Goal: Transaction & Acquisition: Obtain resource

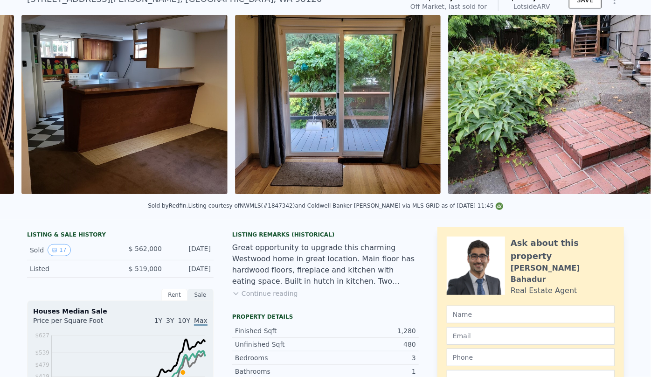
scroll to position [0, 2624]
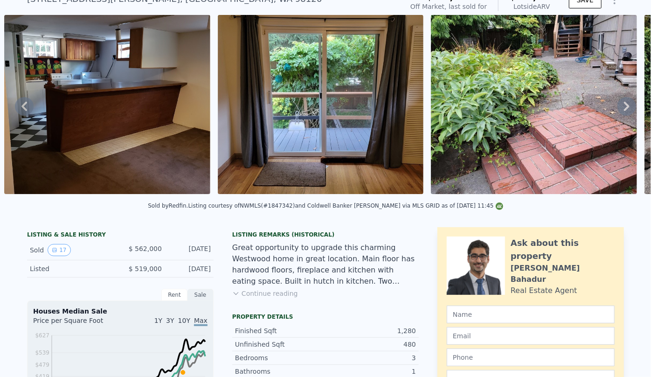
drag, startPoint x: 461, startPoint y: 252, endPoint x: 390, endPoint y: 221, distance: 77.8
click at [390, 220] on div "Sold by Redfin . Listing courtesy of NWMLS (#1847342) and Coldwell Banker Danfo…" at bounding box center [325, 208] width 651 height 22
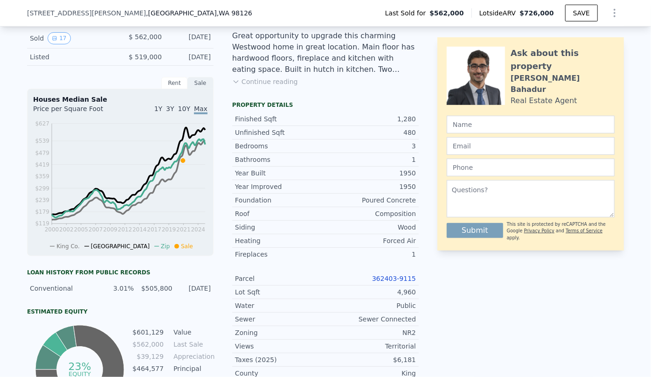
scroll to position [461, 0]
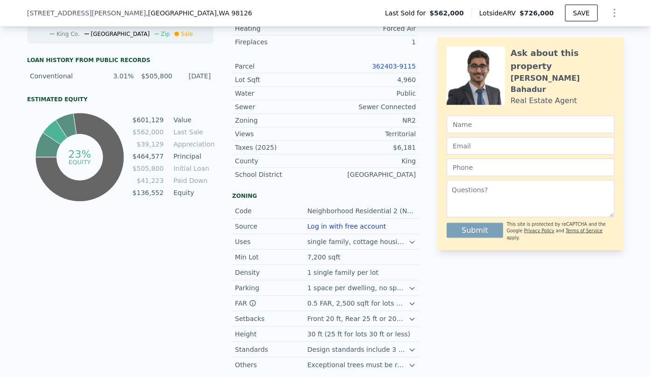
click at [392, 70] on link "362403-9115" at bounding box center [394, 65] width 44 height 7
click at [618, 5] on div at bounding box center [612, 13] width 22 height 19
click at [614, 12] on icon "Show Options" at bounding box center [614, 12] width 11 height 11
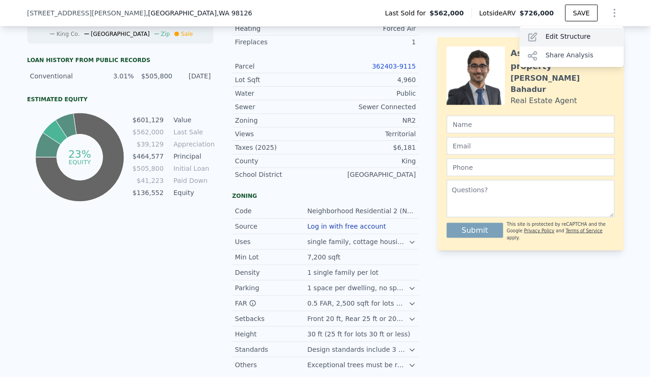
click at [570, 34] on div "Edit Structure" at bounding box center [571, 37] width 104 height 19
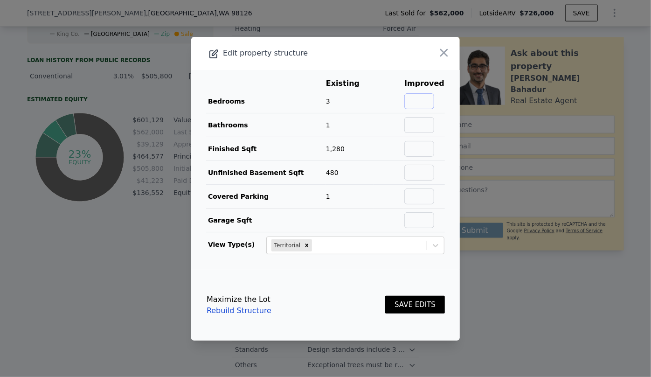
click at [420, 106] on input "text" at bounding box center [419, 101] width 30 height 16
type input "4"
click at [426, 121] on input "text" at bounding box center [419, 125] width 30 height 16
type input "2"
click at [405, 227] on td at bounding box center [424, 220] width 41 height 24
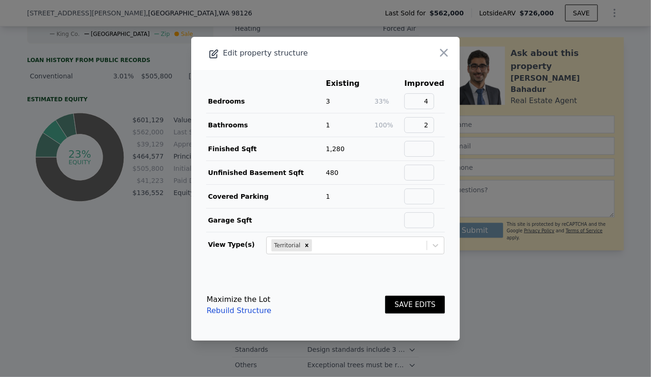
click at [412, 139] on td at bounding box center [424, 149] width 41 height 24
click at [413, 151] on input "text" at bounding box center [419, 149] width 30 height 16
type input "1760"
click at [401, 306] on button "SAVE EDITS" at bounding box center [415, 304] width 60 height 18
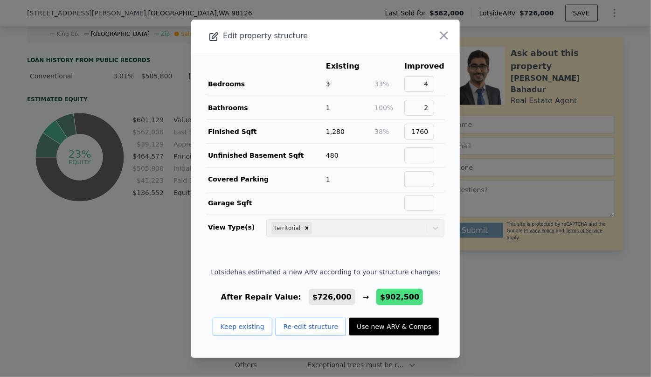
click at [393, 317] on button "Use new ARV & Comps" at bounding box center [393, 326] width 89 height 18
type input "4"
type input "2.5"
type input "1270"
type input "2381"
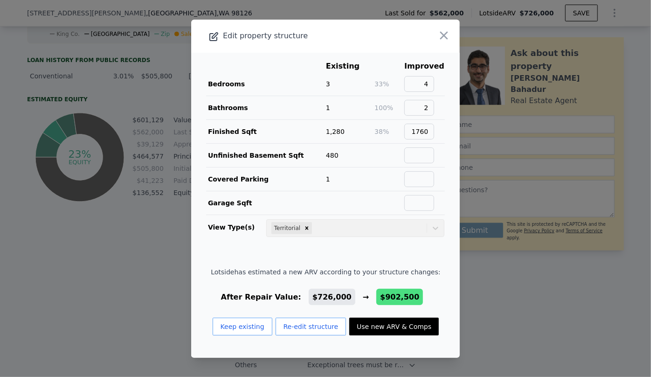
type input "7500"
type input "$ 902,500"
type input "$ 231,759"
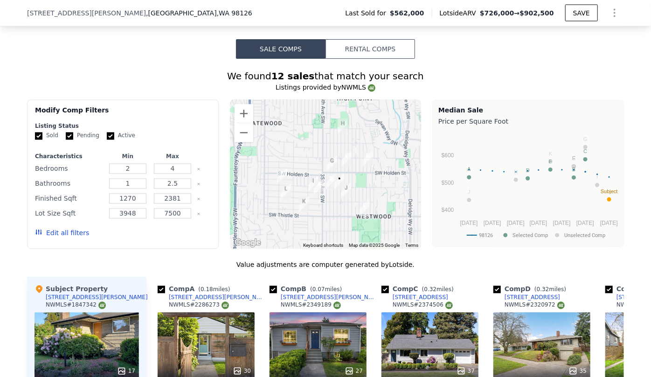
scroll to position [885, 0]
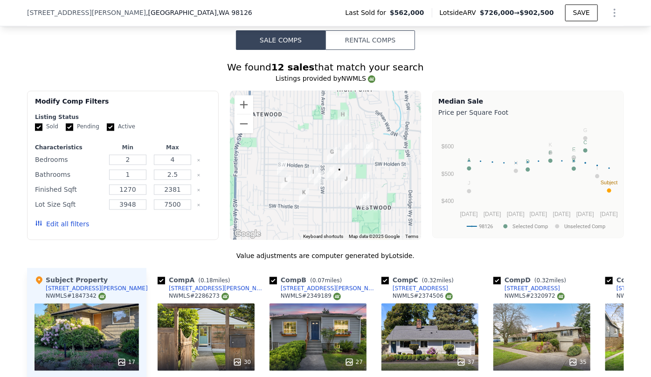
click at [60, 228] on button "Edit all filters" at bounding box center [62, 224] width 54 height 9
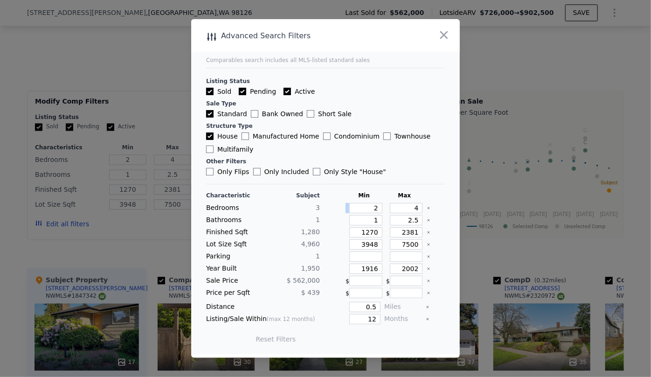
drag, startPoint x: 377, startPoint y: 207, endPoint x: 369, endPoint y: 209, distance: 8.7
click at [369, 209] on div "2" at bounding box center [363, 208] width 37 height 10
click at [376, 210] on input "2" at bounding box center [365, 208] width 33 height 10
click at [376, 205] on input "2" at bounding box center [365, 208] width 33 height 10
type input "3"
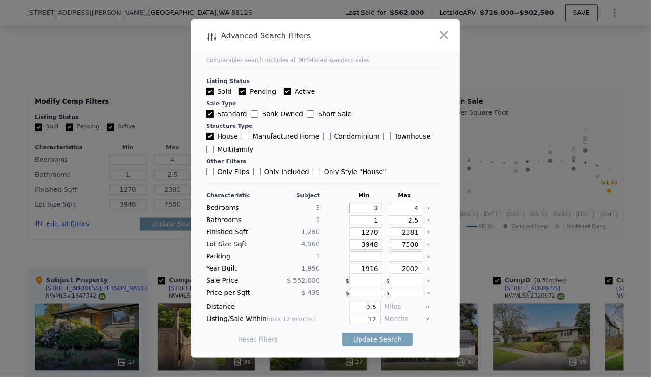
type input "3"
drag, startPoint x: 412, startPoint y: 225, endPoint x: 396, endPoint y: 222, distance: 16.5
click at [396, 222] on input "2.5" at bounding box center [406, 220] width 33 height 10
drag, startPoint x: 413, startPoint y: 234, endPoint x: 385, endPoint y: 242, distance: 29.6
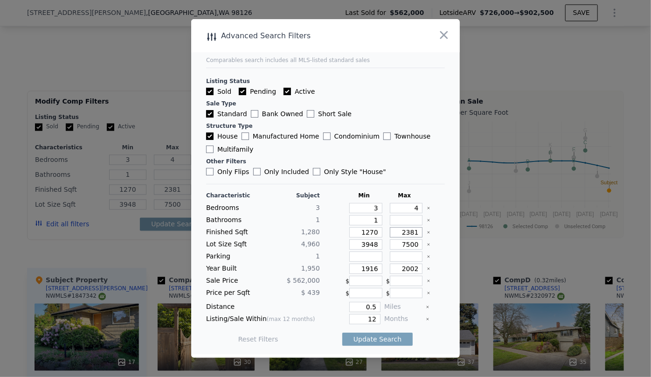
click at [385, 242] on div "Characteristic Subject Min Max Bedrooms 3 3 4 Bathrooms 1 1 Finished Sqft 1,280…" at bounding box center [325, 272] width 239 height 160
type input "1"
type input "19"
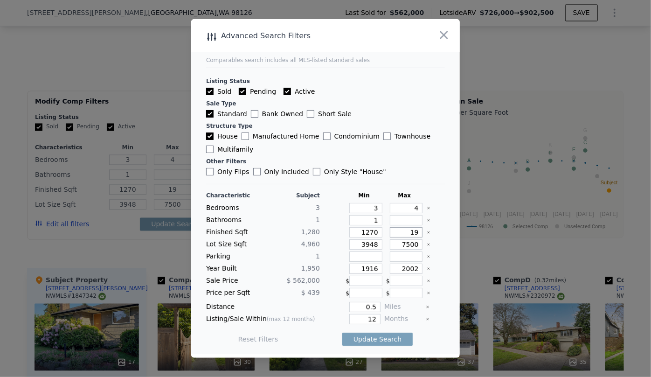
type input "190"
type input "1900"
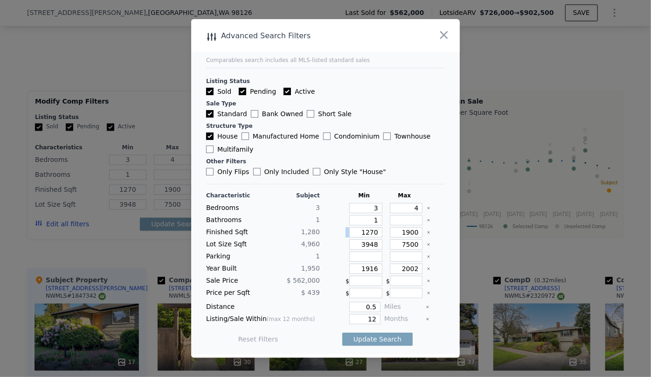
drag, startPoint x: 378, startPoint y: 231, endPoint x: 356, endPoint y: 233, distance: 22.5
click at [356, 233] on div "Finished Sqft 1,280 1270 1900" at bounding box center [325, 232] width 239 height 10
click at [372, 227] on input "1270" at bounding box center [365, 232] width 33 height 10
type input "127"
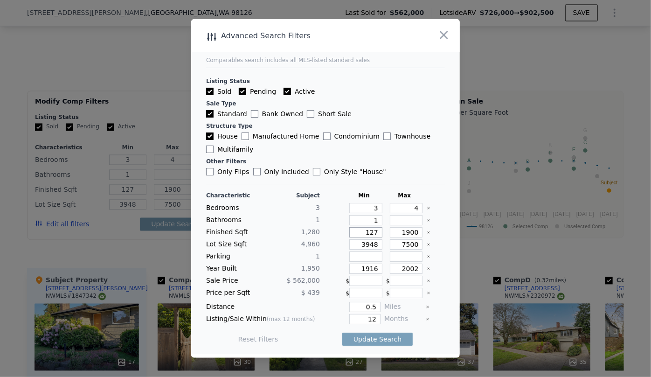
type input "12"
type input "1"
type input "13"
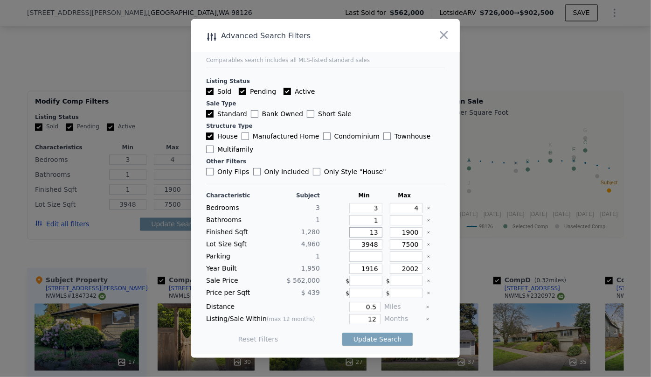
type input "13"
type input "130"
type input "1300"
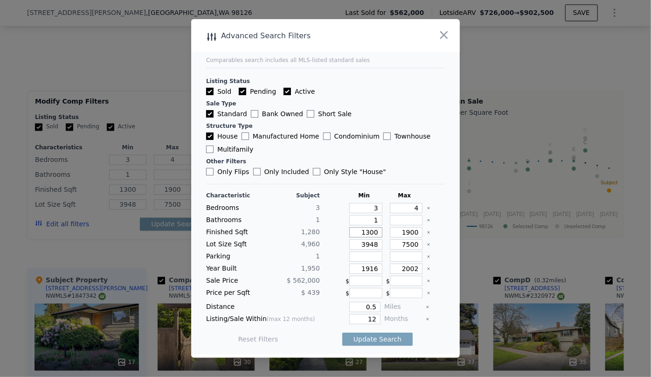
type input "1300"
drag, startPoint x: 373, startPoint y: 247, endPoint x: 350, endPoint y: 253, distance: 23.5
click at [350, 253] on div "Characteristic Subject Min Max Bedrooms 3 3 4 Bathrooms 1 1 Finished Sqft 1,280…" at bounding box center [325, 272] width 239 height 160
drag, startPoint x: 375, startPoint y: 268, endPoint x: 336, endPoint y: 278, distance: 39.9
click at [336, 278] on div "Characteristic Subject Min Max Bedrooms 3 3 4 Bathrooms 1 1 Finished Sqft 1,280…" at bounding box center [325, 272] width 239 height 160
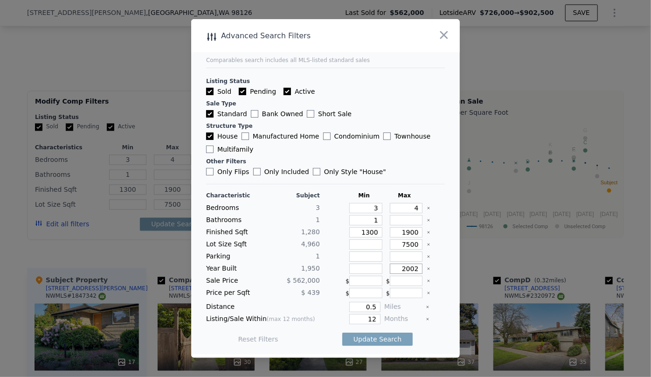
drag, startPoint x: 405, startPoint y: 268, endPoint x: 399, endPoint y: 270, distance: 6.5
click at [401, 269] on input "2002" at bounding box center [406, 268] width 33 height 10
type input "2"
type input "1990"
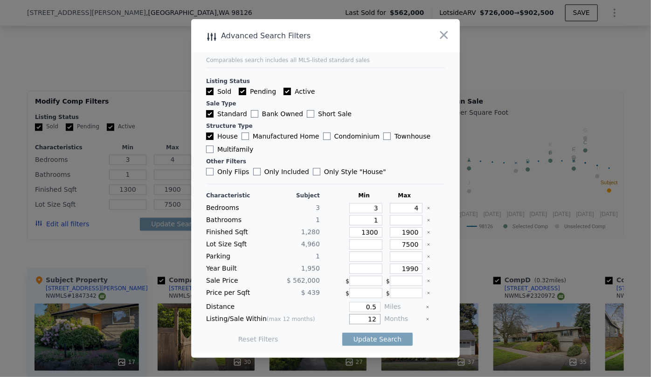
drag, startPoint x: 375, startPoint y: 316, endPoint x: 349, endPoint y: 319, distance: 25.7
click at [349, 319] on input "12" at bounding box center [364, 319] width 31 height 10
type input "6"
click at [366, 337] on button "Update Search" at bounding box center [377, 338] width 70 height 13
checkbox input "false"
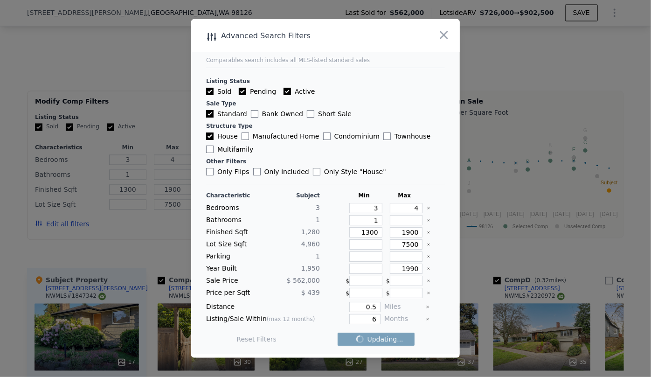
checkbox input "false"
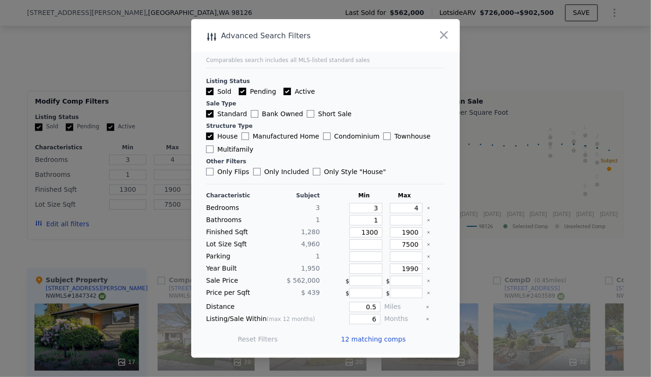
click at [351, 345] on div "12 matching comps" at bounding box center [377, 339] width 72 height 26
click at [351, 343] on span "12 matching comps" at bounding box center [373, 338] width 65 height 9
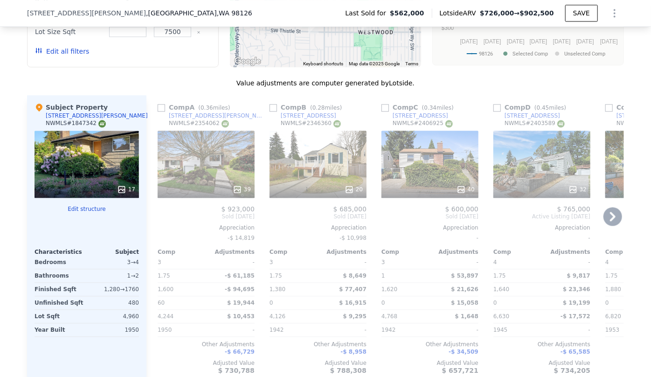
scroll to position [1054, 0]
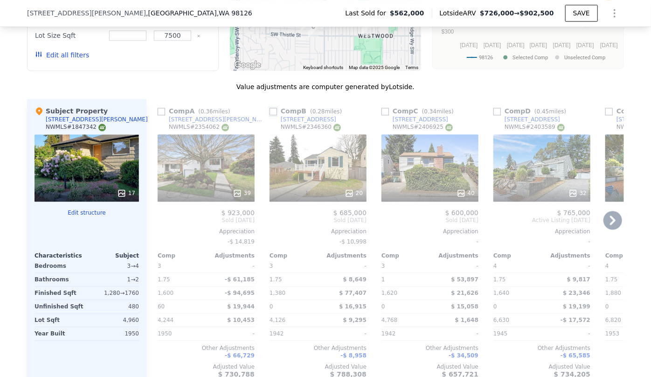
click at [269, 113] on input "checkbox" at bounding box center [272, 111] width 7 height 7
checkbox input "true"
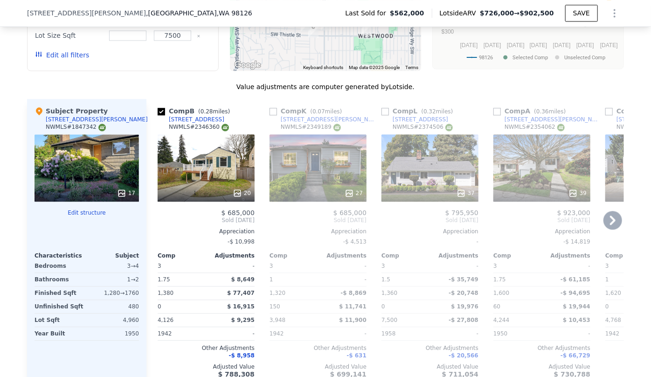
click at [608, 225] on icon at bounding box center [612, 220] width 19 height 19
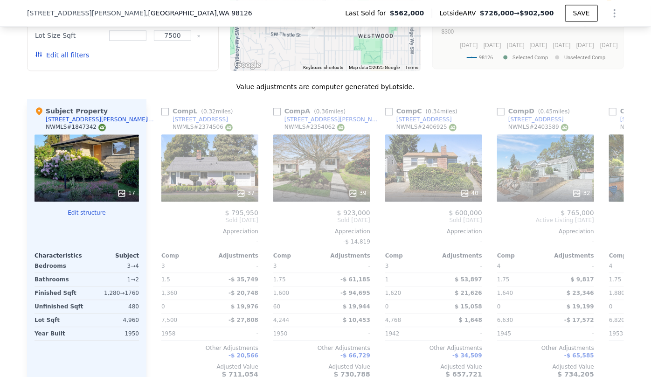
scroll to position [0, 224]
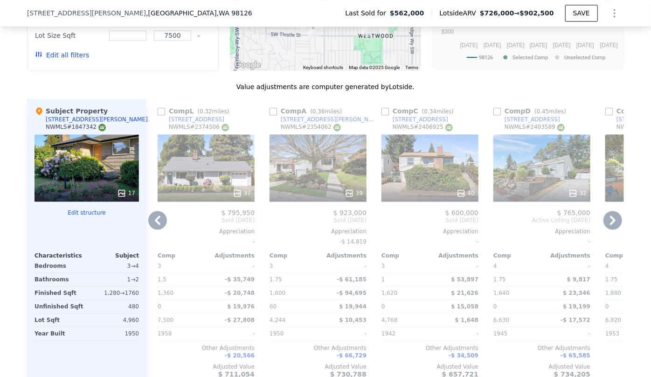
click at [608, 225] on icon at bounding box center [612, 220] width 19 height 19
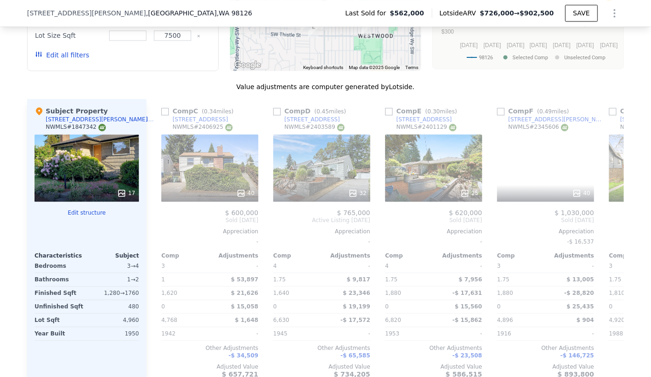
scroll to position [0, 447]
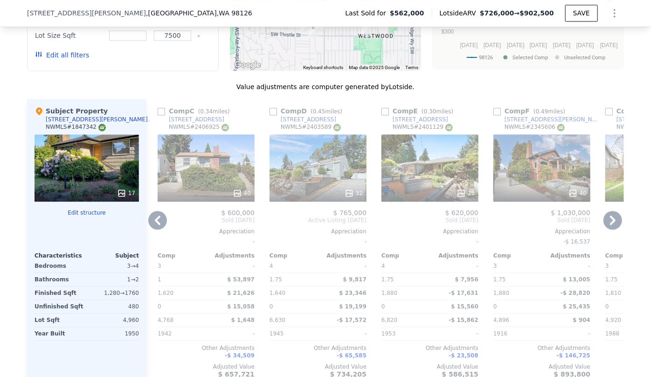
click at [609, 223] on icon at bounding box center [612, 220] width 19 height 19
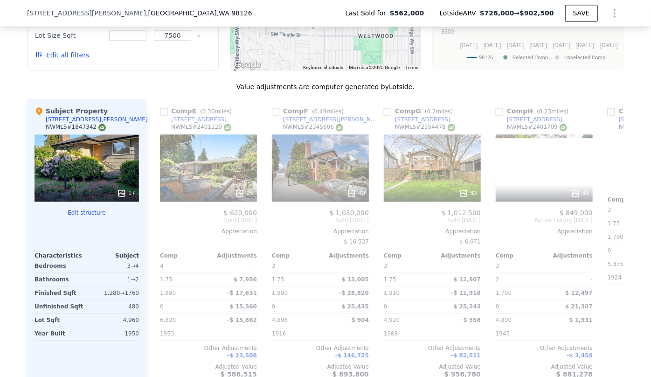
scroll to position [0, 671]
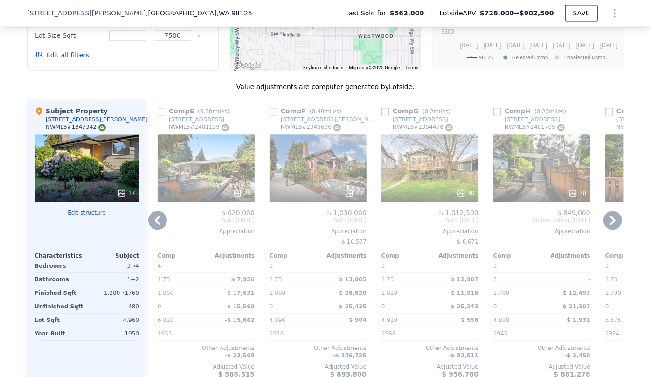
click at [609, 223] on icon at bounding box center [612, 220] width 19 height 19
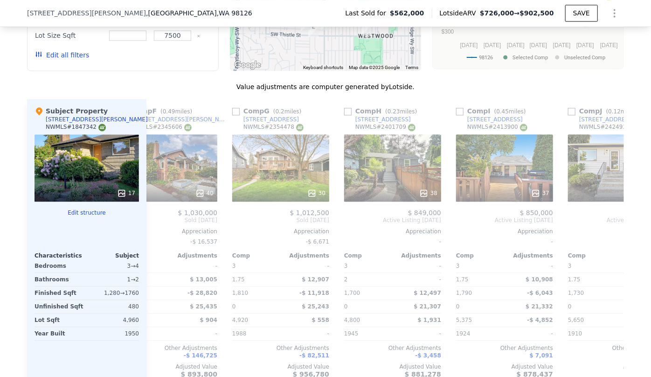
scroll to position [0, 887]
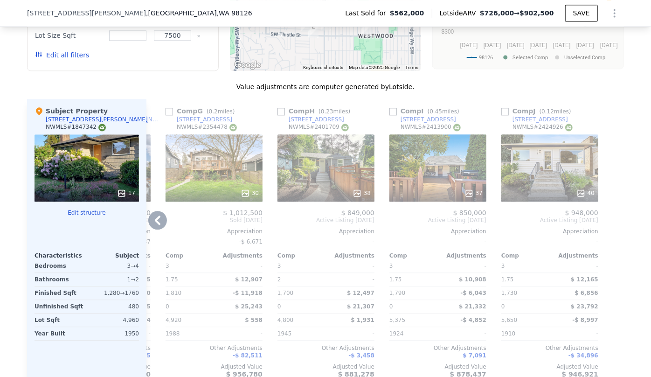
click at [155, 221] on icon at bounding box center [158, 219] width 6 height 9
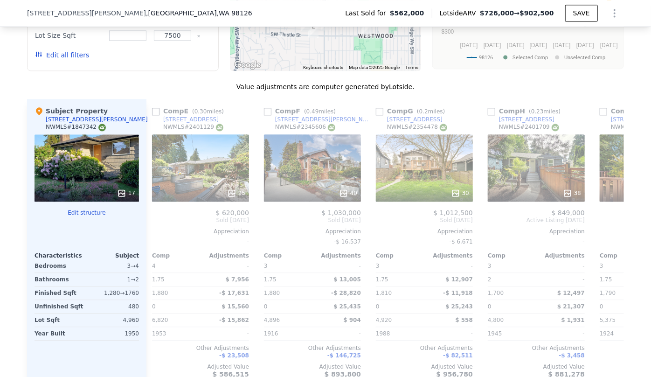
scroll to position [0, 663]
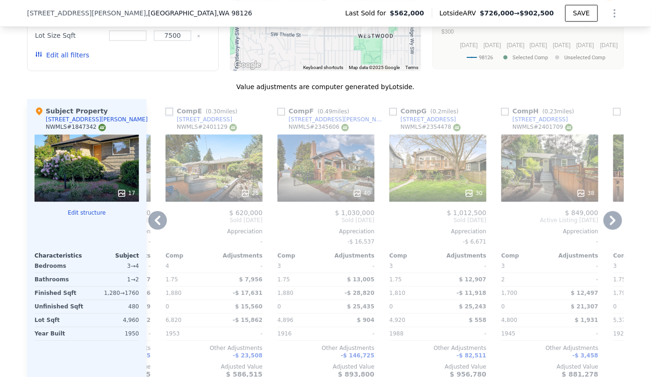
click at [168, 115] on input "checkbox" at bounding box center [168, 111] width 7 height 7
checkbox input "true"
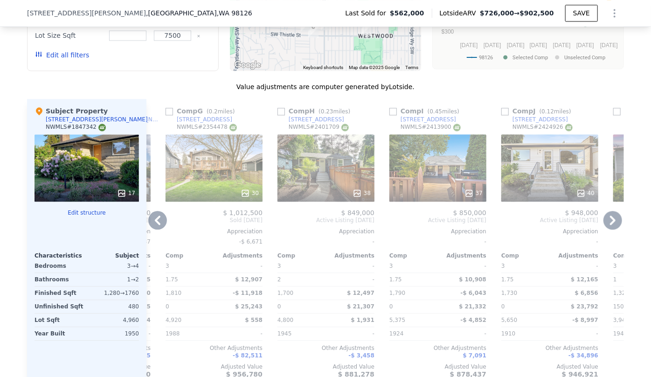
click at [311, 196] on div "38" at bounding box center [326, 192] width 89 height 9
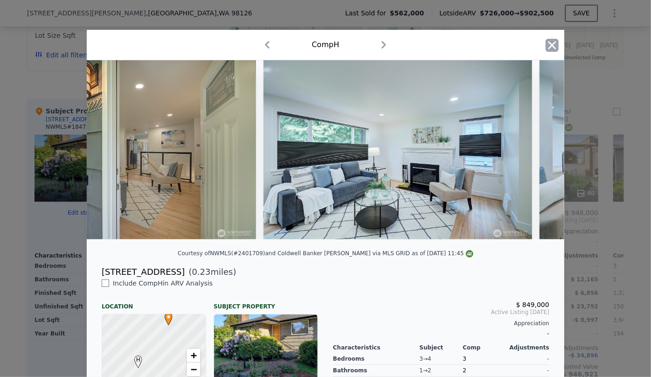
click at [553, 44] on icon "button" at bounding box center [551, 45] width 13 height 13
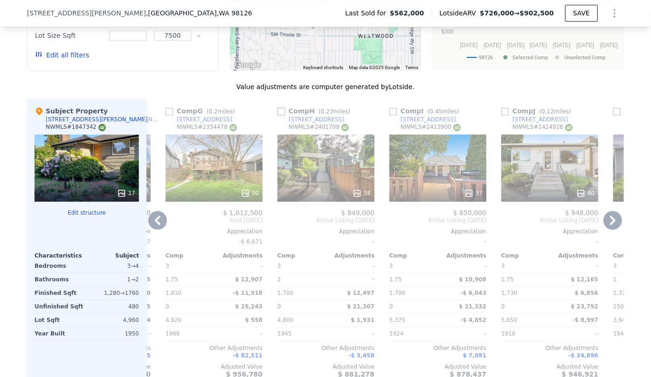
click at [277, 115] on input "checkbox" at bounding box center [280, 111] width 7 height 7
checkbox input "true"
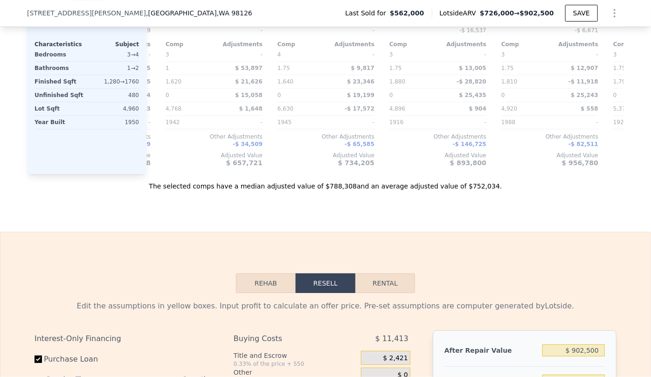
scroll to position [1266, 0]
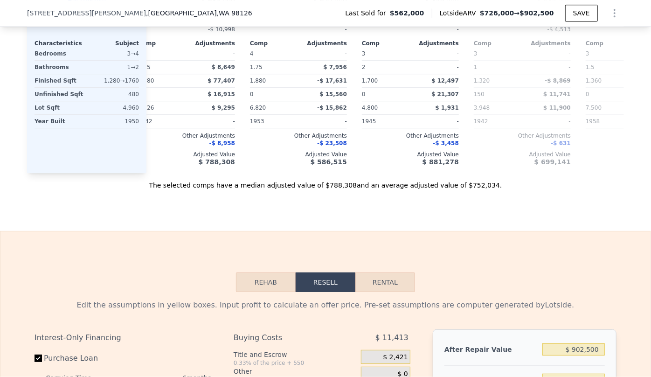
drag, startPoint x: 391, startPoint y: 177, endPoint x: 172, endPoint y: 204, distance: 221.7
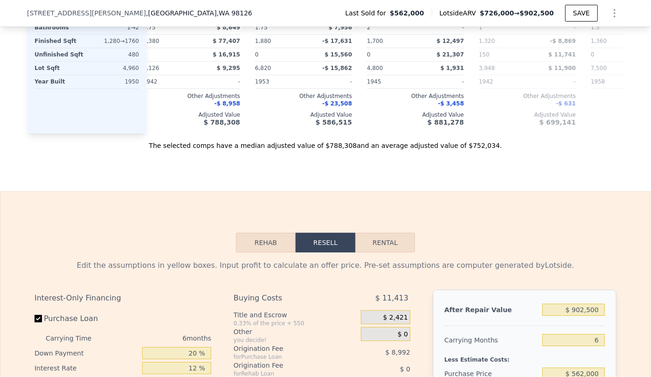
scroll to position [1351, 0]
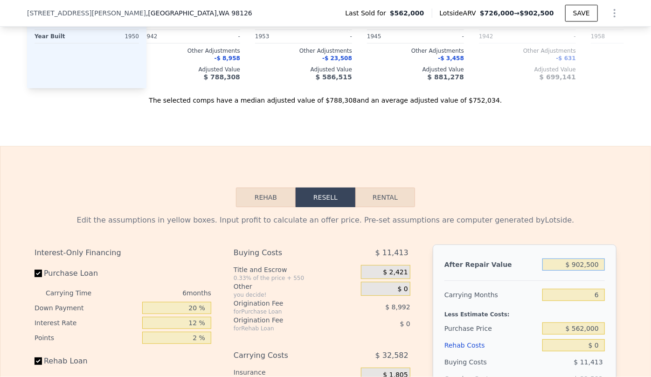
drag, startPoint x: 599, startPoint y: 273, endPoint x: 551, endPoint y: 275, distance: 47.6
click at [551, 270] on input "$ 902,500" at bounding box center [573, 264] width 62 height 12
type input "$ 8"
type input "-$ 604,732"
type input "$ 800"
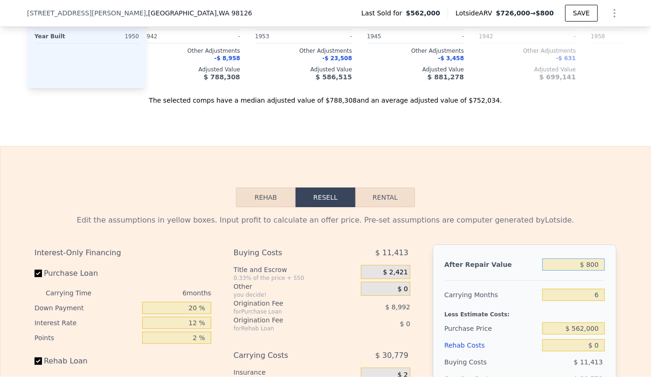
type input "-$ 603,999"
type input "$ 8,000"
type input "-$ 597,325"
type input "$ 80,000"
type input "-$ 530,590"
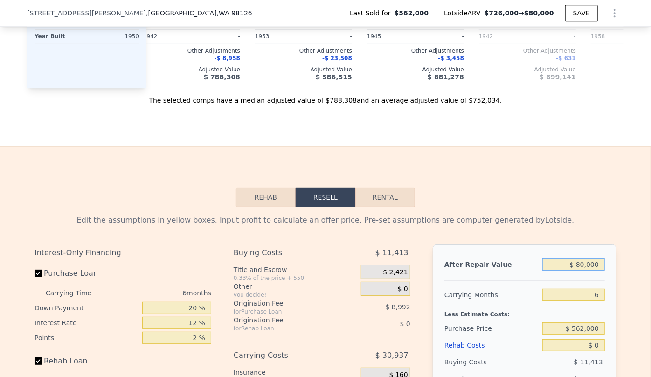
type input "$ 800,000"
type input "$ 136,756"
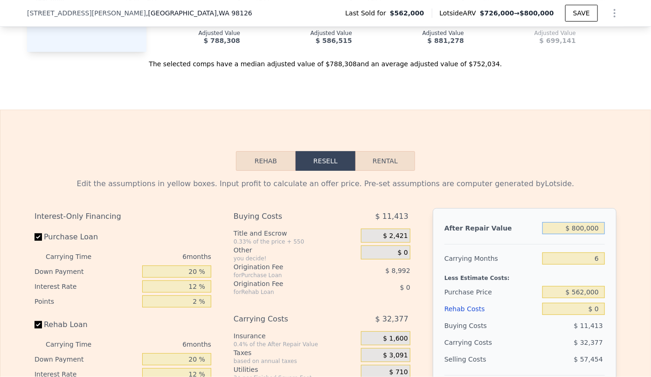
scroll to position [1435, 0]
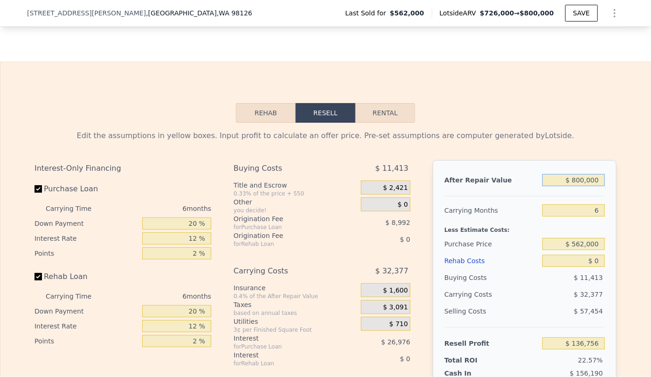
type input "$ 800,000"
click at [546, 302] on div "$ 32,377" at bounding box center [555, 294] width 98 height 17
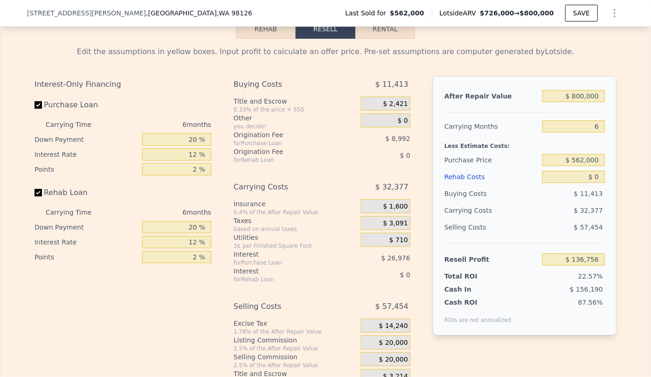
scroll to position [1520, 0]
click at [598, 165] on input "$ 562,000" at bounding box center [573, 159] width 62 height 12
type input "$ 560,000"
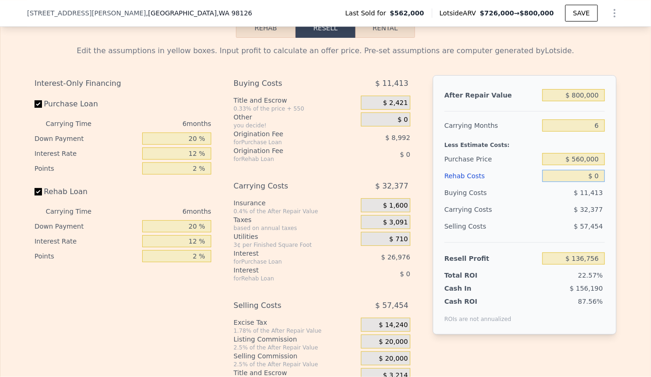
click at [594, 182] on input "$ 0" at bounding box center [573, 176] width 62 height 12
type input "$ 138,890"
click at [460, 183] on div "Rehab Costs" at bounding box center [491, 175] width 94 height 17
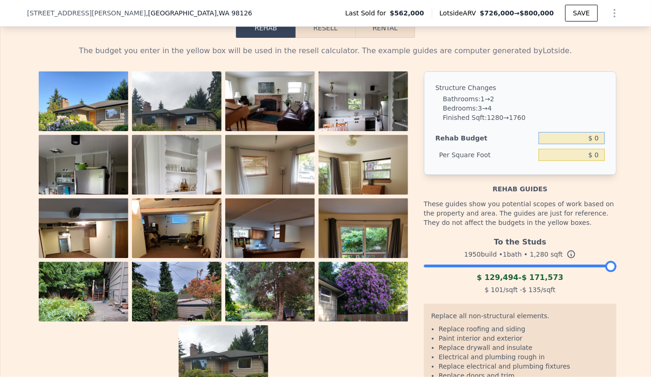
click at [595, 144] on input "$ 0" at bounding box center [571, 138] width 66 height 12
click at [592, 144] on input "$ 0" at bounding box center [571, 138] width 66 height 12
type input "$ 140,000"
click at [567, 184] on div "Rehab guides" at bounding box center [520, 184] width 192 height 19
type input "$ 109.38"
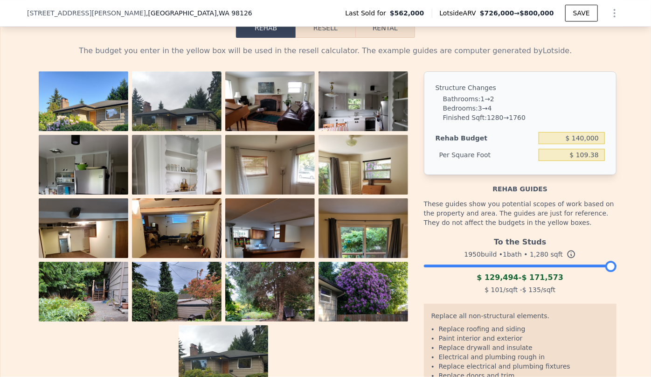
click at [336, 37] on button "Resell" at bounding box center [324, 28] width 59 height 20
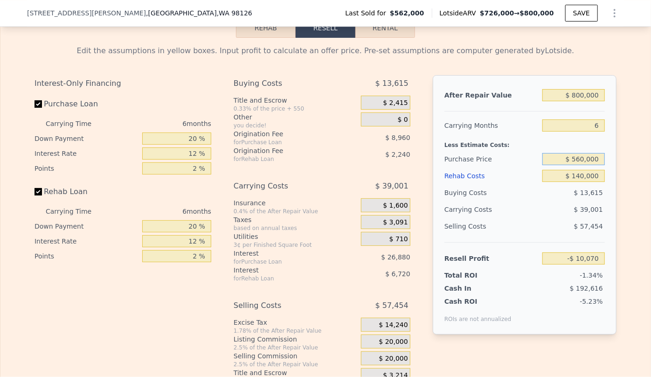
click at [583, 165] on input "$ 560,000" at bounding box center [573, 159] width 62 height 12
type input "$ 655,000"
click at [549, 197] on div "$ 13,615" at bounding box center [573, 192] width 63 height 17
type input "-$ 111,466"
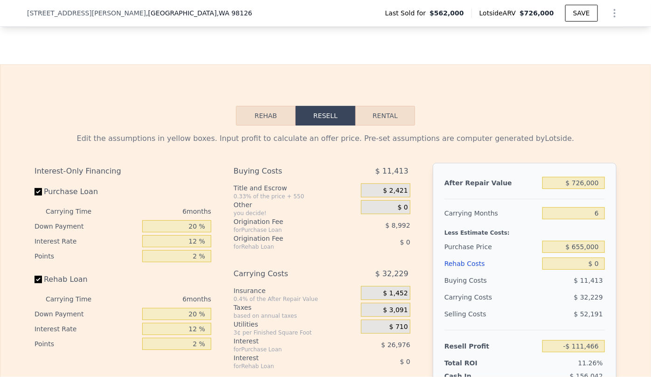
type input "2"
type input "3"
type input "2"
type input "950"
type input "1710"
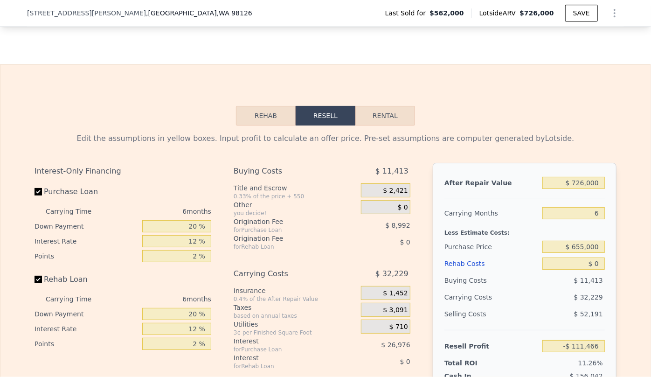
type input "3948"
type input "8733"
checkbox input "true"
type input "$ 726,000"
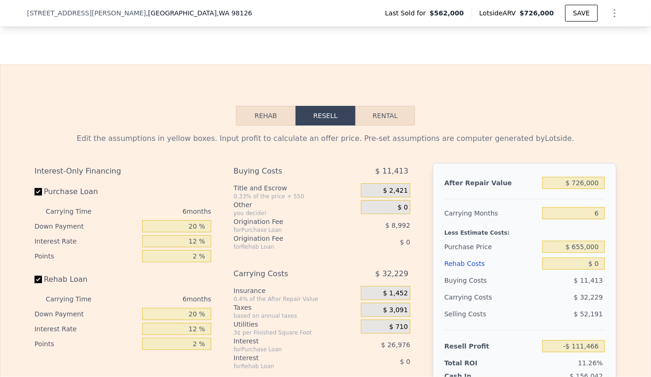
type input "$ 0"
type input "$ 68,167"
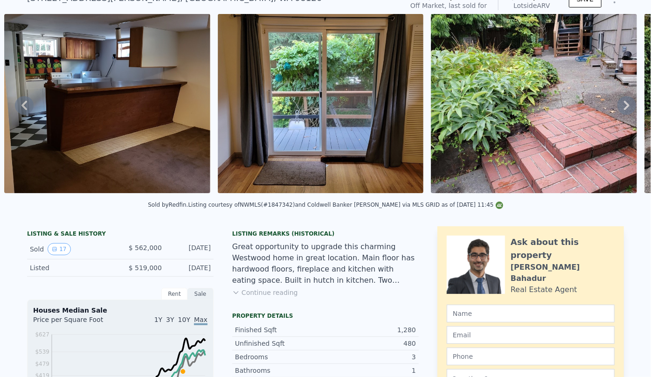
scroll to position [0, 0]
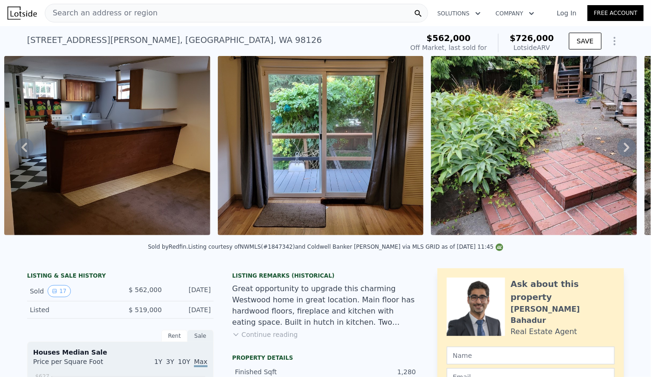
click at [8, 7] on img at bounding box center [21, 13] width 29 height 13
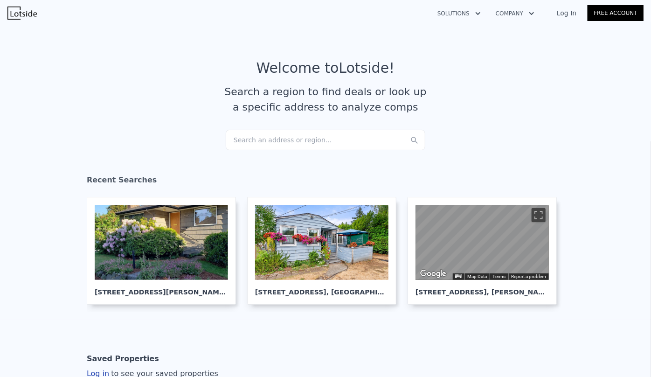
click at [267, 141] on div "Search an address or region..." at bounding box center [325, 140] width 199 height 21
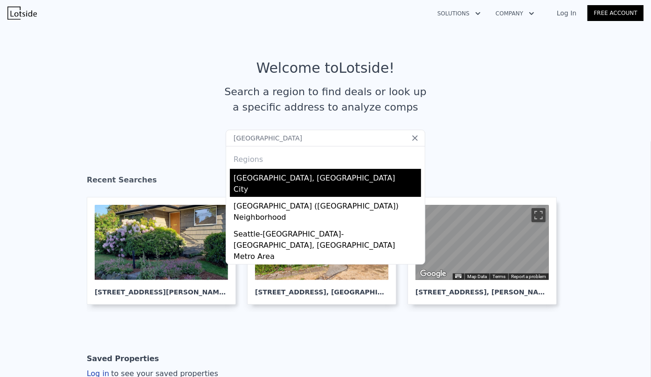
type input "seattle"
click at [265, 178] on div "Seattle, WA" at bounding box center [326, 176] width 187 height 15
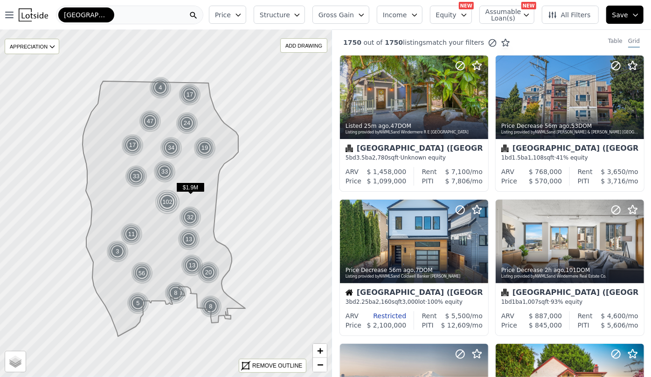
click at [231, 18] on span "Price" at bounding box center [223, 14] width 16 height 9
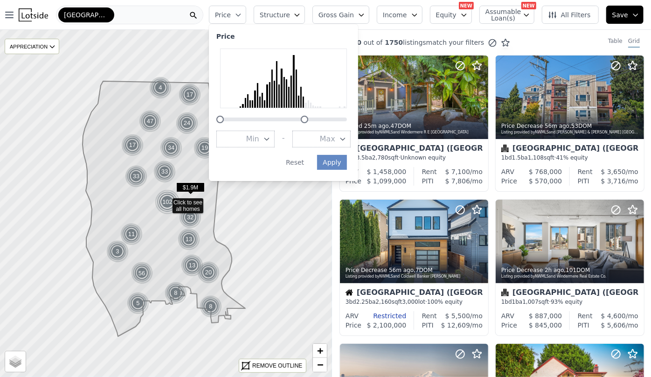
drag, startPoint x: 357, startPoint y: 120, endPoint x: 319, endPoint y: 120, distance: 38.7
click at [308, 120] on div at bounding box center [304, 119] width 7 height 7
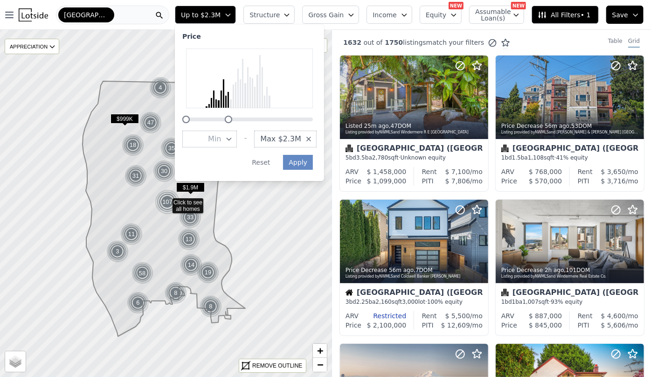
drag, startPoint x: 285, startPoint y: 117, endPoint x: 242, endPoint y: 121, distance: 43.1
click at [242, 121] on div at bounding box center [249, 85] width 134 height 75
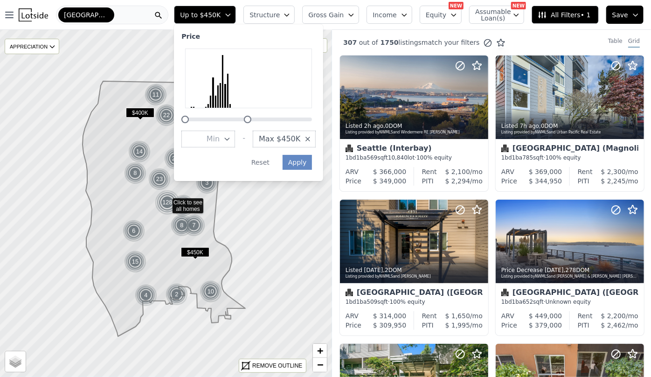
drag, startPoint x: 245, startPoint y: 119, endPoint x: 264, endPoint y: 118, distance: 19.1
click at [251, 118] on div at bounding box center [247, 119] width 7 height 7
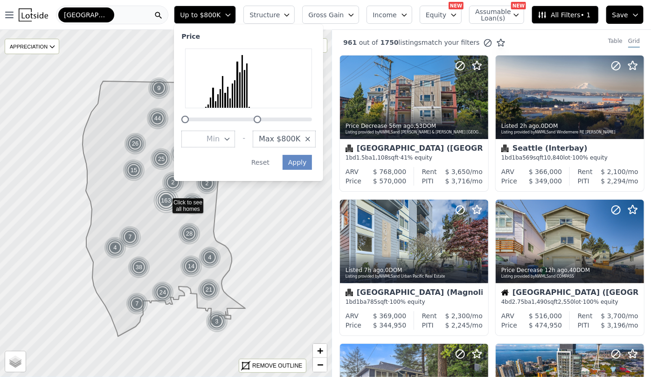
drag, startPoint x: 265, startPoint y: 118, endPoint x: 274, endPoint y: 120, distance: 9.0
click at [261, 120] on div at bounding box center [257, 119] width 7 height 7
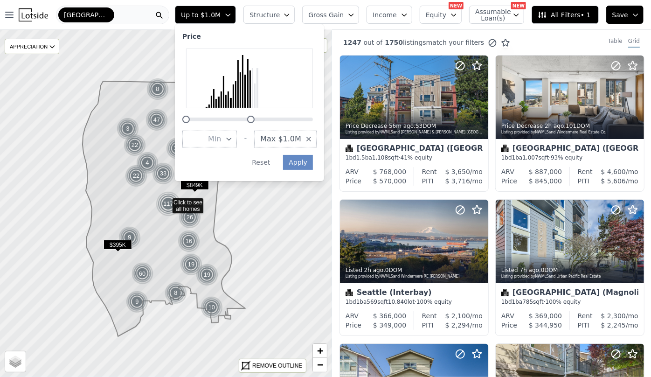
drag, startPoint x: 274, startPoint y: 120, endPoint x: 267, endPoint y: 119, distance: 7.5
click at [254, 119] on div at bounding box center [250, 119] width 7 height 7
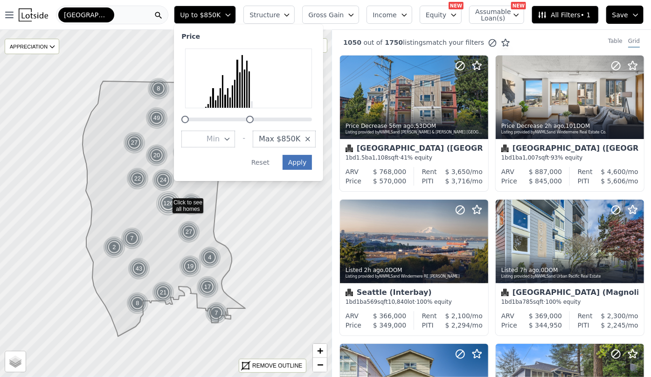
click at [312, 160] on button "Apply" at bounding box center [297, 162] width 30 height 15
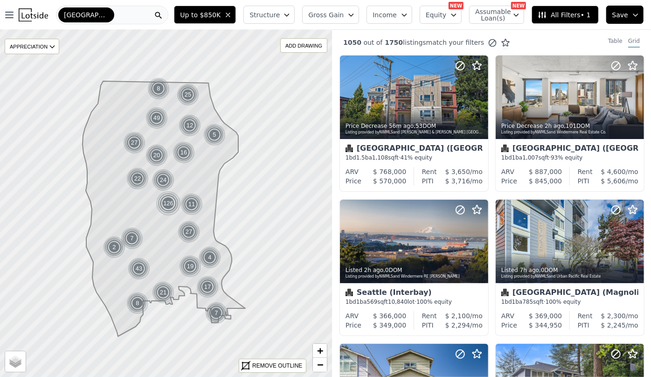
click at [277, 13] on span "Structure" at bounding box center [264, 14] width 30 height 9
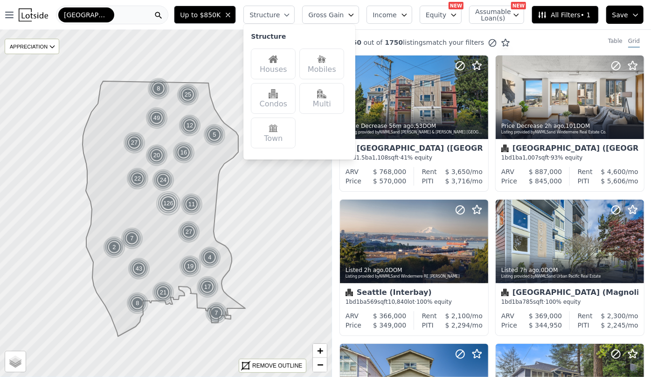
click at [293, 65] on div "Houses" at bounding box center [273, 63] width 45 height 31
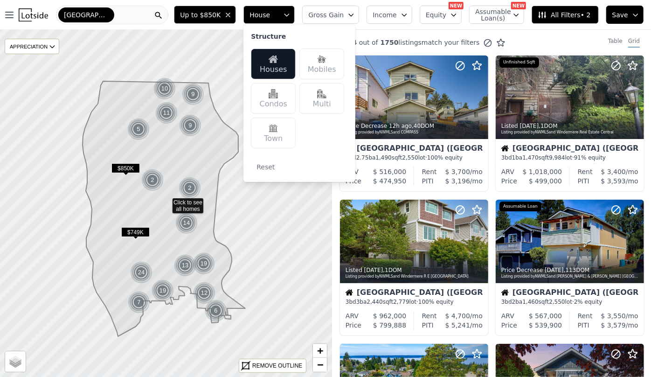
click at [343, 11] on span "Gross Gain" at bounding box center [325, 14] width 35 height 9
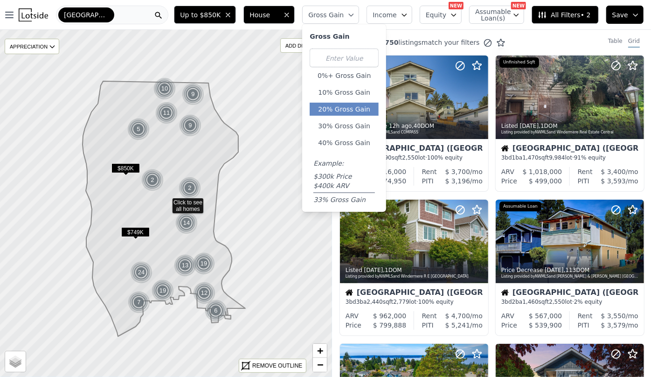
click at [350, 114] on button "20% Gross Gain" at bounding box center [343, 109] width 69 height 13
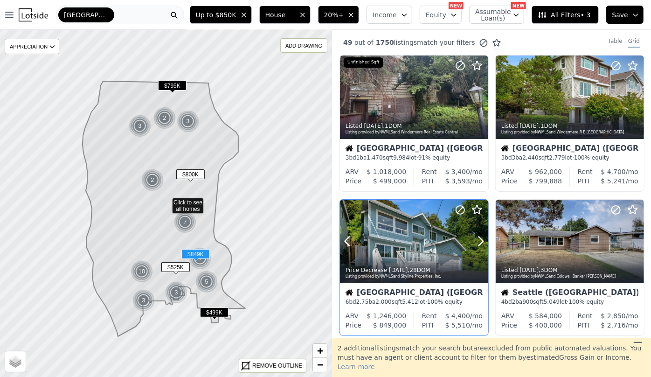
click at [410, 238] on div at bounding box center [414, 240] width 148 height 83
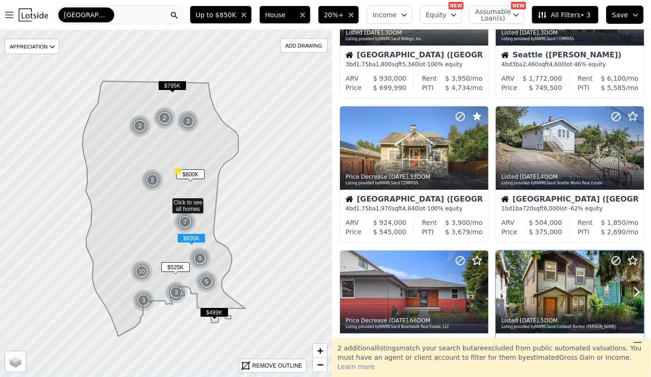
scroll to position [424, 0]
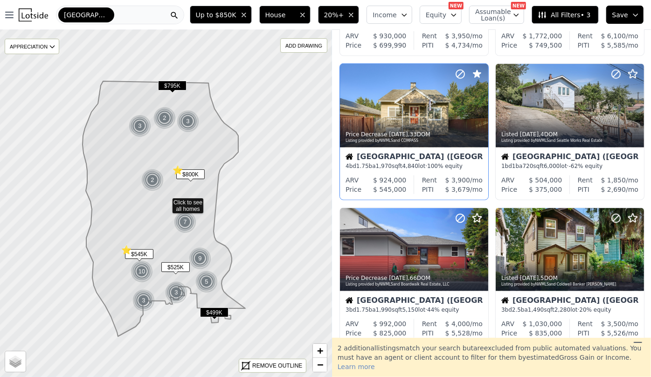
click at [435, 171] on div "Seattle (North Delridge) 4 bd 1.75 ba 1,970 sqft 4,840 lot · 100% equity" at bounding box center [414, 161] width 148 height 28
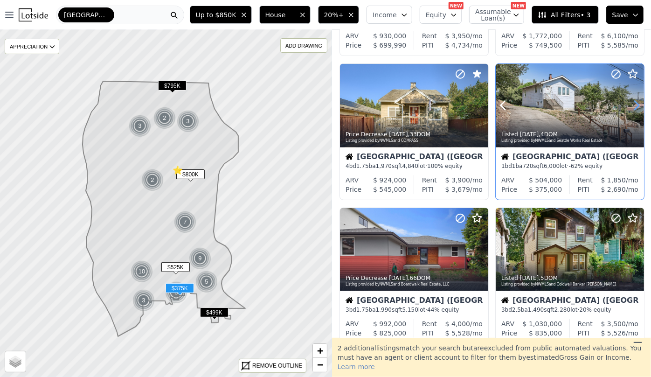
click at [634, 110] on icon at bounding box center [636, 105] width 4 height 9
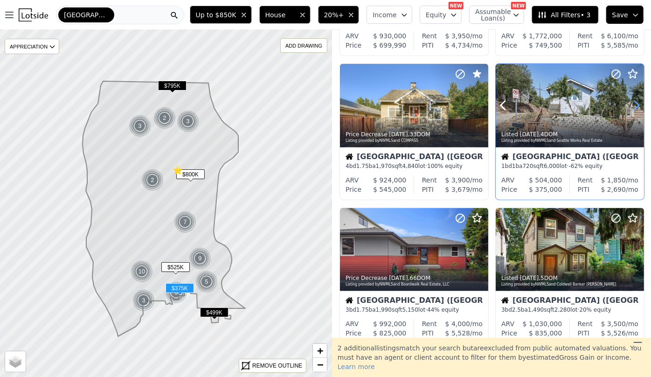
click at [634, 110] on icon at bounding box center [636, 105] width 4 height 9
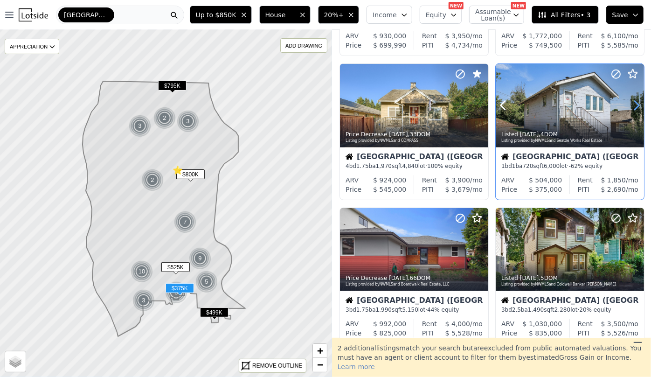
click at [634, 110] on icon at bounding box center [636, 105] width 4 height 9
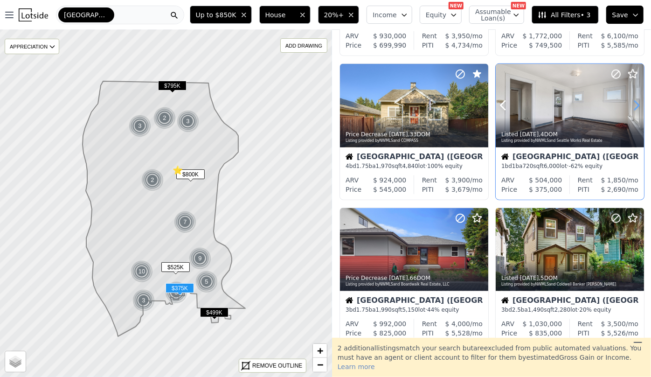
click at [634, 110] on icon at bounding box center [636, 105] width 4 height 9
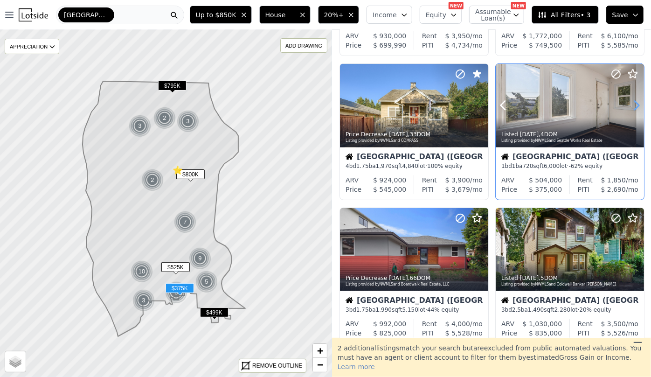
click at [634, 110] on icon at bounding box center [636, 105] width 4 height 9
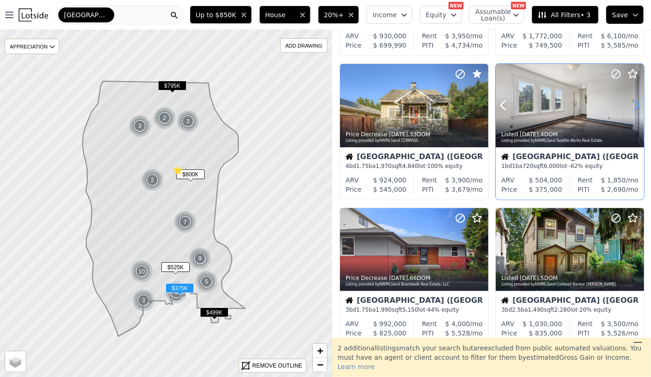
click at [634, 110] on icon at bounding box center [636, 105] width 4 height 9
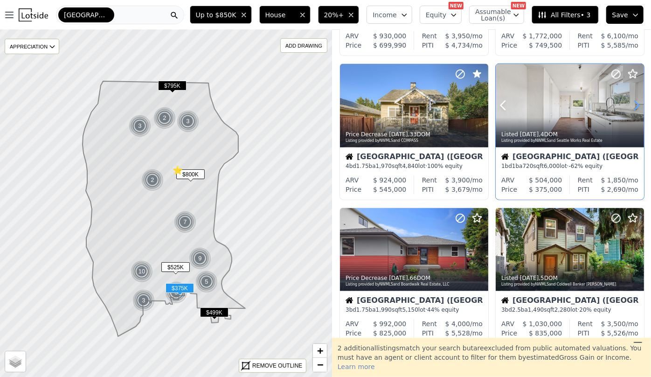
click at [634, 110] on icon at bounding box center [636, 105] width 4 height 9
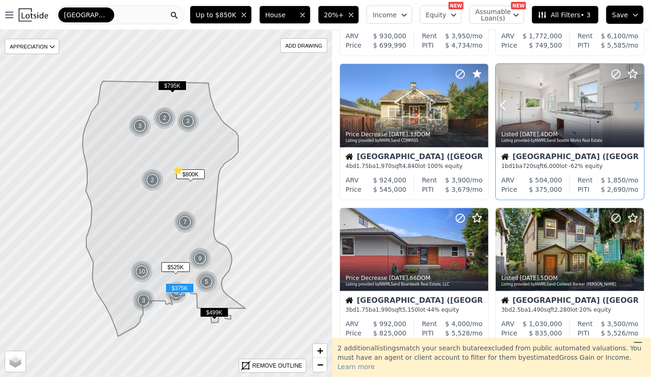
click at [634, 110] on icon at bounding box center [636, 105] width 4 height 9
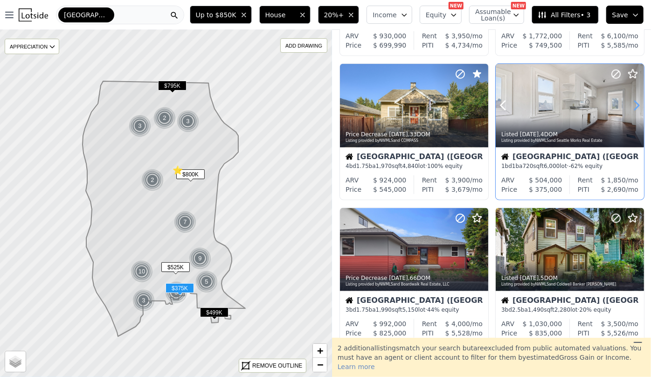
click at [634, 110] on icon at bounding box center [636, 105] width 4 height 9
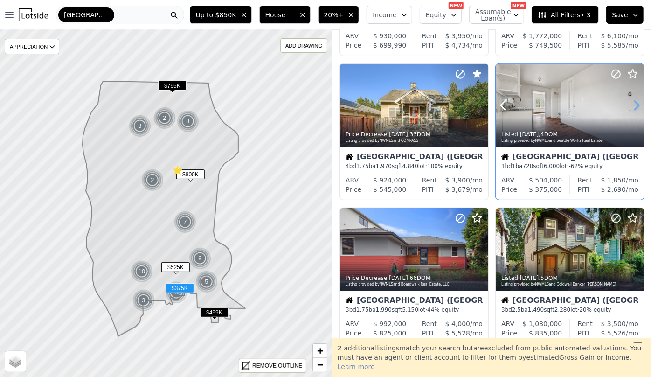
click at [634, 110] on icon at bounding box center [636, 105] width 4 height 9
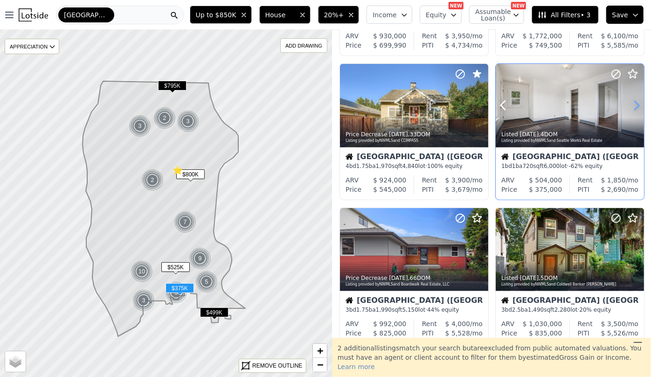
click at [634, 110] on icon at bounding box center [636, 105] width 4 height 9
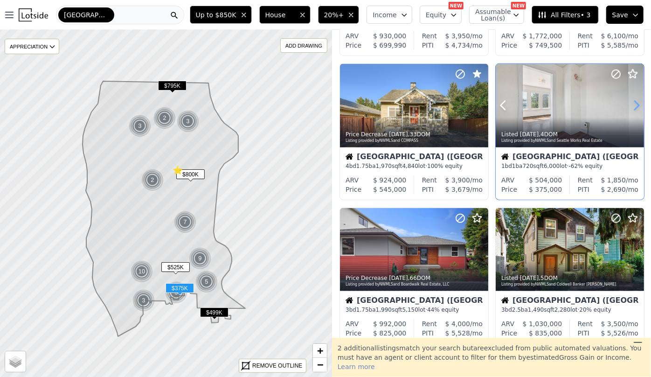
click at [634, 110] on icon at bounding box center [636, 105] width 4 height 9
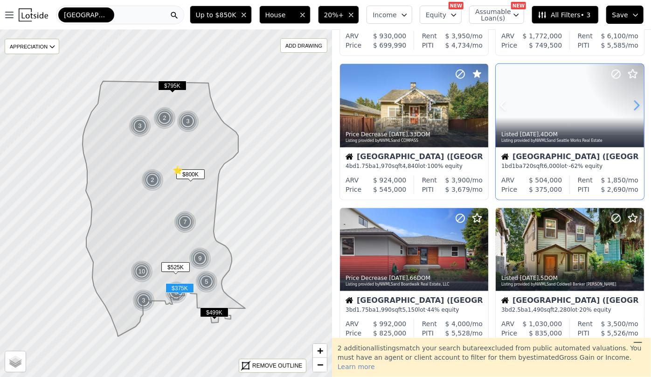
click at [634, 110] on icon at bounding box center [636, 105] width 4 height 9
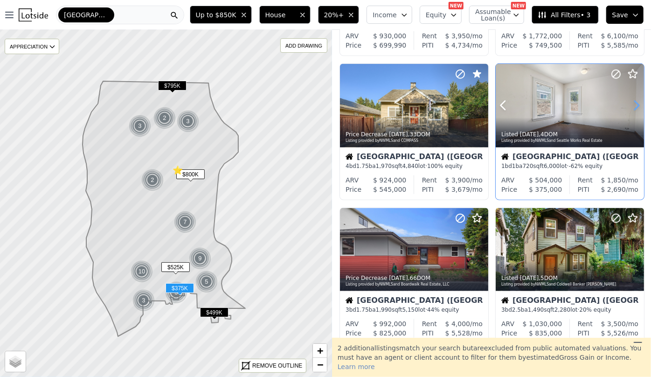
click at [634, 110] on icon at bounding box center [636, 105] width 4 height 9
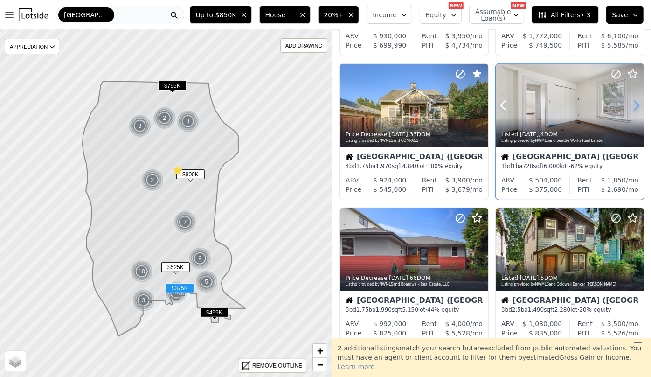
click at [634, 110] on icon at bounding box center [636, 105] width 4 height 9
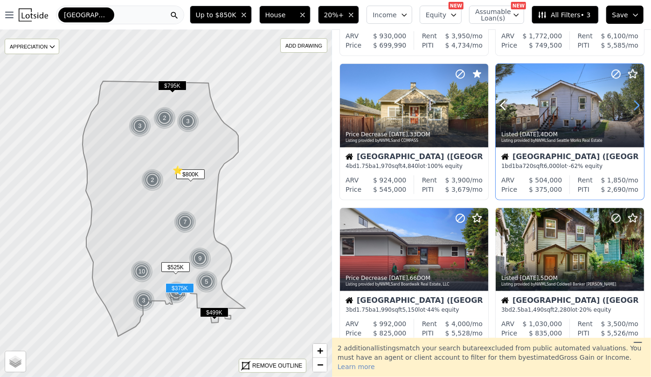
click at [634, 110] on icon at bounding box center [636, 105] width 4 height 9
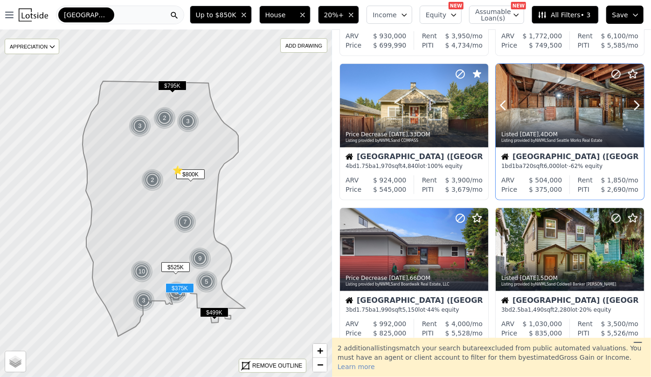
click at [557, 115] on div at bounding box center [569, 105] width 148 height 83
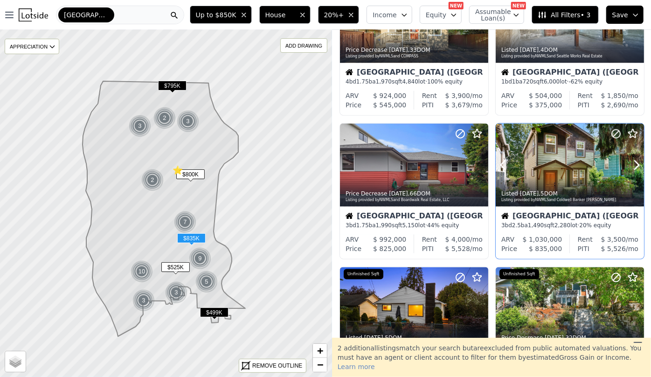
scroll to position [508, 0]
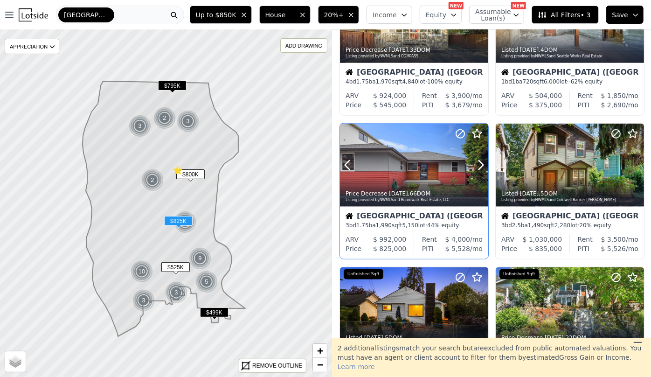
click at [427, 173] on div at bounding box center [414, 165] width 148 height 83
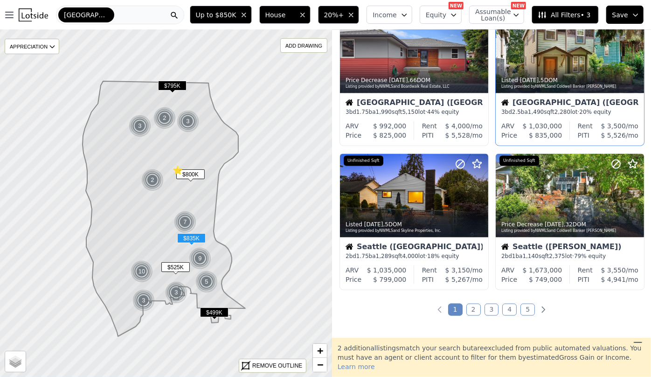
scroll to position [635, 0]
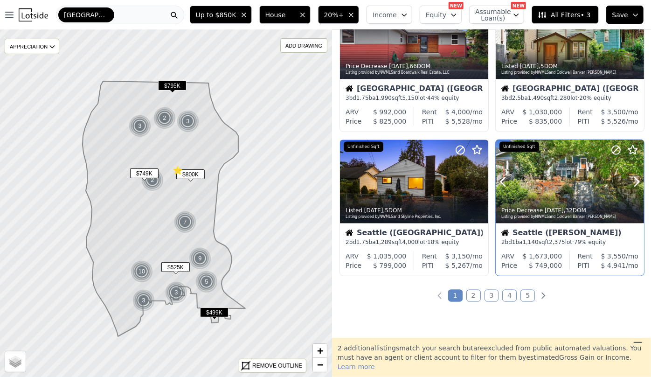
click at [573, 181] on div at bounding box center [569, 181] width 148 height 83
click at [475, 298] on link "2" at bounding box center [473, 295] width 14 height 12
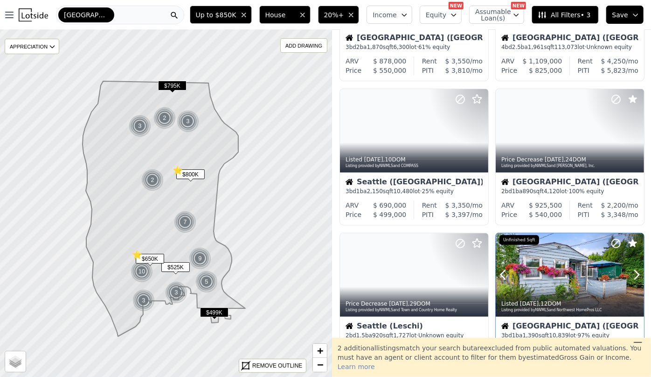
scroll to position [296, 0]
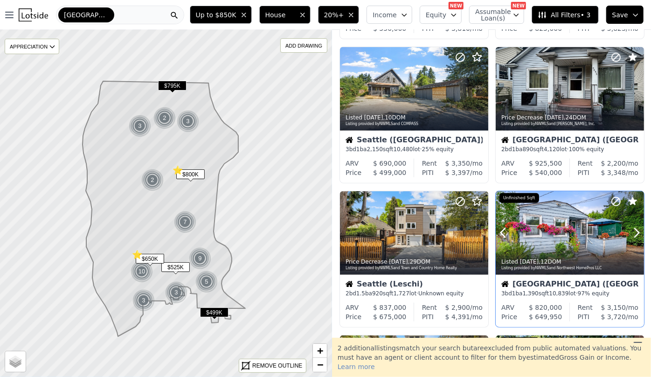
click at [529, 271] on div "Listed 2w ago , 12 DOM Listing provided by NWMLS and Northwest HomePros LLC" at bounding box center [569, 263] width 148 height 22
click at [549, 75] on div at bounding box center [569, 88] width 148 height 83
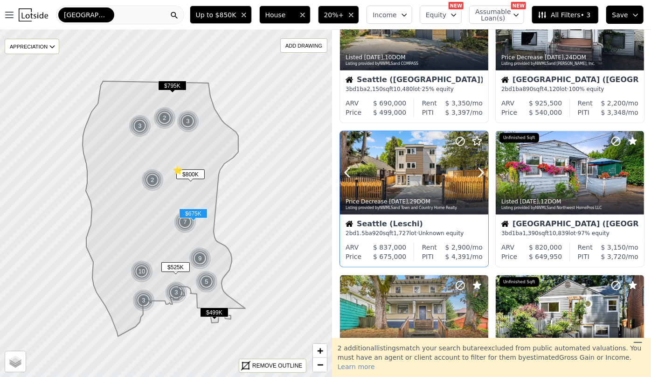
scroll to position [424, 0]
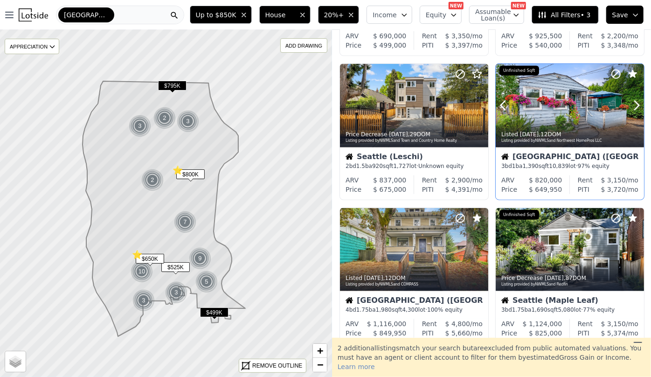
click at [515, 127] on div "Listed 2w ago , 12 DOM Listing provided by NWMLS and Northwest HomePros LLC" at bounding box center [569, 136] width 148 height 22
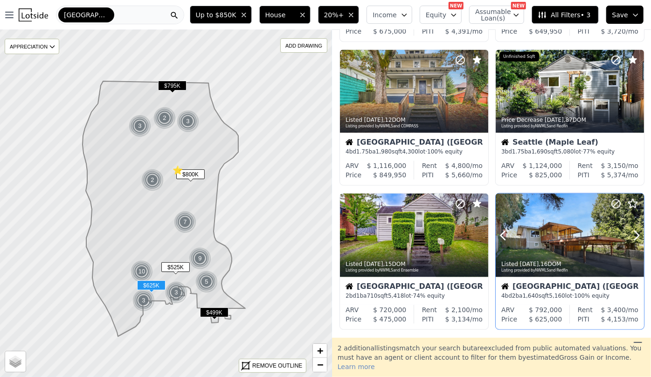
scroll to position [593, 0]
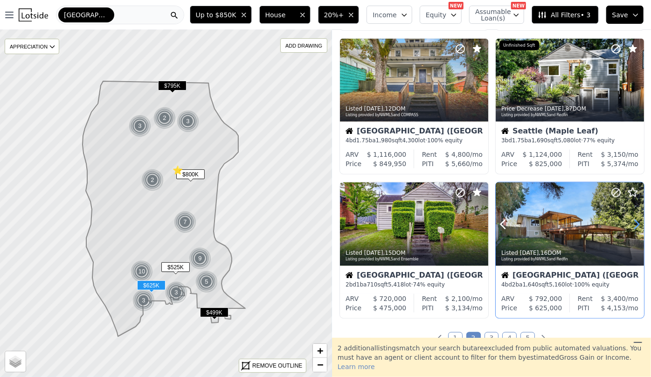
click at [629, 223] on icon at bounding box center [636, 224] width 15 height 15
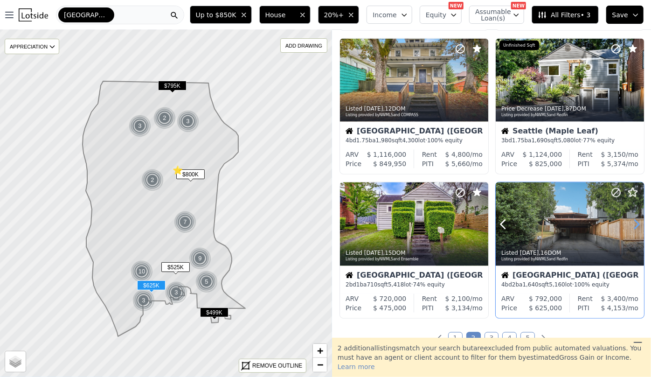
click at [633, 223] on icon at bounding box center [636, 224] width 15 height 15
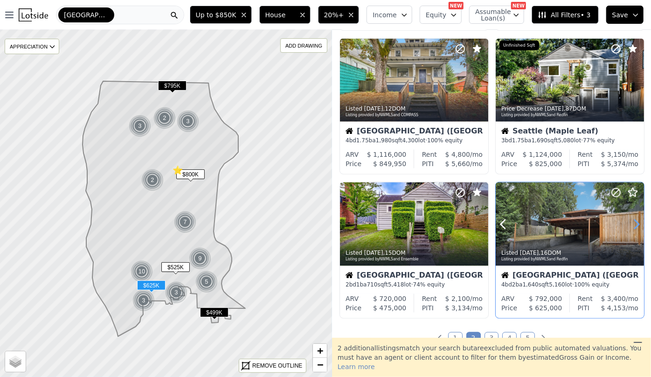
click at [633, 223] on icon at bounding box center [636, 224] width 15 height 15
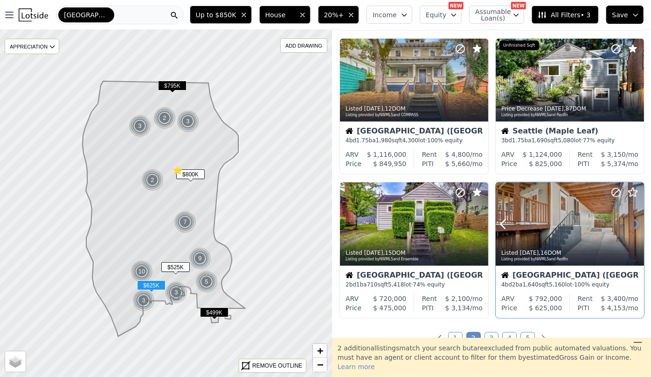
click at [633, 223] on icon at bounding box center [636, 224] width 15 height 15
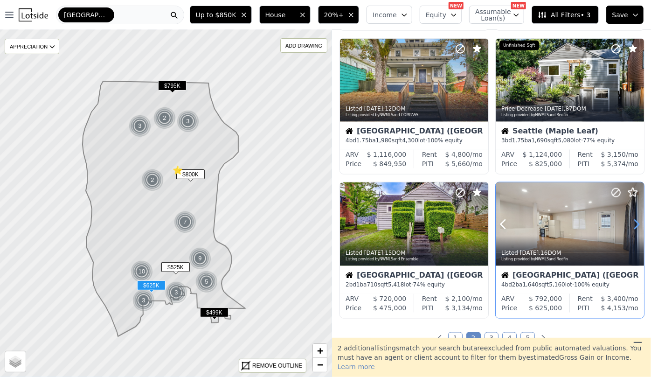
click at [633, 223] on icon at bounding box center [636, 224] width 15 height 15
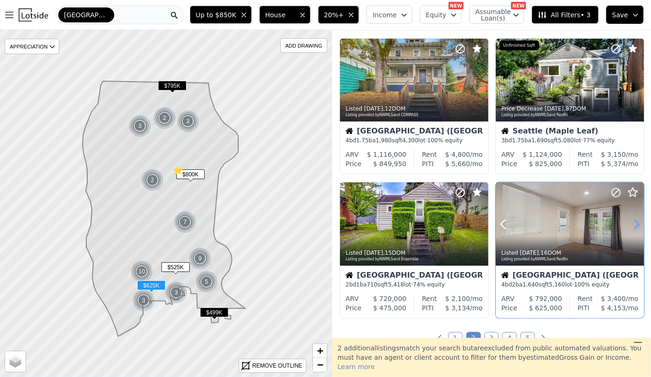
click at [633, 223] on icon at bounding box center [636, 224] width 15 height 15
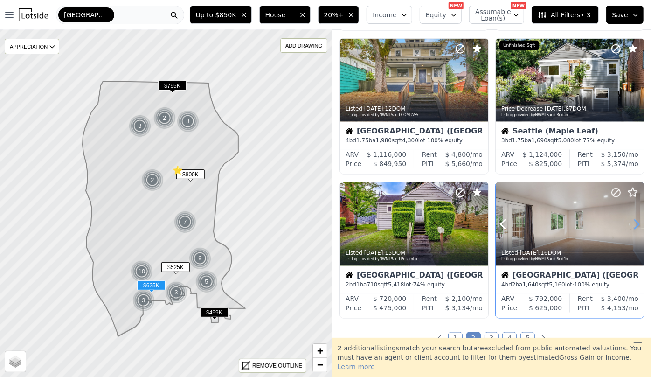
click at [633, 223] on icon at bounding box center [636, 224] width 15 height 15
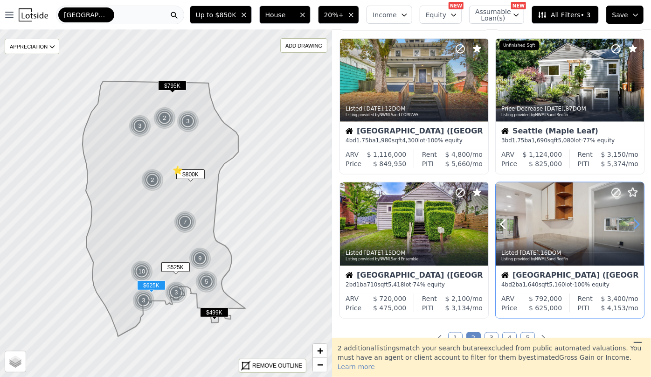
click at [633, 223] on icon at bounding box center [636, 224] width 15 height 15
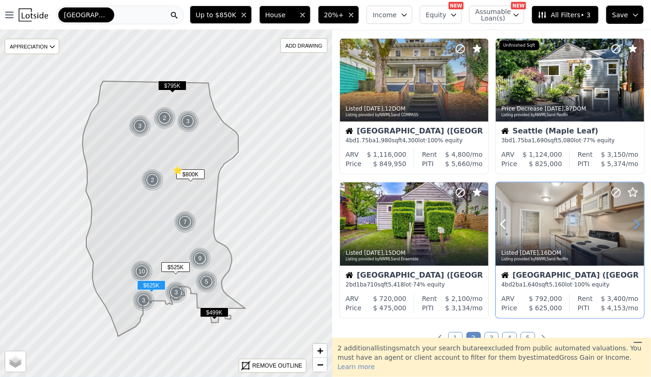
click at [633, 223] on icon at bounding box center [636, 224] width 15 height 15
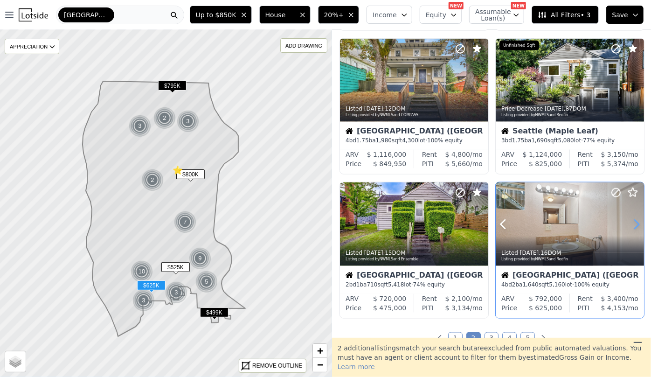
click at [633, 223] on icon at bounding box center [636, 224] width 15 height 15
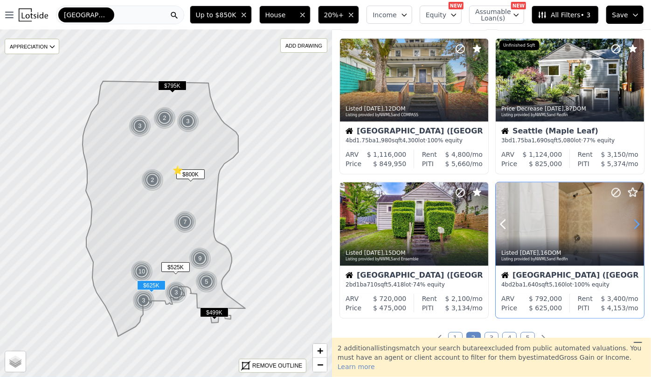
click at [633, 223] on icon at bounding box center [636, 224] width 15 height 15
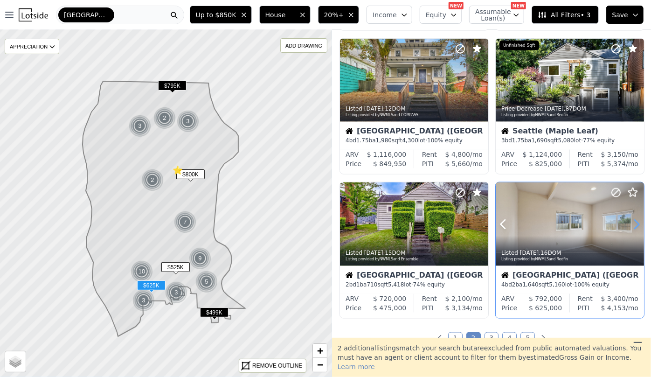
click at [633, 223] on icon at bounding box center [636, 224] width 15 height 15
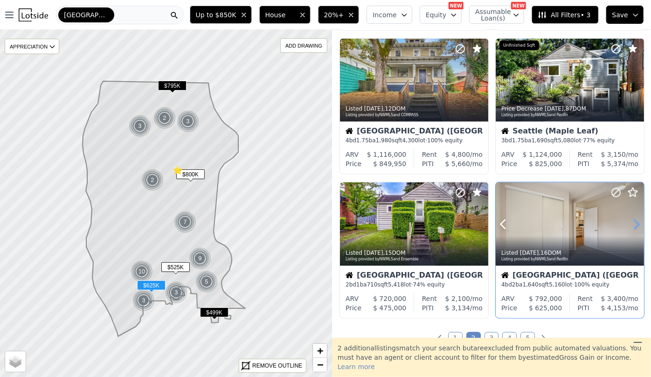
click at [633, 223] on icon at bounding box center [636, 224] width 15 height 15
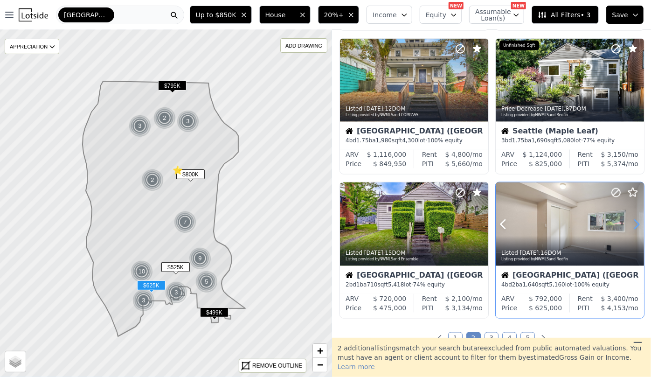
click at [633, 223] on icon at bounding box center [636, 224] width 15 height 15
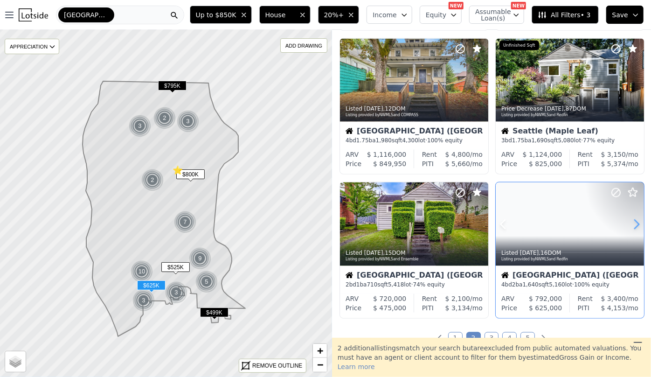
click at [633, 223] on icon at bounding box center [636, 224] width 15 height 15
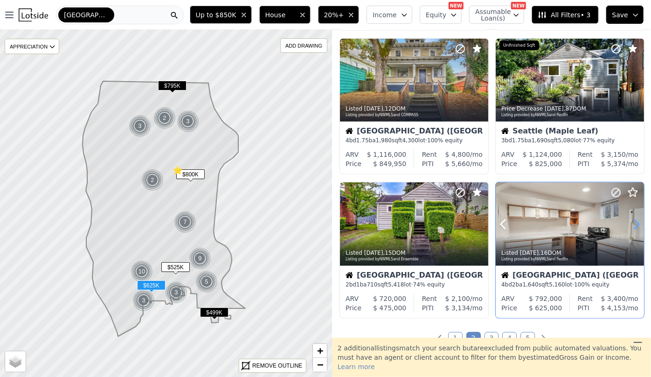
click at [633, 223] on icon at bounding box center [636, 224] width 15 height 15
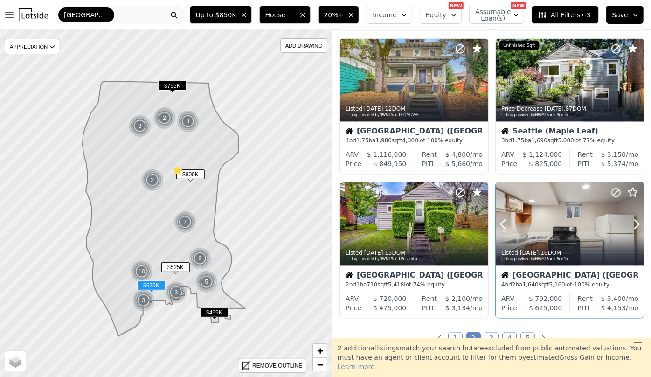
click at [592, 227] on div at bounding box center [614, 212] width 60 height 60
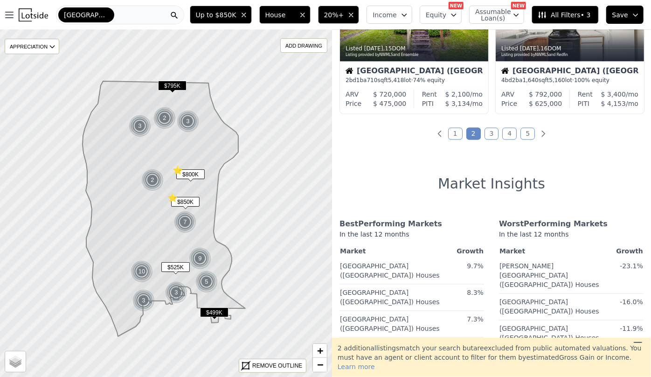
scroll to position [805, 0]
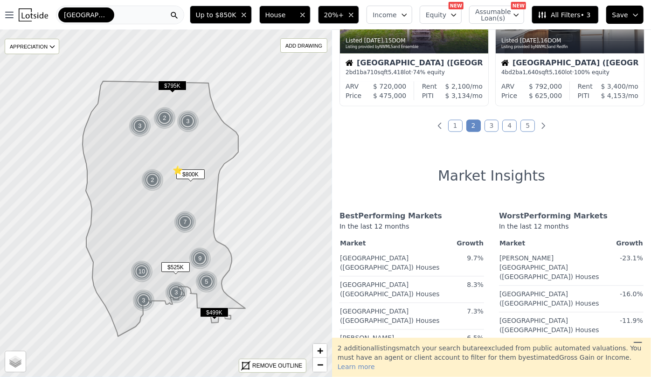
click at [491, 126] on link "3" at bounding box center [491, 126] width 14 height 12
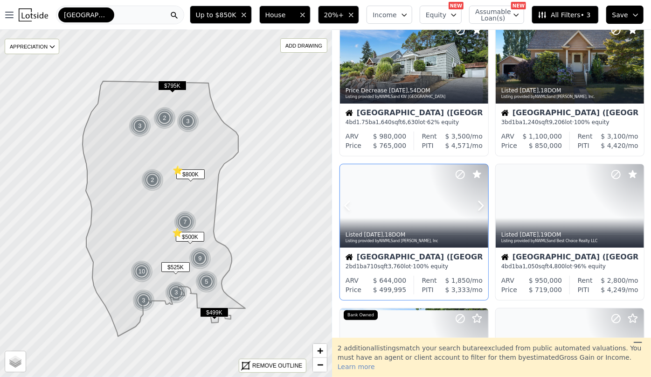
scroll to position [84, 0]
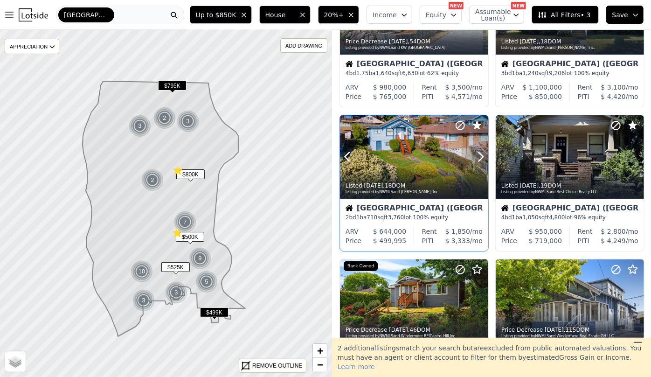
click at [450, 172] on div at bounding box center [414, 177] width 148 height 17
click at [559, 169] on div at bounding box center [569, 177] width 148 height 17
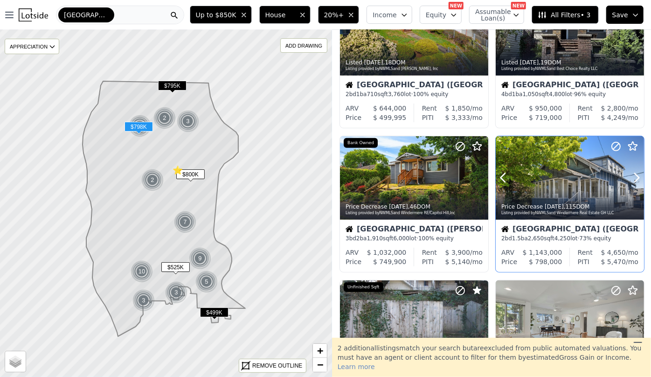
scroll to position [212, 0]
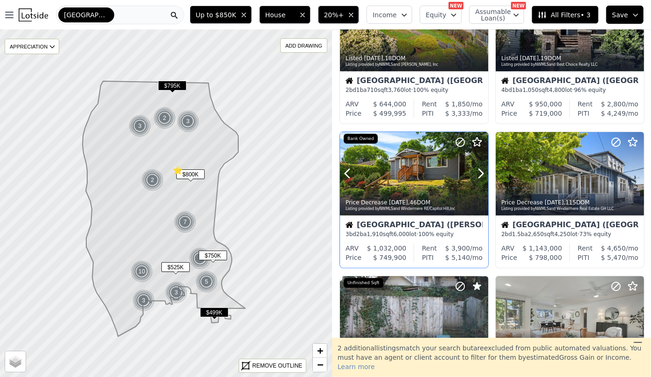
click at [395, 171] on div at bounding box center [414, 173] width 148 height 83
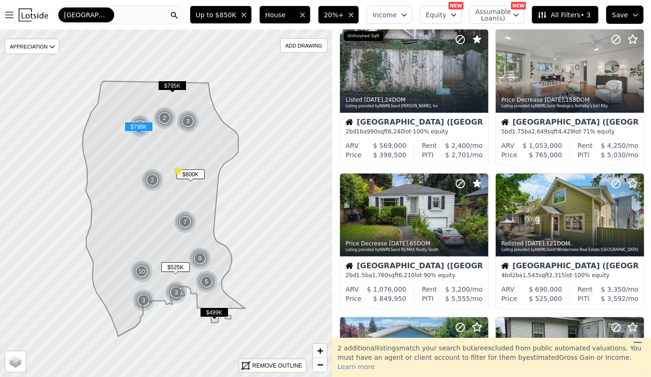
scroll to position [466, 0]
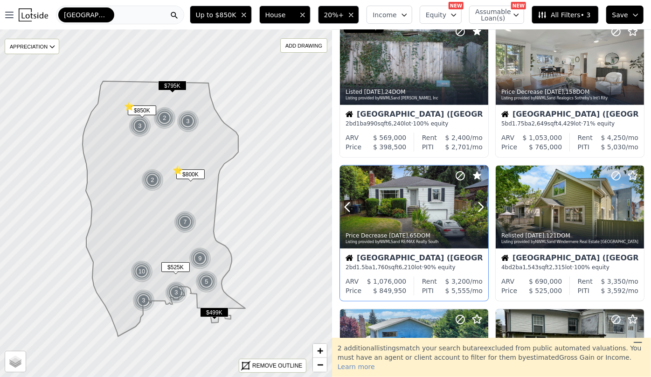
click at [452, 204] on div at bounding box center [458, 195] width 60 height 60
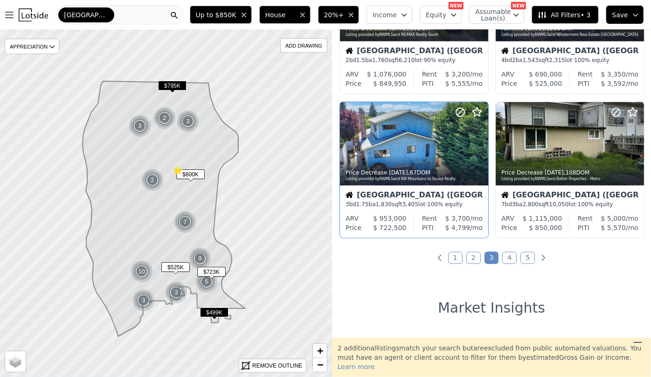
scroll to position [678, 0]
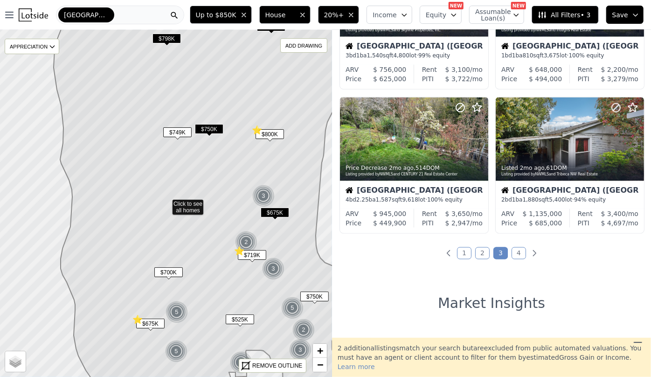
scroll to position [246, 0]
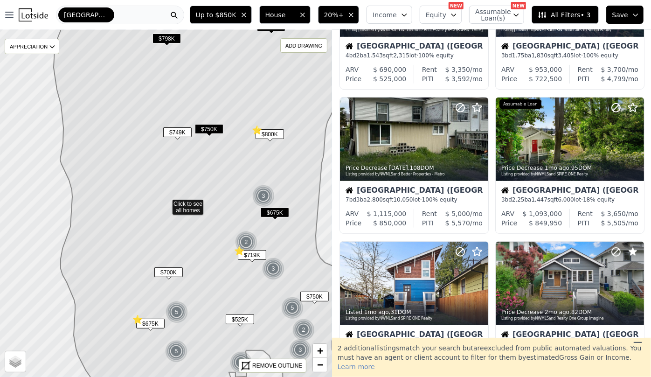
click at [212, 123] on icon at bounding box center [210, 203] width 312 height 418
click at [632, 139] on icon at bounding box center [636, 138] width 15 height 15
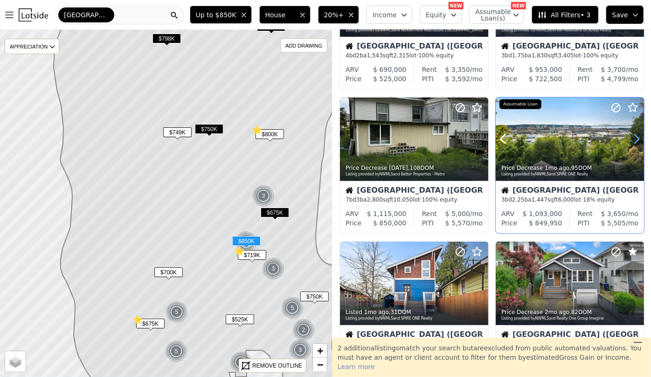
click at [632, 139] on icon at bounding box center [636, 138] width 15 height 15
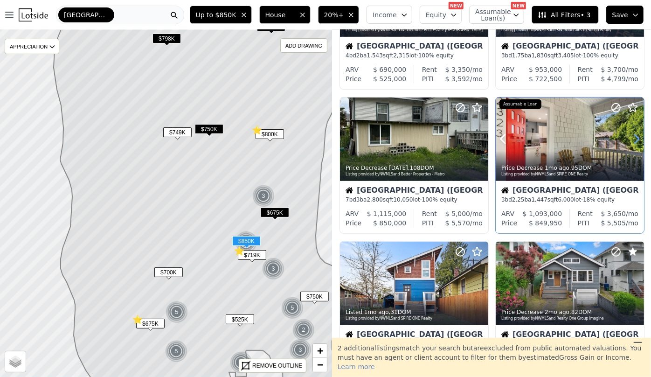
click at [632, 139] on icon at bounding box center [636, 138] width 15 height 15
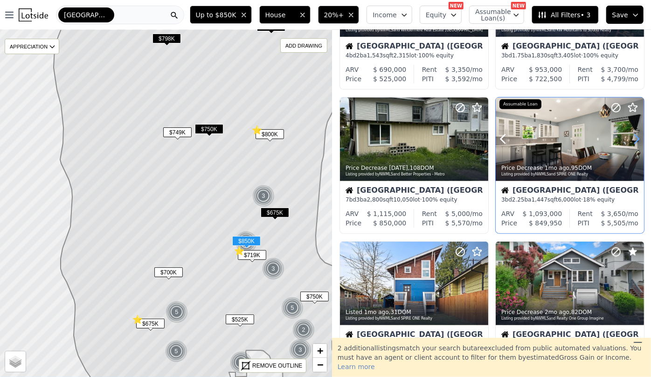
click at [632, 139] on icon at bounding box center [636, 138] width 15 height 15
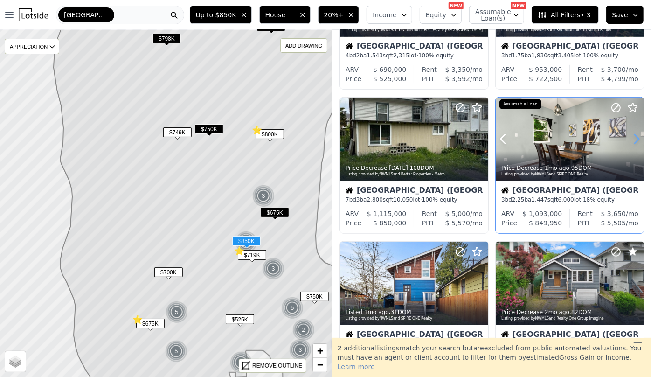
click at [632, 139] on icon at bounding box center [636, 138] width 15 height 15
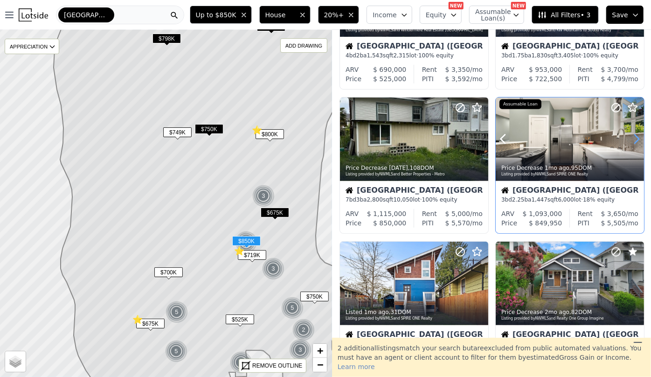
click at [632, 139] on icon at bounding box center [636, 138] width 15 height 15
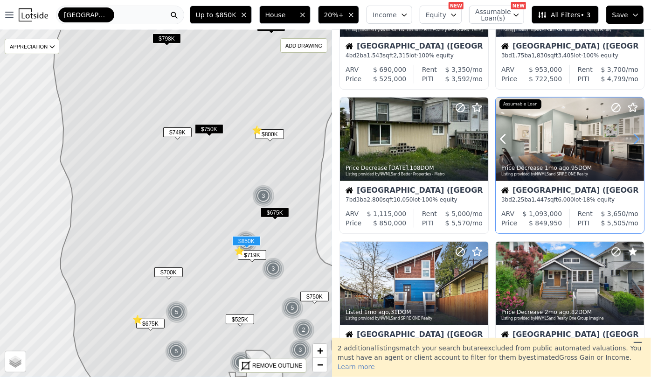
click at [632, 139] on icon at bounding box center [636, 138] width 15 height 15
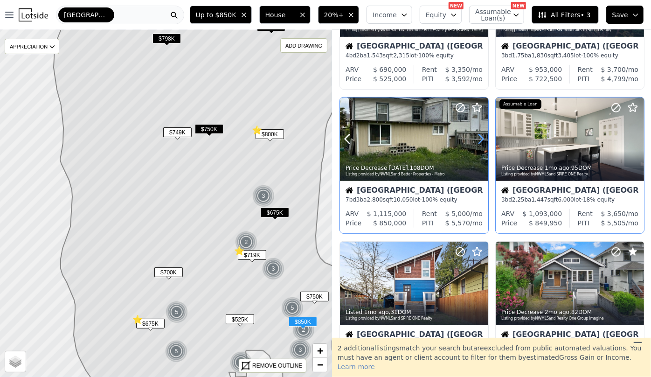
click at [477, 141] on icon at bounding box center [480, 138] width 15 height 15
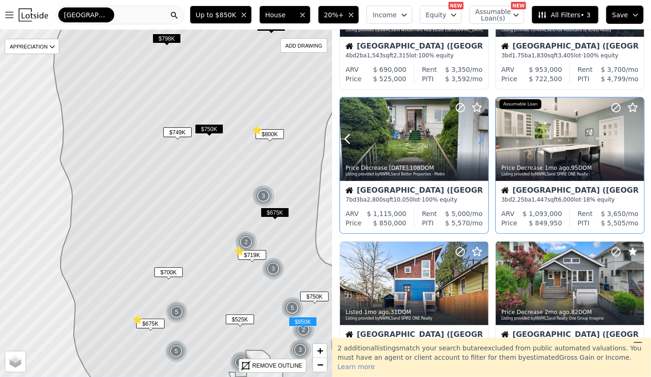
click at [477, 141] on icon at bounding box center [480, 138] width 15 height 15
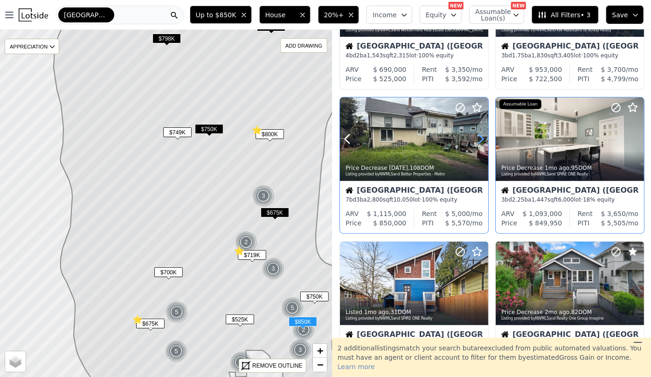
click at [477, 141] on icon at bounding box center [480, 138] width 15 height 15
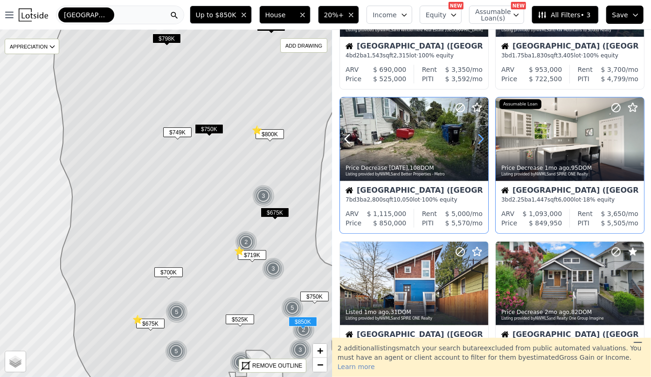
click at [477, 141] on icon at bounding box center [480, 138] width 15 height 15
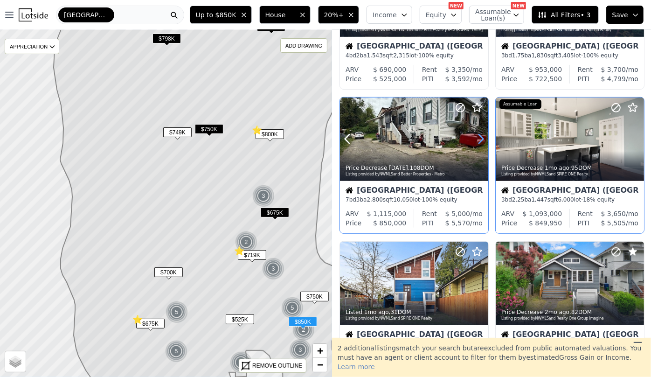
click at [477, 141] on icon at bounding box center [480, 138] width 15 height 15
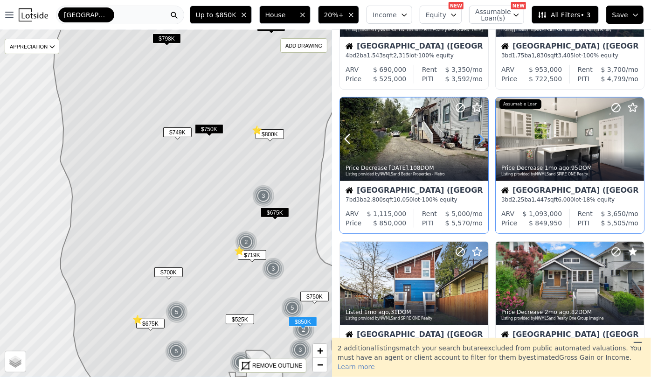
click at [477, 141] on icon at bounding box center [480, 138] width 15 height 15
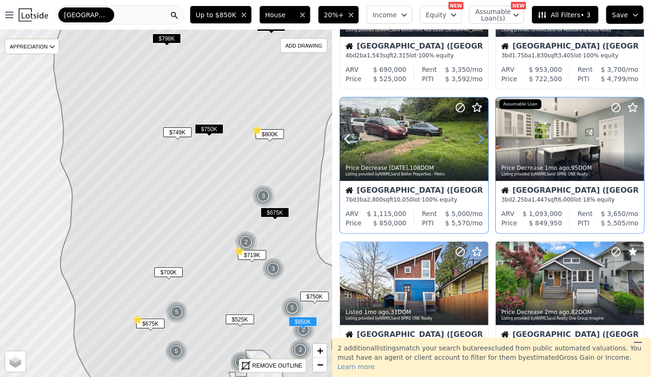
click at [477, 141] on icon at bounding box center [480, 138] width 15 height 15
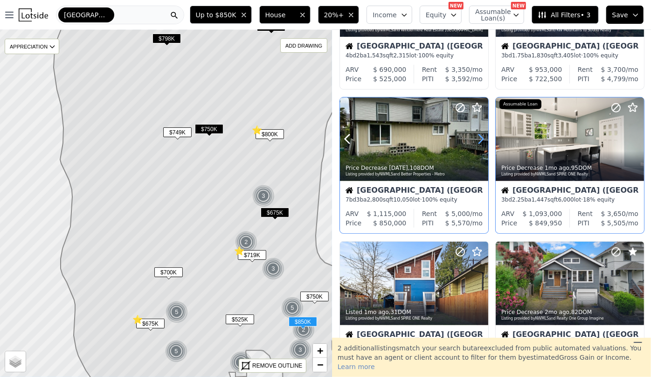
click at [477, 141] on icon at bounding box center [480, 138] width 15 height 15
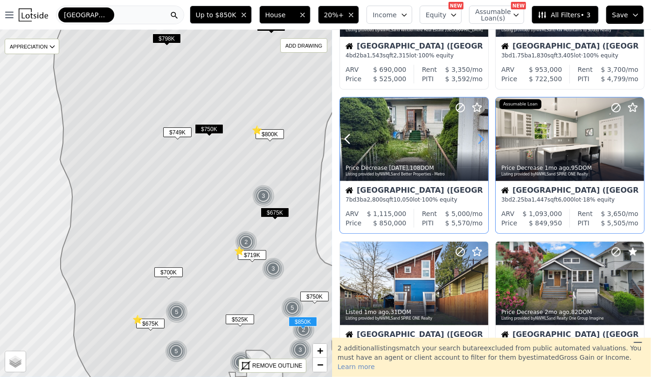
click at [477, 140] on icon at bounding box center [480, 138] width 15 height 15
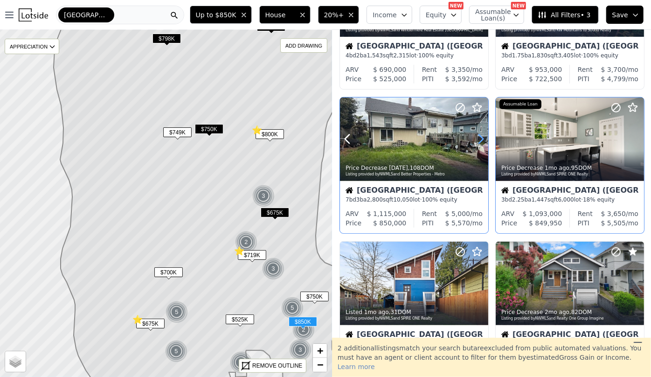
click at [477, 140] on icon at bounding box center [480, 138] width 15 height 15
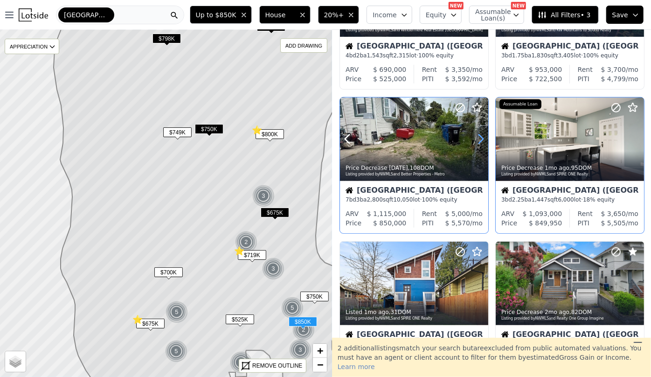
click at [477, 140] on icon at bounding box center [480, 138] width 15 height 15
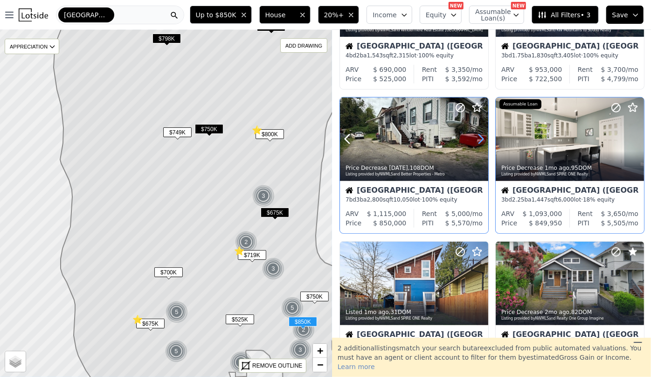
click at [479, 139] on icon at bounding box center [480, 138] width 15 height 15
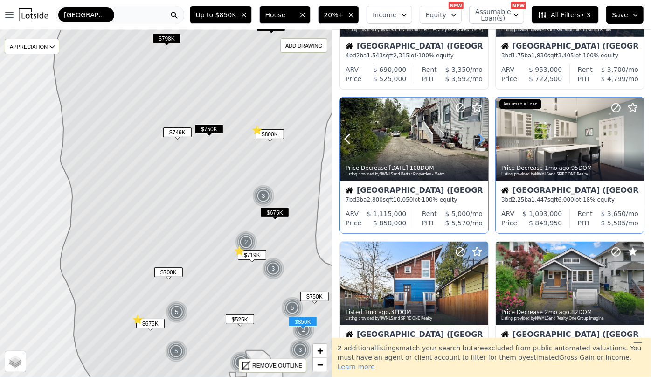
click at [479, 139] on icon at bounding box center [480, 138] width 15 height 15
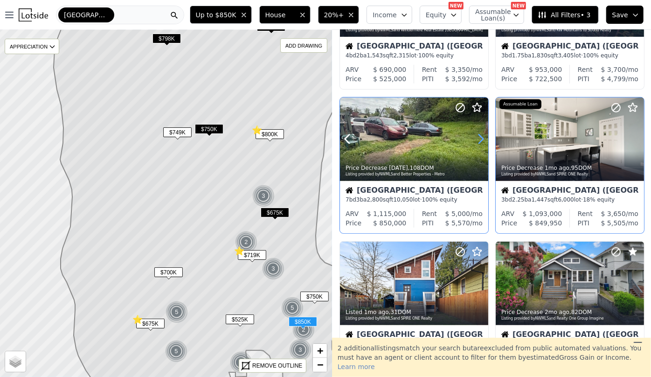
click at [479, 139] on icon at bounding box center [480, 138] width 15 height 15
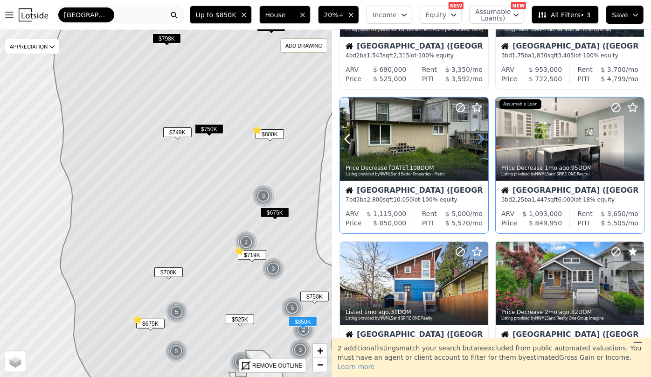
click at [479, 139] on icon at bounding box center [480, 138] width 15 height 15
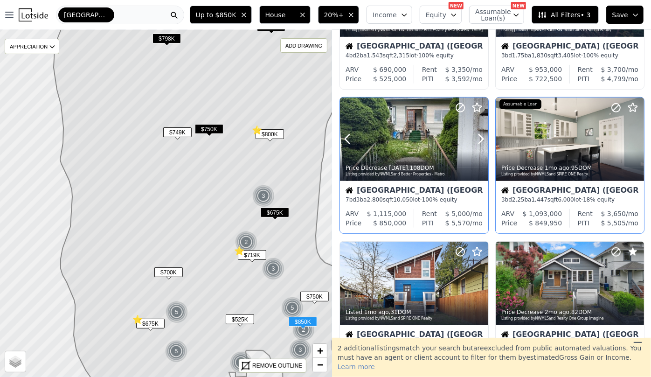
click at [446, 158] on div "Price Decrease 4w ago , 108 DOM Listing provided by NWMLS and Better Properties…" at bounding box center [414, 169] width 148 height 22
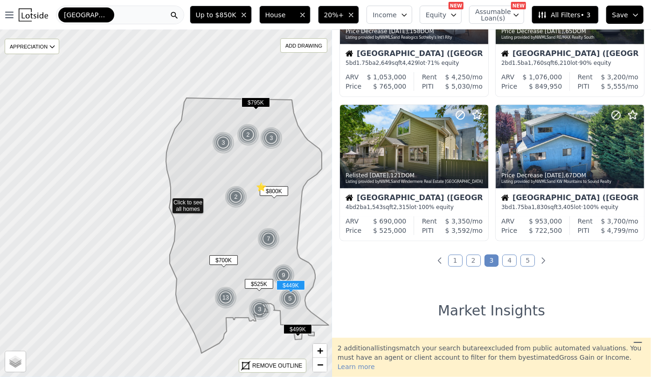
scroll to position [652, 0]
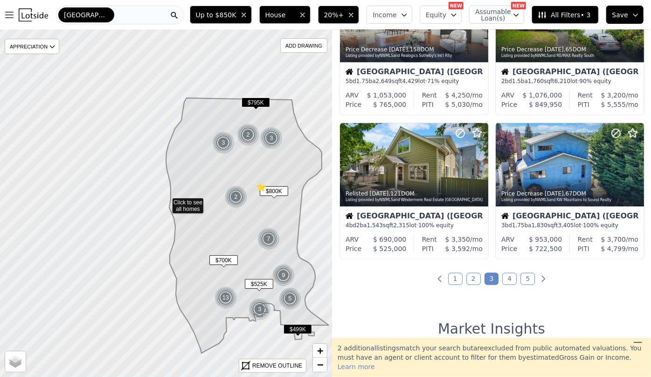
click at [502, 274] on link "4" at bounding box center [509, 279] width 14 height 12
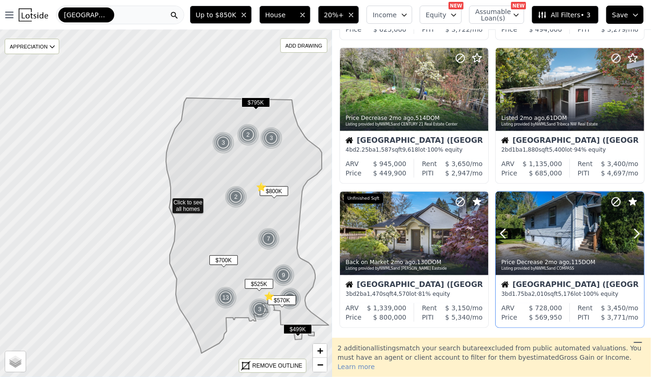
scroll to position [635, 0]
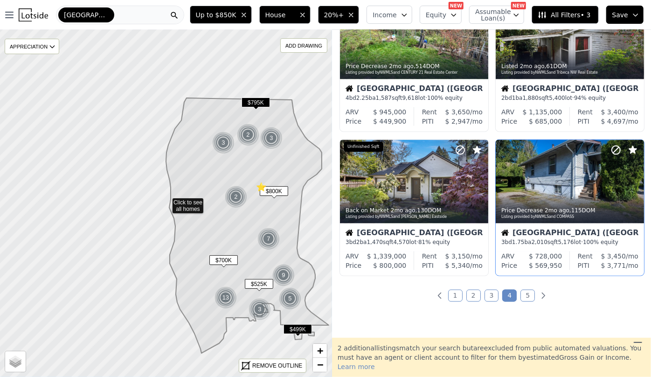
click at [526, 296] on link "5" at bounding box center [527, 295] width 14 height 12
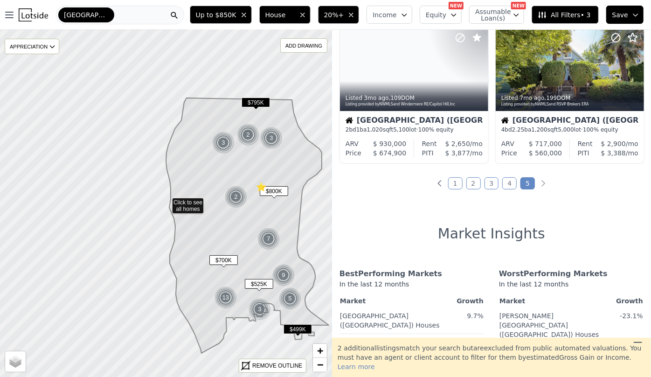
scroll to position [0, 0]
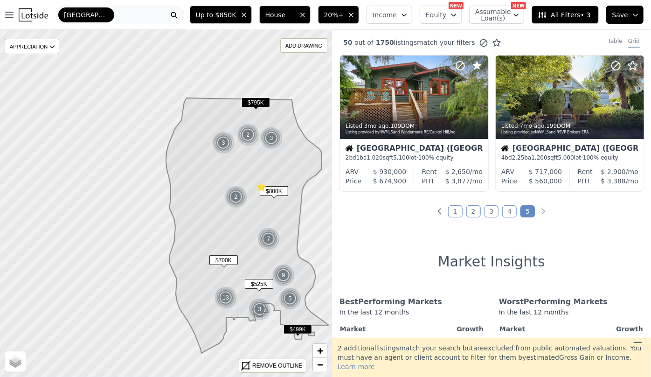
click at [466, 210] on link "2" at bounding box center [473, 211] width 14 height 12
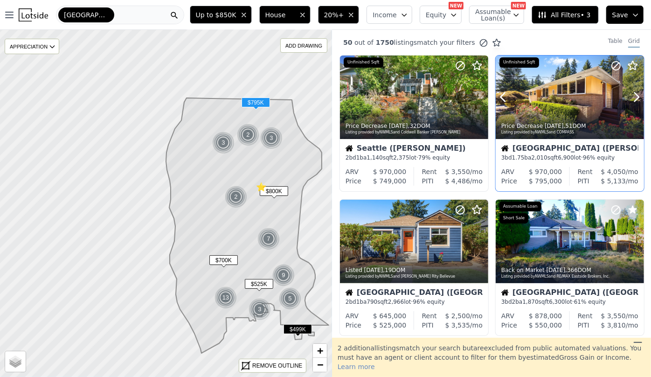
click at [536, 89] on div at bounding box center [569, 96] width 148 height 83
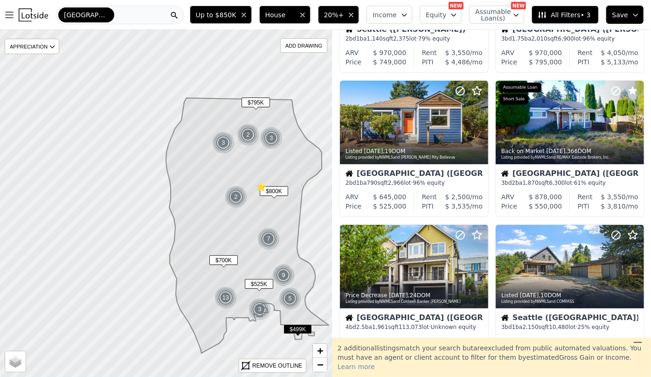
scroll to position [169, 0]
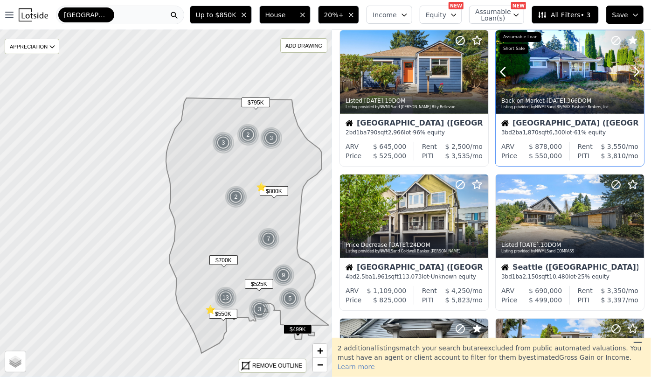
click at [558, 80] on div at bounding box center [569, 71] width 148 height 83
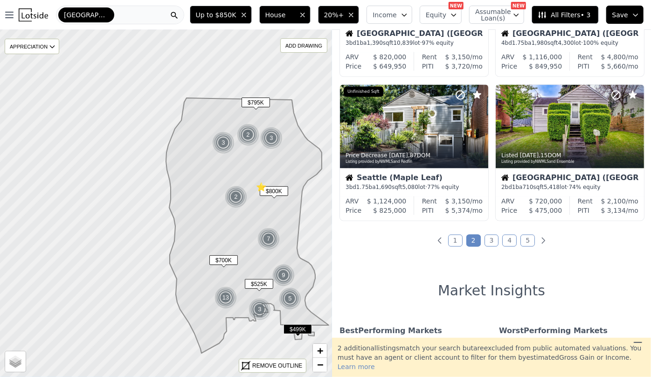
scroll to position [635, 0]
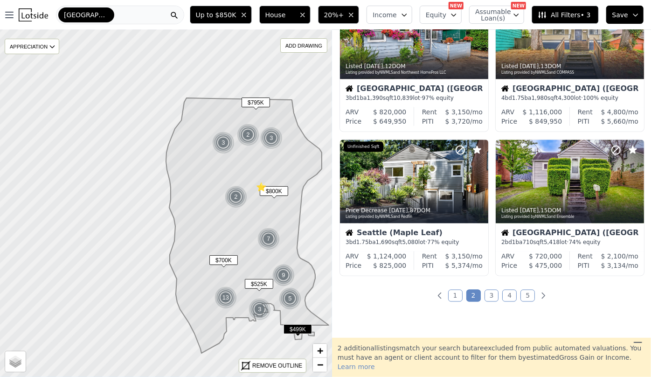
click at [494, 301] on div "50 out of 1750 listings match your filters Table Grid Price Decrease 6d ago , 3…" at bounding box center [491, 184] width 319 height 308
click at [488, 299] on link "3" at bounding box center [491, 295] width 14 height 12
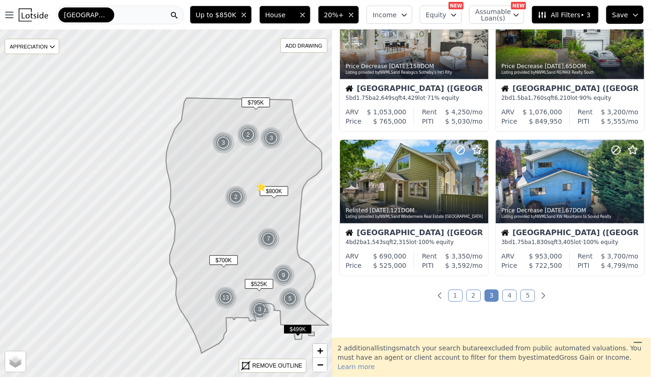
click at [505, 299] on link "4" at bounding box center [509, 295] width 14 height 12
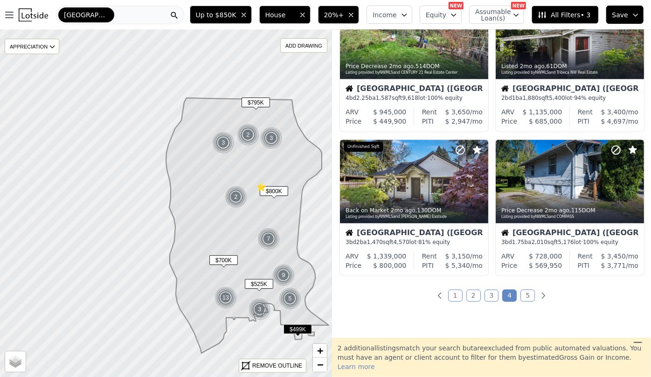
click at [521, 294] on link "5" at bounding box center [527, 295] width 14 height 12
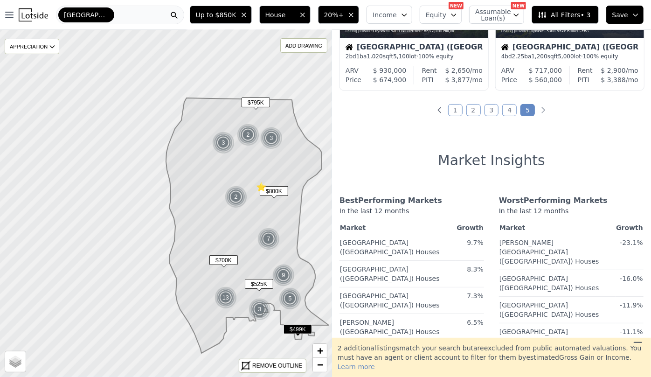
scroll to position [0, 0]
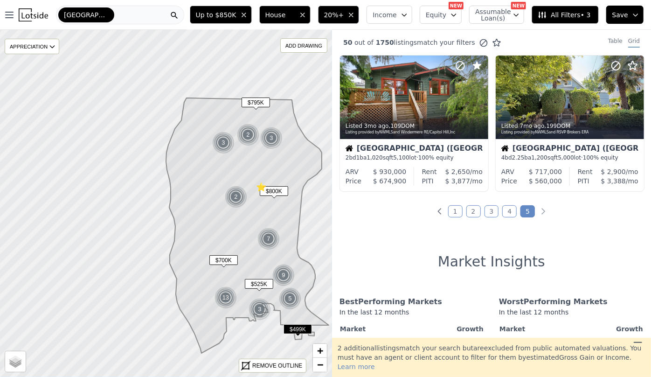
click at [160, 13] on div "[GEOGRAPHIC_DATA]" at bounding box center [120, 15] width 128 height 19
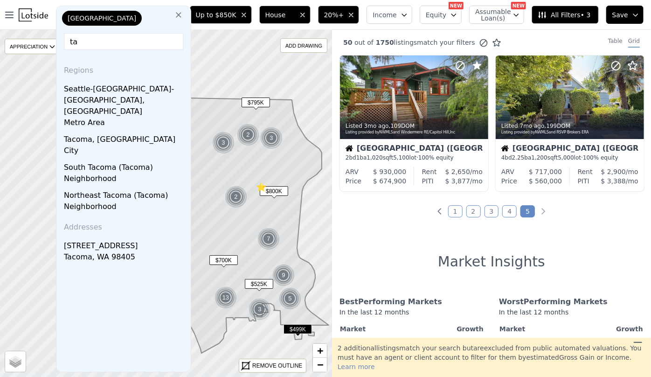
type input "t"
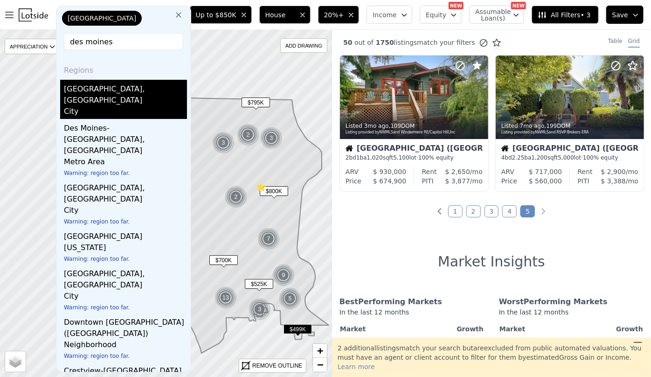
type input "des moines"
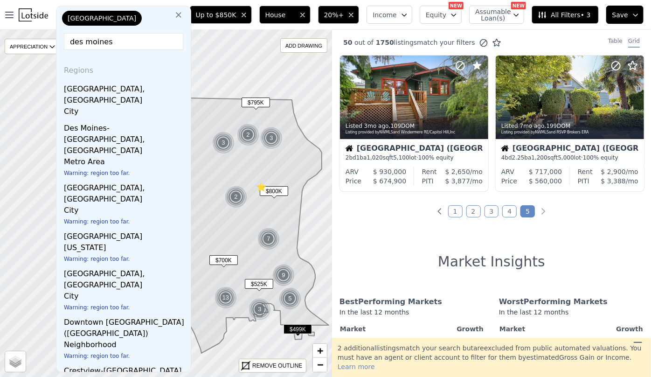
drag, startPoint x: 97, startPoint y: 90, endPoint x: 110, endPoint y: 86, distance: 13.0
click at [98, 90] on div "Des Moines, WA" at bounding box center [125, 93] width 123 height 26
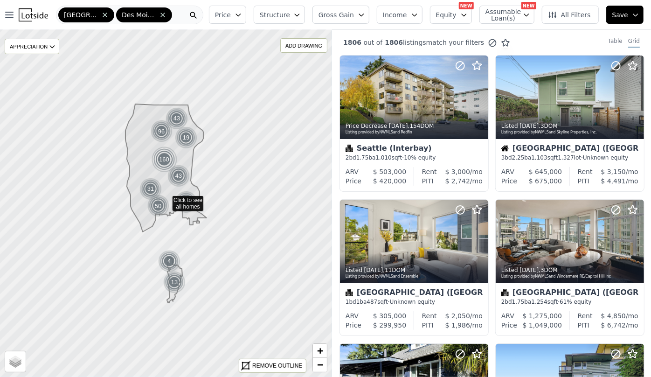
click at [101, 13] on icon at bounding box center [104, 14] width 7 height 7
click at [246, 9] on button "Price" at bounding box center [227, 15] width 37 height 18
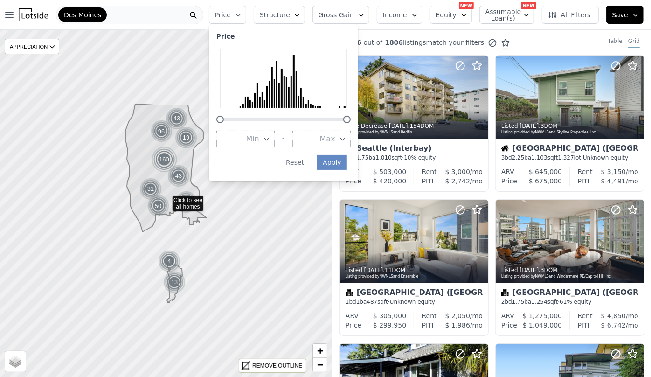
drag, startPoint x: 264, startPoint y: 121, endPoint x: 286, endPoint y: 120, distance: 22.4
click at [260, 114] on div at bounding box center [283, 114] width 134 height 0
click at [287, 114] on div at bounding box center [283, 114] width 134 height 0
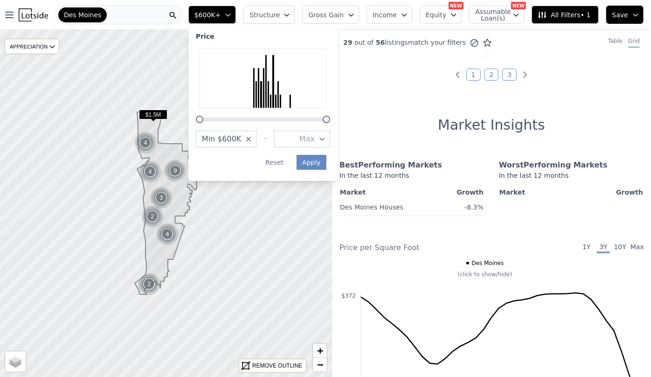
drag, startPoint x: 269, startPoint y: 118, endPoint x: 322, endPoint y: 119, distance: 52.7
click at [193, 120] on div "Open main menu Des Moines $600K+ Price Min $600K - Max Apply Reset Structure Gr…" at bounding box center [325, 188] width 651 height 377
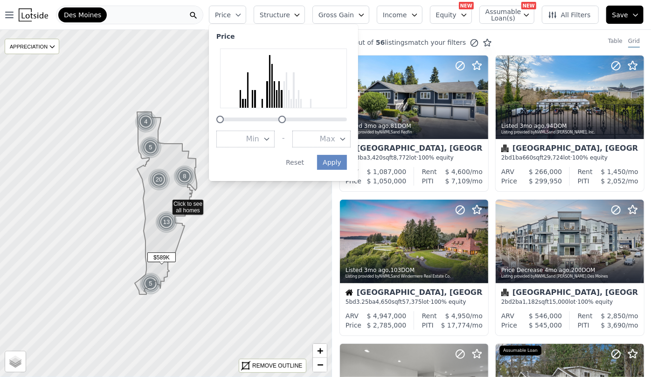
drag, startPoint x: 363, startPoint y: 119, endPoint x: 298, endPoint y: 121, distance: 64.8
click at [286, 121] on div at bounding box center [281, 119] width 7 height 7
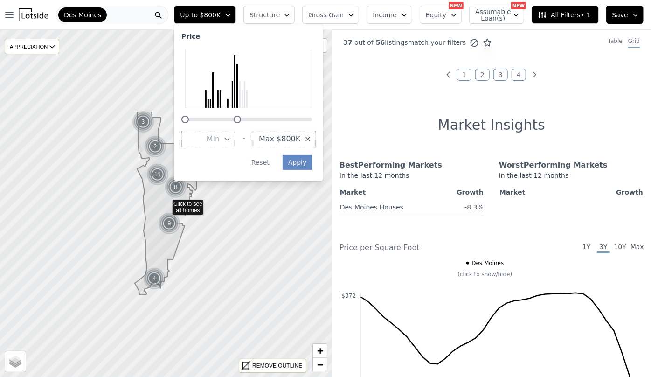
drag, startPoint x: 265, startPoint y: 120, endPoint x: 254, endPoint y: 121, distance: 10.8
click at [241, 121] on div at bounding box center [236, 119] width 7 height 7
click at [239, 121] on div at bounding box center [234, 119] width 7 height 7
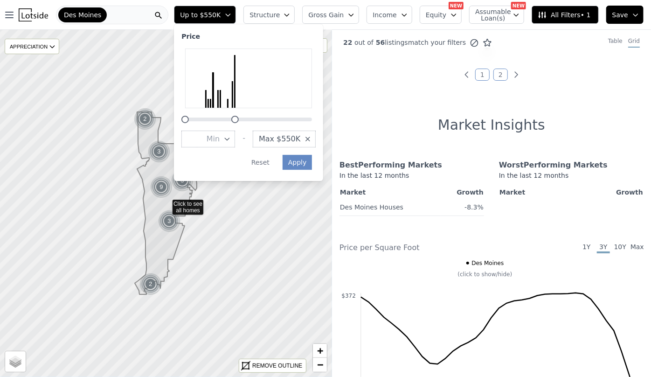
click at [246, 121] on div at bounding box center [248, 85] width 134 height 75
click at [247, 114] on div at bounding box center [248, 114] width 134 height 0
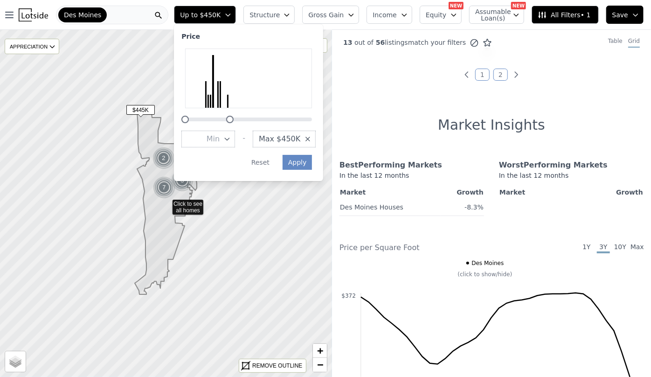
click at [233, 119] on div at bounding box center [229, 119] width 7 height 7
click at [236, 119] on div at bounding box center [232, 119] width 7 height 7
click at [239, 119] on div at bounding box center [234, 119] width 7 height 7
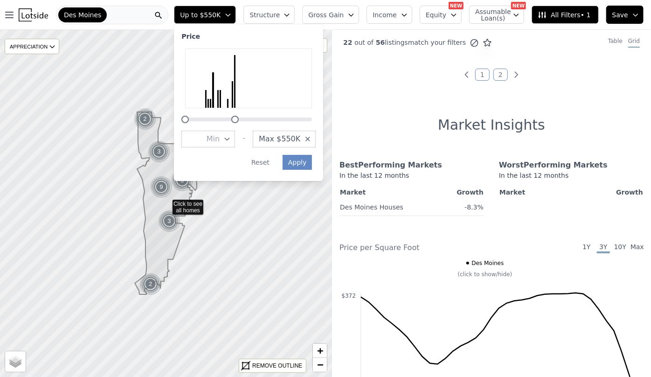
click at [279, 14] on span "Structure" at bounding box center [264, 14] width 30 height 9
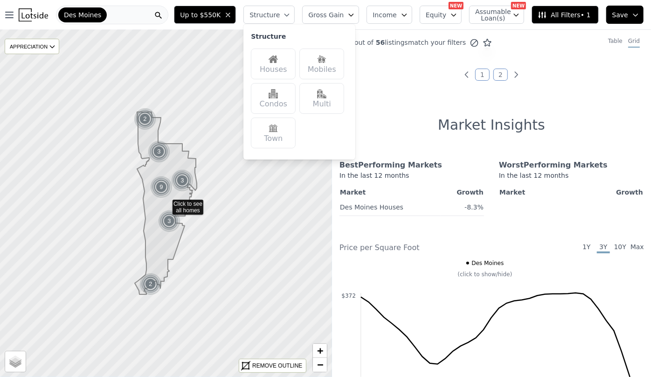
click at [278, 63] on img at bounding box center [272, 59] width 9 height 9
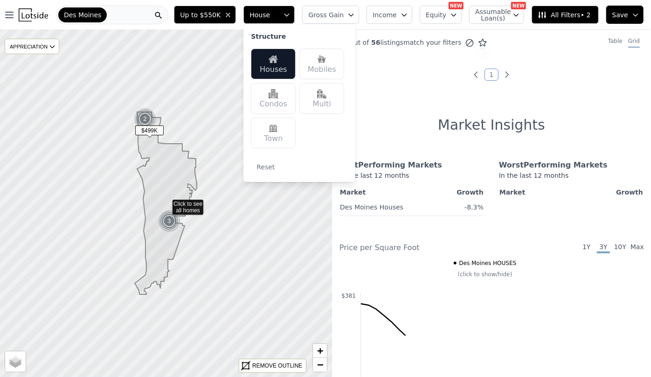
click at [337, 20] on button "Gross Gain" at bounding box center [330, 15] width 57 height 18
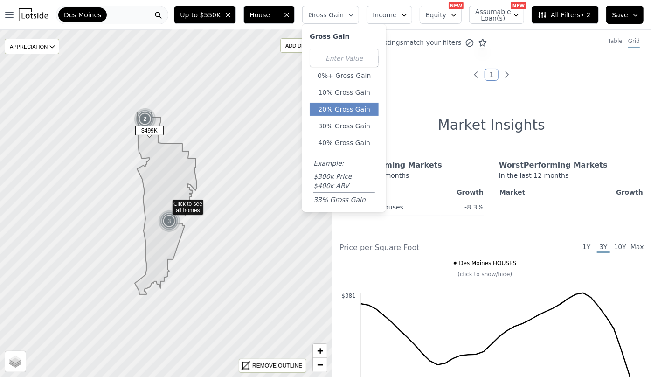
click at [355, 113] on button "20% Gross Gain" at bounding box center [343, 109] width 69 height 13
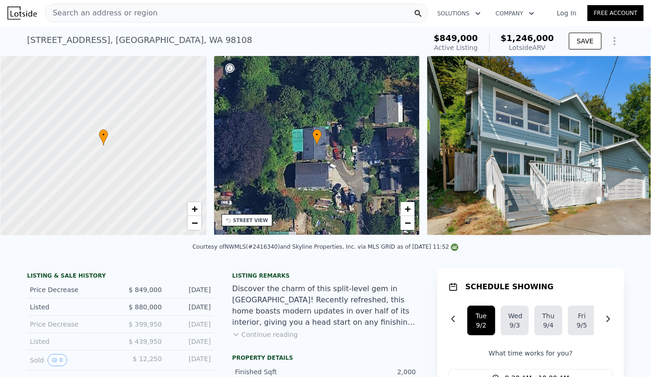
scroll to position [0, 4]
click at [257, 219] on div "STREET VIEW" at bounding box center [250, 220] width 35 height 7
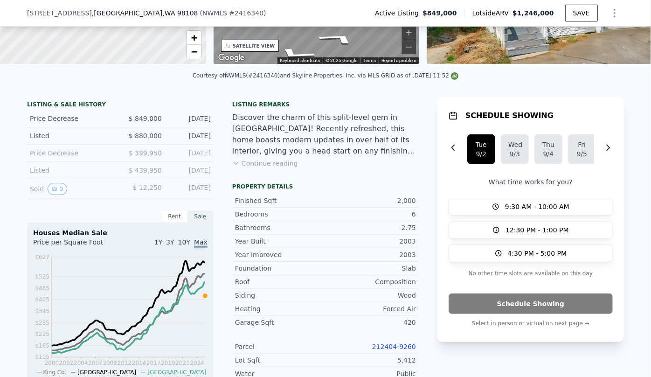
scroll to position [166, 0]
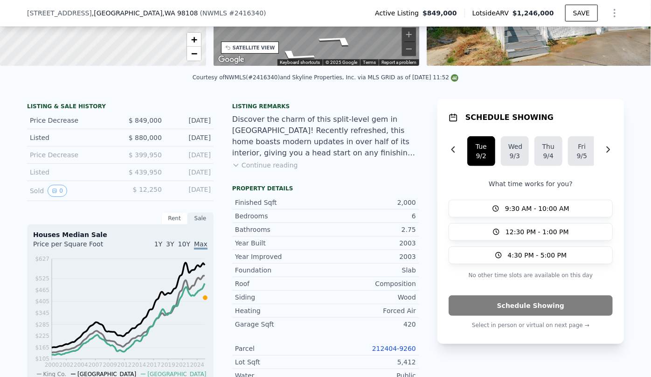
click at [263, 170] on button "Continue reading" at bounding box center [265, 164] width 66 height 9
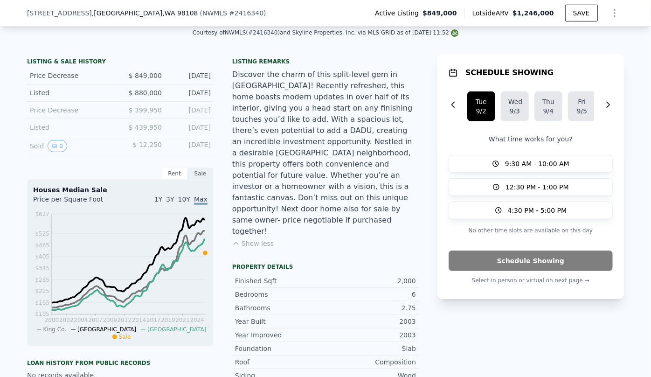
scroll to position [420, 0]
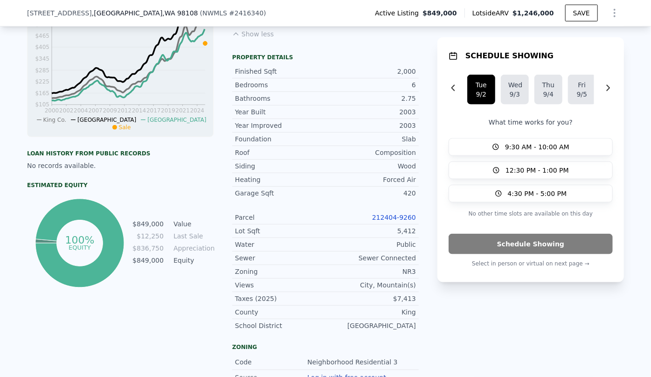
click at [390, 213] on link "212404-9260" at bounding box center [394, 216] width 44 height 7
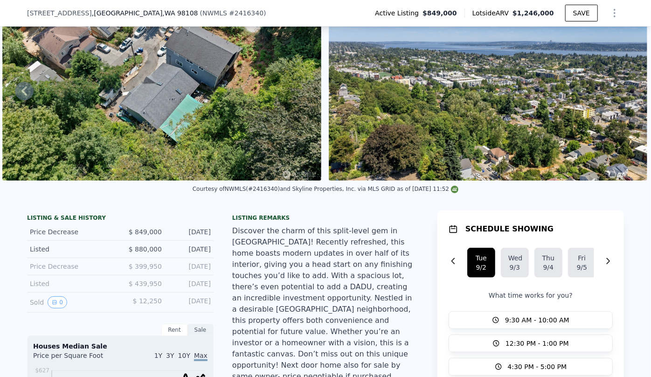
scroll to position [42, 0]
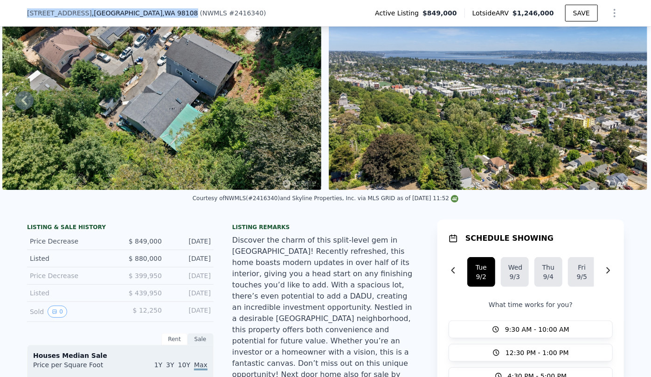
drag, startPoint x: 23, startPoint y: 14, endPoint x: 126, endPoint y: 13, distance: 102.5
click at [126, 13] on div "5039 31st Ave S , Seattle , WA 98108 ( NWMLS # 2416340 ) Active Listing $849,00…" at bounding box center [325, 13] width 651 height 27
copy div "5039 31st Ave S , Seattle , WA 98108"
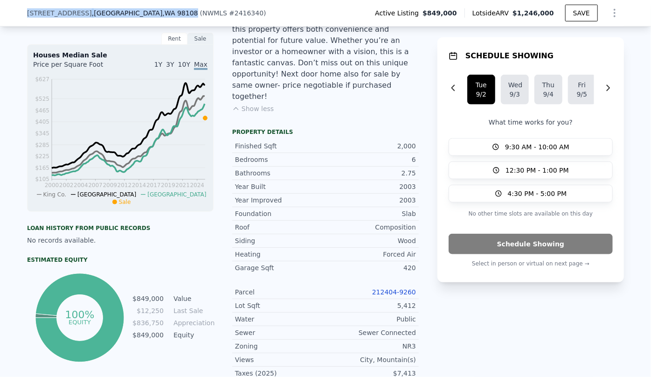
scroll to position [339, 0]
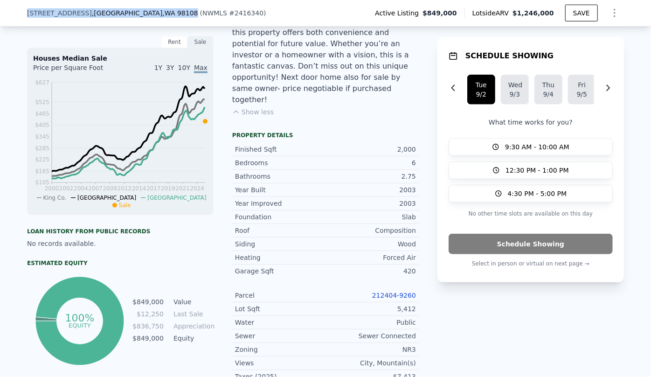
click at [609, 14] on icon "Show Options" at bounding box center [614, 12] width 11 height 11
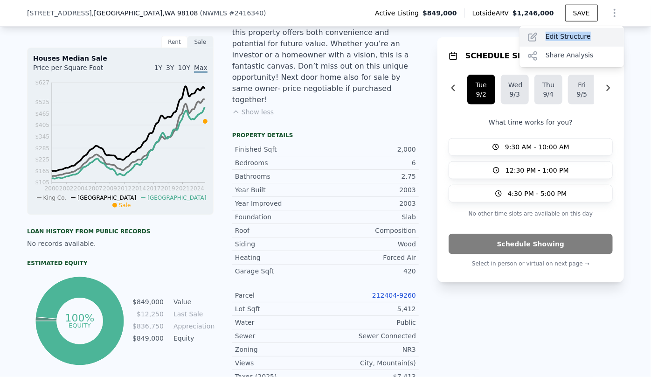
drag, startPoint x: 580, startPoint y: 48, endPoint x: 580, endPoint y: 41, distance: 6.5
click at [580, 41] on div "Save Edit Structure Share Analysis" at bounding box center [571, 46] width 104 height 41
click at [587, 36] on div "Edit Structure" at bounding box center [571, 37] width 104 height 19
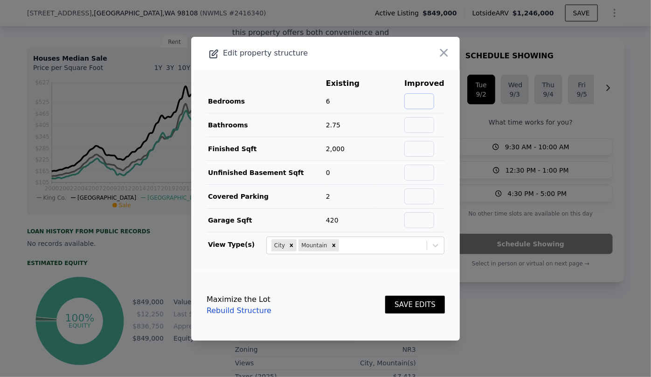
click at [427, 102] on input "text" at bounding box center [419, 101] width 30 height 16
type input "4"
click at [414, 121] on input "text" at bounding box center [419, 125] width 30 height 16
type input "3"
click at [426, 150] on input "text" at bounding box center [419, 149] width 30 height 16
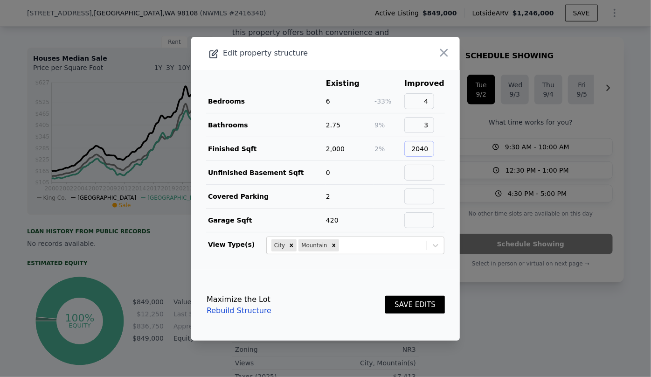
type input "2040"
click at [405, 295] on button "SAVE EDITS" at bounding box center [415, 304] width 60 height 18
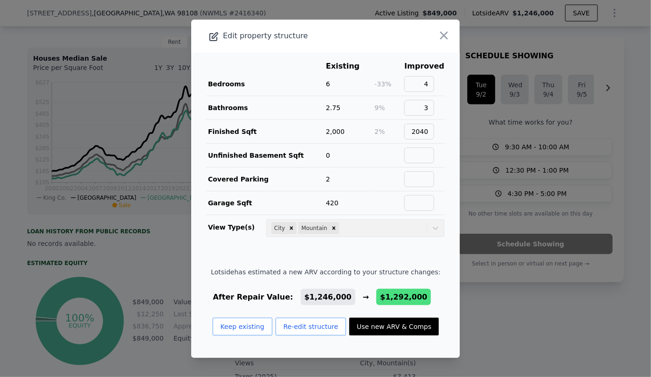
click at [405, 317] on button "Use new ARV & Comps" at bounding box center [393, 326] width 89 height 18
checkbox input "false"
checkbox input "true"
type input "$ 1,292,000"
type input "$ 285,706"
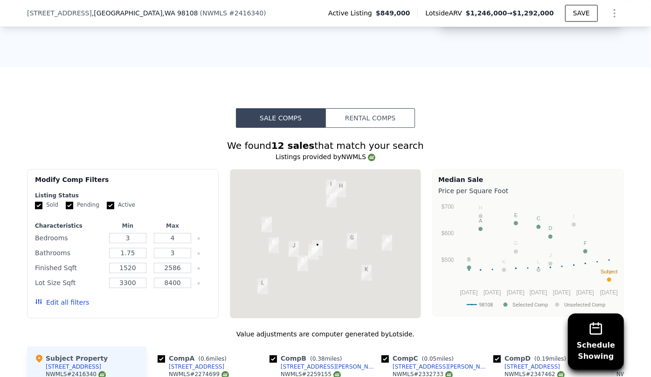
scroll to position [1059, 0]
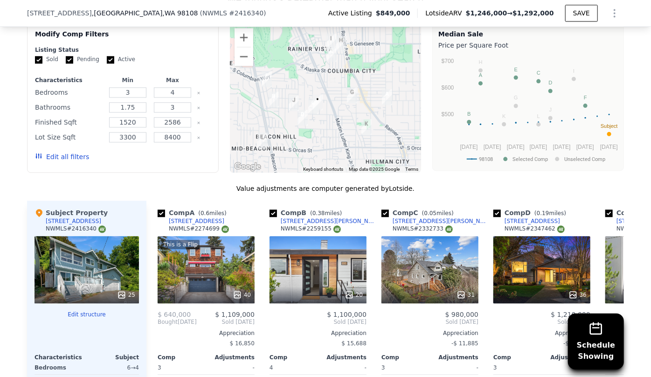
click at [62, 152] on button "Edit all filters" at bounding box center [62, 156] width 54 height 9
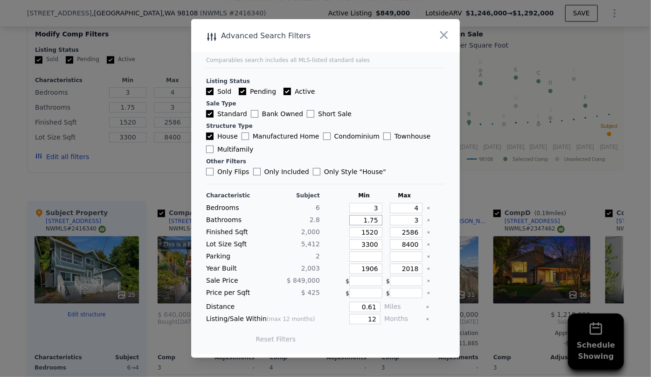
drag, startPoint x: 372, startPoint y: 224, endPoint x: 325, endPoint y: 224, distance: 47.1
click at [325, 224] on div "Bathrooms 2.8 1.75 3" at bounding box center [325, 220] width 239 height 10
type input "1"
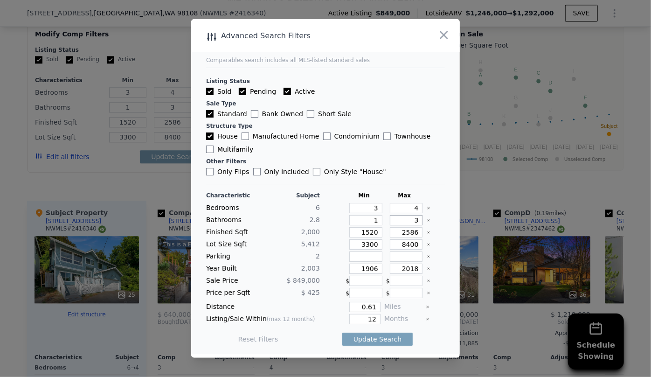
drag, startPoint x: 414, startPoint y: 218, endPoint x: 403, endPoint y: 220, distance: 11.9
click at [403, 220] on input "3" at bounding box center [406, 220] width 33 height 10
drag, startPoint x: 375, startPoint y: 230, endPoint x: 308, endPoint y: 240, distance: 67.3
click at [308, 240] on div "Characteristic Subject Min Max Bedrooms 6 3 4 Bathrooms 2.8 1 Finished Sqft 2,0…" at bounding box center [325, 272] width 239 height 160
type input "2"
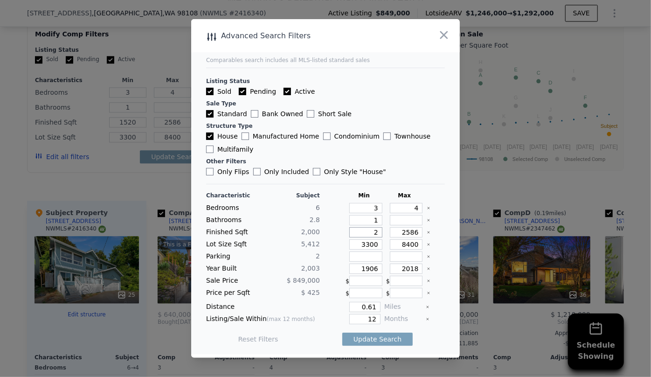
type input "2"
type input "20"
type input "200"
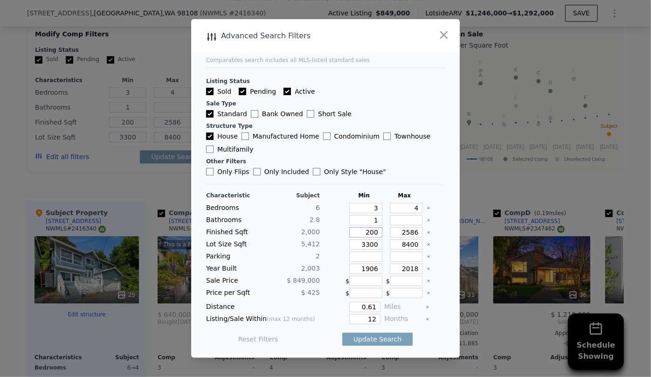
type input "2000"
drag, startPoint x: 415, startPoint y: 230, endPoint x: 366, endPoint y: 228, distance: 49.0
click at [366, 228] on div "Finished Sqft 2,000 2000 2586" at bounding box center [325, 232] width 239 height 10
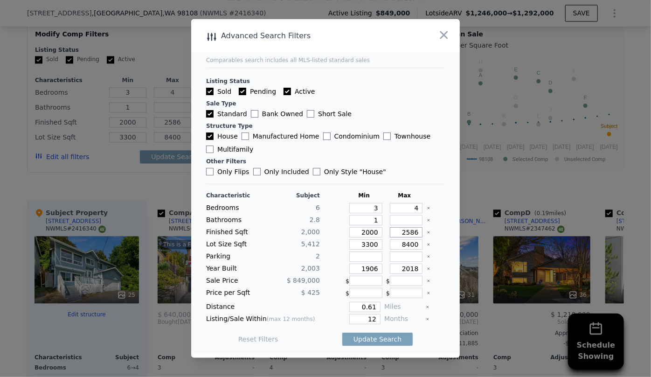
type input "2"
type input "23"
type input "230"
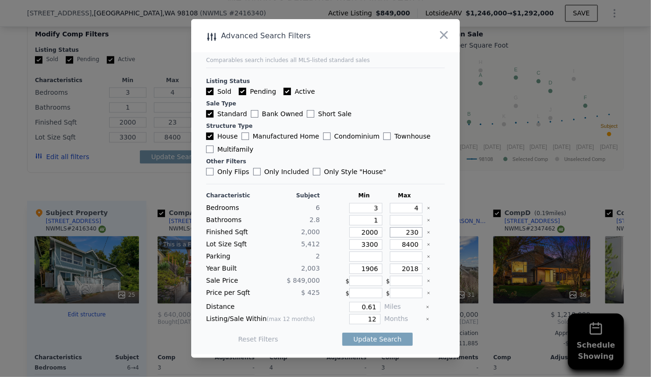
type input "230"
type input "2300"
drag, startPoint x: 373, startPoint y: 240, endPoint x: 321, endPoint y: 241, distance: 51.8
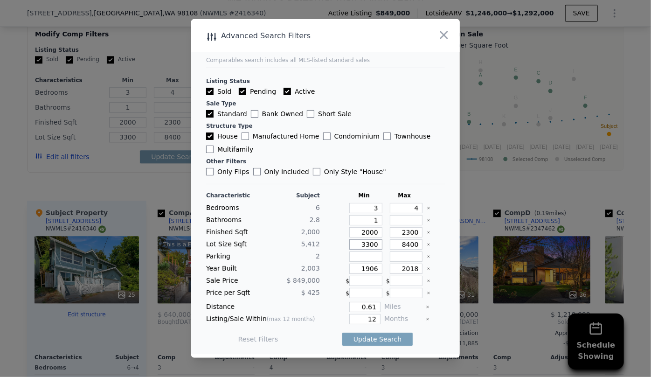
click at [321, 241] on div "Lot Size Sqft 5,412 3300 8400" at bounding box center [325, 244] width 239 height 10
drag, startPoint x: 373, startPoint y: 268, endPoint x: 333, endPoint y: 265, distance: 40.1
click at [333, 265] on div "Year Built 2,003 1906 2018" at bounding box center [325, 268] width 239 height 10
drag, startPoint x: 373, startPoint y: 316, endPoint x: 340, endPoint y: 316, distance: 33.1
click at [340, 316] on div "12" at bounding box center [351, 319] width 57 height 10
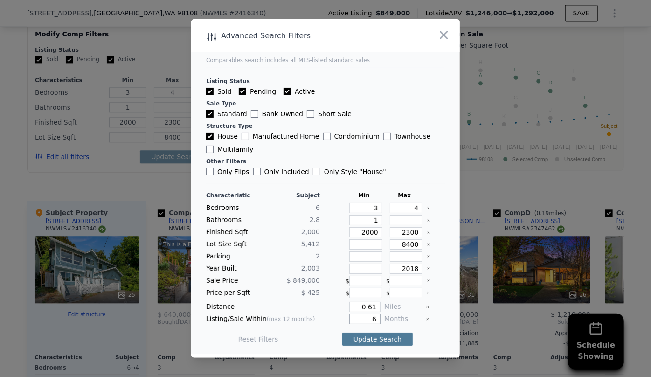
type input "6"
click at [380, 341] on button "Update Search" at bounding box center [377, 338] width 70 height 13
checkbox input "false"
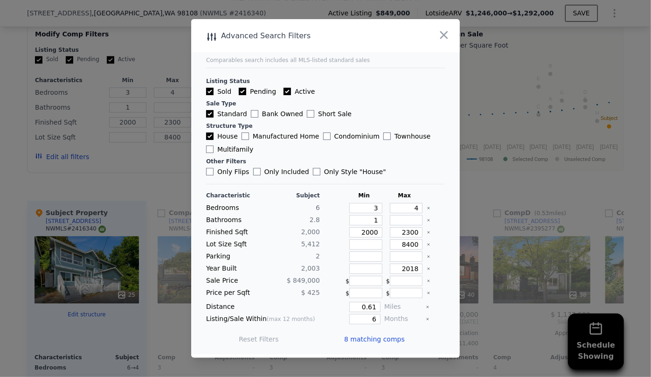
click at [380, 341] on span "8 matching comps" at bounding box center [374, 338] width 61 height 9
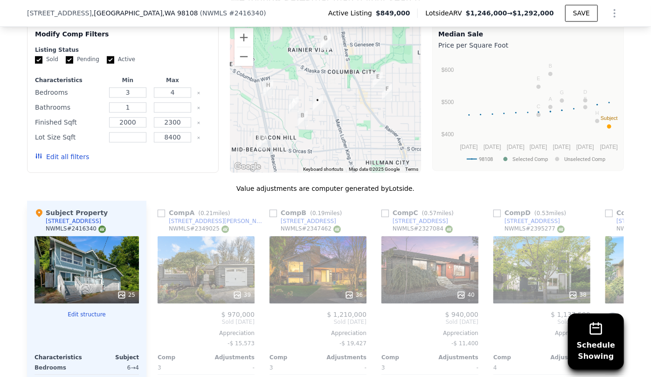
click at [181, 236] on div "39" at bounding box center [206, 269] width 97 height 67
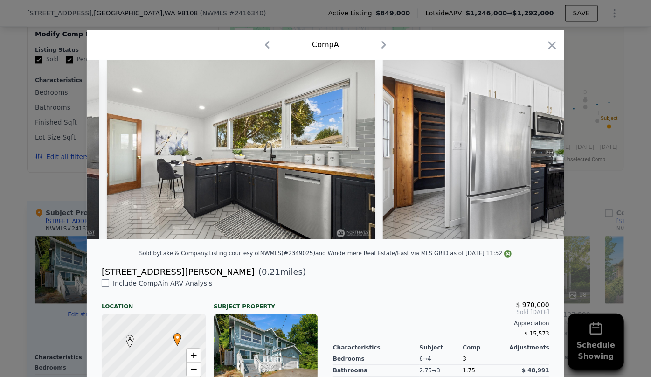
scroll to position [0, 2058]
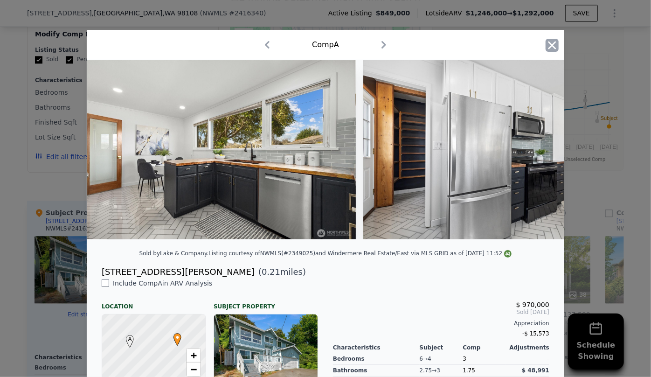
click at [550, 42] on icon "button" at bounding box center [551, 45] width 13 height 13
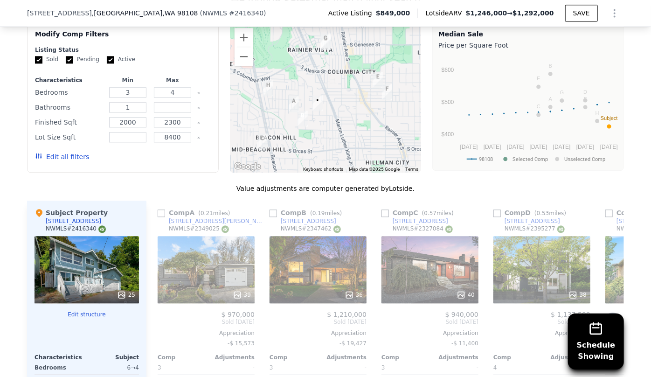
click at [301, 236] on div "36" at bounding box center [317, 269] width 97 height 67
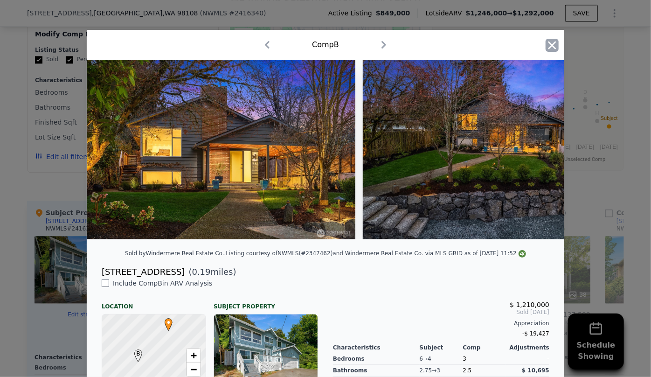
click at [553, 51] on icon "button" at bounding box center [551, 45] width 13 height 13
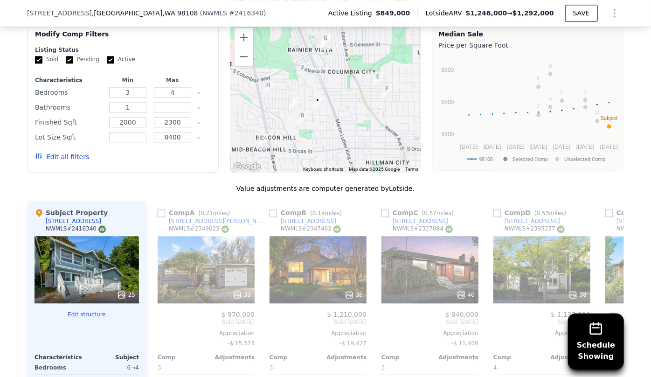
click at [160, 209] on input "checkbox" at bounding box center [161, 212] width 7 height 7
checkbox input "true"
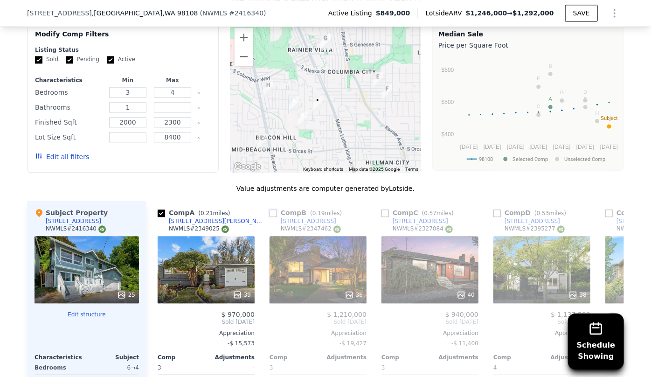
click at [272, 209] on input "checkbox" at bounding box center [272, 212] width 7 height 7
checkbox input "true"
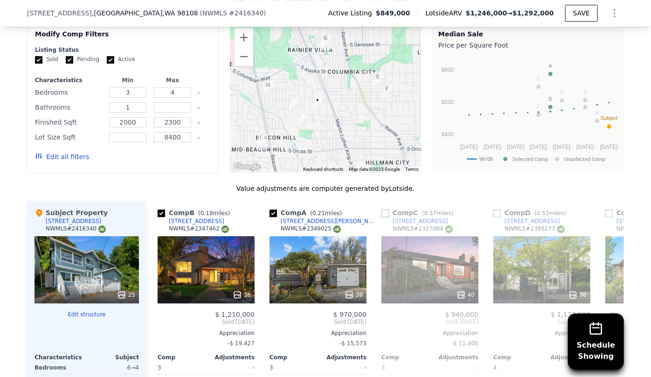
click at [383, 209] on input "checkbox" at bounding box center [384, 212] width 7 height 7
checkbox input "true"
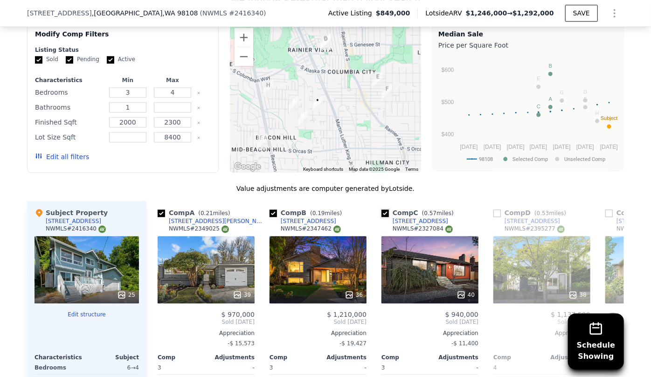
scroll to position [1101, 0]
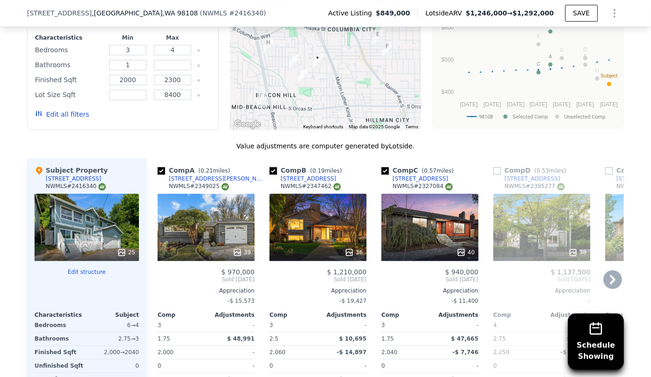
drag, startPoint x: 270, startPoint y: 142, endPoint x: 297, endPoint y: 165, distance: 35.7
click at [270, 167] on input "checkbox" at bounding box center [272, 170] width 7 height 7
checkbox input "false"
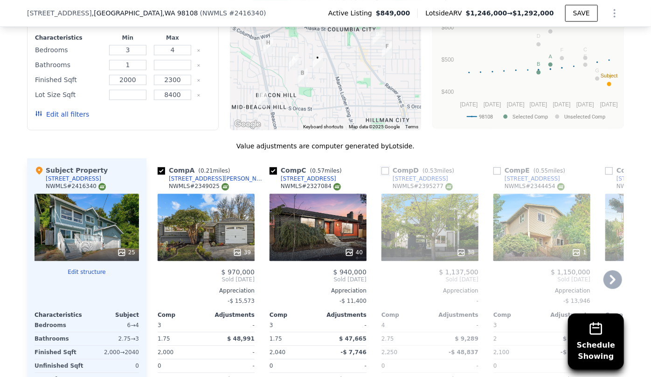
click at [384, 167] on input "checkbox" at bounding box center [384, 170] width 7 height 7
checkbox input "true"
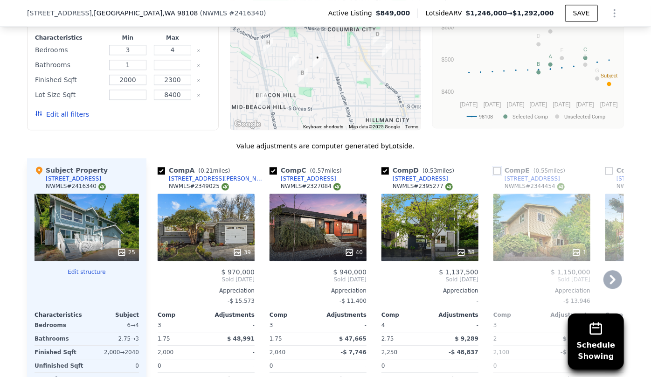
click at [493, 167] on input "checkbox" at bounding box center [496, 170] width 7 height 7
checkbox input "true"
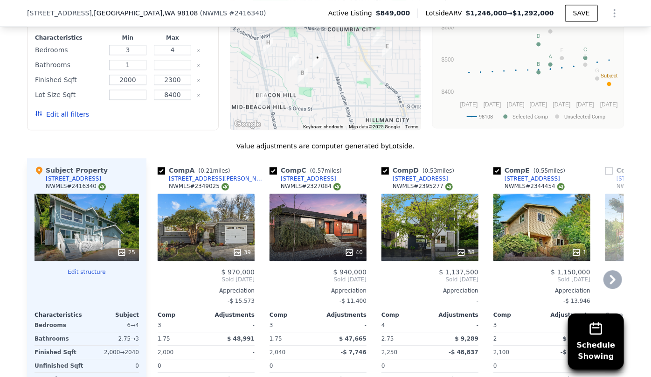
click at [610, 270] on icon at bounding box center [612, 279] width 19 height 19
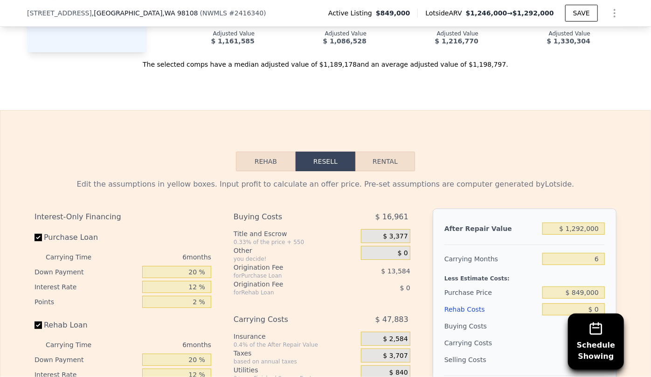
scroll to position [1525, 0]
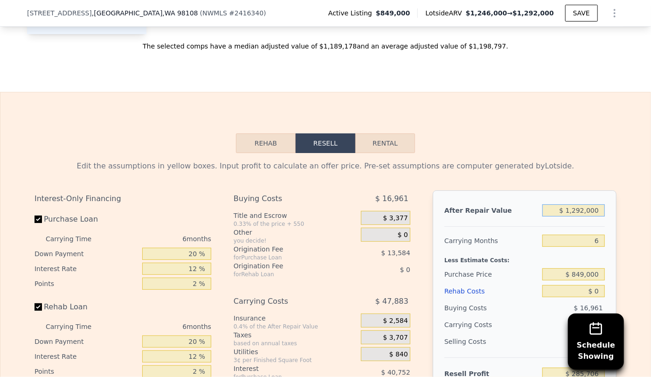
click at [582, 204] on input "$ 1,292,000" at bounding box center [573, 210] width 62 height 12
type input "$ 12,000"
type input "-$ 900,688"
type input "$ 1,000"
type input "-$ 910,883"
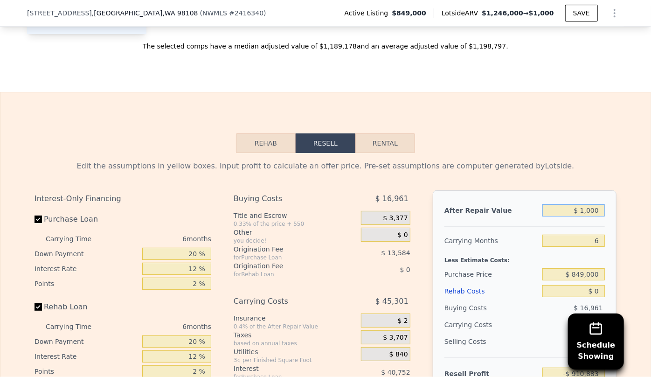
type input "$ 11,000"
type input "-$ 901,615"
type input "$ 115,000"
type input "-$ 805,220"
type input "$ 1,150,000"
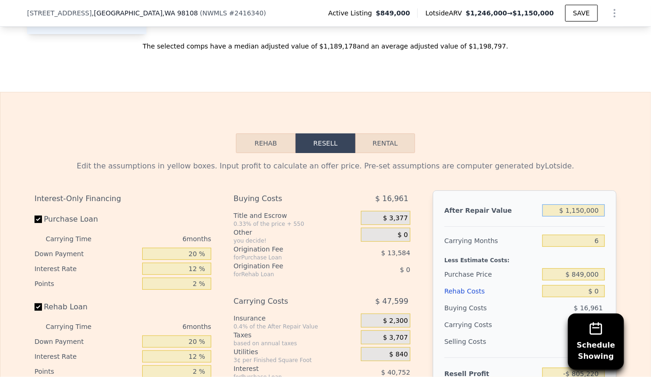
type input "$ 154,090"
type input "$ 1,150,000"
click at [595, 234] on input "6" at bounding box center [573, 240] width 62 height 12
type input "8"
type input "$ 138,224"
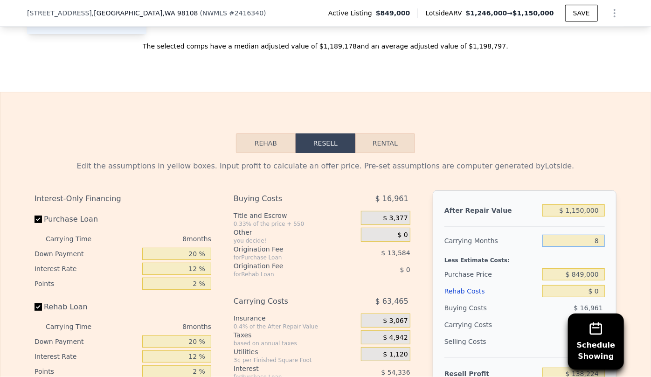
type input "8"
click at [533, 282] on div "Rehab Costs" at bounding box center [491, 290] width 94 height 17
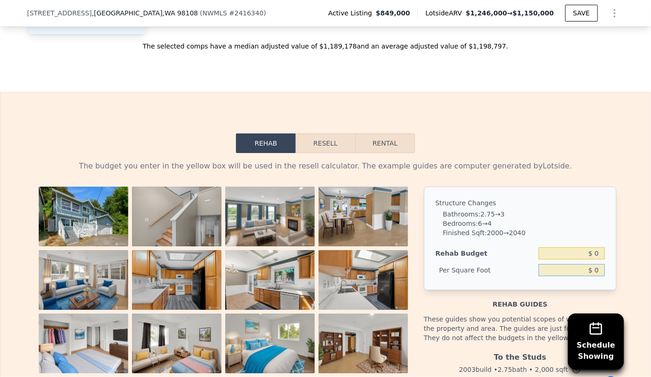
click at [592, 264] on input "$ 0" at bounding box center [571, 270] width 66 height 12
type input "$ 90"
click at [522, 290] on div "Rehab guides" at bounding box center [520, 299] width 192 height 19
click at [581, 247] on input "$ 180,000" at bounding box center [571, 253] width 66 height 12
type input "$ 200,000"
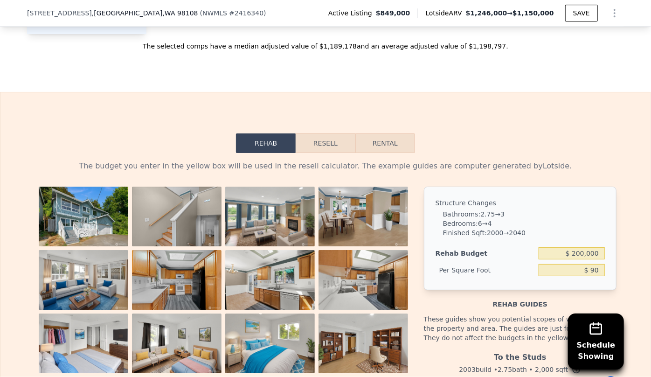
click at [556, 105] on div "Rehab Resell Rental The budget you enter in the yellow box will be used in the …" at bounding box center [325, 352] width 651 height 521
type input "$ 100"
click at [344, 133] on button "Resell" at bounding box center [324, 143] width 59 height 20
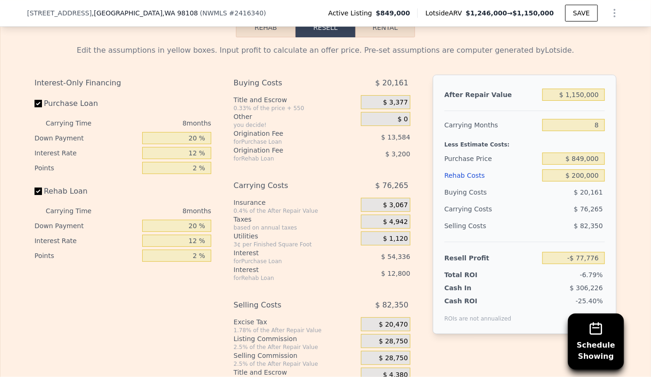
scroll to position [1652, 0]
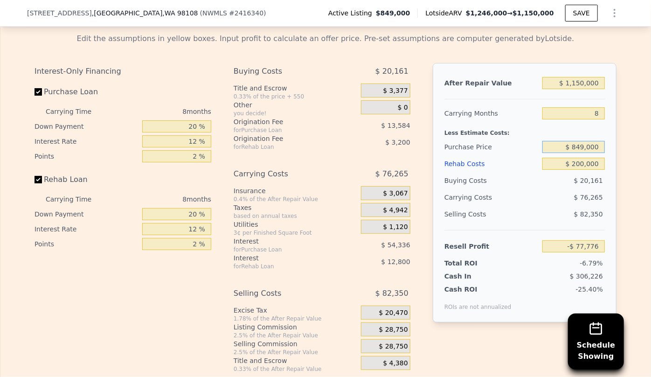
click at [581, 141] on input "$ 849,000" at bounding box center [573, 147] width 62 height 12
type input "$ 789,000"
click at [554, 206] on div "$ 82,350" at bounding box center [573, 214] width 63 height 17
type input "-$ 12,776"
click at [583, 141] on input "$ 789,000" at bounding box center [573, 147] width 62 height 12
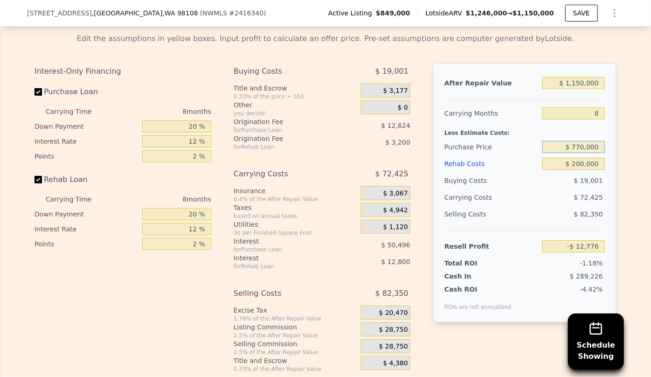
type input "$ 770,000"
click at [560, 206] on div "$ 82,350" at bounding box center [573, 214] width 63 height 17
type input "$ 7,807"
click at [366, 339] on div "$ 28,750" at bounding box center [385, 346] width 49 height 14
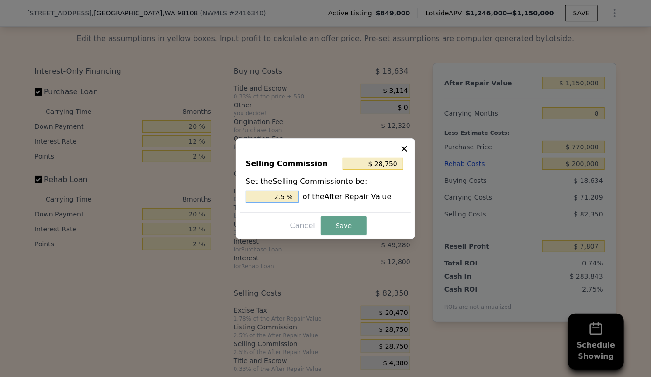
click at [280, 195] on input "2.5 %" at bounding box center [272, 197] width 53 height 12
type input "$ 5,750"
type input ".5 %"
type input "$ 17,250"
type input "1.5 %"
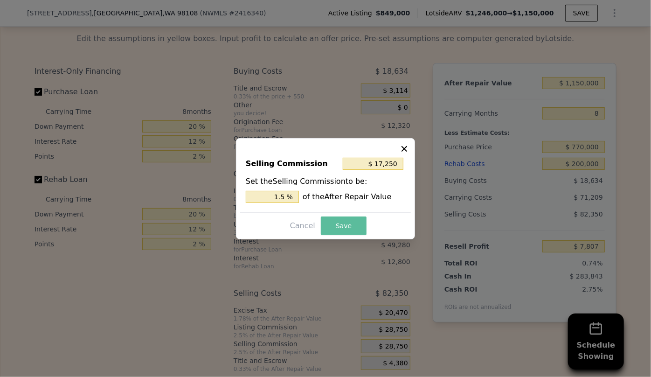
click at [352, 231] on button "Save" at bounding box center [344, 225] width 46 height 19
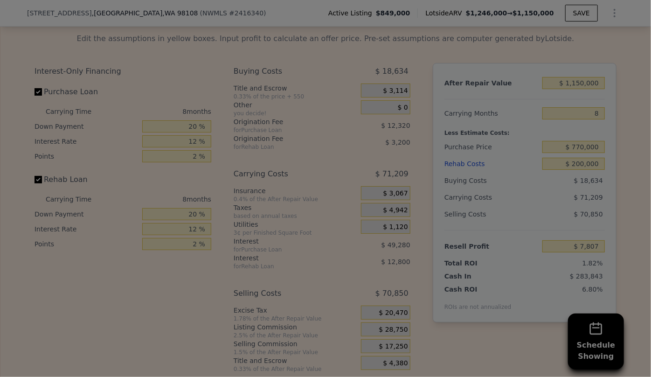
type input "$ 19,307"
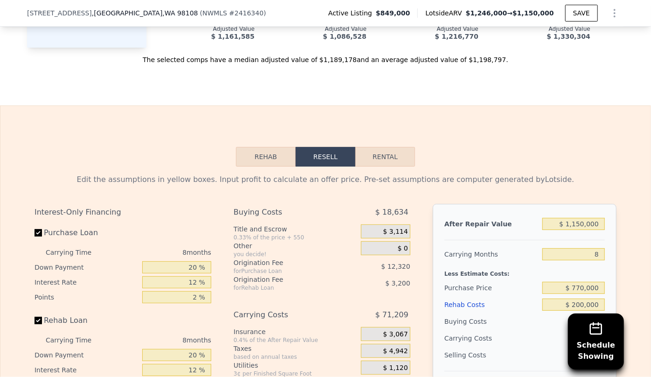
scroll to position [1525, 0]
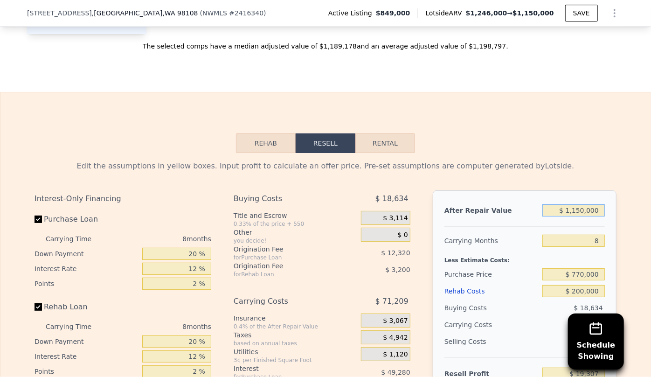
click at [581, 204] on input "$ 1,150,000" at bounding box center [573, 210] width 62 height 12
type input "$ 110,000"
type input "-$ 954,343"
type input "$ 1,180,000"
type input "$ 47,394"
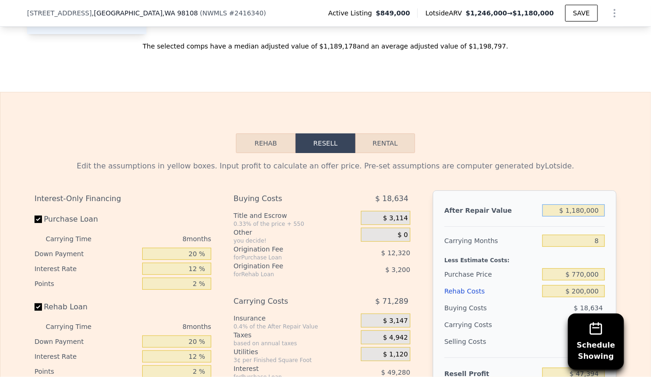
type input "$ 1,180,000"
click at [557, 268] on input "$ 770,000" at bounding box center [573, 274] width 62 height 12
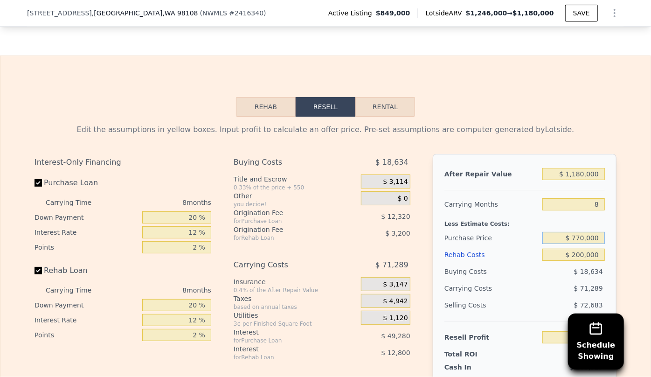
scroll to position [1610, 0]
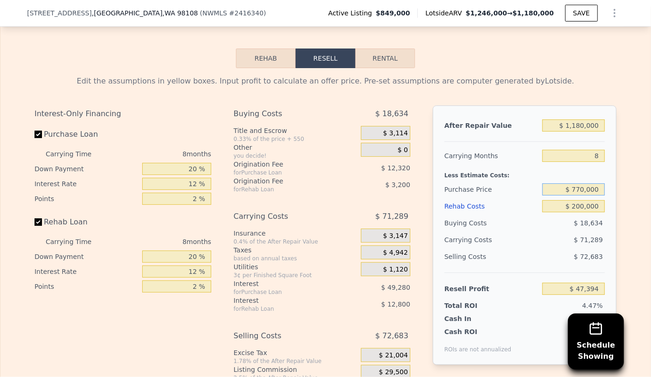
click at [581, 183] on input "$ 770,000" at bounding box center [573, 189] width 62 height 12
type input "$ 750,000"
click at [555, 248] on div "Selling Costs $ 72,683" at bounding box center [524, 260] width 160 height 24
type input "$ 69,060"
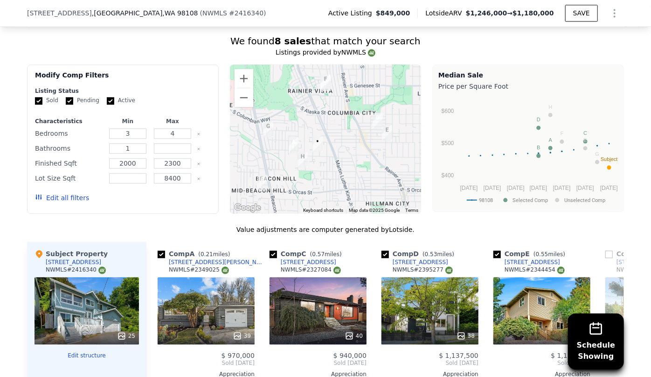
scroll to position [1016, 0]
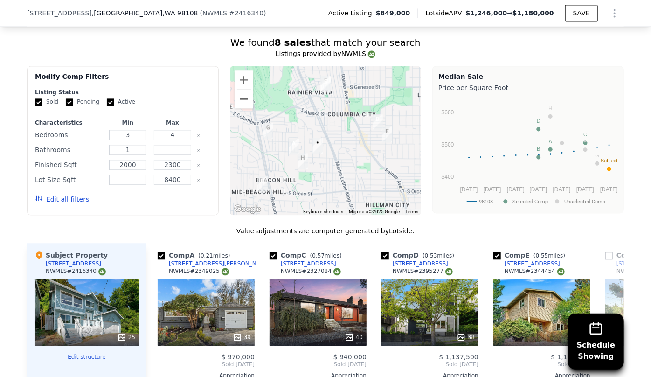
click at [240, 89] on button "Zoom out" at bounding box center [243, 98] width 19 height 19
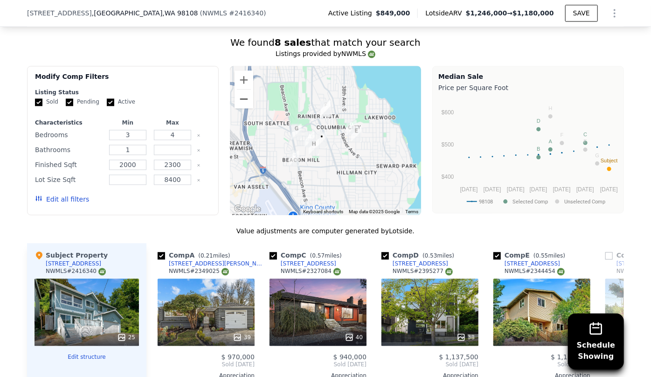
click at [240, 89] on button "Zoom out" at bounding box center [243, 98] width 19 height 19
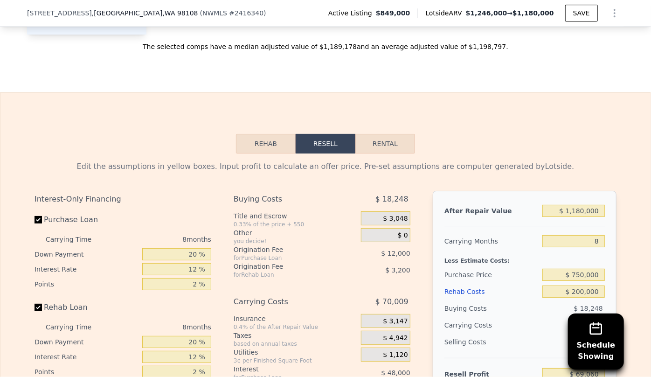
scroll to position [1525, 0]
click at [581, 204] on input "$ 1,180,000" at bounding box center [573, 210] width 62 height 12
type input "$ 110,000"
type input "-$ 932,677"
click at [581, 204] on input "$ 110,000" at bounding box center [573, 210] width 62 height 12
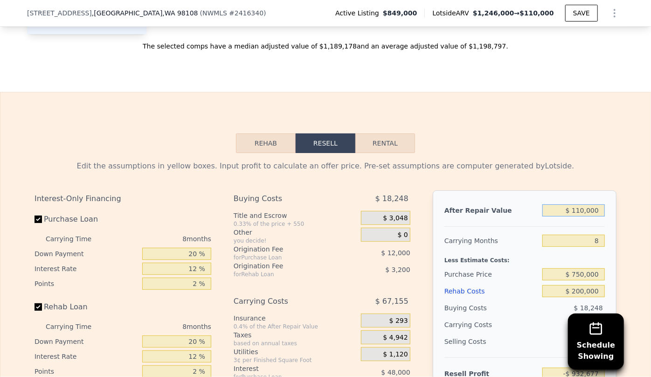
type input "$ 1,140,000"
type input "$ 31,612"
type input "$ 1,140,000"
click at [557, 153] on div "Edit the assumptions in yellow boxes. Input profit to calculate an offer price.…" at bounding box center [325, 326] width 597 height 347
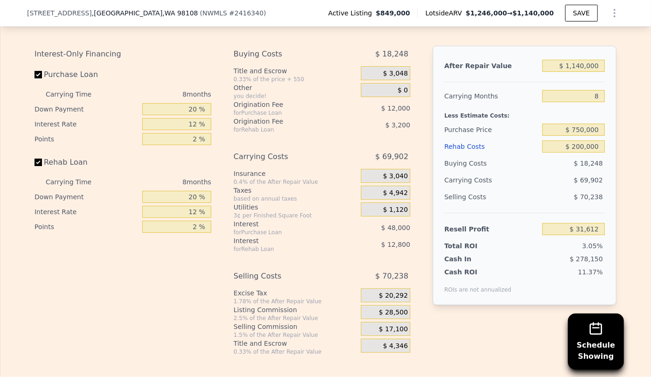
scroll to position [1695, 0]
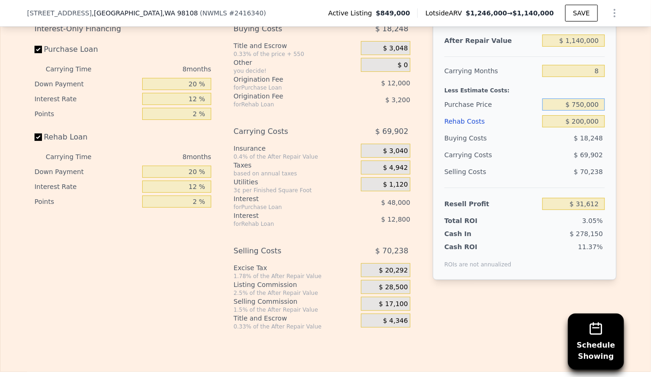
click at [581, 98] on input "$ 750,000" at bounding box center [573, 104] width 62 height 12
type input "$ 740,000"
click at [563, 163] on div "Selling Costs $ 70,238" at bounding box center [524, 175] width 160 height 24
type input "$ 42,446"
click at [578, 14] on button "SAVE" at bounding box center [581, 13] width 33 height 17
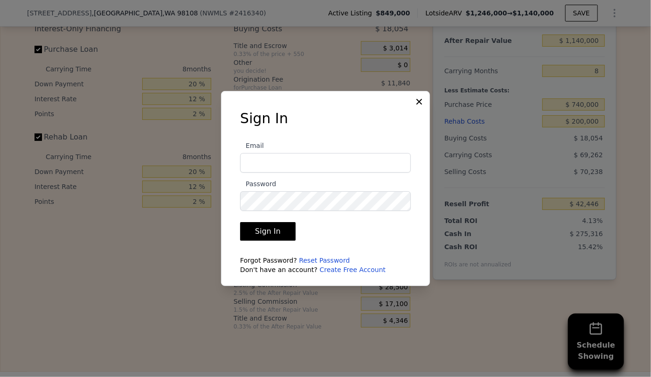
click at [305, 150] on label "Email" at bounding box center [325, 156] width 171 height 33
click at [305, 153] on input "Email" at bounding box center [325, 163] width 171 height 20
click at [296, 163] on input "Email" at bounding box center [325, 163] width 171 height 20
type input "info@Jirehsnajproperties.com"
click at [269, 240] on button "Sign In" at bounding box center [267, 231] width 55 height 19
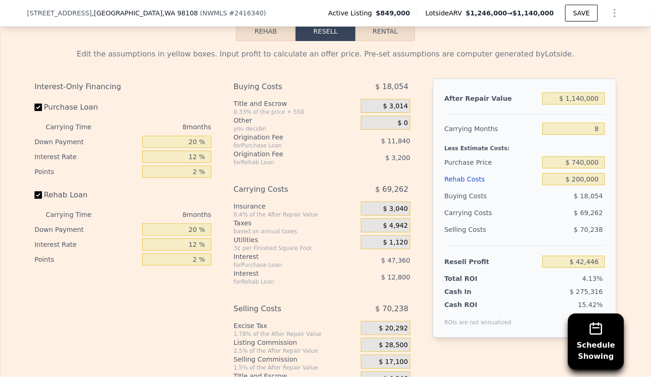
scroll to position [1747, 0]
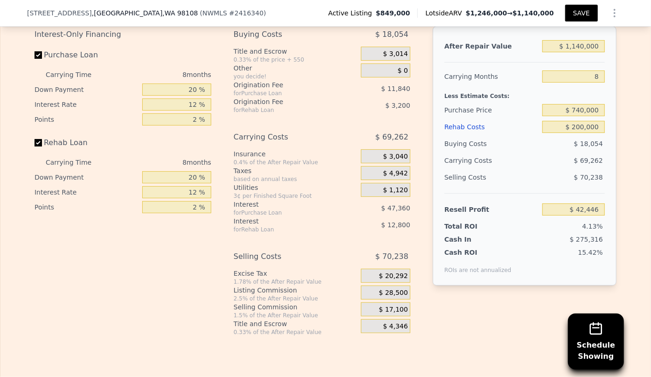
click at [569, 13] on button "SAVE" at bounding box center [581, 13] width 33 height 17
click at [569, 13] on button "SAVED" at bounding box center [579, 13] width 37 height 17
type input "2.75"
type input "2250"
type input "2411"
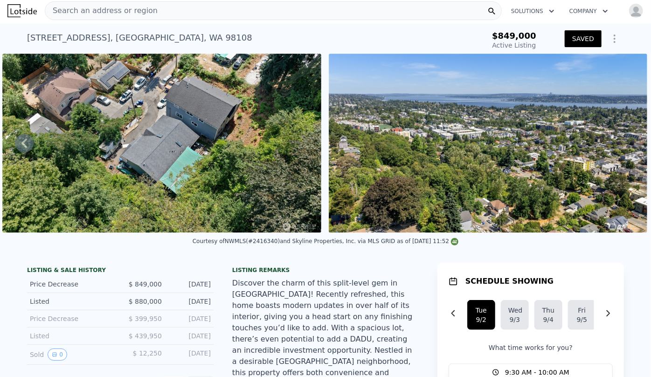
scroll to position [0, 0]
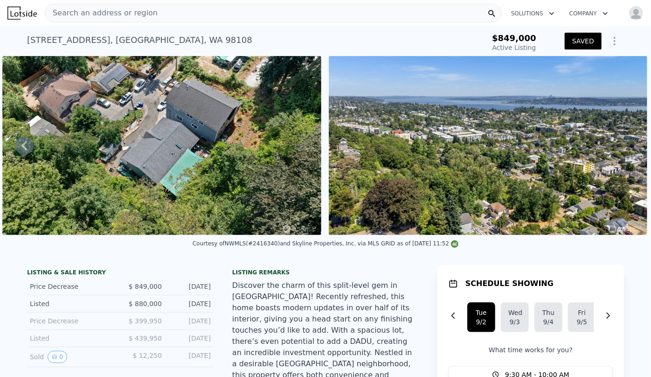
click at [117, 8] on span "Search an address or region" at bounding box center [101, 12] width 112 height 11
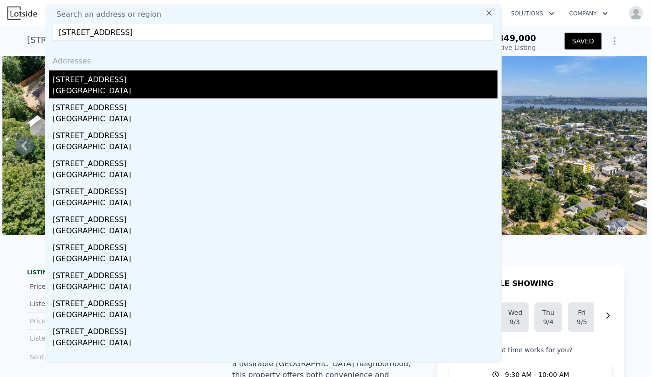
type input "307 W Dravus St"
click at [133, 74] on div "307 W Dravus St" at bounding box center [275, 77] width 445 height 15
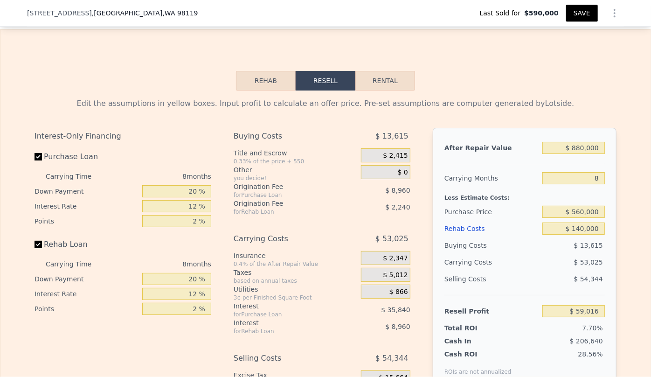
scroll to position [1503, 0]
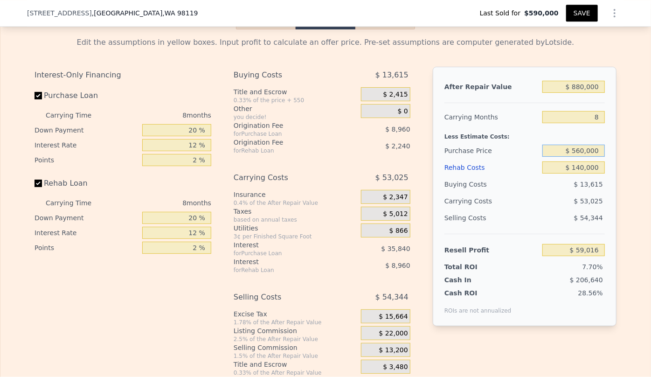
click at [579, 144] on input "$ 560,000" at bounding box center [573, 150] width 62 height 12
type input "$ 590,000"
click at [560, 176] on div "$ 13,615" at bounding box center [573, 184] width 63 height 17
type input "$ 26,516"
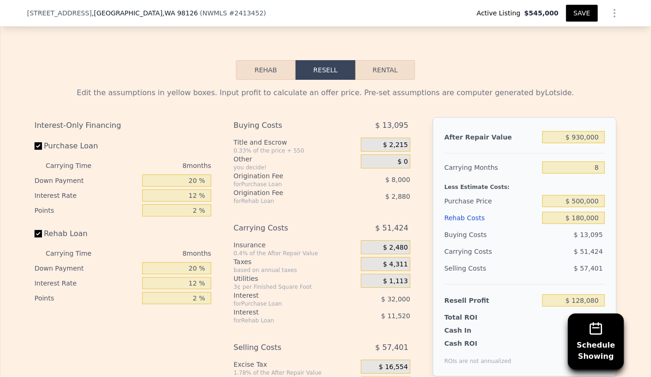
scroll to position [1522, 0]
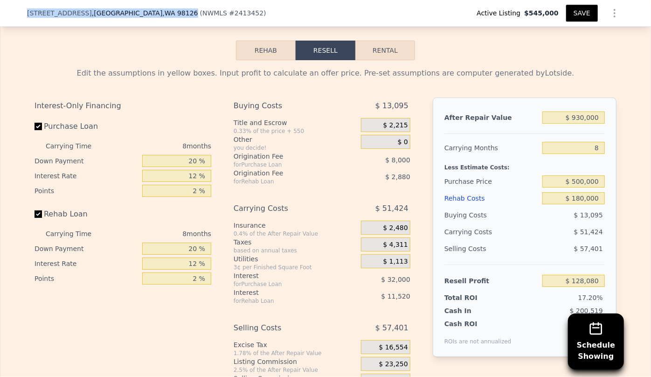
drag, startPoint x: 22, startPoint y: 9, endPoint x: 135, endPoint y: 15, distance: 112.9
click at [135, 15] on div "[STREET_ADDRESS] ( NWMLS # 2413452 ) Active Listing $545,000 SAVE" at bounding box center [325, 13] width 651 height 27
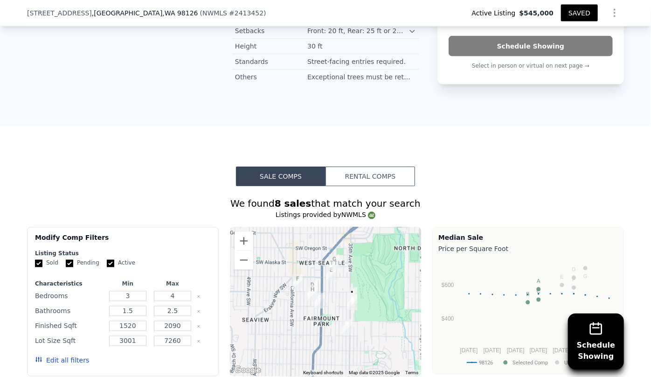
scroll to position [758, 0]
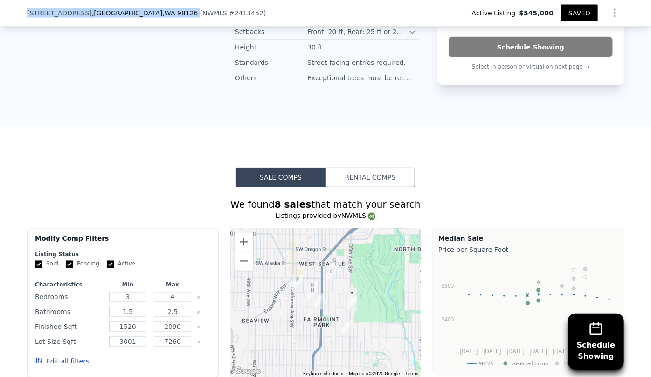
drag, startPoint x: 24, startPoint y: 7, endPoint x: 137, endPoint y: 19, distance: 112.9
click at [137, 19] on div "5040 35th Ave SW , Seattle , WA 98126 ( NWMLS # 2413452 ) Active Listing $545,0…" at bounding box center [325, 13] width 597 height 26
copy div "5040 35th Ave SW , Seattle , WA 98126"
click at [386, 167] on button "Rental Comps" at bounding box center [369, 177] width 89 height 20
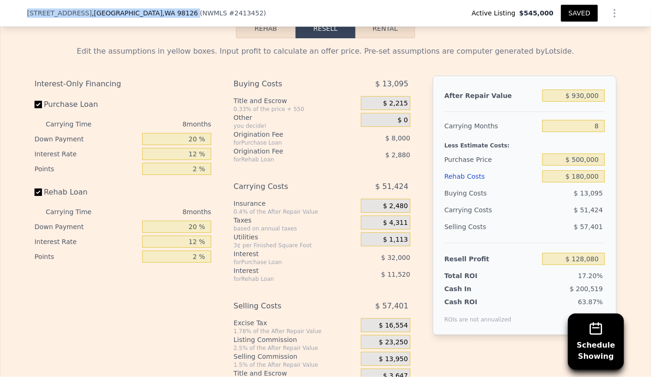
scroll to position [1394, 0]
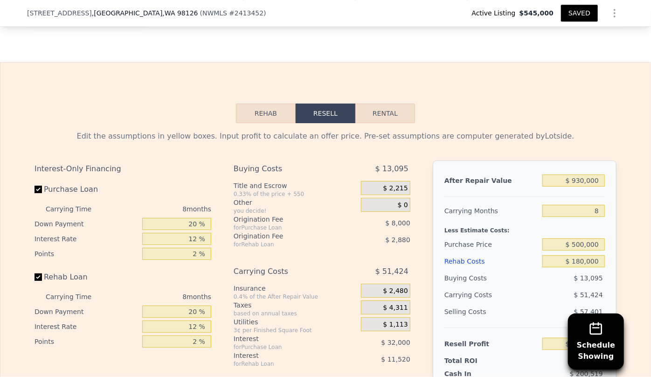
click at [384, 105] on button "Rental" at bounding box center [385, 113] width 60 height 20
select select "30"
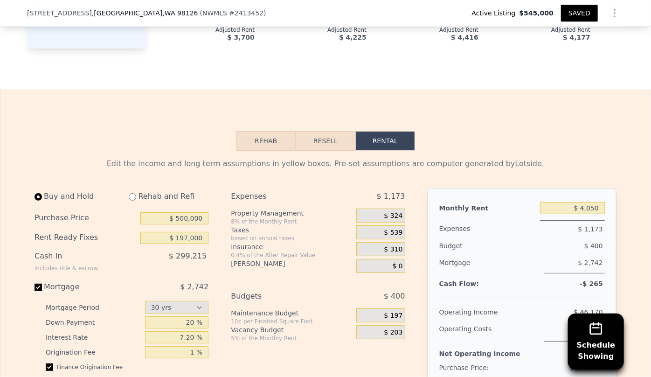
scroll to position [1352, 0]
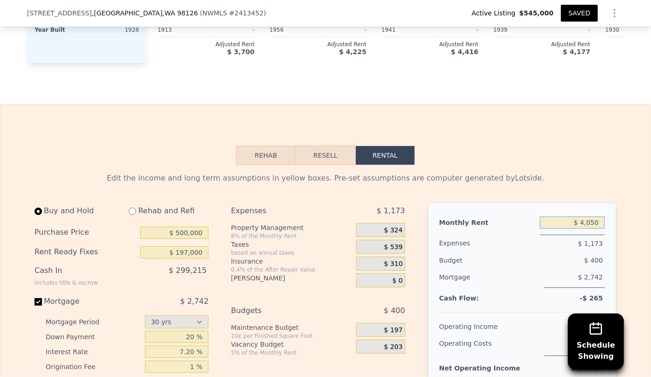
click at [593, 216] on input "$ 4,050" at bounding box center [572, 222] width 65 height 12
type input "$ 4,200"
click at [597, 172] on div "Edit the income and long term assumptions in yellow boxes. Pre-set assumptions …" at bounding box center [325, 177] width 582 height 11
click at [304, 146] on button "Resell" at bounding box center [324, 155] width 59 height 20
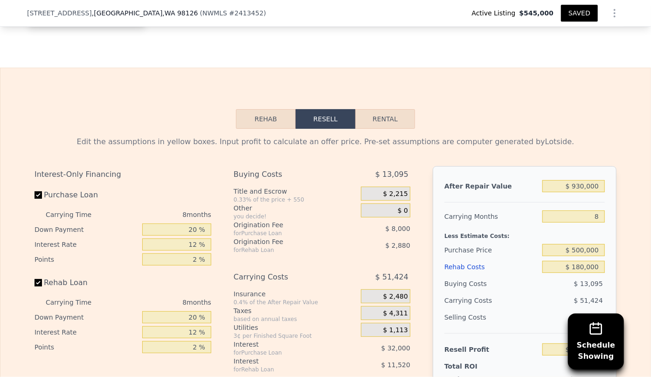
scroll to position [1436, 0]
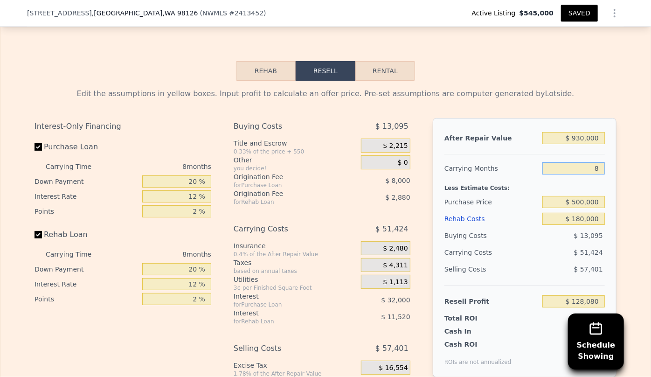
click at [597, 165] on input "8" at bounding box center [573, 168] width 62 height 12
type input "6"
type input "$ 140,936"
type input "6"
click at [581, 213] on input "$ 180,000" at bounding box center [573, 219] width 62 height 12
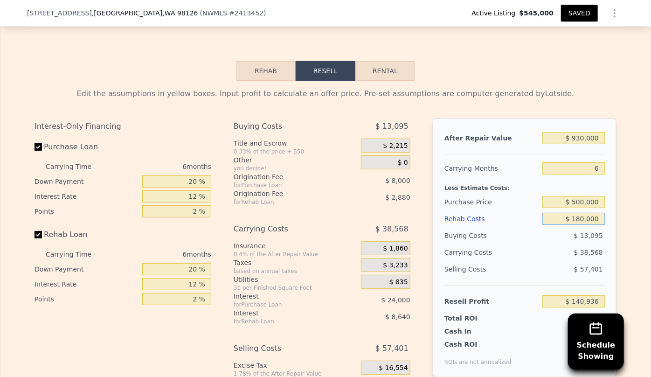
type input "$ 10,000"
type input "$ 321,816"
type input "$ 150,000"
type input "$ 172,856"
type input "$ 150,000"
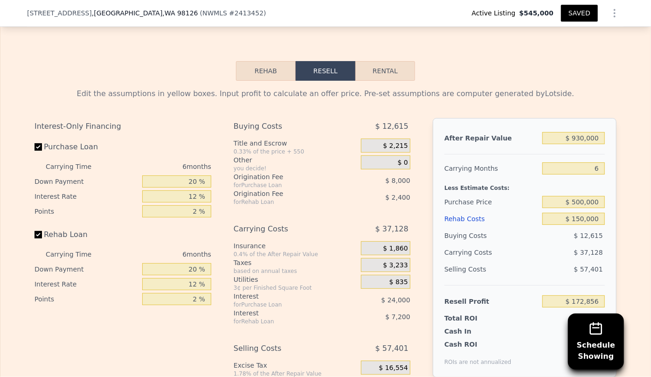
click at [507, 261] on div "Selling Costs" at bounding box center [491, 269] width 94 height 17
click at [378, 64] on button "Rental" at bounding box center [385, 71] width 60 height 20
select select "30"
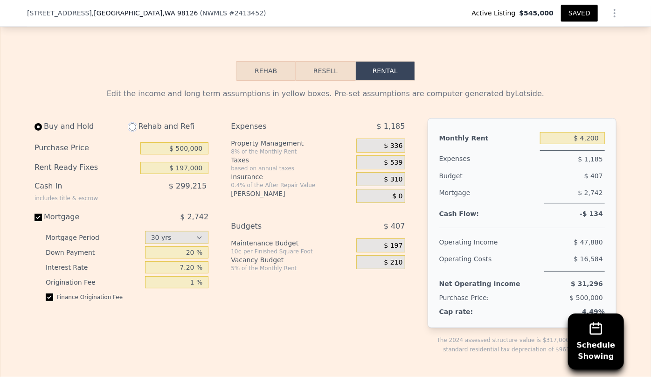
click at [129, 123] on input "radio" at bounding box center [132, 126] width 7 height 7
radio input "true"
type input "$ 150,000"
type input "$ 5,850"
select select "30"
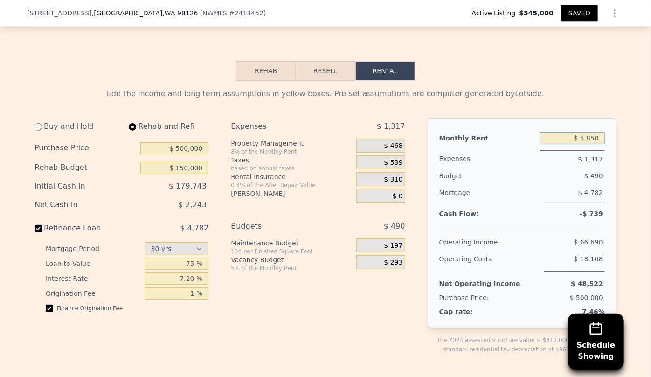
click at [599, 132] on input "$ 5,850" at bounding box center [572, 138] width 65 height 12
type input "$ 5"
type input "$ 4,200"
click at [336, 63] on button "Resell" at bounding box center [324, 71] width 59 height 20
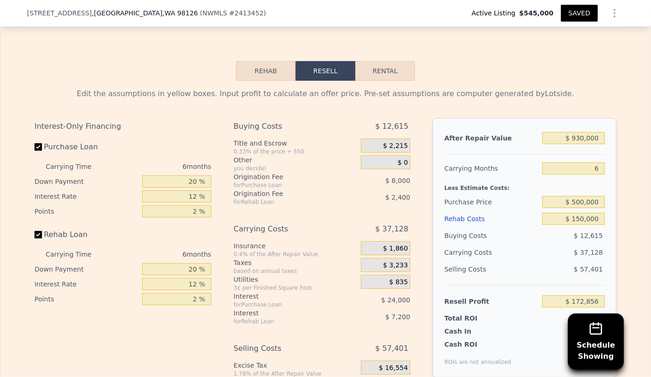
click at [391, 65] on button "Rental" at bounding box center [385, 71] width 60 height 20
select select "30"
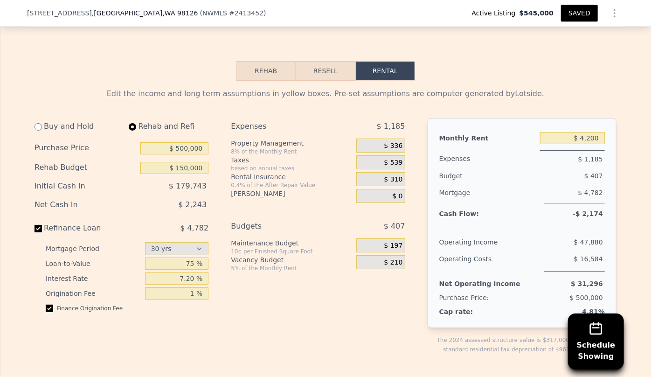
click at [388, 142] on span "$ 336" at bounding box center [393, 146] width 19 height 8
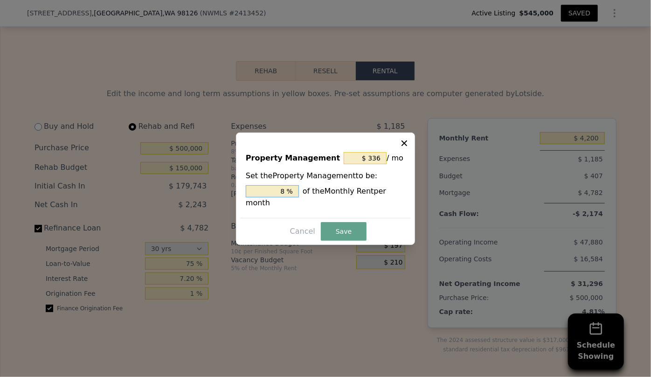
click at [289, 197] on input "8 %" at bounding box center [272, 191] width 53 height 12
type input "$ 0"
type input "0 %"
click at [341, 226] on button "Save" at bounding box center [344, 231] width 46 height 19
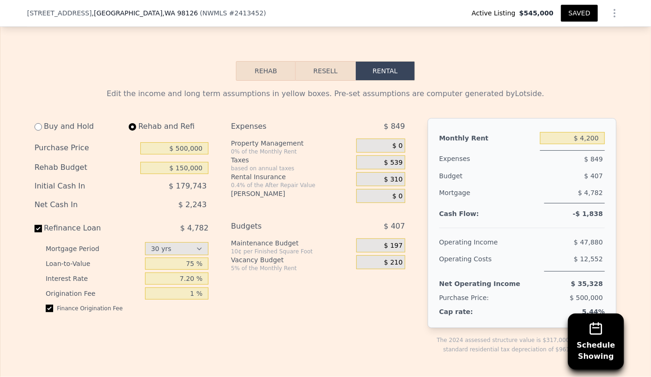
click at [333, 62] on button "Resell" at bounding box center [324, 71] width 59 height 20
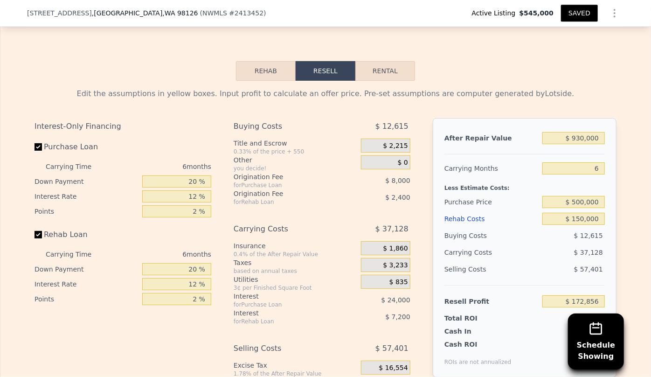
click at [446, 210] on div "Rehab Costs" at bounding box center [491, 218] width 94 height 17
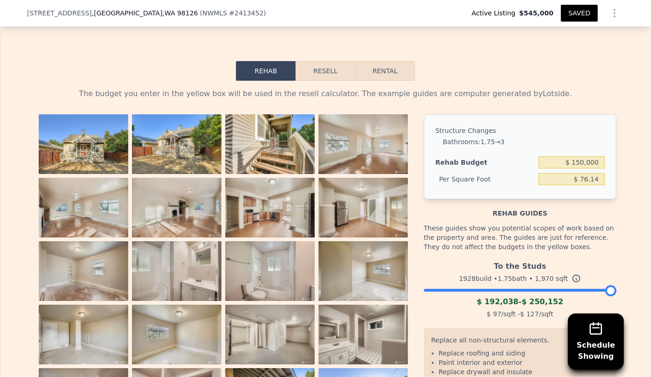
click at [322, 66] on button "Resell" at bounding box center [324, 71] width 59 height 20
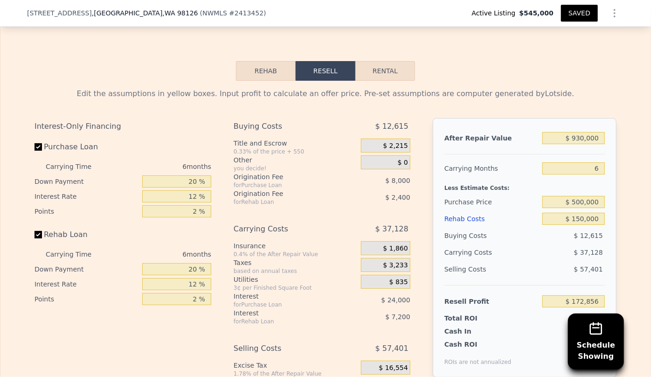
click at [398, 81] on div "Edit the assumptions in yellow boxes. Input profit to calculate an offer price.…" at bounding box center [325, 254] width 597 height 347
click at [392, 66] on button "Rental" at bounding box center [385, 71] width 60 height 20
select select "30"
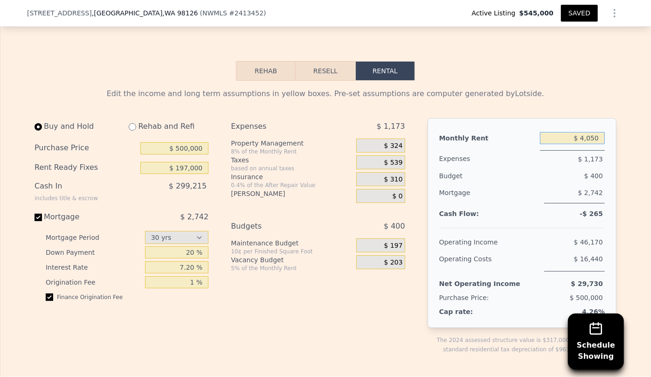
click at [594, 132] on input "$ 4,050" at bounding box center [572, 138] width 65 height 12
type input "$ 4,300"
click at [552, 195] on div "$ 2,742" at bounding box center [574, 193] width 61 height 19
click at [132, 123] on input "radio" at bounding box center [132, 126] width 7 height 7
radio input "true"
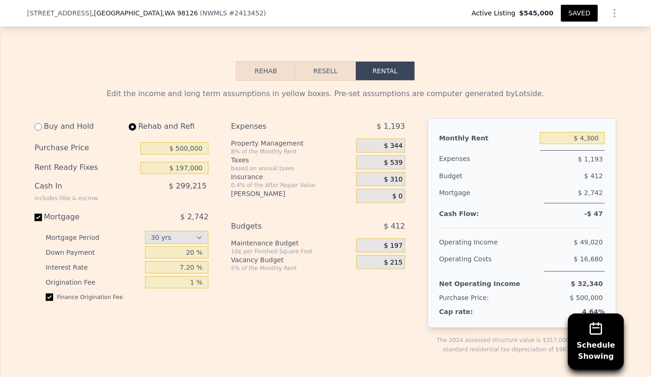
type input "$ 180,000"
type input "$ 5,850"
select select "30"
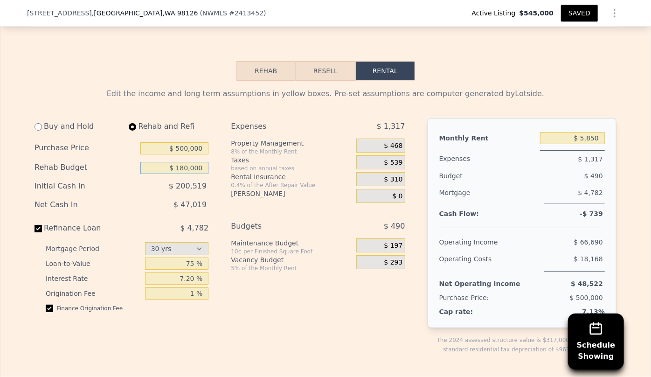
click at [183, 162] on input "$ 180,000" at bounding box center [174, 168] width 68 height 12
type input "$ 150,000"
click at [196, 181] on span "$ 200,519" at bounding box center [188, 185] width 38 height 9
click at [185, 143] on input "$ 500,000" at bounding box center [174, 148] width 68 height 12
type input "$ 480,000"
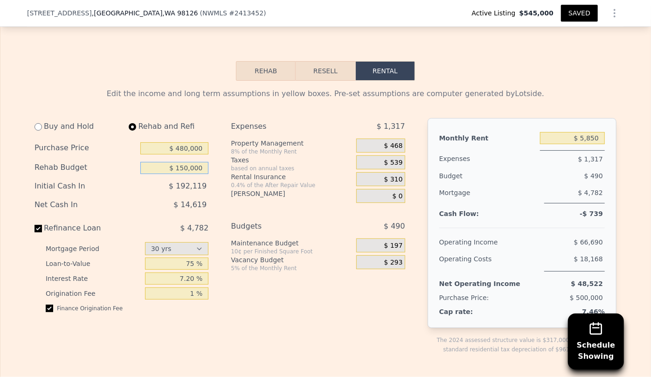
click at [202, 163] on input "$ 150,000" at bounding box center [174, 168] width 68 height 12
click at [340, 65] on button "Resell" at bounding box center [324, 71] width 59 height 20
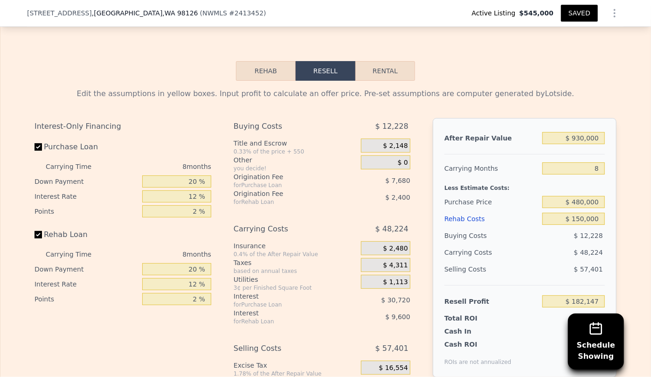
click at [383, 63] on button "Rental" at bounding box center [385, 71] width 60 height 20
select select "30"
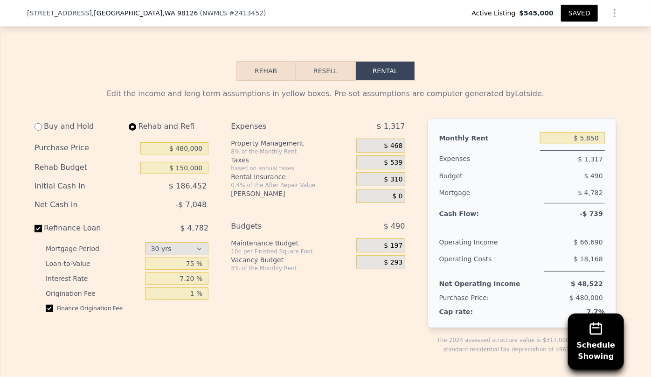
click at [327, 61] on button "Resell" at bounding box center [324, 71] width 59 height 20
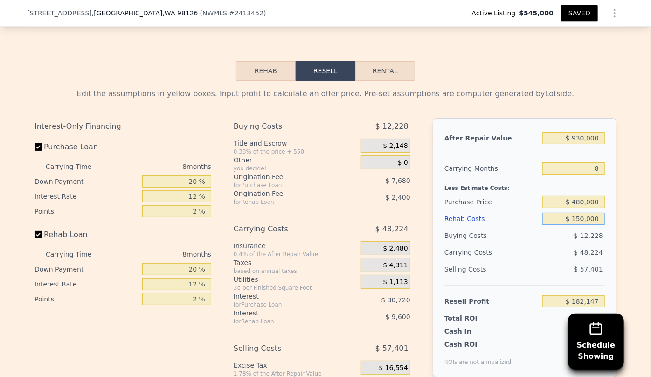
click at [581, 214] on input "$ 150,000" at bounding box center [573, 219] width 62 height 12
type input "$ 10,000"
type input "$ 333,347"
type input "$ 180,000"
type input "$ 149,747"
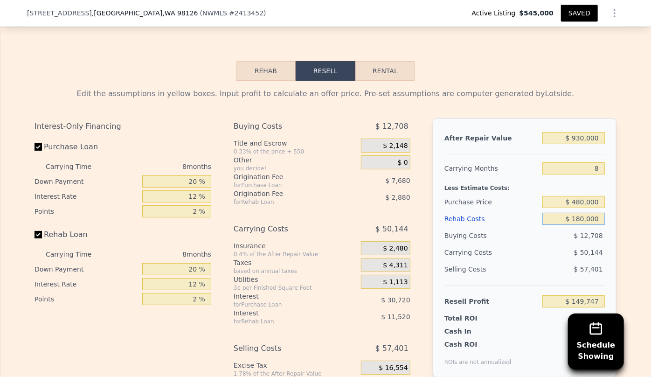
type input "$ 180,000"
click at [557, 270] on div "Selling Costs $ 57,401" at bounding box center [524, 273] width 160 height 24
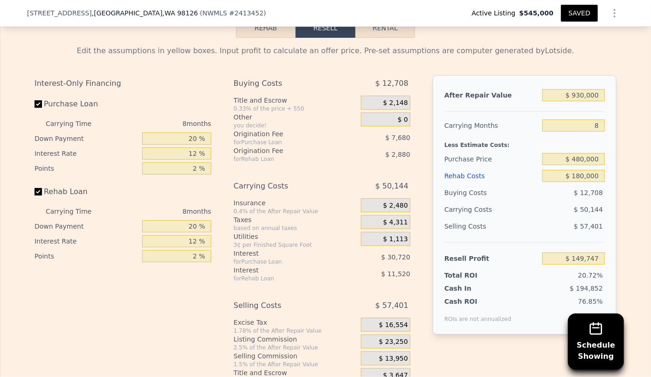
scroll to position [1478, 0]
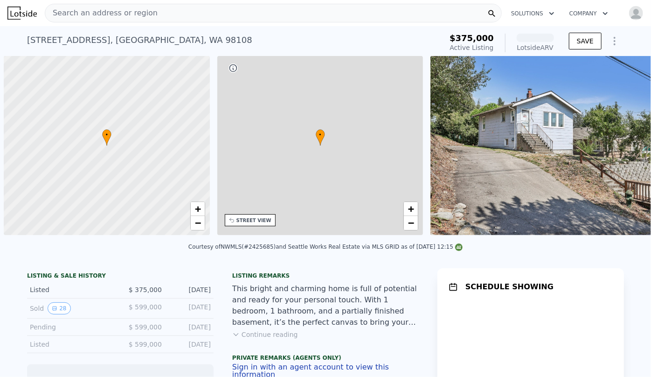
scroll to position [0, 4]
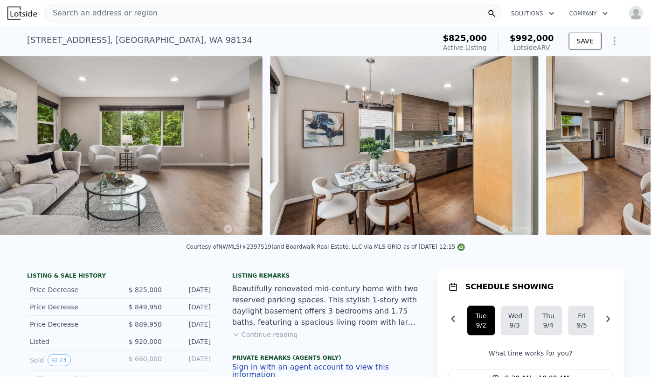
scroll to position [0, 2634]
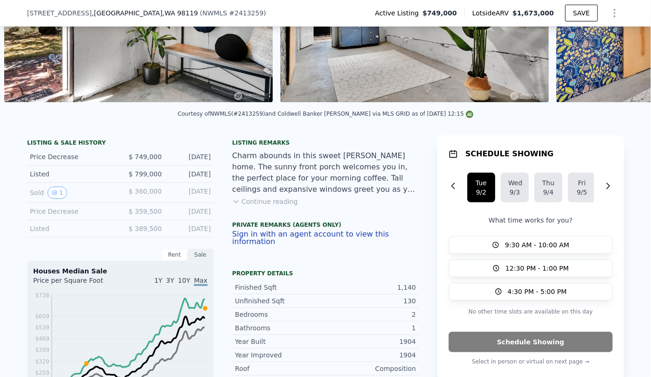
scroll to position [169, 0]
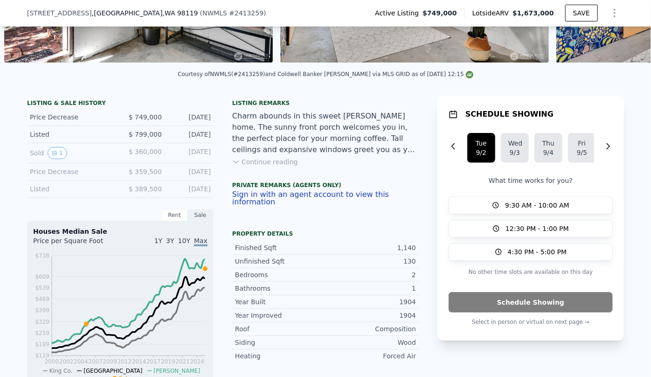
click at [256, 166] on button "Continue reading" at bounding box center [265, 161] width 66 height 9
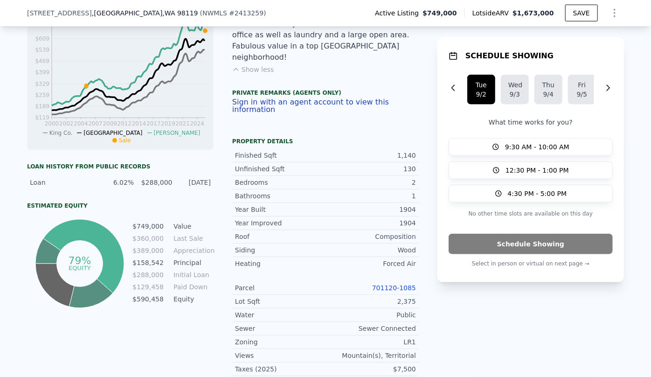
scroll to position [424, 0]
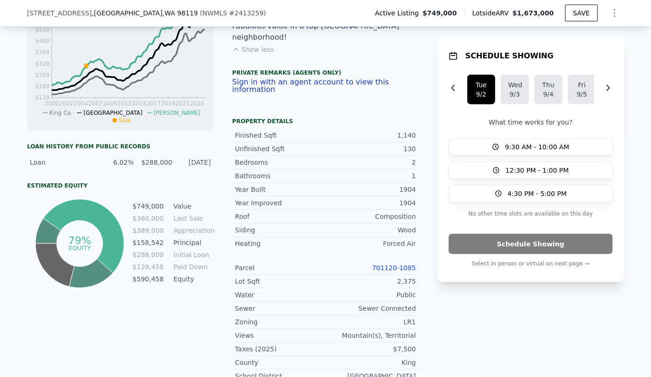
click at [403, 264] on link "701120-1085" at bounding box center [394, 267] width 44 height 7
click at [605, 14] on button "Show Options" at bounding box center [614, 13] width 19 height 19
click at [601, 42] on div "Edit Structure" at bounding box center [571, 37] width 104 height 19
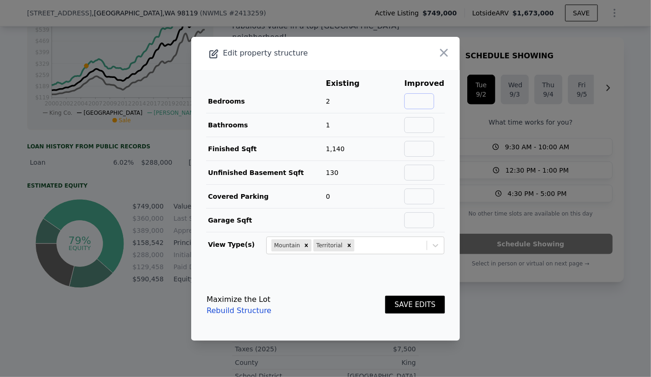
click at [414, 102] on input "text" at bounding box center [419, 101] width 30 height 16
type input "3"
click at [418, 122] on input "text" at bounding box center [419, 125] width 30 height 16
type input "2"
click at [423, 306] on button "SAVE EDITS" at bounding box center [415, 304] width 60 height 18
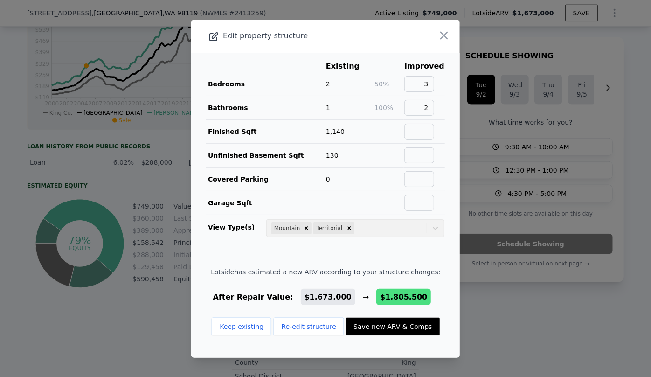
click at [407, 325] on button "Save new ARV & Comps" at bounding box center [392, 326] width 93 height 18
type input "3"
type input "0"
type input "2.25"
type input "1580"
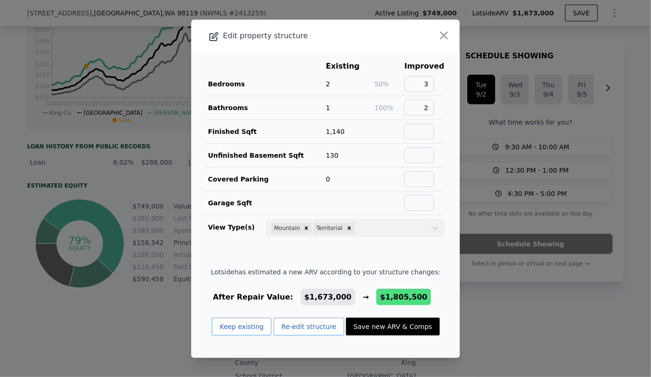
type input "1650"
type input "$ 1,805,500"
type input "$ 827,290"
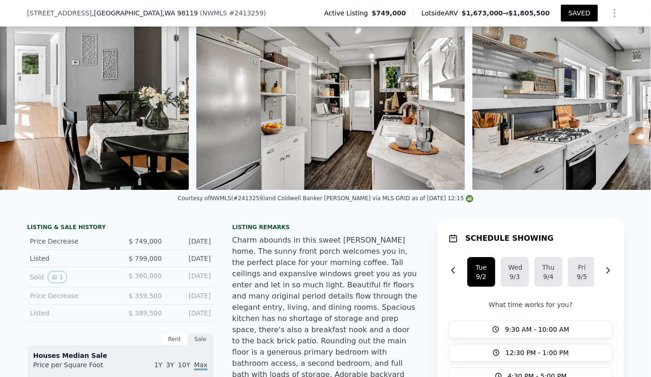
scroll to position [0, 3462]
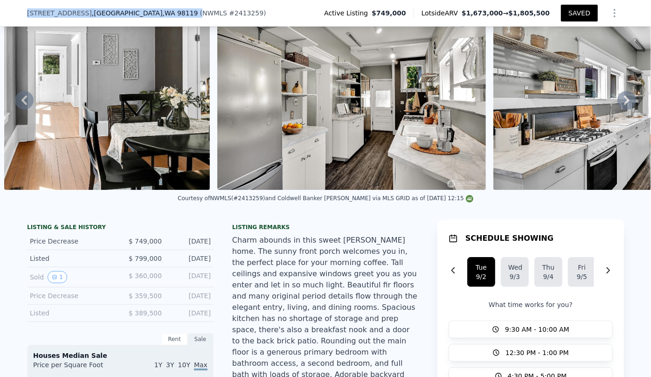
drag, startPoint x: 23, startPoint y: 15, endPoint x: 128, endPoint y: 15, distance: 104.9
click at [128, 15] on div "[STREET_ADDRESS] ( NWMLS # 2413259 )" at bounding box center [150, 12] width 247 height 9
copy div "[STREET_ADDRESS] ("
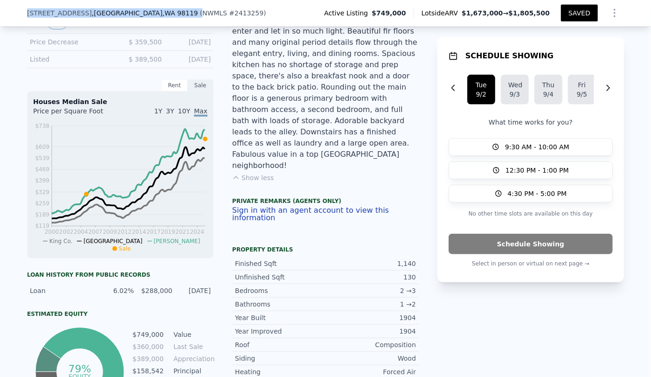
scroll to position [296, 0]
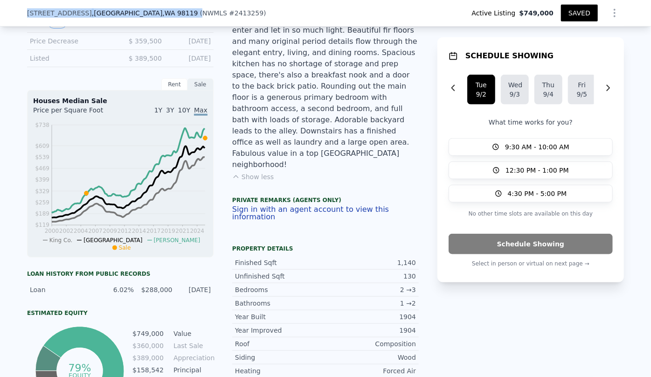
type input "2"
type input "5"
type input "1"
type input "3.5"
type input "3297"
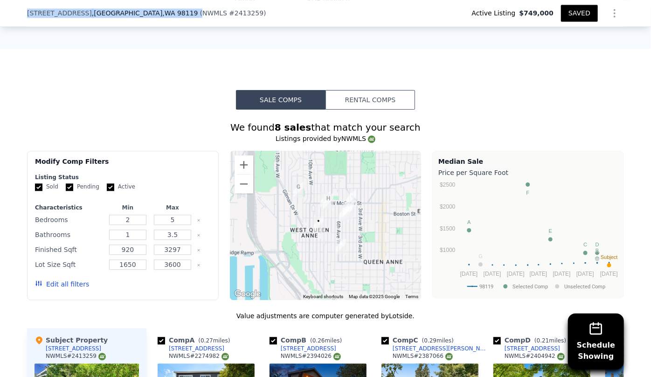
scroll to position [974, 0]
click at [75, 279] on button "Edit all filters" at bounding box center [62, 283] width 54 height 9
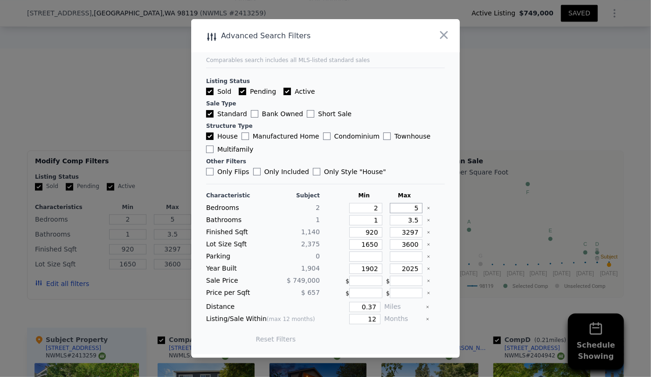
drag, startPoint x: 409, startPoint y: 207, endPoint x: 417, endPoint y: 208, distance: 8.5
click at [416, 208] on input "5" at bounding box center [406, 208] width 33 height 10
type input "3"
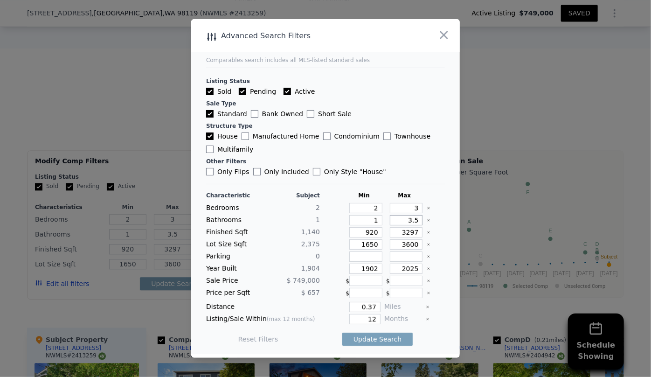
drag, startPoint x: 413, startPoint y: 220, endPoint x: 383, endPoint y: 222, distance: 29.9
click at [386, 222] on div "3.5" at bounding box center [404, 220] width 37 height 10
drag, startPoint x: 373, startPoint y: 231, endPoint x: 328, endPoint y: 235, distance: 45.4
click at [328, 235] on div "Finished Sqft 1,140 920 3297" at bounding box center [325, 232] width 239 height 10
drag, startPoint x: 411, startPoint y: 229, endPoint x: 377, endPoint y: 231, distance: 34.6
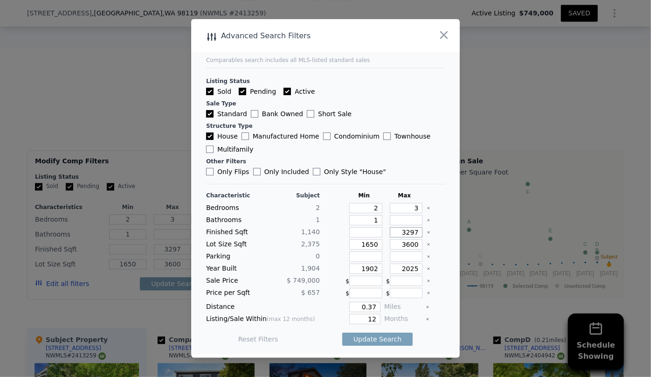
click at [377, 231] on div "Finished Sqft 1,140 3297" at bounding box center [325, 232] width 239 height 10
type input "1"
type input "13"
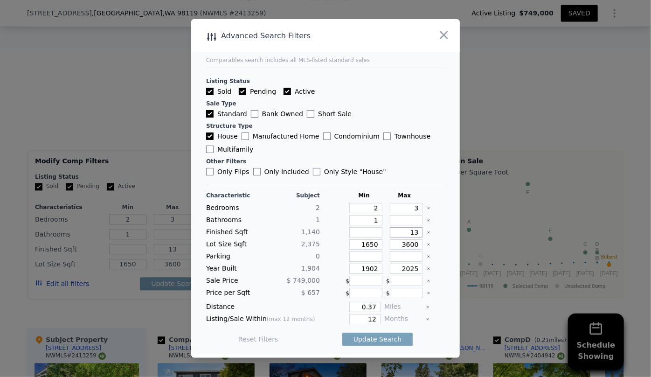
type input "130"
type input "1300"
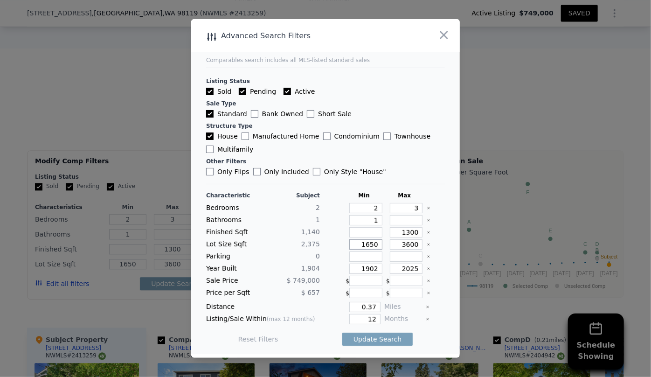
drag, startPoint x: 373, startPoint y: 244, endPoint x: 330, endPoint y: 244, distance: 42.9
click at [345, 245] on div "1650" at bounding box center [363, 244] width 37 height 10
drag, startPoint x: 414, startPoint y: 243, endPoint x: 384, endPoint y: 247, distance: 30.6
click at [390, 247] on input "3600" at bounding box center [406, 244] width 33 height 10
type input "5"
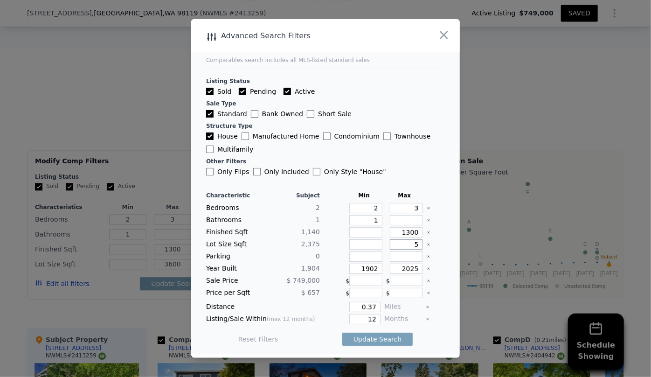
type input "5"
type input "50"
type input "500"
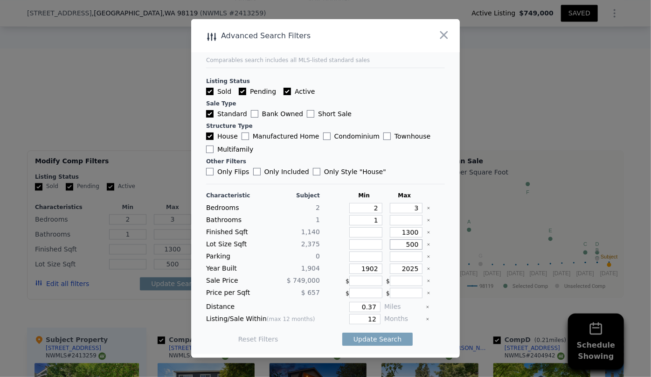
type input "5000"
drag, startPoint x: 336, startPoint y: 264, endPoint x: 327, endPoint y: 263, distance: 9.8
click at [327, 263] on div "Year Built 1,904 1902 2025" at bounding box center [325, 268] width 239 height 10
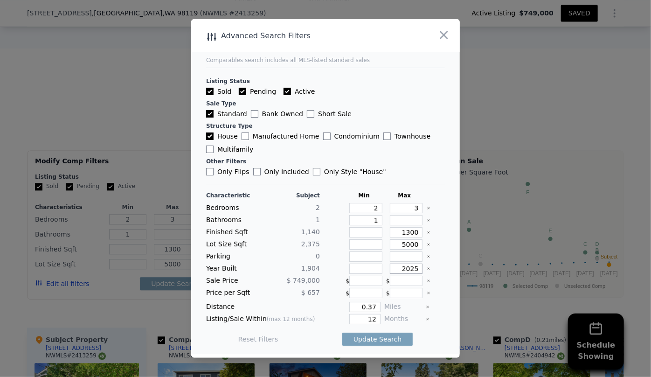
drag, startPoint x: 414, startPoint y: 266, endPoint x: 397, endPoint y: 265, distance: 16.8
click at [397, 265] on input "2025" at bounding box center [406, 268] width 33 height 10
type input "1980"
drag, startPoint x: 377, startPoint y: 304, endPoint x: 348, endPoint y: 299, distance: 29.3
click at [348, 299] on div "Characteristic Subject Min Max Bedrooms 2 2 3 Bathrooms 1 1 Finished Sqft 1,140…" at bounding box center [325, 272] width 239 height 160
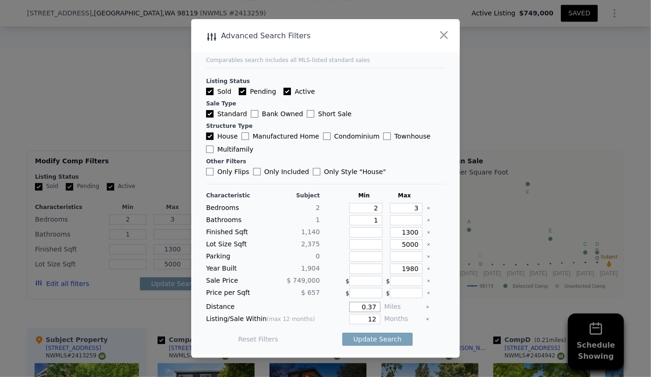
click at [371, 303] on input "0.37" at bounding box center [364, 307] width 31 height 10
type input "5"
type input "0.5"
drag, startPoint x: 371, startPoint y: 319, endPoint x: 324, endPoint y: 316, distance: 47.2
click at [324, 316] on div "12" at bounding box center [351, 319] width 57 height 10
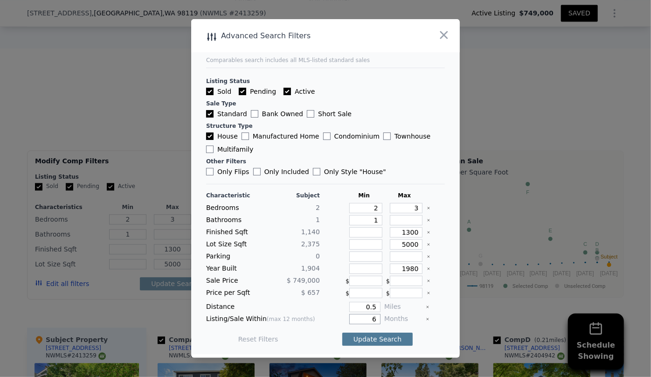
type input "6"
click at [365, 336] on button "Update Search" at bounding box center [377, 338] width 70 height 13
checkbox input "false"
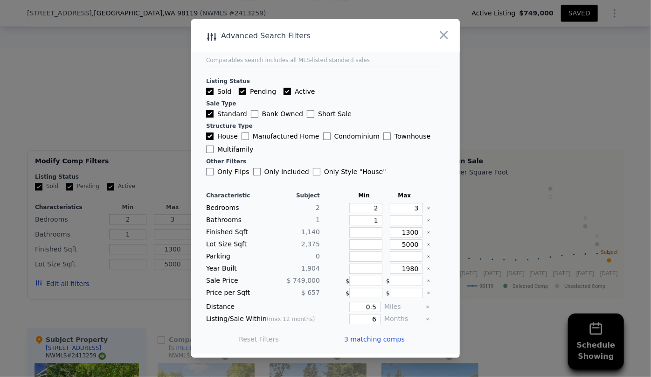
click at [361, 342] on span "3 matching comps" at bounding box center [374, 338] width 61 height 9
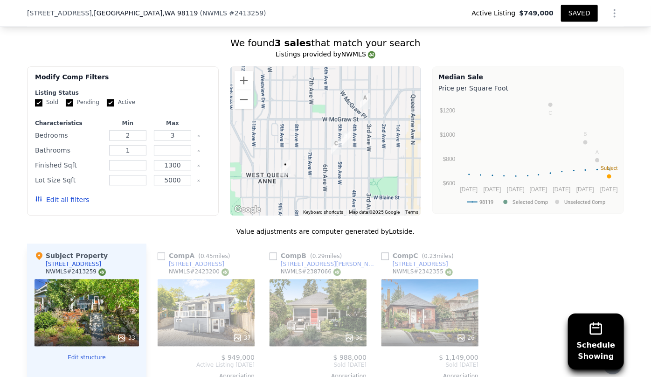
scroll to position [1101, 0]
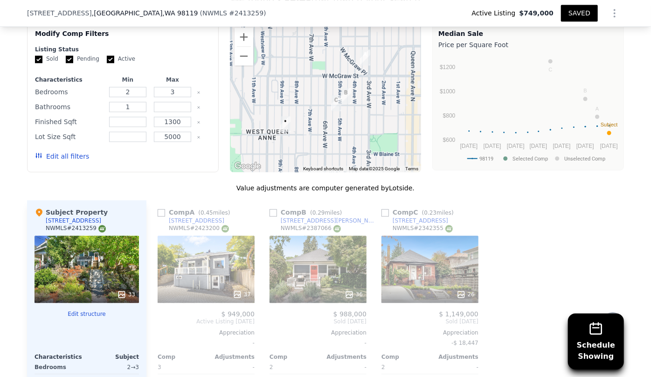
click at [216, 236] on div "37" at bounding box center [206, 268] width 97 height 67
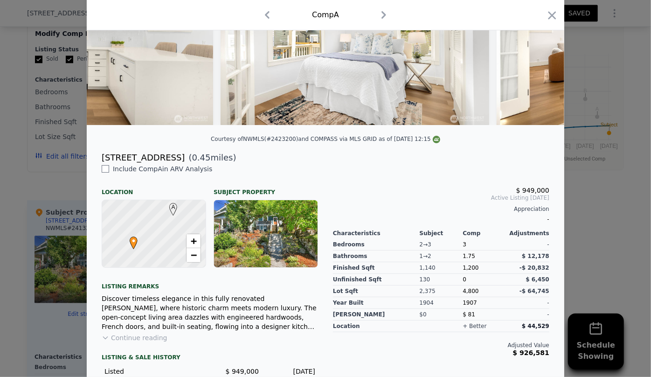
scroll to position [130, 0]
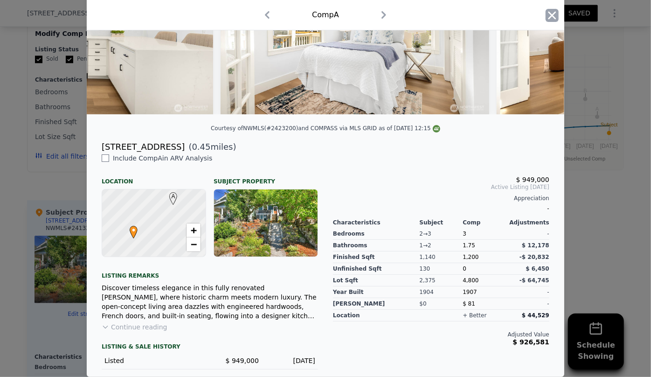
click at [547, 12] on icon "button" at bounding box center [551, 15] width 13 height 13
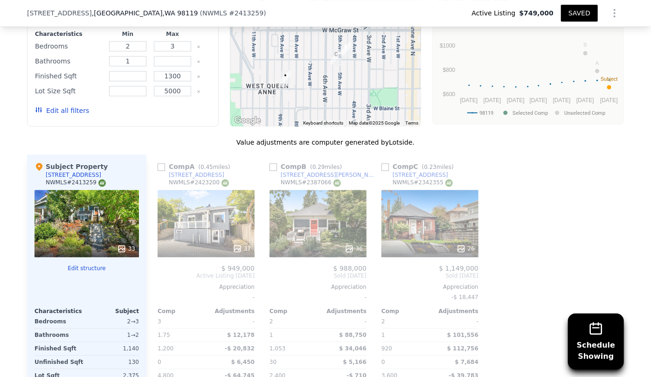
scroll to position [1229, 0]
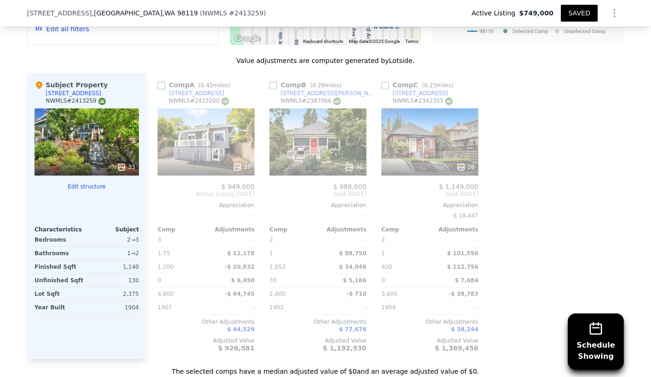
click at [158, 82] on input "checkbox" at bounding box center [161, 85] width 7 height 7
checkbox input "true"
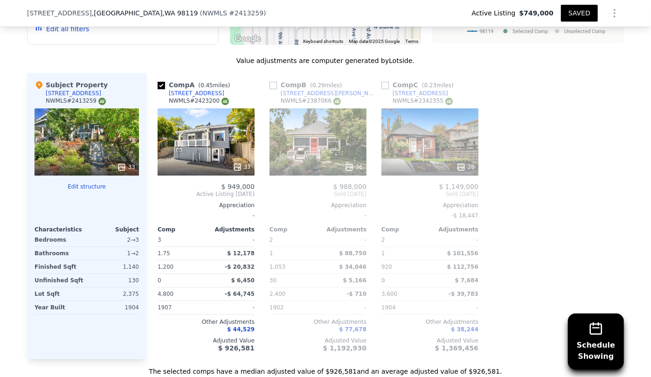
click at [266, 73] on div "Comp B ( 0.29 miles) [STREET_ADDRESS][PERSON_NAME] 36 $ 988,000 Sold [DATE] App…" at bounding box center [318, 216] width 104 height 286
click at [275, 80] on div "Comp B ( 0.29 miles)" at bounding box center [307, 84] width 76 height 9
click at [271, 82] on input "checkbox" at bounding box center [272, 85] width 7 height 7
checkbox input "true"
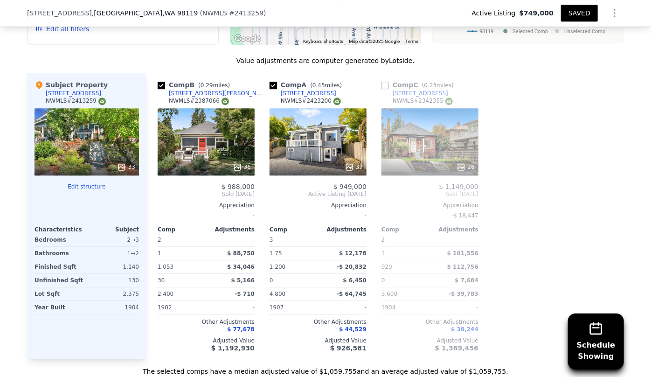
click at [378, 73] on div "Comp C ( 0.23 miles) [STREET_ADDRESS] # 2342355 26 $ 1,149,000 Sold [DATE] Appr…" at bounding box center [430, 216] width 104 height 286
click at [381, 82] on input "checkbox" at bounding box center [384, 85] width 7 height 7
checkbox input "true"
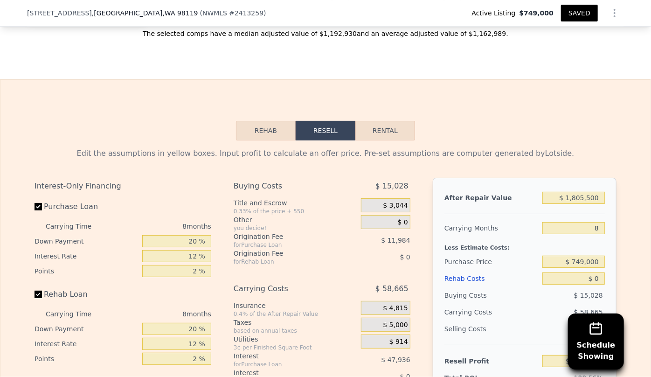
scroll to position [1567, 0]
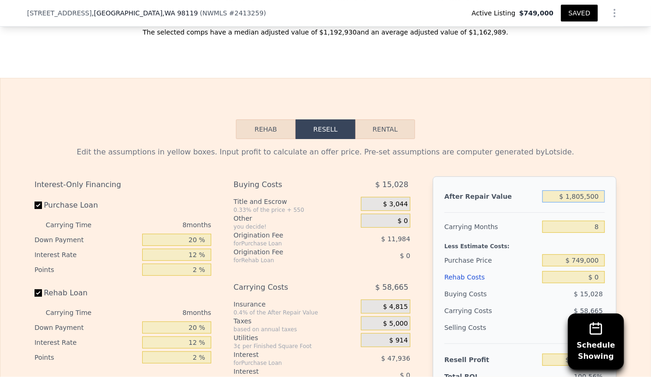
click at [599, 190] on input "$ 1,805,500" at bounding box center [573, 196] width 62 height 12
type input "$ 1"
type input "-$ 818,427"
type input "$ 11"
type input "-$ 818,417"
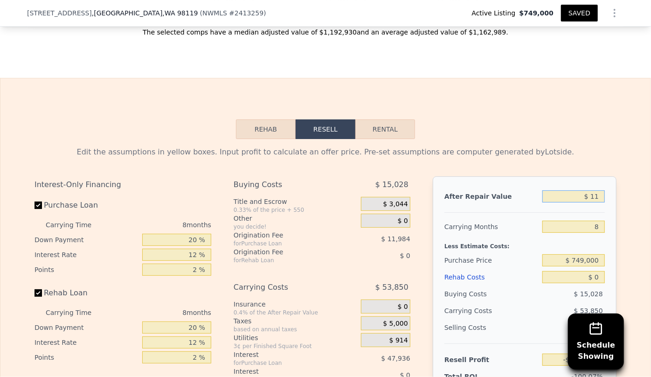
type input "$ 115"
type input "-$ 818,323"
type input "$ 1,150"
type input "-$ 817,380"
type input "$ 11,500"
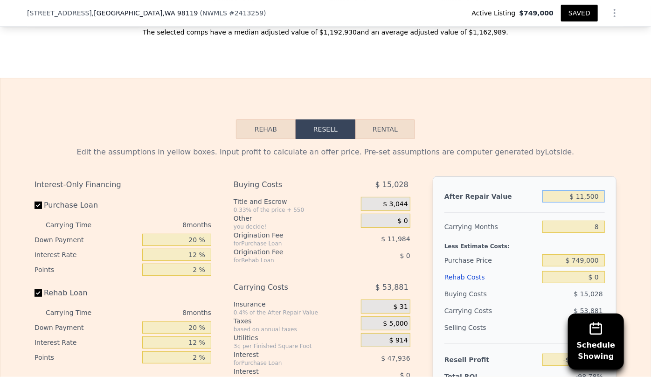
type input "-$ 807,947"
type input "$ 115,000"
type input "-$ 713,606"
type input "$ 1,150,000"
type input "$ 229,800"
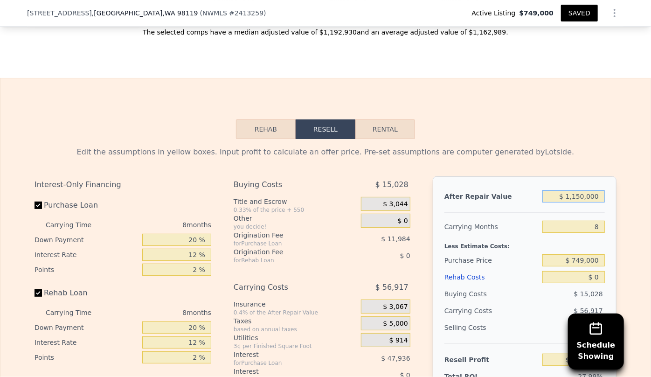
type input "$ 1,150,000"
click at [590, 88] on div "Rehab Resell Rental Edit the assumptions in yellow boxes. Input profit to calcu…" at bounding box center [325, 302] width 651 height 449
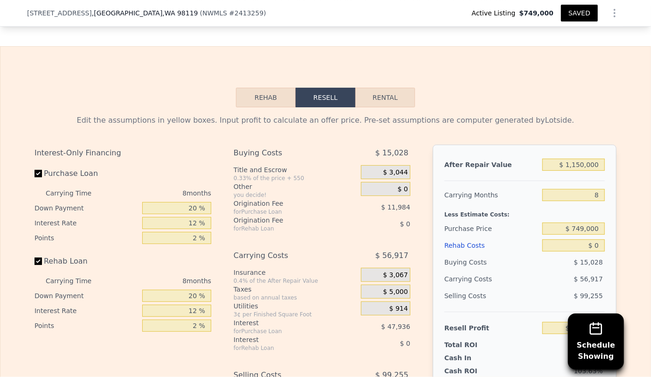
scroll to position [1695, 0]
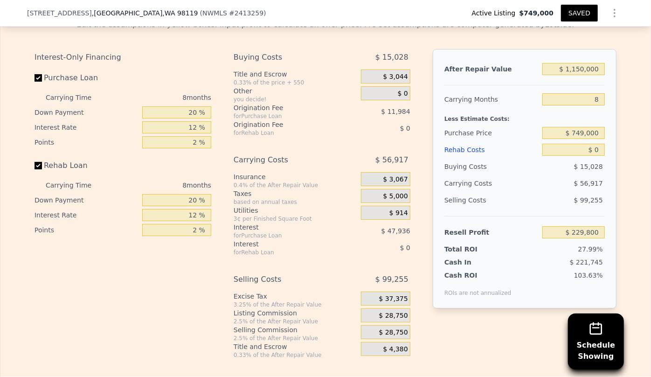
click at [472, 141] on div "Rehab Costs" at bounding box center [491, 149] width 94 height 17
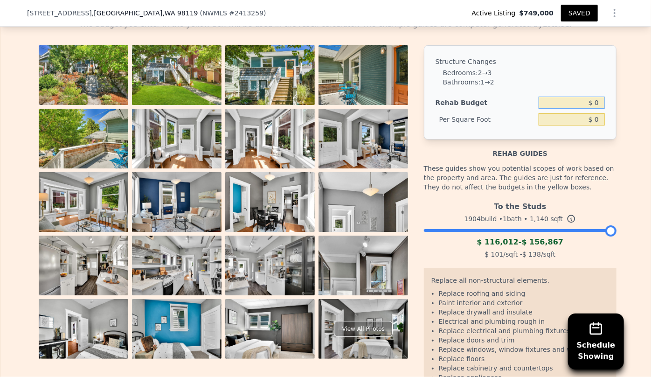
click at [591, 96] on input "$ 0" at bounding box center [571, 102] width 66 height 12
type input "$ 100,000"
click at [580, 99] on div "Structure Changes Bedrooms : 2 → 3 Bathrooms : 1 → 2 Rehab Budget $ 100,000 Per…" at bounding box center [520, 92] width 192 height 94
type input "$ 87.72"
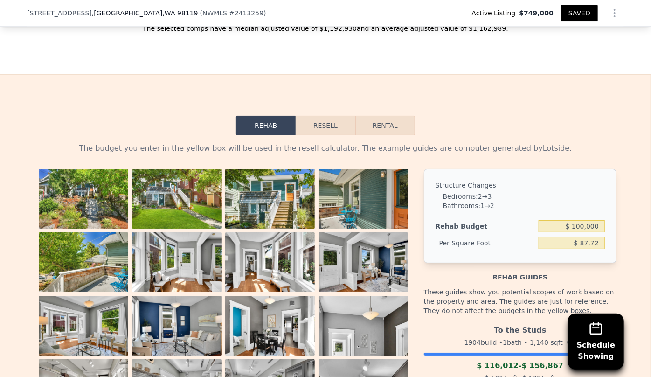
scroll to position [1567, 0]
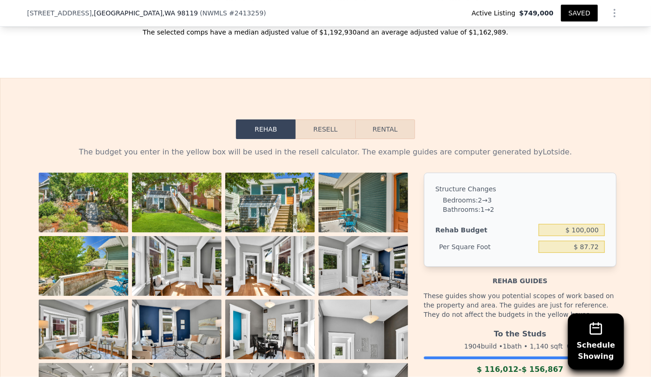
click at [336, 119] on button "Resell" at bounding box center [324, 129] width 59 height 20
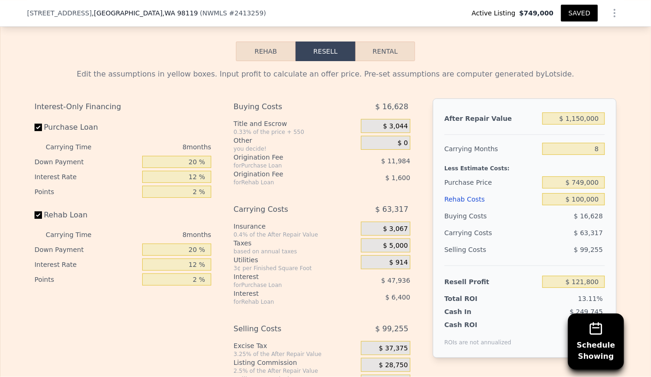
scroll to position [1652, 0]
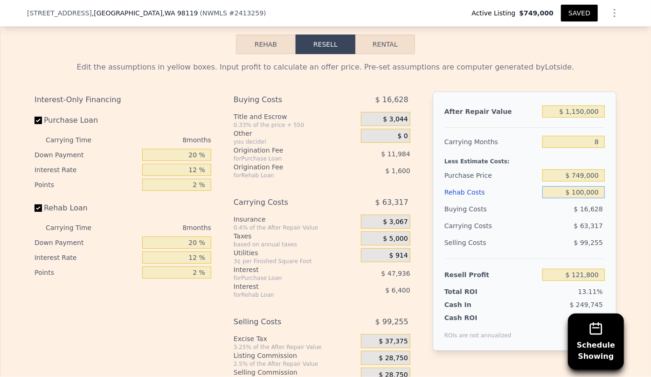
click at [582, 186] on input "$ 100,000" at bounding box center [573, 192] width 62 height 12
type input "$ 10,000"
type input "$ 219,000"
type input "$ 1,000"
type input "$ 228,720"
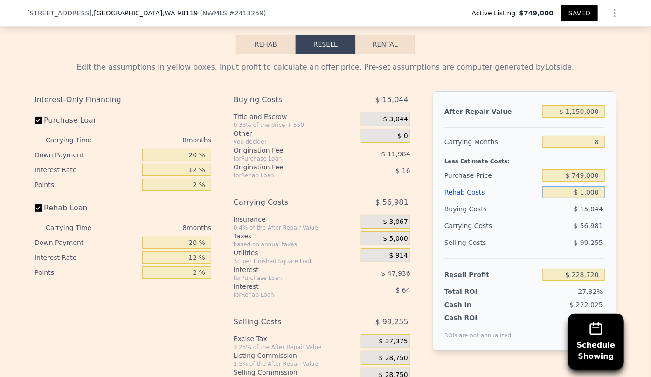
type input "$ 13,000"
type input "$ 215,760"
type input "$ 130,000"
type input "$ 89,400"
type input "$ 130,000"
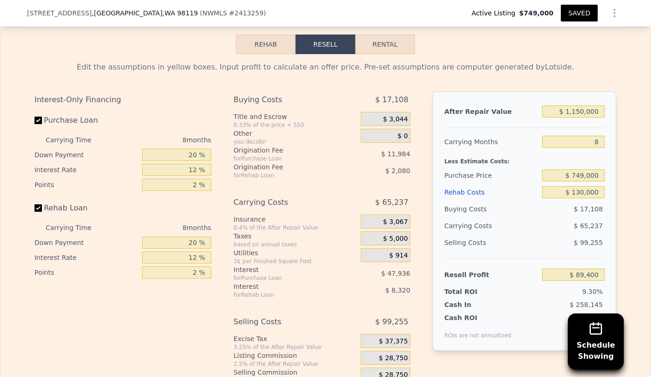
click at [570, 266] on div "$ 89,400" at bounding box center [573, 274] width 62 height 17
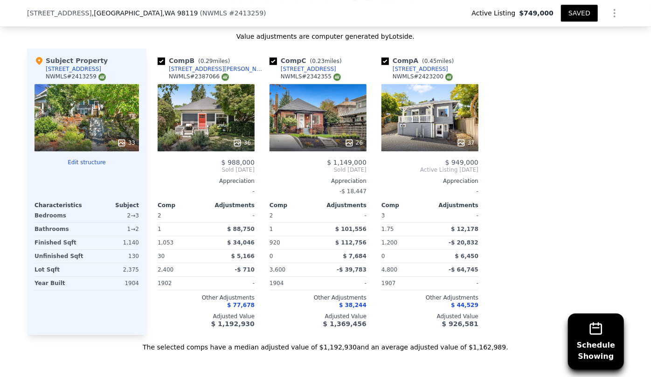
scroll to position [1229, 0]
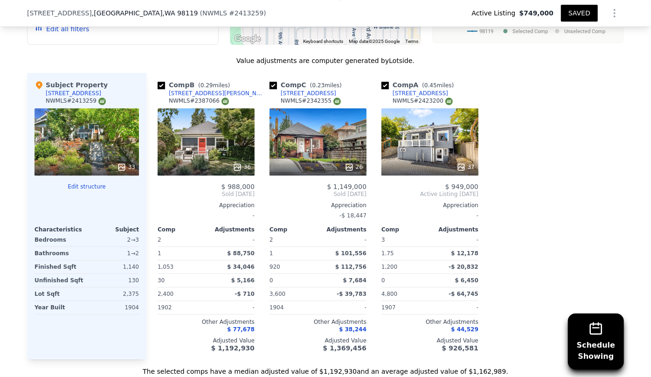
click at [319, 114] on div "26" at bounding box center [317, 141] width 97 height 67
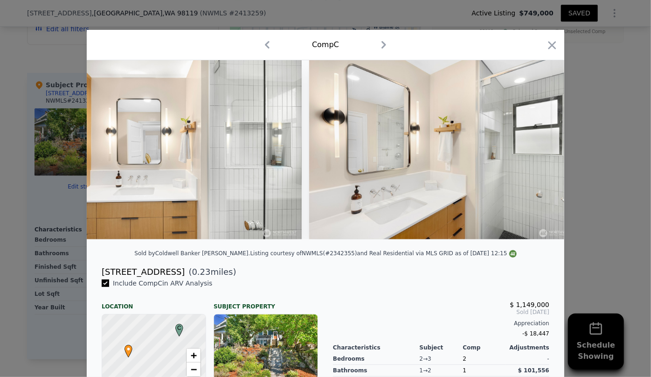
scroll to position [0, 4239]
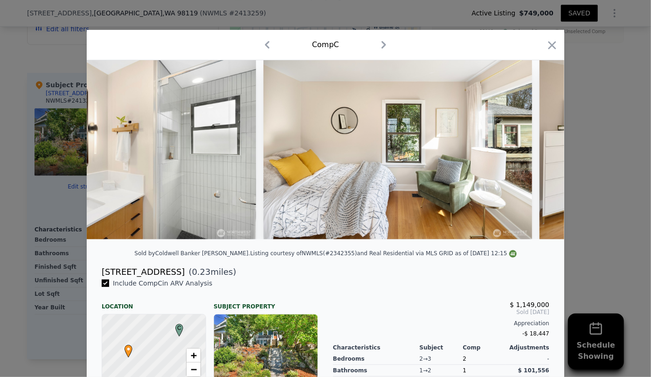
drag, startPoint x: 370, startPoint y: 245, endPoint x: 410, endPoint y: 247, distance: 39.7
click at [410, 247] on div at bounding box center [325, 153] width 477 height 186
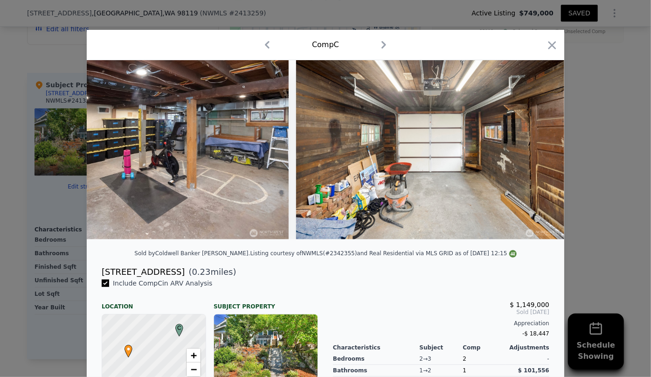
scroll to position [0, 6375]
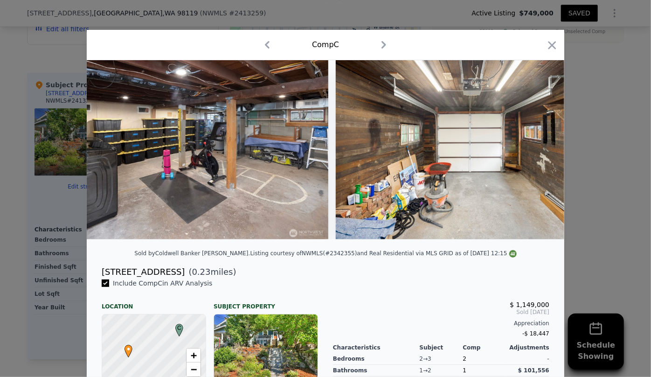
click at [555, 48] on div "Comp C" at bounding box center [325, 45] width 477 height 30
click at [553, 45] on icon "button" at bounding box center [551, 45] width 13 height 13
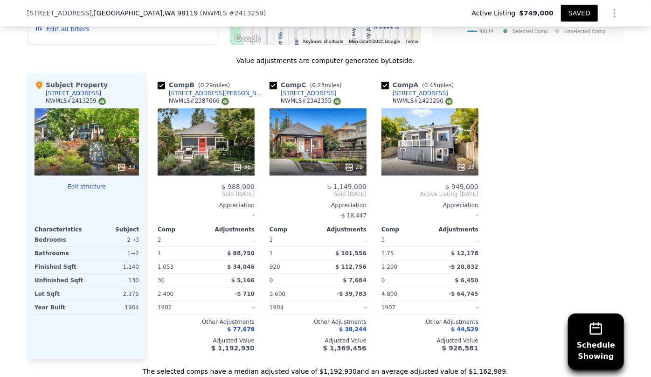
click at [430, 116] on div "37" at bounding box center [429, 141] width 97 height 67
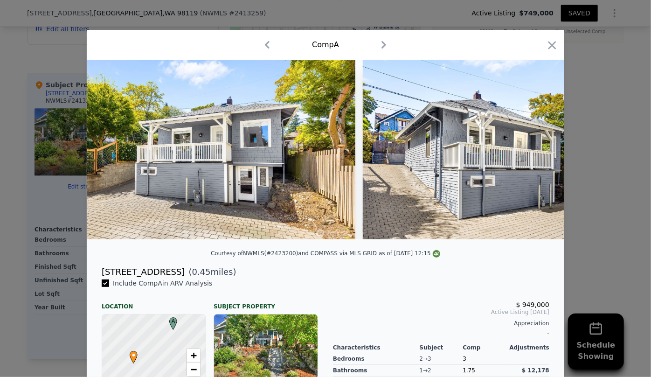
click at [548, 47] on icon "button" at bounding box center [551, 45] width 13 height 13
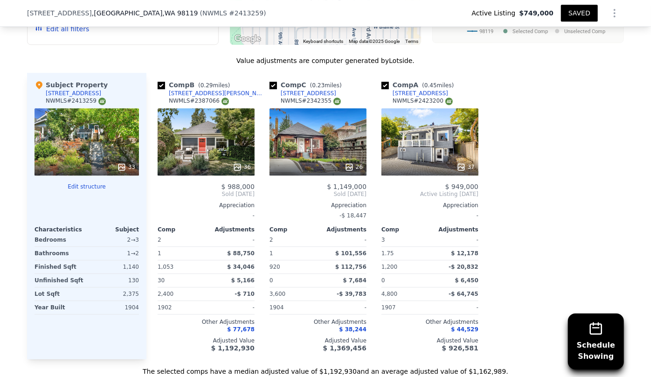
click at [203, 108] on div "36" at bounding box center [206, 141] width 97 height 67
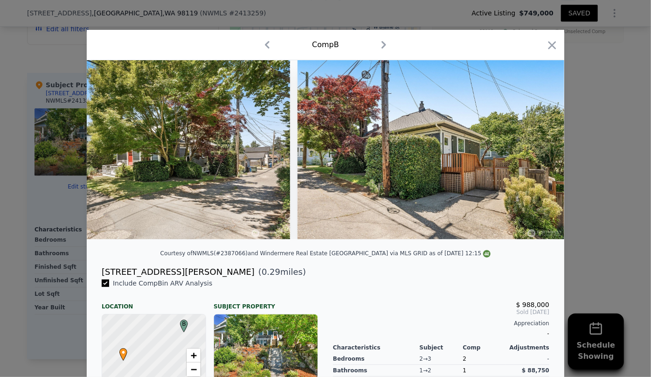
scroll to position [0, 8367]
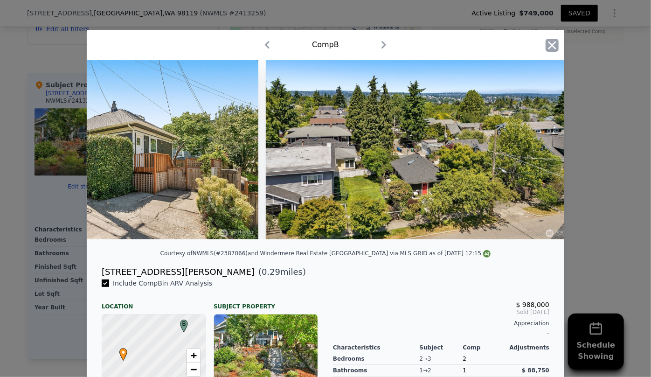
click at [555, 43] on icon "button" at bounding box center [551, 45] width 13 height 13
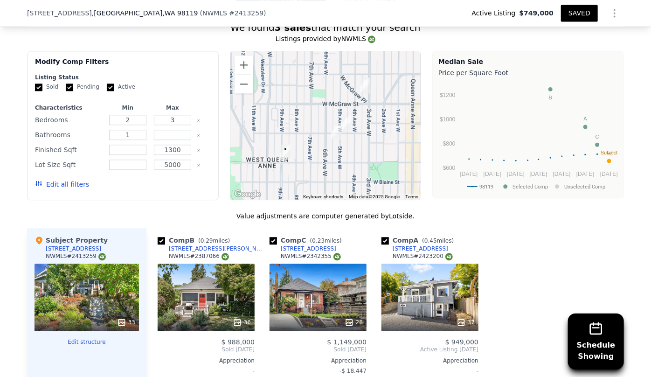
scroll to position [1059, 0]
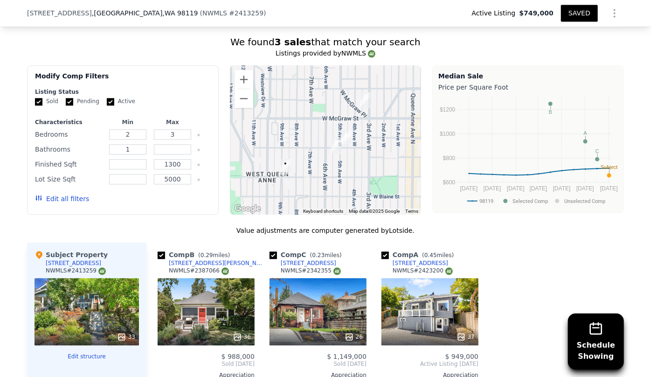
click at [59, 194] on button "Edit all filters" at bounding box center [62, 198] width 54 height 9
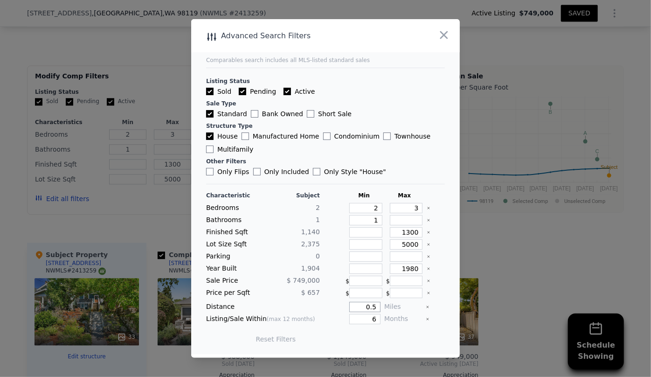
click at [375, 305] on input "0.5" at bounding box center [364, 307] width 31 height 10
type input "1"
click at [374, 341] on button "Update Search" at bounding box center [377, 338] width 70 height 13
checkbox input "false"
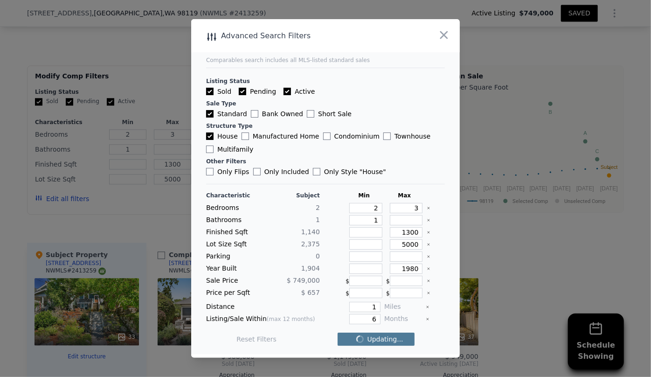
checkbox input "false"
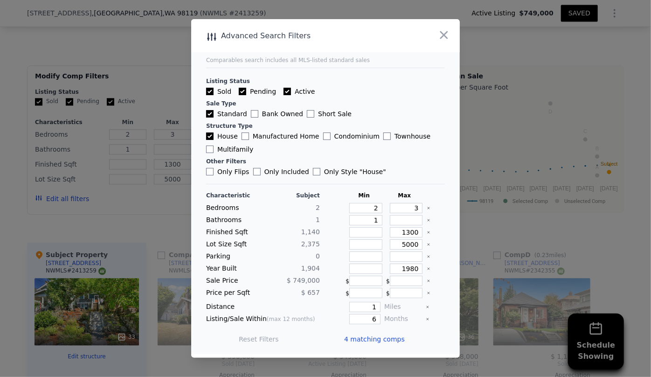
click at [374, 341] on span "4 matching comps" at bounding box center [374, 338] width 61 height 9
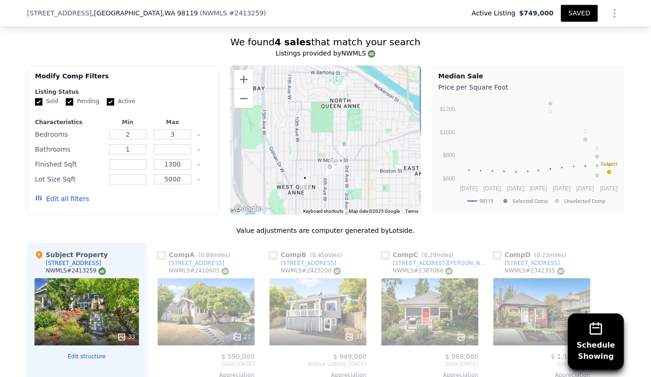
click at [218, 291] on div "27" at bounding box center [206, 311] width 97 height 67
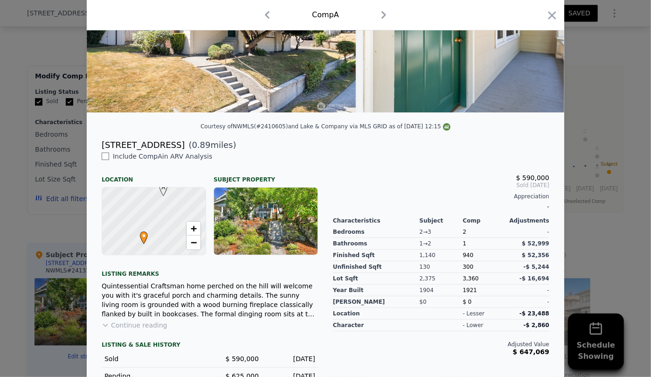
scroll to position [165, 0]
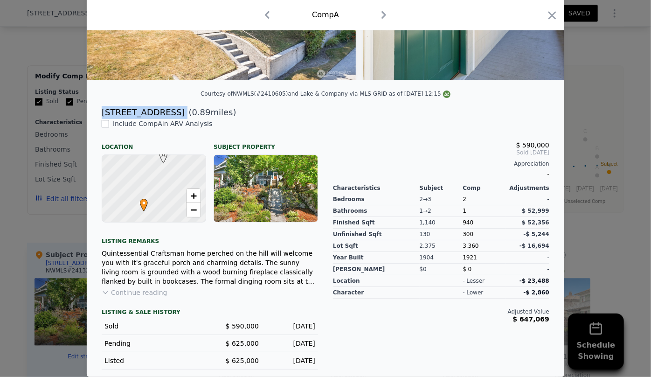
drag, startPoint x: 95, startPoint y: 110, endPoint x: 165, endPoint y: 114, distance: 70.0
click at [165, 114] on div "307 W Dravus St ( 0.89 miles)" at bounding box center [325, 112] width 462 height 13
copy div "307 W Dravus St"
type input "5"
type input "3.5"
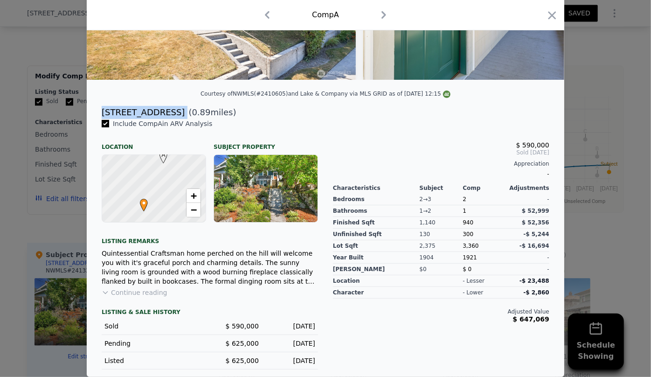
type input "920"
type input "3297"
type input "1650"
type input "3600"
type input "$ 1,805,500"
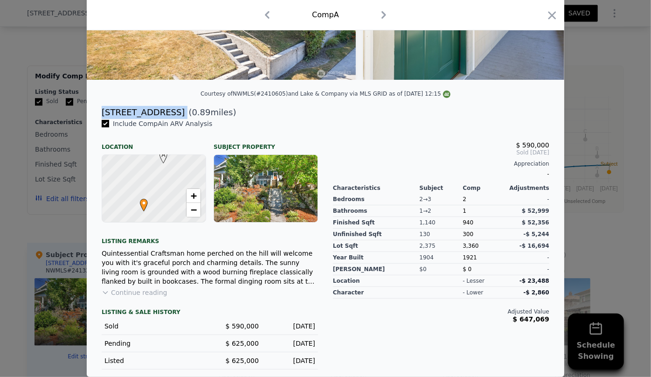
type input "$ 0"
type input "$ 827,290"
checkbox input "true"
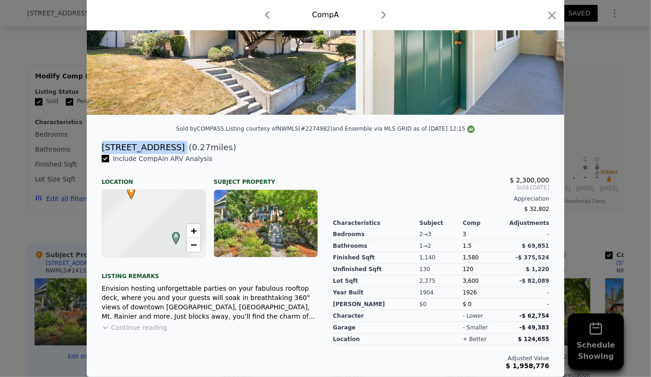
scroll to position [0, 0]
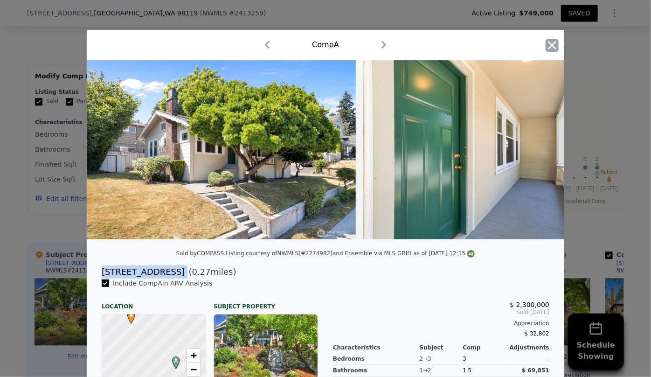
click at [549, 41] on icon "button" at bounding box center [551, 45] width 13 height 13
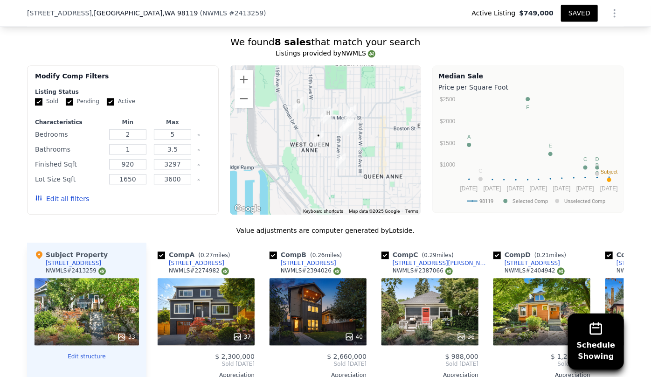
click at [42, 194] on button "Edit all filters" at bounding box center [62, 198] width 54 height 9
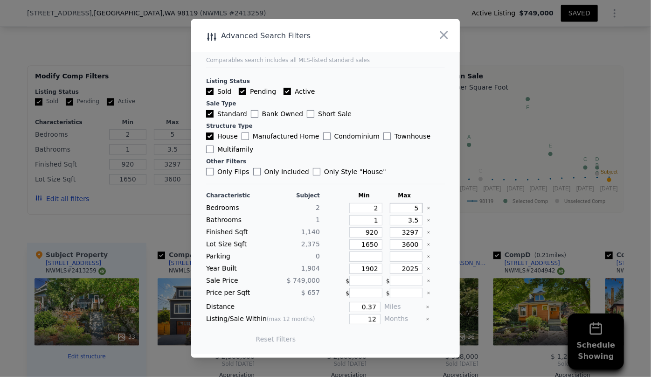
drag, startPoint x: 414, startPoint y: 206, endPoint x: 401, endPoint y: 205, distance: 13.1
click at [401, 205] on input "5" at bounding box center [406, 208] width 33 height 10
type input "3"
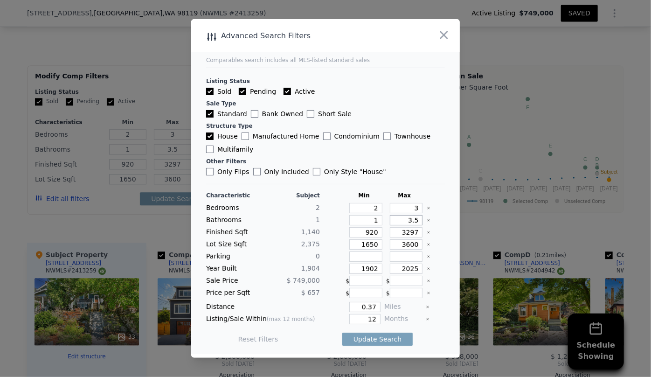
drag, startPoint x: 413, startPoint y: 220, endPoint x: 393, endPoint y: 224, distance: 20.5
click at [394, 223] on input "3.5" at bounding box center [406, 220] width 33 height 10
drag, startPoint x: 373, startPoint y: 231, endPoint x: 364, endPoint y: 231, distance: 8.4
click at [364, 231] on input "920" at bounding box center [365, 232] width 33 height 10
type input "9"
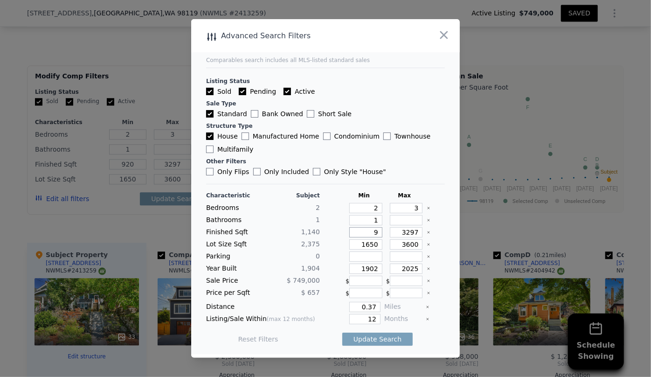
type input "9"
drag, startPoint x: 411, startPoint y: 231, endPoint x: 395, endPoint y: 236, distance: 16.5
click at [395, 236] on input "3297" at bounding box center [406, 232] width 33 height 10
type input "1"
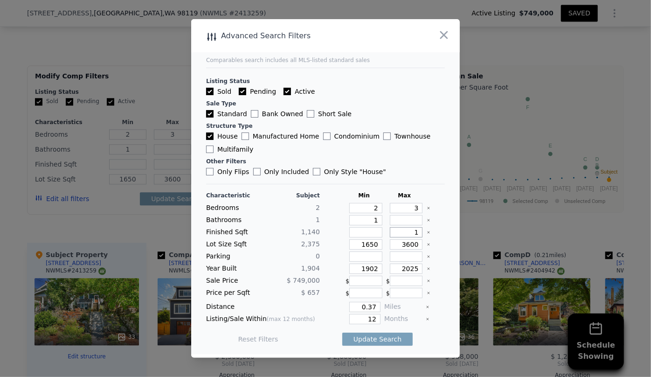
type input "1"
type input "12"
type input "120"
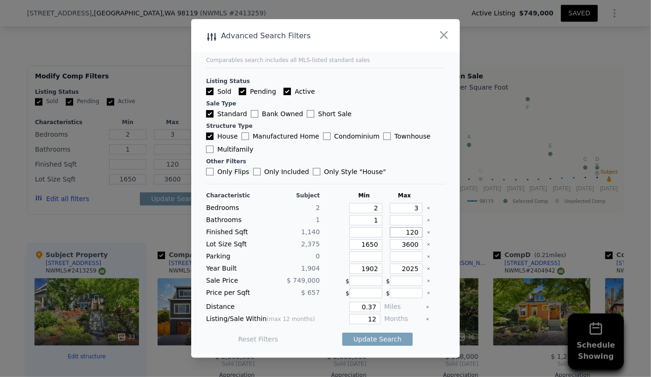
type input "1200"
drag, startPoint x: 374, startPoint y: 245, endPoint x: 345, endPoint y: 245, distance: 28.4
click at [349, 245] on input "1650" at bounding box center [365, 244] width 33 height 10
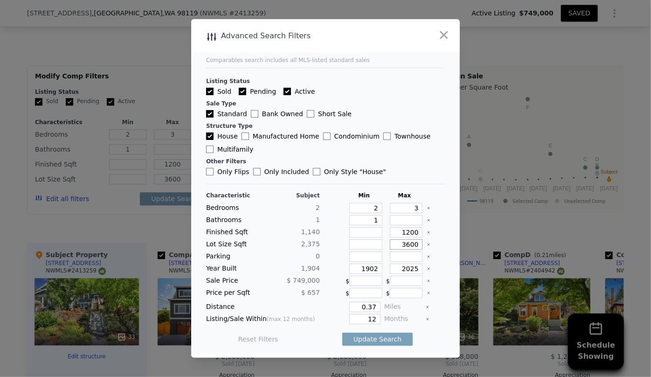
click at [402, 245] on input "3600" at bounding box center [406, 244] width 33 height 10
type input "600"
type input "4600"
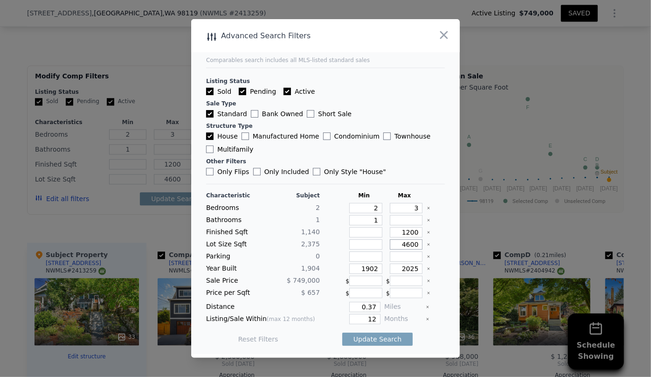
type input "4600"
drag, startPoint x: 372, startPoint y: 271, endPoint x: 342, endPoint y: 270, distance: 30.3
click at [349, 268] on input "1902" at bounding box center [365, 268] width 33 height 10
drag, startPoint x: 415, startPoint y: 270, endPoint x: 382, endPoint y: 270, distance: 33.6
click at [386, 270] on div "2025" at bounding box center [404, 268] width 37 height 10
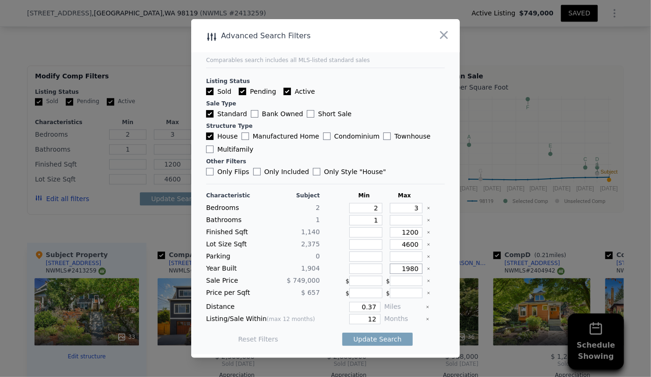
type input "1980"
drag, startPoint x: 371, startPoint y: 315, endPoint x: 344, endPoint y: 314, distance: 27.0
click at [349, 315] on input "12" at bounding box center [364, 319] width 31 height 10
type input "6"
drag, startPoint x: 375, startPoint y: 308, endPoint x: 334, endPoint y: 303, distance: 40.8
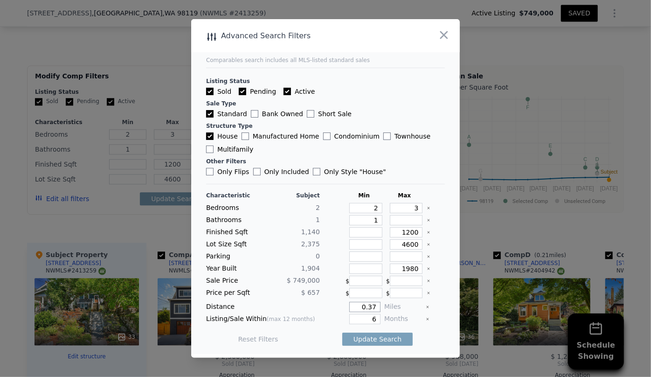
click at [334, 303] on div "0.37" at bounding box center [351, 307] width 57 height 10
type input "1"
click at [358, 336] on button "Update Search" at bounding box center [377, 338] width 70 height 13
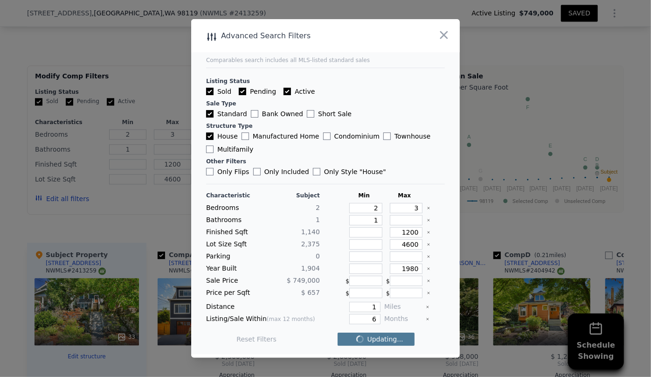
checkbox input "false"
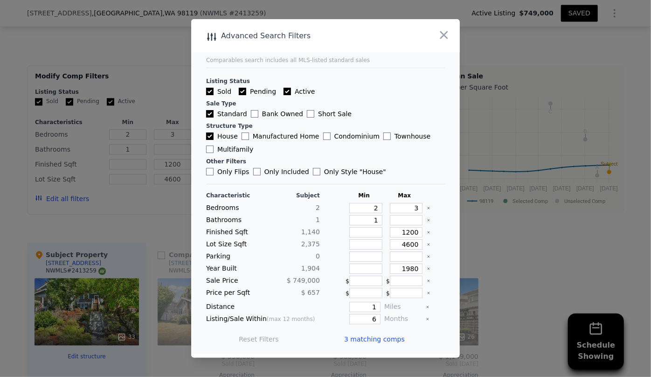
click at [358, 335] on span "3 matching comps" at bounding box center [374, 338] width 61 height 9
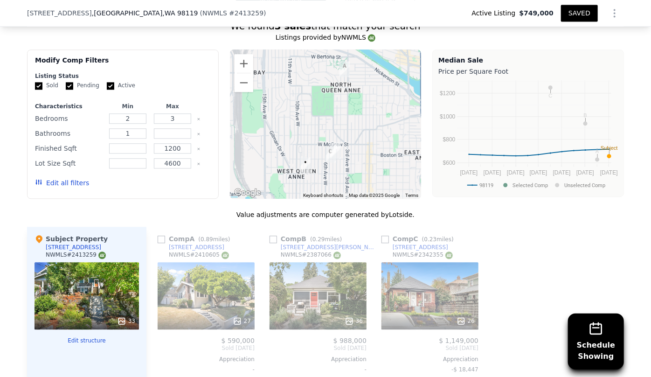
scroll to position [1101, 0]
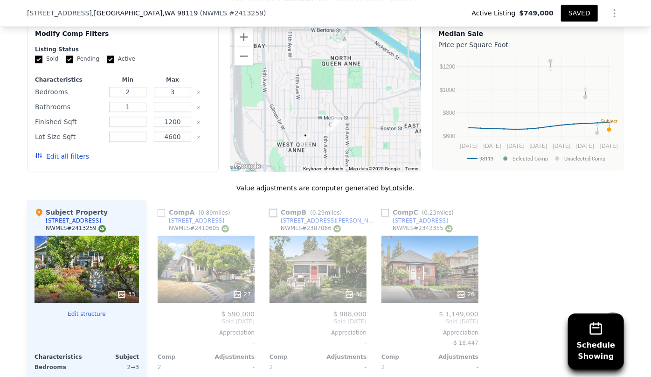
click at [269, 209] on input "checkbox" at bounding box center [272, 212] width 7 height 7
checkbox input "true"
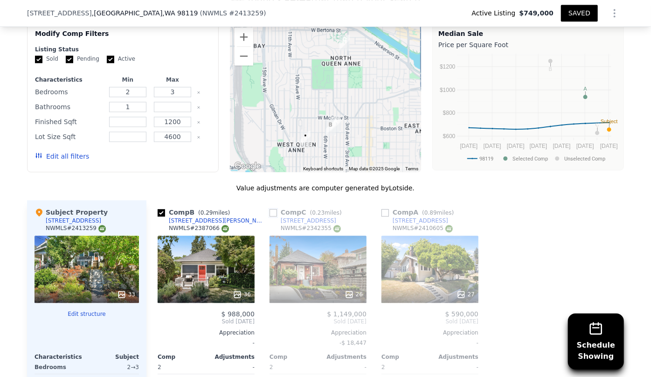
click at [270, 209] on input "checkbox" at bounding box center [272, 212] width 7 height 7
checkbox input "true"
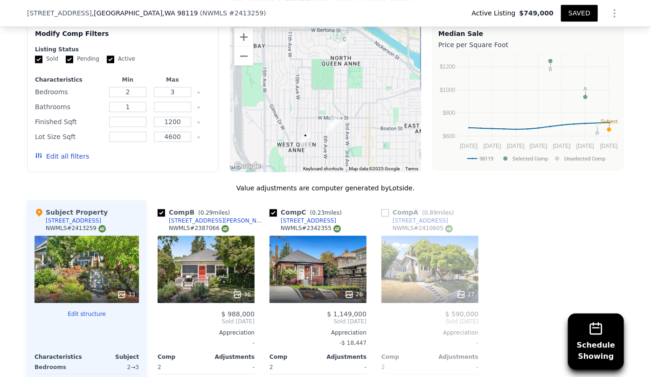
click at [61, 151] on button "Edit all filters" at bounding box center [62, 155] width 54 height 9
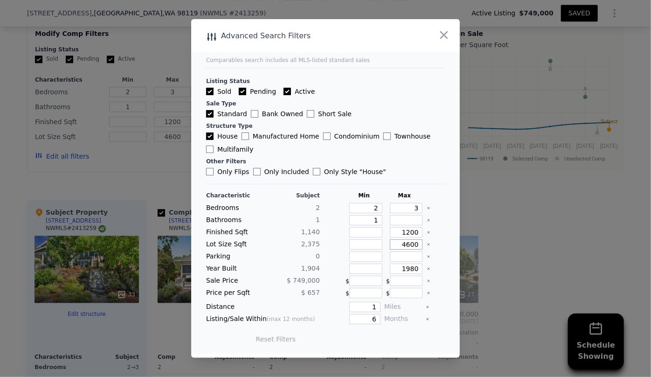
click at [401, 247] on input "4600" at bounding box center [406, 244] width 33 height 10
type input "600"
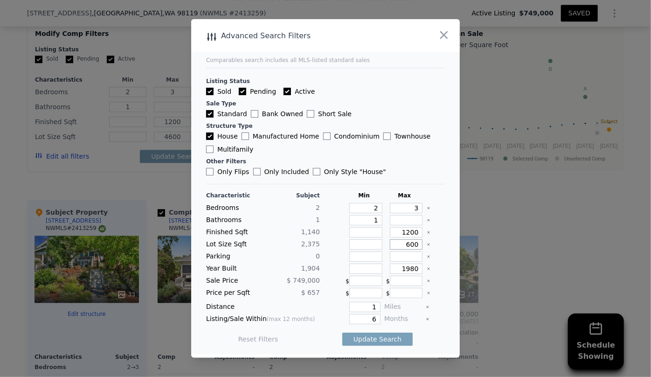
type input "600"
type input "5600"
click at [388, 336] on button "Update Search" at bounding box center [377, 338] width 70 height 13
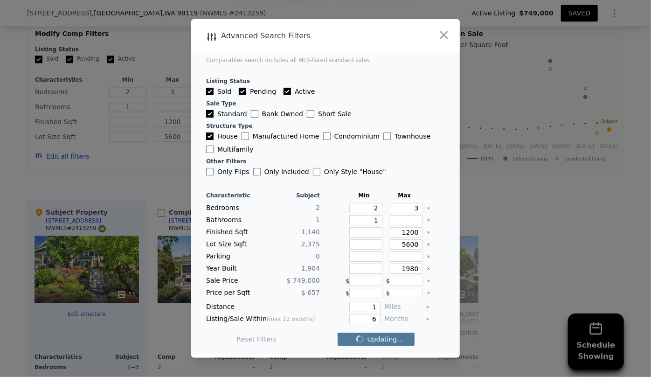
checkbox input "false"
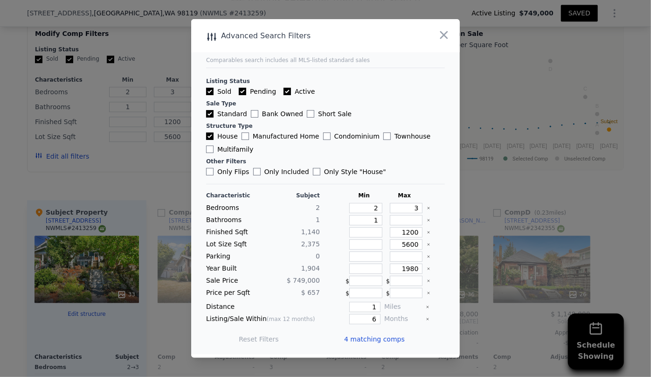
click at [388, 336] on span "4 matching comps" at bounding box center [374, 338] width 61 height 9
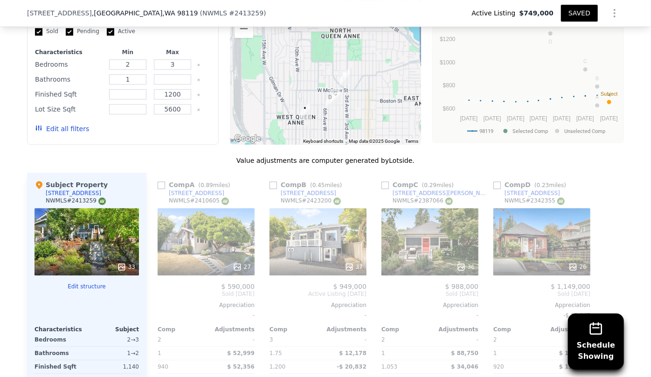
scroll to position [1144, 0]
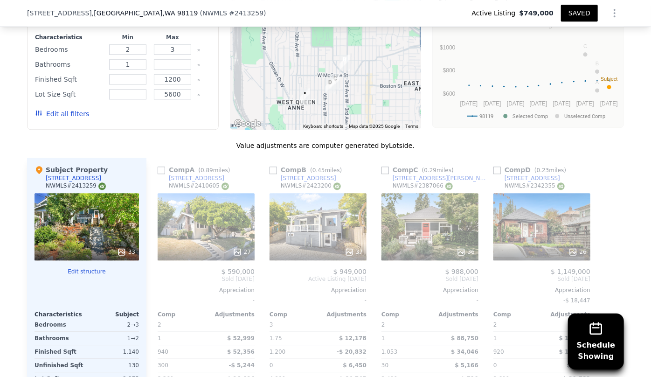
click at [266, 158] on div "Comp B ( 0.45 miles) 2423 3rd Avenue W NWMLS # 2423200 37 $ 949,000 Active List…" at bounding box center [318, 301] width 104 height 286
click at [277, 165] on div "Comp B ( 0.45 miles)" at bounding box center [307, 169] width 76 height 9
click at [270, 166] on input "checkbox" at bounding box center [272, 169] width 7 height 7
checkbox input "true"
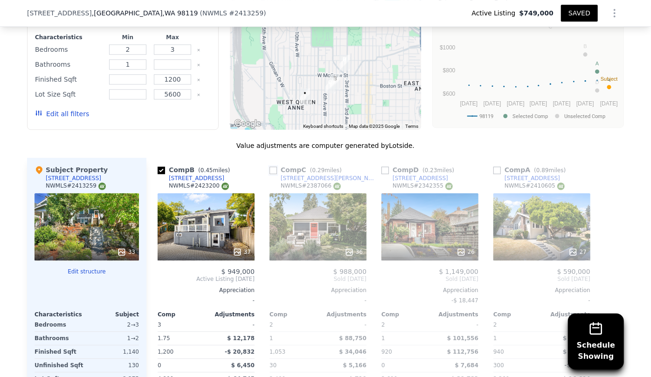
click at [269, 166] on input "checkbox" at bounding box center [272, 169] width 7 height 7
checkbox input "true"
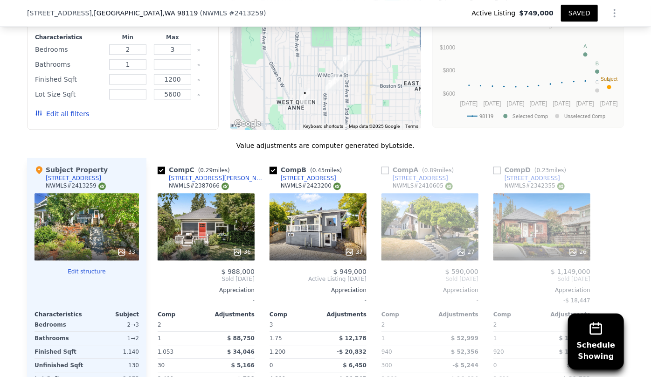
click at [494, 174] on link "1951 5th Ave W" at bounding box center [526, 177] width 67 height 7
click at [494, 166] on input "checkbox" at bounding box center [496, 169] width 7 height 7
checkbox input "true"
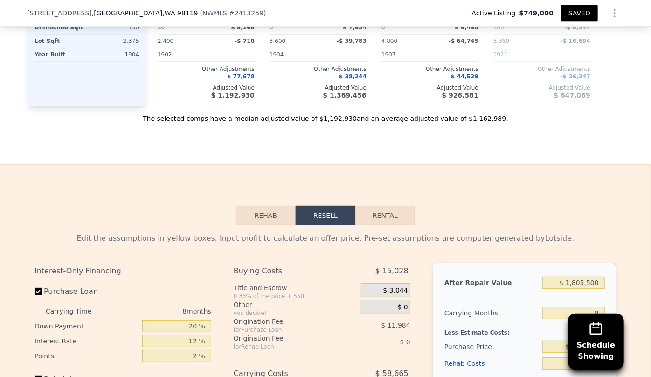
scroll to position [1483, 0]
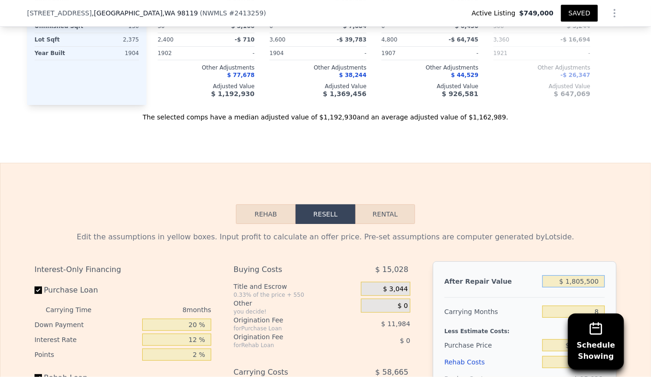
click at [599, 275] on input "$ 1,805,500" at bounding box center [573, 281] width 62 height 12
type input "$ 180,550"
type input "-$ 653,856"
type input "$ 18"
type input "-$ 818,411"
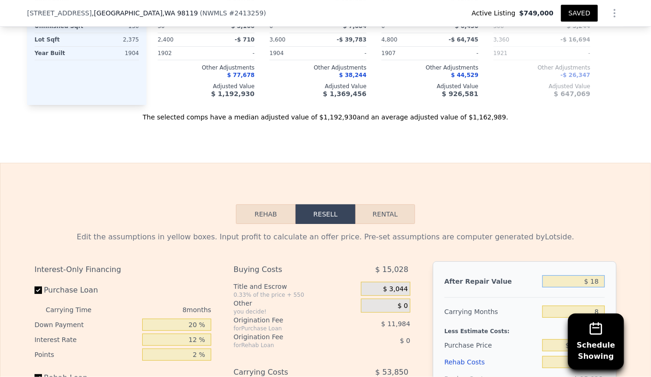
type input "$ 1"
type input "-$ 818,427"
type input "$ 1,000"
type input "-$ 818,337"
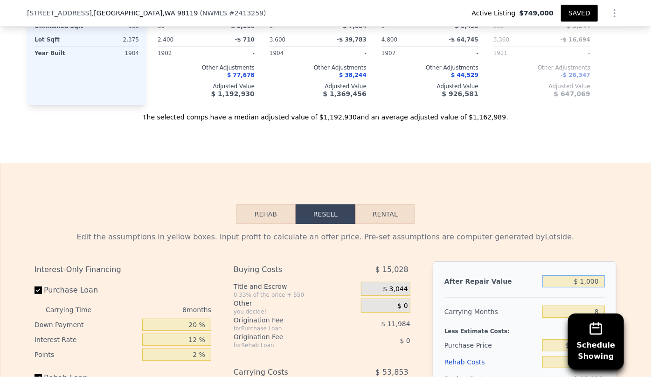
type input "$ 10,000"
type input "-$ 809,313"
type input "$ 100,000"
type input "-$ 727,278"
type input "$ 1,000,000"
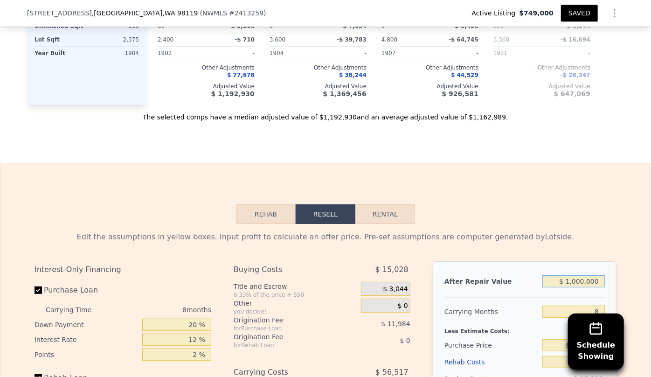
type input "$ 93,075"
type input "$ 1,000,000"
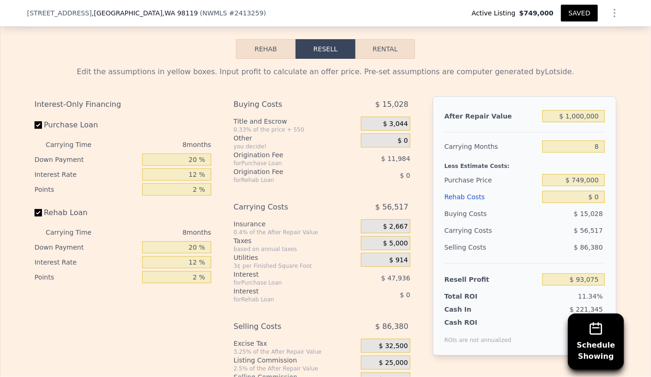
scroll to position [1652, 0]
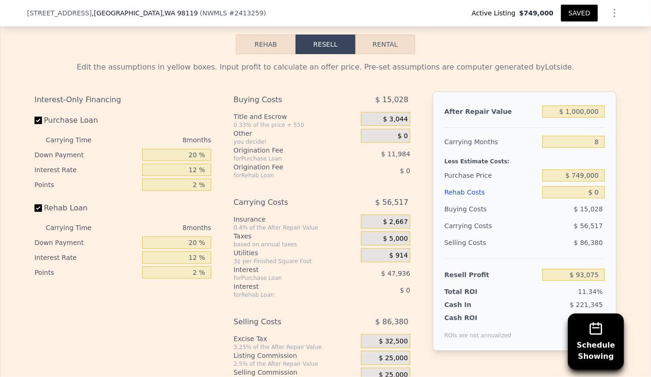
click at [453, 184] on div "Rehab Costs" at bounding box center [491, 192] width 94 height 17
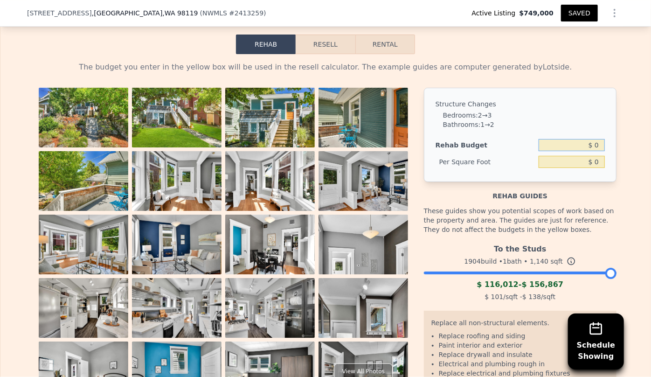
click at [591, 139] on input "$ 0" at bounding box center [571, 145] width 66 height 12
type input "$ 100,000"
click at [555, 88] on div "Structure Changes Bedrooms : 2 → 3 Bathrooms : 1 → 2 Rehab Budget $ 100,000 Per…" at bounding box center [520, 135] width 192 height 94
type input "$ 87.72"
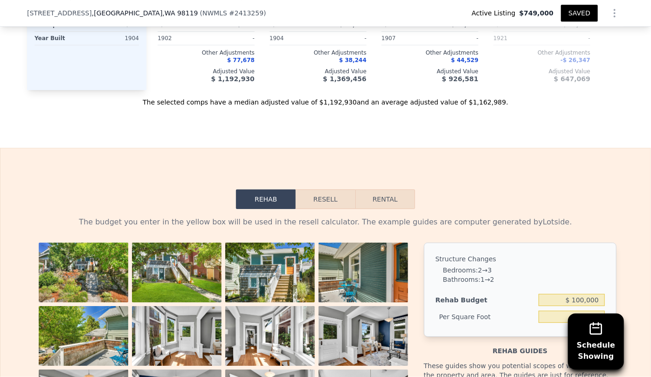
scroll to position [1483, 0]
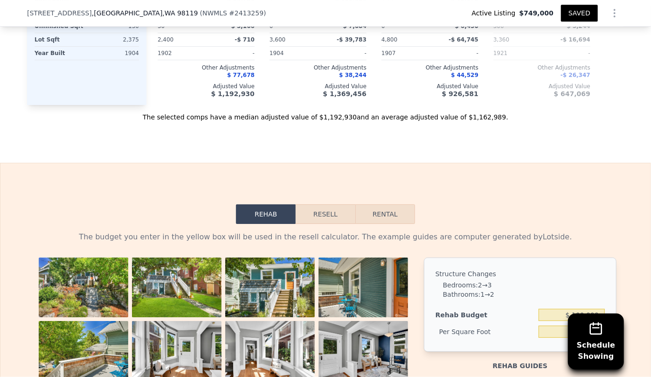
click at [336, 204] on button "Resell" at bounding box center [324, 214] width 59 height 20
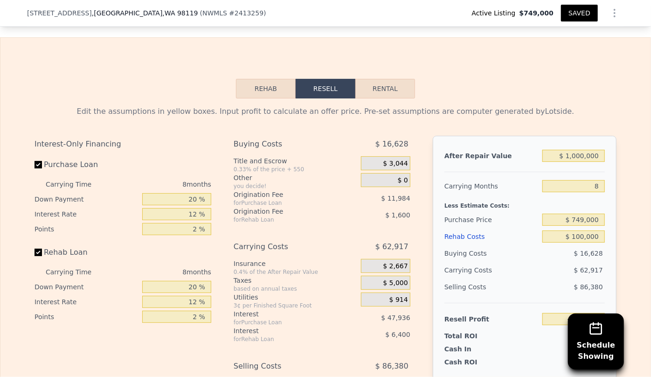
scroll to position [1610, 0]
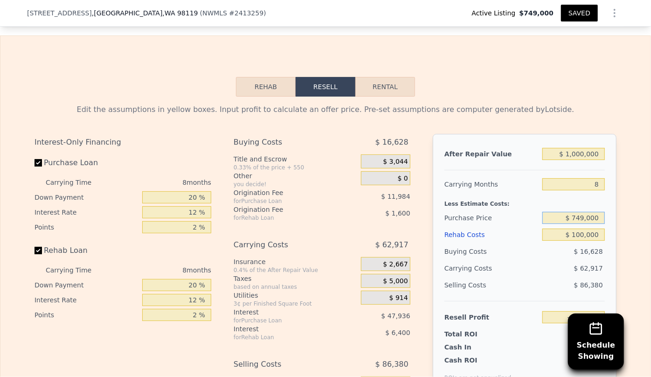
click at [584, 212] on input "$ 749,000" at bounding box center [573, 218] width 62 height 12
type input "$ 700,000"
type input "$ 38,158"
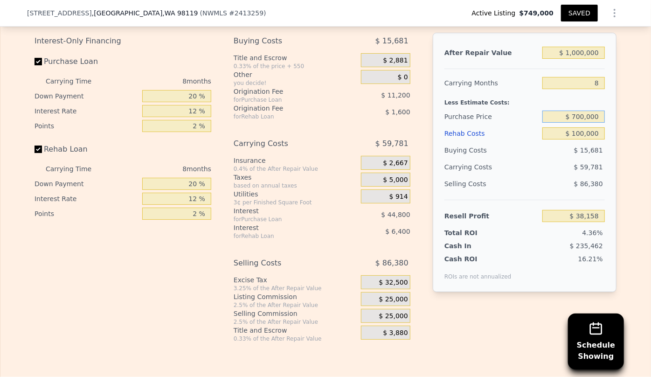
scroll to position [1695, 0]
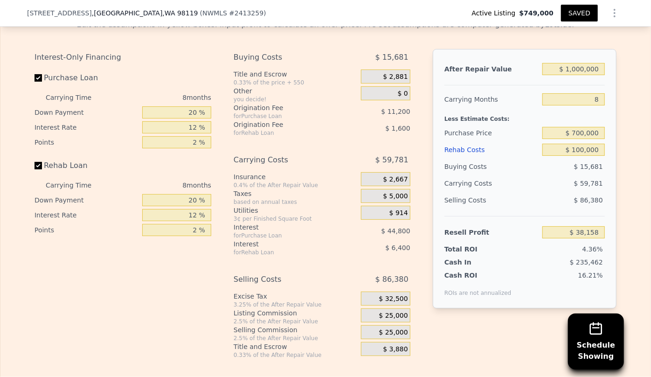
click at [383, 328] on span "$ 25,000" at bounding box center [393, 332] width 29 height 8
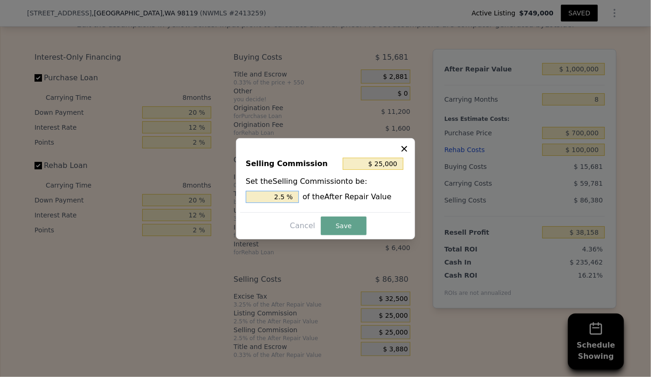
click at [278, 197] on input "2.5 %" at bounding box center [272, 197] width 53 height 12
click at [282, 200] on input "2.5 %" at bounding box center [272, 197] width 53 height 12
type input "$ 250,000"
type input "25 %"
type input "$ 2,150,000"
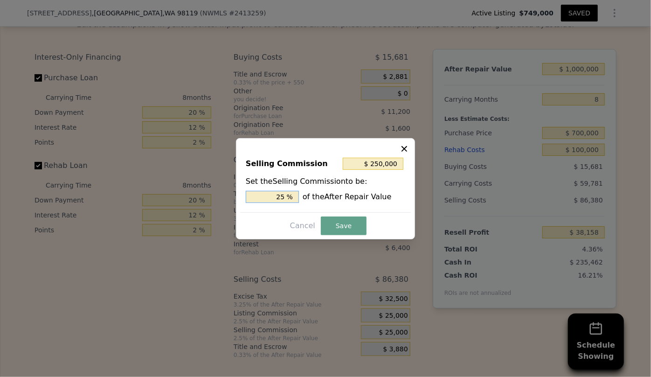
type input "215 %"
type input "$ 250,000"
type input "25 %"
type input "$ 50,000"
type input "5 %"
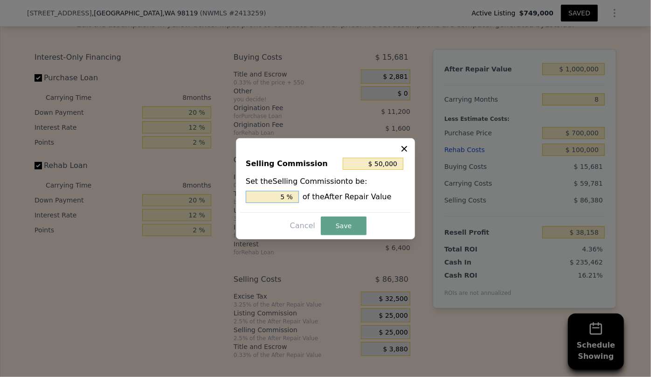
type input "$ 150,000"
type input "15 %"
type input "$ 15,000"
type input "1.5 %"
click at [345, 220] on button "Save" at bounding box center [344, 225] width 46 height 19
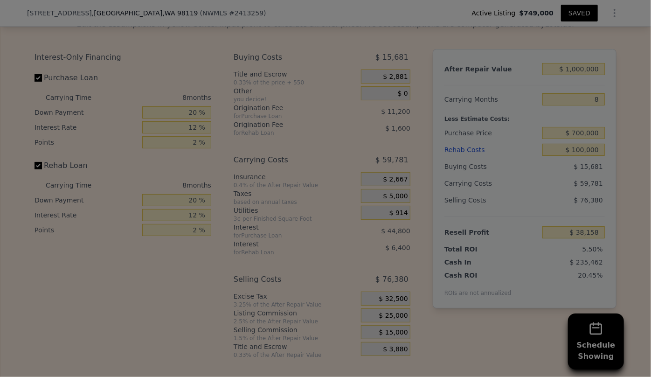
type input "$ 48,158"
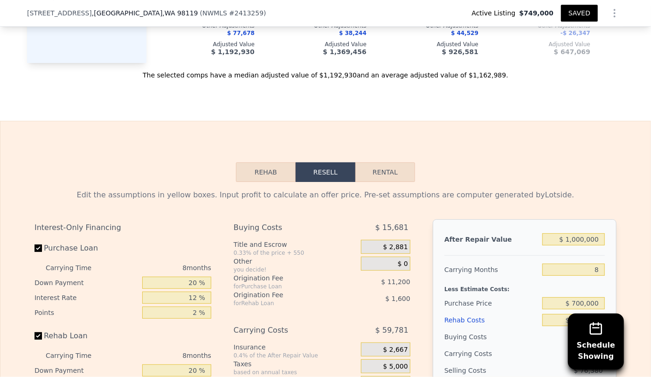
scroll to position [1525, 0]
click at [574, 233] on input "$ 1,000,000" at bounding box center [573, 239] width 62 height 12
type input "$ 000000"
type input "-$ 873,345"
type input "$ 9,000,000"
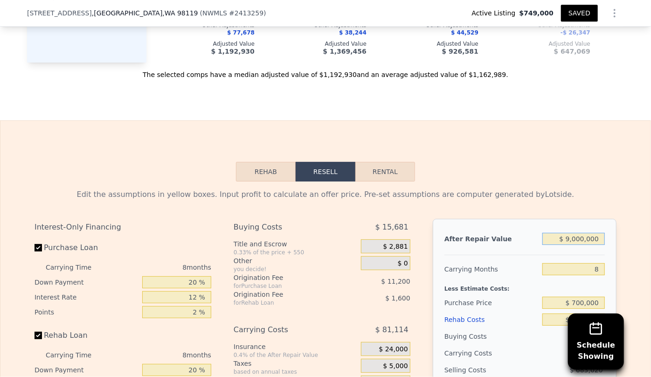
type input "$ 7,420,185"
type input "$ 97,000,000"
type input "$ 88,512,478"
type input "$ 9,700,000"
type input "$ 8,065,237"
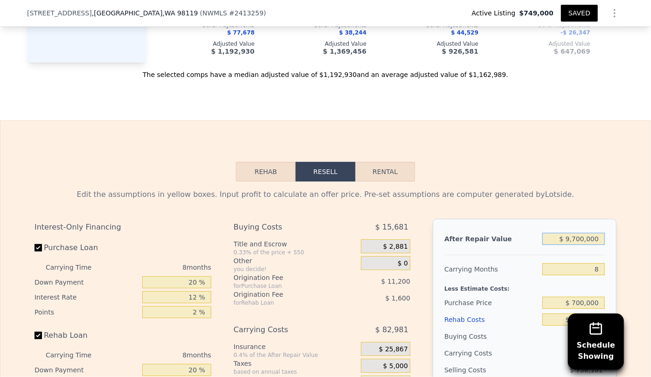
type input "$ 970,000"
type input "$ 20,513"
type input "$ 970,000"
click at [523, 189] on div "Edit the assumptions in yellow boxes. Input profit to calculate an offer price.…" at bounding box center [325, 358] width 582 height 339
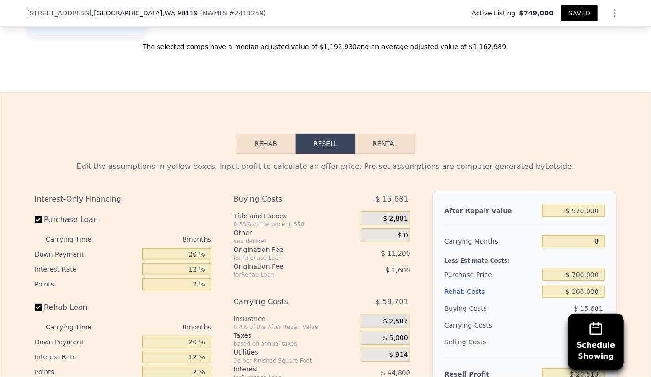
scroll to position [1652, 0]
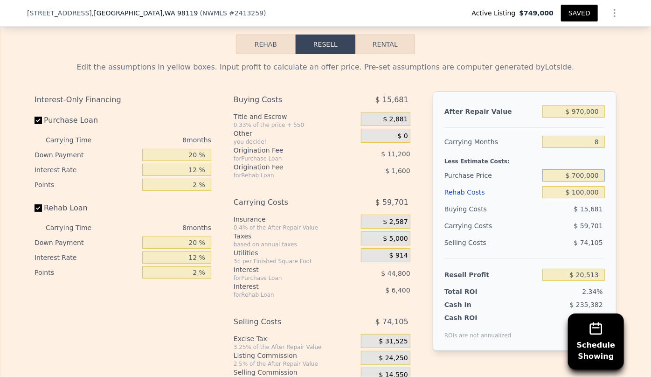
click at [577, 169] on input "$ 700,000" at bounding box center [573, 175] width 62 height 12
type input "$ 680,000"
click at [550, 234] on div "Selling Costs $ 74,105" at bounding box center [524, 246] width 160 height 24
type input "$ 42,180"
click at [581, 169] on input "$ 680,000" at bounding box center [573, 175] width 62 height 12
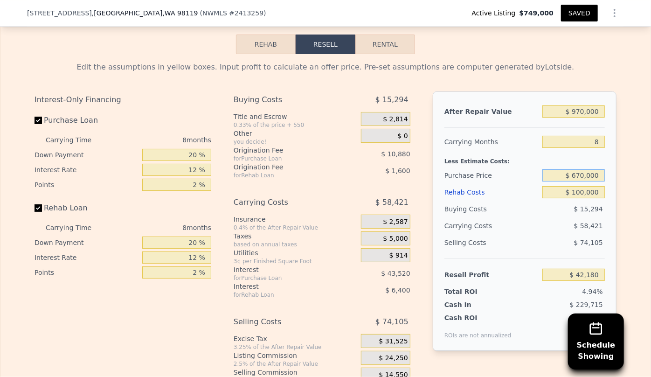
type input "$ 670,000"
click at [565, 234] on div "$ 74,105" at bounding box center [573, 242] width 63 height 17
type input "$ 53,013"
click at [573, 13] on button "SAVED" at bounding box center [579, 13] width 37 height 17
click at [600, 136] on input "8" at bounding box center [573, 142] width 62 height 12
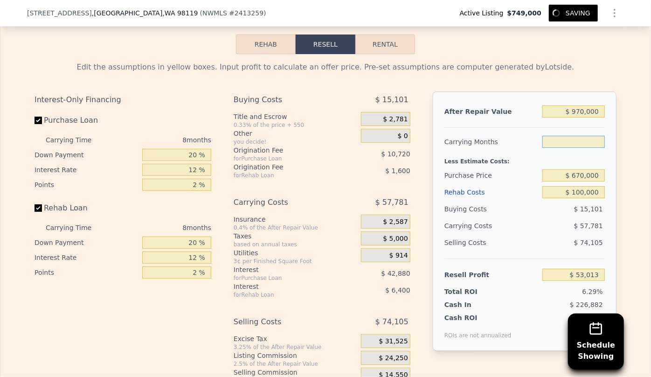
type input "6"
type input "$ 67,459"
type input "6"
click at [554, 200] on div "$ 15,101" at bounding box center [573, 208] width 63 height 17
click at [581, 16] on button "SAVED" at bounding box center [579, 13] width 37 height 17
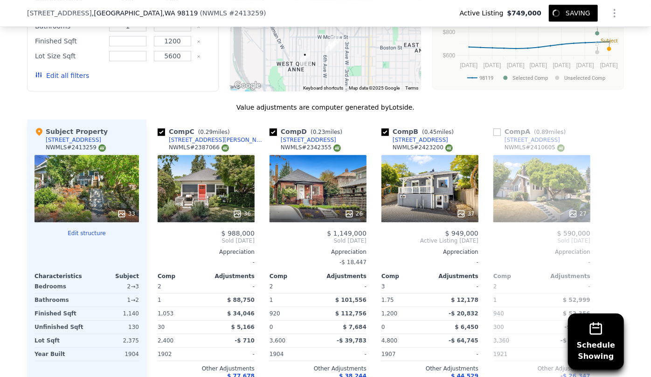
scroll to position [1059, 0]
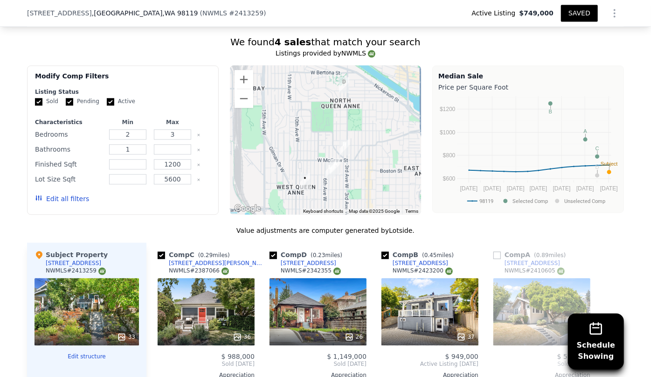
click at [571, 10] on button "SAVED" at bounding box center [579, 13] width 37 height 17
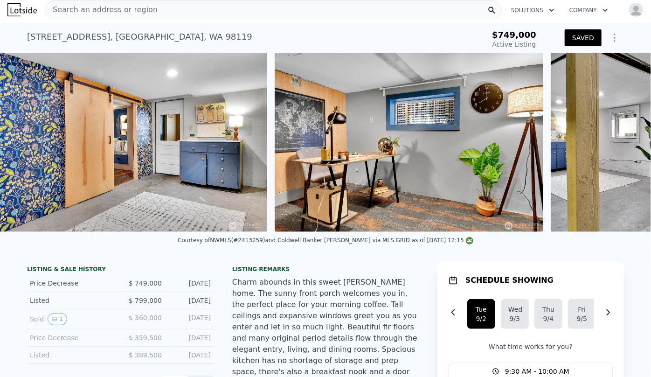
scroll to position [0, 6799]
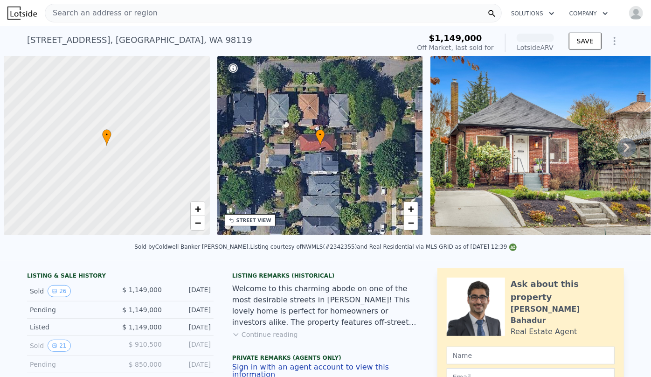
scroll to position [0, 4]
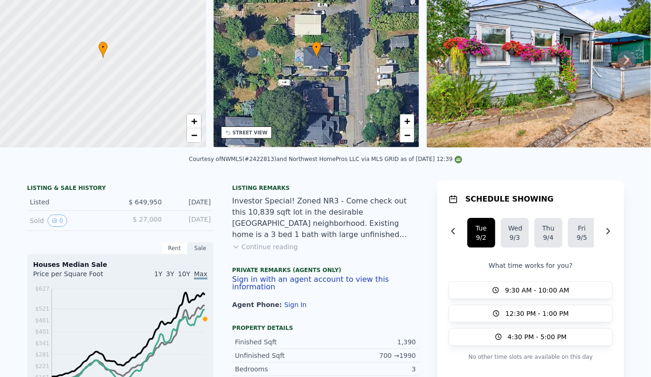
scroll to position [3, 0]
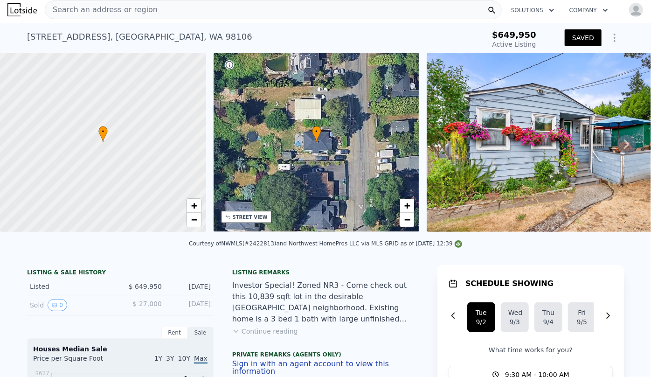
click at [614, 41] on icon "Show Options" at bounding box center [614, 37] width 1 height 7
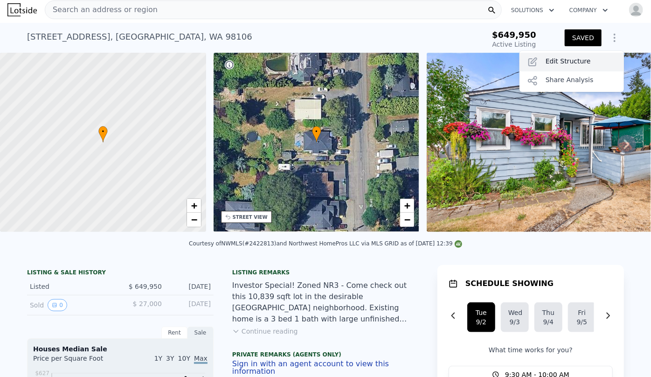
click at [583, 57] on div "Edit Structure" at bounding box center [571, 62] width 104 height 19
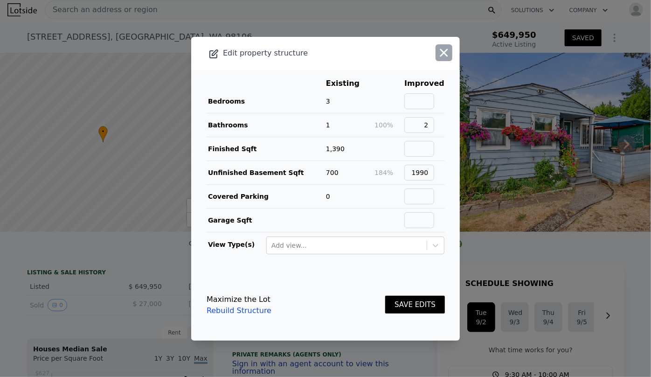
click at [438, 55] on icon "button" at bounding box center [443, 52] width 13 height 13
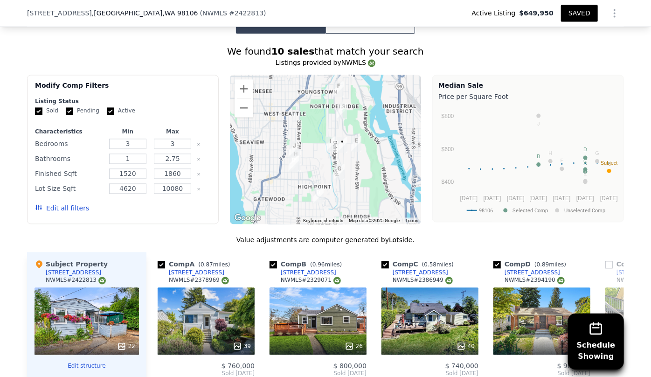
scroll to position [1101, 0]
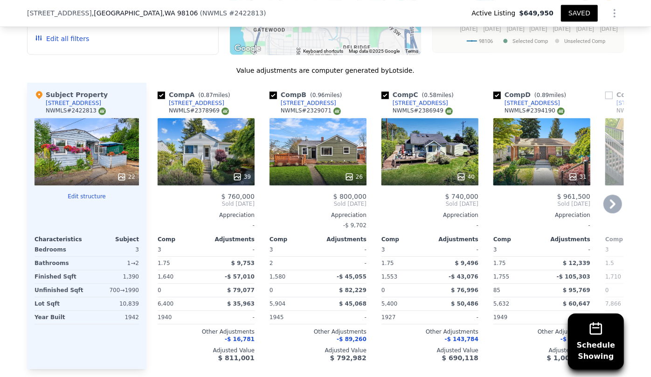
click at [611, 204] on icon at bounding box center [612, 203] width 19 height 19
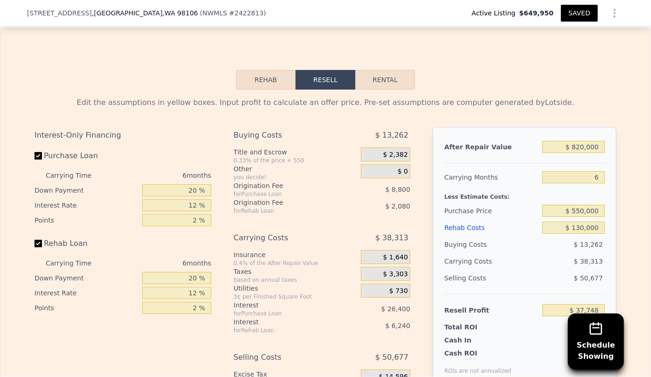
scroll to position [1525, 0]
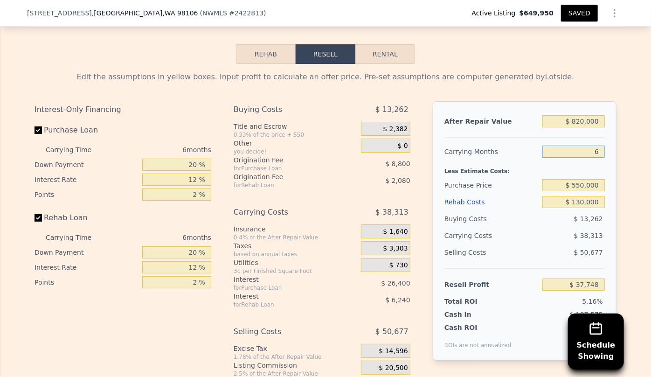
click at [597, 158] on input "6" at bounding box center [573, 151] width 62 height 12
type input "8"
type input "$ 24,976"
type input "8"
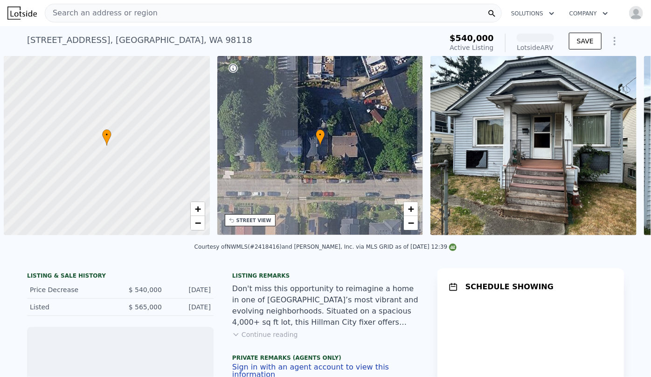
scroll to position [0, 4]
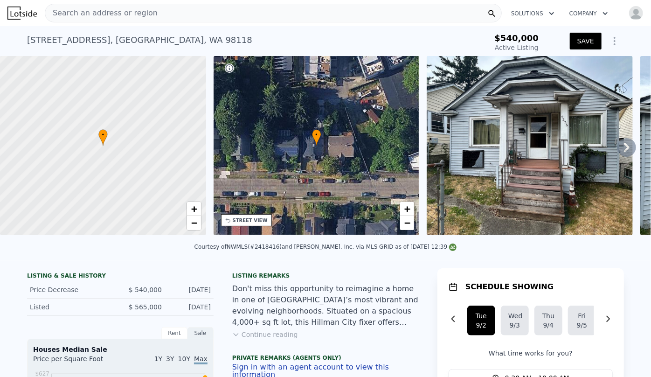
click at [610, 44] on icon "Show Options" at bounding box center [614, 40] width 11 height 11
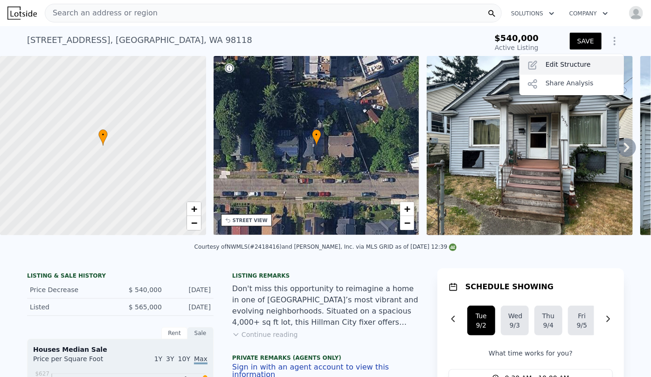
click at [587, 63] on div "Edit Structure" at bounding box center [571, 65] width 104 height 19
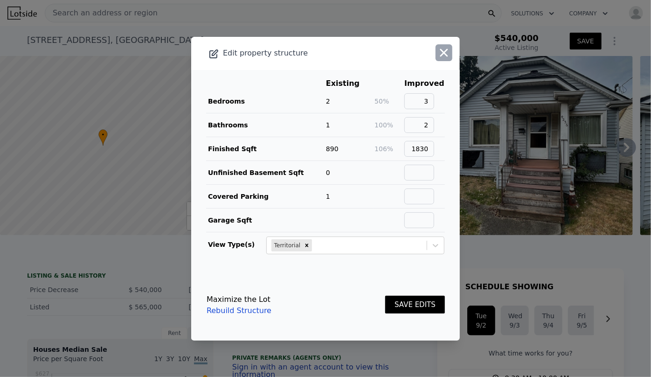
click at [442, 50] on icon "button" at bounding box center [443, 52] width 13 height 13
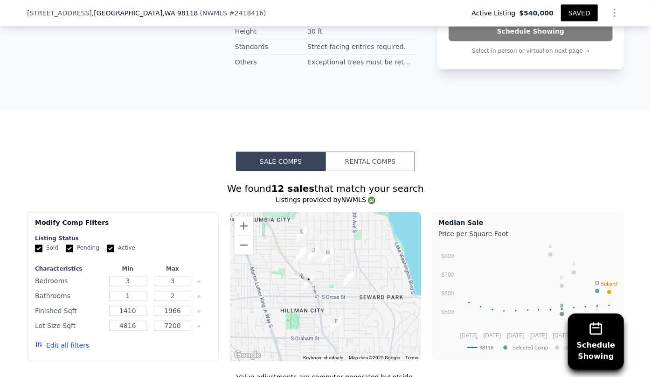
scroll to position [760, 0]
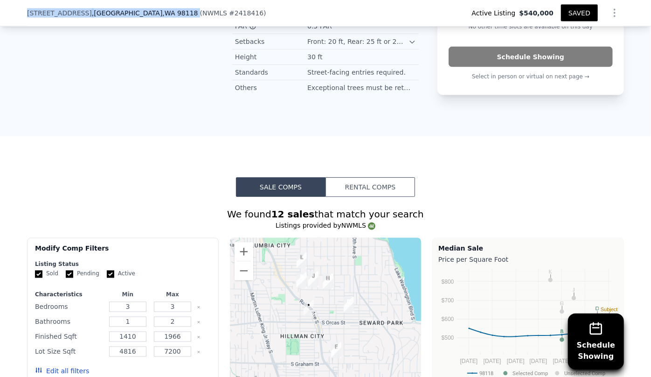
drag, startPoint x: 25, startPoint y: 14, endPoint x: 131, endPoint y: 14, distance: 106.7
click at [131, 14] on div "[STREET_ADDRESS] ( NWMLS # 2418416 )" at bounding box center [150, 12] width 247 height 9
copy div "[STREET_ADDRESS]"
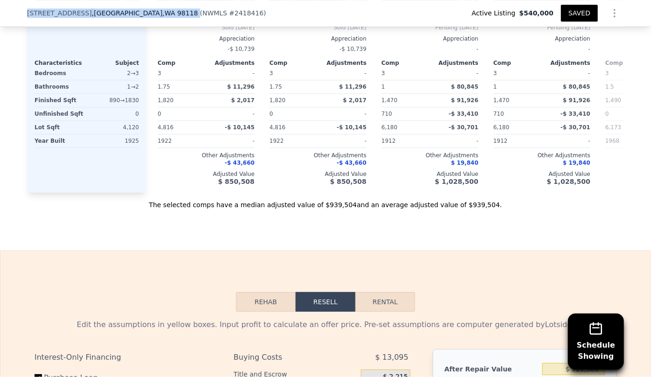
scroll to position [1099, 0]
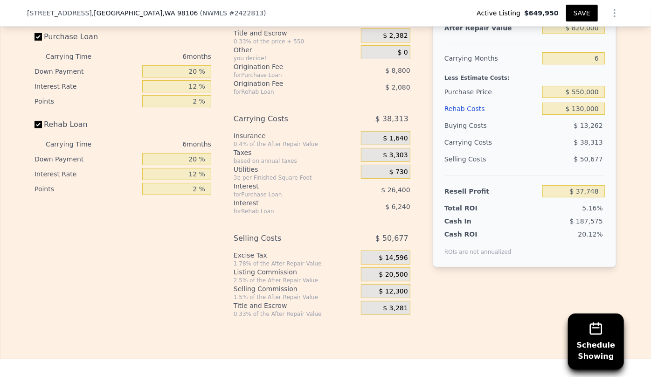
scroll to position [1533, 0]
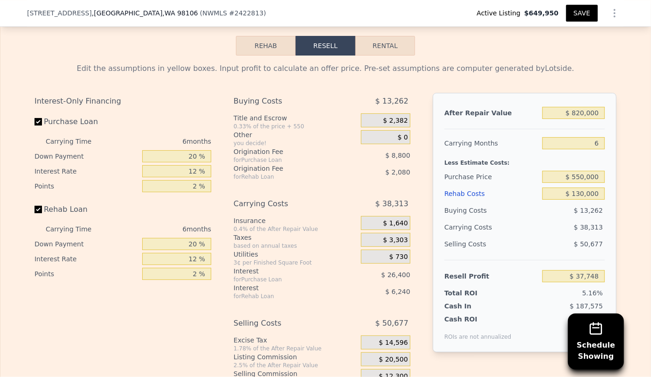
click at [455, 200] on div "Rehab Costs" at bounding box center [491, 193] width 94 height 17
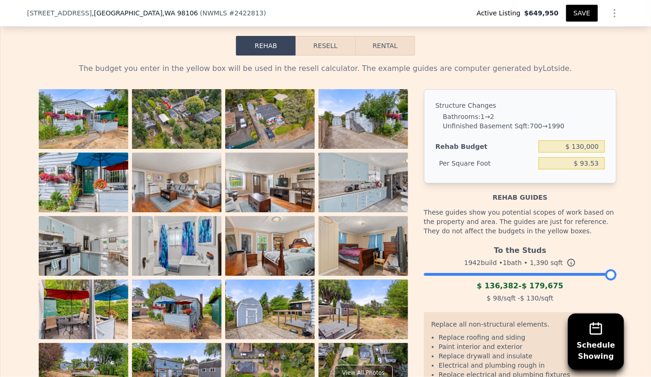
click at [341, 50] on button "Resell" at bounding box center [324, 46] width 59 height 20
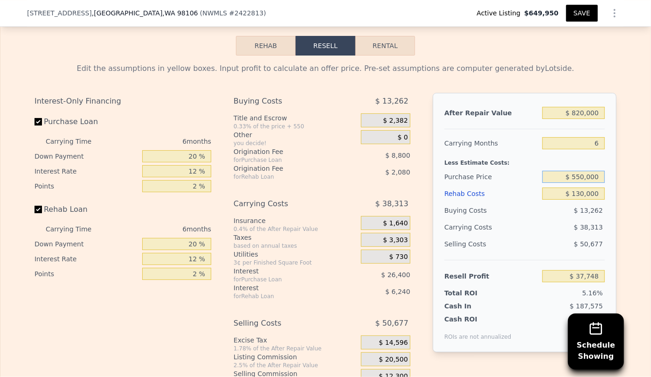
click at [579, 180] on input "$ 550,000" at bounding box center [573, 177] width 62 height 12
type input "$ 580,000"
click at [559, 235] on div "$ 38,313" at bounding box center [555, 227] width 98 height 17
type input "$ 5,729"
click at [579, 198] on input "$ 130,000" at bounding box center [573, 193] width 62 height 12
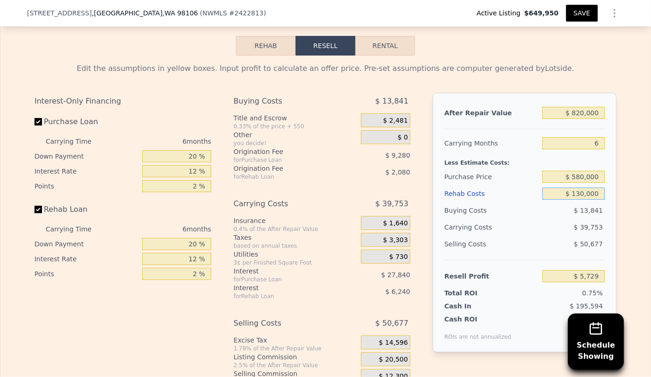
type input "$ 10,000"
type input "$ 133,409"
type input "$ 100,000"
type input "$ 37,649"
click at [567, 240] on div "$ 50,677" at bounding box center [573, 243] width 63 height 17
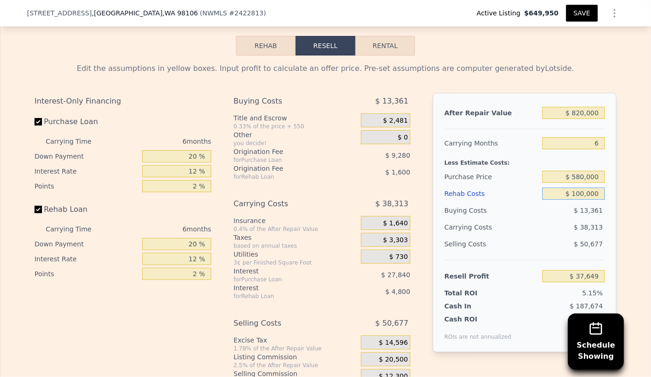
click at [578, 197] on input "$ 100,000" at bounding box center [573, 193] width 62 height 12
type input "$ 130,000"
type input "$ 5,729"
click at [551, 197] on input "$ 130,000" at bounding box center [573, 193] width 62 height 12
type input "$ 130,000"
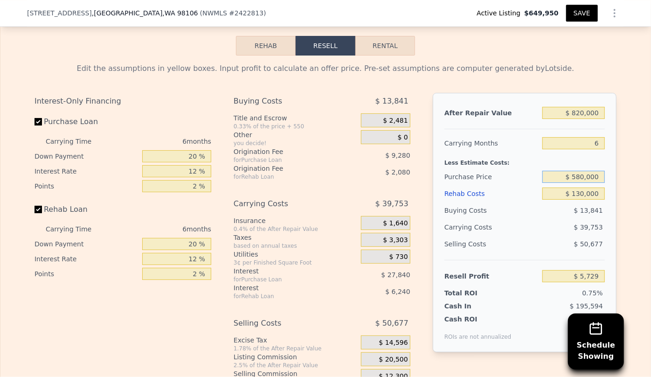
click at [582, 180] on input "$ 580,000" at bounding box center [573, 177] width 62 height 12
type input "$ 550,000"
click at [526, 260] on div "Selling Costs $ 50,677" at bounding box center [524, 247] width 160 height 24
type input "$ 37,748"
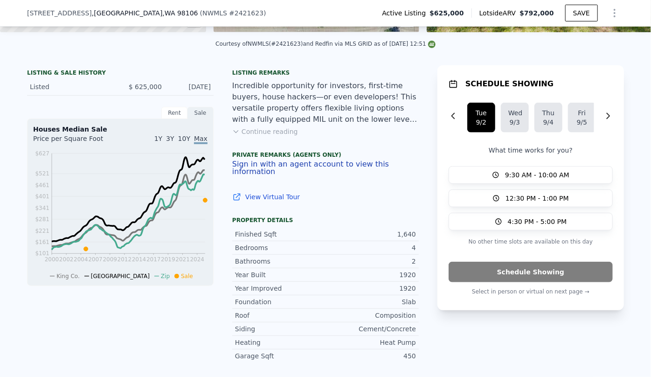
scroll to position [336, 0]
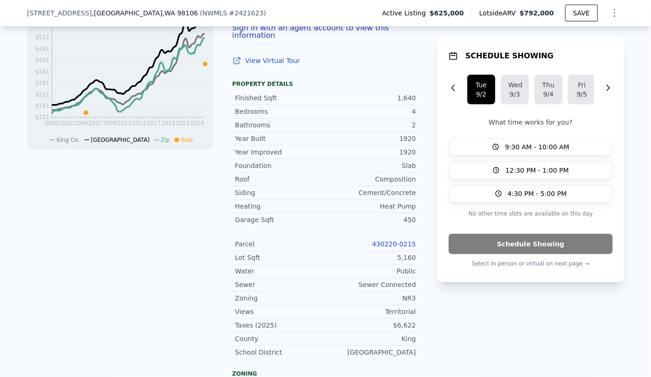
click at [384, 245] on link "430220-0215" at bounding box center [394, 243] width 44 height 7
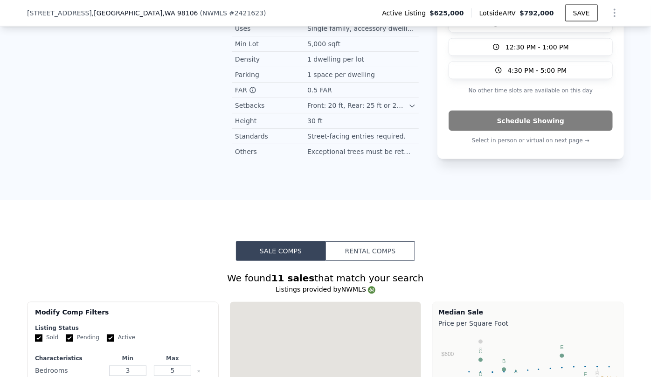
scroll to position [886, 0]
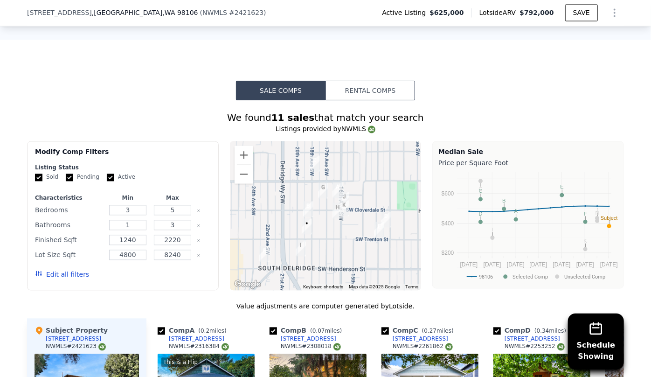
click at [53, 278] on div "Edit all filters" at bounding box center [62, 274] width 54 height 26
click at [72, 273] on button "Edit all filters" at bounding box center [62, 274] width 54 height 9
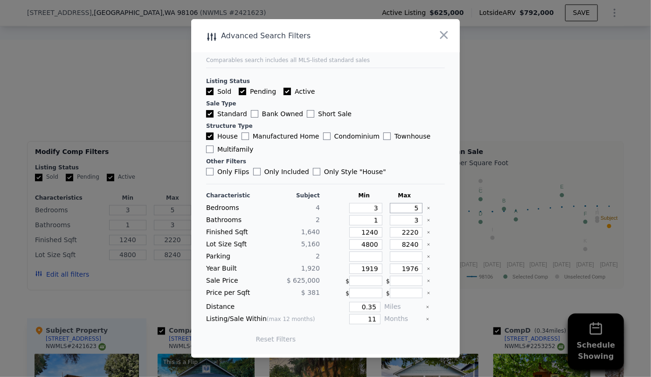
drag, startPoint x: 413, startPoint y: 207, endPoint x: 379, endPoint y: 208, distance: 34.5
click at [390, 208] on input "5" at bounding box center [406, 208] width 33 height 10
type input "4"
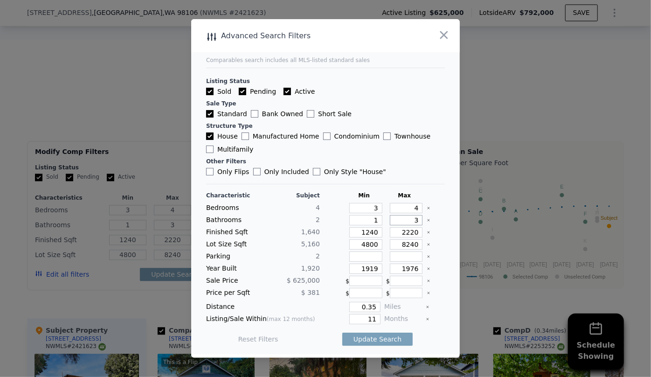
drag, startPoint x: 411, startPoint y: 219, endPoint x: 394, endPoint y: 220, distance: 16.8
click at [394, 220] on input "3" at bounding box center [406, 220] width 33 height 10
drag, startPoint x: 414, startPoint y: 233, endPoint x: 381, endPoint y: 234, distance: 33.1
click at [386, 234] on div "2220" at bounding box center [404, 232] width 37 height 10
type input "1"
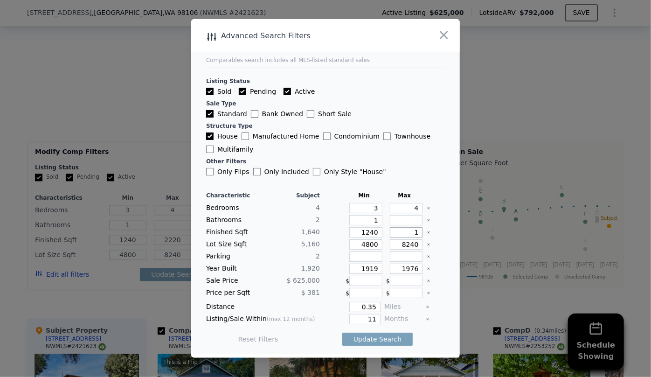
type input "1"
type input "18"
type input "180"
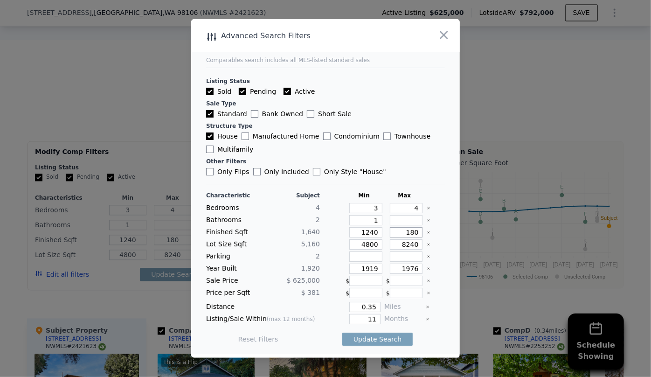
type input "1800"
click at [368, 233] on input "1240" at bounding box center [365, 232] width 33 height 10
type input "120"
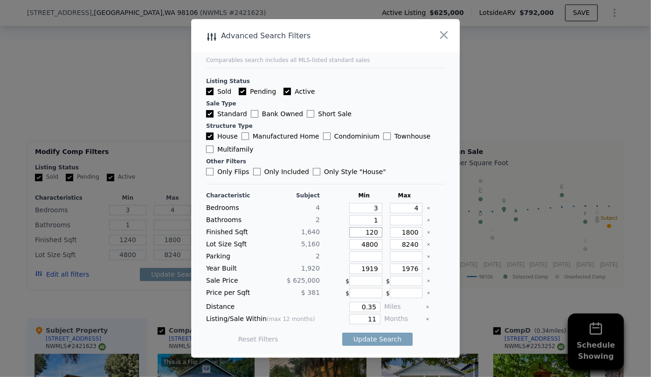
type input "120"
type input "10"
type input "130"
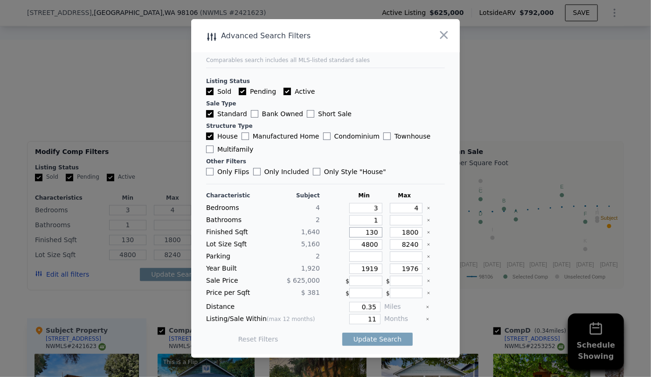
type input "10"
type input "140"
type input "1400"
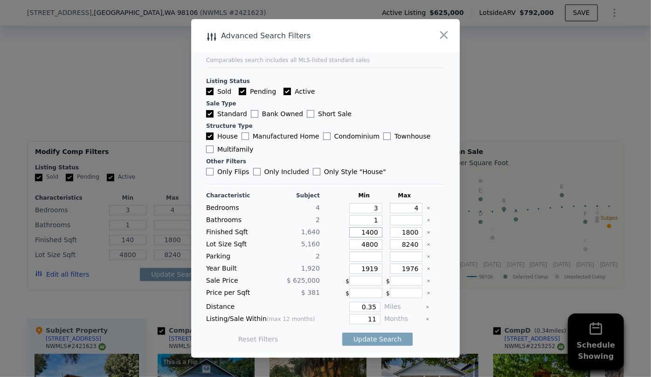
type input "1400"
drag, startPoint x: 375, startPoint y: 243, endPoint x: 284, endPoint y: 231, distance: 91.7
click at [284, 231] on div "Characteristic Subject Min Max Bedrooms 4 3 4 Bathrooms 2 1 Finished Sqft 1,640…" at bounding box center [325, 272] width 239 height 160
drag, startPoint x: 370, startPoint y: 266, endPoint x: 350, endPoint y: 267, distance: 20.6
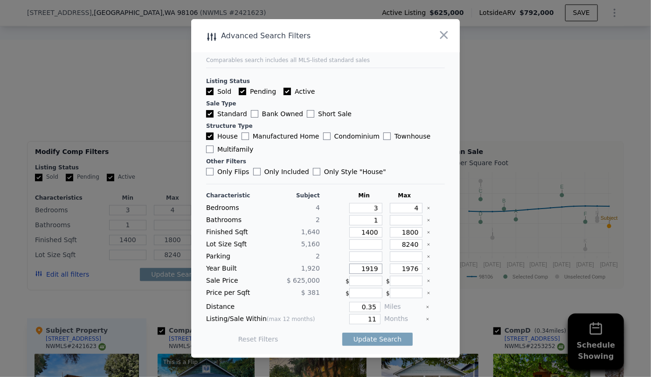
click at [353, 267] on input "1919" at bounding box center [365, 268] width 33 height 10
type input "9"
click at [374, 267] on input "9" at bounding box center [365, 268] width 33 height 10
click at [374, 308] on input "0.35" at bounding box center [364, 307] width 31 height 10
type input "0"
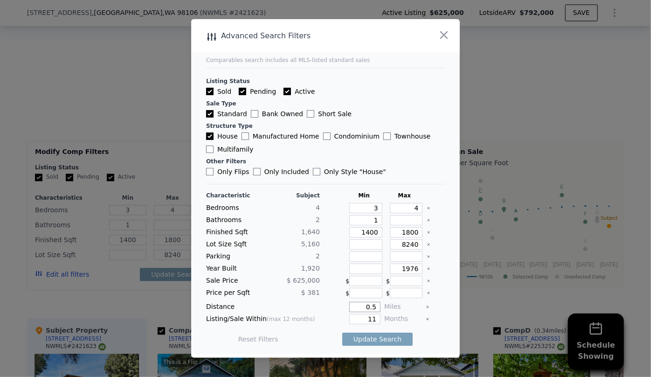
type input "0.5"
drag, startPoint x: 373, startPoint y: 320, endPoint x: 350, endPoint y: 321, distance: 22.8
click at [350, 321] on input "11" at bounding box center [364, 319] width 31 height 10
type input "6"
click at [361, 343] on button "Update Search" at bounding box center [377, 338] width 70 height 13
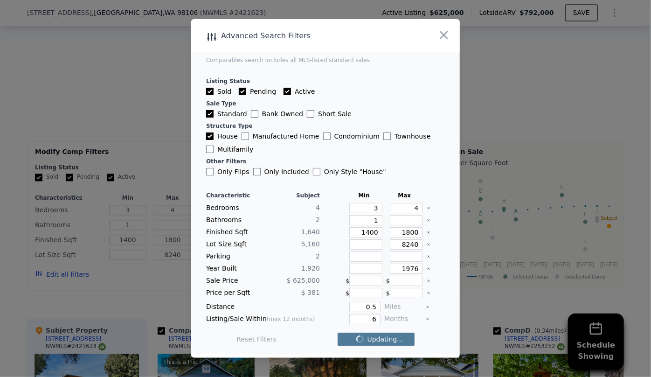
checkbox input "false"
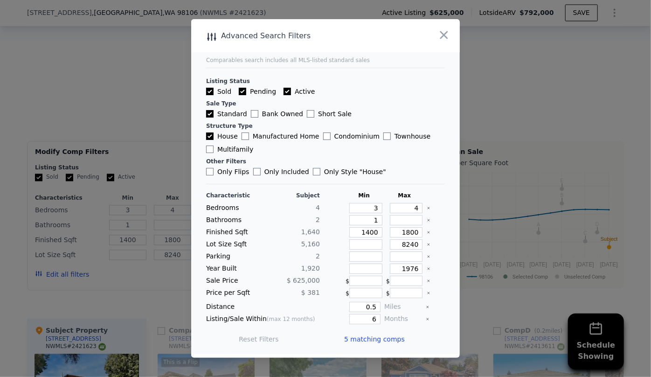
click at [359, 342] on span "5 matching comps" at bounding box center [374, 338] width 61 height 9
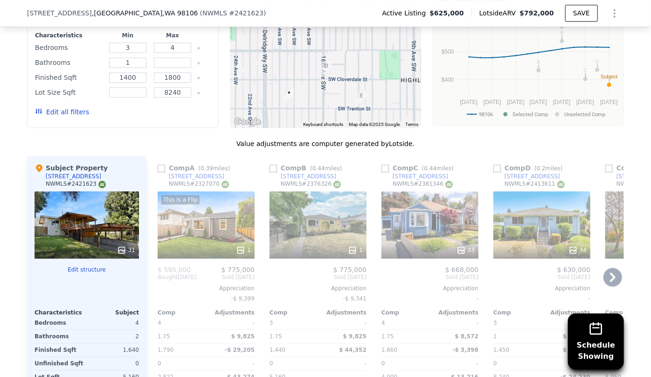
scroll to position [1056, 0]
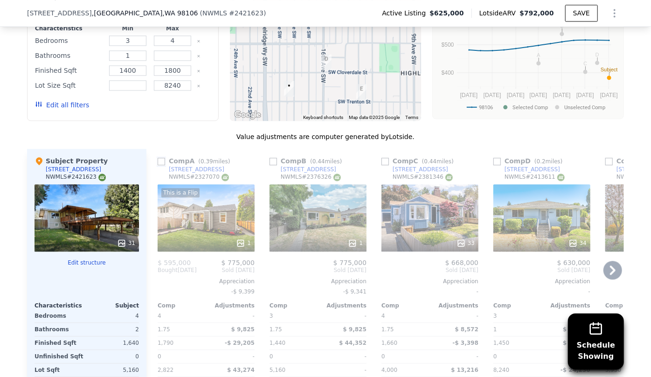
click at [158, 159] on input "checkbox" at bounding box center [161, 161] width 7 height 7
checkbox input "true"
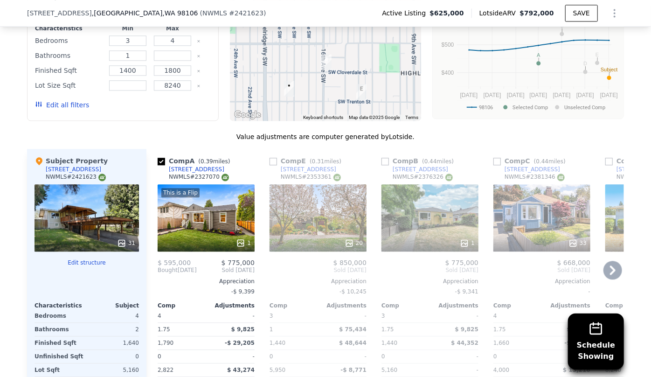
click at [282, 195] on div "20" at bounding box center [317, 217] width 97 height 67
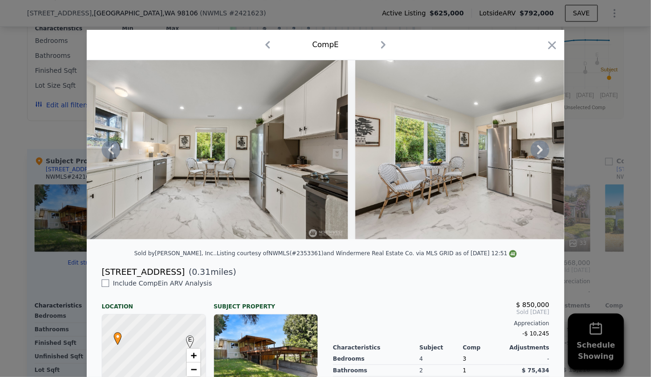
scroll to position [0, 1257]
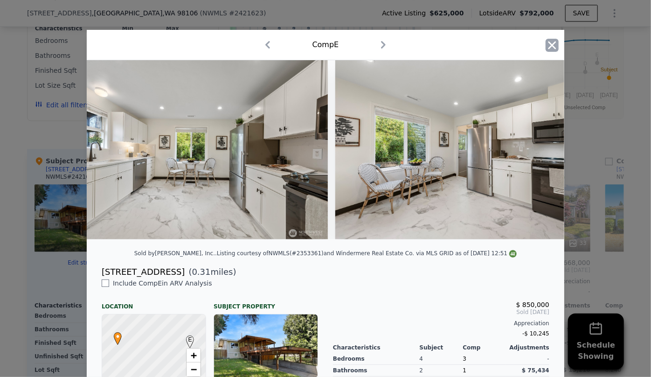
click at [548, 45] on icon "button" at bounding box center [552, 45] width 8 height 8
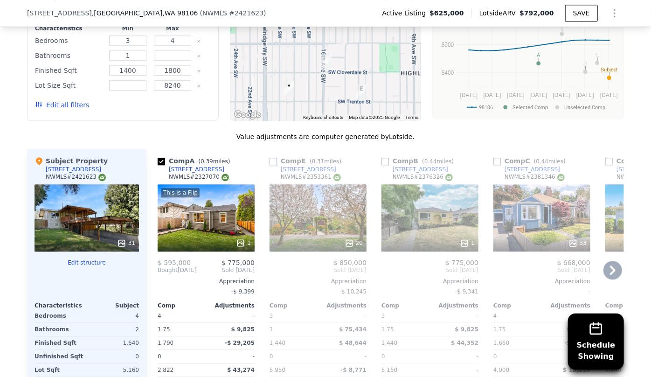
click at [273, 160] on input "checkbox" at bounding box center [272, 161] width 7 height 7
checkbox input "true"
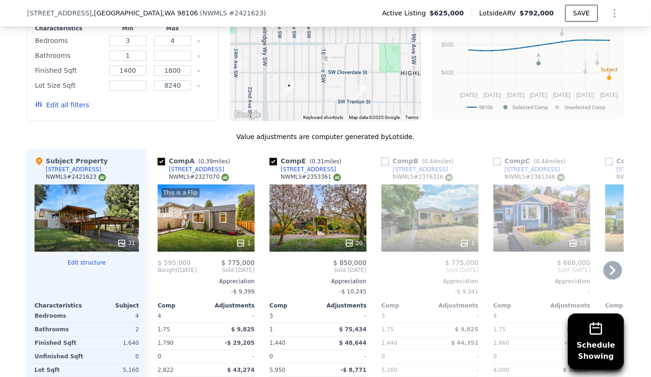
click at [381, 162] on input "checkbox" at bounding box center [384, 161] width 7 height 7
checkbox input "true"
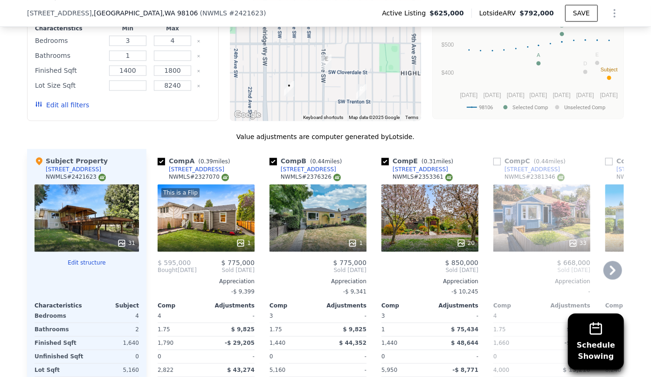
click at [608, 269] on icon at bounding box center [612, 270] width 19 height 19
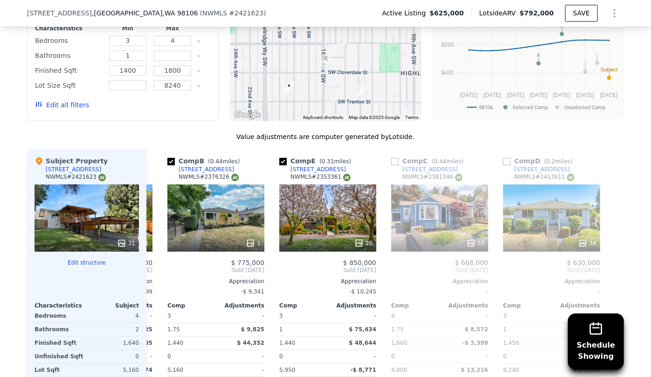
scroll to position [0, 104]
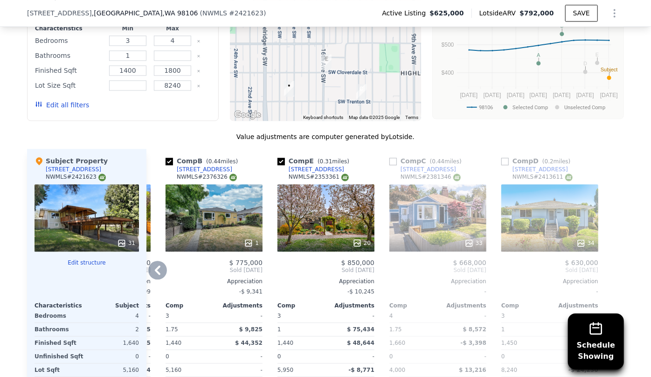
click at [413, 210] on div "33" at bounding box center [437, 217] width 97 height 67
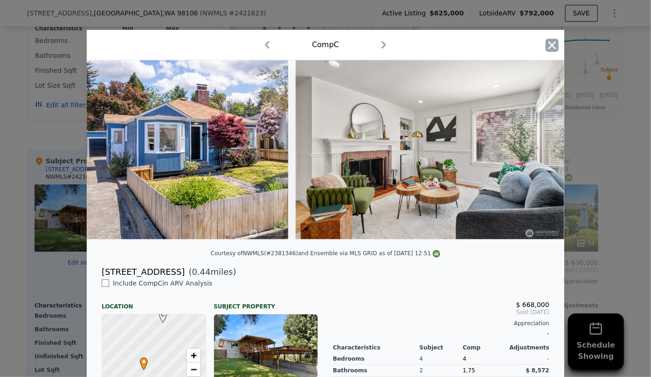
click at [552, 42] on icon "button" at bounding box center [551, 45] width 13 height 13
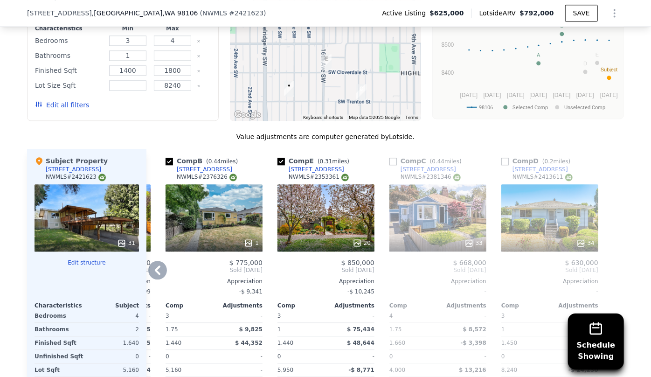
click at [389, 156] on div "Comp C ( 0.44 miles)" at bounding box center [427, 160] width 76 height 9
drag, startPoint x: 388, startPoint y: 158, endPoint x: 461, endPoint y: 199, distance: 83.9
click at [389, 158] on input "checkbox" at bounding box center [392, 161] width 7 height 7
checkbox input "true"
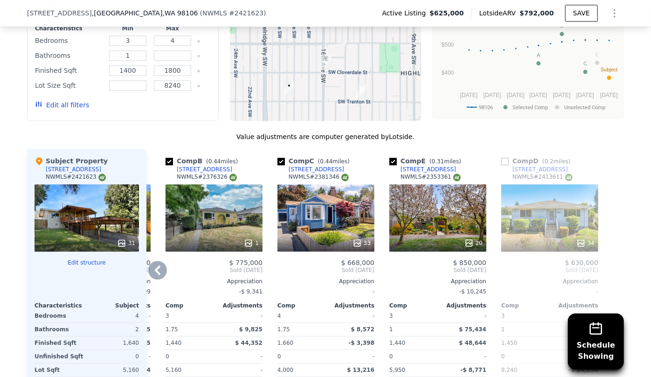
click at [503, 209] on div "34" at bounding box center [549, 217] width 97 height 67
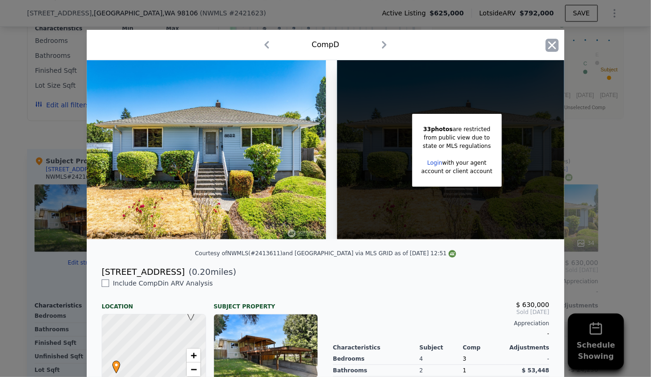
click at [552, 48] on icon "button" at bounding box center [552, 45] width 8 height 8
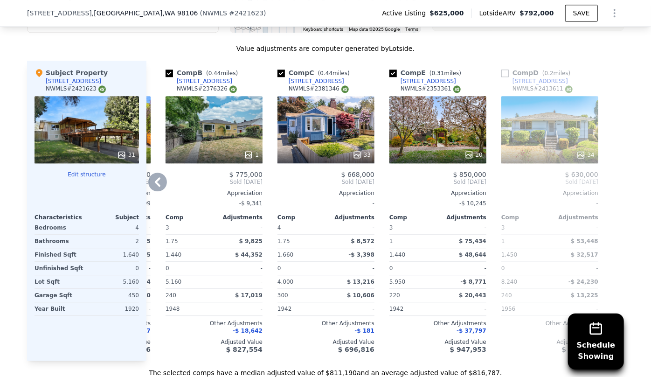
scroll to position [1183, 0]
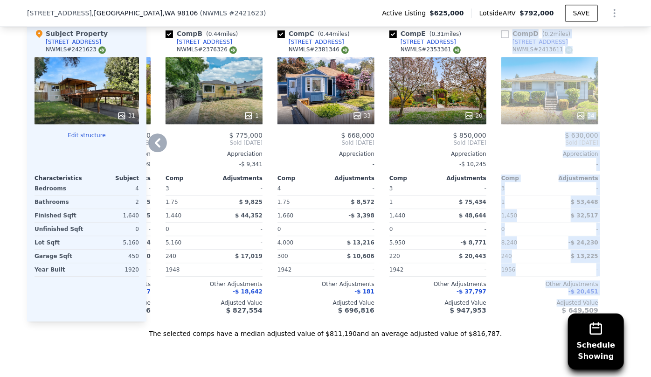
drag, startPoint x: 515, startPoint y: 318, endPoint x: 481, endPoint y: 321, distance: 34.1
click at [481, 321] on div "Comp A ( 0.39 miles) 8101 15th Ave SW NWMLS # 2327070 This is a Flip 1 $ 595,00…" at bounding box center [384, 171] width 477 height 300
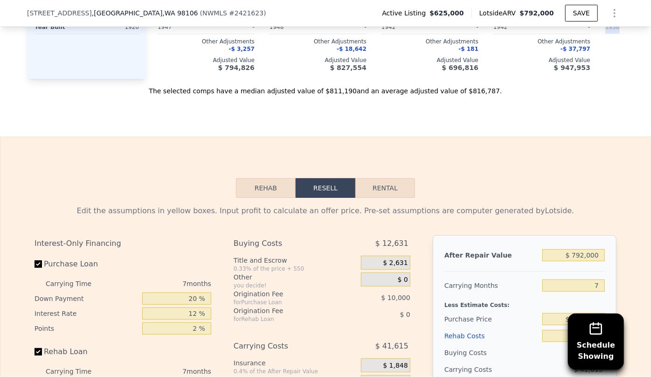
scroll to position [1437, 0]
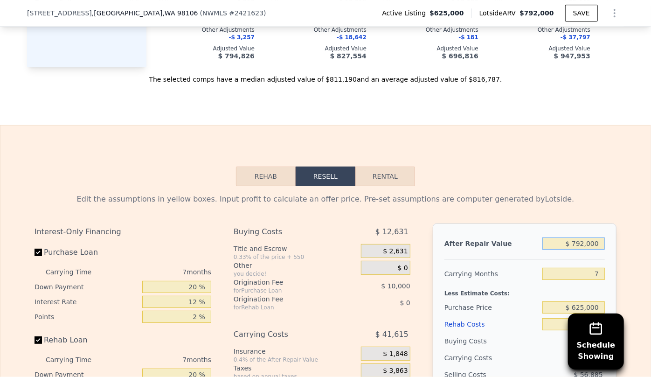
click at [583, 249] on input "$ 792,000" at bounding box center [573, 243] width 62 height 12
type input "$ 7,000"
type input "-$ 671,462"
type input "$ 77,000"
type input "-$ 606,605"
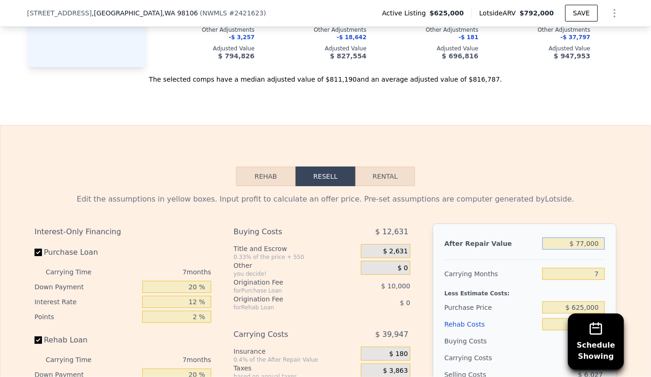
type input "$ 770,000"
type input "$ 35,485"
type input "$ 770,000"
click at [571, 199] on div "Edit the assumptions in yellow boxes. Input profit to calculate an offer price.…" at bounding box center [325, 198] width 582 height 11
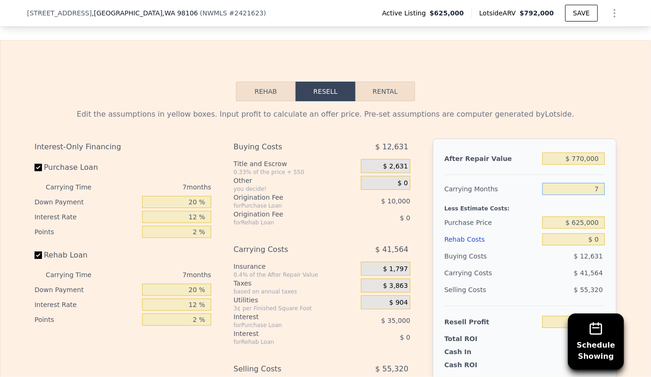
click at [599, 194] on input "7" at bounding box center [573, 189] width 62 height 12
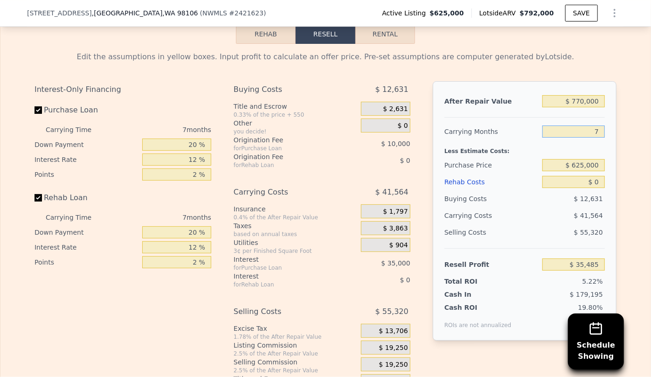
scroll to position [1565, 0]
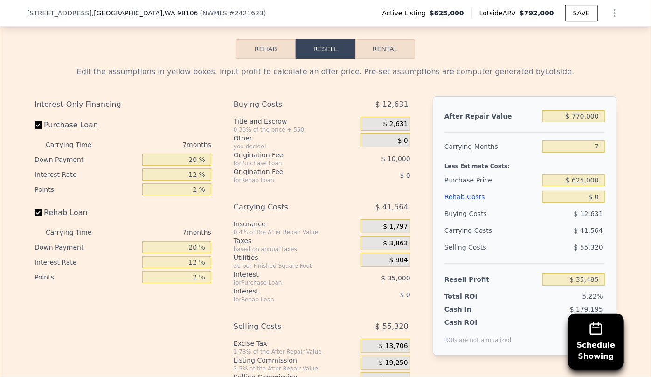
click at [461, 201] on div "Rehab Costs" at bounding box center [491, 196] width 94 height 17
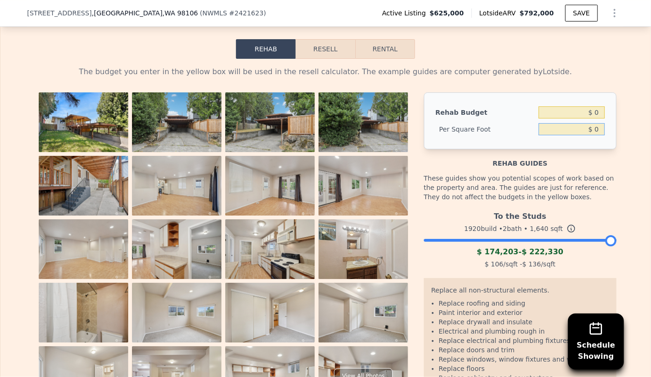
click at [589, 133] on input "$ 0" at bounding box center [571, 129] width 66 height 12
type input "$ 70"
click at [594, 158] on div "Rehab guides" at bounding box center [520, 158] width 192 height 19
type input "$ 114,800"
click at [329, 63] on div "The budget you enter in the yellow box will be used in the resell calculator. T…" at bounding box center [325, 245] width 597 height 372
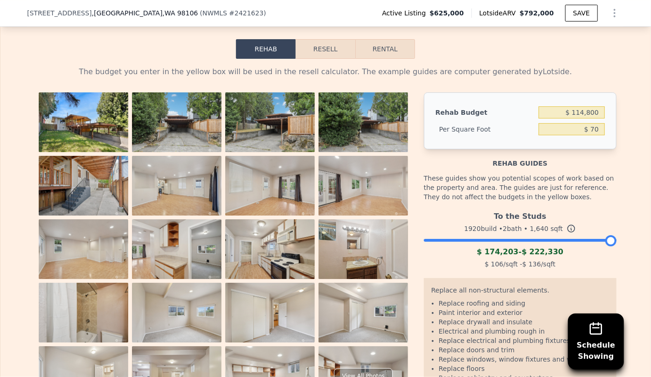
click at [337, 51] on button "Resell" at bounding box center [324, 49] width 59 height 20
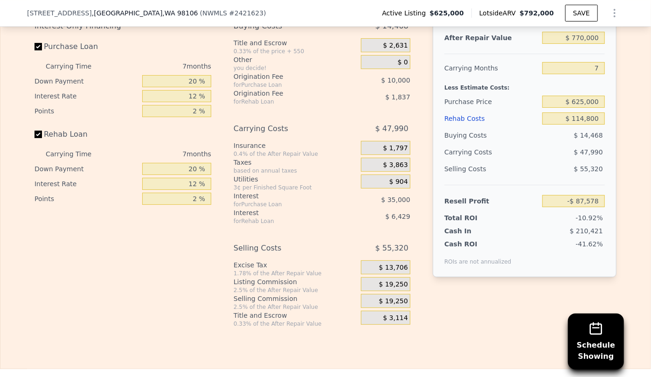
scroll to position [1649, 0]
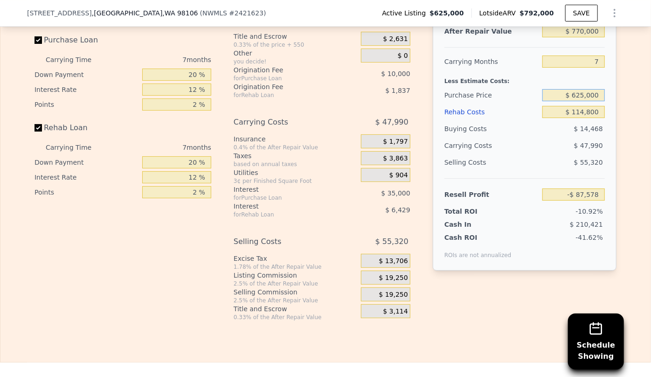
click at [583, 101] on input "$ 625,000" at bounding box center [573, 95] width 62 height 12
type input "$ 550,000"
click at [518, 145] on div "$ 47,990" at bounding box center [555, 145] width 98 height 17
type input "-$ 6,929"
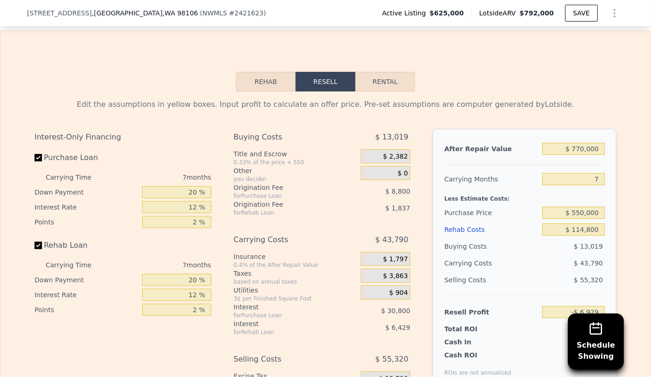
scroll to position [1522, 0]
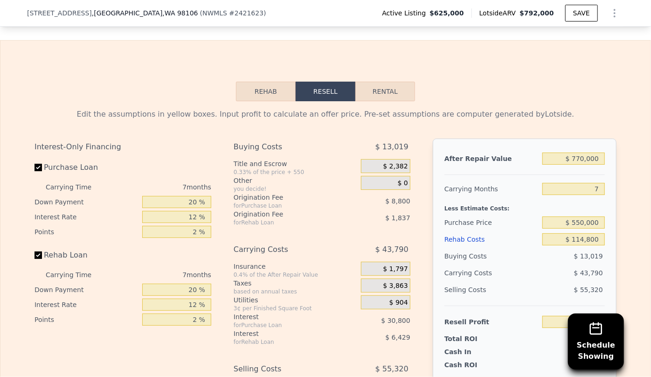
click at [456, 239] on div "Rehab Costs" at bounding box center [491, 239] width 94 height 17
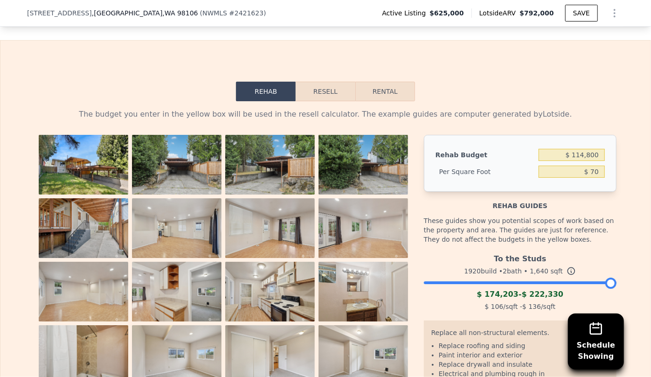
click at [88, 179] on img at bounding box center [83, 165] width 89 height 60
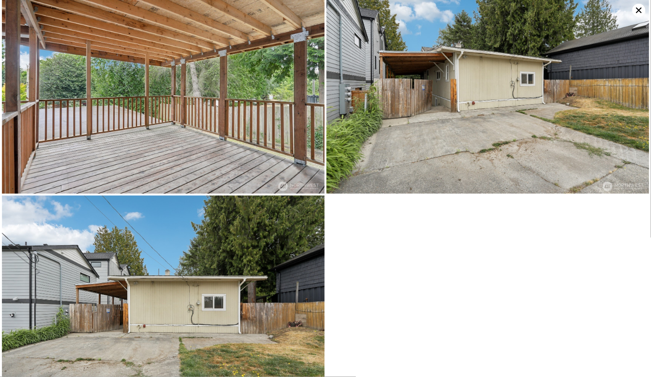
scroll to position [3057, 0]
click at [633, 10] on icon at bounding box center [638, 10] width 13 height 13
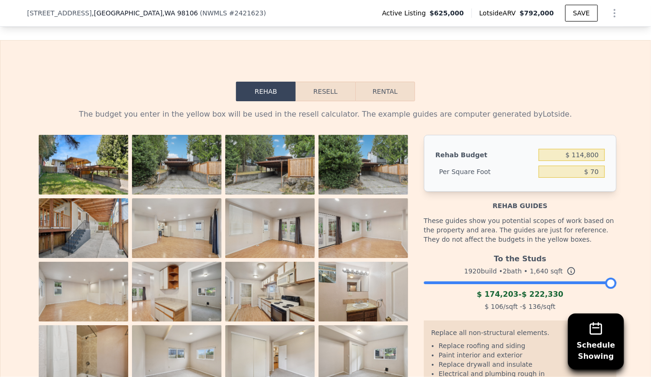
click at [59, 183] on img at bounding box center [83, 165] width 89 height 60
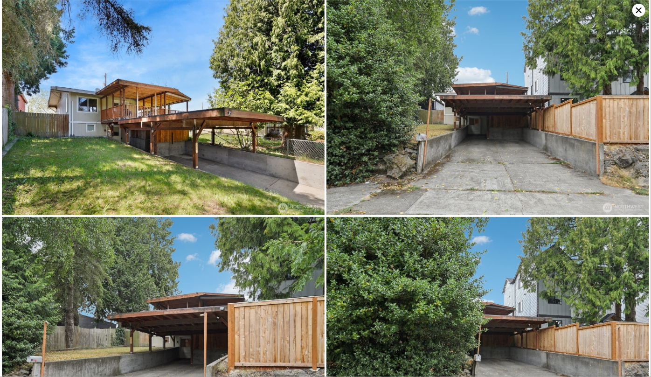
click at [636, 7] on icon at bounding box center [638, 10] width 13 height 13
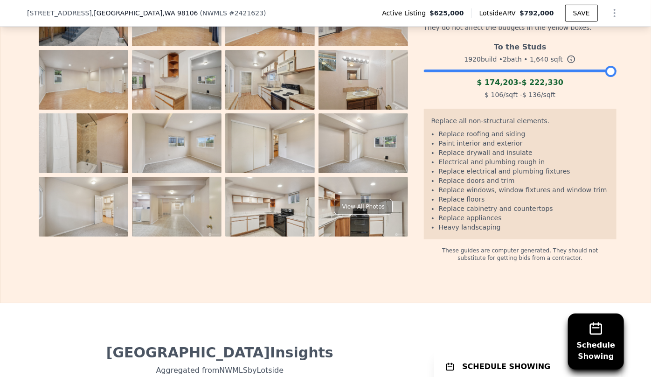
scroll to position [1522, 0]
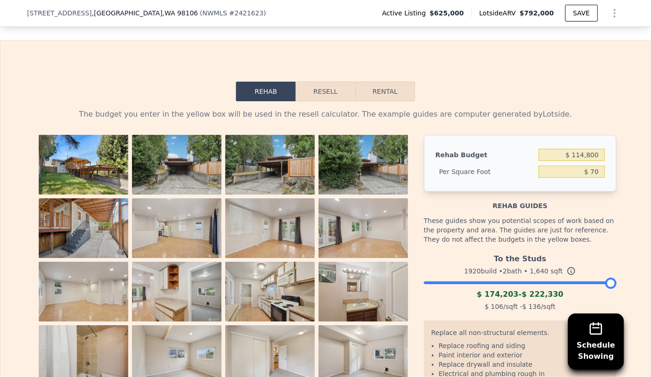
click at [324, 96] on button "Resell" at bounding box center [324, 92] width 59 height 20
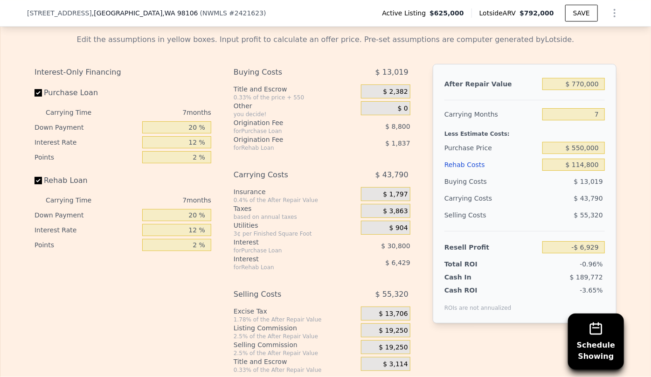
scroll to position [1607, 0]
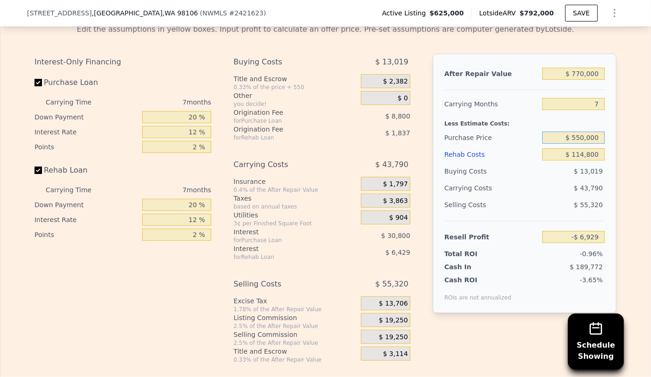
click at [582, 144] on input "$ 550,000" at bounding box center [573, 137] width 62 height 12
type input "$ 530,000"
type input "$ 14,578"
click at [554, 196] on div "$ 42,670" at bounding box center [555, 187] width 98 height 17
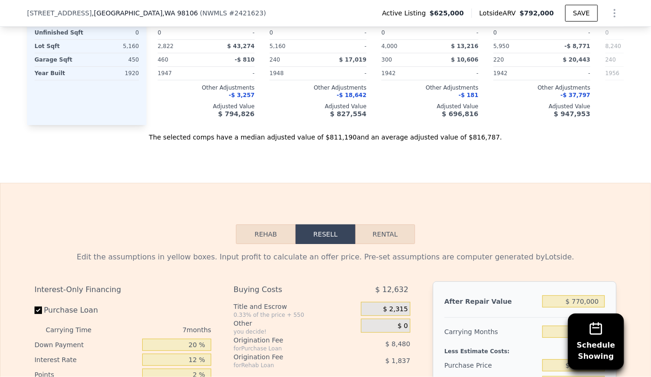
scroll to position [1353, 0]
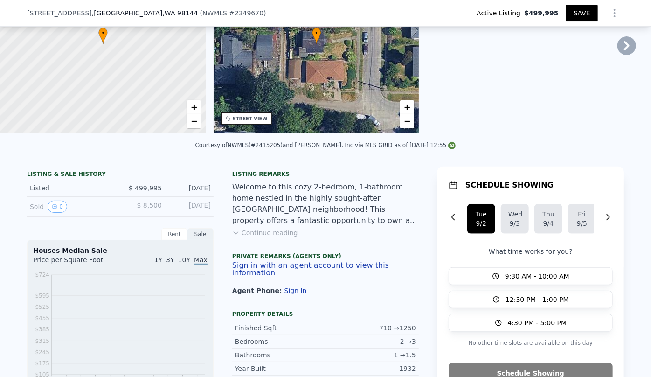
scroll to position [251, 0]
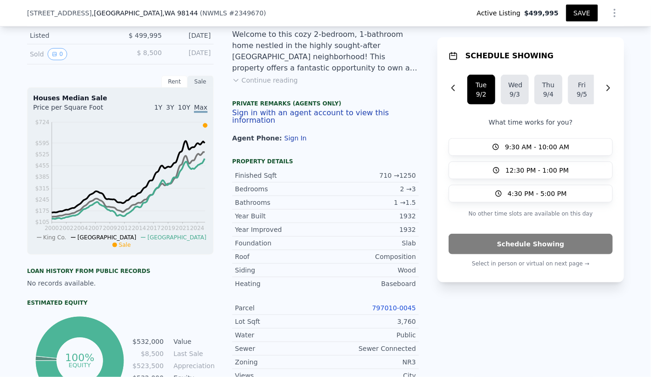
click at [609, 18] on icon "Show Options" at bounding box center [614, 12] width 11 height 11
click at [591, 39] on div "Edit Structure" at bounding box center [571, 37] width 104 height 19
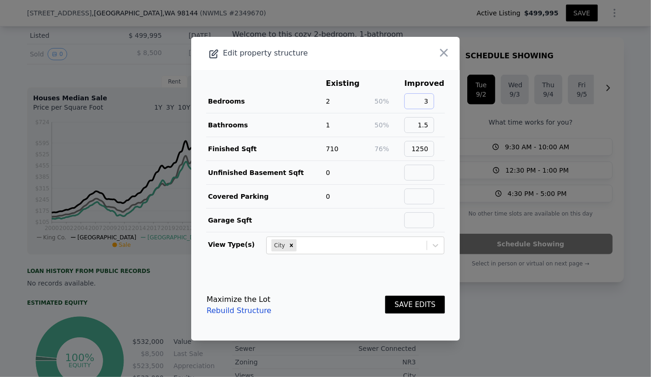
scroll to position [0, 0]
drag, startPoint x: 427, startPoint y: 104, endPoint x: 416, endPoint y: 110, distance: 12.7
click at [416, 110] on td "3" at bounding box center [424, 101] width 41 height 24
type input "2"
drag, startPoint x: 428, startPoint y: 125, endPoint x: 413, endPoint y: 126, distance: 15.4
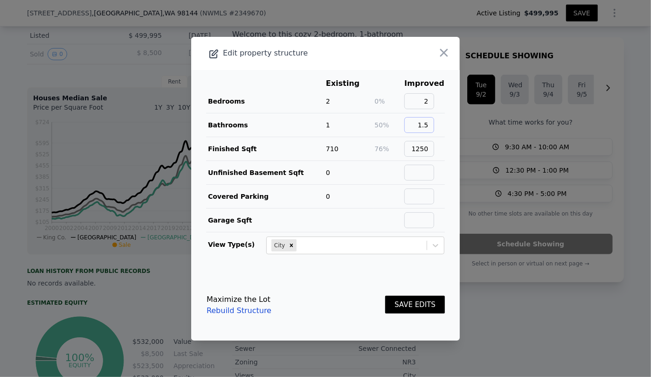
click at [413, 126] on input "1.5" at bounding box center [419, 125] width 30 height 16
type input "1"
click at [424, 303] on button "SAVE EDITS" at bounding box center [415, 304] width 60 height 18
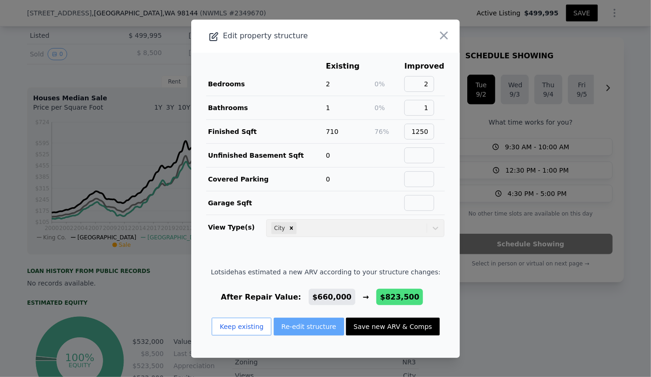
click at [312, 332] on button "Re-edit structure" at bounding box center [309, 326] width 71 height 18
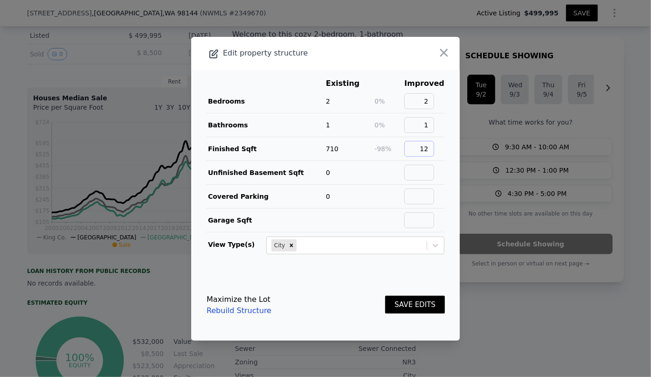
type input "1"
type input "710"
click at [409, 297] on button "SAVE EDITS" at bounding box center [415, 304] width 60 height 18
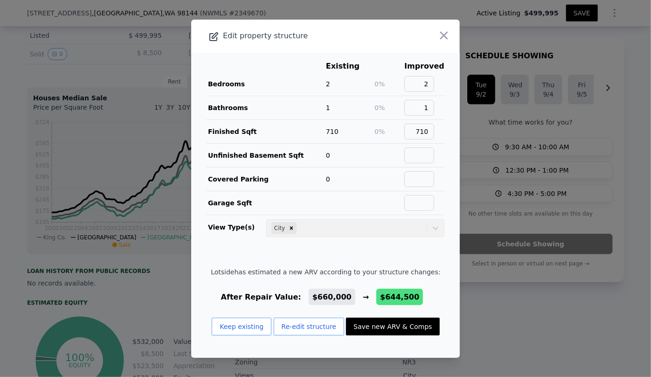
click at [387, 323] on button "Save new ARV & Comps" at bounding box center [392, 326] width 93 height 18
type input "2"
type input "1.5"
type input "980"
type input "4000"
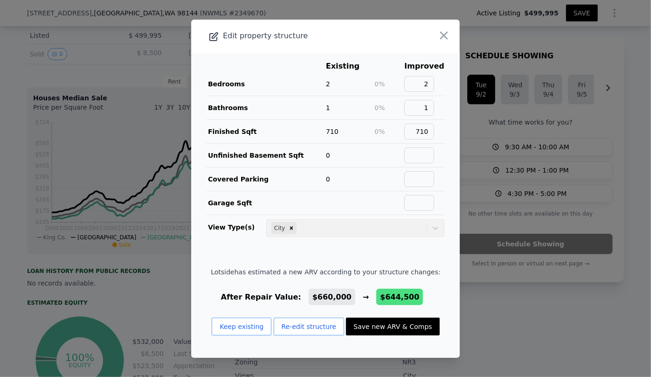
type input "4080"
checkbox input "true"
type input "$ 644,500"
type input "-$ 84,206"
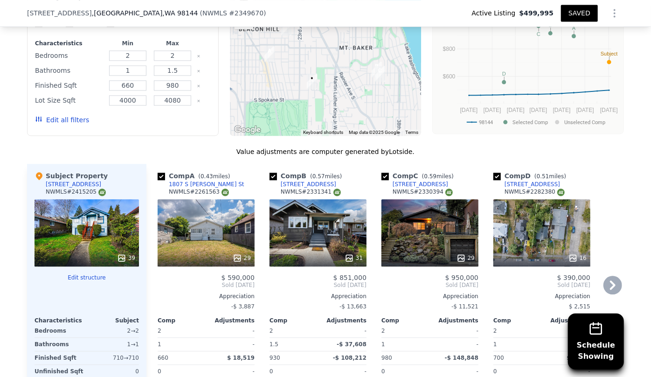
scroll to position [1056, 0]
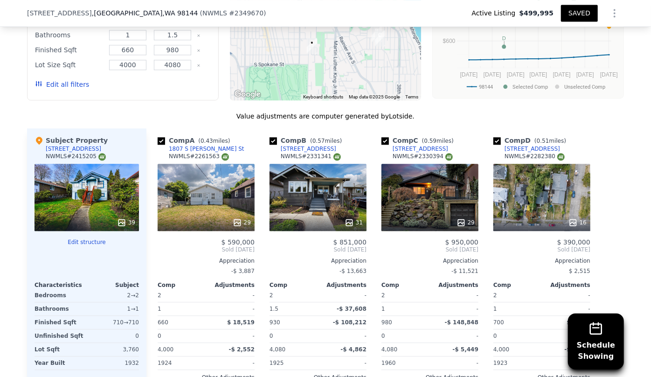
click at [68, 87] on button "Edit all filters" at bounding box center [62, 84] width 54 height 9
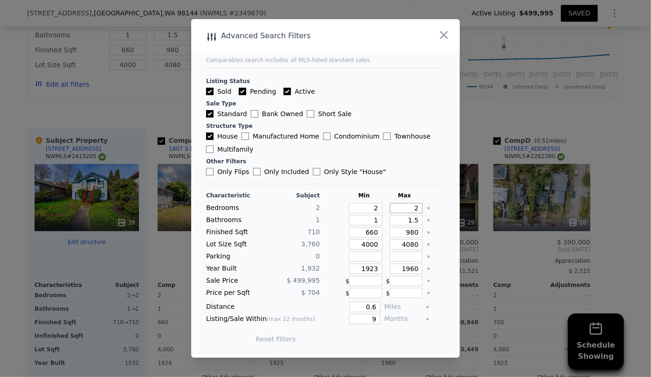
drag, startPoint x: 414, startPoint y: 208, endPoint x: 406, endPoint y: 207, distance: 8.5
click at [406, 207] on input "2" at bounding box center [406, 208] width 33 height 10
type input "3"
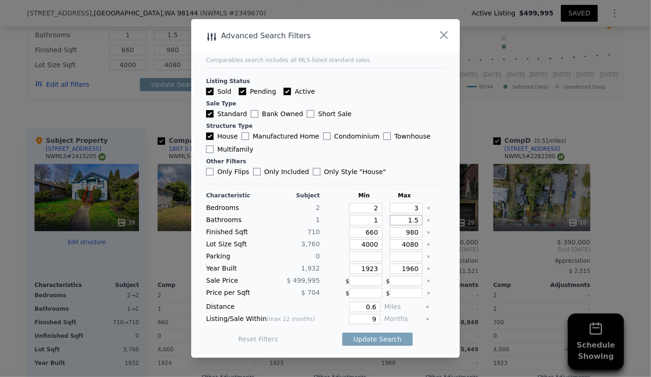
drag, startPoint x: 412, startPoint y: 219, endPoint x: 356, endPoint y: 214, distance: 57.1
click at [356, 214] on div "Characteristic Subject Min Max Bedrooms 2 2 3 Bathrooms 1 1 1.5 Finished Sqft 7…" at bounding box center [325, 272] width 239 height 160
drag, startPoint x: 374, startPoint y: 233, endPoint x: 321, endPoint y: 228, distance: 53.3
click at [322, 229] on div "Finished Sqft 710 660 980" at bounding box center [325, 232] width 239 height 10
drag, startPoint x: 414, startPoint y: 233, endPoint x: 375, endPoint y: 233, distance: 39.6
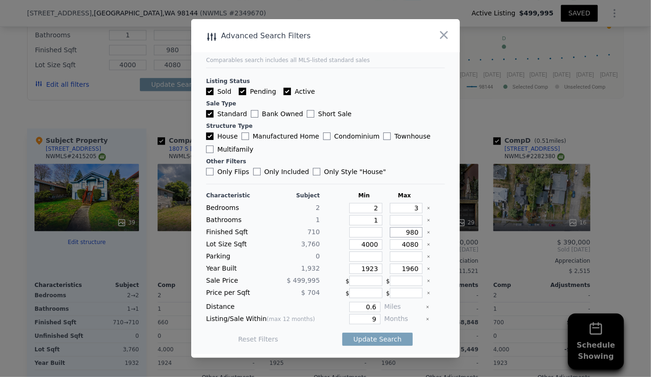
click at [375, 233] on div "Finished Sqft 710 980" at bounding box center [325, 232] width 239 height 10
type input "1"
type input "100"
type input "10"
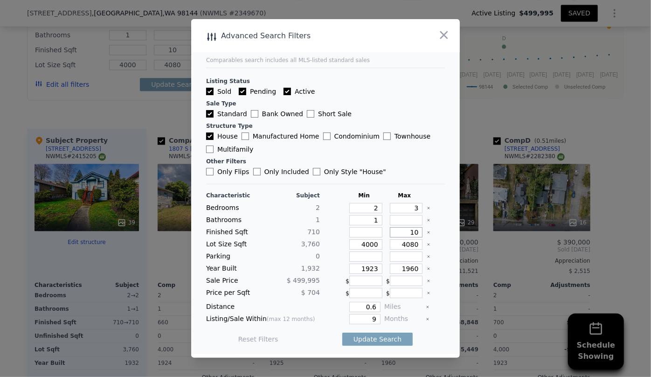
type input "100"
type input "1000"
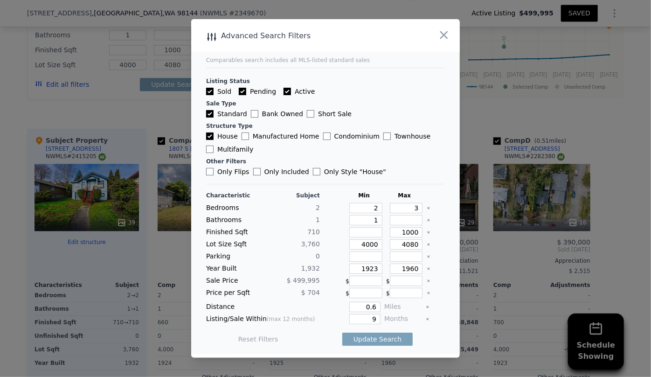
click at [380, 277] on div "Sale Price $ 499,995 $ $" at bounding box center [325, 280] width 239 height 10
drag, startPoint x: 374, startPoint y: 243, endPoint x: 305, endPoint y: 238, distance: 69.2
click at [305, 238] on div "Characteristic Subject Min Max Bedrooms 2 2 3 Bathrooms 1 1 Finished Sqft 710 1…" at bounding box center [325, 272] width 239 height 160
drag, startPoint x: 413, startPoint y: 247, endPoint x: 327, endPoint y: 256, distance: 86.2
click at [327, 256] on div "Characteristic Subject Min Max Bedrooms 2 2 3 Bathrooms 1 1 Finished Sqft 710 1…" at bounding box center [325, 272] width 239 height 160
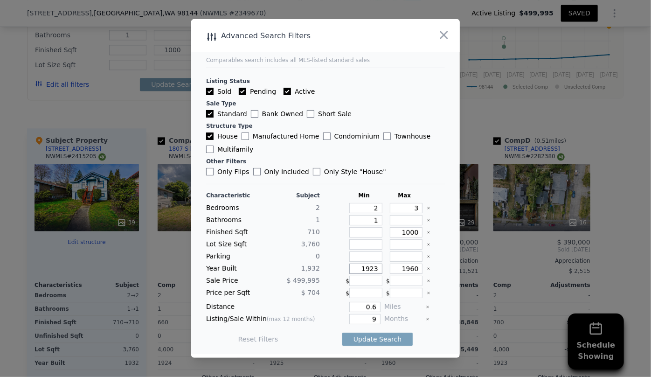
drag, startPoint x: 372, startPoint y: 268, endPoint x: 322, endPoint y: 267, distance: 50.8
click at [322, 267] on div "Year Built 1,932 1923 1960" at bounding box center [325, 268] width 239 height 10
click at [406, 268] on input "1960" at bounding box center [406, 268] width 33 height 10
click at [408, 268] on input "1960" at bounding box center [406, 268] width 33 height 10
type input "1970"
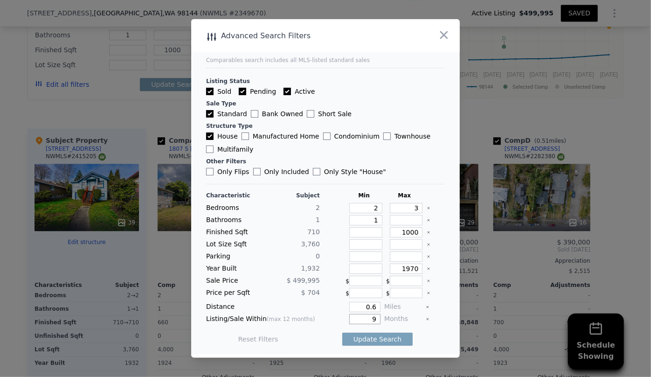
drag, startPoint x: 373, startPoint y: 318, endPoint x: 354, endPoint y: 319, distance: 18.6
click at [354, 319] on input "9" at bounding box center [364, 319] width 31 height 10
type input "6"
click at [368, 339] on button "Update Search" at bounding box center [377, 338] width 70 height 13
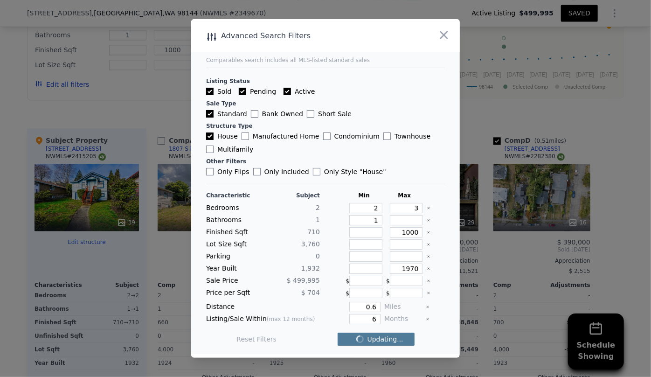
checkbox input "false"
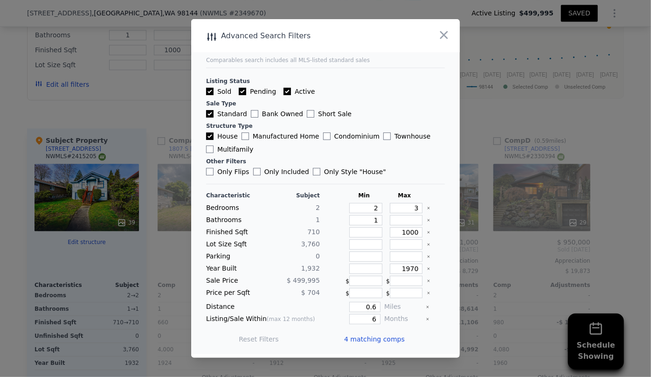
click at [368, 336] on span "4 matching comps" at bounding box center [374, 338] width 61 height 9
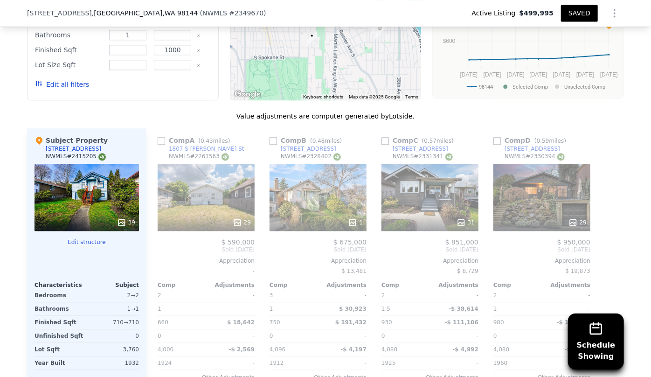
click at [321, 199] on div "1" at bounding box center [317, 197] width 97 height 67
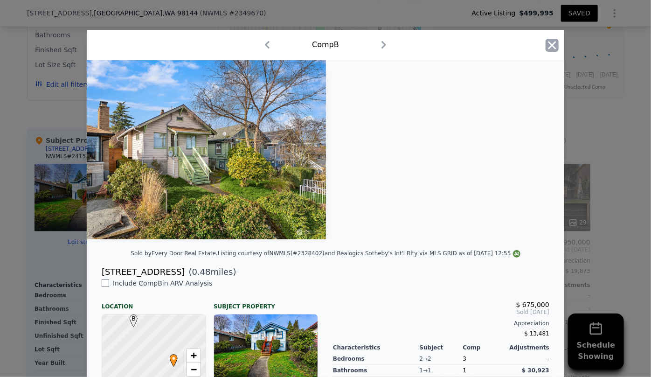
click at [548, 47] on icon "button" at bounding box center [551, 45] width 13 height 13
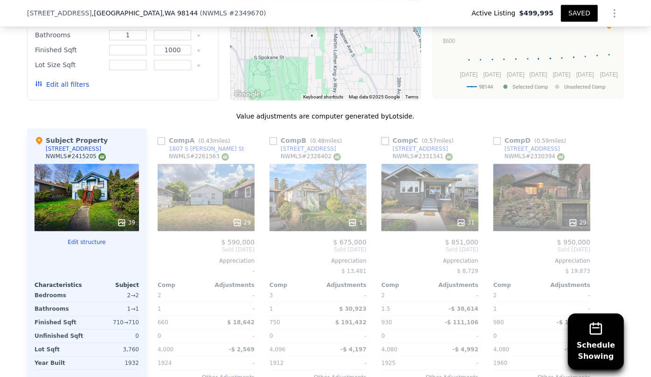
click at [383, 139] on input "checkbox" at bounding box center [384, 140] width 7 height 7
checkbox input "true"
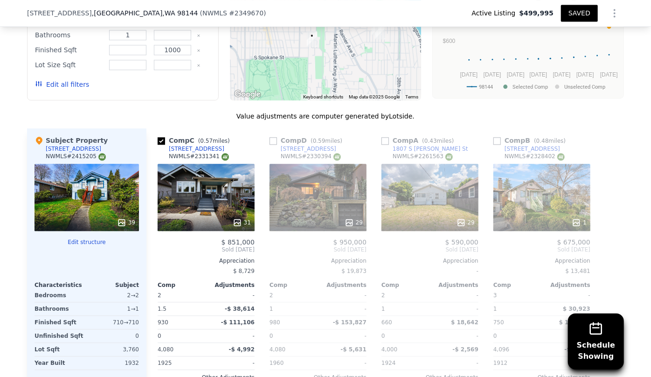
click at [499, 139] on div "Comp B ( 0.48 miles)" at bounding box center [531, 140] width 76 height 9
click at [495, 140] on input "checkbox" at bounding box center [496, 140] width 7 height 7
checkbox input "true"
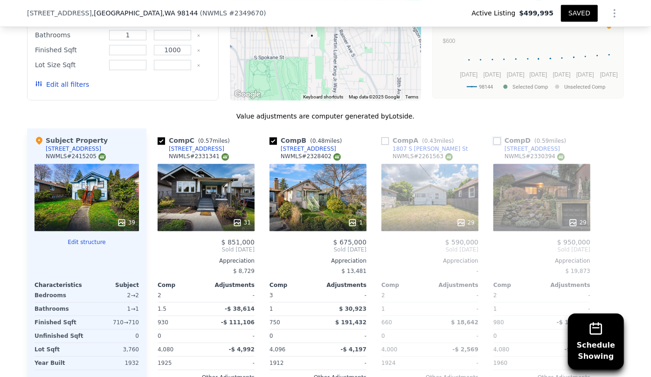
click at [493, 143] on input "checkbox" at bounding box center [496, 140] width 7 height 7
checkbox input "true"
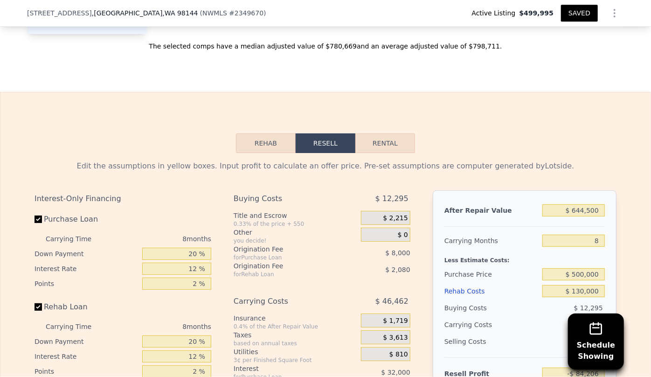
scroll to position [1437, 0]
click at [598, 206] on input "$ 644,500" at bounding box center [573, 209] width 62 height 12
type input "$ 6"
type input "-$ 687,582"
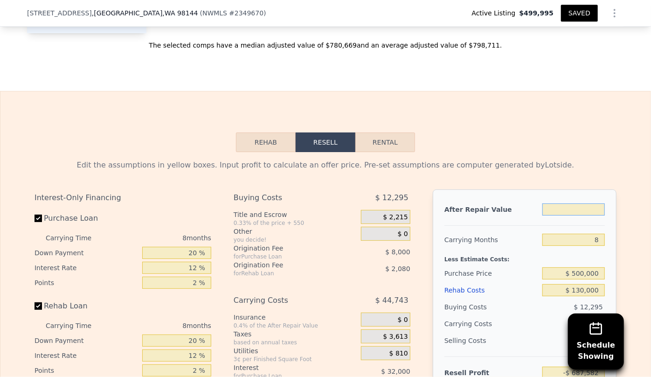
type input "$ 7"
type input "-$ 687,581"
type input "$ 79"
type input "-$ 687,513"
type input "$ 790"
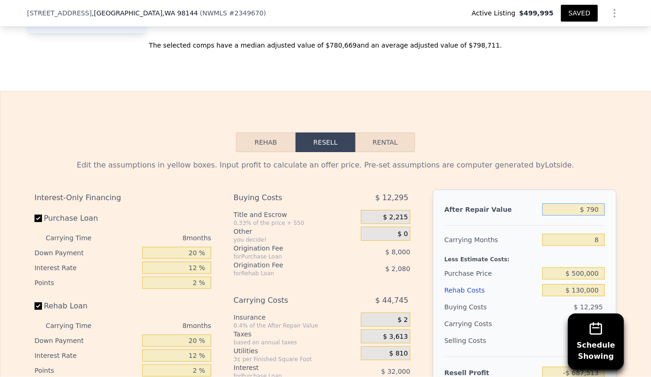
type input "-$ 686,849"
click at [564, 245] on div "8" at bounding box center [573, 239] width 62 height 17
click at [597, 210] on input "$ 790" at bounding box center [573, 209] width 62 height 12
type input "$ 790,000"
type input "$ 52,012"
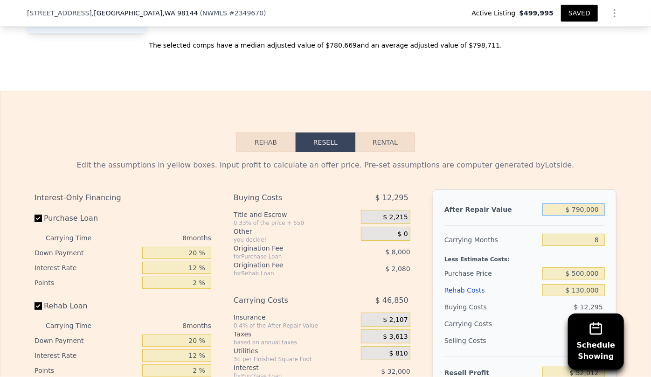
type input "$ 790,000"
click at [565, 184] on div "Edit the assumptions in yellow boxes. Input profit to calculate an offer price.…" at bounding box center [325, 328] width 582 height 339
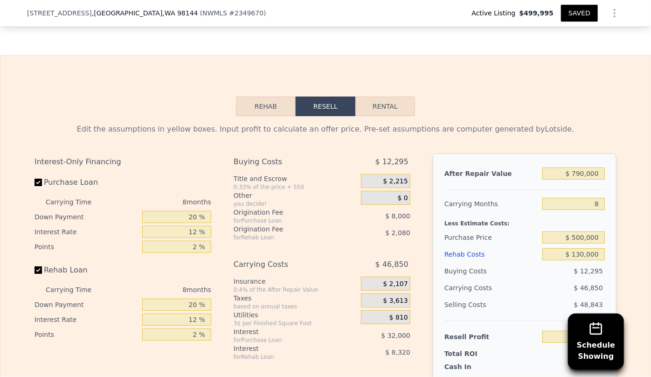
scroll to position [1522, 0]
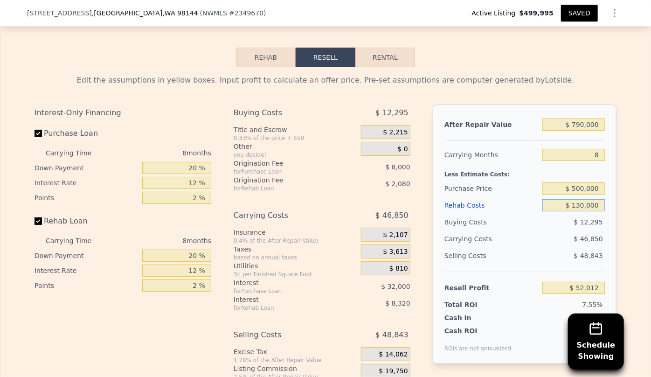
click at [580, 205] on input "$ 130,000" at bounding box center [573, 205] width 62 height 12
type input "$ 10,000"
type input "$ 181,612"
type input "$ 150,000"
type input "$ 30,412"
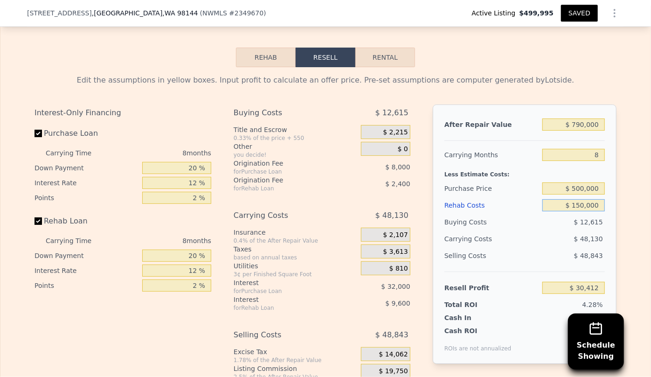
type input "$ 150,000"
click at [569, 250] on div "$ 48,843" at bounding box center [573, 255] width 63 height 17
click at [582, 187] on input "$ 500,000" at bounding box center [573, 188] width 62 height 12
type input "$ 450,000"
click at [526, 254] on div "Selling Costs" at bounding box center [491, 255] width 94 height 17
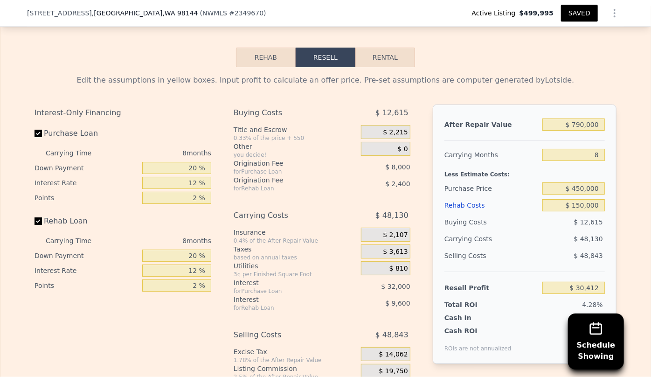
type input "$ 84,578"
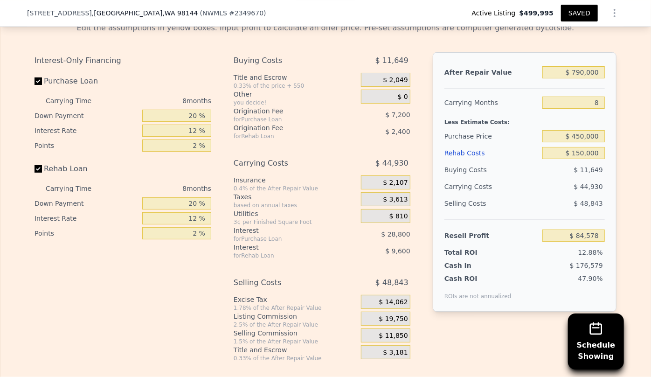
scroll to position [1564, 0]
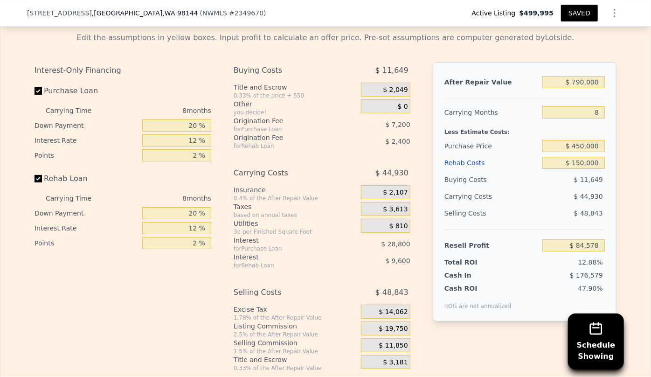
click at [371, 345] on div "$ 11,850" at bounding box center [385, 345] width 49 height 14
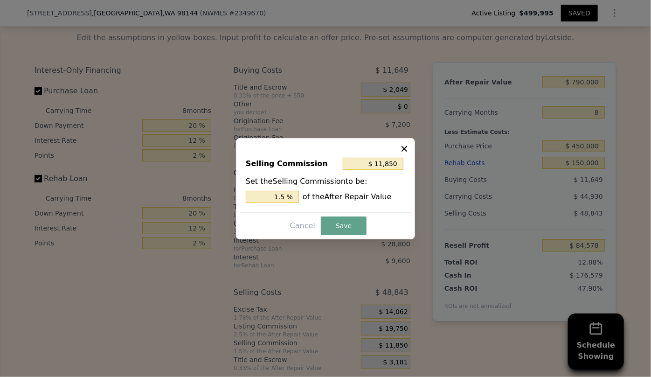
click at [403, 151] on icon at bounding box center [403, 148] width 9 height 9
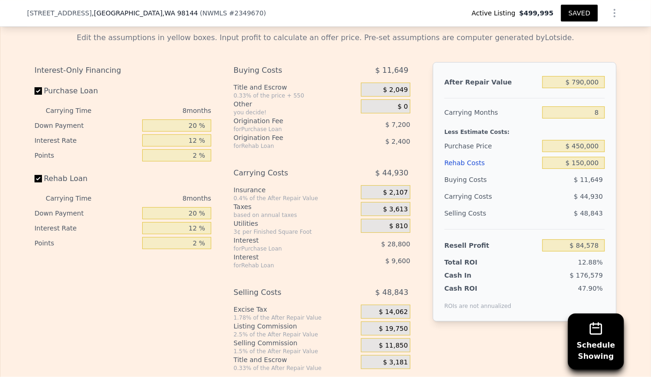
click at [580, 12] on button "SAVED" at bounding box center [579, 13] width 37 height 17
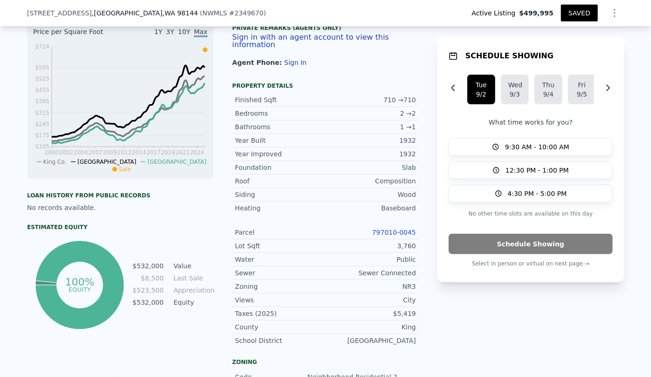
scroll to position [424, 0]
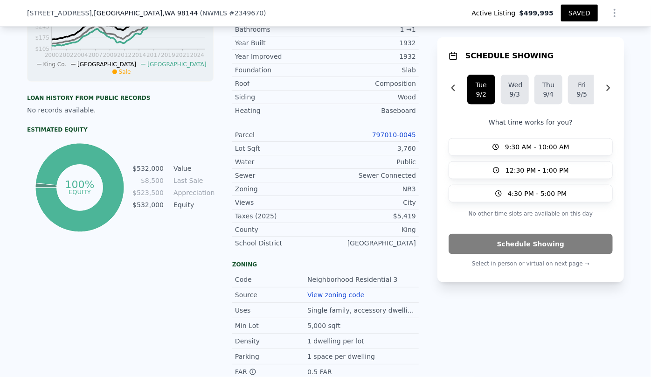
type input "1.5"
type input "660"
type input "980"
type input "4000"
type input "4096"
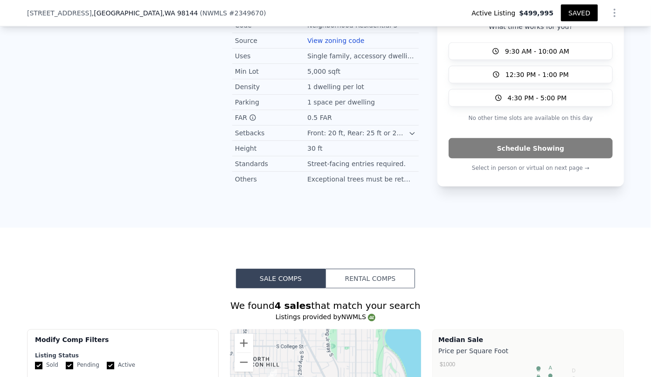
scroll to position [847, 0]
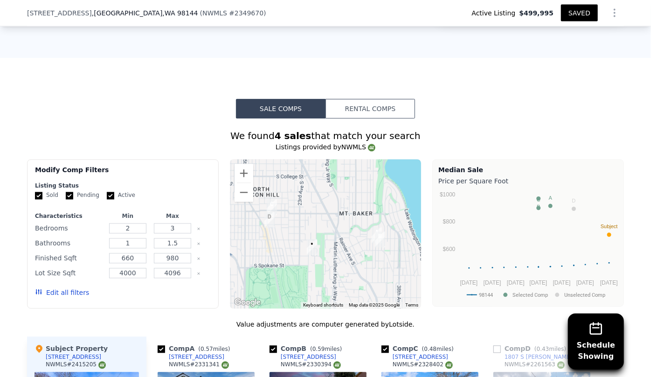
click at [338, 101] on button "Rental Comps" at bounding box center [369, 109] width 89 height 20
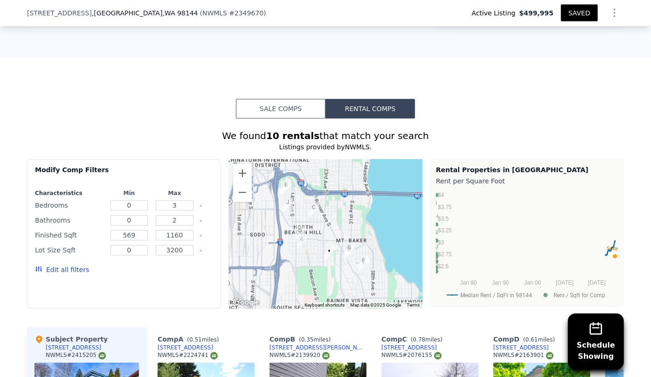
click at [289, 110] on button "Sale Comps" at bounding box center [280, 109] width 89 height 20
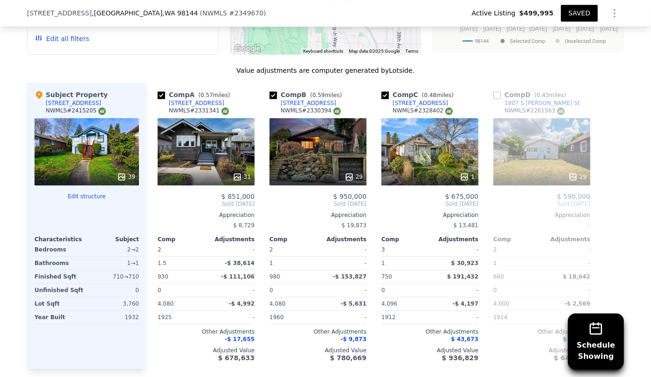
scroll to position [890, 0]
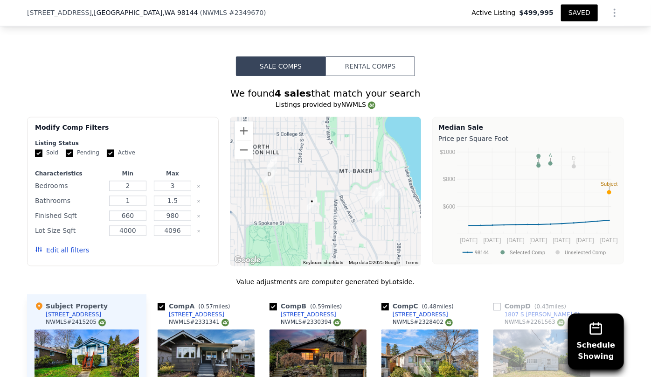
click at [372, 70] on button "Rental Comps" at bounding box center [369, 66] width 89 height 20
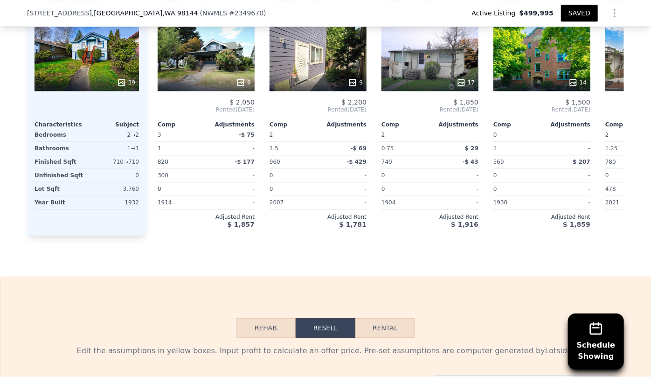
scroll to position [1440, 0]
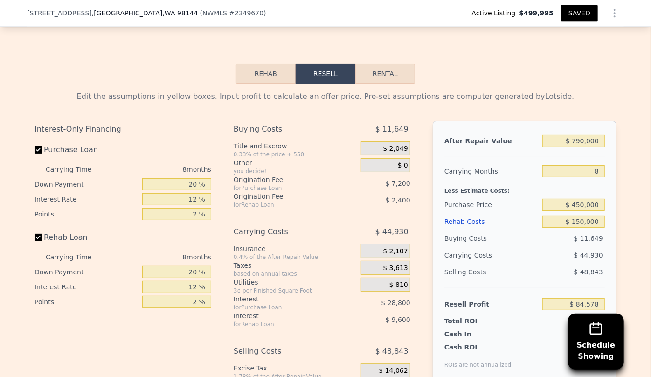
click at [383, 82] on button "Rental" at bounding box center [385, 74] width 60 height 20
select select "30"
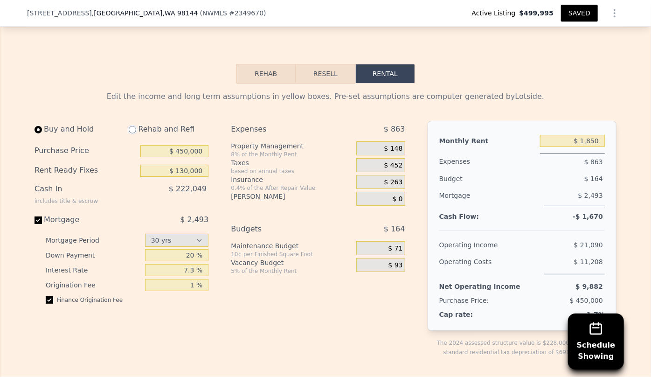
click at [130, 133] on input "radio" at bounding box center [132, 129] width 7 height 7
radio input "true"
type input "$ 150,000"
type input "$ 2,100"
select select "30"
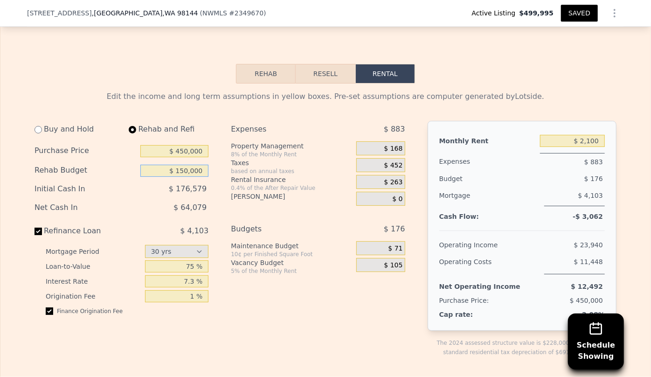
click at [186, 175] on input "$ 150,000" at bounding box center [174, 171] width 68 height 12
type input "$ 100,000"
click at [336, 75] on button "Resell" at bounding box center [324, 74] width 59 height 20
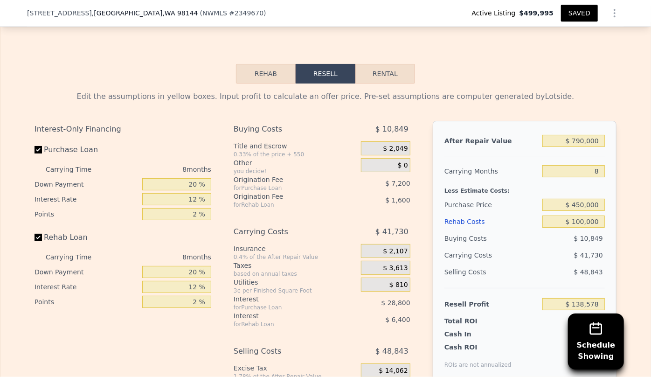
scroll to position [1483, 0]
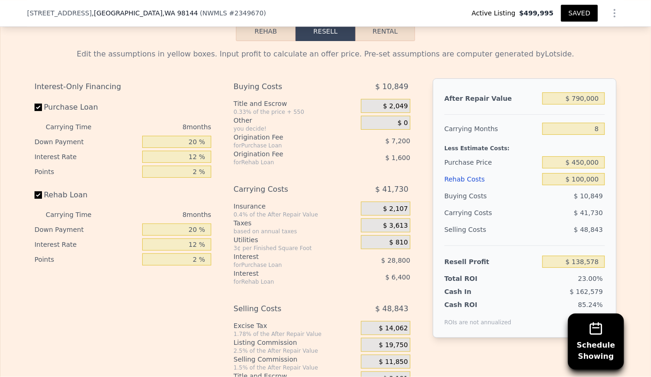
click at [379, 39] on button "Rental" at bounding box center [385, 31] width 60 height 20
select select "30"
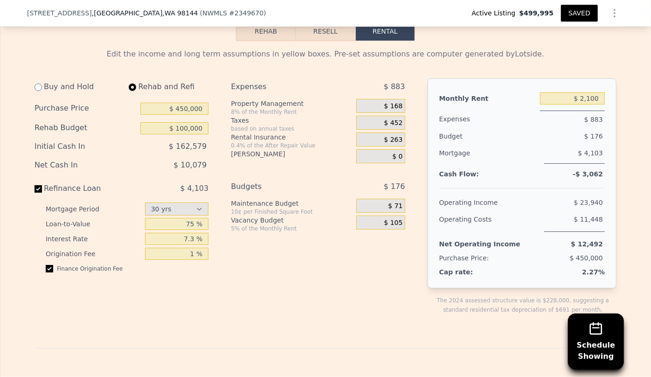
click at [391, 110] on span "$ 168" at bounding box center [393, 106] width 19 height 8
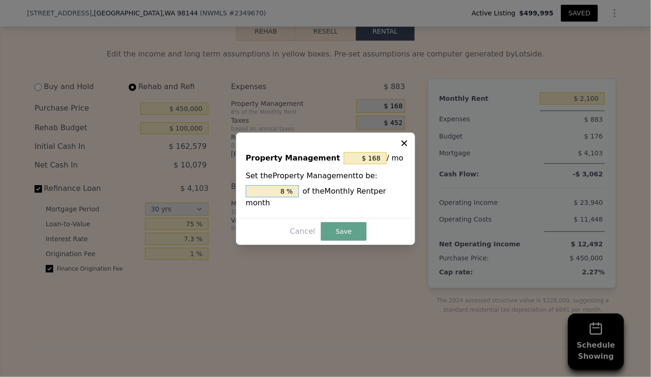
click at [286, 197] on input "8 %" at bounding box center [272, 191] width 53 height 12
type input "$ 0"
type input "0 %"
click at [348, 226] on button "Save" at bounding box center [344, 231] width 46 height 19
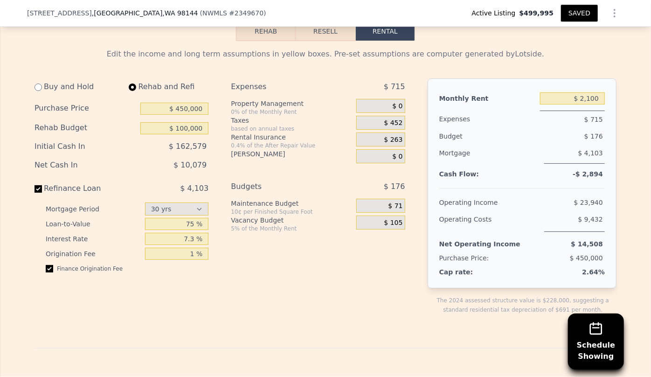
click at [325, 30] on button "Resell" at bounding box center [324, 31] width 59 height 20
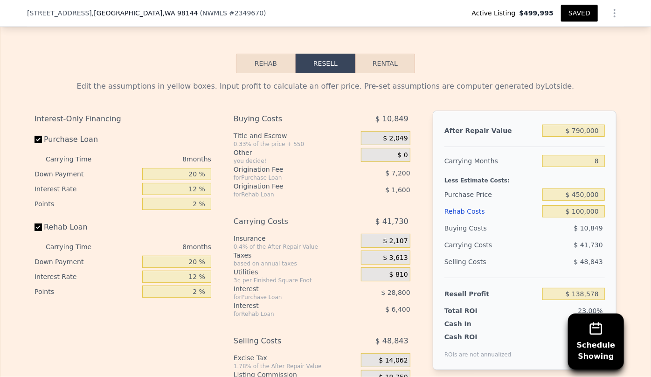
scroll to position [1398, 0]
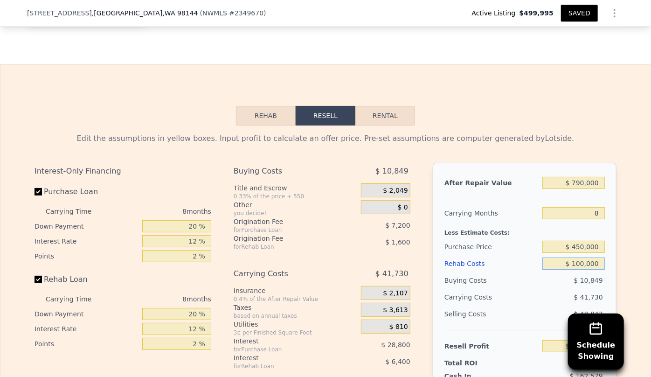
click at [579, 269] on input "$ 100,000" at bounding box center [573, 263] width 62 height 12
type input "$ 10,000"
type input "$ 235,778"
type input "$ 150,000"
type input "$ 84,578"
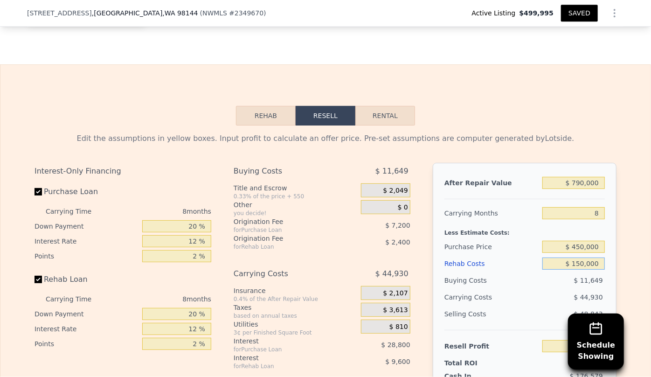
type input "$ 150,000"
click at [542, 313] on div "$ 48,843" at bounding box center [573, 313] width 63 height 17
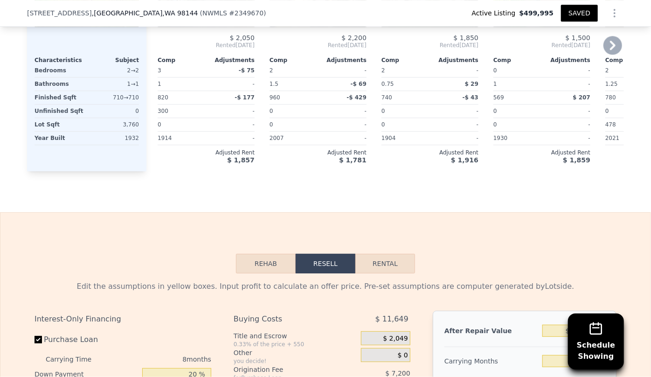
scroll to position [1186, 0]
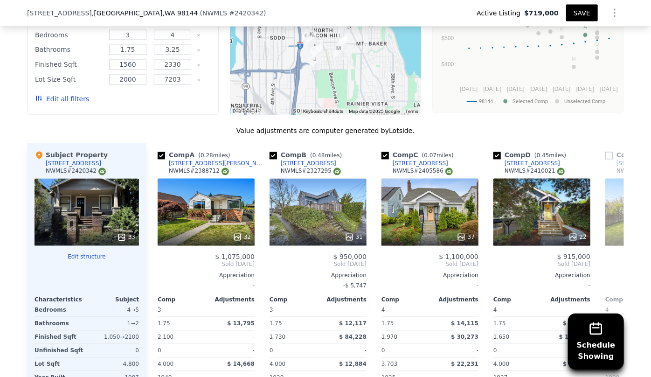
scroll to position [928, 0]
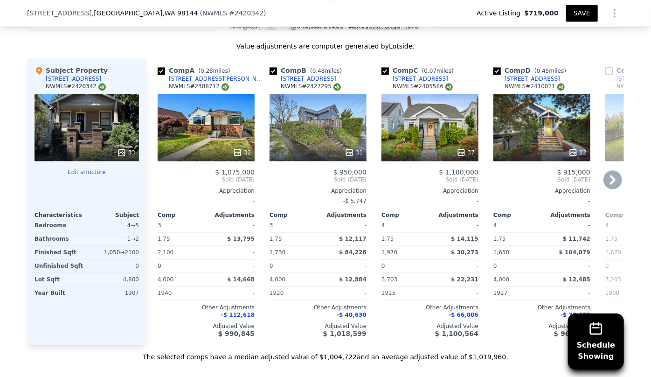
click at [617, 178] on icon at bounding box center [612, 179] width 19 height 19
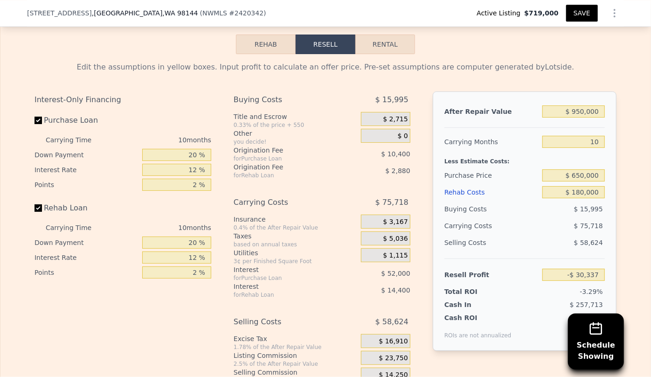
scroll to position [1352, 0]
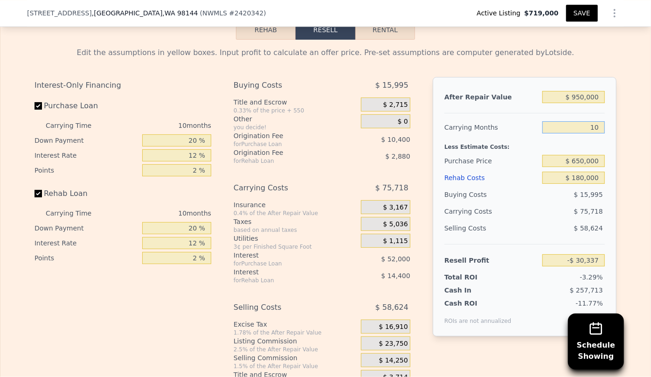
click at [597, 131] on input "10" at bounding box center [573, 127] width 62 height 12
type input "1"
type input "$ 37,808"
type input "8"
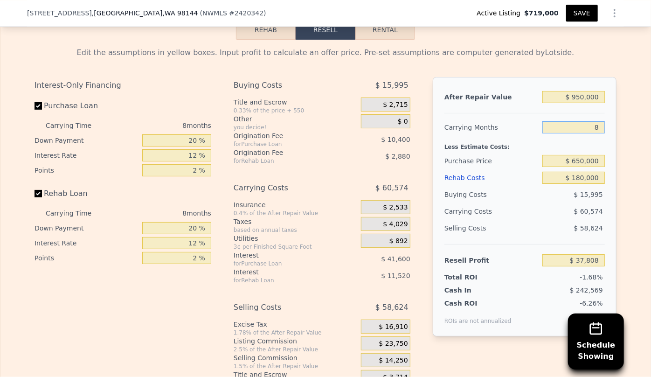
type input "-$ 15,193"
type input "8"
click at [548, 184] on input "$ 180,000" at bounding box center [573, 178] width 62 height 12
click at [460, 182] on div "Rehab Costs" at bounding box center [491, 177] width 94 height 17
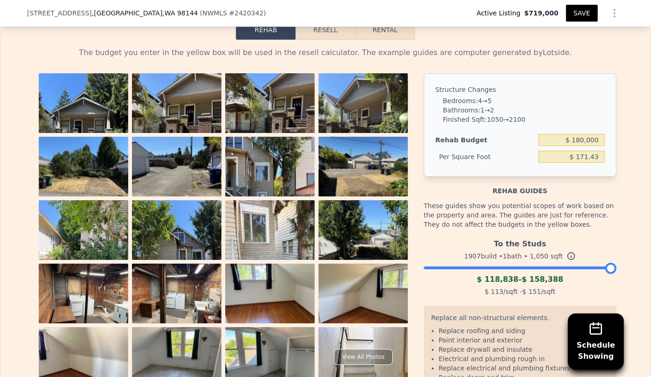
click at [322, 31] on button "Resell" at bounding box center [324, 30] width 59 height 20
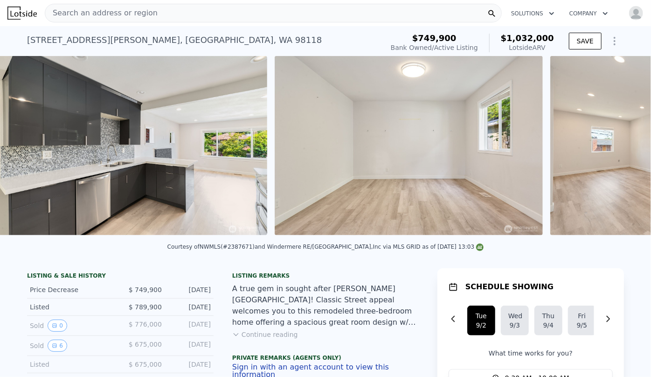
scroll to position [0, 2633]
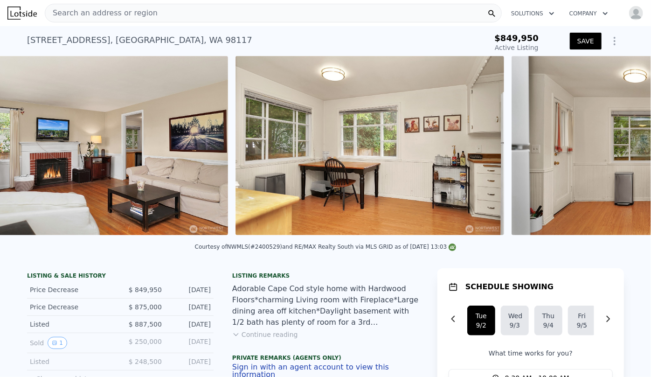
scroll to position [0, 1556]
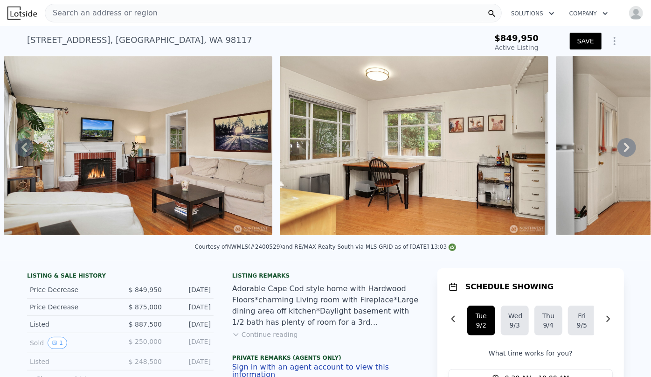
drag, startPoint x: 156, startPoint y: 255, endPoint x: 166, endPoint y: 254, distance: 10.4
click at [166, 254] on div "Courtesy of NWMLS (#2400529) and RE/MAX Realty South via MLS GRID as of 09/01/2…" at bounding box center [325, 249] width 651 height 22
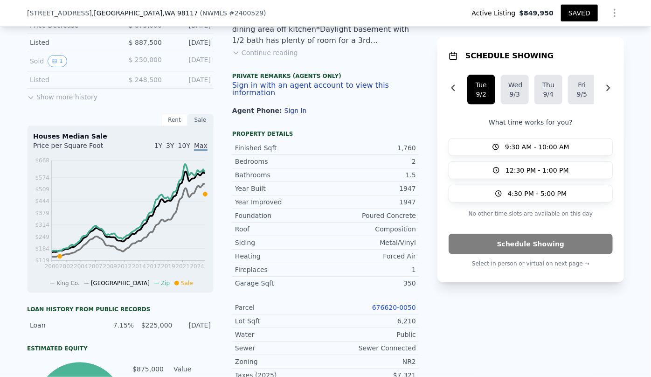
scroll to position [293, 0]
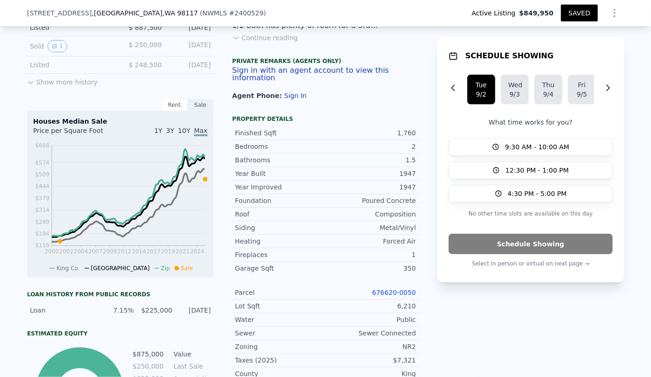
click at [396, 290] on link "676620-0050" at bounding box center [394, 291] width 44 height 7
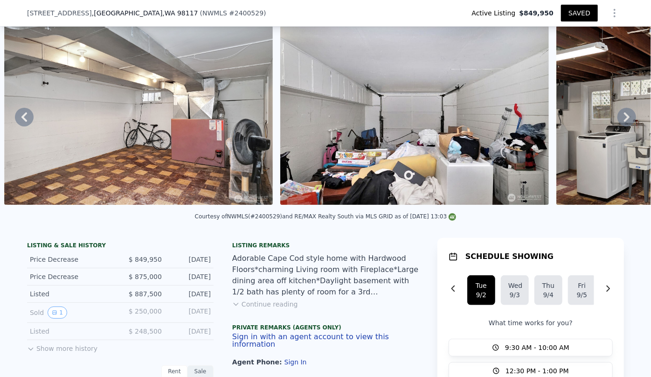
scroll to position [84, 0]
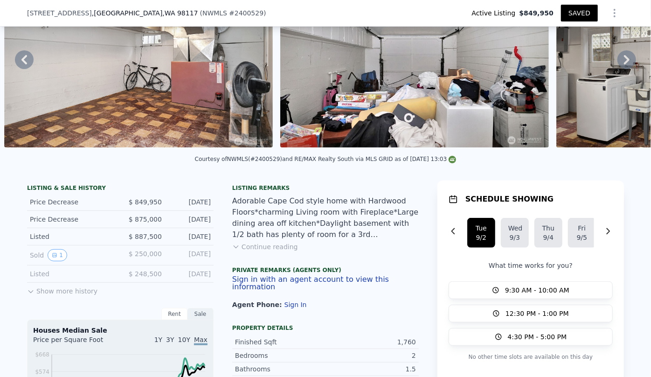
click at [284, 251] on button "Continue reading" at bounding box center [265, 246] width 66 height 9
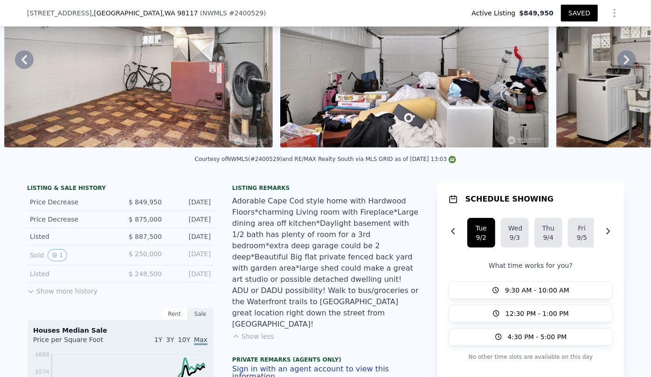
scroll to position [127, 0]
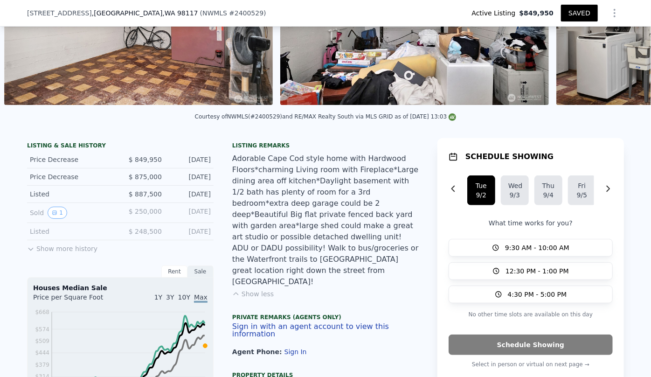
click at [610, 17] on icon "Show Options" at bounding box center [614, 12] width 11 height 11
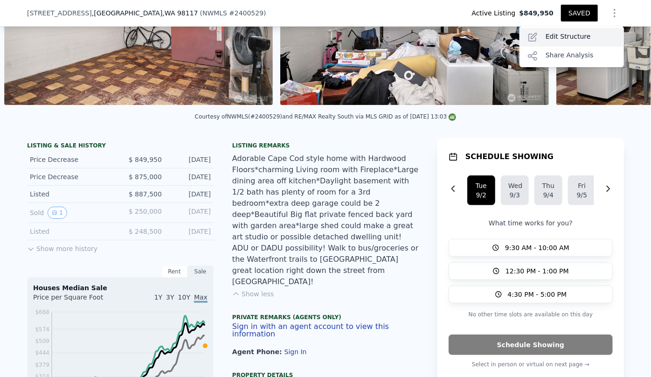
click at [555, 33] on div "Edit Structure" at bounding box center [571, 37] width 104 height 19
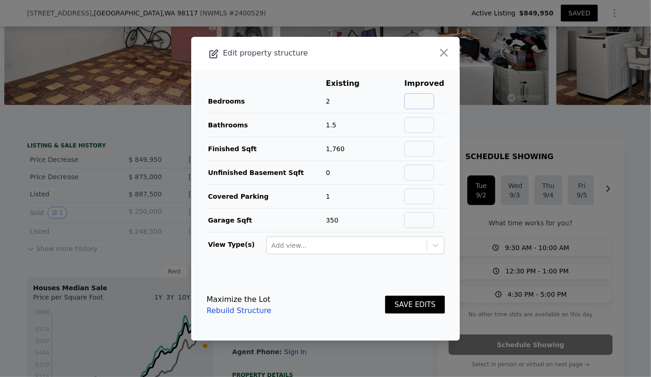
click at [407, 104] on input "text" at bounding box center [419, 101] width 30 height 16
type input "3"
click at [403, 123] on td at bounding box center [389, 125] width 30 height 24
click at [410, 124] on input "text" at bounding box center [419, 125] width 30 height 16
type input "2"
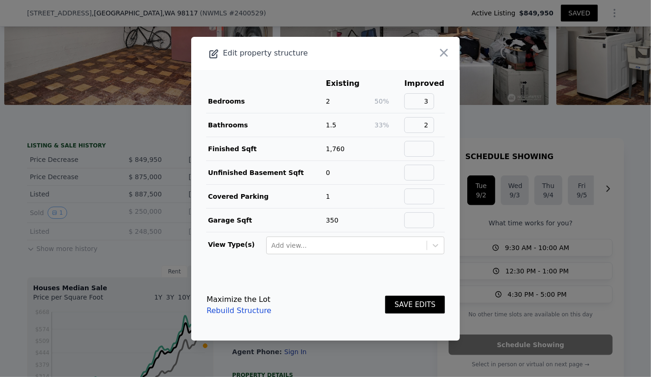
click at [416, 306] on button "SAVE EDITS" at bounding box center [415, 304] width 60 height 18
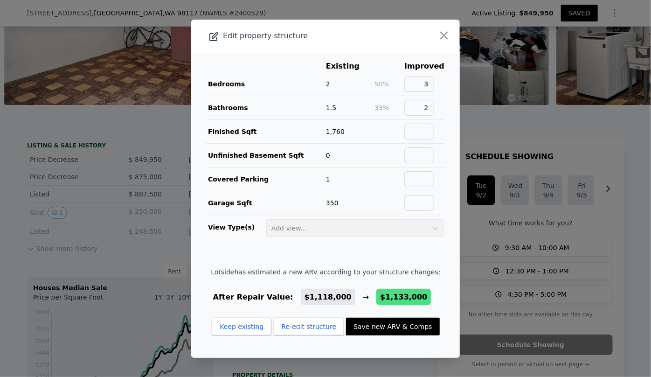
drag, startPoint x: 394, startPoint y: 326, endPoint x: 247, endPoint y: 304, distance: 148.5
click at [394, 326] on button "Save new ARV & Comps" at bounding box center [392, 326] width 93 height 18
type input "4"
type input "1.75"
type input "2.75"
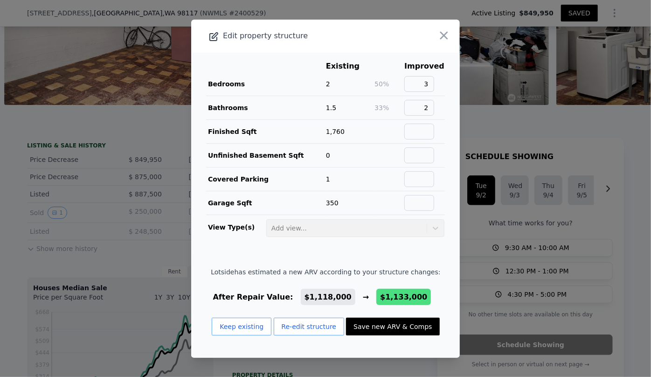
type input "1420"
type input "2440"
type input "4960"
checkbox input "true"
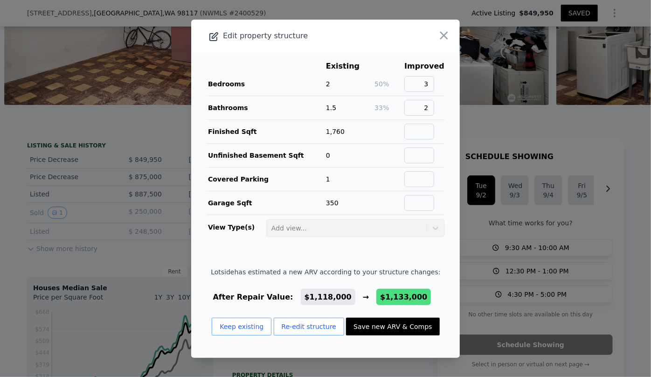
checkbox input "true"
type input "$ 1,133,000"
type input "$ 119,214"
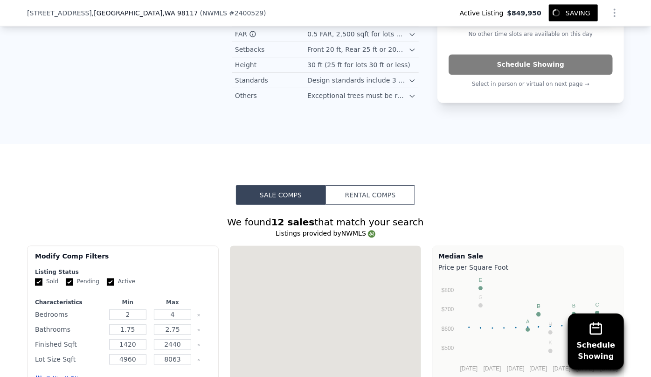
scroll to position [890, 0]
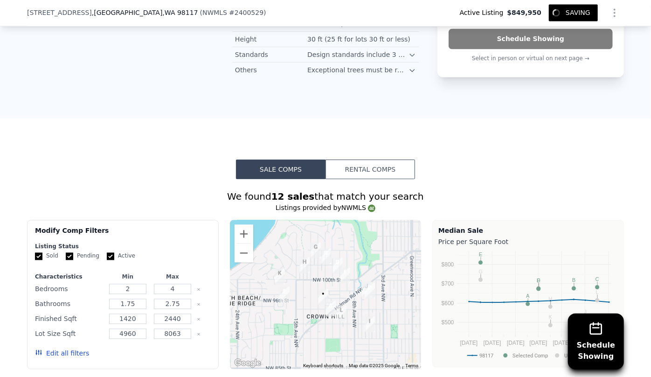
click at [62, 349] on button "Edit all filters" at bounding box center [62, 353] width 54 height 9
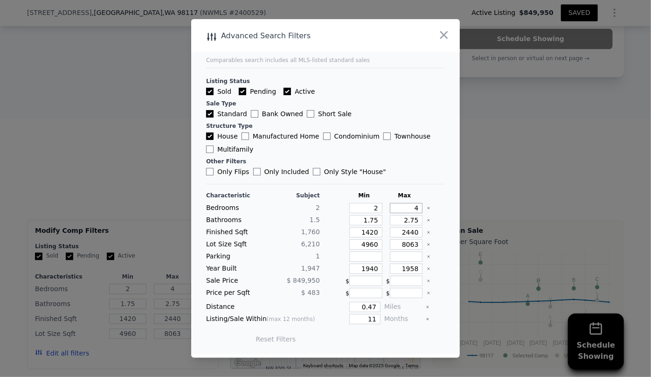
drag, startPoint x: 411, startPoint y: 206, endPoint x: 395, endPoint y: 205, distance: 15.9
click at [395, 205] on input "4" at bounding box center [406, 208] width 33 height 10
type input "3"
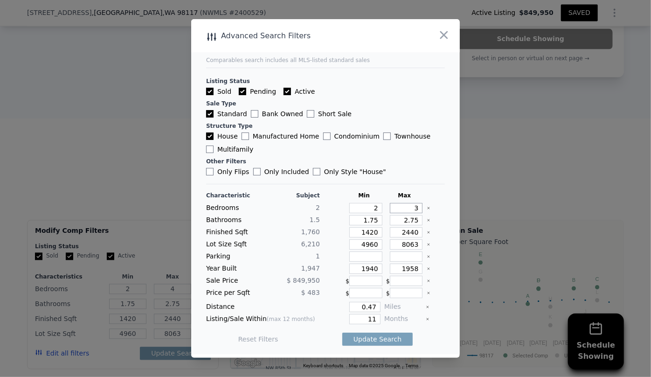
type input "3"
drag, startPoint x: 412, startPoint y: 220, endPoint x: 380, endPoint y: 222, distance: 32.2
click at [380, 222] on div "Bathrooms 1.5 1.75 2.75" at bounding box center [325, 220] width 239 height 10
drag, startPoint x: 374, startPoint y: 216, endPoint x: 334, endPoint y: 227, distance: 41.4
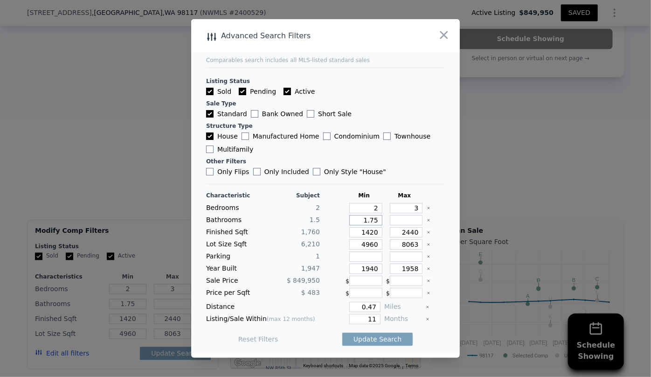
click at [334, 227] on div "Characteristic Subject Min Max Bedrooms 2 2 3 Bathrooms 1.5 1.75 Finished Sqft …" at bounding box center [325, 272] width 239 height 160
type input "1"
drag, startPoint x: 370, startPoint y: 234, endPoint x: 350, endPoint y: 236, distance: 20.1
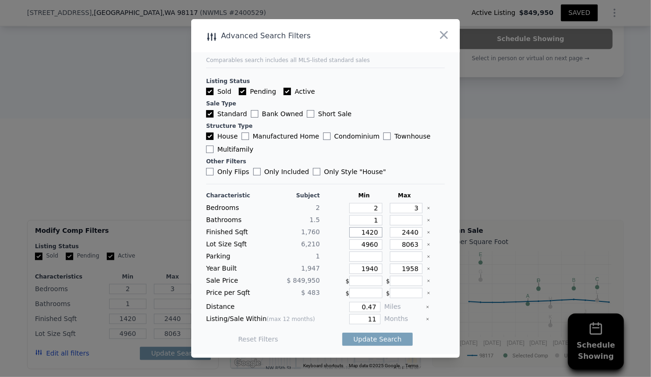
click at [350, 236] on input "1420" at bounding box center [365, 232] width 33 height 10
type input "1"
type input "15"
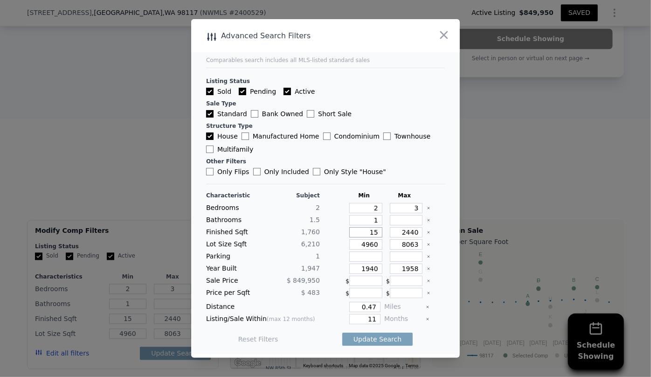
type input "150"
type input "1500"
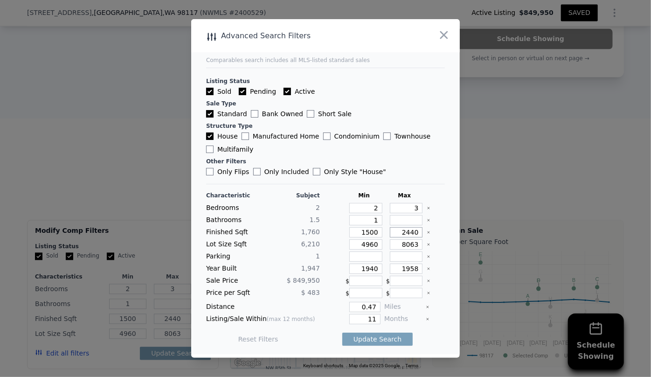
drag, startPoint x: 412, startPoint y: 233, endPoint x: 384, endPoint y: 231, distance: 28.9
click at [390, 231] on input "2440" at bounding box center [406, 232] width 33 height 10
type input "1"
type input "19"
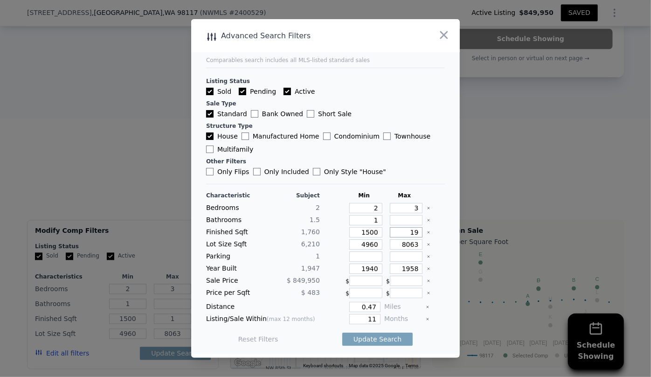
type input "19"
type input "190"
type input "1900"
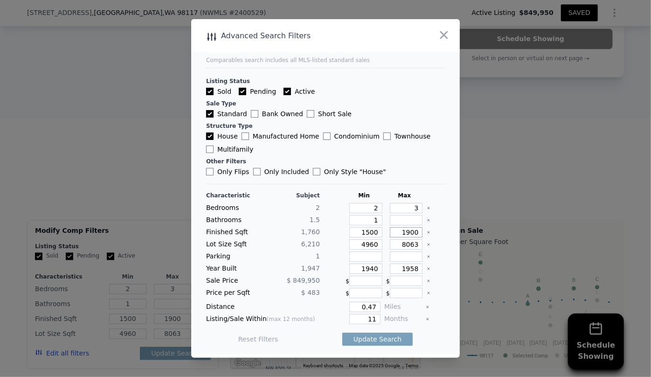
type input "1900"
drag, startPoint x: 376, startPoint y: 242, endPoint x: 316, endPoint y: 243, distance: 59.2
click at [316, 243] on div "Lot Size Sqft 6,210 4960 8063" at bounding box center [325, 244] width 239 height 10
drag, startPoint x: 375, startPoint y: 269, endPoint x: 279, endPoint y: 267, distance: 96.0
click at [280, 267] on div "Year Built 1,947 1940 1958" at bounding box center [325, 268] width 239 height 10
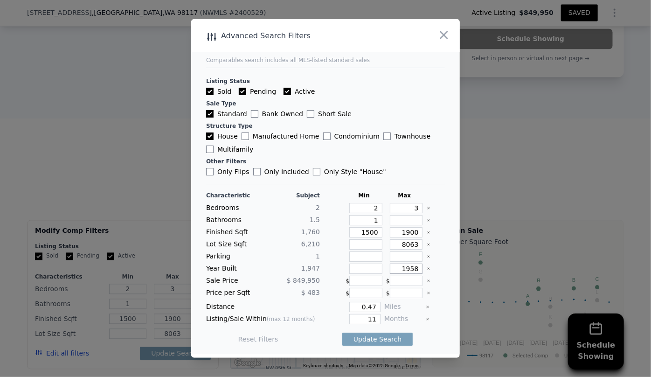
click at [406, 268] on input "1958" at bounding box center [406, 268] width 33 height 10
click at [407, 268] on input "1958" at bounding box center [406, 268] width 33 height 10
type input "1988"
drag, startPoint x: 369, startPoint y: 317, endPoint x: 325, endPoint y: 315, distance: 43.9
click at [325, 315] on div "11" at bounding box center [351, 319] width 57 height 10
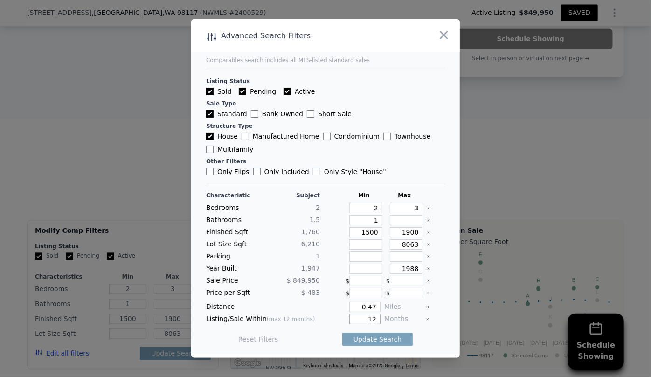
type input "12"
click at [373, 307] on input "0.47" at bounding box center [364, 307] width 31 height 10
click at [375, 331] on div "Update Search" at bounding box center [377, 339] width 70 height 26
click at [375, 336] on button "Update Search" at bounding box center [377, 338] width 70 height 13
checkbox input "false"
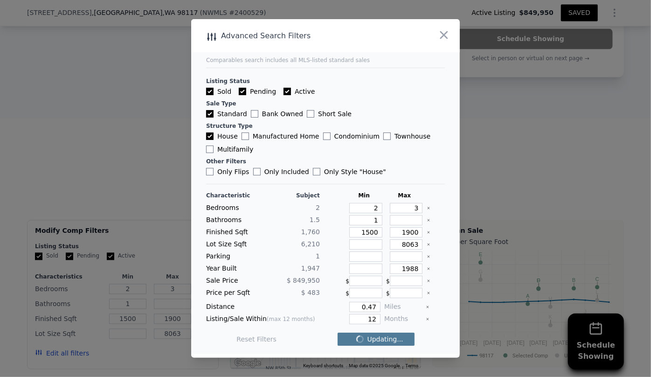
checkbox input "false"
click at [375, 336] on span "6 matching comps" at bounding box center [374, 338] width 61 height 9
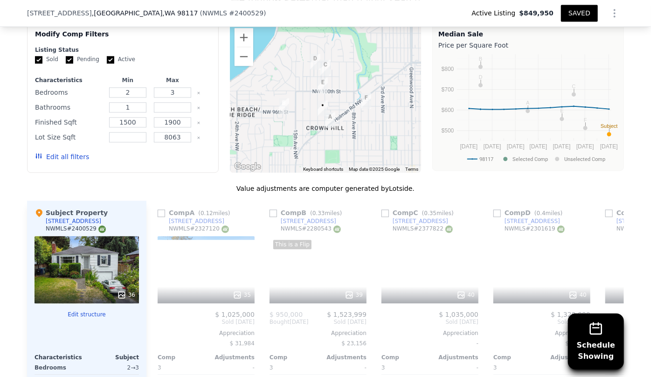
scroll to position [1101, 0]
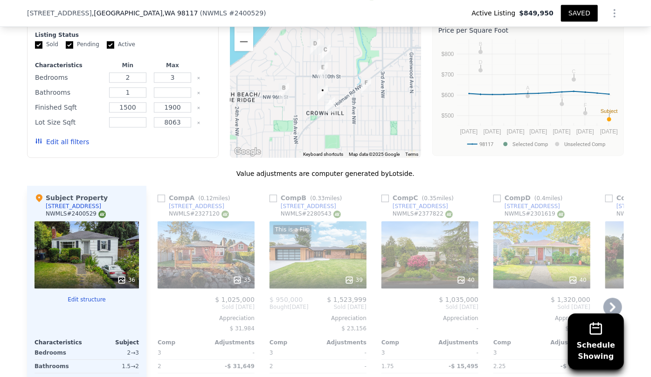
click at [188, 221] on div "35" at bounding box center [206, 254] width 97 height 67
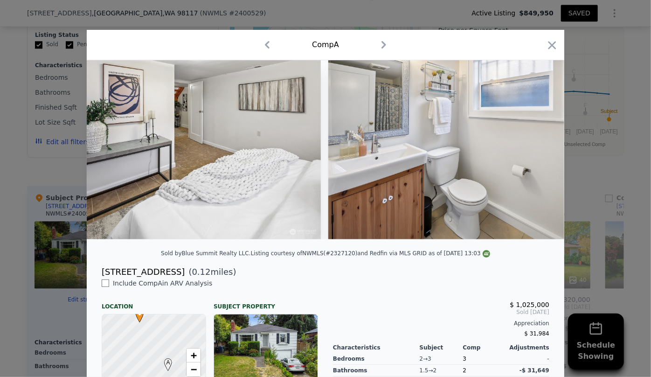
scroll to position [0, 5011]
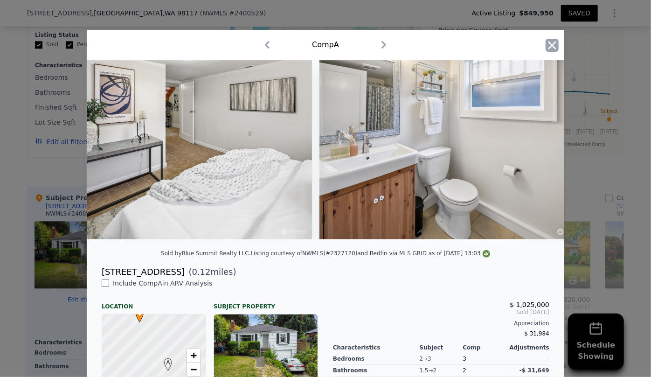
click at [551, 46] on icon "button" at bounding box center [551, 45] width 13 height 13
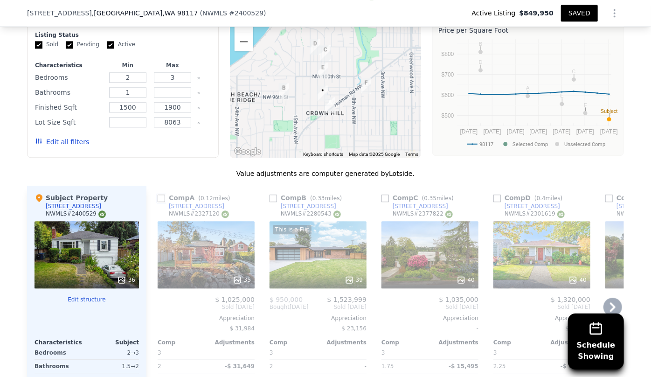
click at [158, 194] on input "checkbox" at bounding box center [161, 197] width 7 height 7
checkbox input "true"
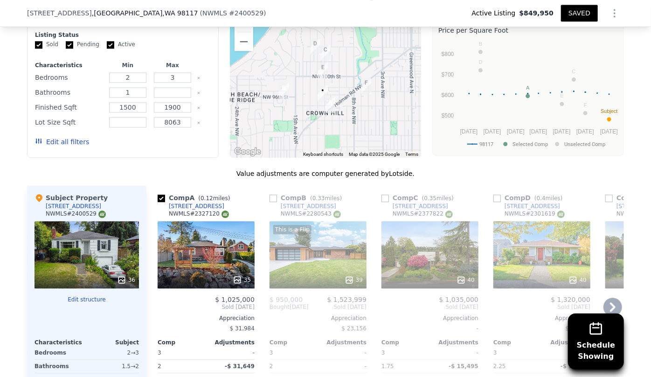
click at [298, 225] on div "This is a Flip 39" at bounding box center [317, 254] width 97 height 67
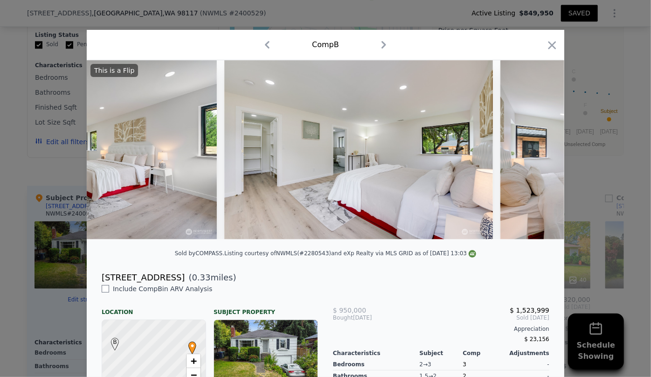
scroll to position [0, 4890]
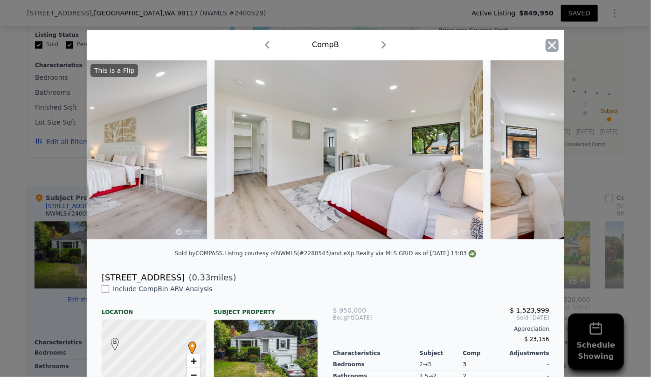
click at [554, 45] on icon "button" at bounding box center [551, 45] width 13 height 13
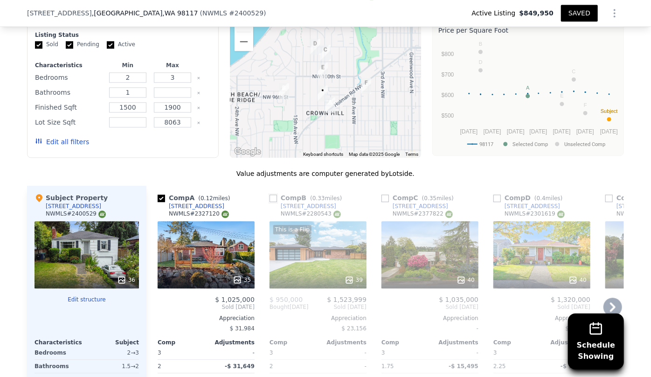
click at [272, 194] on input "checkbox" at bounding box center [272, 197] width 7 height 7
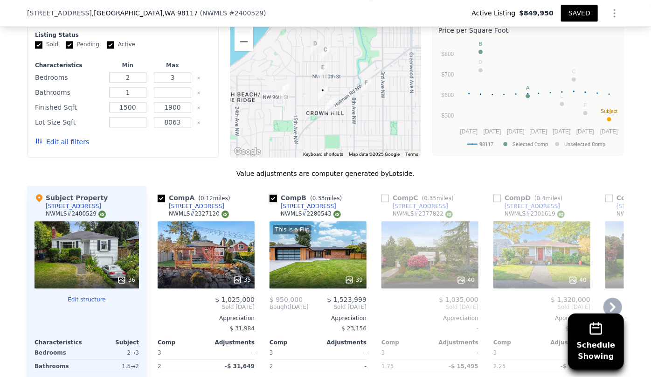
drag, startPoint x: 270, startPoint y: 163, endPoint x: 382, endPoint y: 220, distance: 124.9
click at [270, 194] on input "checkbox" at bounding box center [272, 197] width 7 height 7
checkbox input "false"
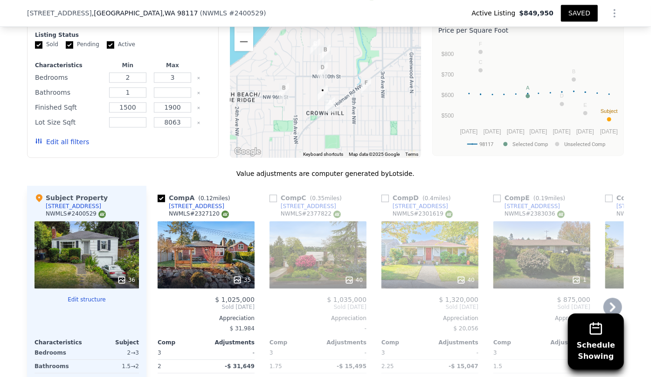
click at [307, 221] on div "40" at bounding box center [317, 254] width 97 height 67
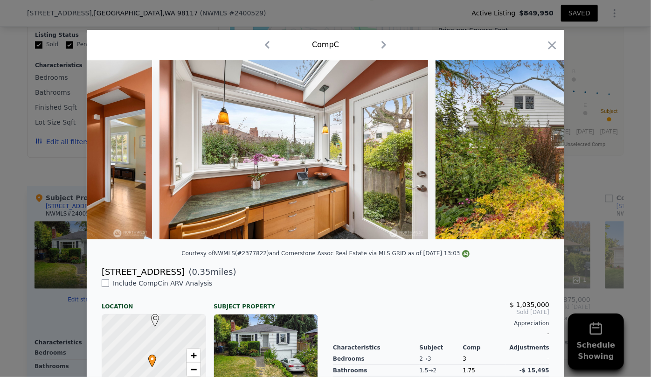
scroll to position [0, 3673]
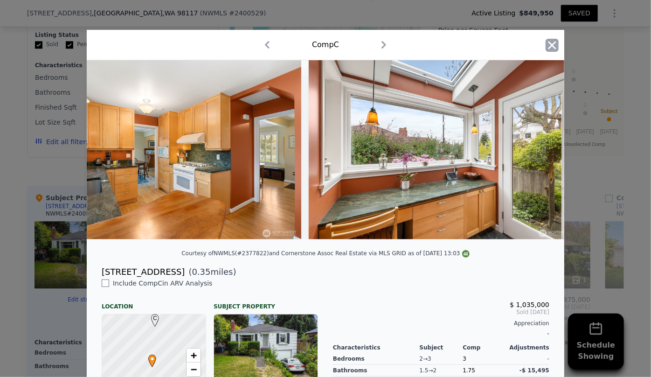
click at [551, 45] on icon "button" at bounding box center [551, 45] width 13 height 13
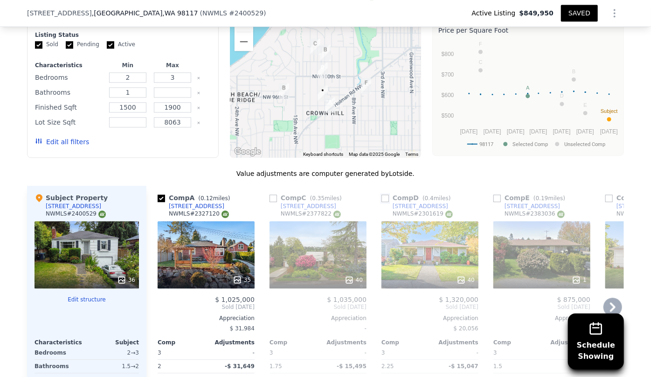
click at [385, 194] on input "checkbox" at bounding box center [384, 197] width 7 height 7
checkbox input "true"
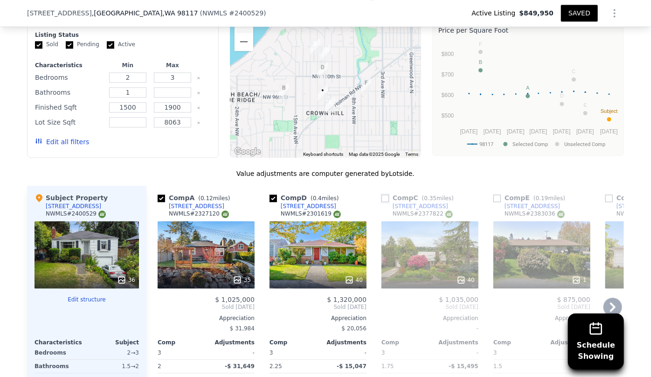
click at [382, 194] on input "checkbox" at bounding box center [384, 197] width 7 height 7
checkbox input "true"
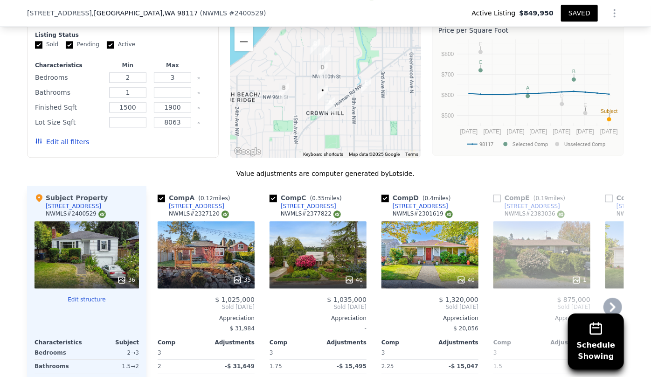
click at [515, 221] on div "1" at bounding box center [541, 254] width 97 height 67
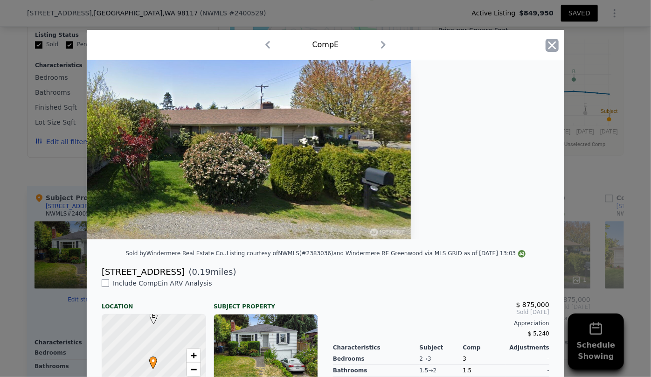
click at [554, 39] on icon "button" at bounding box center [551, 45] width 13 height 13
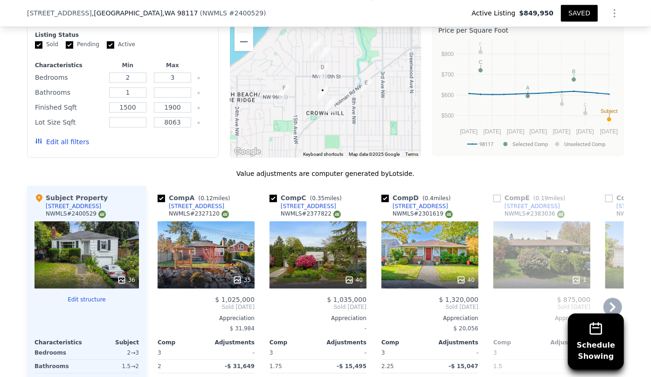
click at [610, 302] on icon at bounding box center [613, 306] width 6 height 9
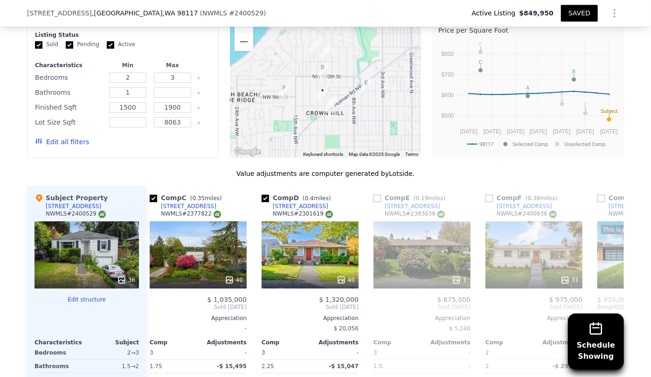
scroll to position [0, 216]
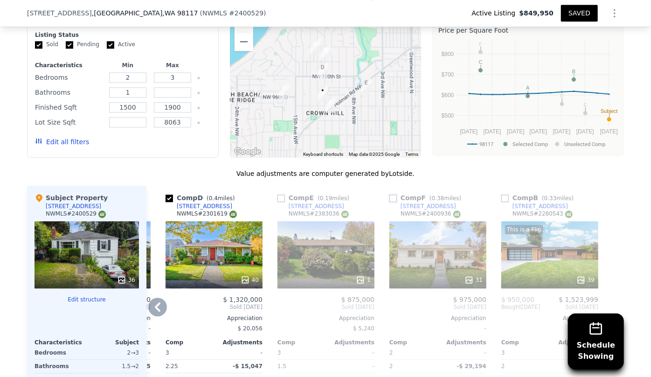
click at [389, 194] on input "checkbox" at bounding box center [392, 197] width 7 height 7
checkbox input "true"
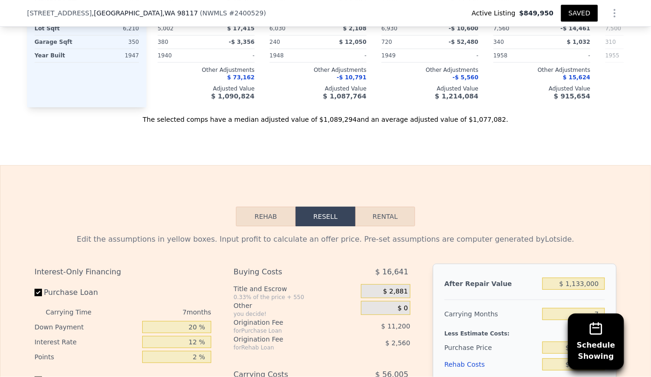
scroll to position [1483, 0]
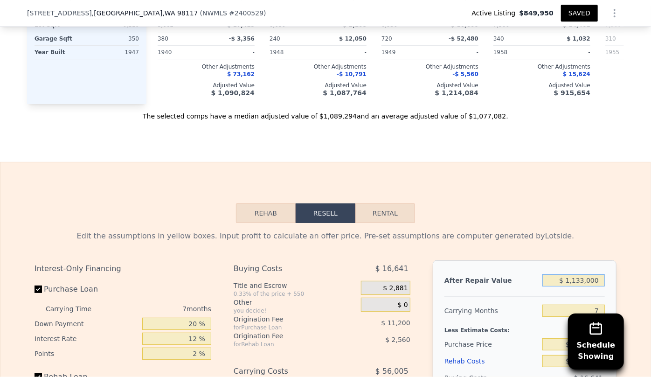
click at [597, 274] on input "$ 1,133,000" at bounding box center [573, 280] width 62 height 12
type input "$ 1"
type input "-$ 930,551"
type input "$ 10"
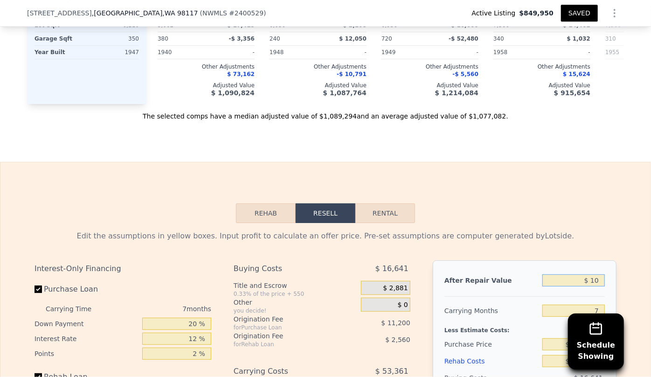
type input "-$ 930,542"
type input "$ 1,070"
type input "-$ 929,561"
type input "$ 10,700"
type input "-$ 920,639"
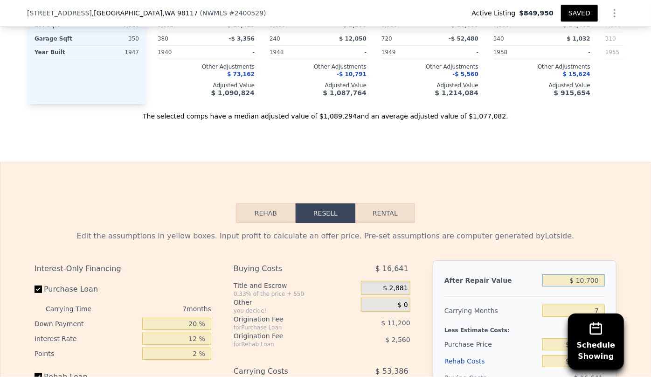
type input "$ 107,000"
type input "-$ 831,413"
type input "$ 1,070,000"
type input "$ 60,842"
type input "$ 1,070,000"
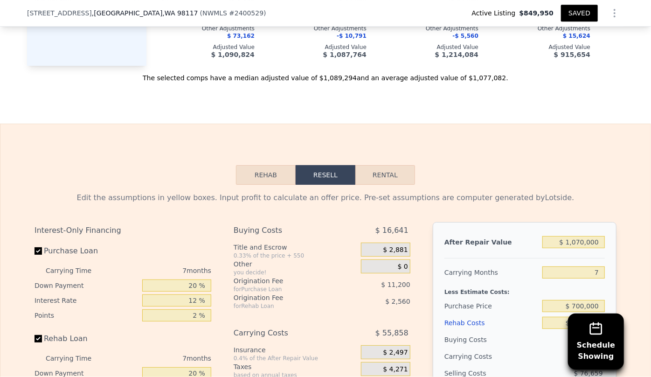
scroll to position [1567, 0]
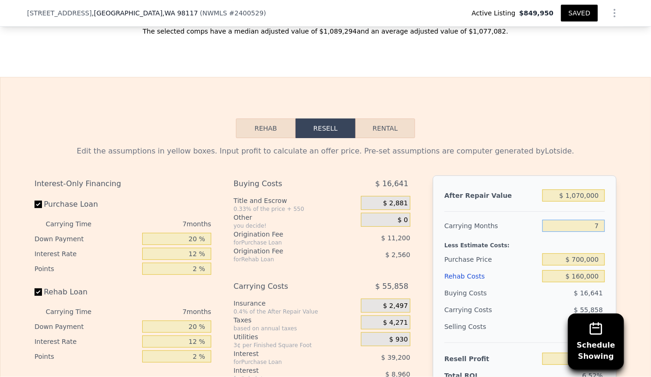
click at [596, 220] on input "7" at bounding box center [573, 226] width 62 height 12
type input "8"
type input "$ 52,864"
type input "8"
click at [559, 301] on div "$ 63,836" at bounding box center [555, 309] width 98 height 17
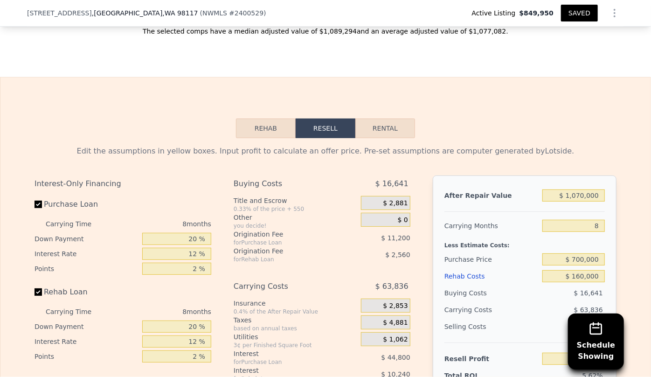
scroll to position [1652, 0]
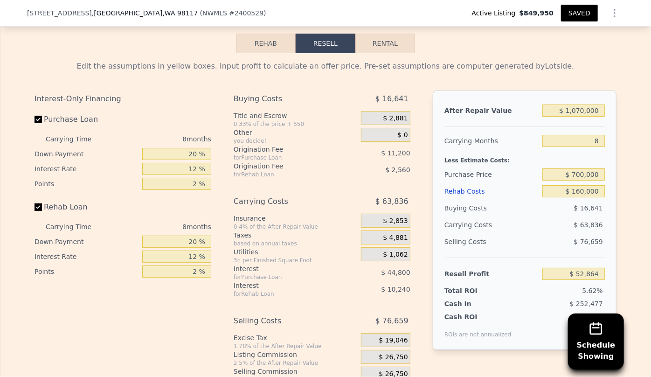
click at [469, 183] on div "Rehab Costs" at bounding box center [491, 191] width 94 height 17
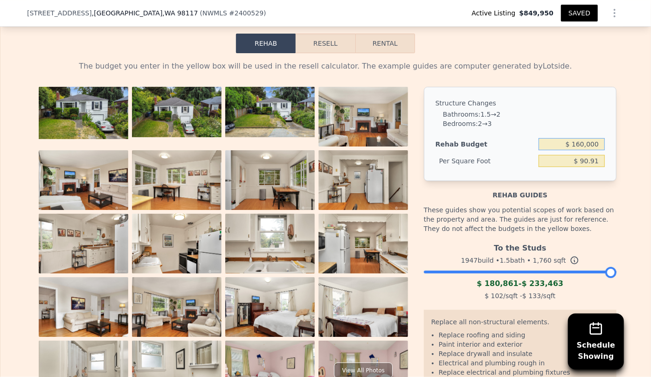
click at [579, 138] on input "$ 160,000" at bounding box center [571, 144] width 66 height 12
type input "$ 170,000"
click at [559, 181] on div "Rehab guides" at bounding box center [520, 190] width 192 height 19
type input "$ 96.59"
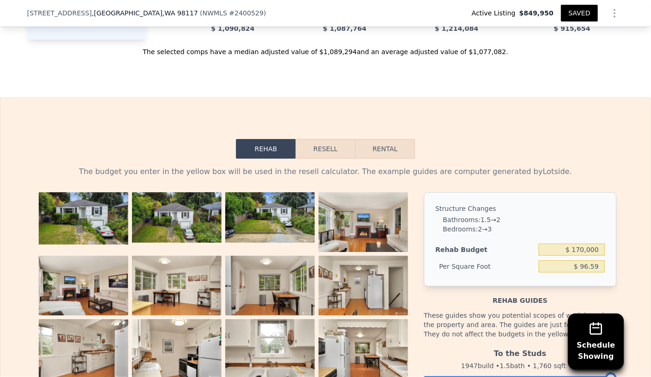
scroll to position [1525, 0]
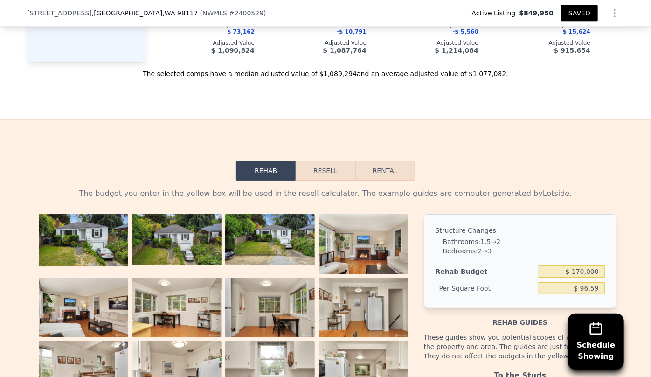
click at [306, 161] on button "Resell" at bounding box center [324, 171] width 59 height 20
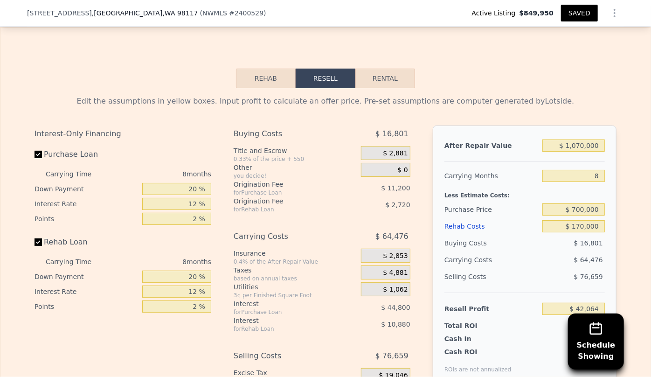
scroll to position [1695, 0]
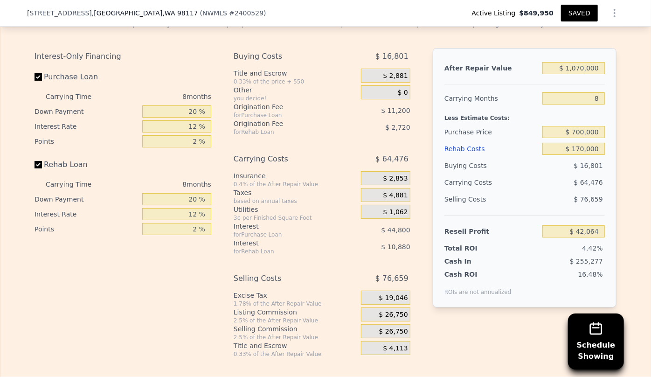
click at [390, 324] on div "$ 26,750" at bounding box center [385, 331] width 49 height 14
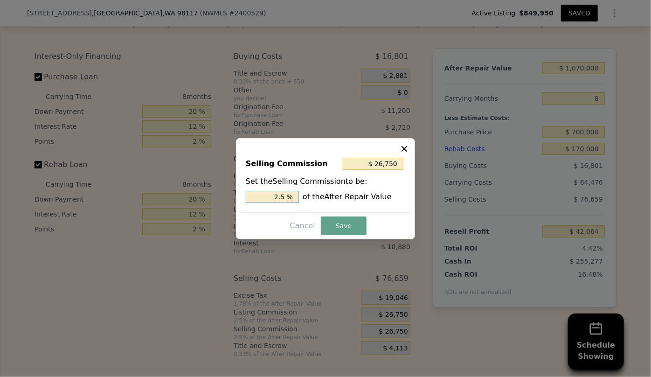
click at [281, 196] on input "2.5 %" at bounding box center [272, 197] width 53 height 12
type input "$ 5,350"
type input ".5 %"
type input "$ 16,050"
type input "1.5 %"
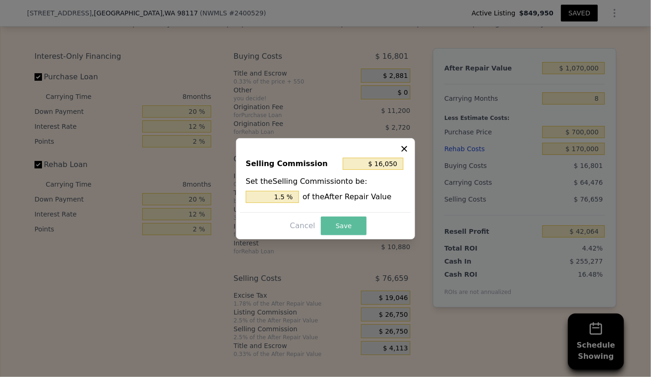
click at [336, 224] on button "Save" at bounding box center [344, 225] width 46 height 19
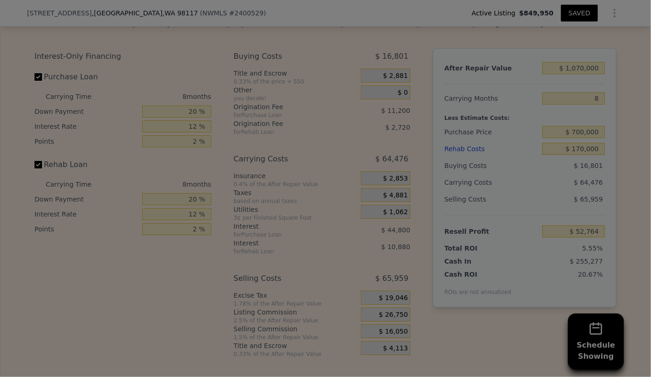
type input "$ 52,764"
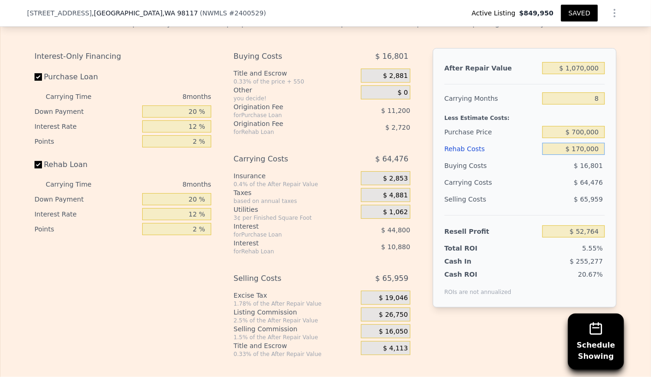
click at [580, 143] on input "$ 170,000" at bounding box center [573, 149] width 62 height 12
type input "$ 10,000"
type input "$ 225,564"
type input "$ 160,000"
type input "$ 63,564"
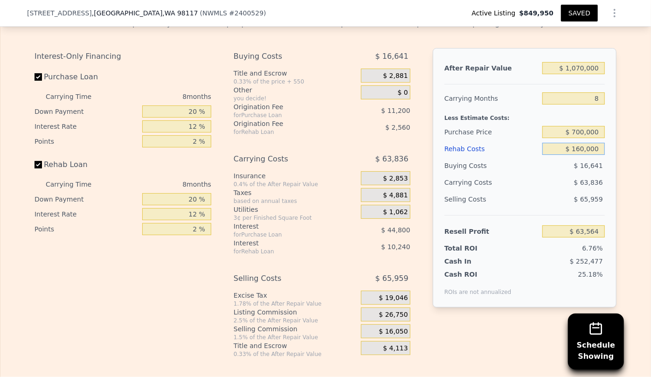
type input "$ 160,000"
click at [556, 191] on div "$ 65,959" at bounding box center [573, 199] width 63 height 17
click at [584, 16] on button "SAVED" at bounding box center [579, 13] width 37 height 17
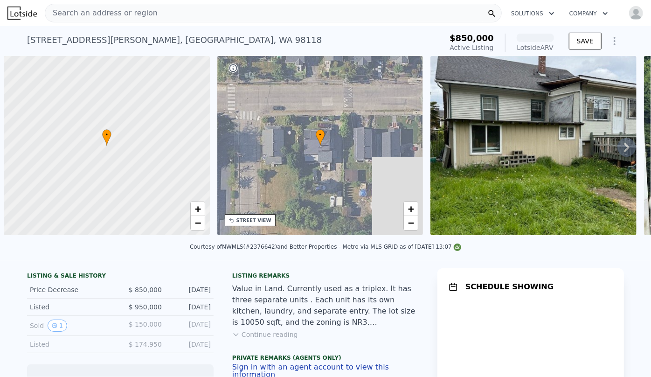
scroll to position [0, 4]
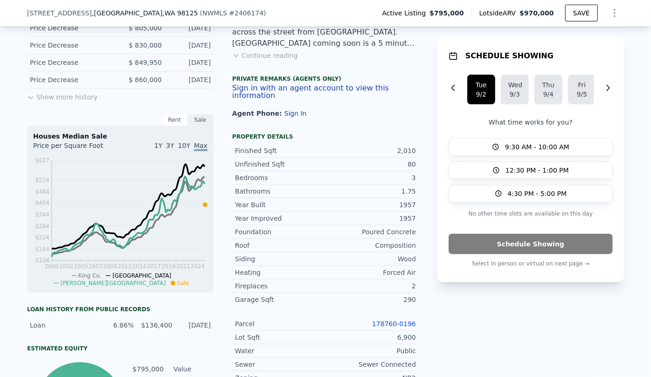
scroll to position [293, 0]
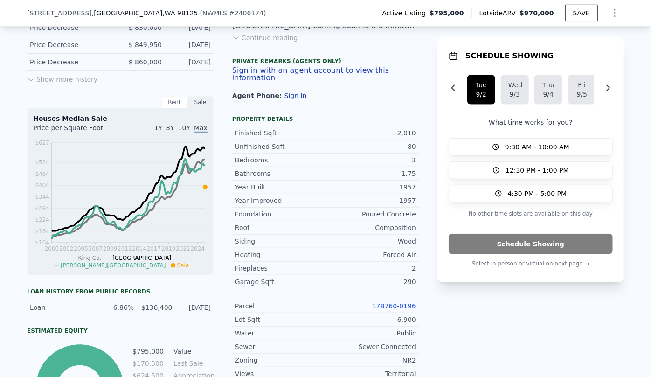
click at [399, 308] on link "178760-0196" at bounding box center [394, 305] width 44 height 7
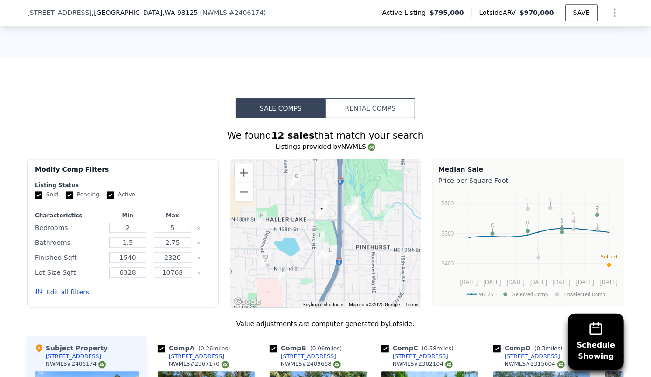
scroll to position [1016, 0]
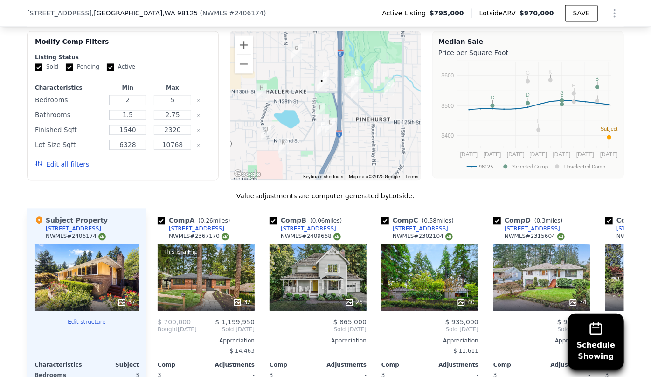
click at [76, 166] on button "Edit all filters" at bounding box center [62, 163] width 54 height 9
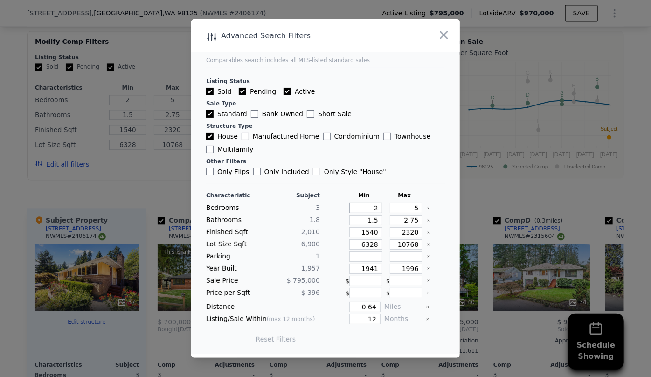
drag, startPoint x: 372, startPoint y: 209, endPoint x: 350, endPoint y: 205, distance: 22.8
click at [350, 204] on input "2" at bounding box center [365, 208] width 33 height 10
type input "3"
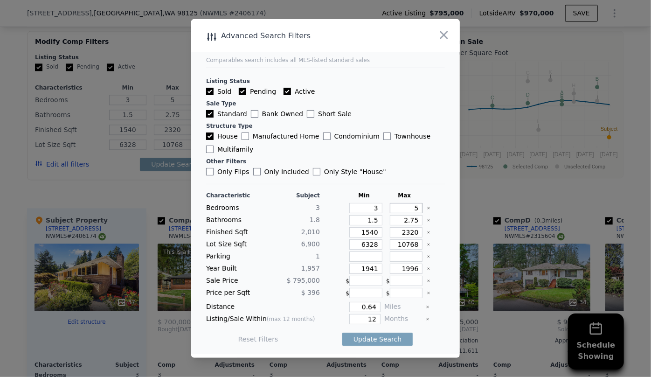
drag, startPoint x: 415, startPoint y: 209, endPoint x: 389, endPoint y: 208, distance: 26.1
click at [390, 208] on input "5" at bounding box center [406, 208] width 33 height 10
type input "4"
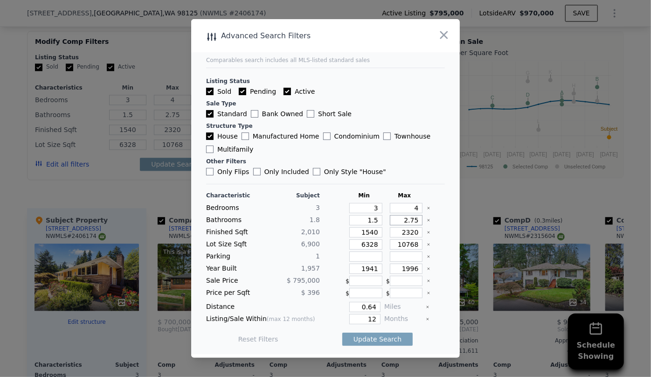
drag, startPoint x: 411, startPoint y: 220, endPoint x: 373, endPoint y: 224, distance: 38.4
click at [373, 224] on div "Bathrooms 1.8 1.5 2.75" at bounding box center [325, 220] width 239 height 10
drag, startPoint x: 373, startPoint y: 221, endPoint x: 339, endPoint y: 224, distance: 34.1
click at [339, 224] on div "Bathrooms 1.8 1.5" at bounding box center [325, 220] width 239 height 10
type input "1"
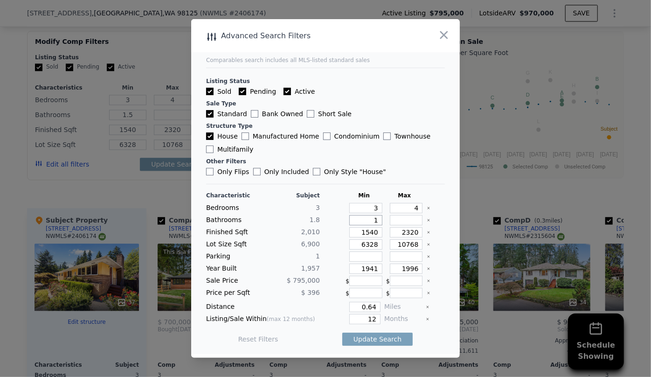
type input "1"
drag, startPoint x: 412, startPoint y: 234, endPoint x: 367, endPoint y: 239, distance: 45.4
click at [367, 239] on div "Characteristic Subject Min Max Bedrooms 3 3 4 Bathrooms 1.8 1 Finished Sqft 2,0…" at bounding box center [325, 272] width 239 height 160
type input "2"
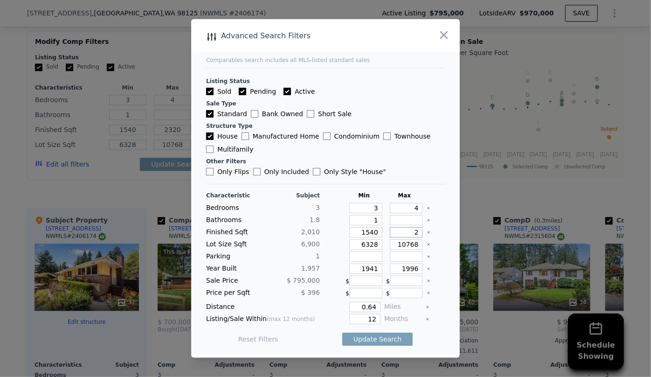
type input "2"
type input "21"
type input "210"
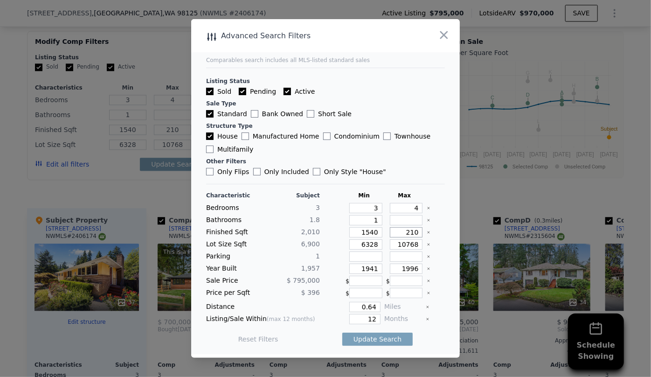
type input "2100"
drag, startPoint x: 366, startPoint y: 246, endPoint x: 323, endPoint y: 256, distance: 44.1
click at [325, 254] on div "Characteristic Subject Min Max Bedrooms 3 3 4 Bathrooms 1.8 1 Finished Sqft 2,0…" at bounding box center [325, 272] width 239 height 160
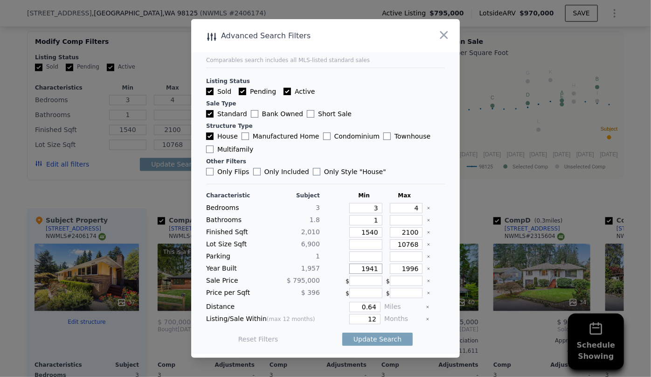
drag, startPoint x: 375, startPoint y: 268, endPoint x: 334, endPoint y: 265, distance: 41.1
click at [334, 265] on div "Year Built 1,957 1941 1996" at bounding box center [325, 268] width 239 height 10
drag, startPoint x: 373, startPoint y: 316, endPoint x: 354, endPoint y: 323, distance: 19.8
click at [368, 319] on input "12" at bounding box center [364, 319] width 31 height 10
type input "12"
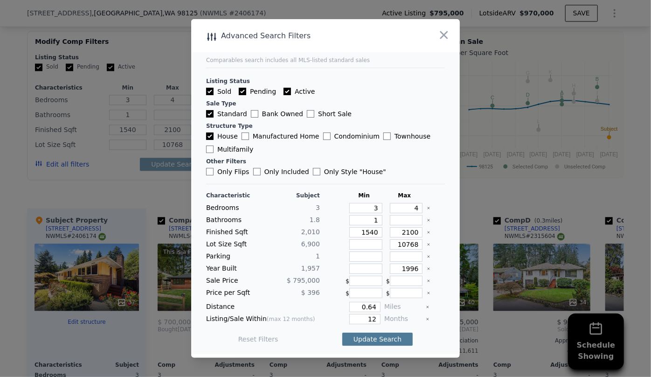
click at [371, 340] on button "Update Search" at bounding box center [377, 338] width 70 height 13
checkbox input "false"
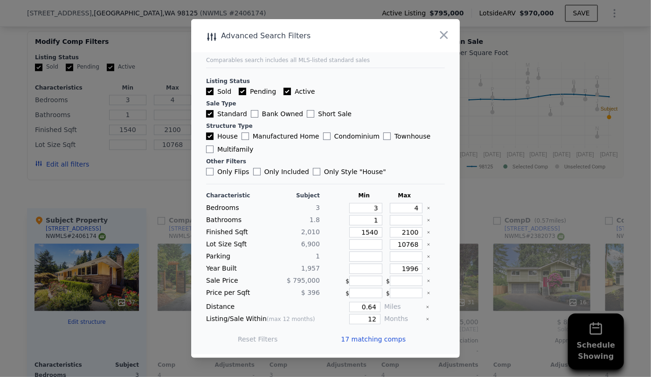
click at [371, 340] on span "17 matching comps" at bounding box center [373, 338] width 65 height 9
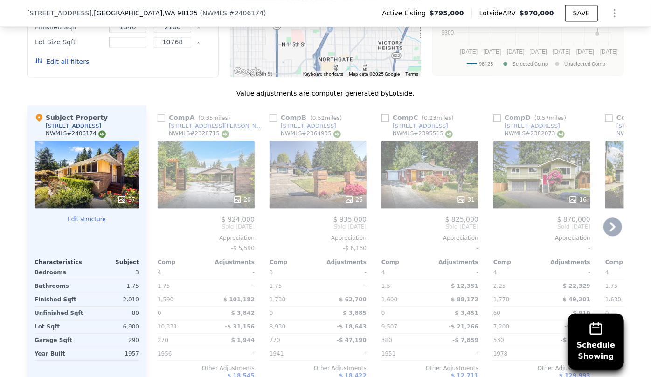
scroll to position [1144, 0]
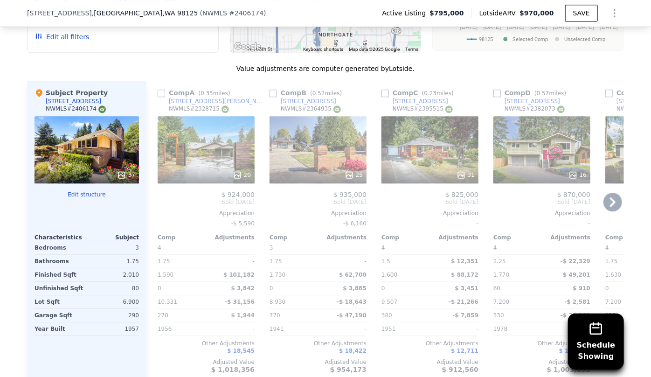
click at [610, 201] on icon at bounding box center [613, 201] width 6 height 9
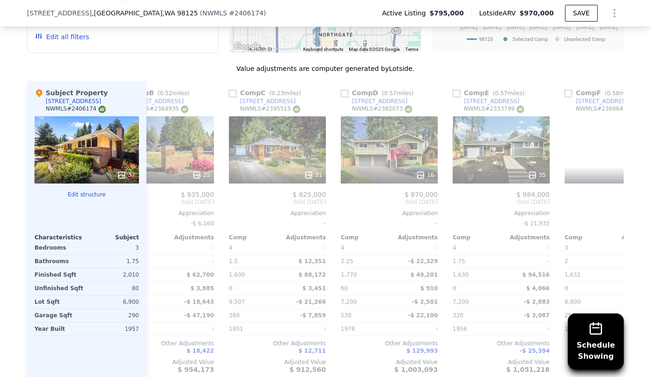
scroll to position [0, 224]
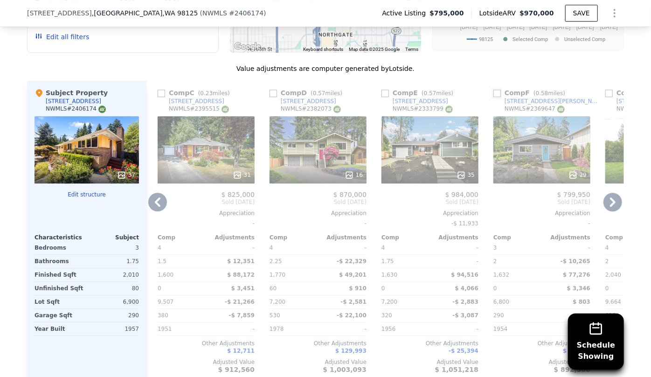
drag, startPoint x: 493, startPoint y: 92, endPoint x: 570, endPoint y: 180, distance: 117.2
click at [493, 92] on input "checkbox" at bounding box center [496, 92] width 7 height 7
checkbox input "true"
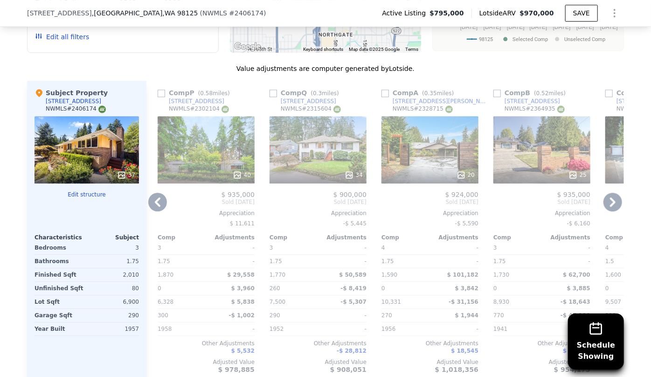
click at [606, 200] on icon at bounding box center [612, 201] width 19 height 19
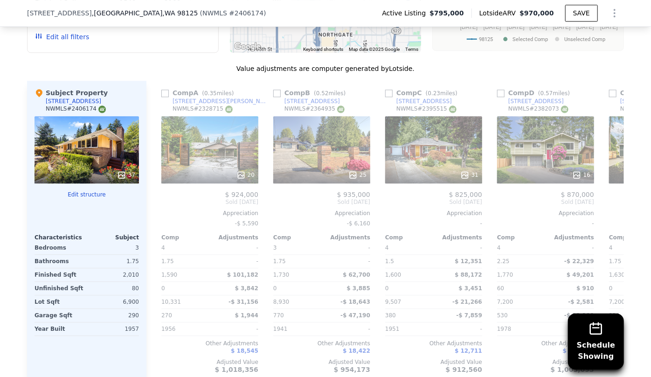
scroll to position [0, 447]
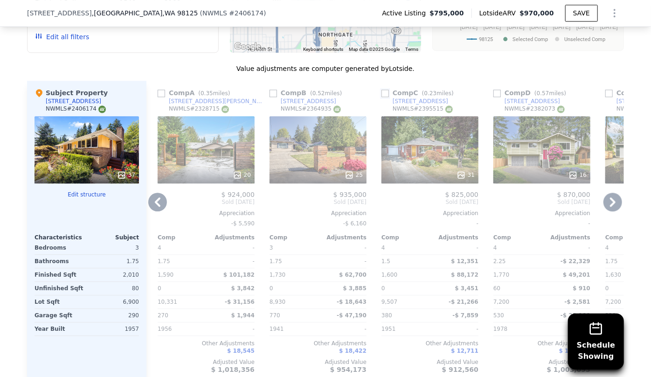
click at [382, 90] on input "checkbox" at bounding box center [384, 92] width 7 height 7
checkbox input "true"
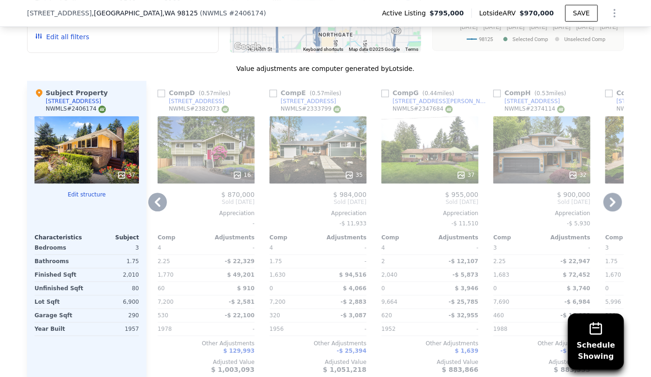
click at [610, 199] on icon at bounding box center [613, 201] width 6 height 9
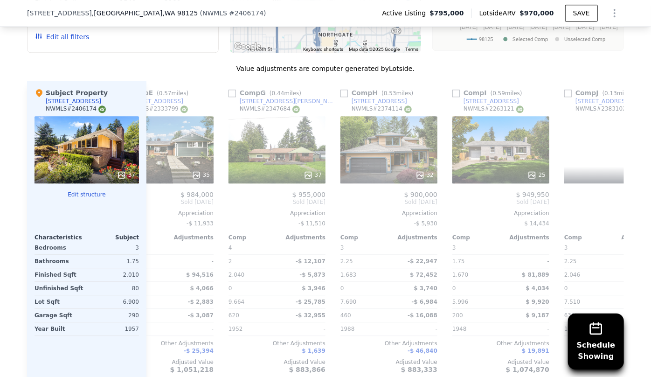
scroll to position [0, 671]
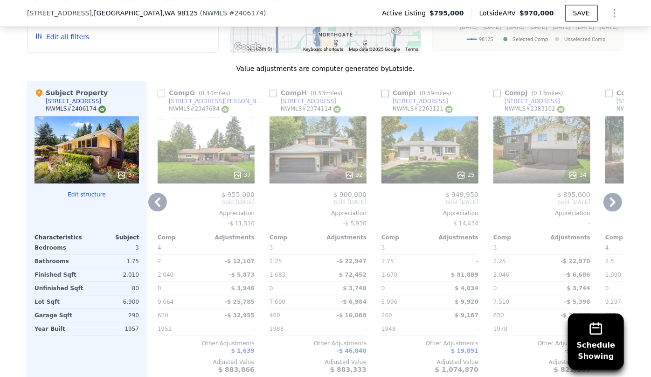
click at [384, 93] on input "checkbox" at bounding box center [384, 92] width 7 height 7
checkbox input "true"
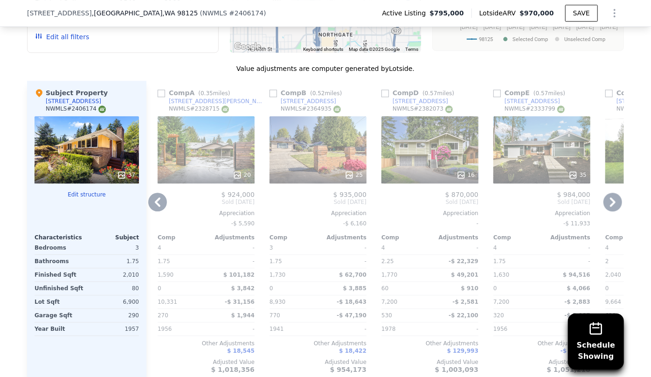
click at [610, 200] on icon at bounding box center [613, 201] width 6 height 9
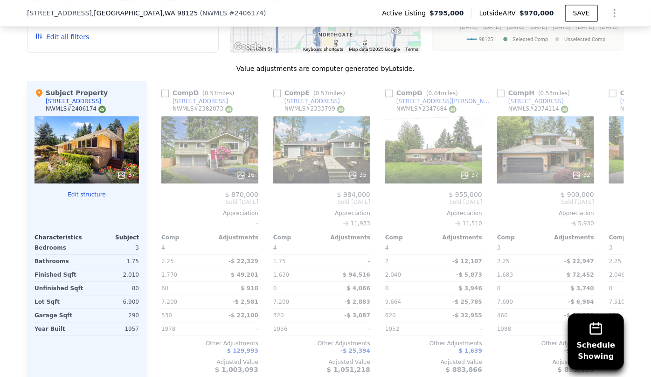
scroll to position [0, 895]
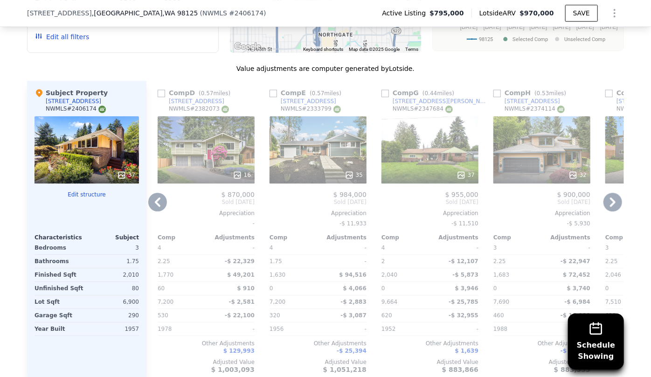
click at [411, 154] on div "37" at bounding box center [429, 149] width 97 height 67
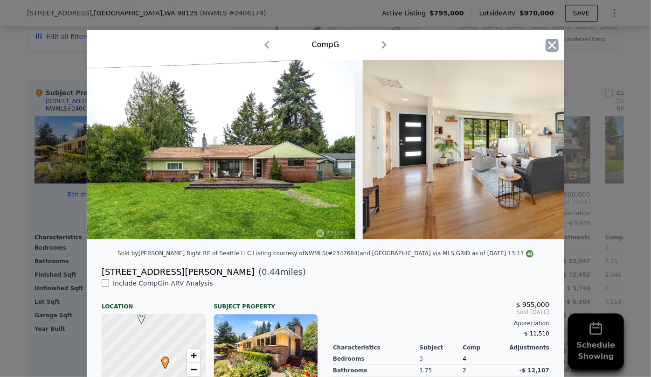
click at [548, 46] on icon "button" at bounding box center [552, 45] width 8 height 8
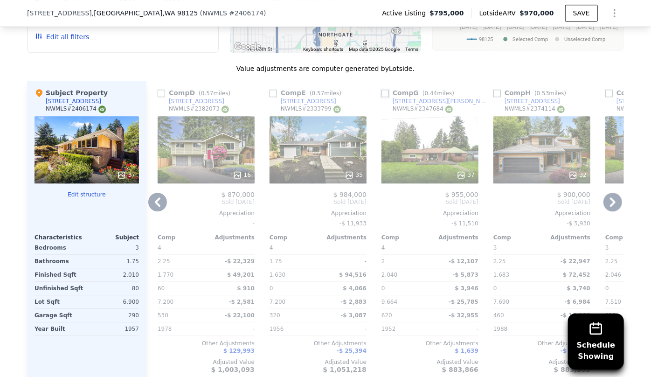
click at [384, 92] on input "checkbox" at bounding box center [384, 92] width 7 height 7
checkbox input "true"
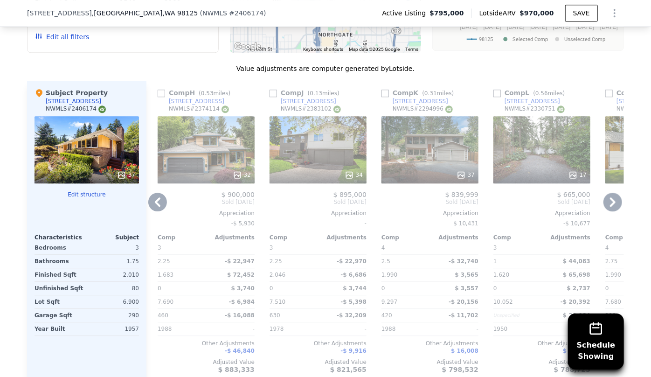
click at [610, 197] on icon at bounding box center [612, 201] width 19 height 19
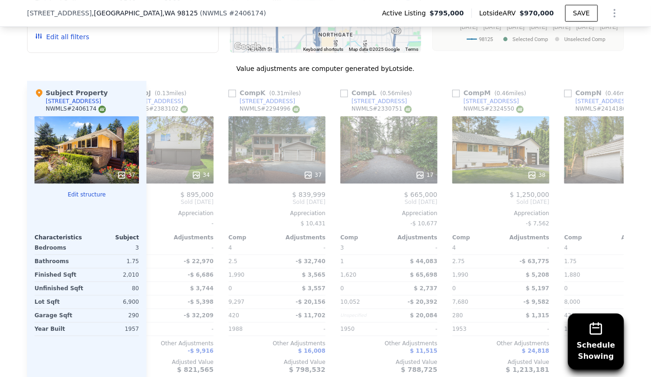
scroll to position [0, 1119]
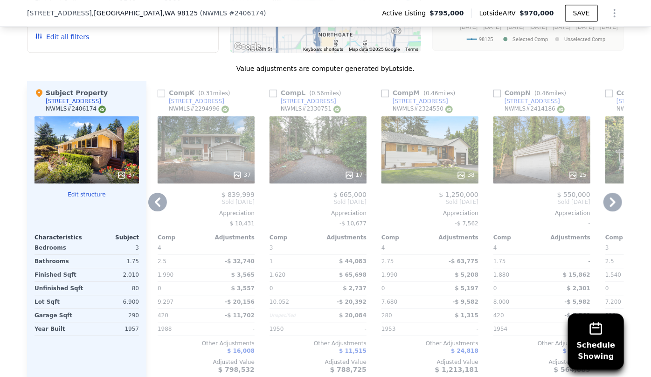
click at [610, 197] on icon at bounding box center [612, 201] width 19 height 19
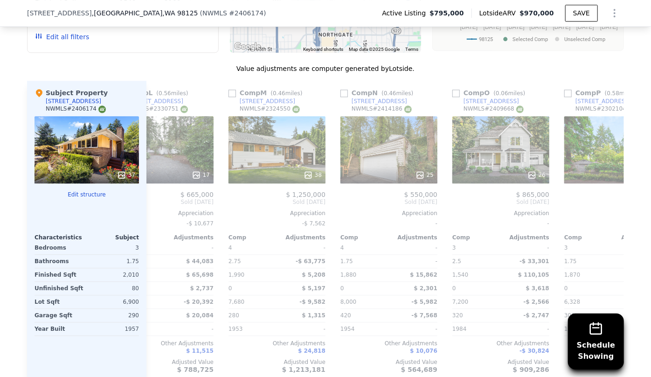
scroll to position [0, 1342]
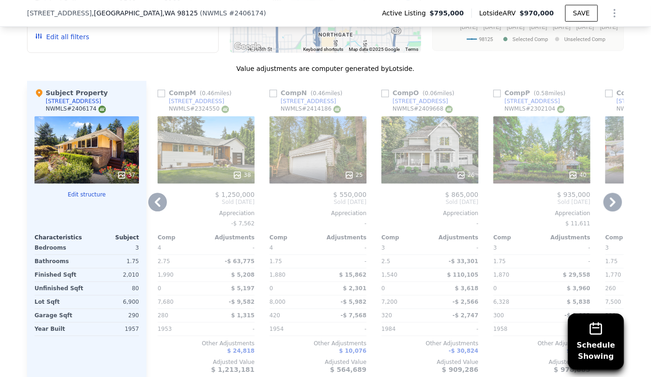
click at [322, 159] on div "25" at bounding box center [317, 149] width 97 height 67
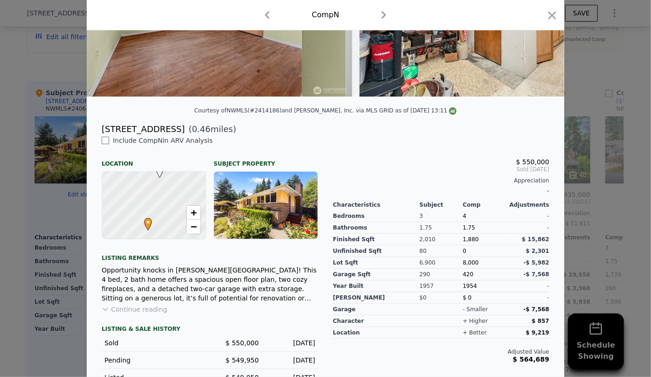
scroll to position [165, 0]
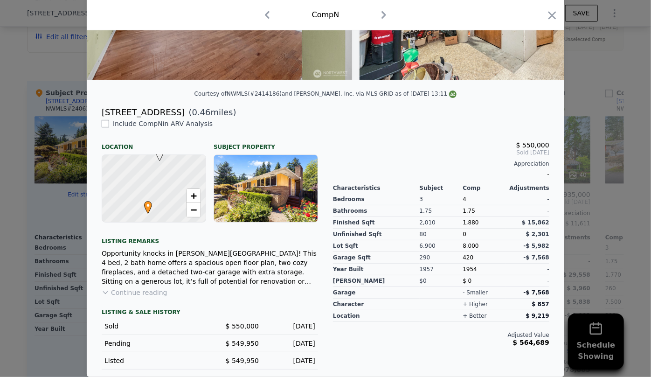
click at [556, 18] on div "Comp N" at bounding box center [325, 15] width 477 height 30
click at [549, 16] on icon "button" at bounding box center [552, 15] width 8 height 8
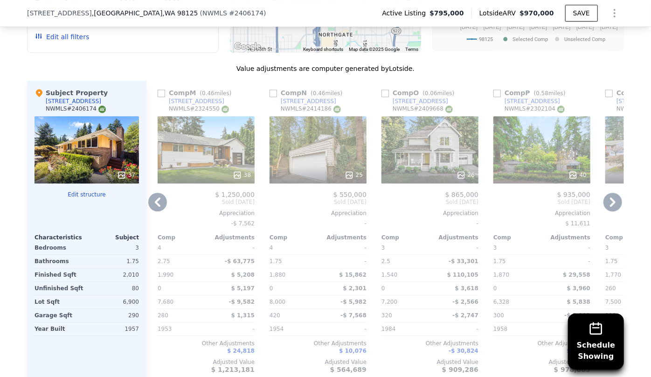
click at [613, 201] on icon at bounding box center [612, 201] width 19 height 19
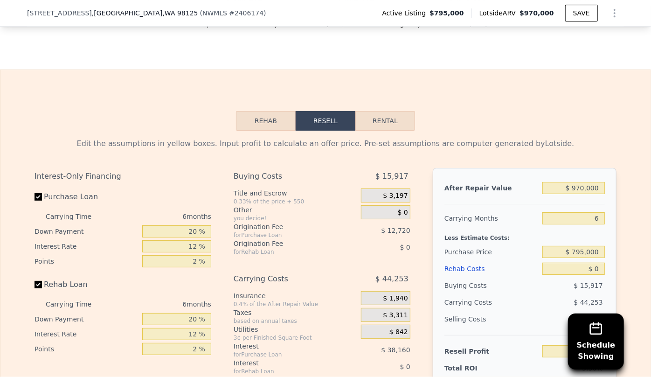
scroll to position [1525, 0]
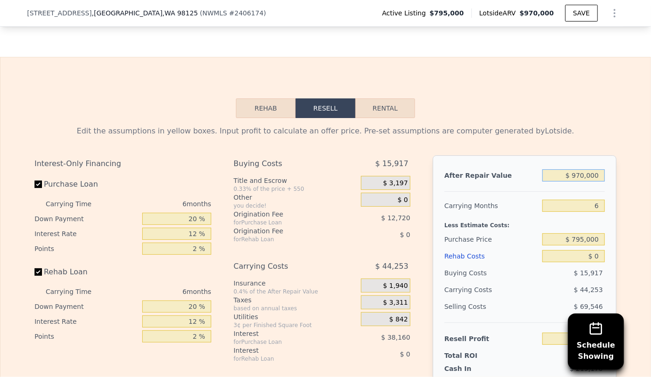
click at [579, 179] on input "$ 970,000" at bounding box center [573, 175] width 62 height 12
type input "$ 90,000"
type input "-$ 770,362"
type input "$ 940,000"
type input "$ 17,478"
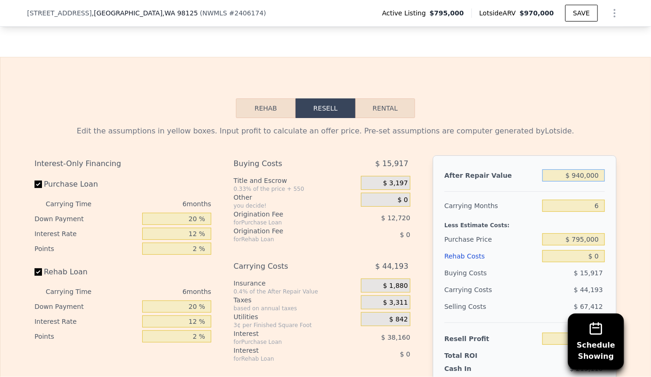
type input "$ 940,000"
click at [515, 113] on div "Rehab Resell Rental Edit the assumptions in yellow boxes. Input profit to calcu…" at bounding box center [325, 281] width 651 height 449
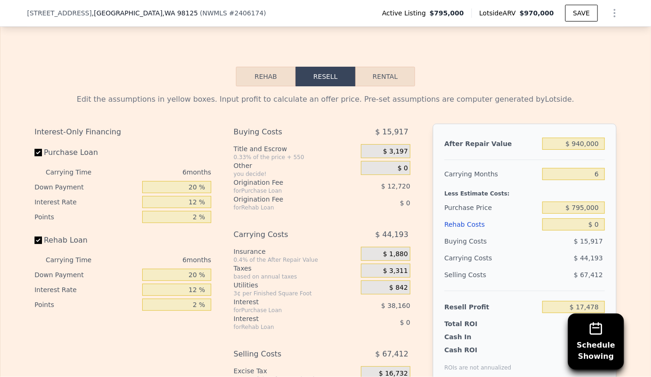
scroll to position [1652, 0]
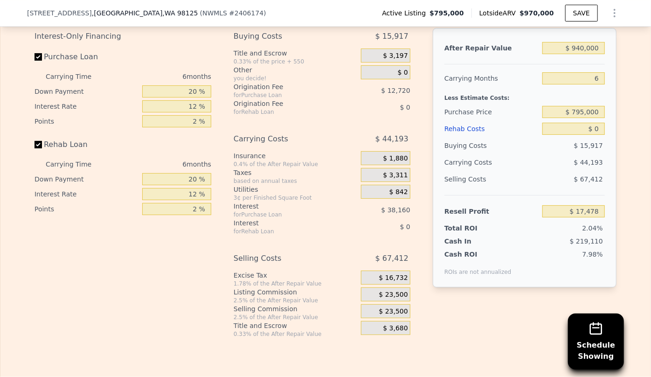
click at [474, 137] on div "Rehab Costs" at bounding box center [491, 128] width 94 height 17
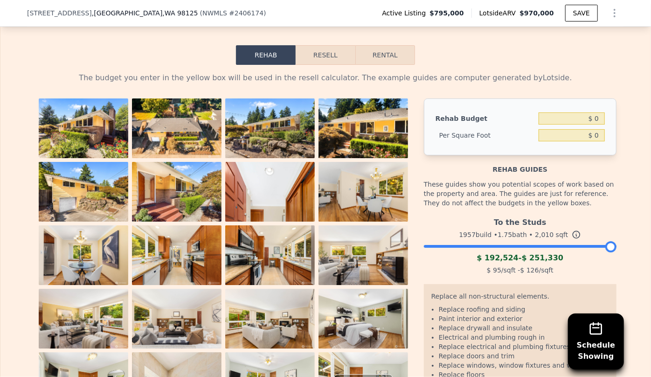
scroll to position [1567, 0]
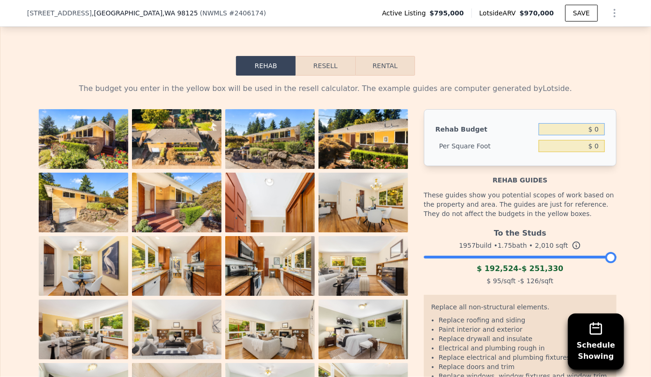
click at [591, 134] on input "$ 0" at bounding box center [571, 129] width 66 height 12
type input "$ 140,000"
type input "$ 69.65"
click at [337, 70] on button "Resell" at bounding box center [324, 66] width 59 height 20
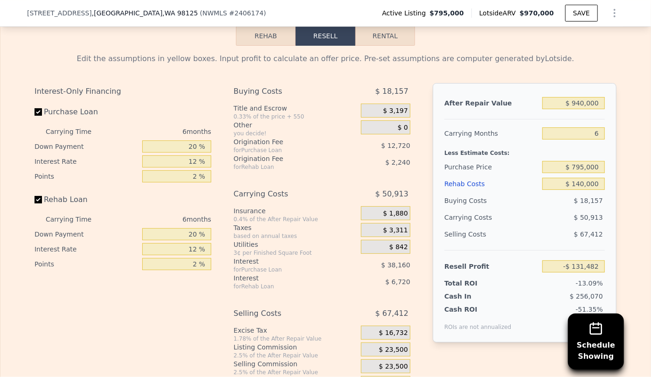
scroll to position [1610, 0]
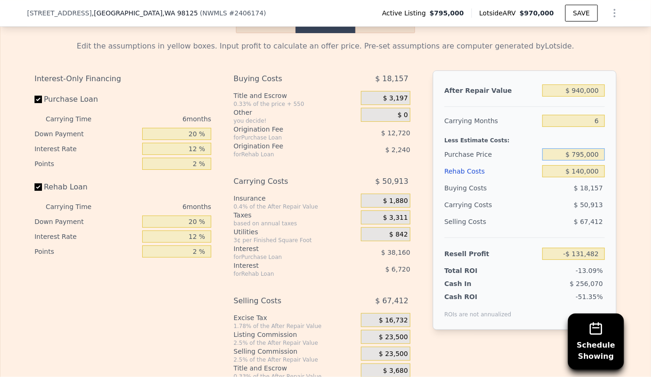
click at [583, 158] on input "$ 795,000" at bounding box center [573, 154] width 62 height 12
type input "$ 680,000"
type input "-$ 8,739"
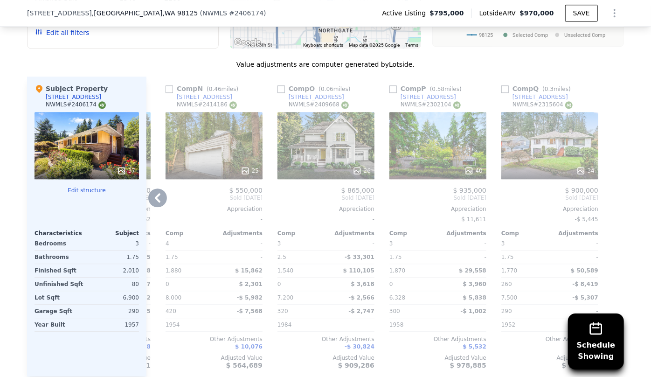
scroll to position [1144, 0]
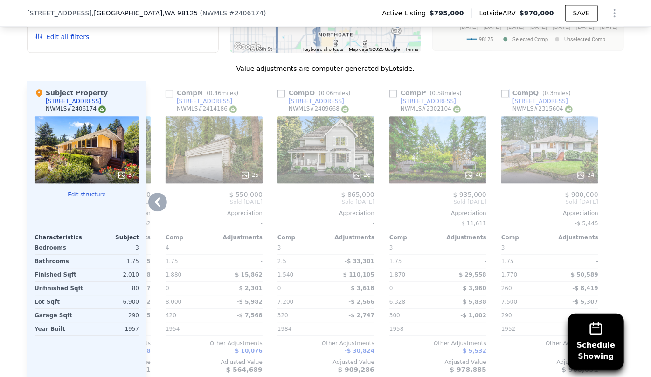
click at [501, 91] on input "checkbox" at bounding box center [504, 92] width 7 height 7
checkbox input "true"
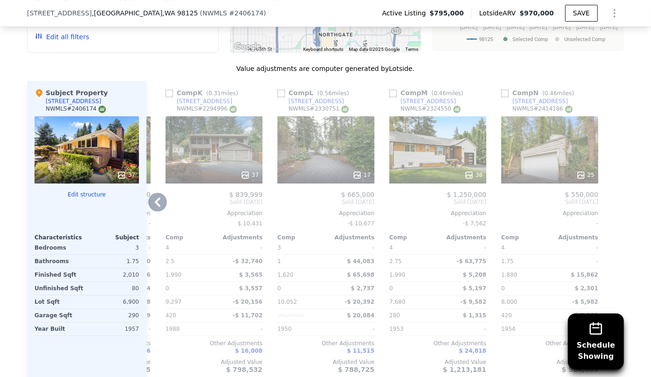
click at [155, 200] on icon at bounding box center [157, 201] width 19 height 19
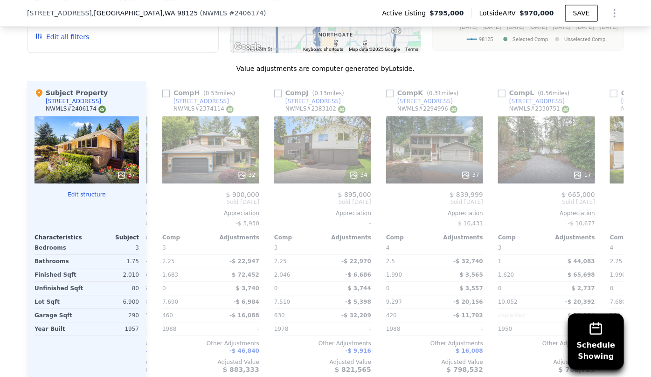
scroll to position [0, 1222]
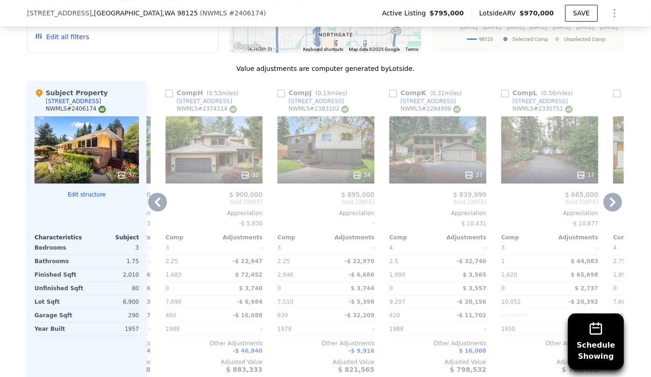
click at [155, 200] on icon at bounding box center [157, 201] width 19 height 19
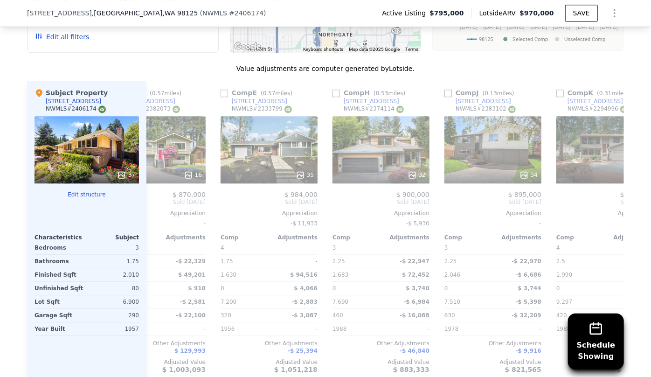
scroll to position [0, 999]
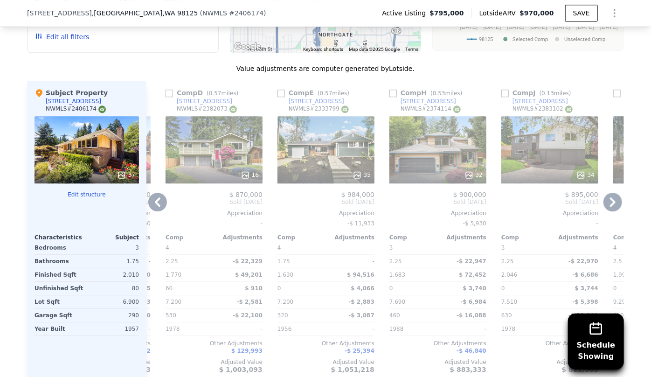
click at [282, 94] on div "Comp E ( 0.57 miles)" at bounding box center [315, 92] width 76 height 9
click at [279, 91] on input "checkbox" at bounding box center [280, 92] width 7 height 7
checkbox input "true"
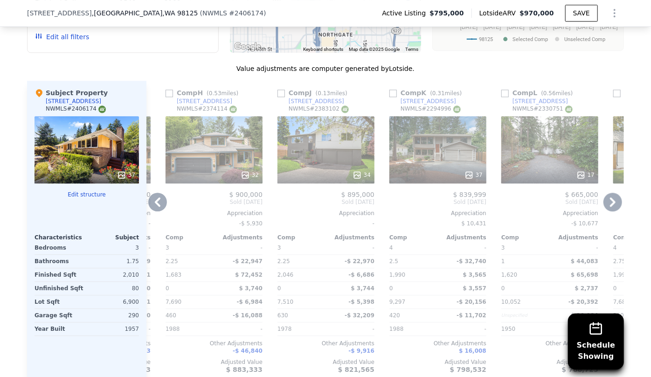
click at [155, 200] on icon at bounding box center [158, 201] width 6 height 9
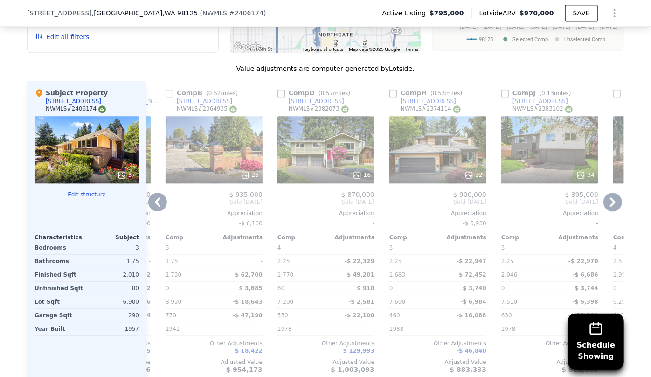
click at [155, 200] on icon at bounding box center [158, 201] width 6 height 9
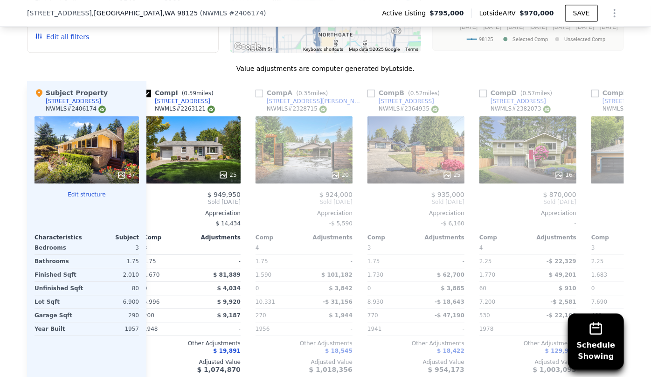
scroll to position [0, 551]
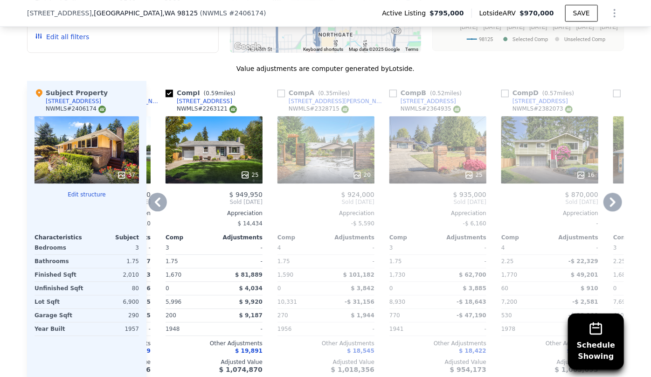
click at [155, 200] on icon at bounding box center [158, 201] width 6 height 9
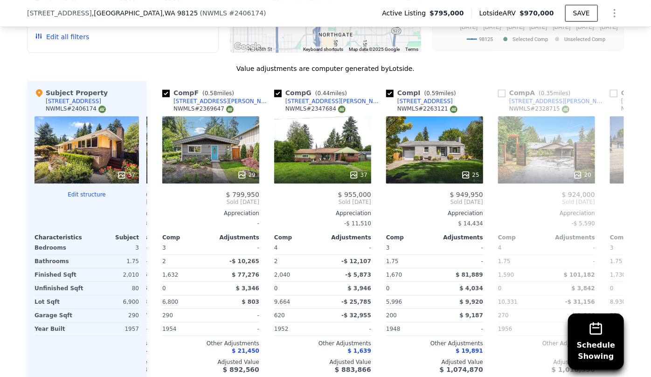
scroll to position [0, 328]
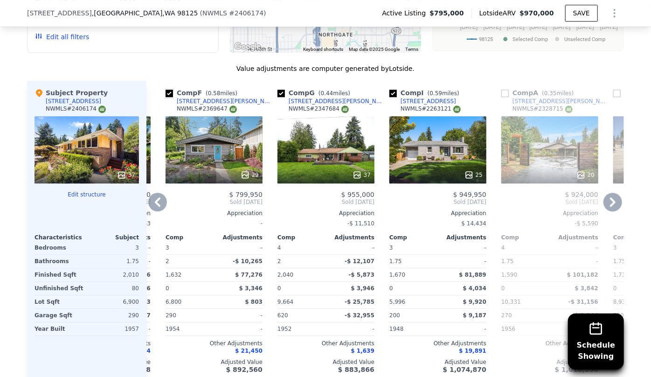
click at [167, 92] on input "checkbox" at bounding box center [168, 92] width 7 height 7
checkbox input "false"
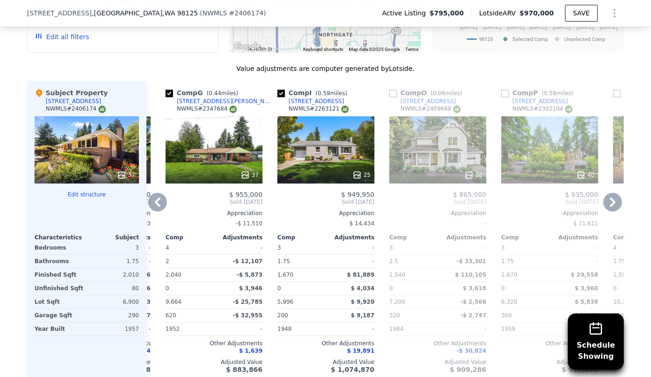
click at [155, 205] on icon at bounding box center [157, 201] width 19 height 19
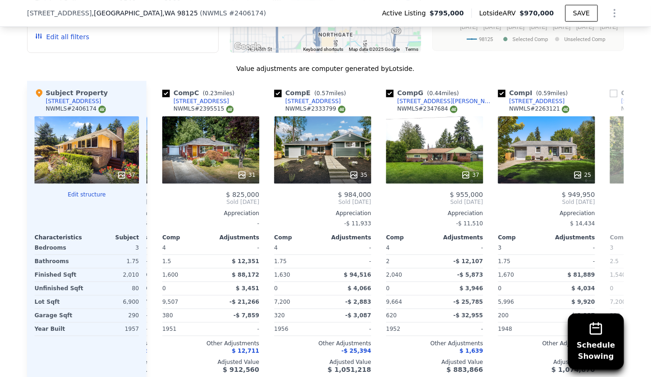
scroll to position [0, 104]
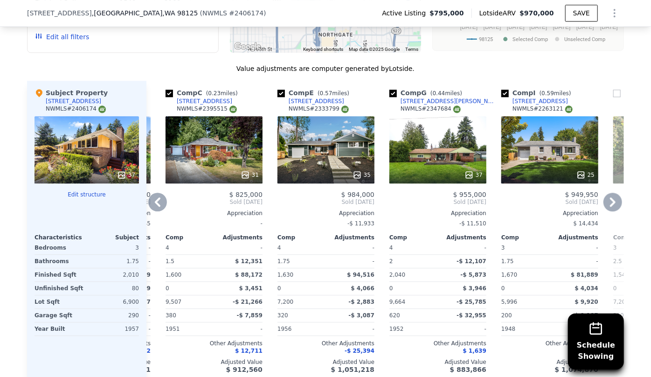
click at [155, 205] on icon at bounding box center [157, 201] width 19 height 19
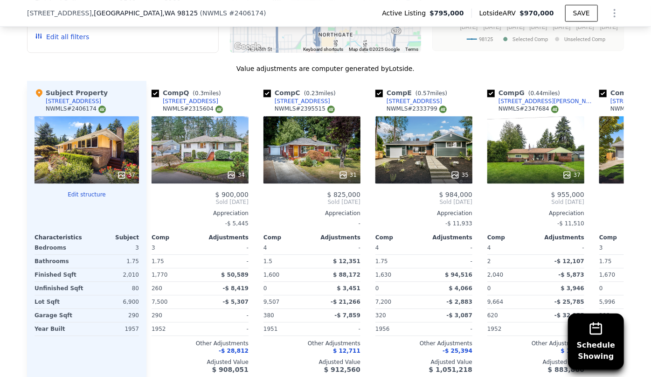
scroll to position [0, 0]
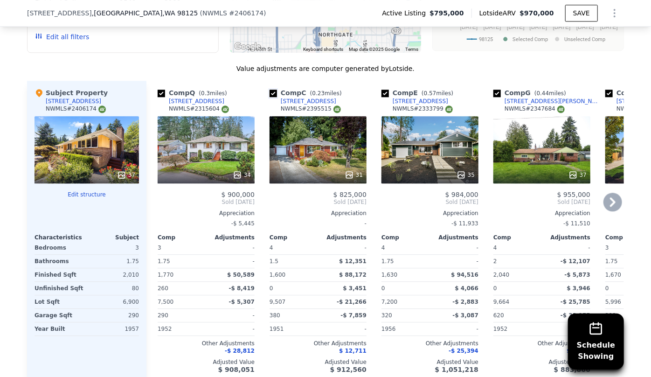
drag, startPoint x: 269, startPoint y: 92, endPoint x: 339, endPoint y: 196, distance: 124.6
click at [269, 92] on input "checkbox" at bounding box center [272, 92] width 7 height 7
checkbox input "false"
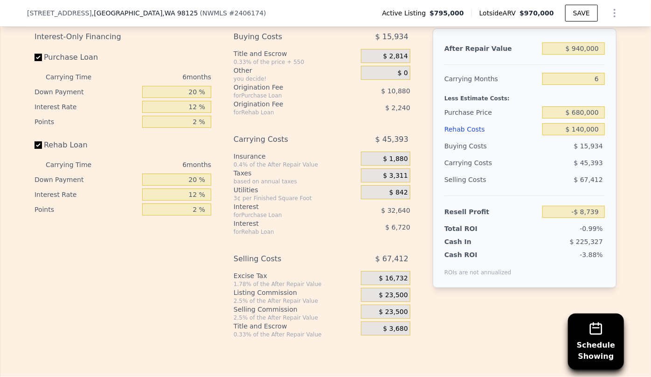
scroll to position [1652, 0]
click at [578, 51] on input "$ 940,000" at bounding box center [573, 48] width 62 height 12
type input "$ 90,000"
type input "-$ 796,579"
type input "$ 970,000"
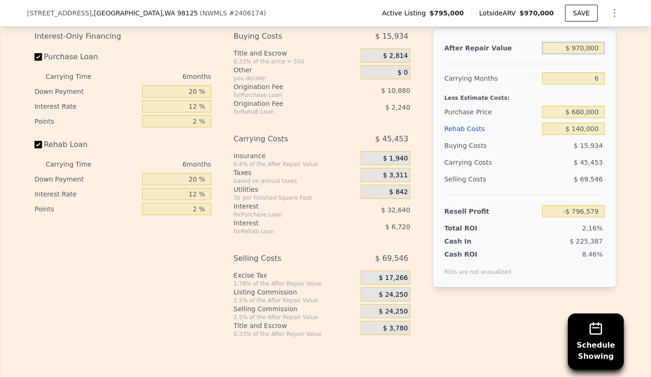
type input "$ 19,067"
type input "$ 970,000"
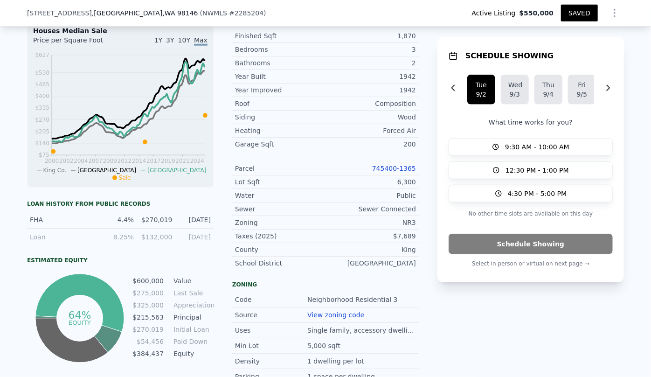
scroll to position [378, 0]
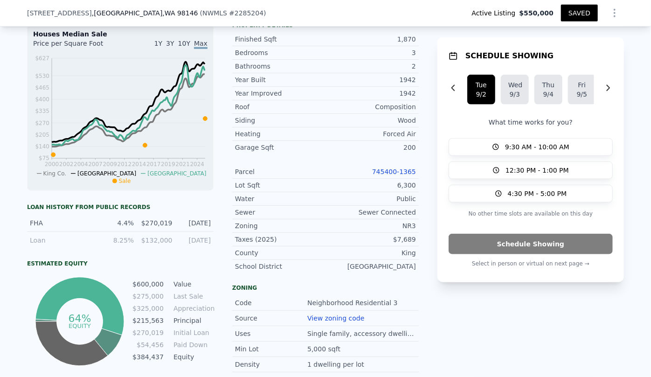
click at [385, 171] on link "745400-1365" at bounding box center [394, 171] width 44 height 7
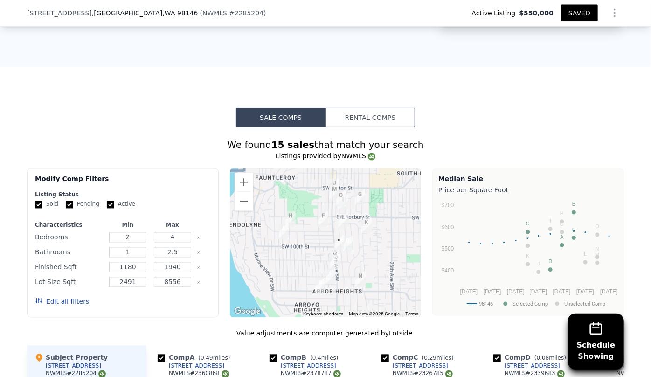
scroll to position [928, 0]
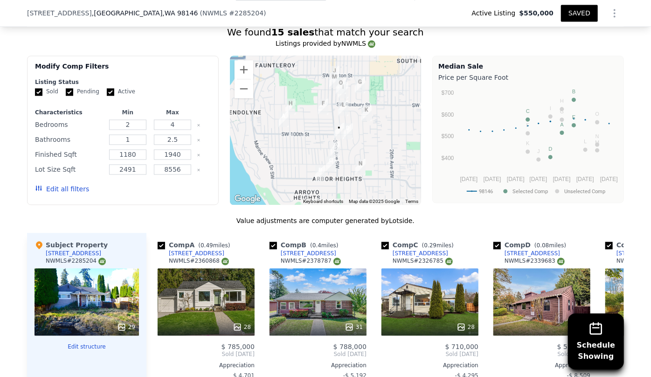
click at [52, 188] on button "Edit all filters" at bounding box center [62, 188] width 54 height 9
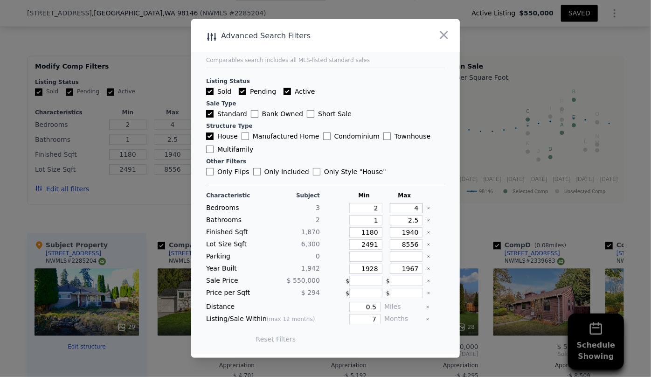
drag, startPoint x: 414, startPoint y: 208, endPoint x: 370, endPoint y: 208, distance: 44.7
click at [370, 208] on div "Bedrooms 3 2 4" at bounding box center [325, 208] width 239 height 10
type input "3"
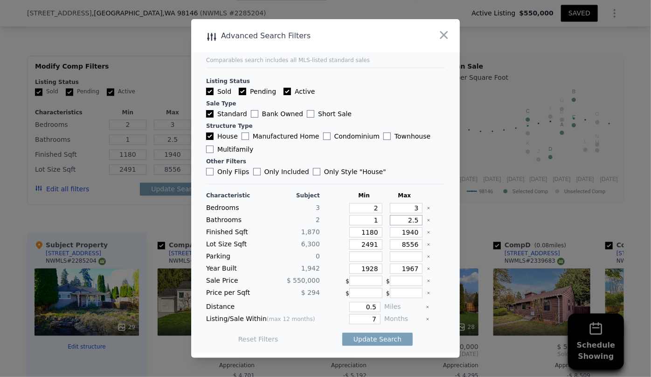
drag, startPoint x: 413, startPoint y: 219, endPoint x: 371, endPoint y: 220, distance: 42.4
click at [371, 220] on div "Bathrooms 2 1 2.5" at bounding box center [325, 220] width 239 height 10
drag, startPoint x: 377, startPoint y: 233, endPoint x: 311, endPoint y: 233, distance: 65.3
click at [312, 233] on div "Finished Sqft 1,870 1180 1940" at bounding box center [325, 232] width 239 height 10
type input "1"
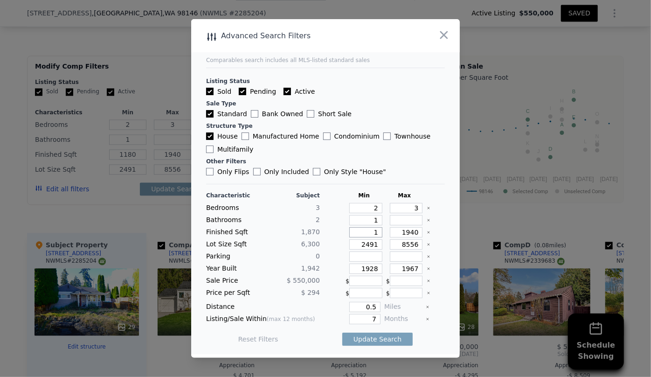
type input "1"
type input "15"
type input "150"
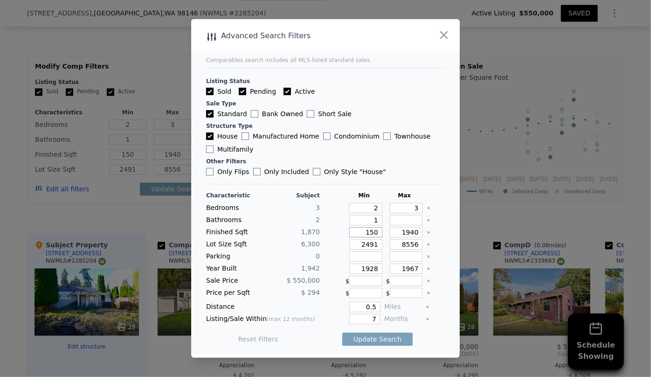
type input "1500"
drag, startPoint x: 414, startPoint y: 235, endPoint x: 369, endPoint y: 236, distance: 45.7
click at [369, 236] on div "Finished Sqft 1,870 1500 1940" at bounding box center [325, 232] width 239 height 10
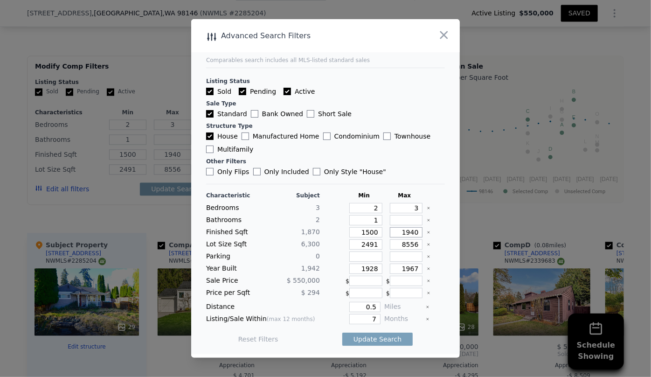
type input "2"
type input "20"
type input "200"
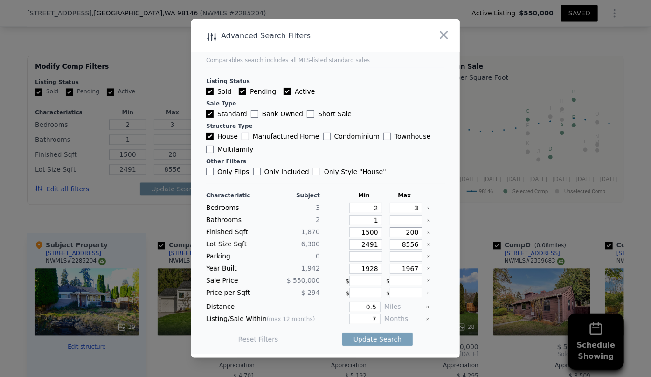
type input "200"
type input "2000"
drag, startPoint x: 376, startPoint y: 245, endPoint x: 318, endPoint y: 254, distance: 58.4
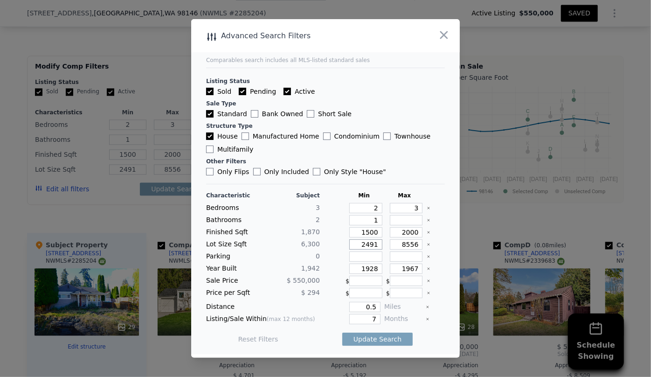
click at [318, 253] on div "Characteristic Subject Min Max Bedrooms 3 2 3 Bathrooms 2 1 Finished Sqft 1,870…" at bounding box center [325, 272] width 239 height 160
drag, startPoint x: 376, startPoint y: 264, endPoint x: 302, endPoint y: 265, distance: 74.6
click at [305, 264] on div "Year Built 1,942 1928 1967" at bounding box center [325, 268] width 239 height 10
click at [410, 268] on input "1967" at bounding box center [406, 268] width 33 height 10
type input "1997"
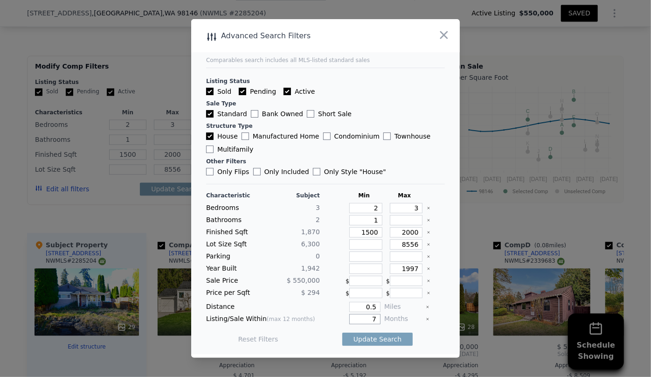
drag, startPoint x: 364, startPoint y: 318, endPoint x: 340, endPoint y: 317, distance: 23.8
click at [340, 317] on div "7" at bounding box center [351, 319] width 57 height 10
type input "6"
click at [359, 336] on button "Update Search" at bounding box center [377, 338] width 70 height 13
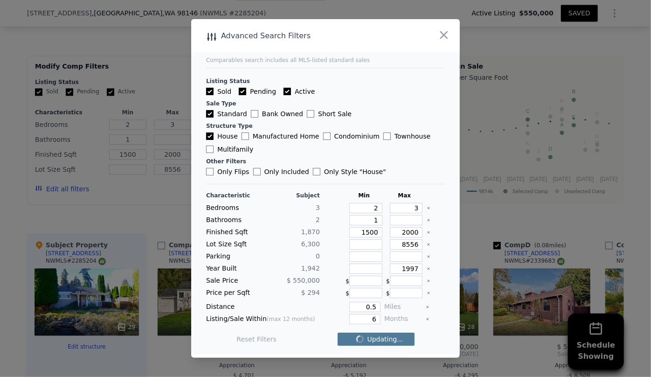
checkbox input "false"
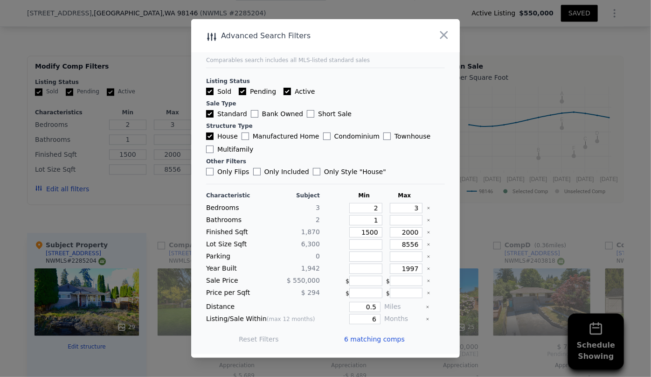
click at [359, 339] on span "6 matching comps" at bounding box center [374, 338] width 61 height 9
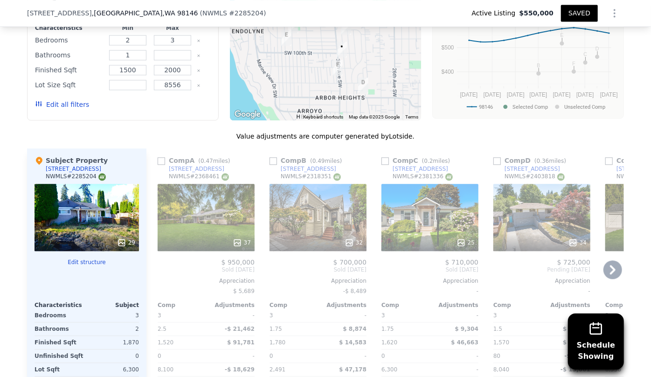
scroll to position [1013, 0]
click at [158, 159] on input "checkbox" at bounding box center [161, 160] width 7 height 7
checkbox input "true"
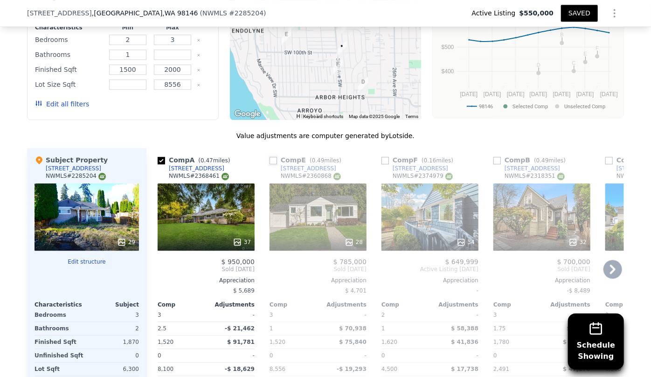
click at [270, 160] on input "checkbox" at bounding box center [272, 160] width 7 height 7
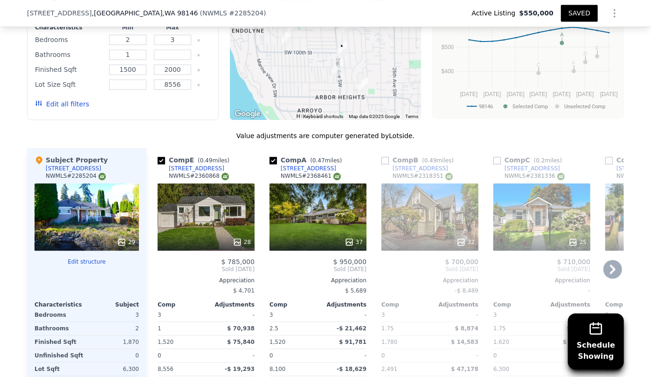
click at [158, 165] on link "9830 42nd Ave SW" at bounding box center [191, 168] width 67 height 7
click at [158, 159] on input "checkbox" at bounding box center [161, 160] width 7 height 7
checkbox input "false"
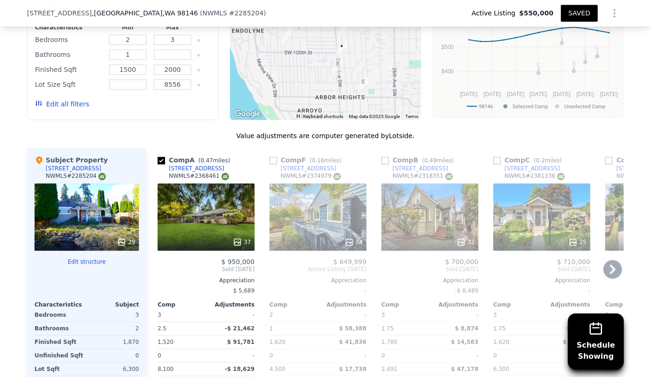
click at [299, 212] on div "34" at bounding box center [317, 216] width 97 height 67
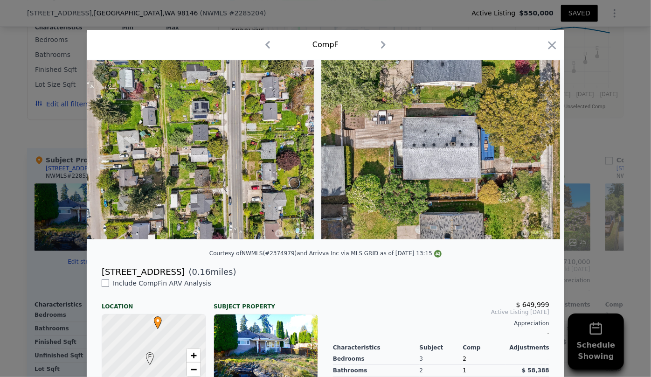
scroll to position [0, 8576]
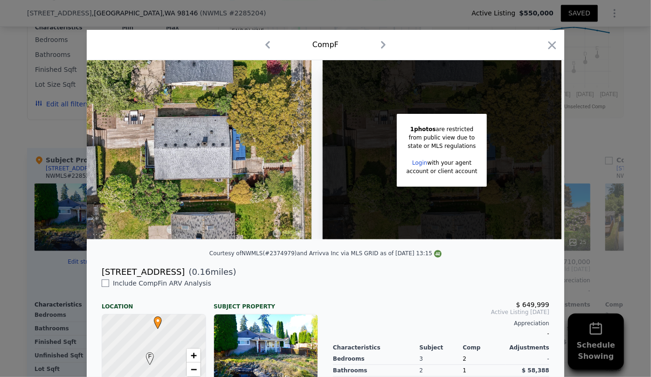
click at [551, 37] on div "Comp F" at bounding box center [325, 44] width 462 height 15
click at [550, 41] on icon "button" at bounding box center [551, 45] width 13 height 13
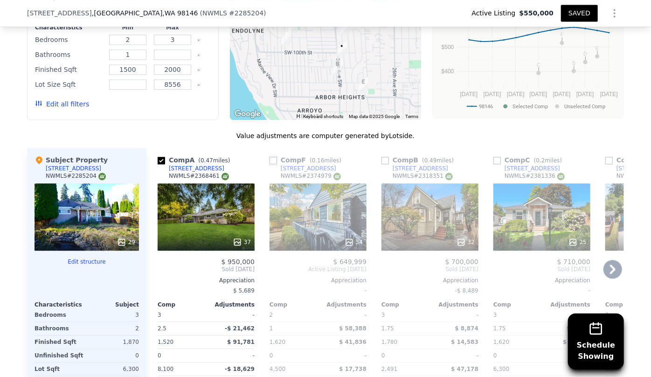
click at [273, 158] on input "checkbox" at bounding box center [272, 160] width 7 height 7
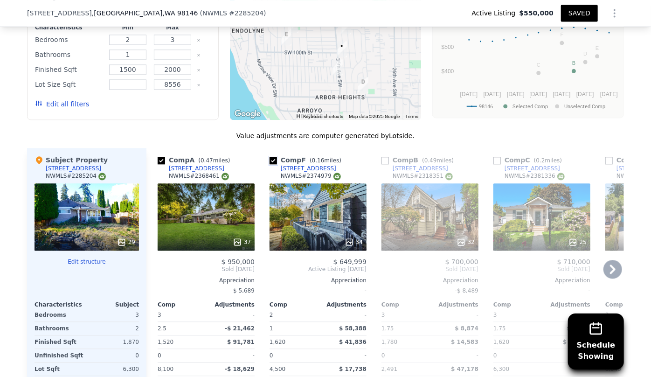
click at [273, 158] on input "checkbox" at bounding box center [272, 160] width 7 height 7
checkbox input "false"
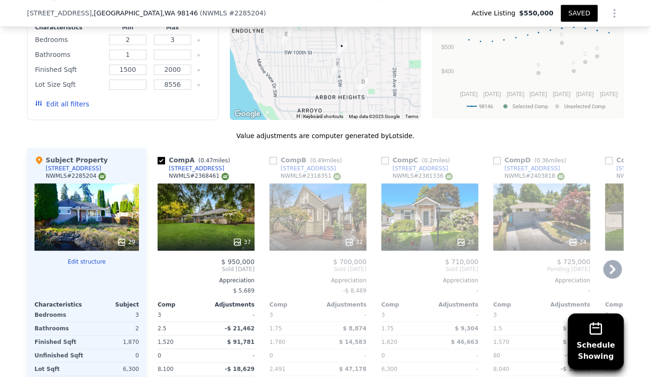
click at [312, 211] on div "32" at bounding box center [317, 216] width 97 height 67
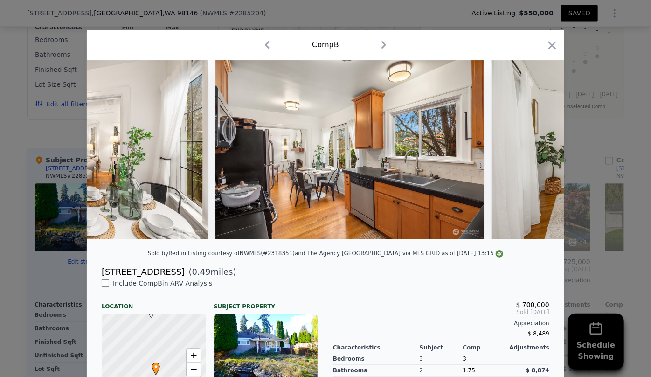
scroll to position [0, 4244]
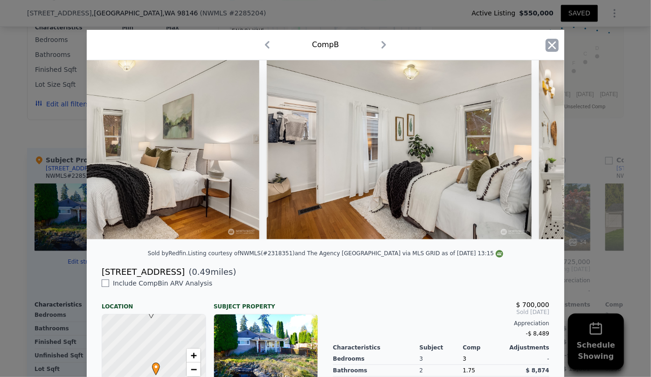
click at [553, 47] on icon "button" at bounding box center [551, 45] width 13 height 13
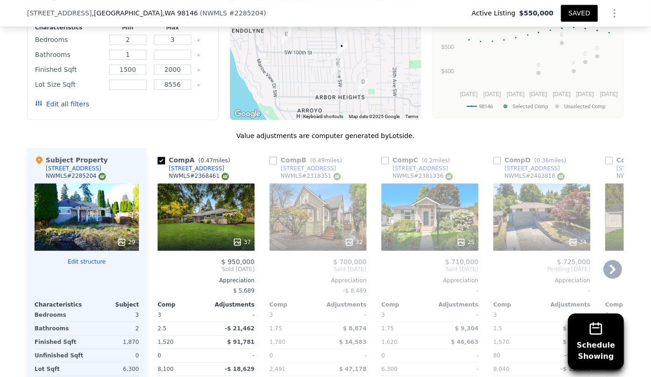
click at [269, 158] on input "checkbox" at bounding box center [272, 160] width 7 height 7
checkbox input "true"
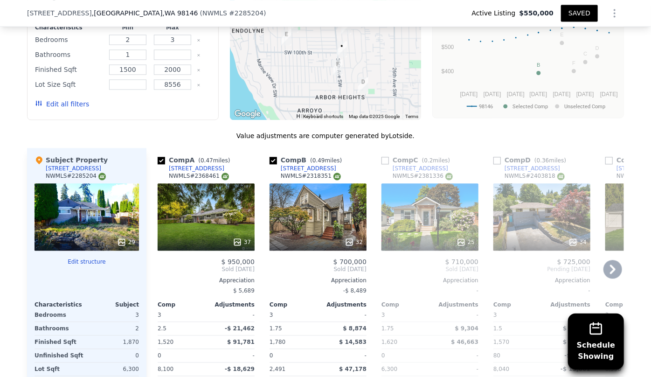
click at [414, 213] on div "25" at bounding box center [429, 216] width 97 height 67
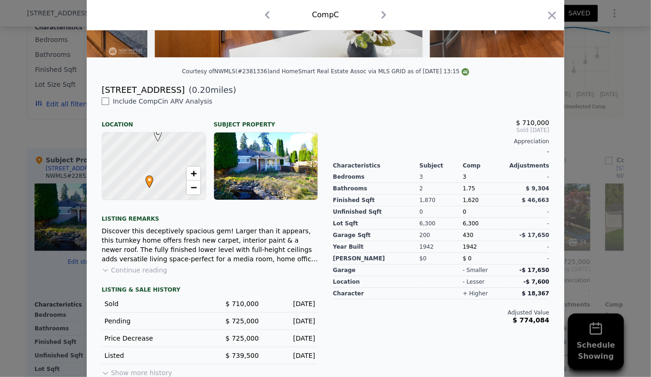
scroll to position [196, 0]
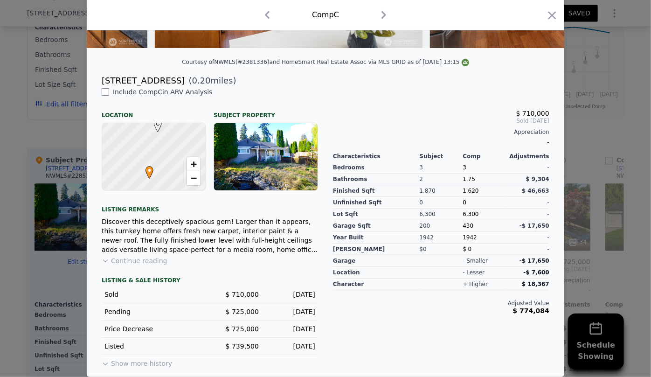
click at [129, 363] on button "Show more history" at bounding box center [137, 361] width 70 height 13
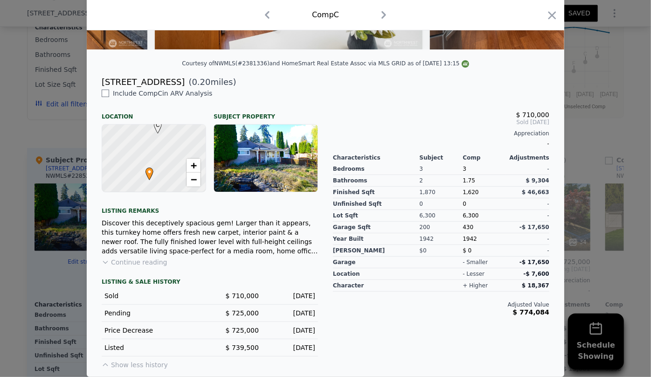
scroll to position [196, 0]
click at [549, 15] on icon "button" at bounding box center [552, 15] width 8 height 8
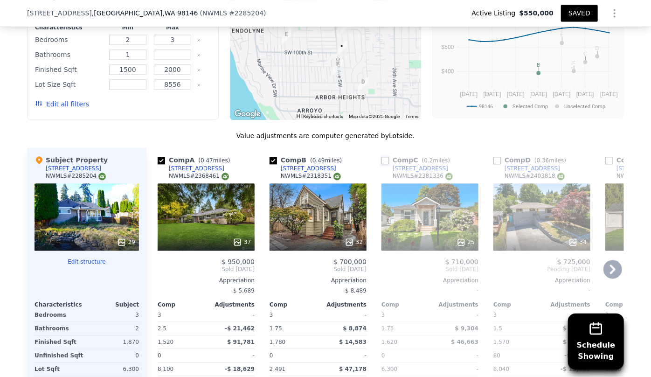
click at [382, 159] on input "checkbox" at bounding box center [384, 160] width 7 height 7
checkbox input "true"
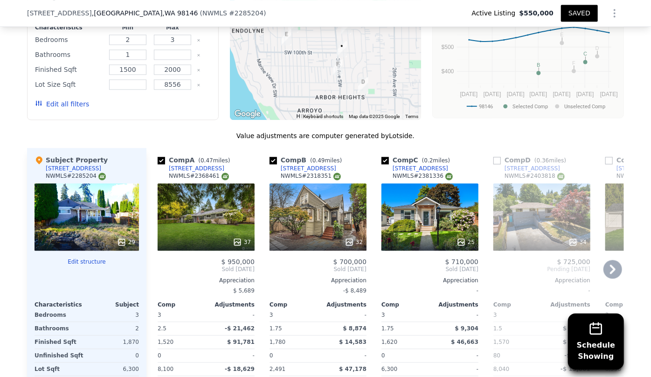
click at [606, 268] on icon at bounding box center [612, 269] width 19 height 19
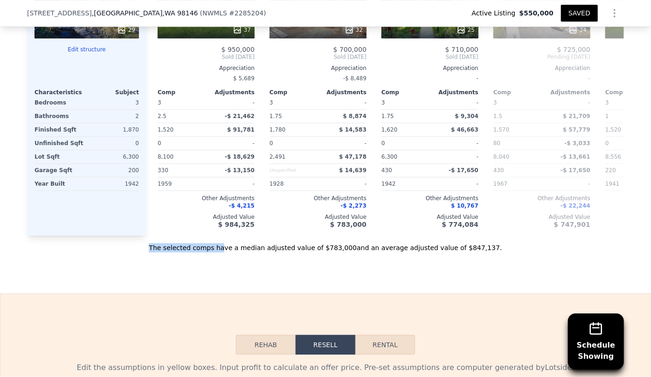
drag, startPoint x: 438, startPoint y: 240, endPoint x: 223, endPoint y: 240, distance: 214.9
click at [239, 246] on div "Value adjustments are computer generated by Lotside . Subject Property 10013 34…" at bounding box center [325, 85] width 597 height 333
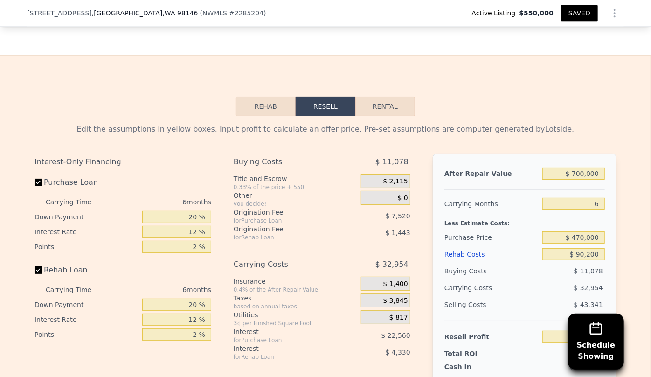
scroll to position [1479, 0]
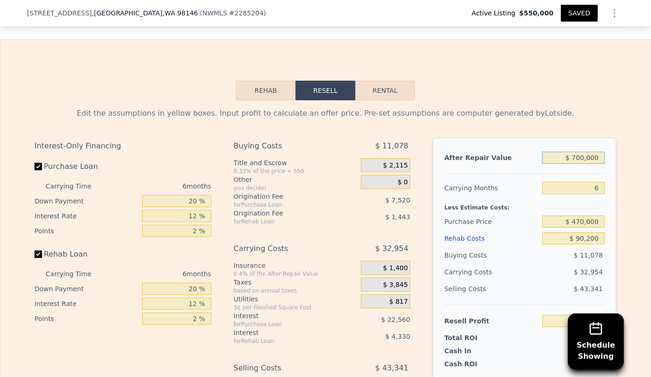
click at [576, 163] on input "$ 700,000" at bounding box center [573, 157] width 62 height 12
type input "$ 00000"
type input "-$ 603,382"
type input "$ 800,000"
type input "$ 146,114"
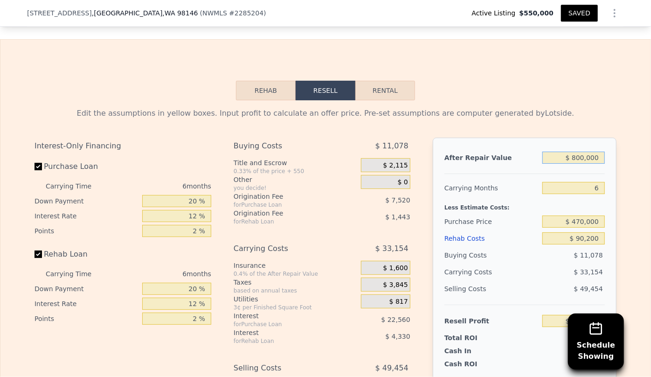
type input "$ 800,000"
click at [625, 199] on div "Edit the assumptions in yellow boxes. Input profit to calculate an offer price.…" at bounding box center [325, 273] width 650 height 347
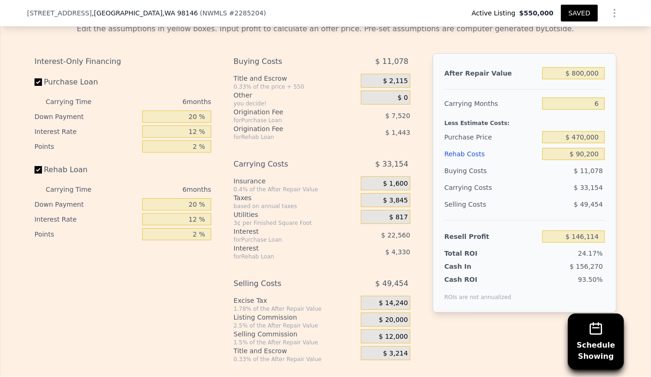
scroll to position [1564, 0]
click at [580, 158] on input "$ 90,200" at bounding box center [573, 153] width 62 height 12
type input "$ 0200"
type input "$ 241,874"
type input "$ 10,200"
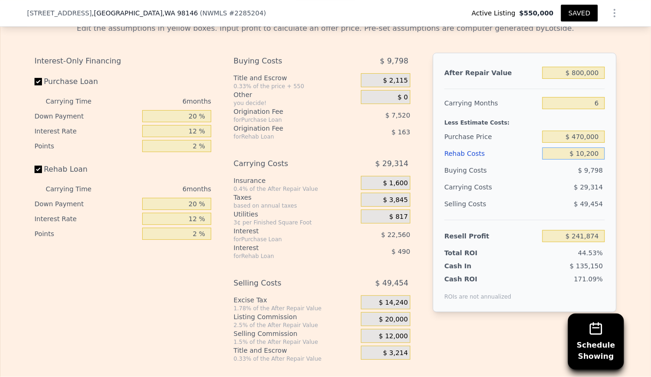
type input "$ 231,234"
click at [531, 224] on div "Resell Profit $ 231,234" at bounding box center [524, 232] width 160 height 25
click at [587, 158] on input "$ 10,200" at bounding box center [573, 153] width 62 height 12
type input "$ 102,000"
type input "$ 133,561"
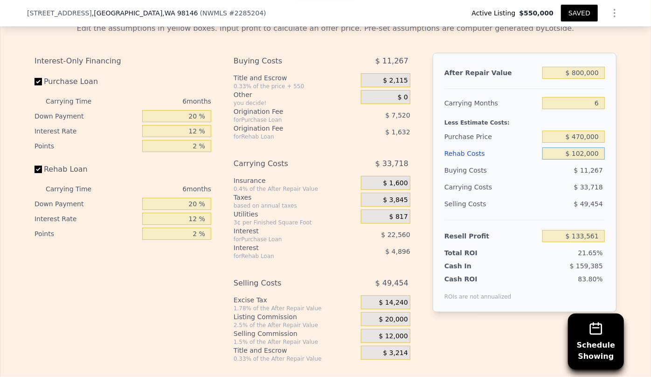
type input "$ 102,000"
click at [602, 191] on div "After Repair Value $ 800,000 Carrying Months 6 Less Estimate Costs: Purchase Pr…" at bounding box center [525, 182] width 184 height 259
click at [580, 140] on input "$ 470,000" at bounding box center [573, 136] width 62 height 12
type input "$ 500,000"
click at [569, 173] on div "$ 11,267" at bounding box center [573, 170] width 63 height 17
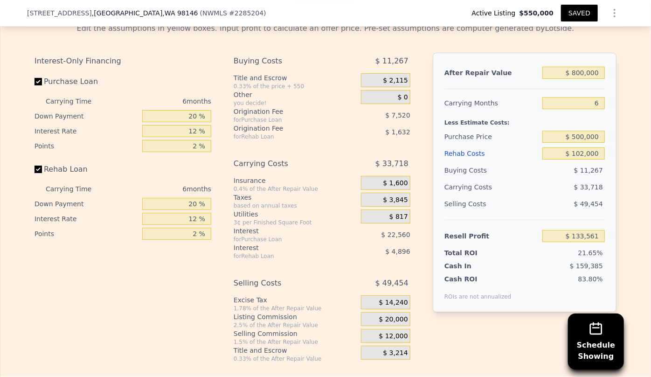
type input "$ 101,541"
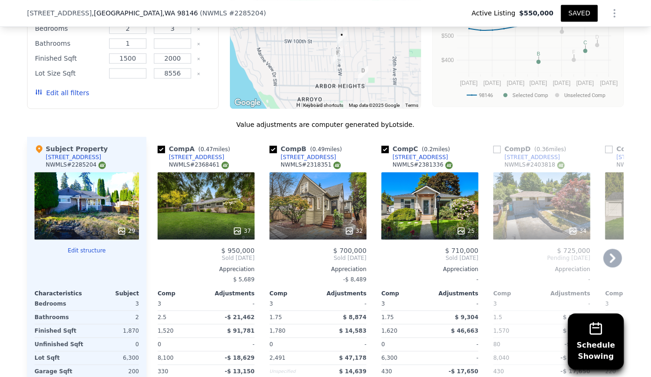
scroll to position [1013, 0]
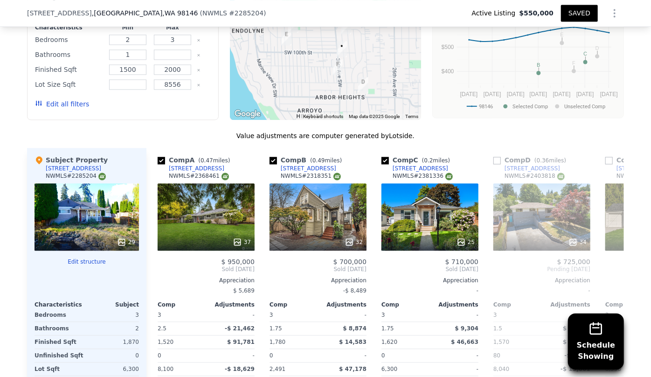
click at [71, 103] on button "Edit all filters" at bounding box center [62, 103] width 54 height 9
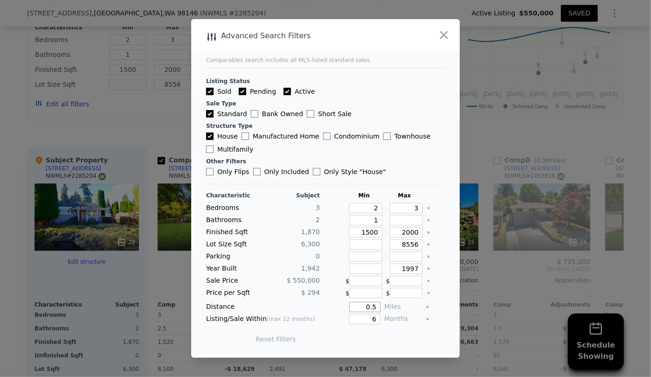
drag, startPoint x: 374, startPoint y: 306, endPoint x: 317, endPoint y: 300, distance: 57.2
click at [320, 301] on div "Characteristic Subject Min Max Bedrooms 3 2 3 Bathrooms 2 1 Finished Sqft 1,870…" at bounding box center [325, 272] width 239 height 160
type input "1"
click at [372, 337] on button "Update Search" at bounding box center [377, 338] width 70 height 13
checkbox input "false"
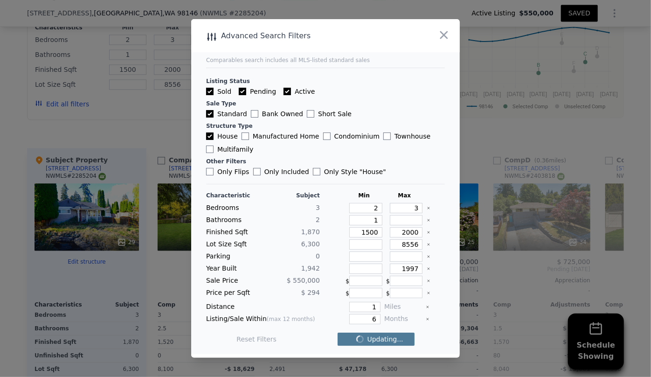
checkbox input "false"
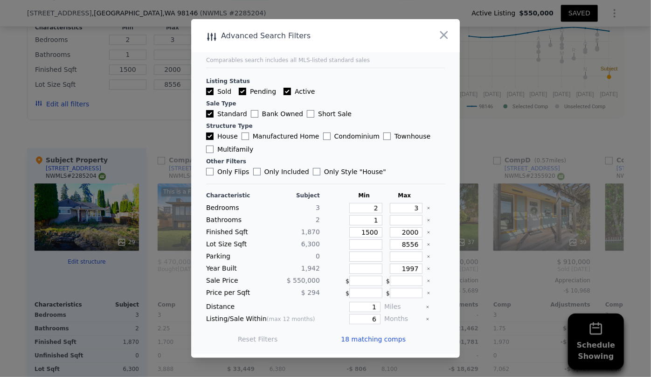
click at [372, 337] on span "18 matching comps" at bounding box center [373, 338] width 65 height 9
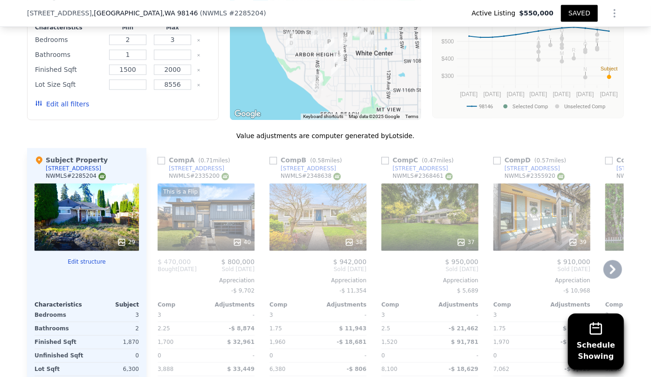
scroll to position [1056, 0]
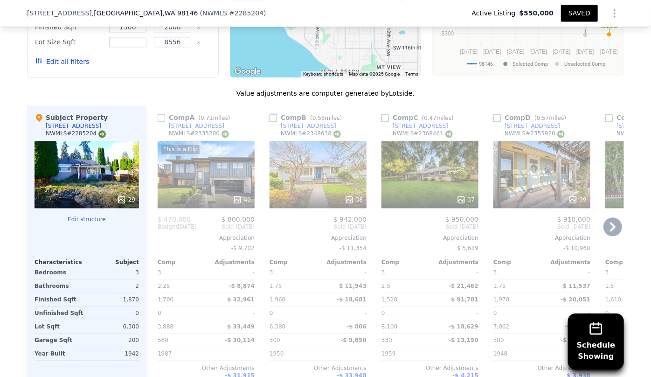
click at [269, 116] on input "checkbox" at bounding box center [272, 117] width 7 height 7
checkbox input "true"
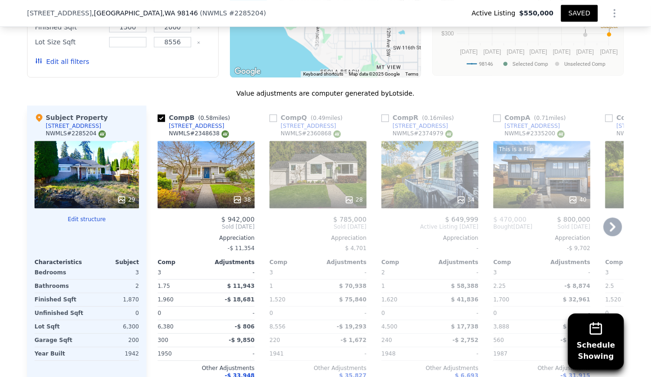
click at [605, 227] on icon at bounding box center [612, 226] width 19 height 19
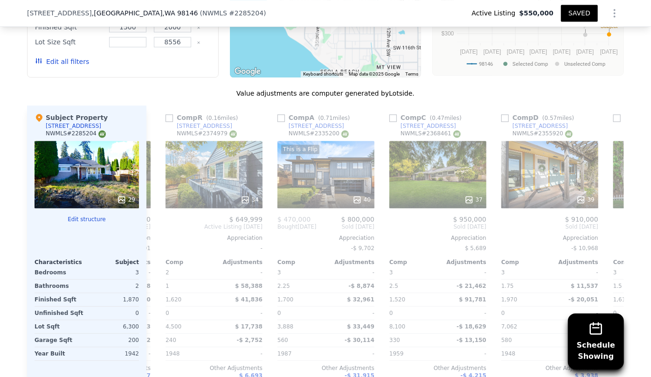
scroll to position [0, 224]
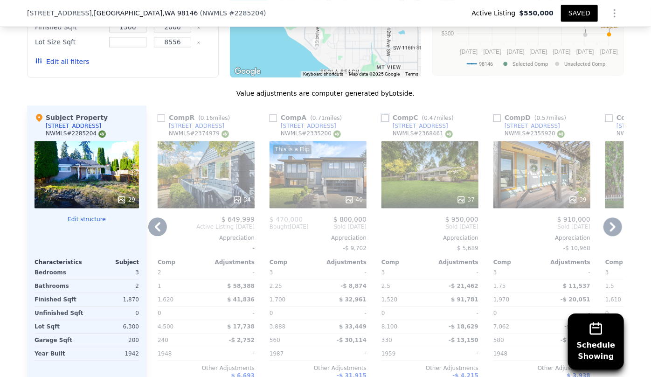
click at [382, 115] on input "checkbox" at bounding box center [384, 117] width 7 height 7
checkbox input "true"
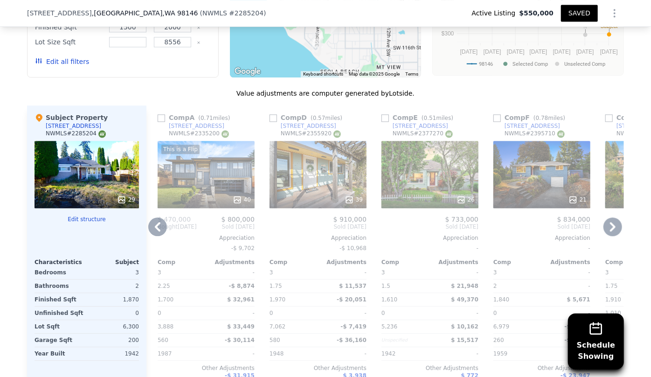
click at [273, 122] on link "4126 SW 106th St" at bounding box center [302, 125] width 67 height 7
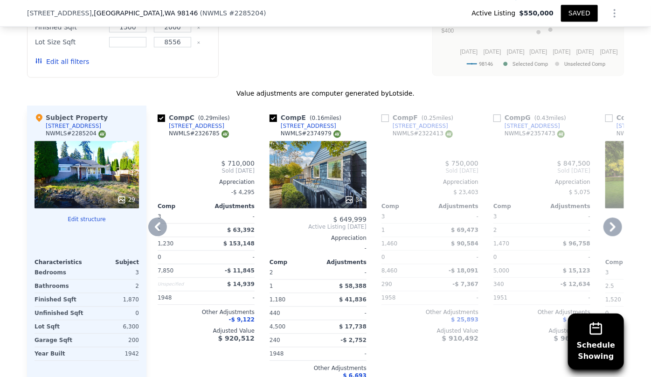
type input "4"
type input "2.5"
type input "1180"
type input "1940"
type input "2491"
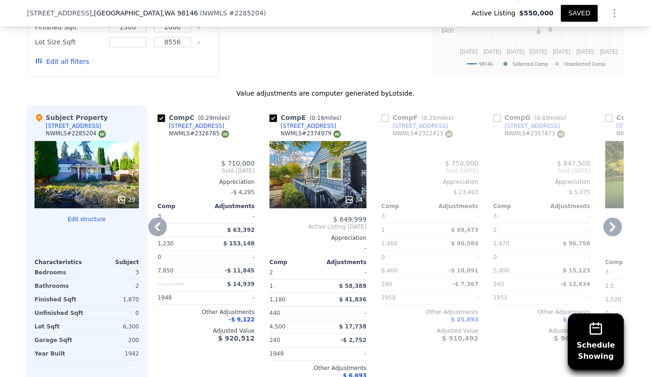
type input "$ 700,000"
type input "$ 90,200"
type input "$ 52,427"
checkbox input "true"
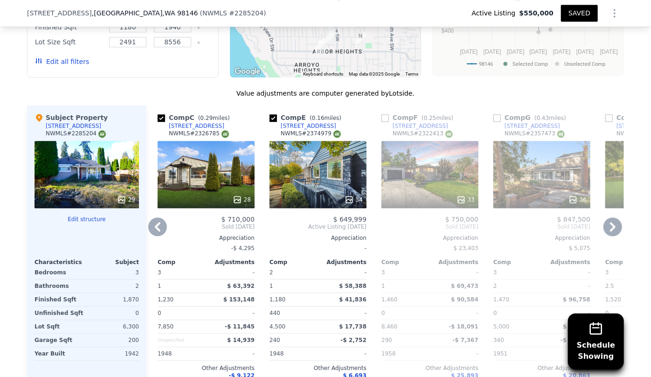
click at [606, 222] on icon at bounding box center [612, 226] width 19 height 19
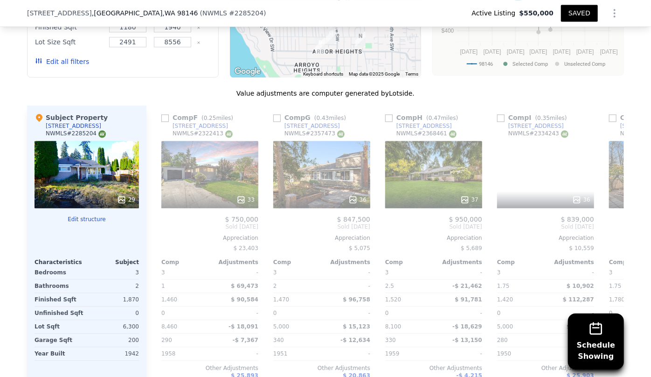
scroll to position [0, 447]
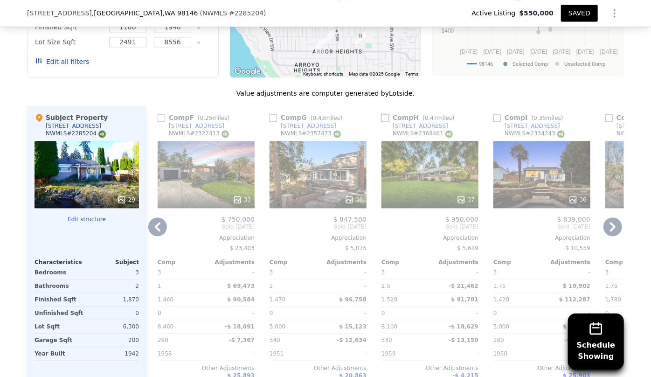
click at [383, 117] on input "checkbox" at bounding box center [384, 117] width 7 height 7
checkbox input "true"
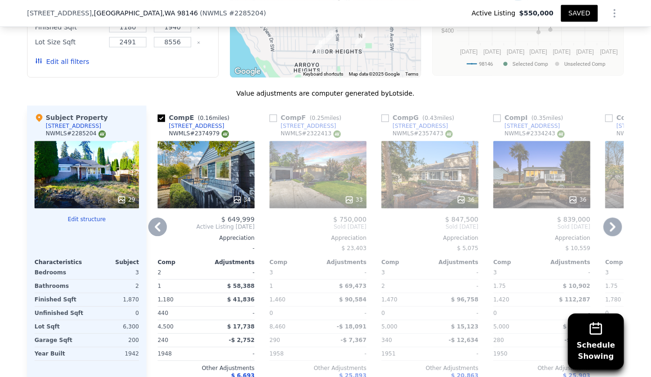
click at [617, 221] on icon at bounding box center [612, 226] width 19 height 19
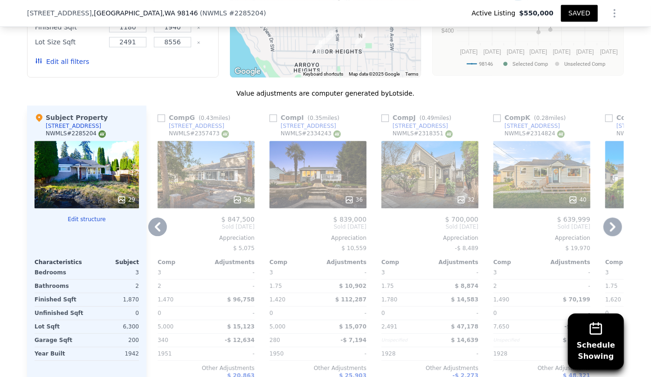
click at [617, 221] on icon at bounding box center [612, 226] width 19 height 19
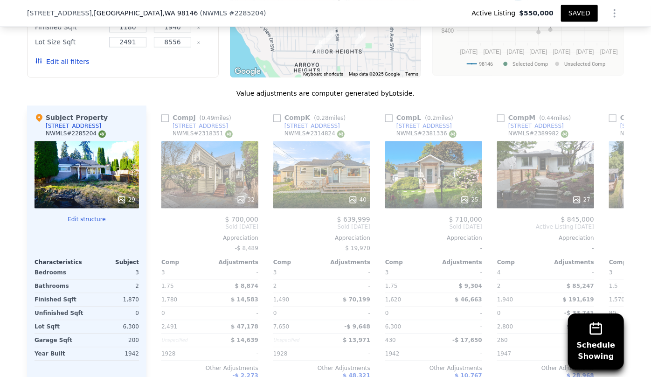
scroll to position [0, 895]
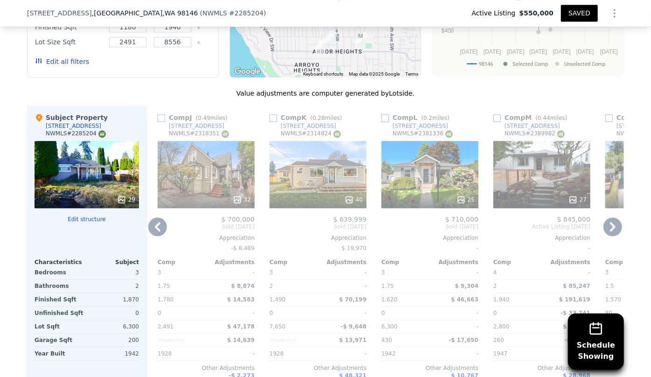
click at [381, 115] on input "checkbox" at bounding box center [384, 117] width 7 height 7
checkbox input "true"
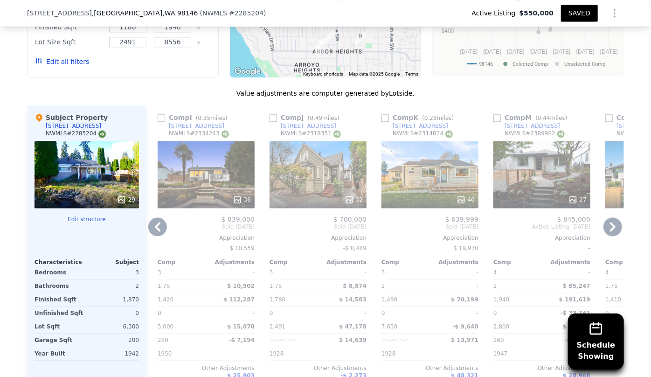
click at [533, 169] on div "27" at bounding box center [541, 174] width 97 height 67
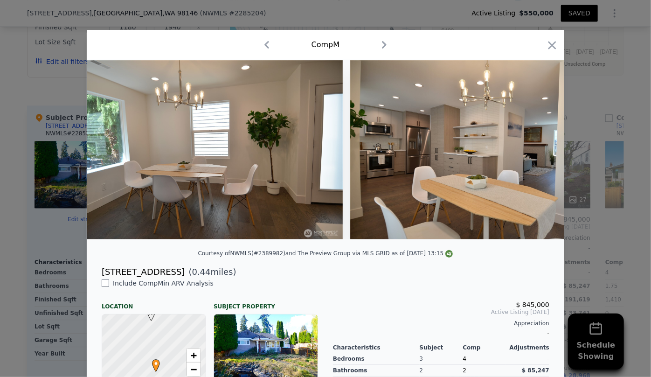
scroll to position [0, 3035]
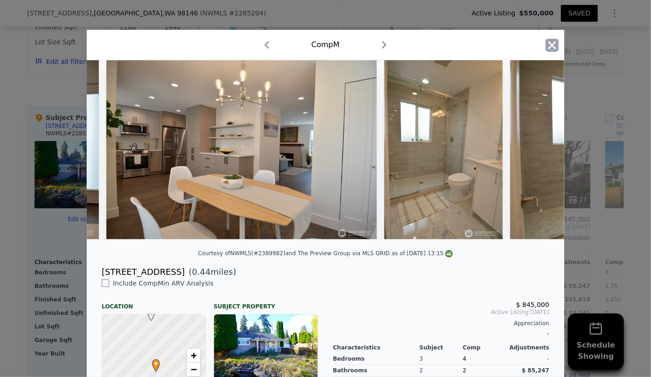
click at [553, 47] on icon "button" at bounding box center [551, 45] width 13 height 13
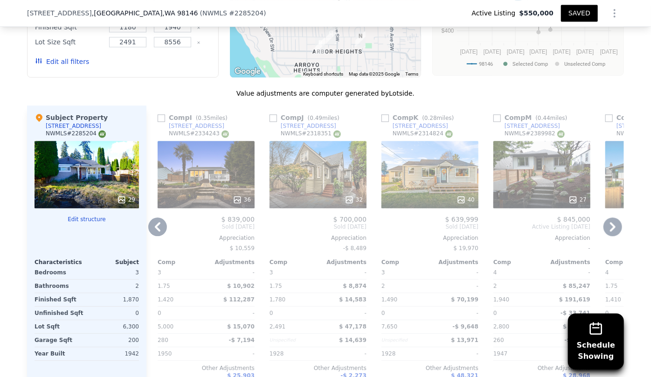
click at [610, 226] on icon at bounding box center [613, 226] width 6 height 9
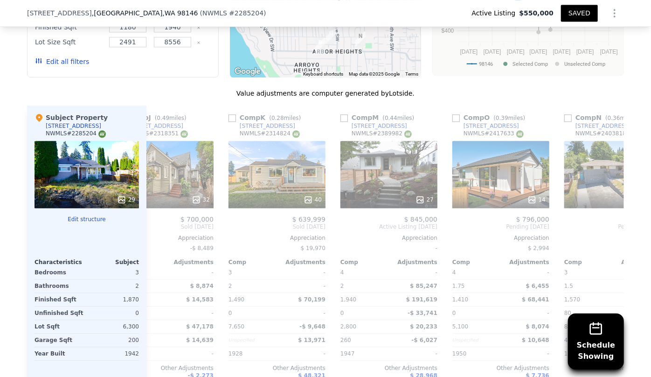
scroll to position [0, 1119]
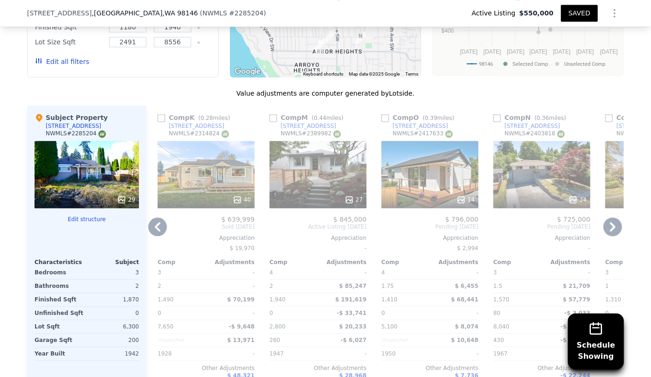
click at [610, 226] on icon at bounding box center [613, 226] width 6 height 9
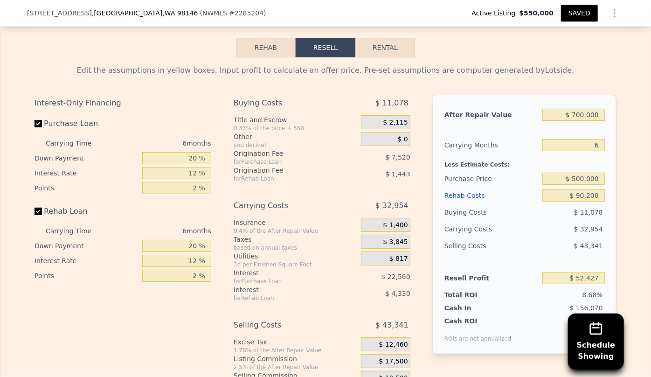
scroll to position [1564, 0]
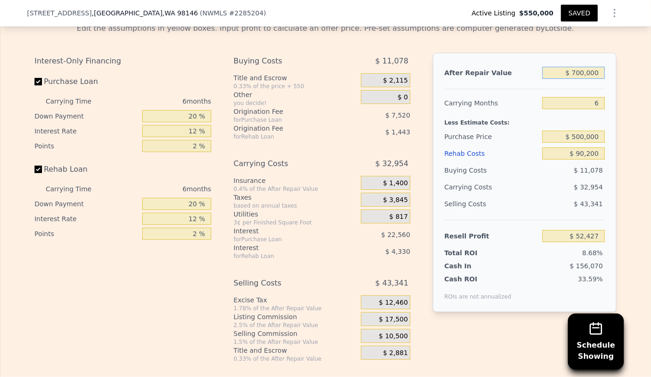
click at [578, 78] on input "$ 700,000" at bounding box center [573, 73] width 62 height 12
type input "$ 70,000"
type input "-$ 537,801"
type input "$ 750,000"
type input "$ 99,270"
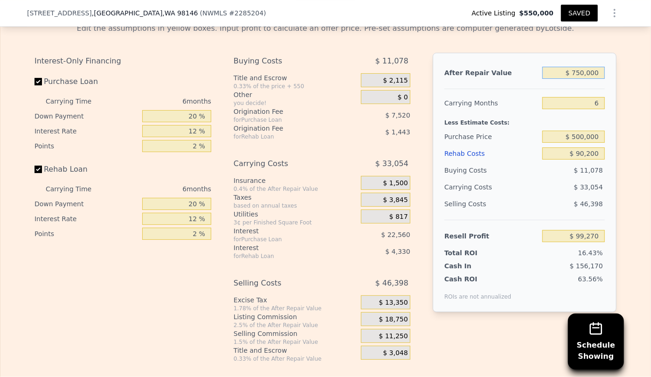
type input "$ 750,000"
click at [511, 145] on div "Purchase Price" at bounding box center [491, 136] width 94 height 17
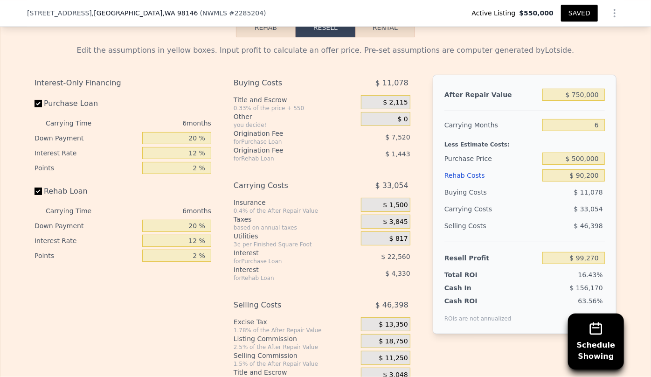
scroll to position [1607, 0]
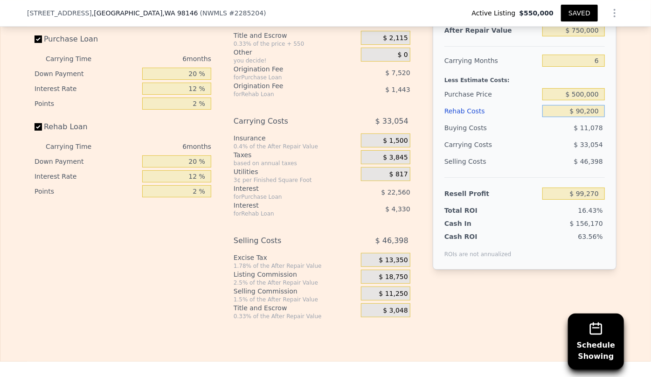
click at [578, 117] on input "$ 90,200" at bounding box center [573, 111] width 62 height 12
type input "$ 0200"
type input "$ 195,030"
type input "$ 10,200"
type input "$ 184,390"
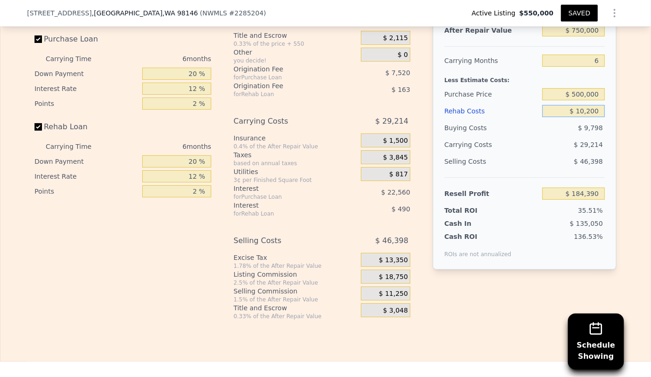
type input "$ 120,200"
type input "$ 67,350"
type input "$ 120,200"
click at [577, 153] on div "$ 34,494" at bounding box center [555, 144] width 98 height 17
click at [596, 66] on input "6" at bounding box center [573, 61] width 62 height 12
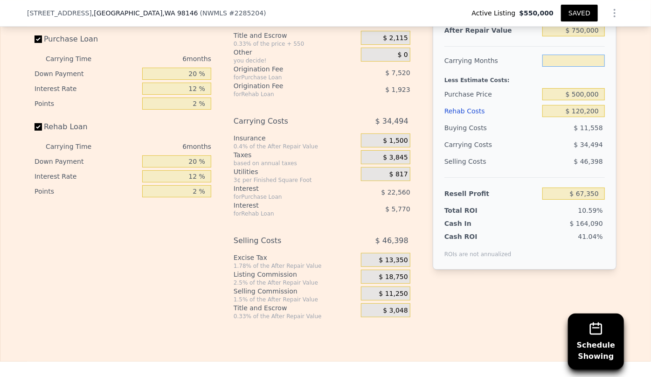
type input "8"
type input "$ 55,853"
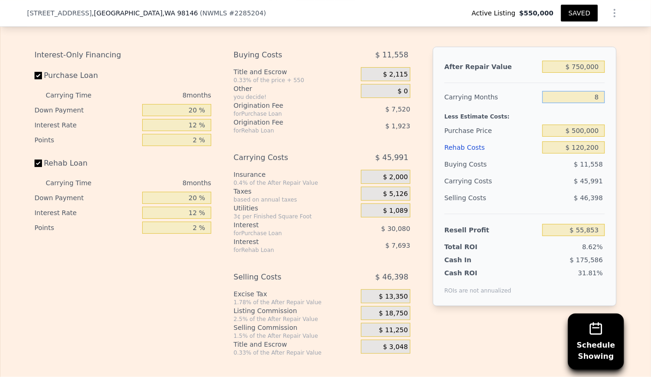
scroll to position [1522, 0]
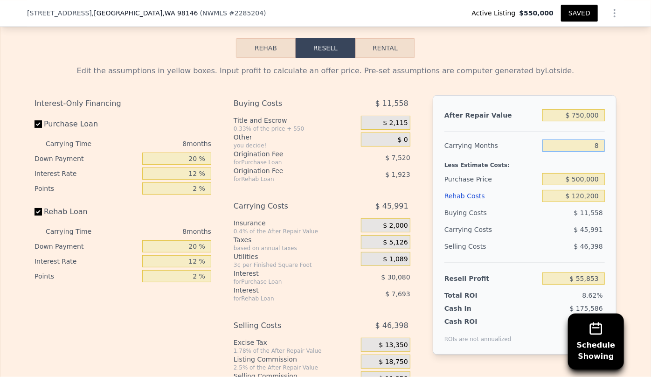
type input "8"
click at [579, 117] on input "$ 750,000" at bounding box center [573, 115] width 62 height 12
type input "$ 70,000"
type input "-$ 580,765"
type input "$ 0000"
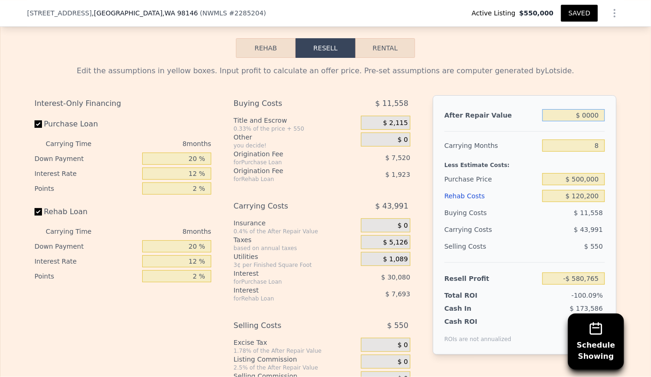
type input "-$ 646,299"
type input "$ 80,000"
type input "-$ 571,402"
type input "$ 800,000"
type input "$ 102,664"
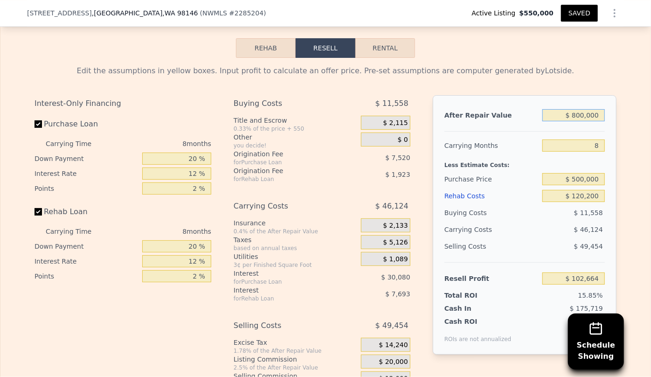
type input "$ 800,000"
click at [534, 230] on div "$ 46,124" at bounding box center [555, 229] width 98 height 17
click at [580, 13] on button "SAVED" at bounding box center [579, 13] width 37 height 17
click at [372, 63] on div "Edit the assumptions in yellow boxes. Input profit to calculate an offer price.…" at bounding box center [325, 231] width 597 height 347
click at [373, 52] on button "Rental" at bounding box center [385, 48] width 60 height 20
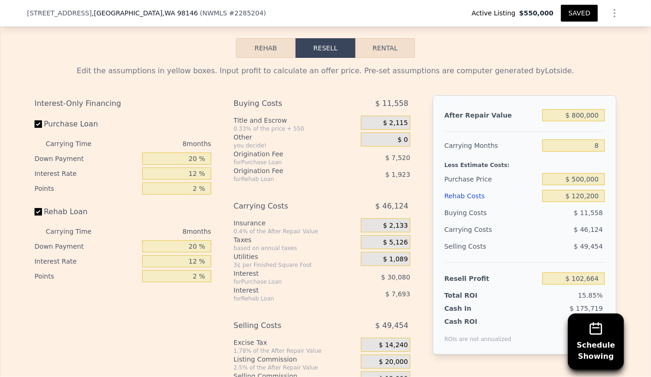
select select "30"
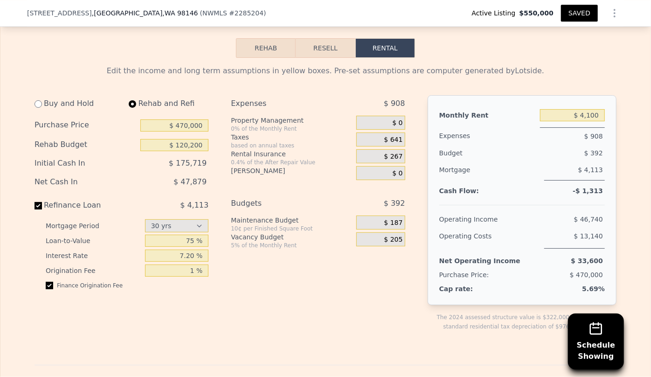
click at [331, 43] on button "Resell" at bounding box center [324, 48] width 59 height 20
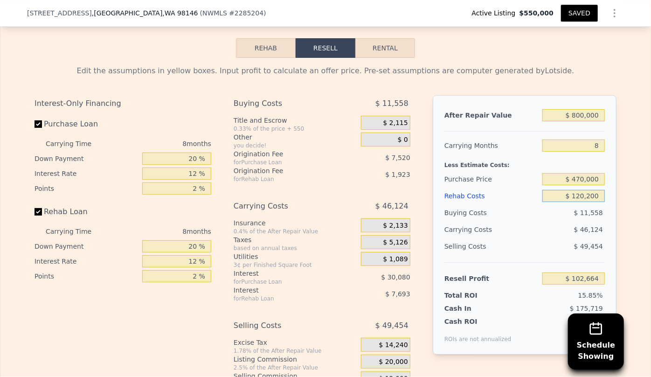
click at [579, 196] on input "$ 120,200" at bounding box center [573, 196] width 62 height 12
type input "$ 10,200"
type input "$ 221,464"
type input "$ 100,200"
type input "$ 124,264"
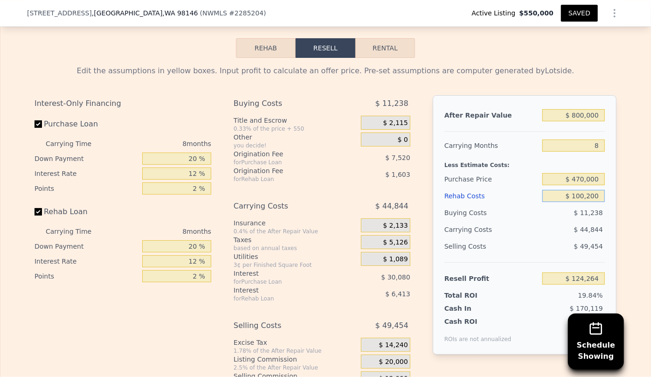
type input "$ 100,200"
click at [529, 262] on div "Selling Costs $ 49,454" at bounding box center [524, 250] width 160 height 24
click at [578, 183] on input "$ 470,000" at bounding box center [573, 179] width 62 height 12
type input "$ 480,000"
click at [495, 335] on div "ROIs are not annualized" at bounding box center [477, 334] width 67 height 17
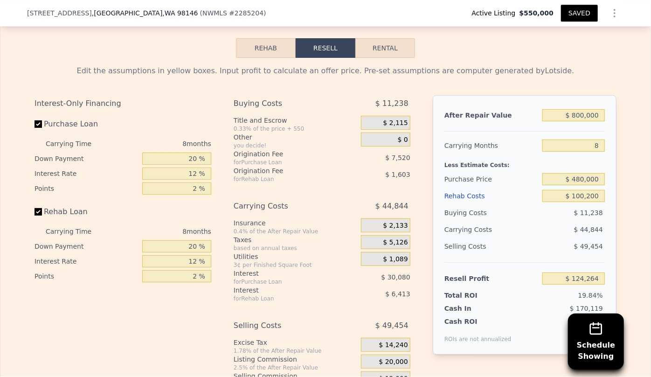
type input "$ 113,431"
click at [378, 49] on button "Rental" at bounding box center [385, 48] width 60 height 20
select select "30"
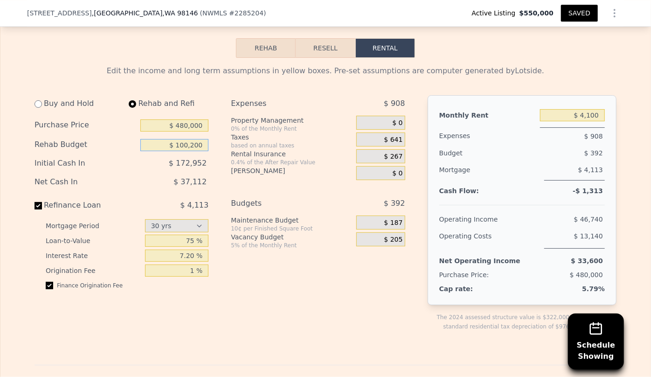
click at [184, 151] on input "$ 100,200" at bounding box center [174, 145] width 68 height 12
type input "$ 80,200"
click at [255, 333] on div "Expenses $ 908 Property Management 0% of the Monthly Rent $ 0 Taxes based on an…" at bounding box center [321, 220] width 181 height 251
click at [588, 121] on input "$ 4,100" at bounding box center [572, 115] width 65 height 12
type input "$ 4,200"
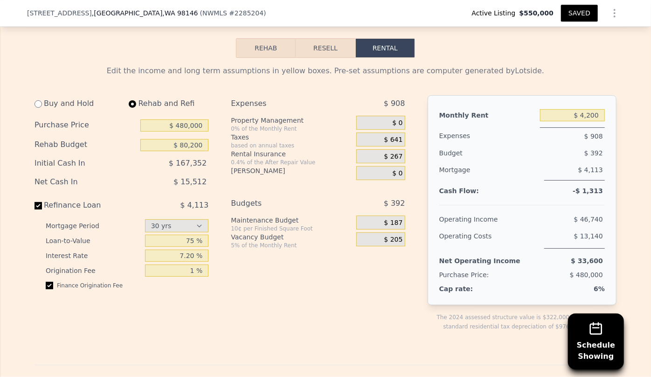
click at [558, 186] on div "Mortgage $ 4,113" at bounding box center [521, 174] width 165 height 27
click at [308, 49] on button "Resell" at bounding box center [324, 48] width 59 height 20
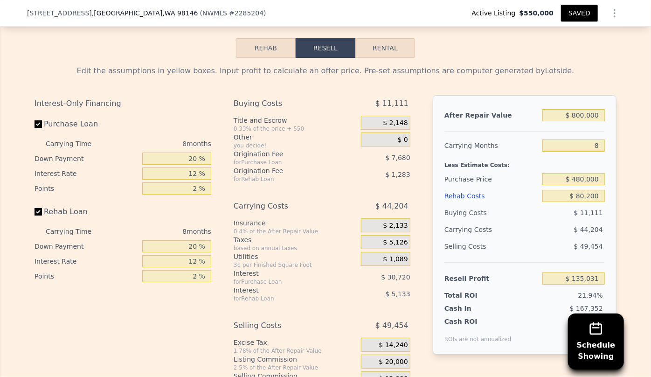
click at [384, 56] on button "Rental" at bounding box center [385, 48] width 60 height 20
select select "30"
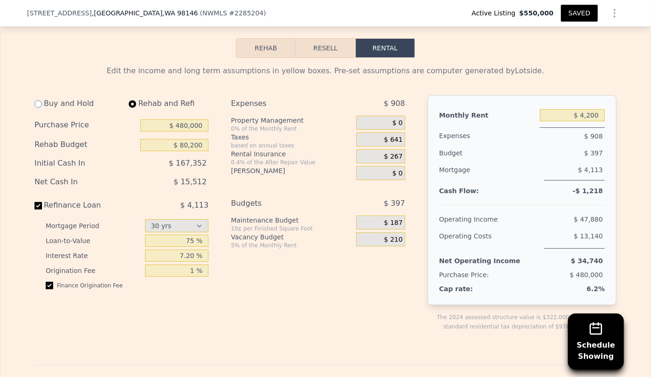
click at [36, 108] on input "radio" at bounding box center [37, 103] width 7 height 7
radio input "true"
type input "$ 110,000"
type input "$ 3,550"
select select "30"
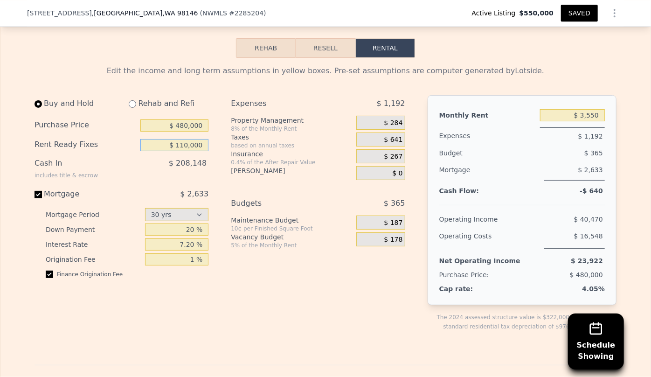
click at [186, 150] on input "$ 110,000" at bounding box center [174, 145] width 68 height 12
click at [289, 249] on div "5% of the Monthly Rent" at bounding box center [292, 244] width 122 height 7
click at [195, 149] on input "$ 0" at bounding box center [174, 145] width 68 height 12
type input "$ 80,000"
click at [226, 212] on div "Buy and Hold Rehab and Refi Purchase Price $ 480,000 Rent Ready Fixes $ 80,000 …" at bounding box center [223, 220] width 378 height 251
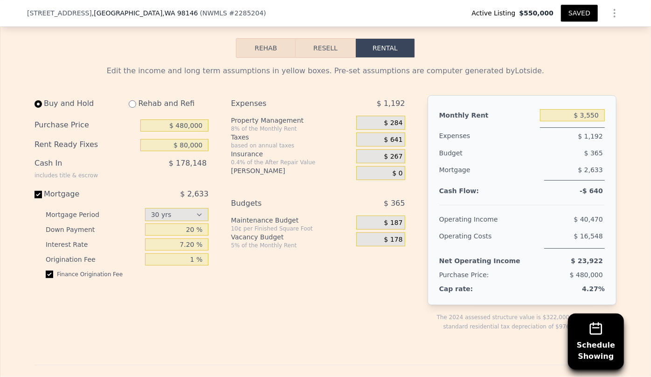
click at [128, 105] on div "Rehab and Refi" at bounding box center [164, 103] width 87 height 17
click at [130, 108] on input "radio" at bounding box center [132, 103] width 7 height 7
radio input "true"
type input "$ 80,200"
type input "$ 4,200"
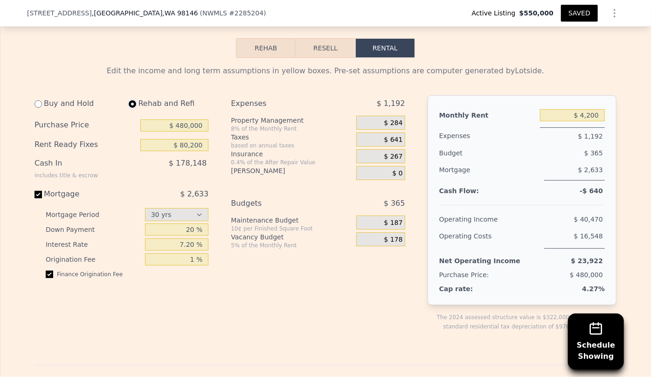
select select "30"
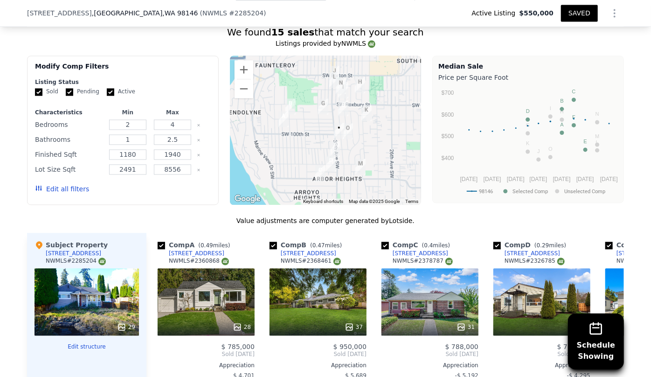
scroll to position [717, 0]
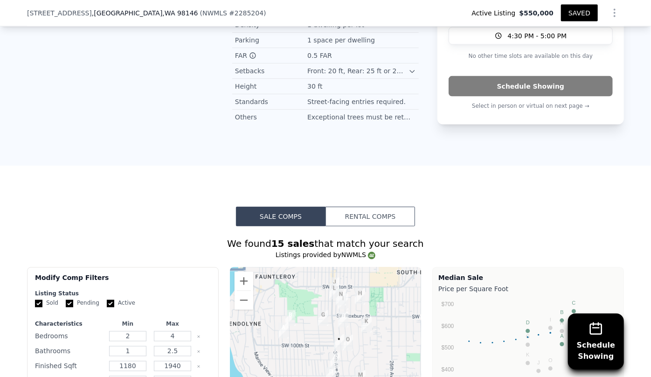
click at [405, 206] on button "Rental Comps" at bounding box center [369, 216] width 89 height 20
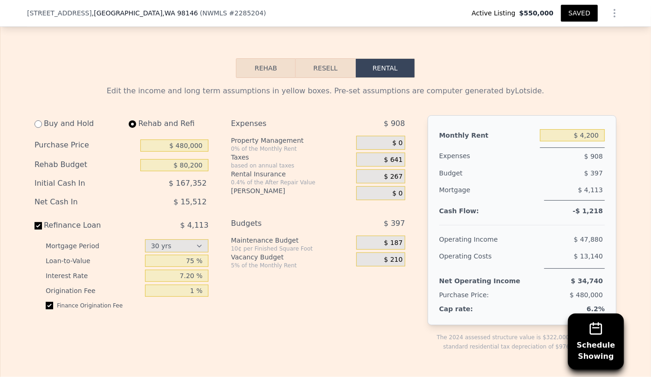
scroll to position [1437, 0]
click at [319, 70] on button "Resell" at bounding box center [324, 68] width 59 height 20
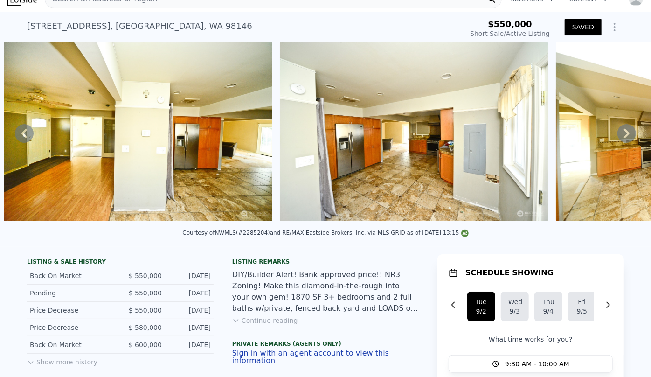
scroll to position [0, 0]
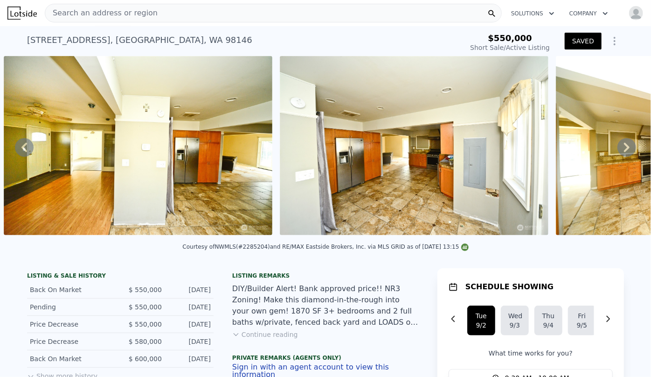
click at [230, 4] on div "Search an address or region" at bounding box center [273, 13] width 457 height 19
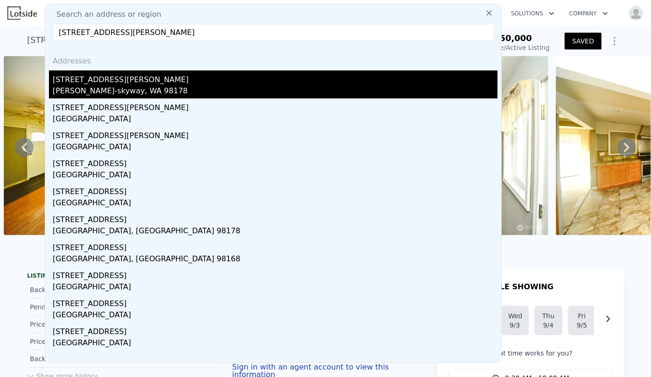
type input "11009 woodward ave s seattle"
click at [154, 78] on div "11009 Woodward Ave S" at bounding box center [275, 77] width 445 height 15
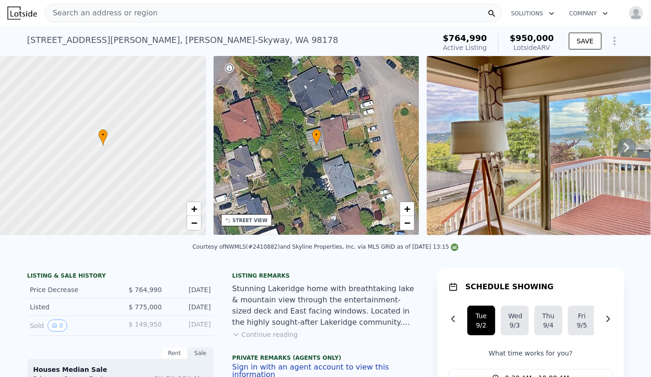
click at [33, 17] on img at bounding box center [21, 13] width 29 height 13
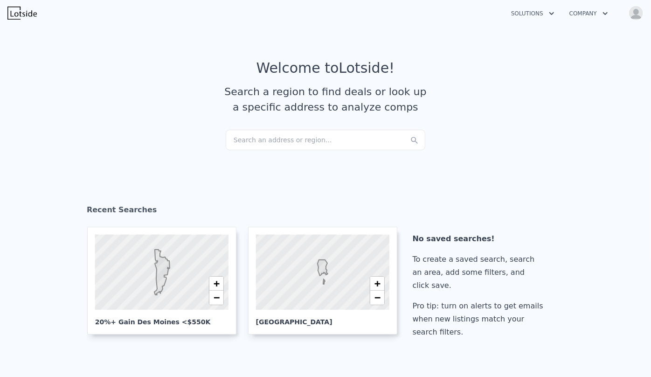
click at [272, 135] on div "Search an address or region..." at bounding box center [325, 140] width 199 height 21
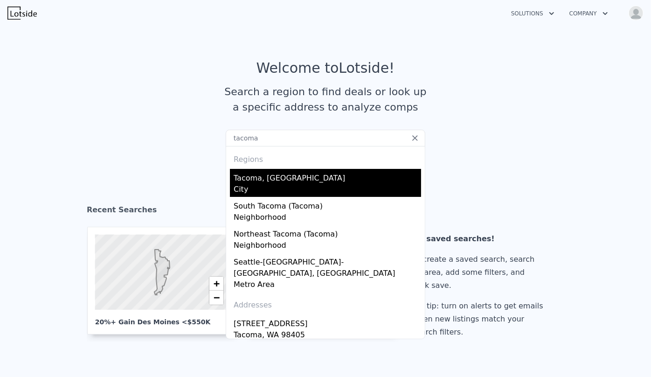
type input "tacoma"
click at [266, 181] on div "Tacoma, WA" at bounding box center [326, 176] width 187 height 15
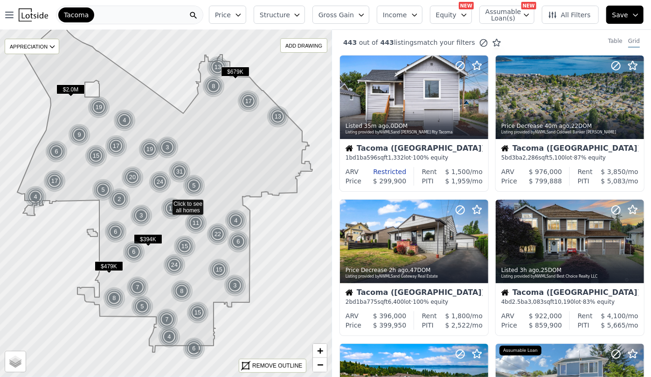
click at [231, 14] on span "Price" at bounding box center [223, 14] width 16 height 9
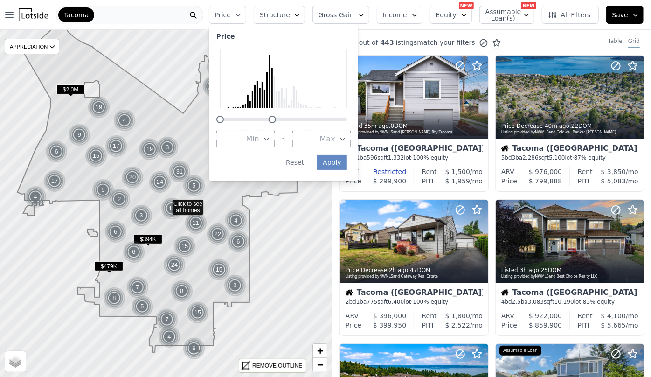
drag, startPoint x: 359, startPoint y: 119, endPoint x: 286, endPoint y: 120, distance: 73.6
click at [276, 120] on div at bounding box center [271, 119] width 7 height 7
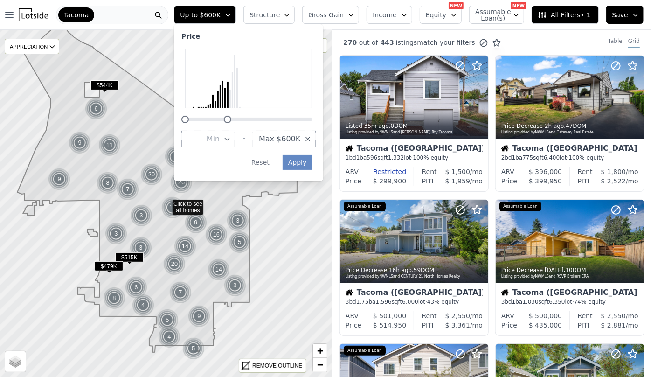
drag, startPoint x: 256, startPoint y: 120, endPoint x: 247, endPoint y: 122, distance: 9.4
click at [231, 122] on div at bounding box center [227, 119] width 7 height 7
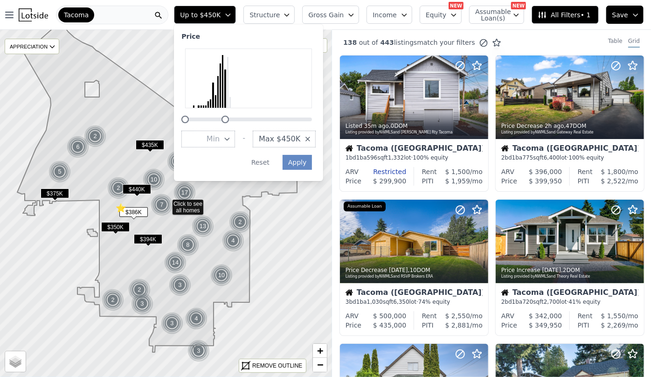
click at [229, 118] on div at bounding box center [224, 119] width 7 height 7
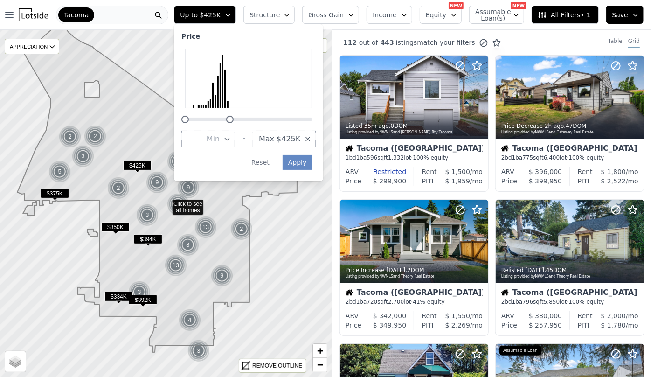
click at [233, 118] on div at bounding box center [229, 119] width 7 height 7
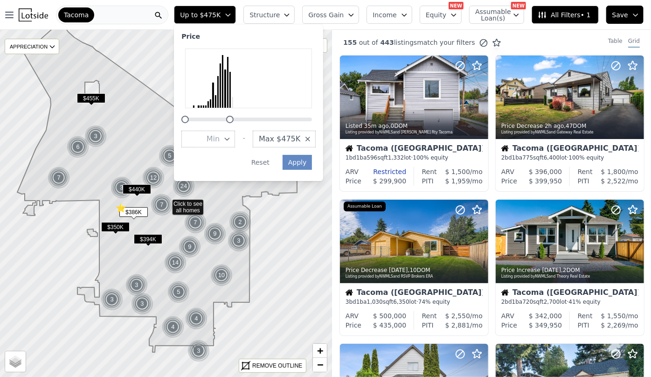
click at [279, 14] on span "Structure" at bounding box center [264, 14] width 30 height 9
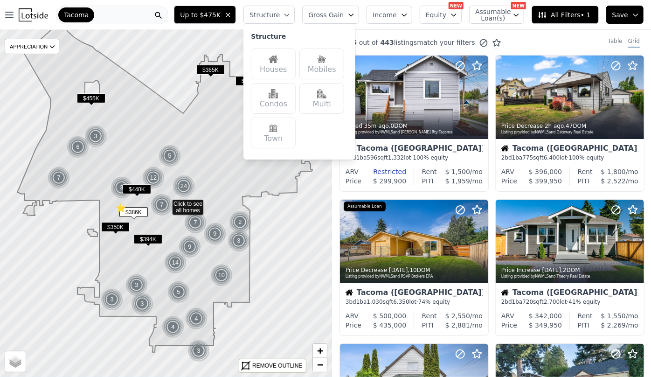
click at [278, 62] on img at bounding box center [272, 59] width 9 height 9
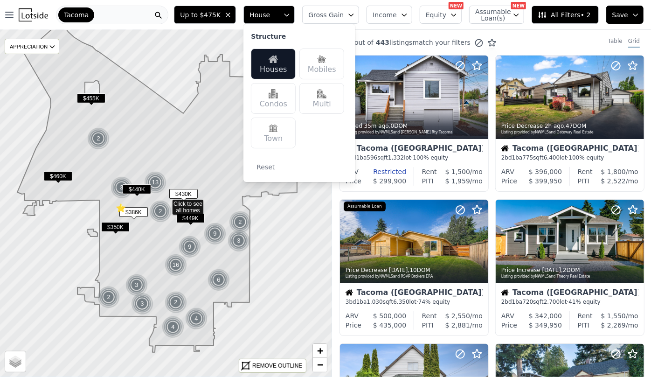
click at [355, 14] on button "Gross Gain" at bounding box center [330, 15] width 57 height 18
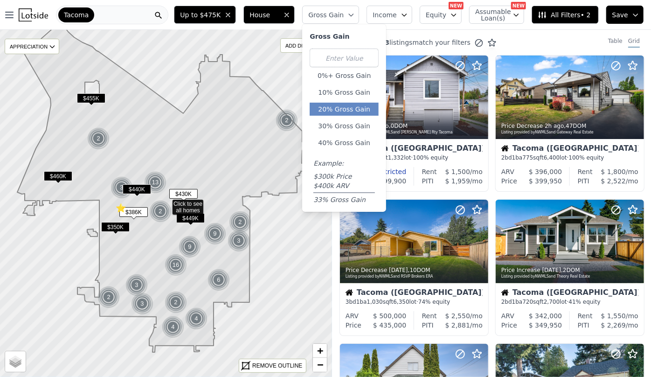
click at [342, 110] on button "20% Gross Gain" at bounding box center [343, 109] width 69 height 13
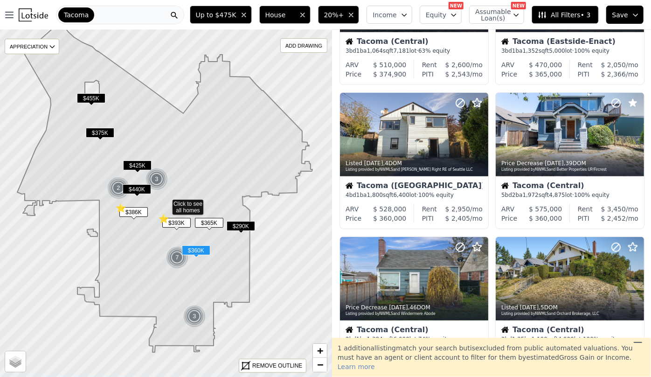
scroll to position [254, 0]
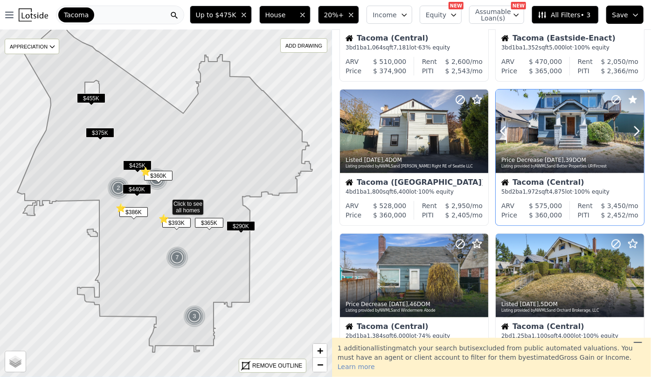
click at [552, 136] on div at bounding box center [569, 130] width 148 height 83
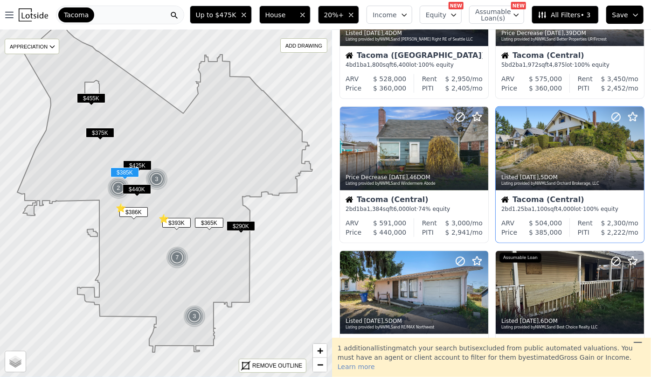
scroll to position [381, 0]
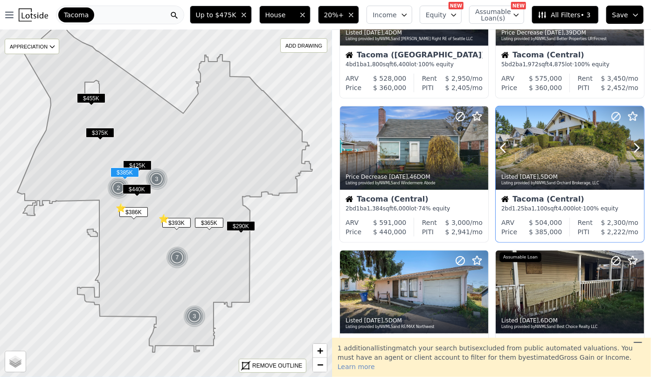
click at [534, 178] on div "Listed 5d ago , 5 DOM" at bounding box center [570, 176] width 138 height 7
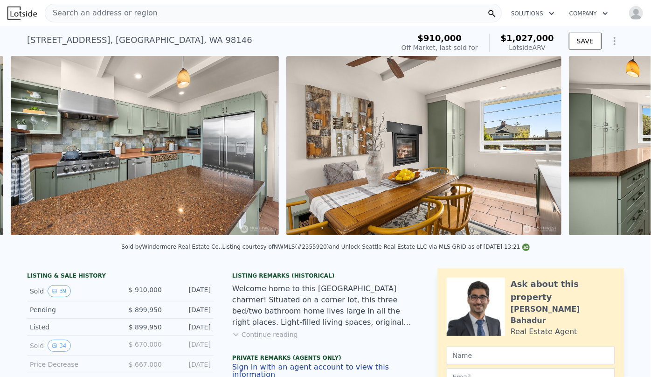
scroll to position [0, 2079]
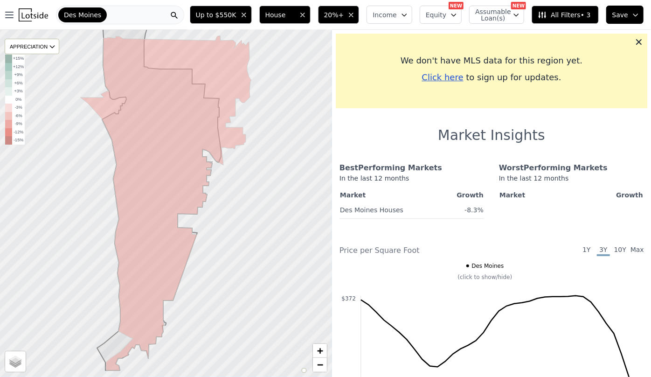
click at [111, 14] on div "Des Moines" at bounding box center [120, 15] width 128 height 19
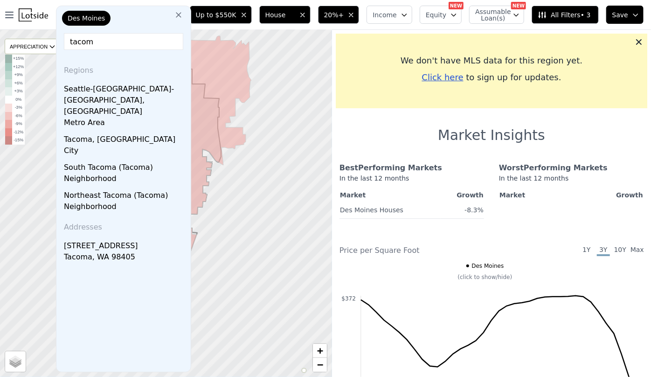
type input "tacoma"
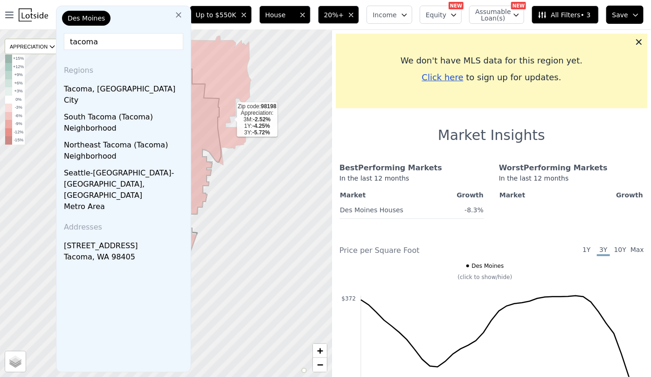
click at [241, 121] on div at bounding box center [166, 203] width 398 height 416
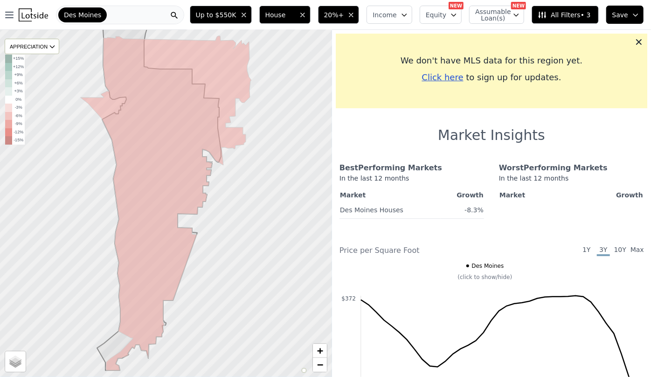
click at [39, 21] on div "Open main menu [GEOGRAPHIC_DATA]" at bounding box center [95, 15] width 182 height 19
click at [45, 15] on img at bounding box center [33, 14] width 29 height 13
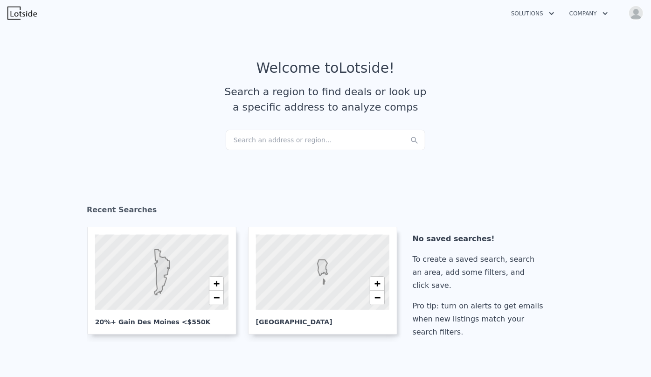
click at [282, 136] on div "Search an address or region..." at bounding box center [325, 140] width 199 height 21
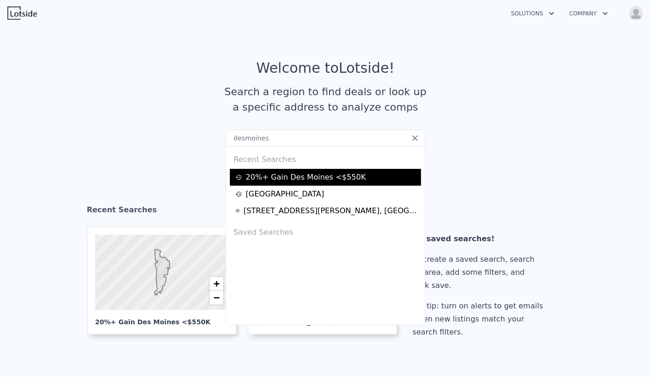
type input "desmoines"
click at [359, 176] on div "20%+ Gain Des Moines <$550K" at bounding box center [326, 177] width 183 height 11
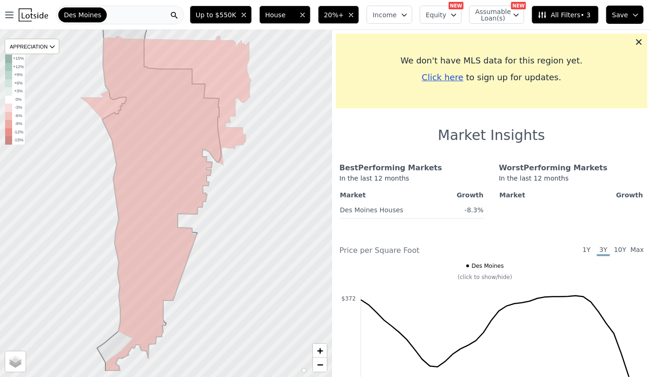
click at [576, 15] on span "All Filters • 3" at bounding box center [563, 14] width 53 height 9
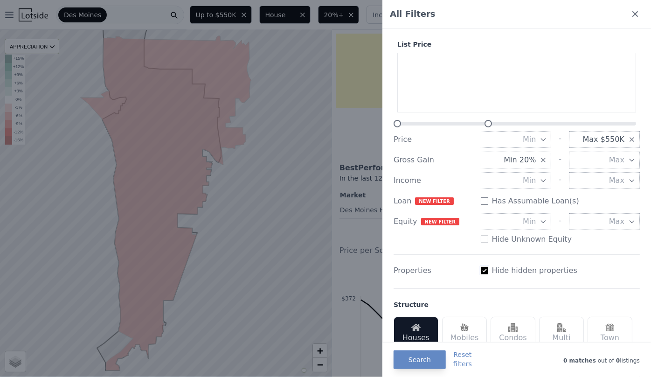
click at [485, 271] on input "Has Assumable Loan(s)" at bounding box center [484, 270] width 7 height 7
checkbox input "false"
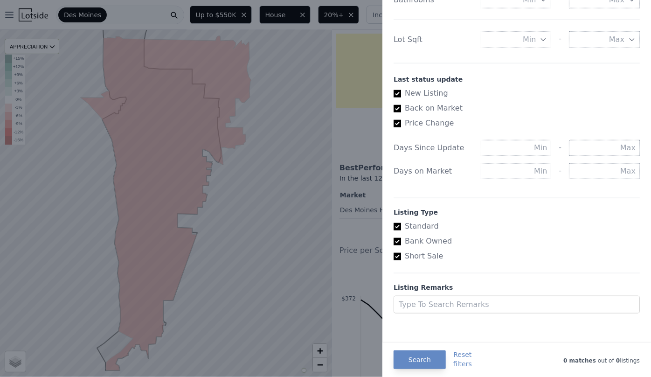
scroll to position [473, 0]
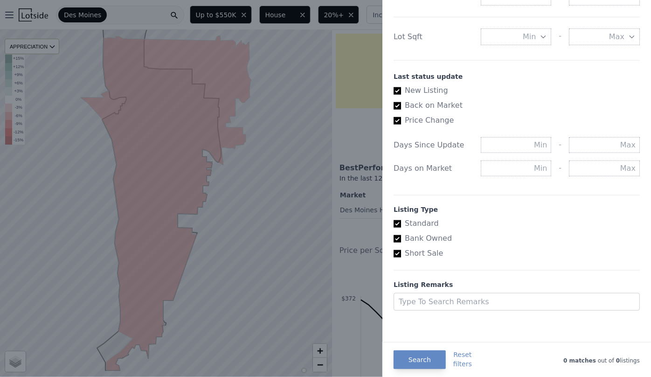
click at [425, 341] on div "All Filters List Price Price Min - Max $550K Gross Gain Min 20% - Max Income Mi…" at bounding box center [516, 188] width 268 height 377
click at [417, 362] on button "Search" at bounding box center [419, 359] width 52 height 19
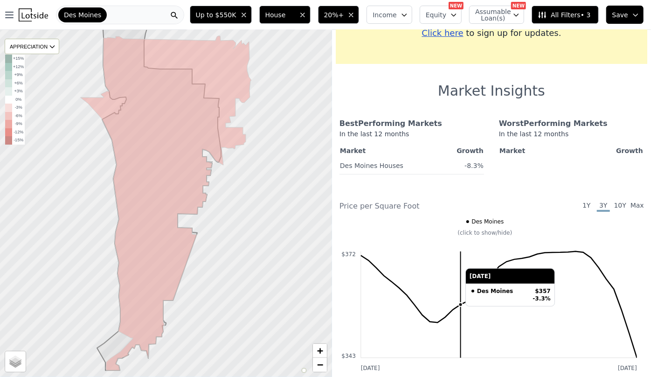
scroll to position [0, 0]
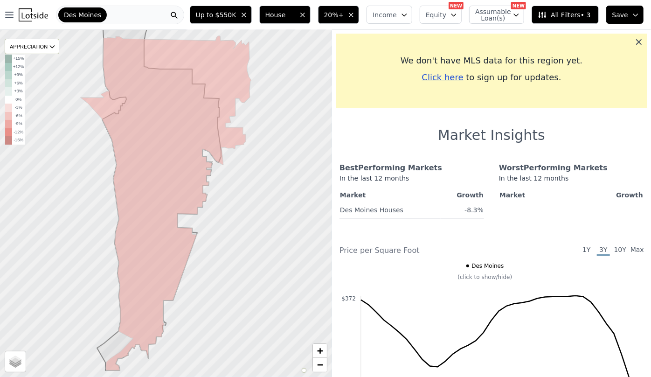
click at [634, 38] on icon at bounding box center [638, 41] width 9 height 9
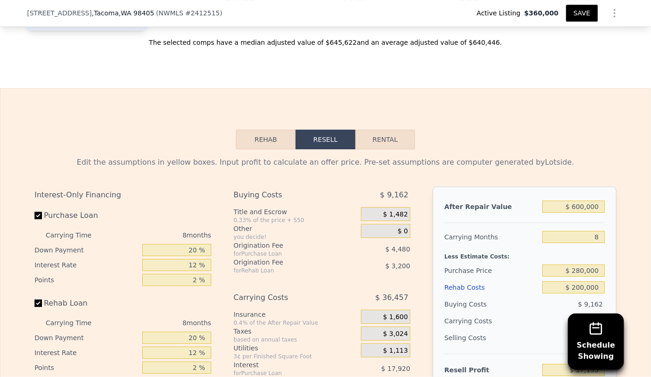
scroll to position [1310, 0]
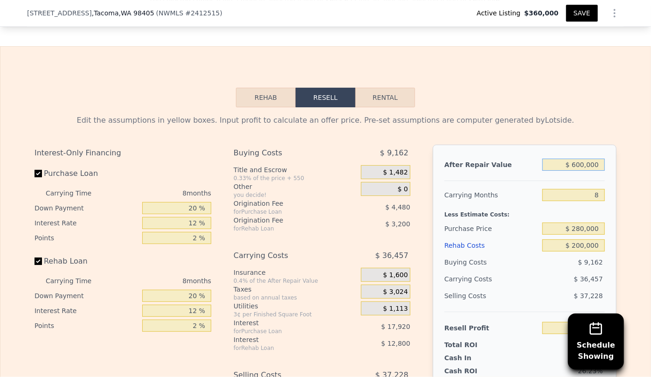
click at [579, 171] on input "$ 600,000" at bounding box center [573, 164] width 62 height 12
type input "$ 0000"
type input "-$ 524,569"
type input "$ 50,000"
type input "-$ 477,759"
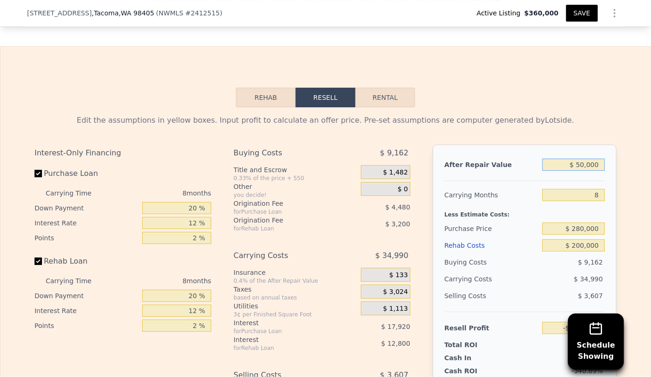
type input "$ 570,000"
type input "$ 9,067"
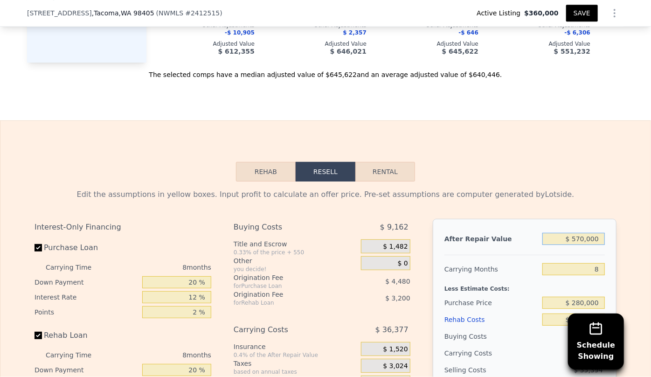
scroll to position [1225, 0]
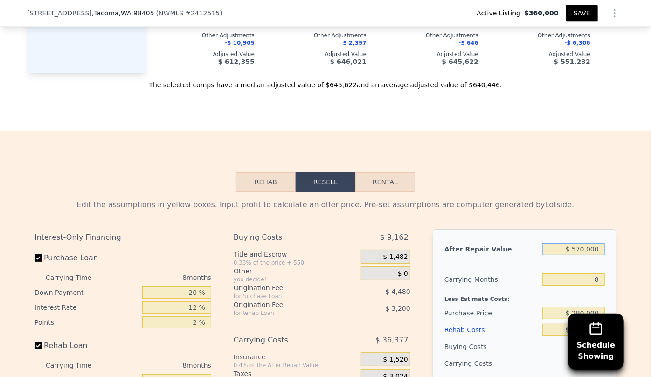
type input "$ 570,000"
click at [587, 197] on div "Rehab Resell Rental Edit the assumptions in yellow boxes. Input profit to calcu…" at bounding box center [325, 354] width 651 height 449
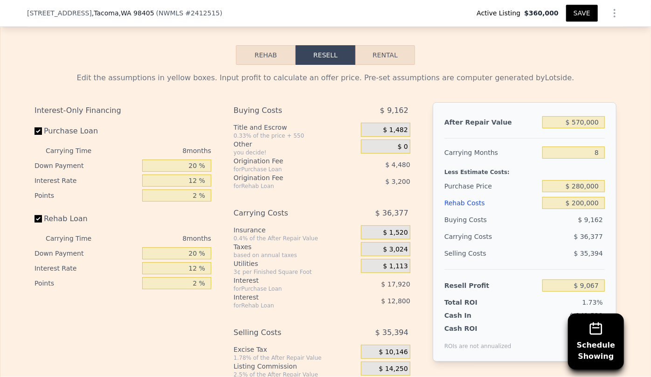
scroll to position [1394, 0]
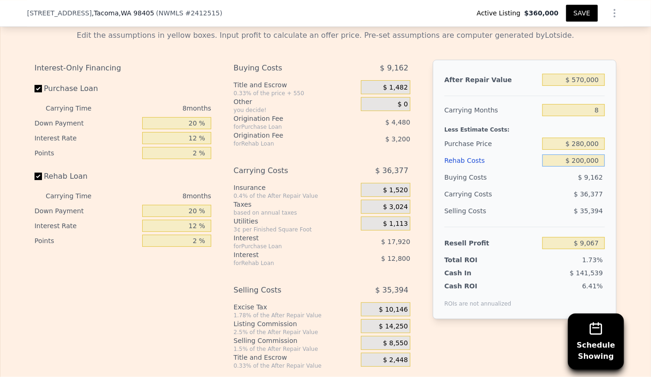
click at [581, 166] on input "$ 200,000" at bounding box center [573, 160] width 62 height 12
type input "$ 0000"
type input "$ 225,067"
type input "$ 10,000"
type input "$ 214,267"
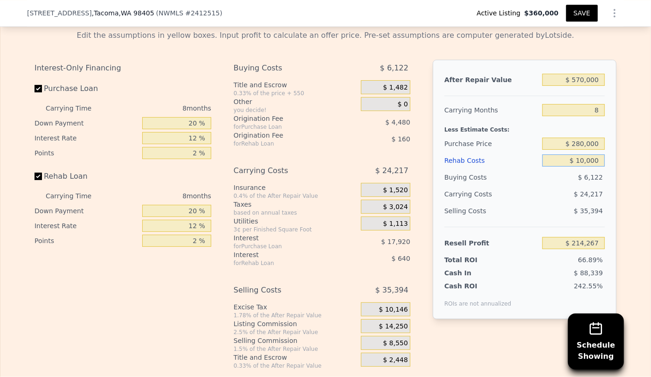
type input "$ 180,000"
type input "$ 30,667"
type input "$ 180,000"
click at [582, 150] on input "$ 280,000" at bounding box center [573, 143] width 62 height 12
type input "$ 300,000"
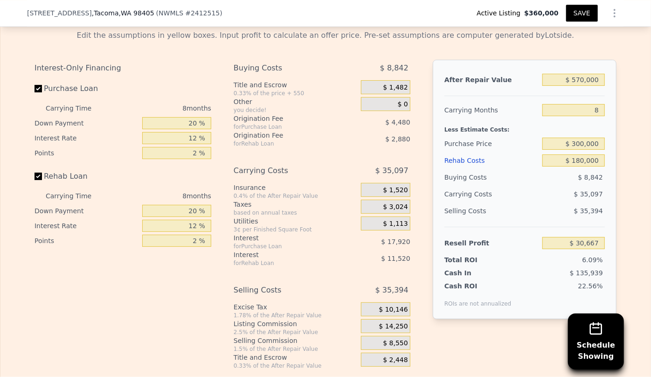
click at [536, 169] on div "Rehab Costs $ 180,000" at bounding box center [524, 160] width 160 height 17
type input "$ 9,000"
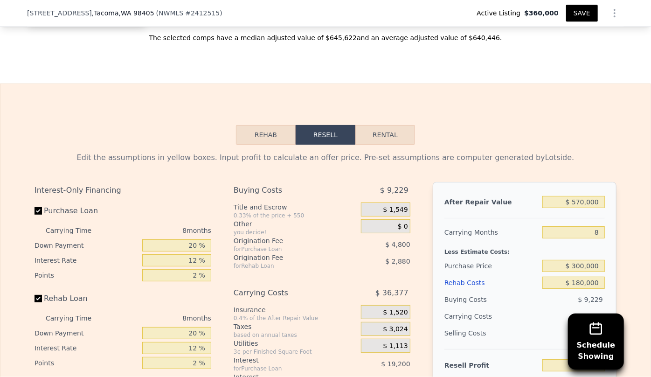
scroll to position [1268, 0]
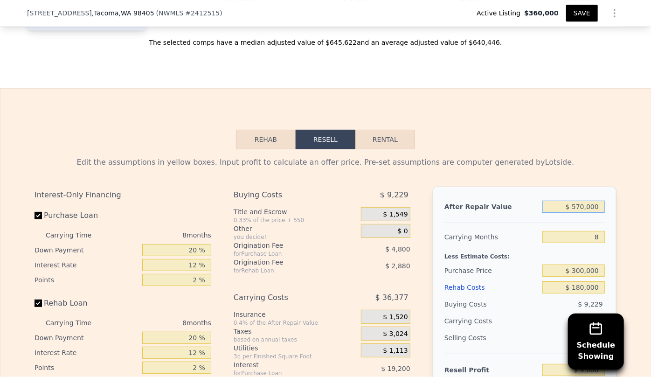
click at [578, 213] on input "$ 570,000" at bounding box center [573, 206] width 62 height 12
type input "$ 50,000"
type input "-$ 477,826"
type input "$ 550,000"
type input "-$ 9,725"
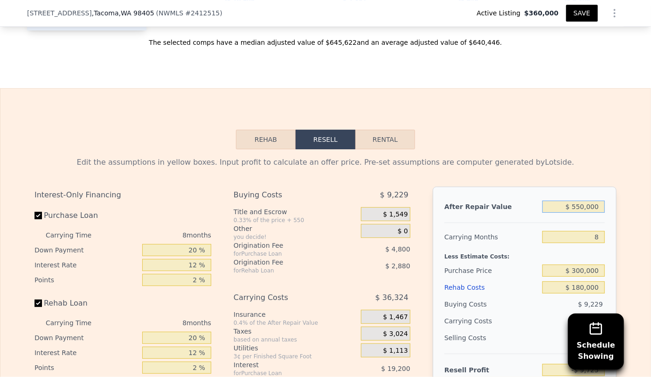
type input "$ 550,000"
click at [573, 165] on div "Edit the assumptions in yellow boxes. Input profit to calculate an offer price.…" at bounding box center [325, 322] width 597 height 347
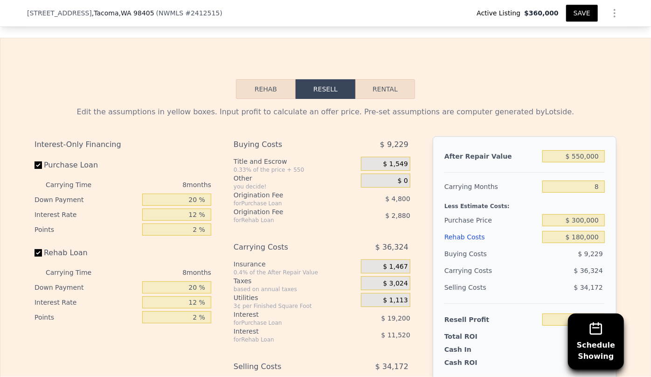
scroll to position [1437, 0]
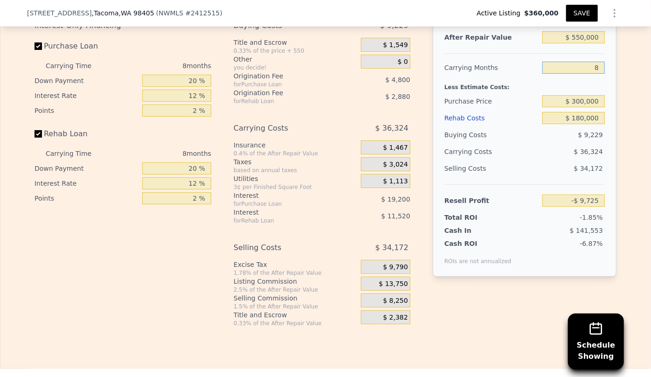
click at [595, 74] on input "8" at bounding box center [573, 68] width 62 height 12
type input "6"
type input "-$ 644"
type input "8"
type input "-$ 9,725"
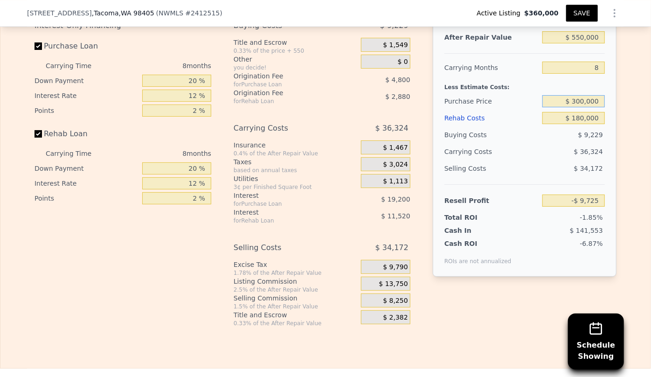
click at [578, 107] on input "$ 300,000" at bounding box center [573, 101] width 62 height 12
type input "$ 280,000"
click at [559, 177] on div "$ 34,172" at bounding box center [573, 168] width 63 height 17
type input "$ 11,942"
click at [580, 43] on input "$ 550,000" at bounding box center [573, 37] width 62 height 12
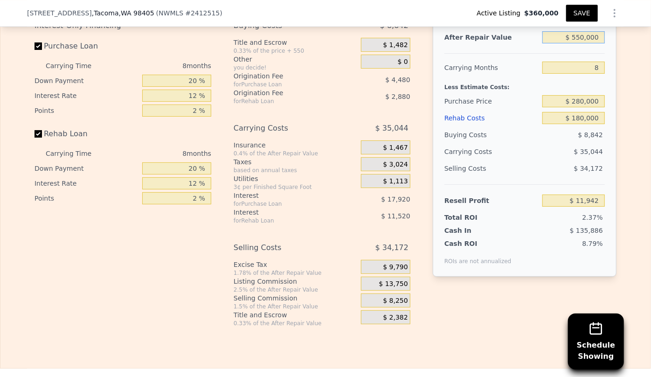
type input "$ 50,000"
type input "-$ 456,159"
type input "$ 570,000"
type input "$ 30,667"
click at [587, 155] on span "$ 35,097" at bounding box center [588, 151] width 29 height 7
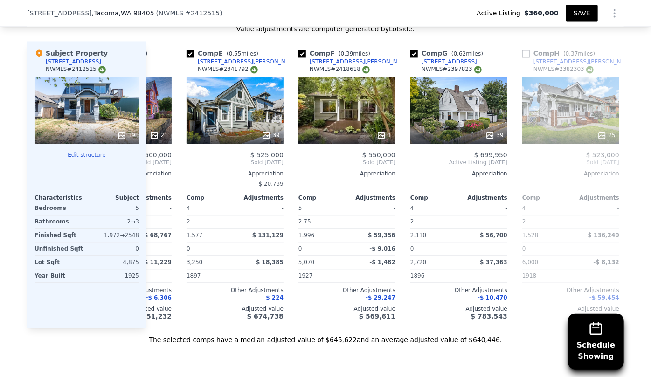
scroll to position [0, 419]
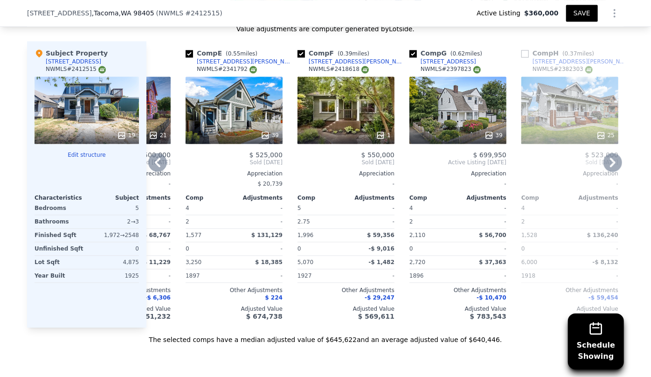
click at [476, 108] on div "39" at bounding box center [457, 109] width 97 height 67
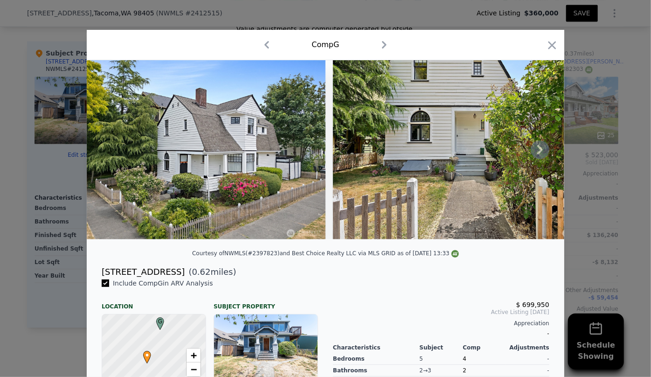
scroll to position [130, 0]
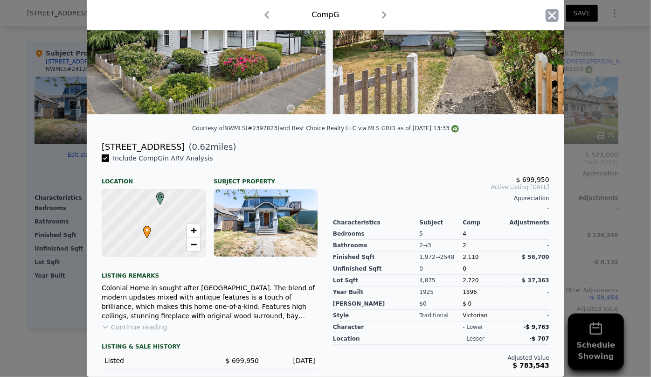
click at [548, 14] on icon "button" at bounding box center [552, 15] width 8 height 8
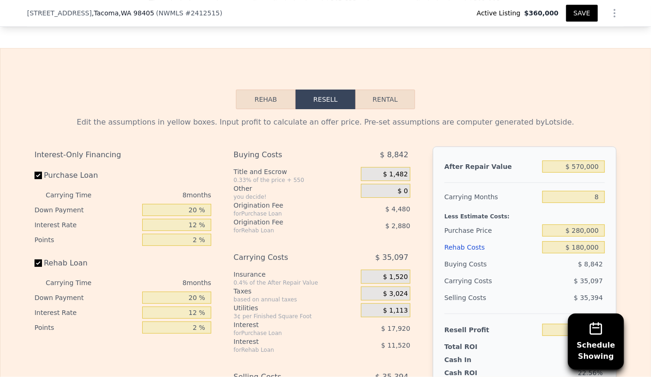
scroll to position [1310, 0]
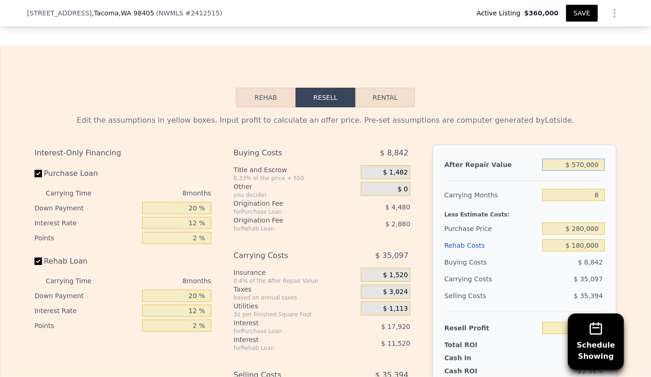
click at [580, 171] on input "$ 570,000" at bounding box center [573, 164] width 62 height 12
type input "$ 50,000"
type input "-$ 456,159"
type input "$ 550,000"
type input "$ 11,942"
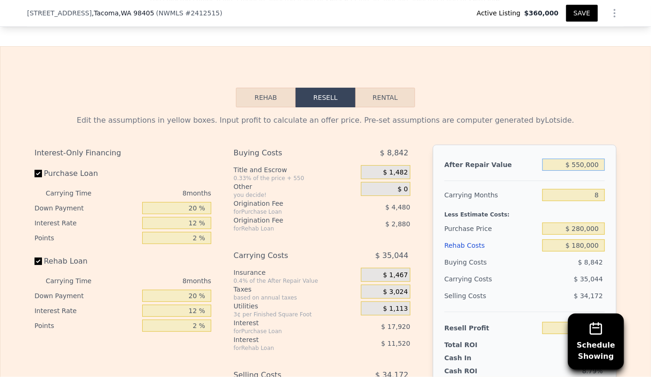
type input "$ 550,000"
click at [531, 237] on div "Purchase Price" at bounding box center [491, 228] width 94 height 17
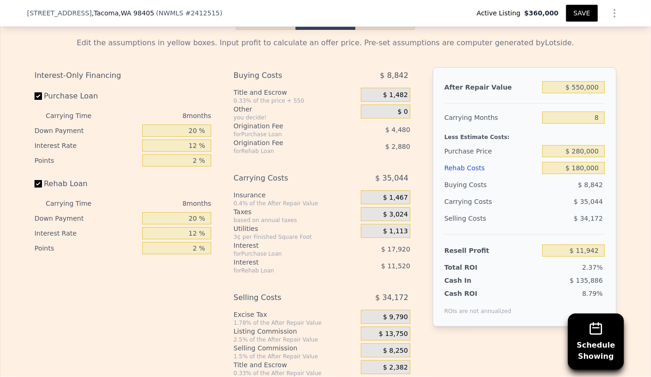
scroll to position [1394, 0]
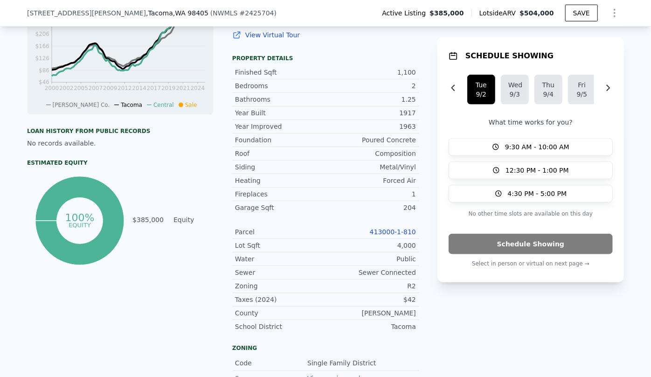
scroll to position [462, 0]
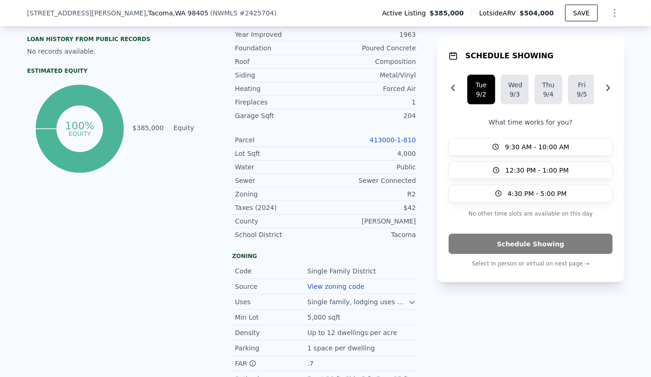
click at [402, 140] on link "413000-1-810" at bounding box center [393, 139] width 46 height 7
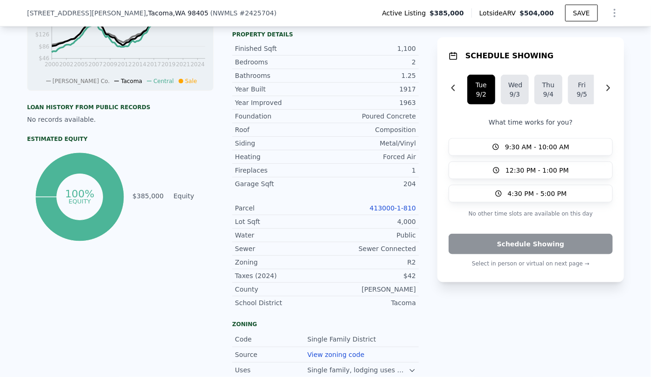
scroll to position [381, 0]
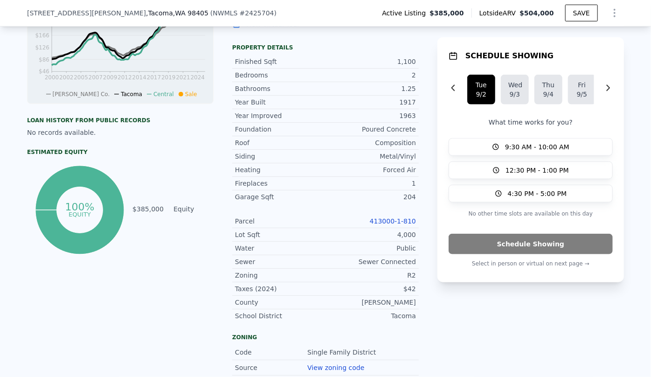
click at [610, 16] on icon "Show Options" at bounding box center [614, 12] width 11 height 11
click at [560, 41] on div "Edit Structure" at bounding box center [571, 37] width 104 height 19
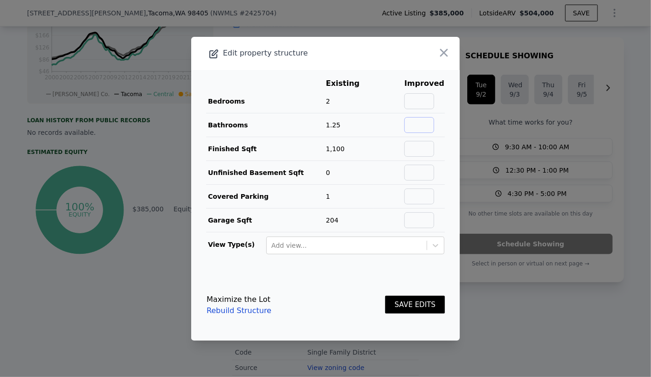
click at [417, 125] on input "text" at bounding box center [419, 125] width 30 height 16
type input "2"
click at [398, 298] on button "SAVE EDITS" at bounding box center [415, 304] width 60 height 18
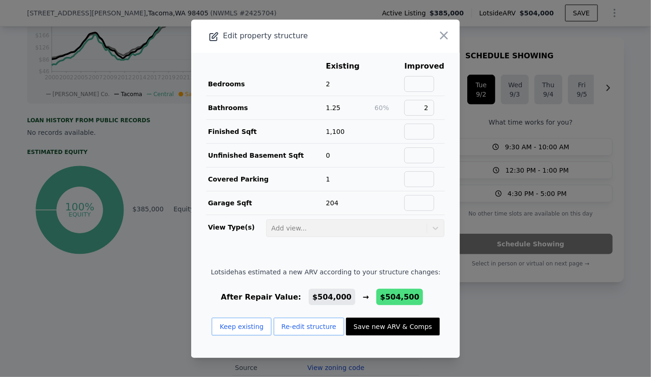
click at [398, 317] on button "Save new ARV & Comps" at bounding box center [392, 326] width 93 height 18
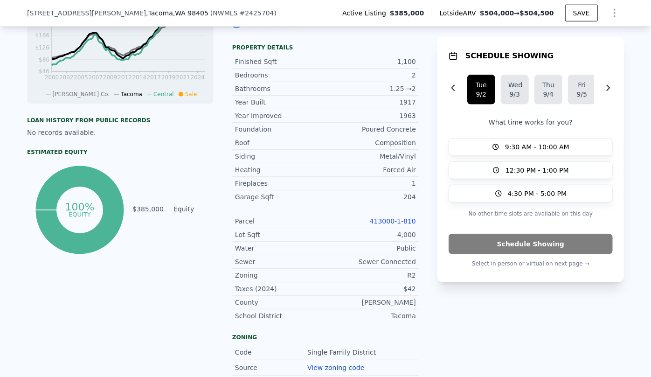
type input "$ 504,500"
type input "$ 54,884"
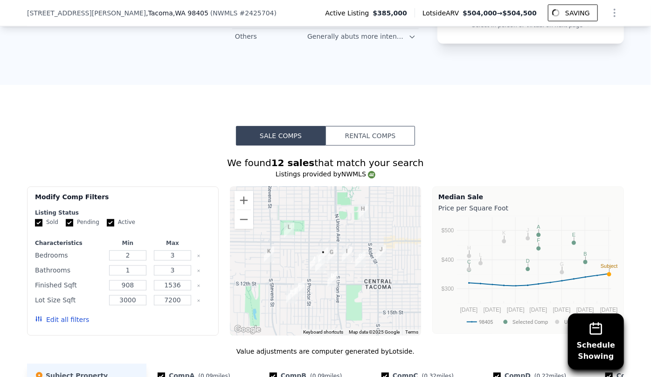
scroll to position [890, 0]
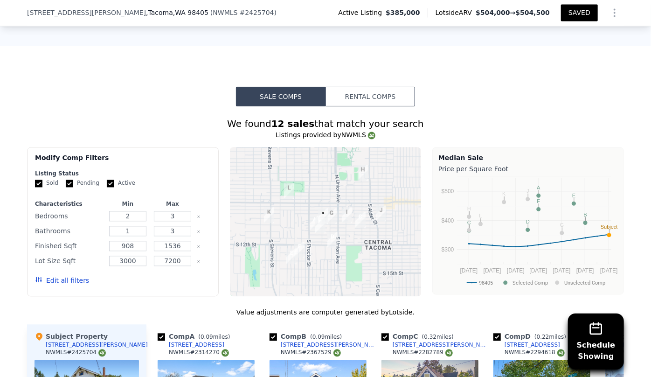
click at [49, 278] on button "Edit all filters" at bounding box center [62, 280] width 54 height 9
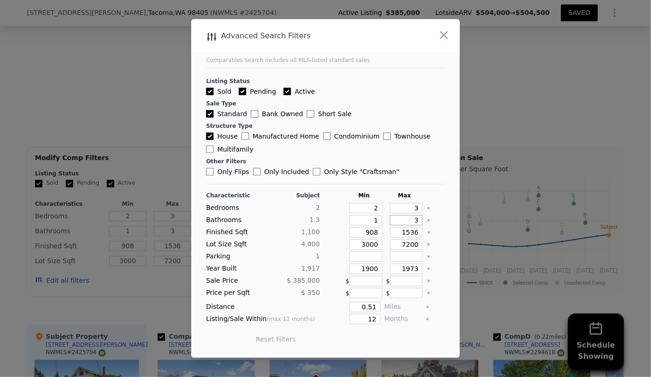
drag, startPoint x: 412, startPoint y: 222, endPoint x: 389, endPoint y: 219, distance: 23.6
click at [390, 219] on input "3" at bounding box center [406, 220] width 33 height 10
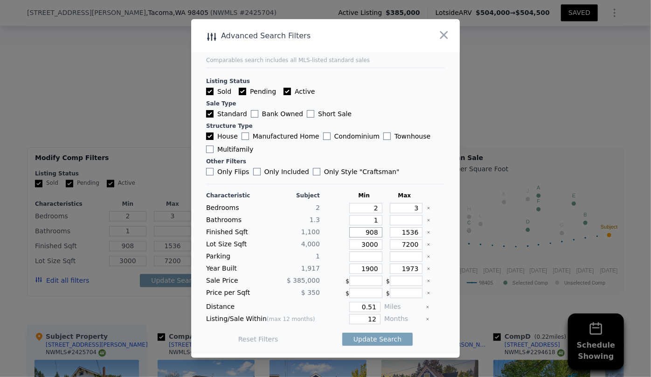
drag, startPoint x: 373, startPoint y: 233, endPoint x: 350, endPoint y: 232, distance: 22.4
click at [350, 232] on input "908" at bounding box center [365, 232] width 33 height 10
drag, startPoint x: 412, startPoint y: 234, endPoint x: 385, endPoint y: 231, distance: 27.3
click at [390, 231] on input "1536" at bounding box center [406, 232] width 33 height 10
type input "1"
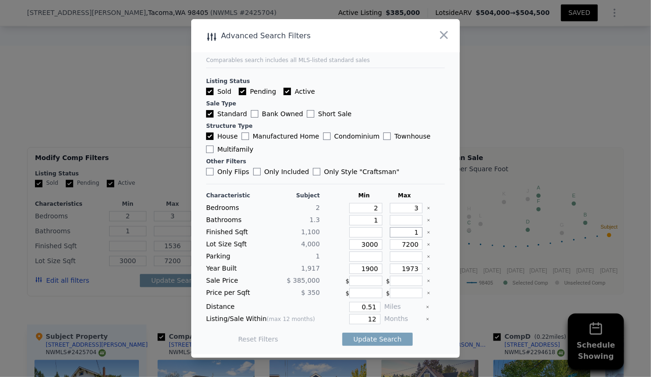
type input "1"
type input "10"
type input "1"
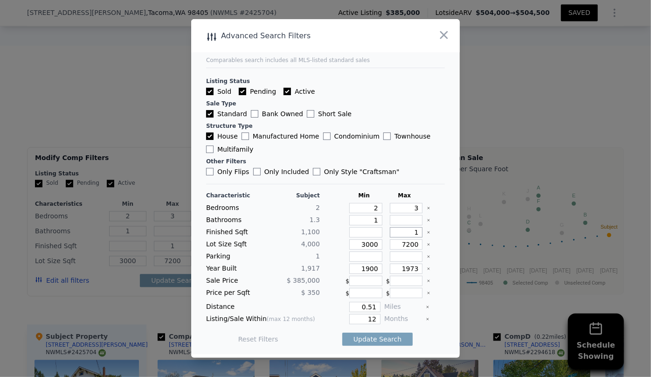
type input "12"
type input "120"
type input "1200"
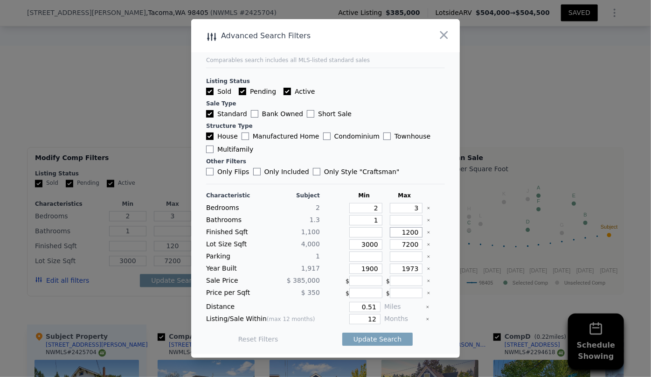
type input "1200"
drag, startPoint x: 376, startPoint y: 243, endPoint x: 356, endPoint y: 239, distance: 20.8
click at [356, 240] on input "3000" at bounding box center [365, 244] width 33 height 10
drag, startPoint x: 376, startPoint y: 268, endPoint x: 324, endPoint y: 256, distance: 52.6
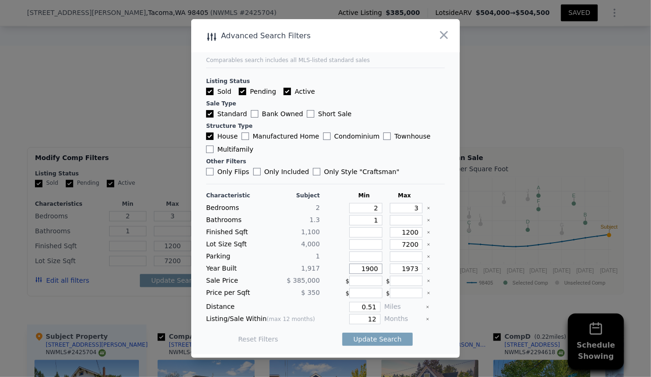
click at [324, 256] on div "Characteristic Subject Min Max Bedrooms 2 2 3 Bathrooms 1.3 1 Finished Sqft 1,1…" at bounding box center [325, 272] width 239 height 160
drag, startPoint x: 374, startPoint y: 322, endPoint x: 359, endPoint y: 320, distance: 15.0
click at [359, 320] on input "12" at bounding box center [364, 319] width 31 height 10
type input "6"
click at [364, 342] on button "Update Search" at bounding box center [377, 338] width 70 height 13
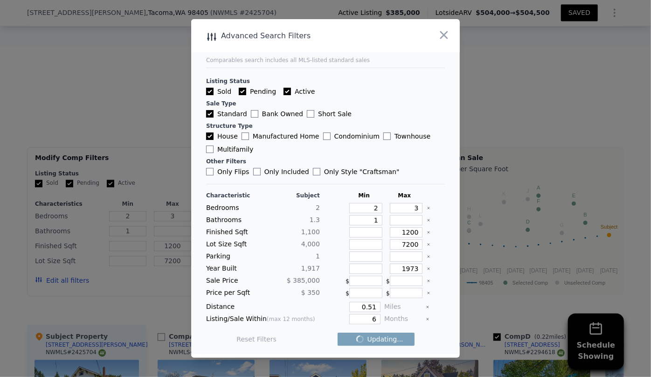
checkbox input "false"
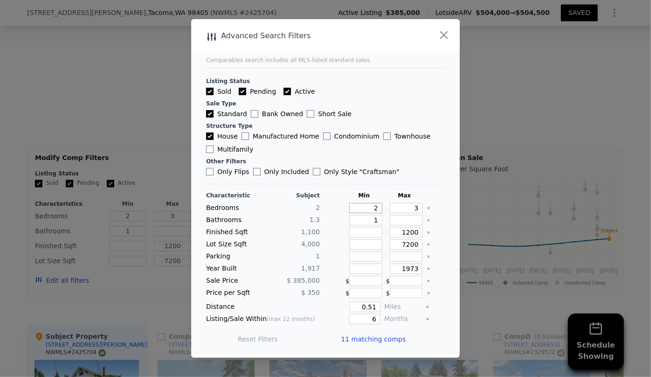
drag, startPoint x: 375, startPoint y: 207, endPoint x: 358, endPoint y: 206, distance: 16.8
click at [357, 206] on input "2" at bounding box center [365, 208] width 33 height 10
type input "1"
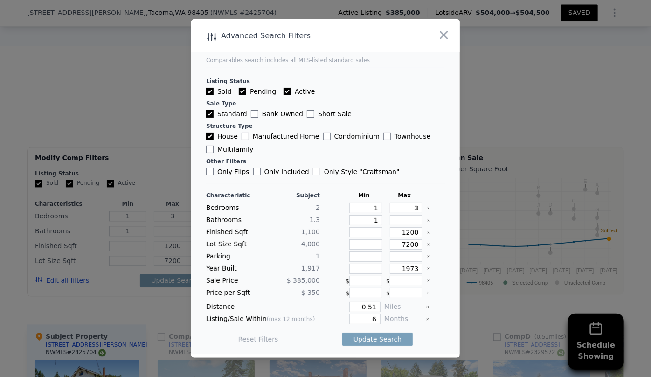
click at [409, 212] on input "3" at bounding box center [406, 208] width 33 height 10
type input "2"
click at [370, 341] on button "Update Search" at bounding box center [377, 338] width 70 height 13
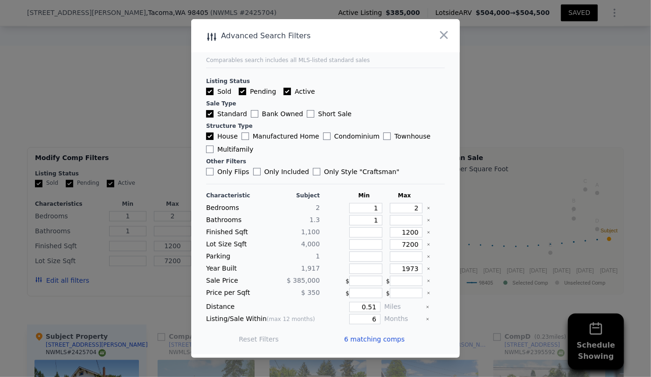
click at [370, 341] on span "6 matching comps" at bounding box center [374, 338] width 61 height 9
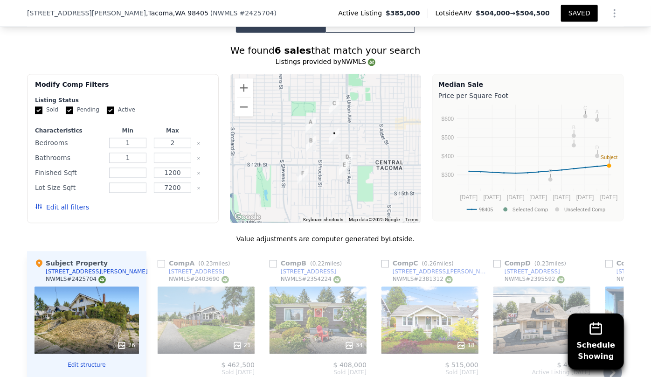
scroll to position [1059, 0]
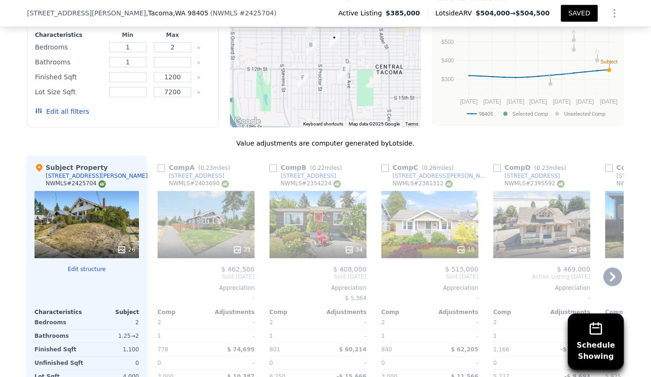
click at [198, 225] on div "21" at bounding box center [206, 224] width 97 height 67
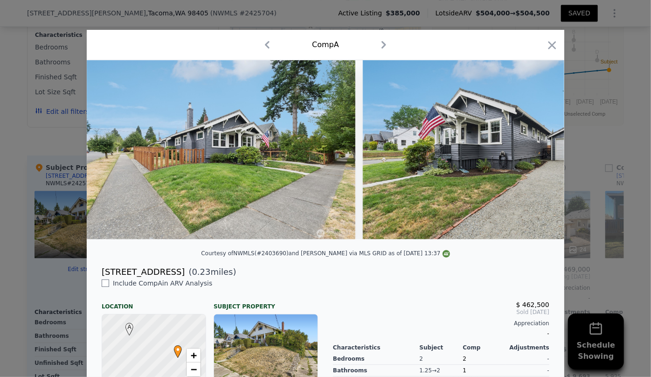
click at [549, 40] on icon "button" at bounding box center [551, 45] width 13 height 13
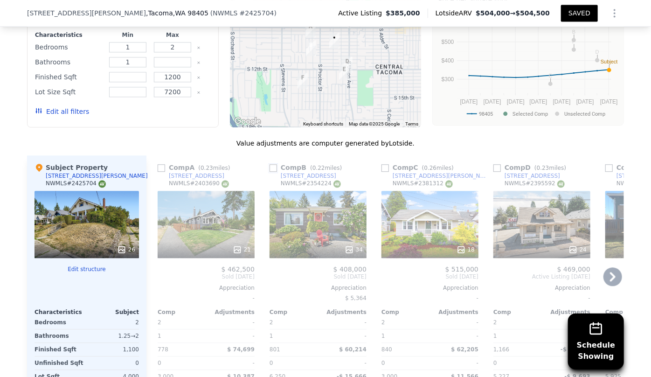
click at [271, 164] on input "checkbox" at bounding box center [272, 167] width 7 height 7
checkbox input "true"
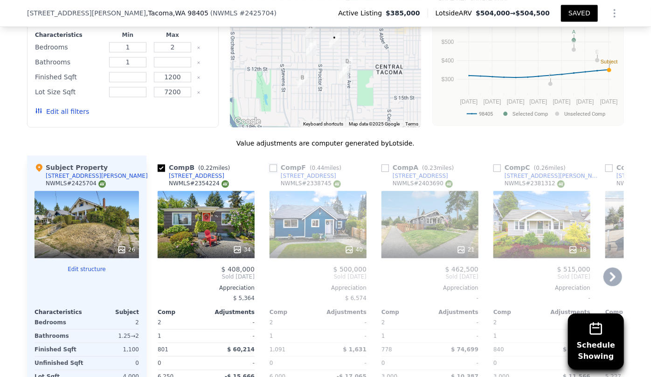
click at [271, 165] on input "checkbox" at bounding box center [272, 167] width 7 height 7
checkbox input "true"
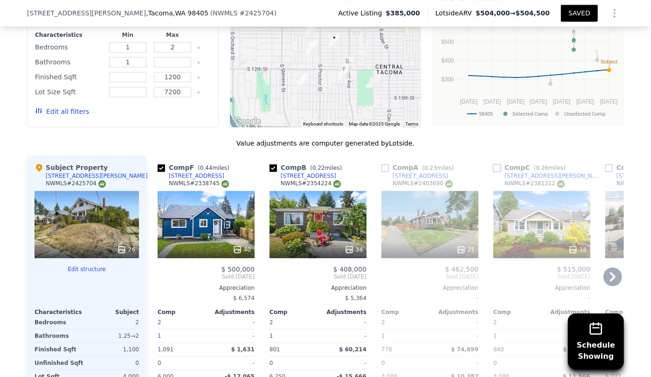
click at [493, 168] on input "checkbox" at bounding box center [496, 167] width 7 height 7
checkbox input "true"
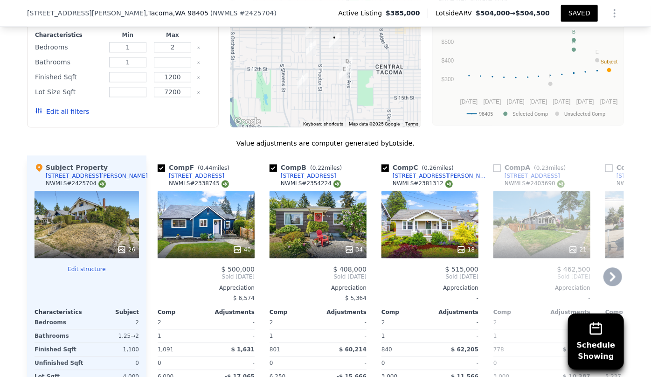
click at [616, 268] on icon at bounding box center [612, 276] width 19 height 19
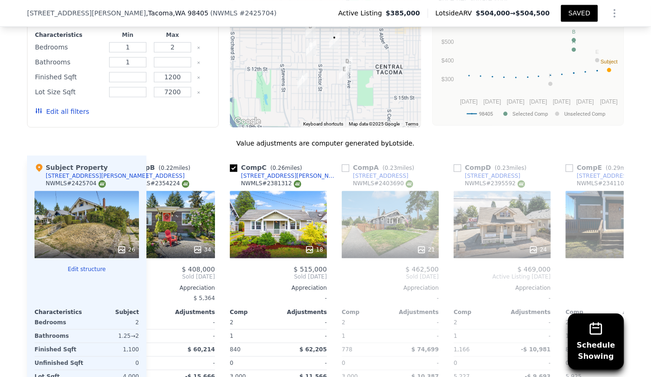
scroll to position [0, 216]
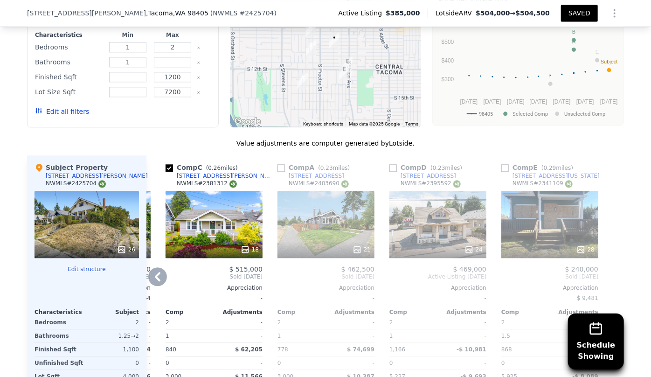
click at [459, 228] on div "24" at bounding box center [437, 224] width 97 height 67
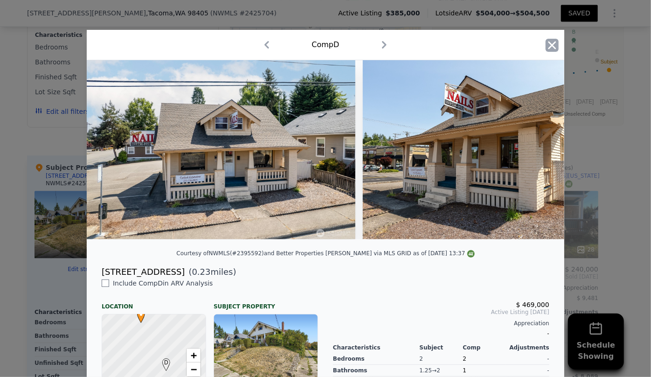
click at [554, 41] on icon "button" at bounding box center [551, 45] width 13 height 13
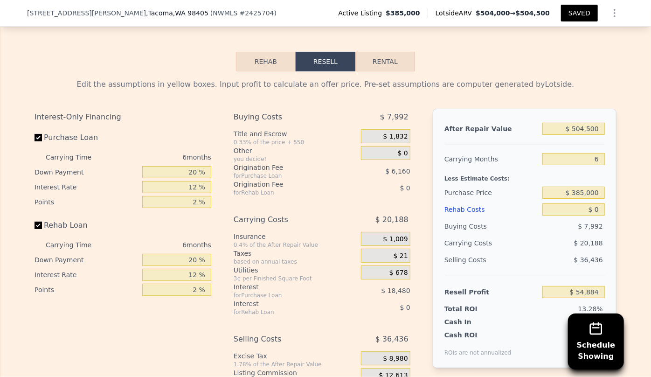
scroll to position [1567, 0]
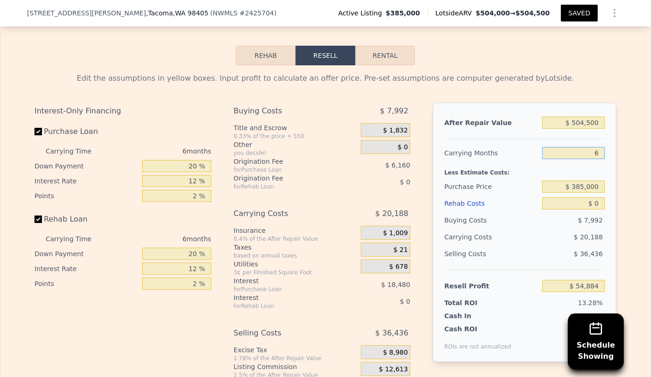
drag, startPoint x: 597, startPoint y: 156, endPoint x: 586, endPoint y: 157, distance: 11.7
click at [586, 157] on input "6" at bounding box center [573, 153] width 62 height 12
type input "8"
type input "$ 48,155"
type input "8"
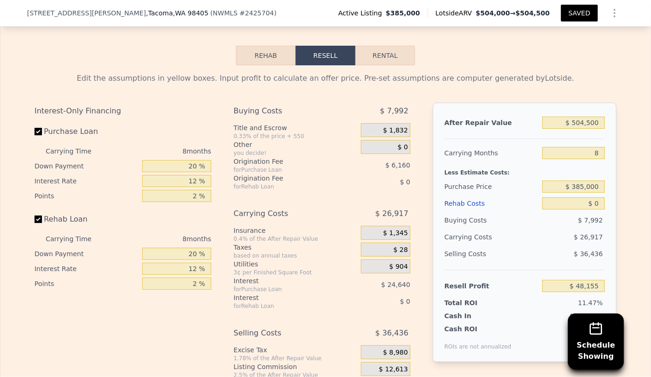
click at [467, 206] on div "Rehab Costs" at bounding box center [491, 203] width 94 height 17
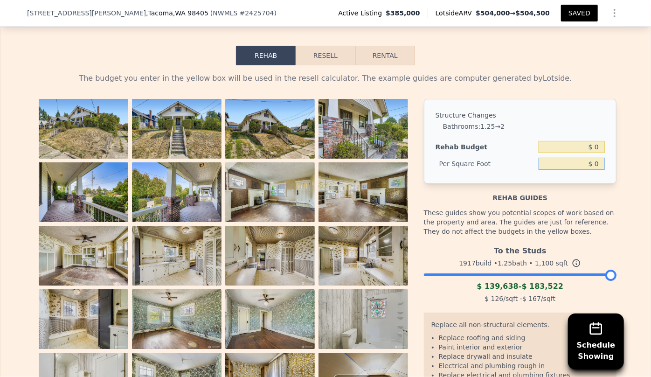
click at [592, 169] on input "$ 0" at bounding box center [571, 164] width 66 height 12
type input "$ 90"
click at [577, 209] on div "These guides show you potential scopes of work based on the property and area. …" at bounding box center [520, 221] width 192 height 39
type input "$ 99,000"
click at [592, 170] on input "$ 90" at bounding box center [571, 164] width 66 height 12
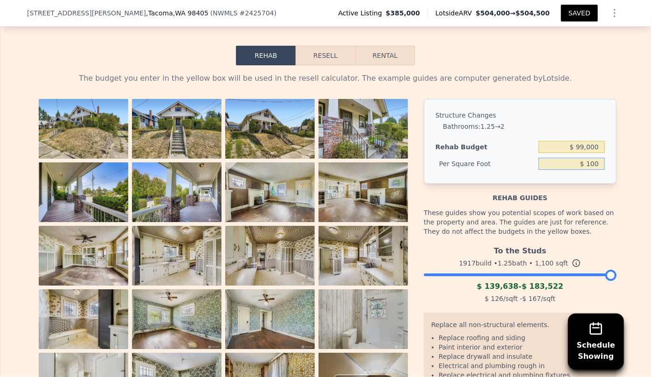
type input "$ 100"
click at [574, 209] on div "These guides show you potential scopes of work based on the property and area. …" at bounding box center [520, 221] width 192 height 39
type input "$ 110,000"
click at [317, 62] on button "Resell" at bounding box center [324, 56] width 59 height 20
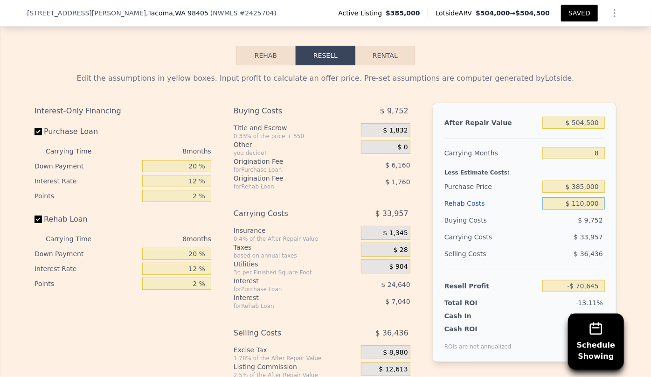
click at [580, 208] on input "$ 110,000" at bounding box center [573, 203] width 62 height 12
type input "$ 10,000"
type input "$ 37,355"
type input "$ 120,000"
type input "-$ 81,445"
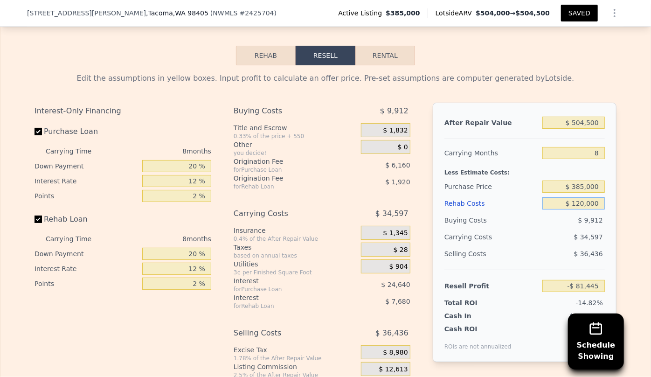
type input "$ 120,000"
click at [573, 260] on div "$ 36,436" at bounding box center [573, 253] width 63 height 17
click at [583, 191] on input "$ 385,000" at bounding box center [573, 186] width 62 height 12
type input "$ 280,000"
click at [552, 256] on div "$ 36,436" at bounding box center [573, 253] width 63 height 17
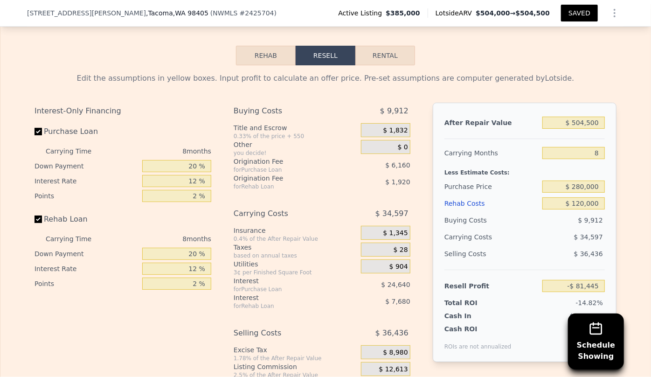
type input "$ 32,305"
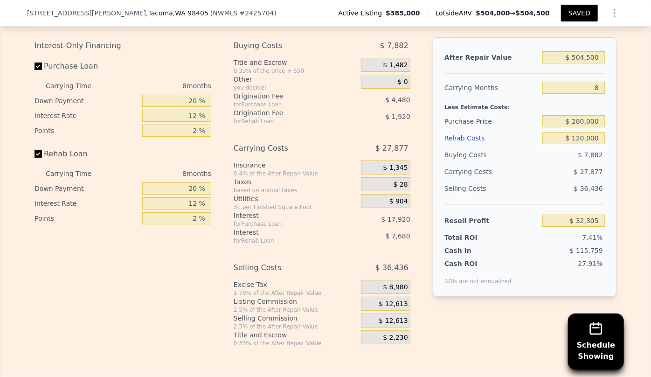
scroll to position [1652, 0]
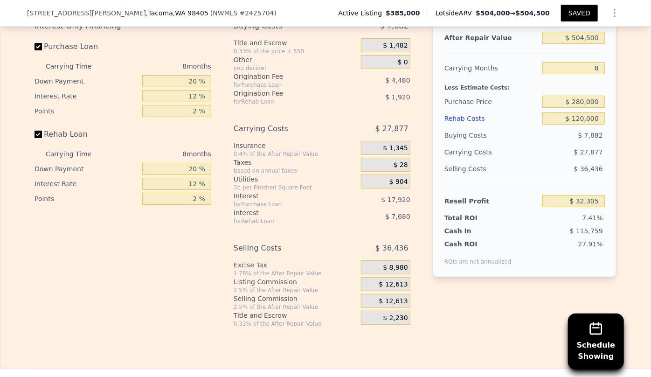
click at [364, 294] on div "$ 12,613" at bounding box center [385, 285] width 49 height 17
click at [372, 306] on div "$ 12,613" at bounding box center [385, 301] width 49 height 14
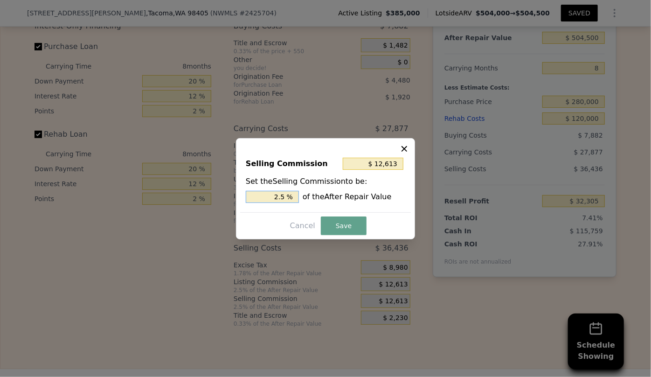
click at [280, 199] on input "2.5 %" at bounding box center [272, 197] width 53 height 12
type input "$ 2,523"
type input ".5 %"
type input "$ 7,568"
type input "1.5 %"
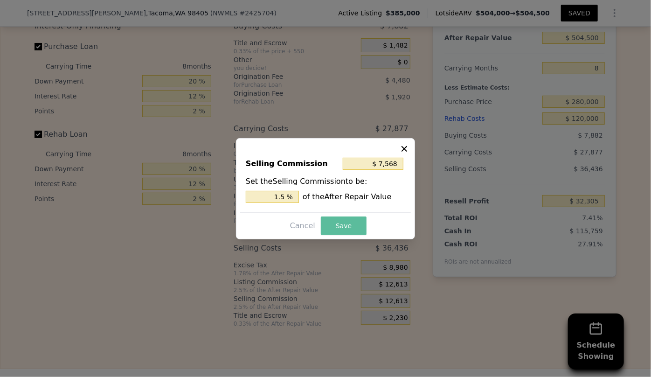
click at [326, 223] on button "Save" at bounding box center [344, 225] width 46 height 19
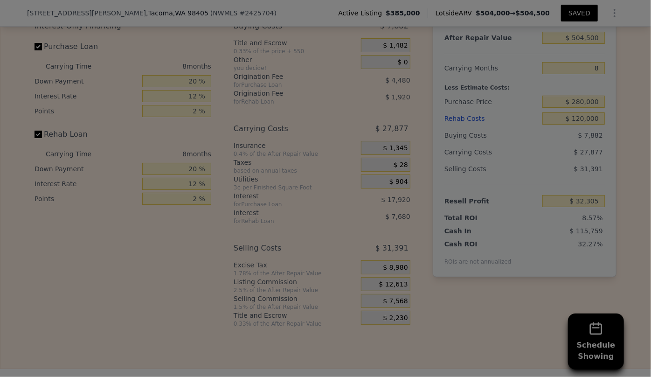
type input "$ 37,350"
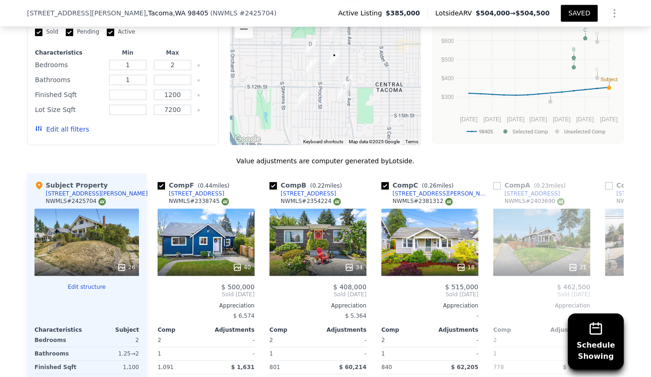
scroll to position [932, 0]
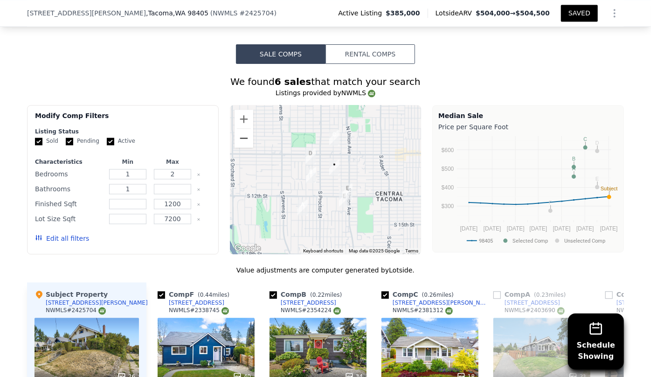
click at [236, 136] on button "Zoom out" at bounding box center [243, 138] width 19 height 19
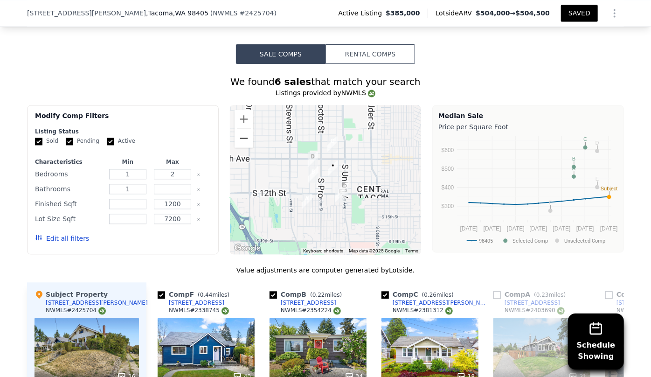
click at [236, 136] on button "Zoom out" at bounding box center [243, 138] width 19 height 19
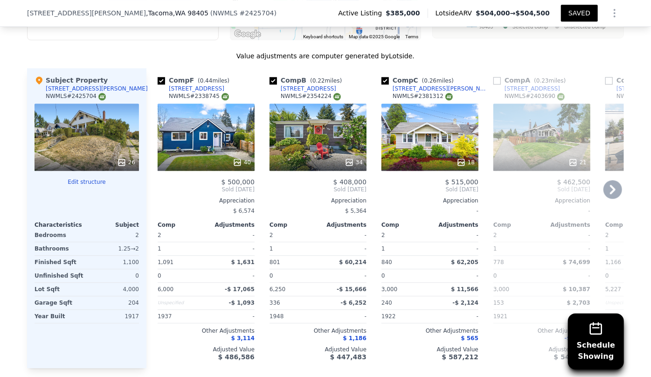
scroll to position [1144, 0]
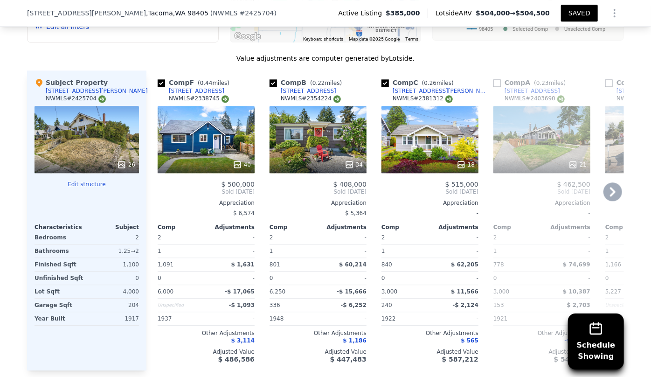
click at [407, 131] on div "18" at bounding box center [429, 139] width 97 height 67
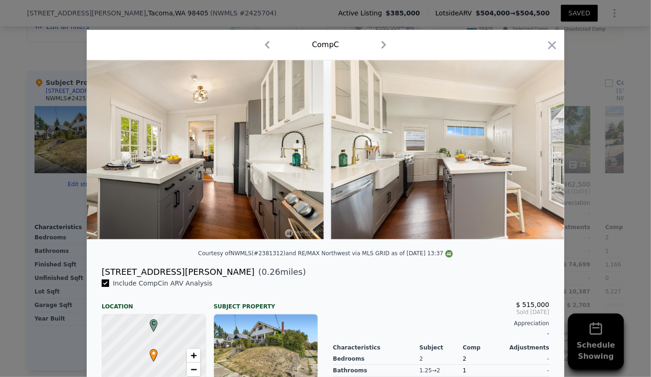
scroll to position [0, 2075]
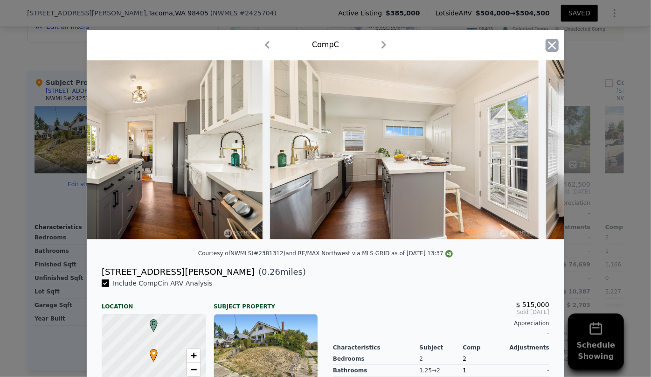
click at [548, 42] on icon "button" at bounding box center [552, 45] width 8 height 8
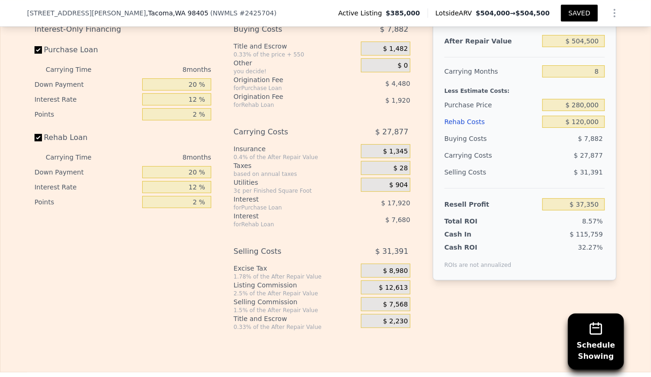
scroll to position [1652, 0]
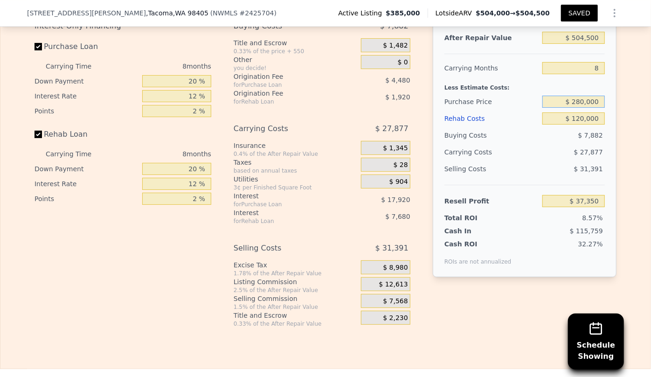
click at [581, 108] on input "$ 280,000" at bounding box center [573, 102] width 62 height 12
type input "$ 270,000"
click at [528, 208] on div "Resell Profit" at bounding box center [491, 200] width 94 height 17
type input "$ 48,183"
click at [559, 15] on div "Lotside ARV $504,000 → $504,500" at bounding box center [493, 12] width 133 height 9
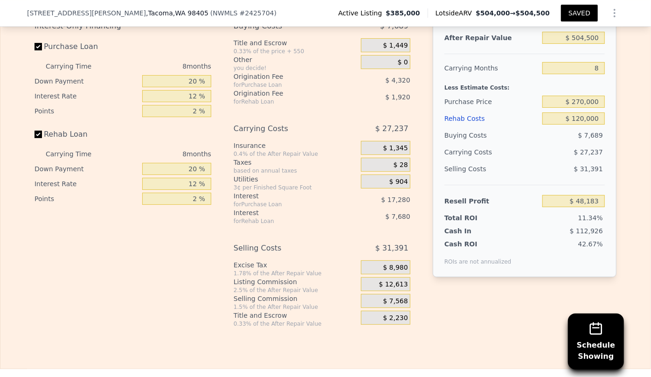
click at [565, 12] on button "SAVED" at bounding box center [579, 13] width 37 height 17
click at [574, 11] on button "SAVED" at bounding box center [579, 13] width 37 height 17
click at [580, 124] on input "$ 120,000" at bounding box center [573, 118] width 62 height 12
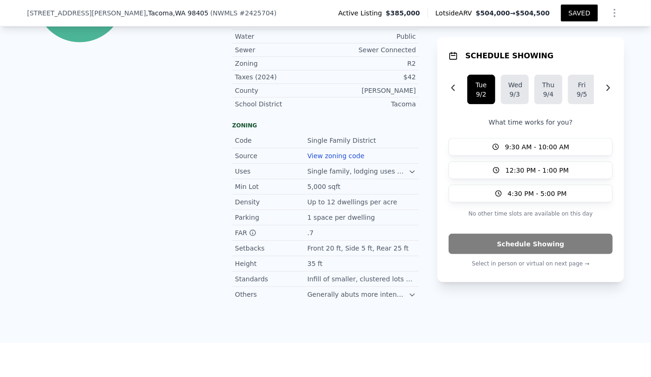
scroll to position [296, 0]
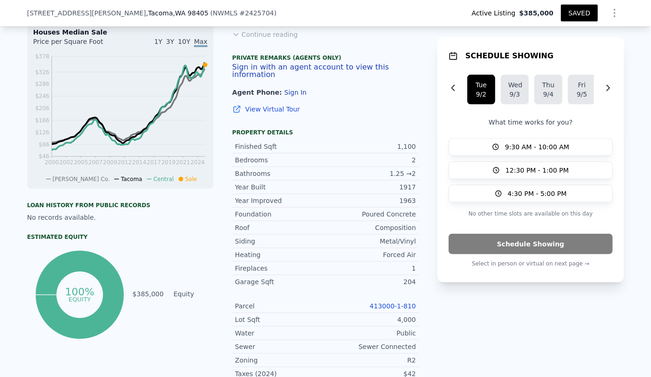
type input "1.5"
type input "778"
type input "1166"
type input "3000"
type input "6250"
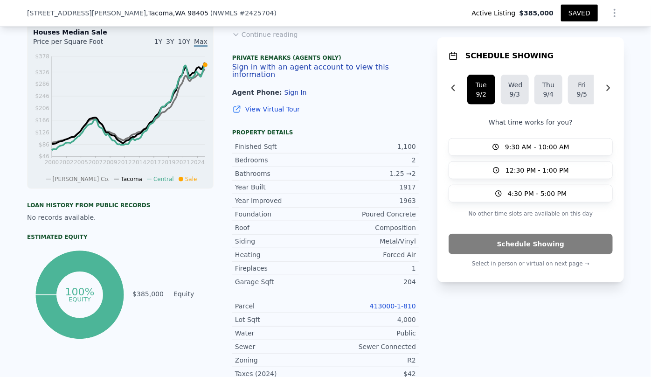
click at [579, 14] on button "SAVED" at bounding box center [579, 13] width 37 height 17
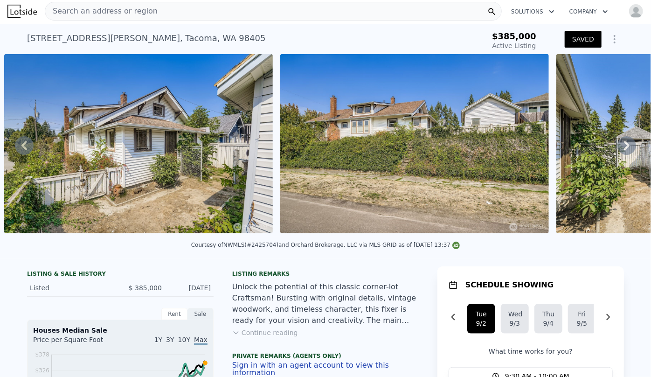
scroll to position [0, 0]
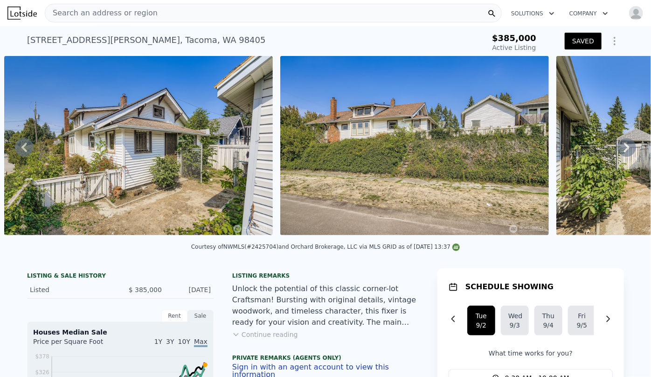
click at [70, 14] on span "Search an address or region" at bounding box center [101, 12] width 112 height 11
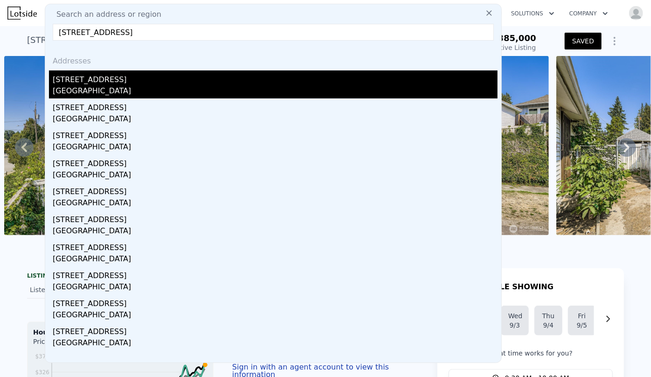
type input "[STREET_ADDRESS]"
click at [126, 75] on div "[STREET_ADDRESS]" at bounding box center [275, 77] width 445 height 15
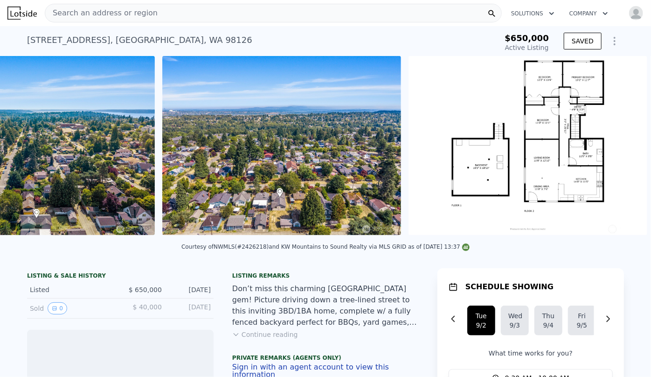
scroll to position [0, 4937]
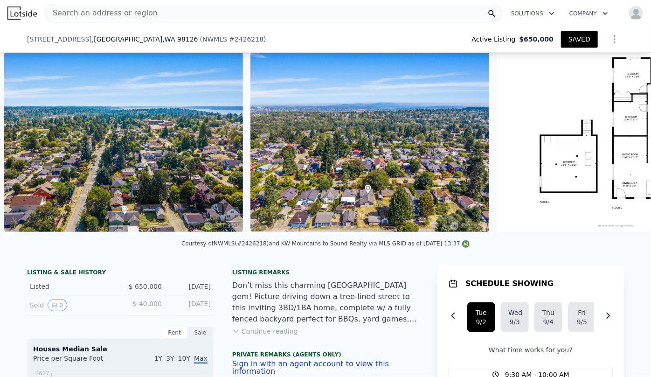
type input "-$ 763,946"
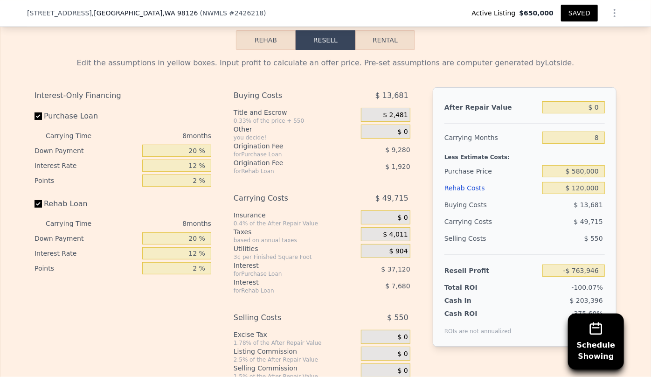
scroll to position [1607, 0]
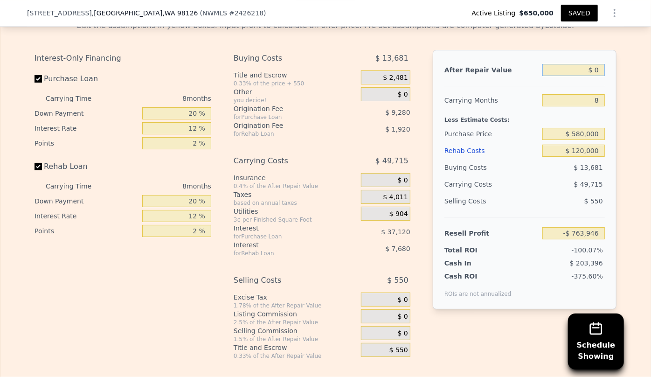
click at [594, 75] on input "$ 0" at bounding box center [573, 70] width 62 height 12
click at [591, 76] on input "$ 0" at bounding box center [573, 70] width 62 height 12
type input "$ 790,000"
type input "-$ 24,346"
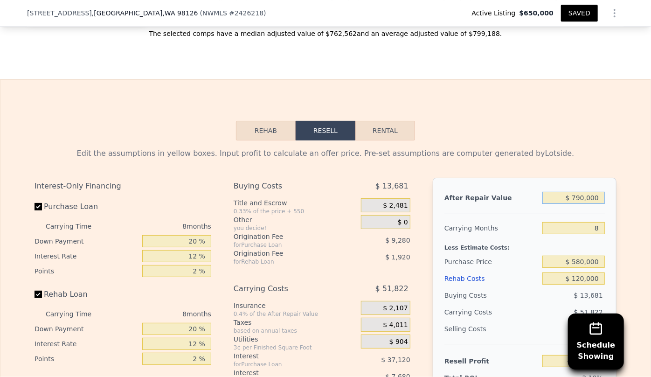
scroll to position [1479, 0]
click at [584, 203] on input "$ 790,000" at bounding box center [573, 197] width 62 height 12
type input "$ 000"
type input "-$ 763,946"
type input "$ 8,000,000"
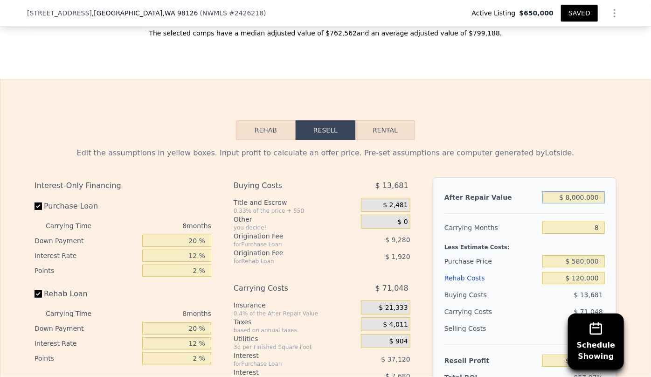
type input "$ 6,725,681"
type input "$ 800,000"
type input "-$ 14,983"
drag, startPoint x: 556, startPoint y: 107, endPoint x: 563, endPoint y: 112, distance: 8.3
click at [557, 107] on div "Rehab Resell Rental Edit the assumptions in yellow boxes. Input profit to calcu…" at bounding box center [325, 303] width 651 height 449
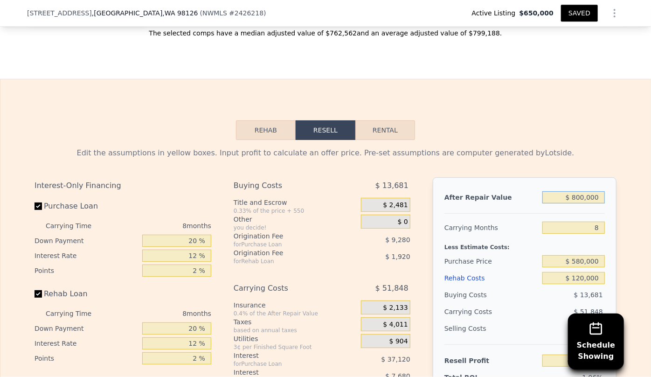
click at [580, 203] on input "$ 800,000" at bounding box center [573, 197] width 62 height 12
type input "$ 80,000"
type input "-$ 689,049"
type input "$ 850,000"
type input "$ 31,826"
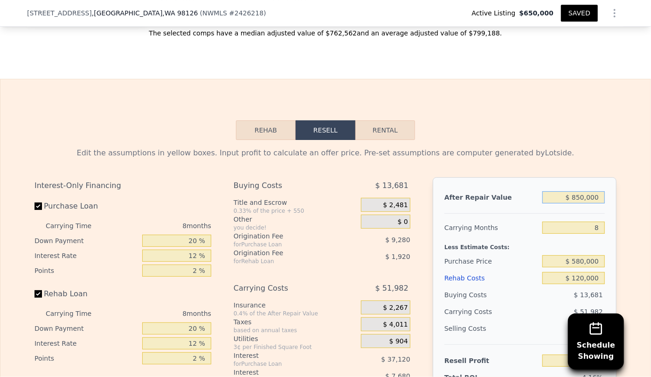
type input "$ 850,000"
click at [545, 228] on input "8" at bounding box center [573, 227] width 62 height 12
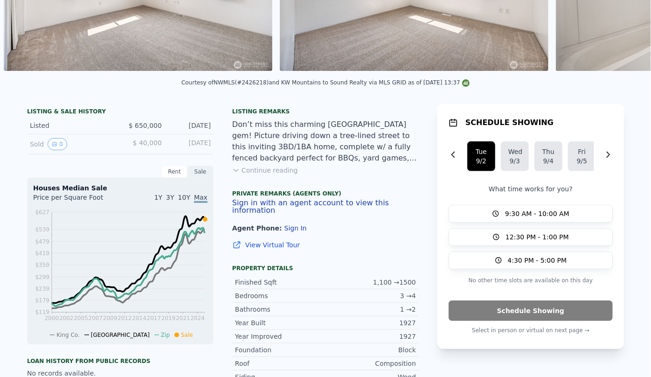
scroll to position [0, 0]
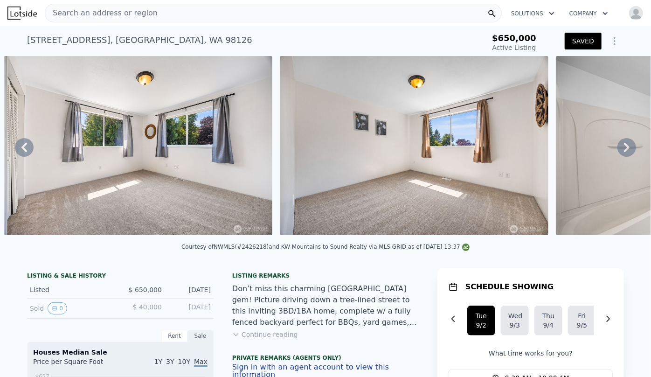
click at [92, 13] on span "Search an address or region" at bounding box center [101, 12] width 112 height 11
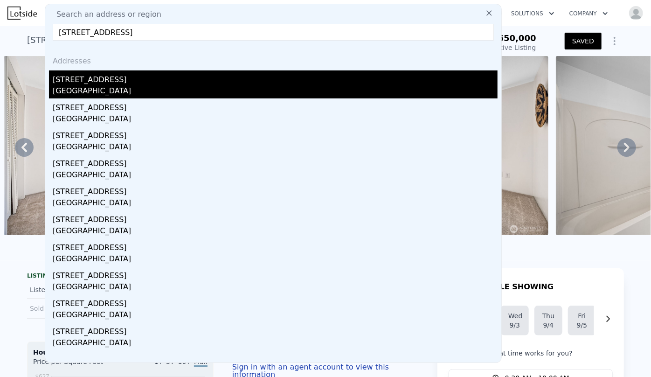
type input "[STREET_ADDRESS]"
click at [112, 92] on div "[GEOGRAPHIC_DATA]" at bounding box center [275, 91] width 445 height 13
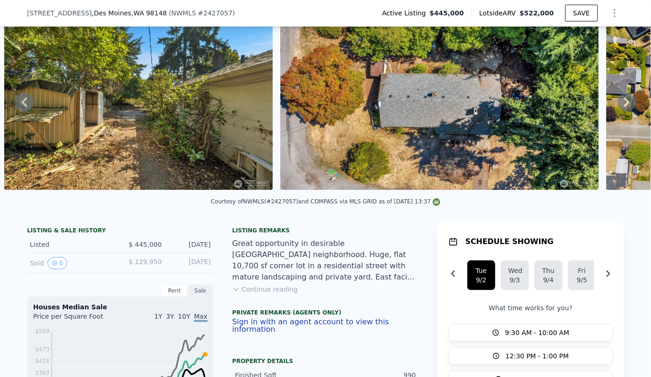
scroll to position [42, 0]
click at [276, 294] on button "Continue reading" at bounding box center [265, 288] width 66 height 9
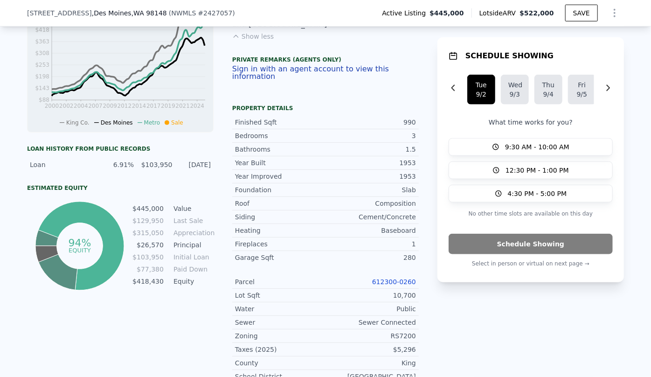
scroll to position [378, 0]
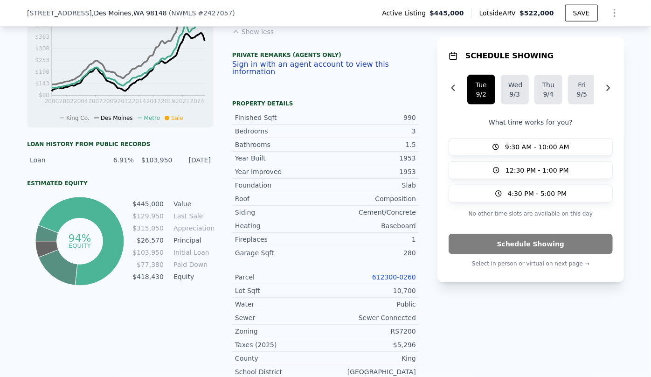
click at [387, 273] on link "612300-0260" at bounding box center [394, 276] width 44 height 7
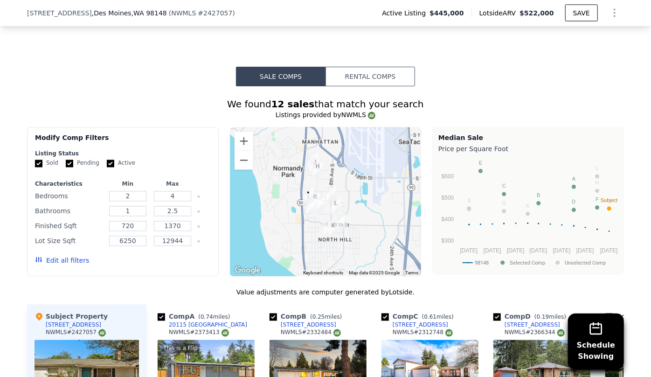
scroll to position [759, 0]
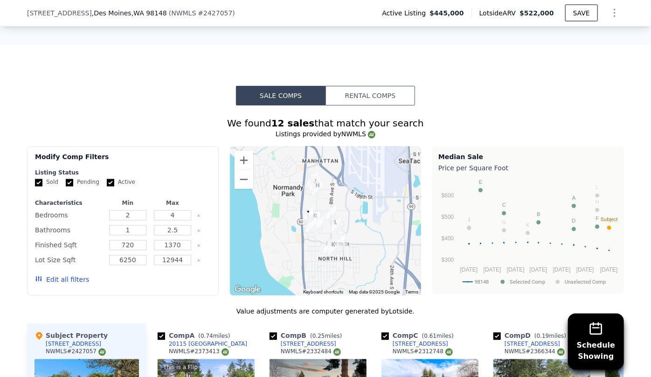
click at [56, 275] on button "Edit all filters" at bounding box center [62, 279] width 54 height 9
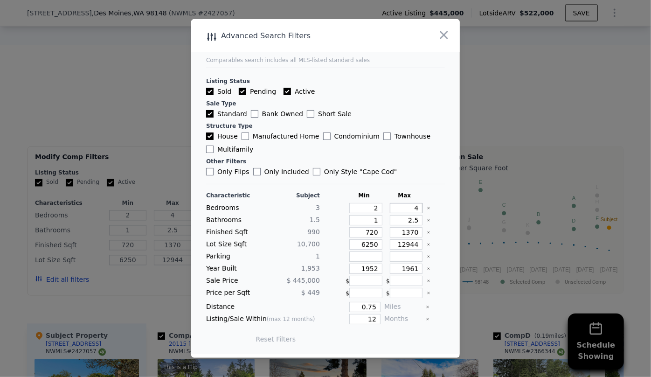
drag, startPoint x: 411, startPoint y: 209, endPoint x: 390, endPoint y: 210, distance: 21.0
click at [391, 210] on input "4" at bounding box center [406, 208] width 33 height 10
type input "3"
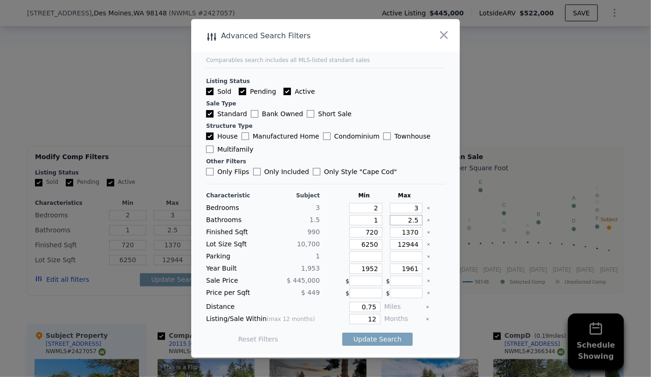
drag, startPoint x: 381, startPoint y: 221, endPoint x: 371, endPoint y: 221, distance: 10.3
click at [375, 221] on div "Bathrooms 1.5 1 2.5" at bounding box center [325, 220] width 239 height 10
drag, startPoint x: 373, startPoint y: 234, endPoint x: 336, endPoint y: 233, distance: 37.3
click at [339, 234] on div "Finished Sqft [PHONE_NUMBER]" at bounding box center [325, 232] width 239 height 10
drag, startPoint x: 375, startPoint y: 244, endPoint x: 317, endPoint y: 244, distance: 58.3
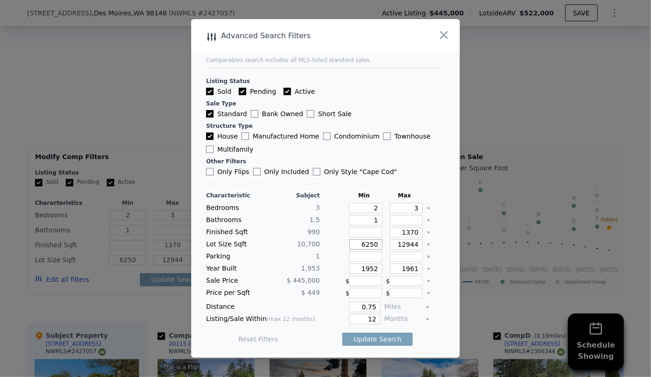
click at [317, 244] on div "Lot Size Sqft 10,700 6250 12944" at bounding box center [325, 244] width 239 height 10
click at [404, 233] on input "1370" at bounding box center [406, 232] width 33 height 10
type input "1270"
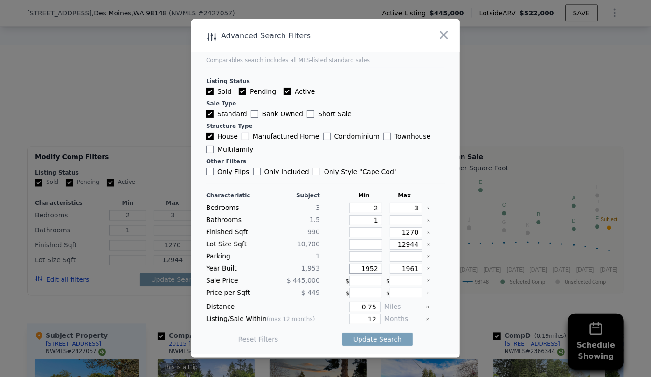
drag, startPoint x: 373, startPoint y: 268, endPoint x: 345, endPoint y: 268, distance: 28.0
click at [349, 268] on input "1952" at bounding box center [365, 268] width 33 height 10
click at [409, 269] on input "1961" at bounding box center [406, 268] width 33 height 10
type input "1981"
drag, startPoint x: 371, startPoint y: 317, endPoint x: 358, endPoint y: 317, distance: 12.6
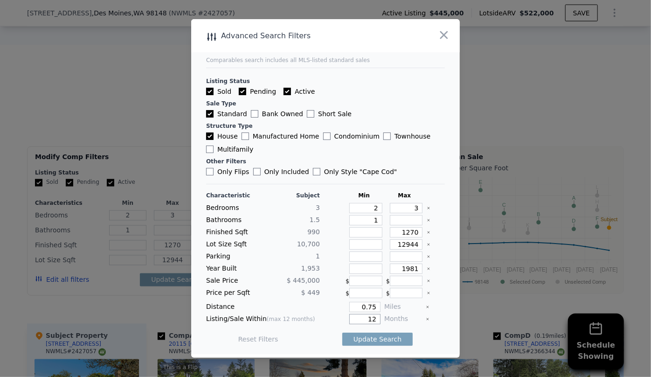
click at [358, 317] on input "12" at bounding box center [364, 319] width 31 height 10
type input "6"
click at [379, 336] on button "Update Search" at bounding box center [377, 338] width 70 height 13
checkbox input "false"
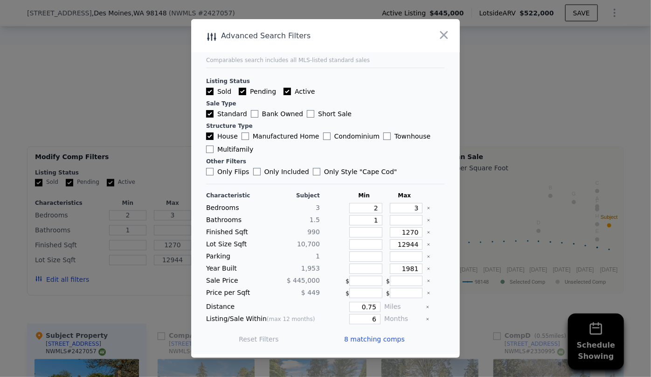
click at [385, 338] on span "8 matching comps" at bounding box center [374, 338] width 61 height 9
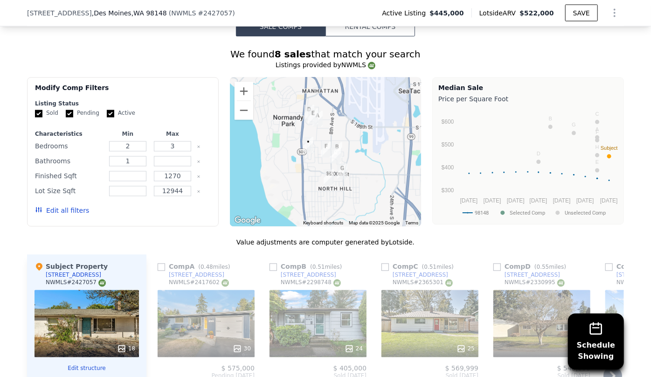
scroll to position [1013, 0]
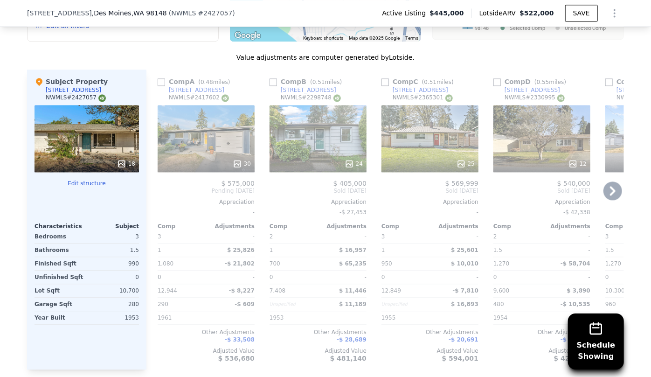
click at [210, 121] on div "30" at bounding box center [206, 138] width 97 height 67
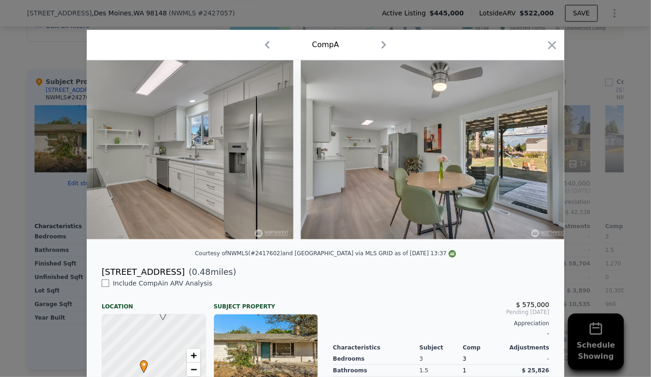
scroll to position [0, 2222]
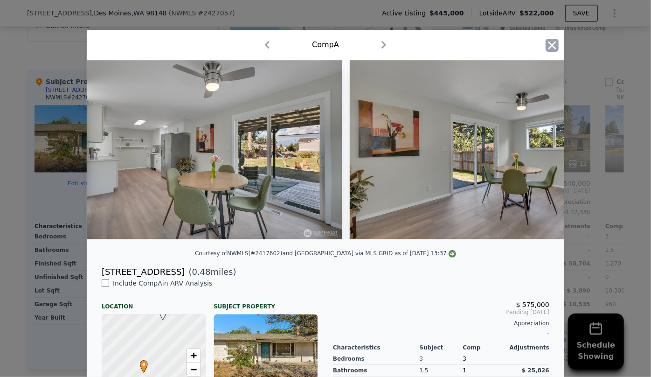
click at [553, 49] on icon "button" at bounding box center [551, 45] width 13 height 13
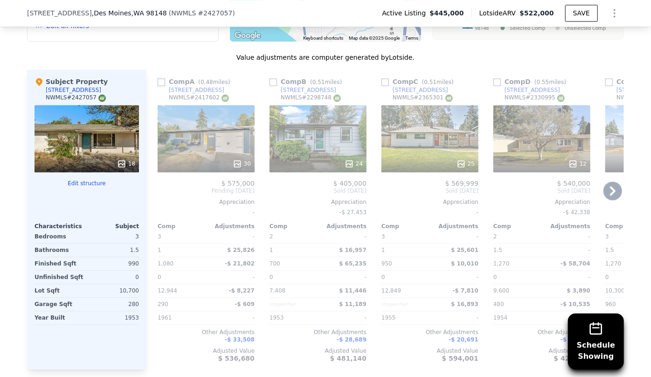
click at [158, 78] on input "checkbox" at bounding box center [161, 81] width 7 height 7
checkbox input "true"
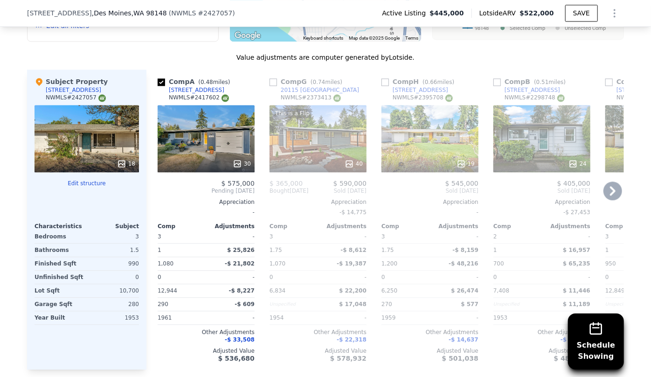
click at [182, 105] on div "30" at bounding box center [206, 138] width 97 height 67
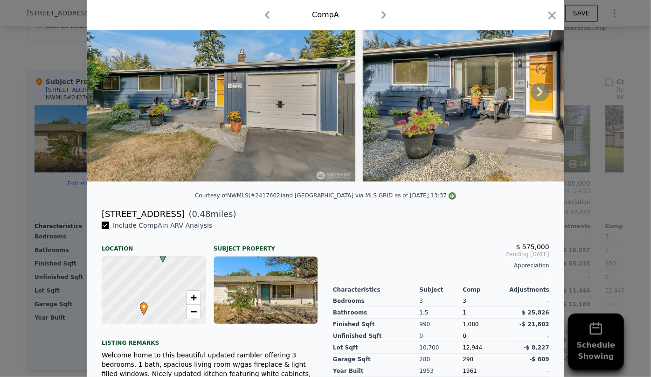
scroll to position [153, 0]
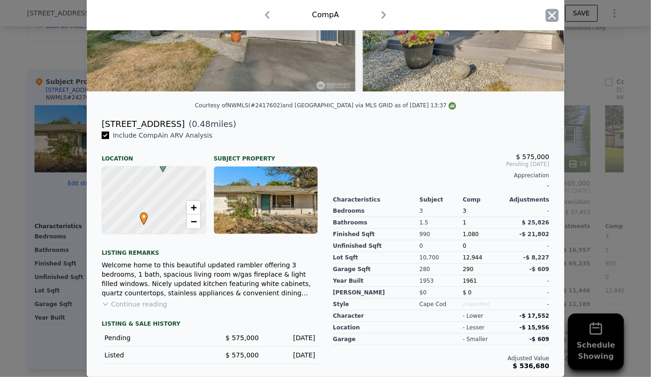
click at [553, 14] on icon "button" at bounding box center [551, 15] width 13 height 13
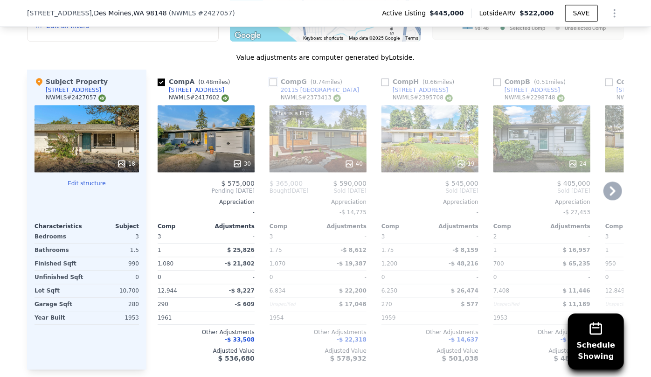
click at [270, 78] on input "checkbox" at bounding box center [272, 81] width 7 height 7
checkbox input "true"
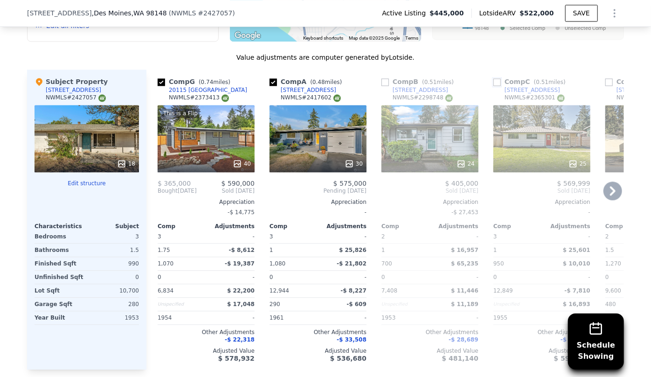
click at [493, 78] on input "checkbox" at bounding box center [496, 81] width 7 height 7
checkbox input "true"
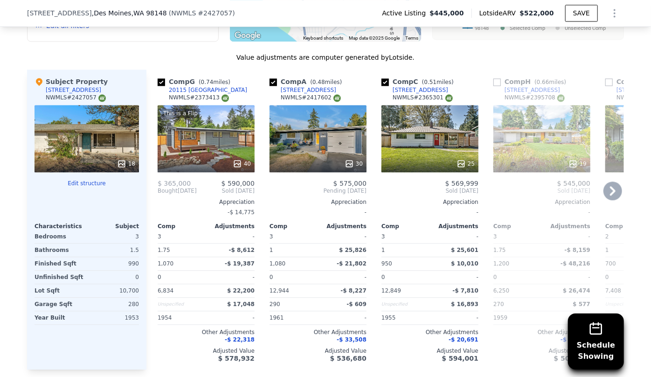
click at [614, 181] on icon at bounding box center [612, 190] width 19 height 19
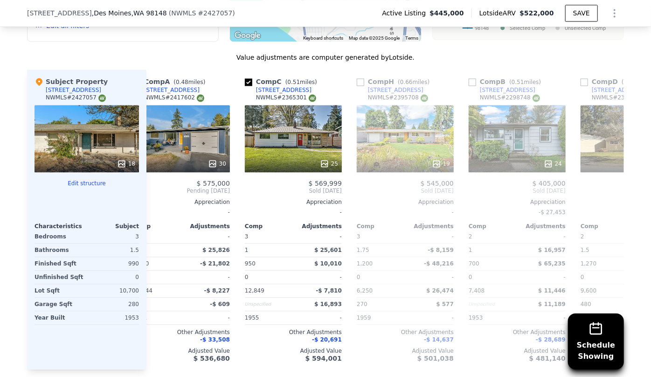
scroll to position [0, 224]
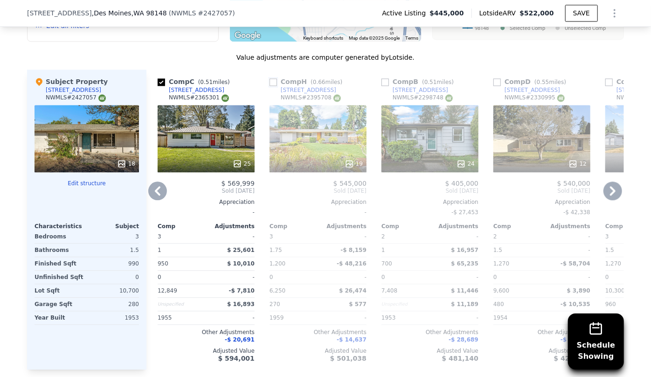
click at [273, 78] on input "checkbox" at bounding box center [272, 81] width 7 height 7
checkbox input "true"
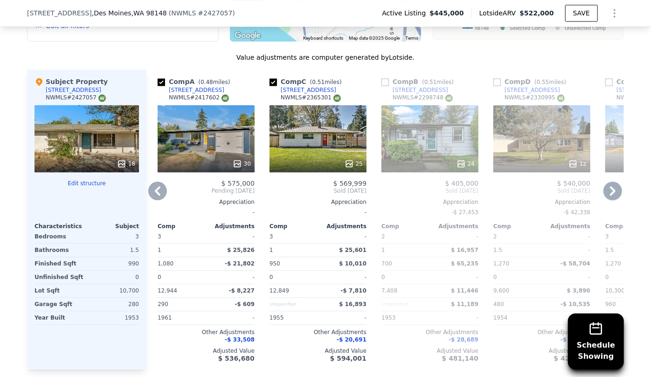
click at [611, 186] on icon at bounding box center [613, 190] width 6 height 9
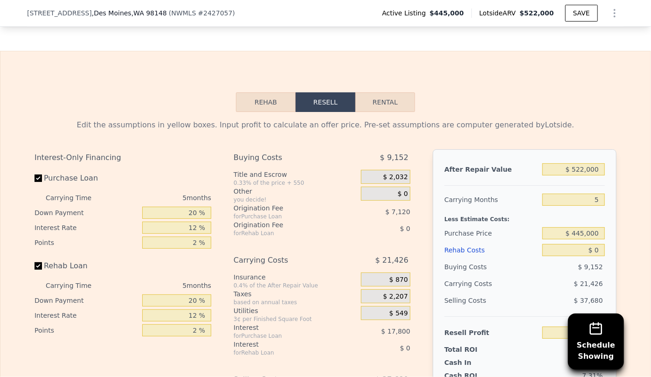
scroll to position [1394, 0]
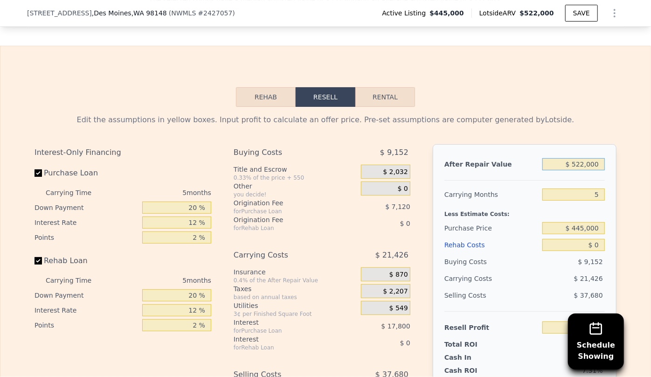
click at [580, 158] on input "$ 522,000" at bounding box center [573, 164] width 62 height 12
type input "$ 52,000"
type input "-$ 427,044"
type input "$ 552,000"
type input "$ 36,558"
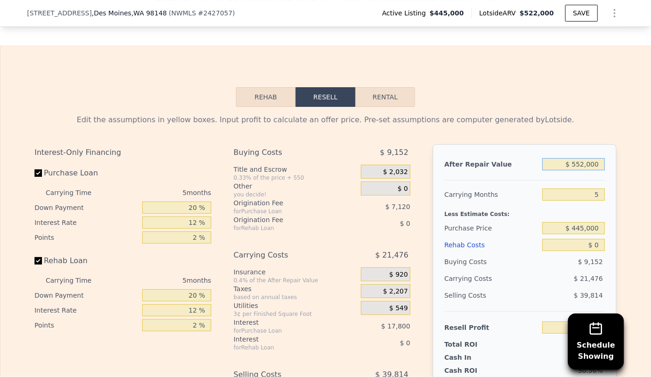
type input "$ 552,000"
click at [596, 188] on input "5" at bounding box center [573, 194] width 62 height 12
type input "56"
type input "-$ 182,488"
type input "5"
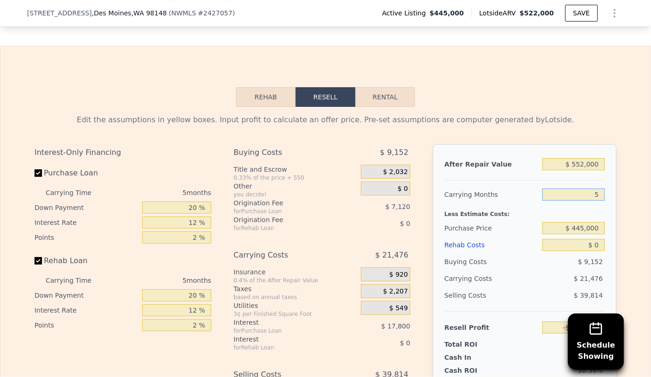
type input "$ 36,558"
type input "6"
type input "$ 32,264"
type input "8"
type input "$ 23,673"
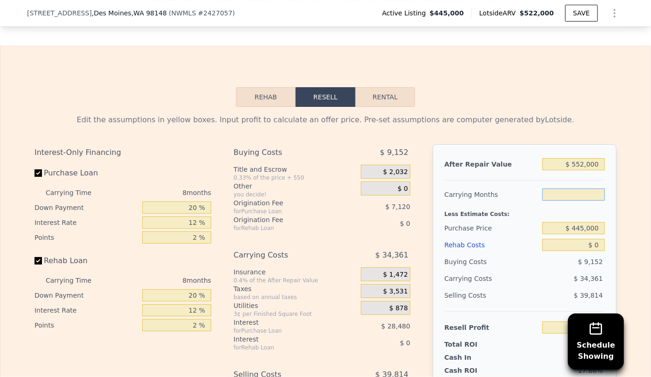
type input "7"
type input "$ 27,969"
type input "7"
click at [452, 220] on div "Purchase Price" at bounding box center [491, 228] width 94 height 17
click at [455, 236] on div "Rehab Costs" at bounding box center [491, 244] width 94 height 17
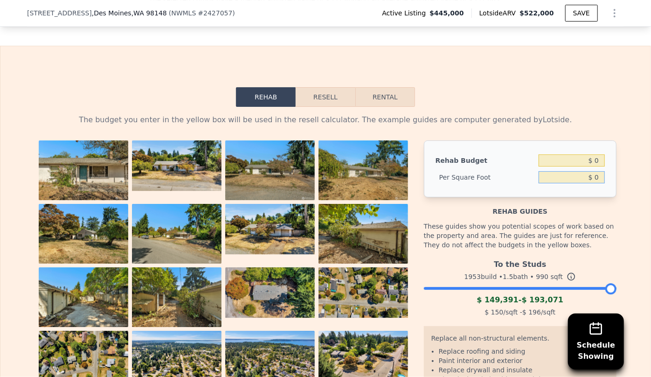
click at [590, 171] on input "$ 0" at bounding box center [571, 177] width 66 height 12
type input "$ 100"
click at [536, 114] on div "The budget you enter in the yellow box will be used in the resell calculator. T…" at bounding box center [325, 119] width 582 height 11
type input "$ 99,000"
click at [590, 171] on input "$ 100" at bounding box center [571, 177] width 66 height 12
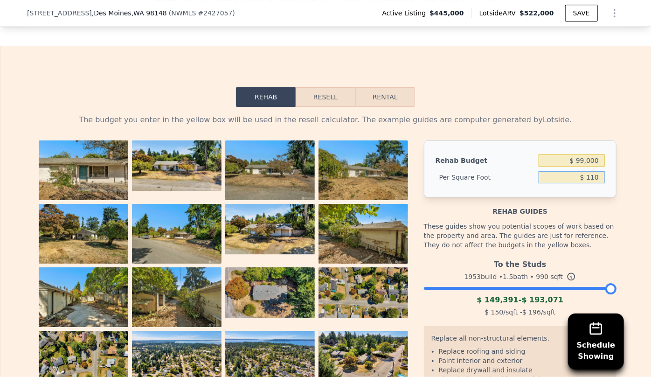
type input "$ 110"
click at [575, 107] on div "The budget you enter in the yellow box will be used in the resell calculator. T…" at bounding box center [325, 293] width 597 height 372
type input "$ 108,900"
click at [324, 87] on button "Resell" at bounding box center [324, 97] width 59 height 20
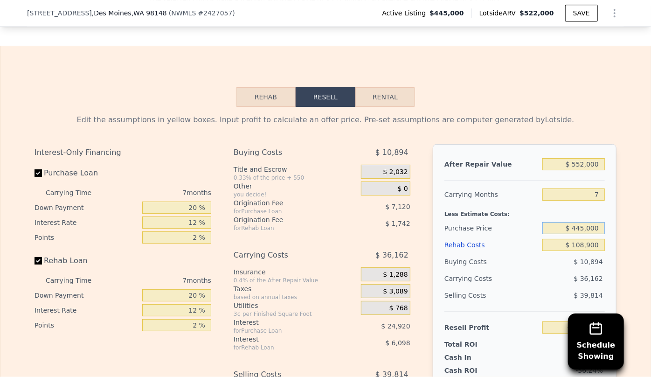
click at [583, 222] on input "$ 445,000" at bounding box center [573, 228] width 62 height 12
type input "$ 400,000"
type input "-$ 40,380"
type input "$ 350,000"
click at [592, 116] on div "Edit the assumptions in yellow boxes. Input profit to calculate an offer price.…" at bounding box center [325, 283] width 582 height 339
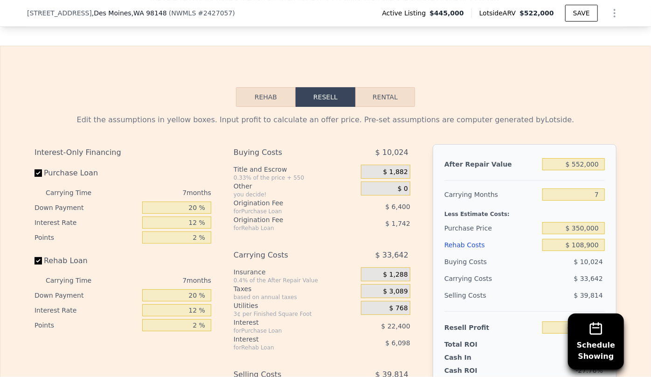
type input "$ 13,386"
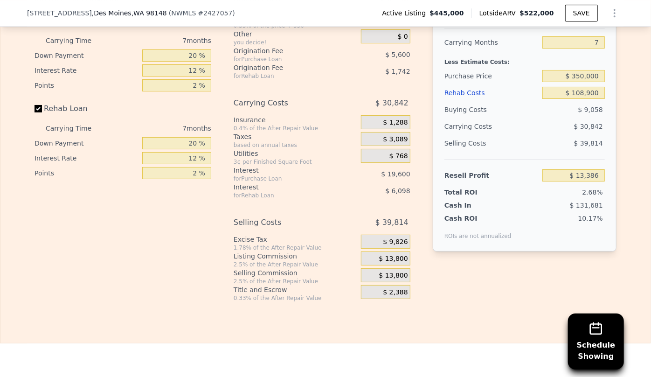
scroll to position [1564, 0]
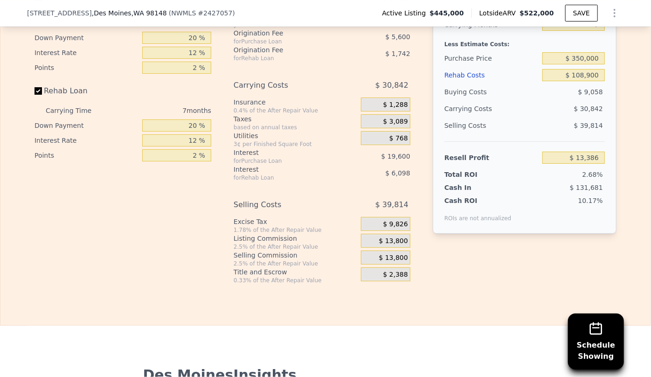
click at [379, 250] on div "$ 13,800" at bounding box center [385, 257] width 49 height 14
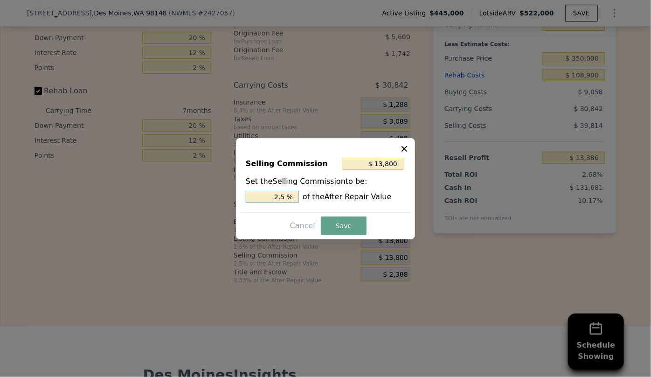
click at [280, 197] on input "2.5 %" at bounding box center [272, 197] width 53 height 12
type input "$ 2,760"
type input ".5 %"
type input "$ 8,280"
type input "1.5 %"
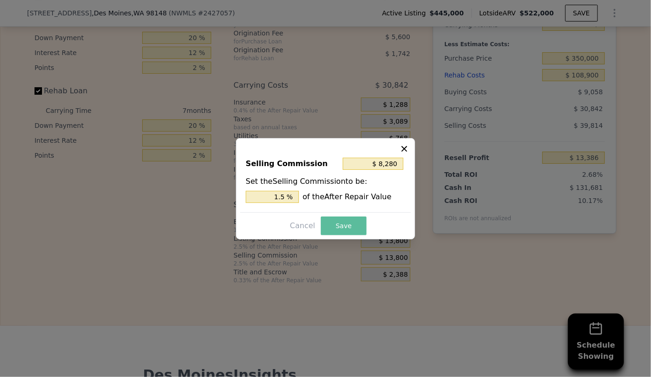
click at [349, 227] on button "Save" at bounding box center [344, 225] width 46 height 19
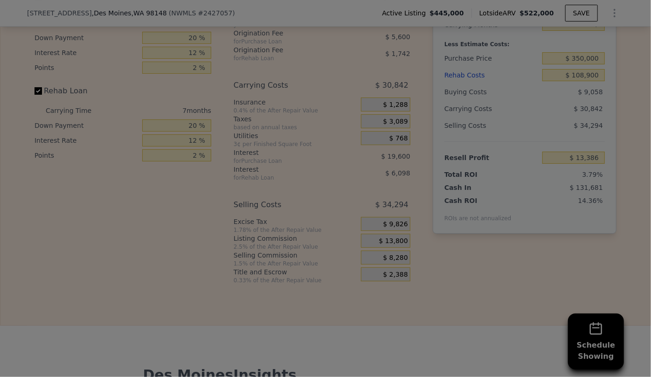
type input "$ 18,906"
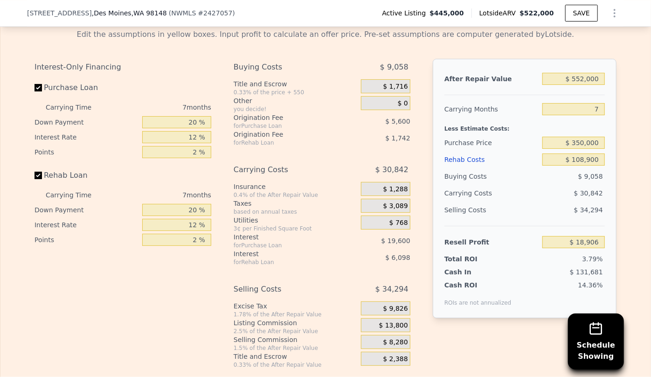
scroll to position [1479, 0]
drag, startPoint x: 19, startPoint y: 13, endPoint x: 144, endPoint y: 19, distance: 125.5
click at [144, 19] on div "[STREET_ADDRESS] ( NWMLS # 2427057 ) Active Listing $445,000 Lotside ARV $522,0…" at bounding box center [325, 13] width 651 height 27
copy div "[STREET_ADDRESS]"
click at [299, 23] on div "[STREET_ADDRESS] ( NWMLS # 2427057 ) Active Listing $445,000 Lotside ARV $522,0…" at bounding box center [325, 13] width 597 height 26
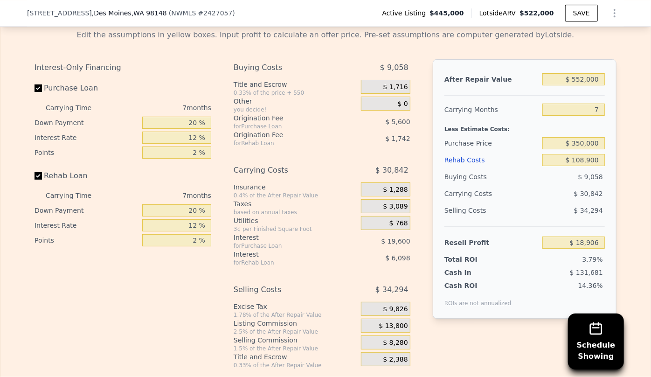
click at [444, 151] on div "Rehab Costs" at bounding box center [491, 159] width 94 height 17
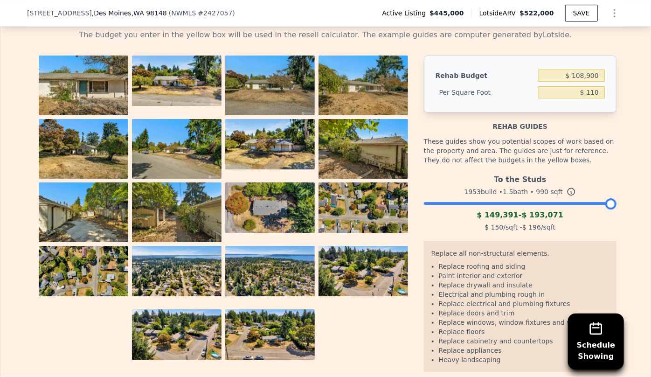
click at [357, 189] on img at bounding box center [362, 207] width 89 height 50
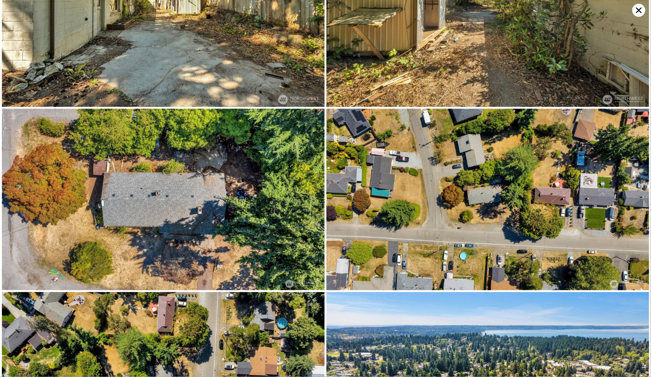
scroll to position [1040, 0]
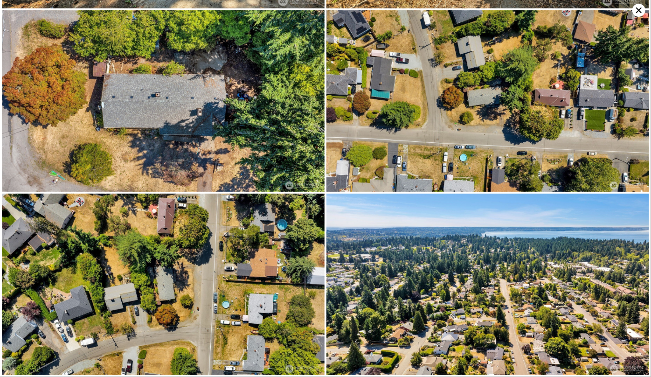
click at [637, 8] on icon at bounding box center [639, 10] width 6 height 6
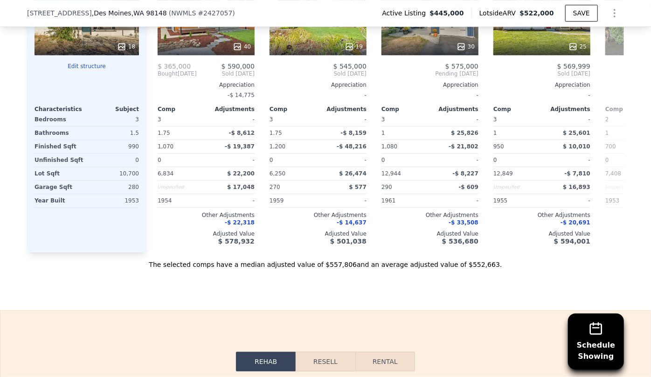
scroll to position [1310, 0]
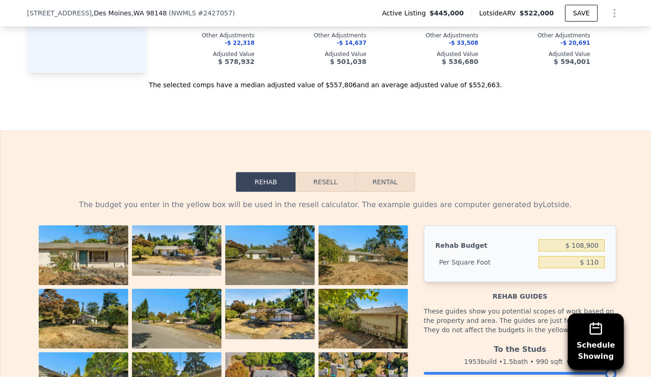
click at [338, 172] on button "Resell" at bounding box center [324, 182] width 59 height 20
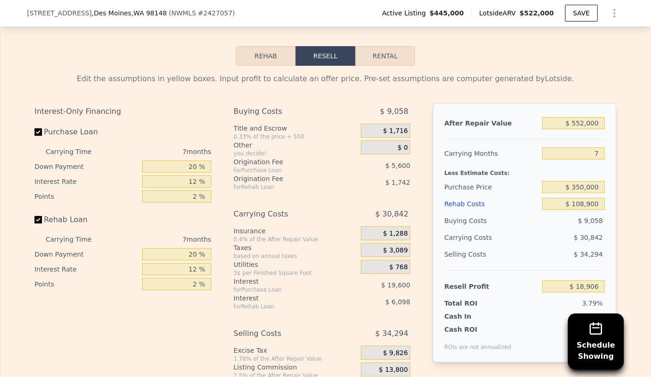
scroll to position [1437, 0]
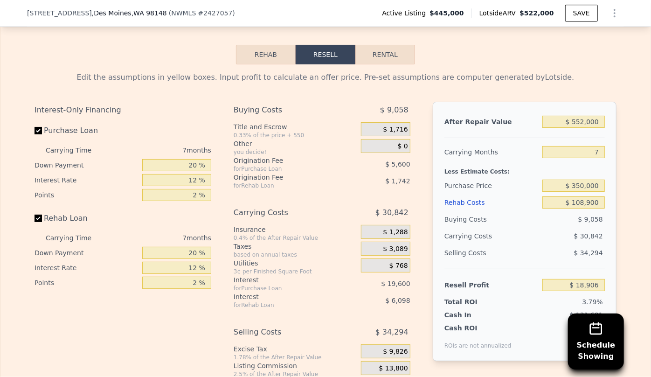
click at [448, 194] on div "Rehab Costs" at bounding box center [491, 202] width 94 height 17
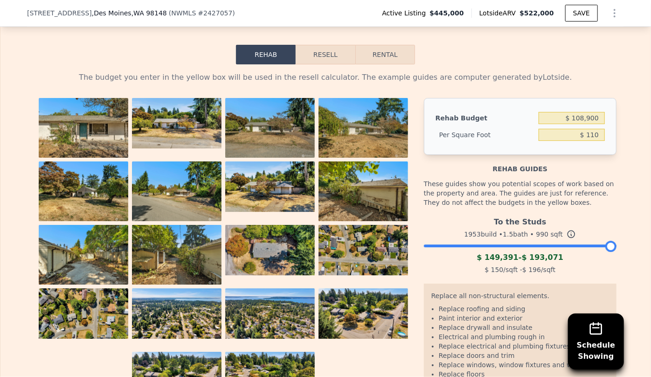
click at [322, 45] on button "Resell" at bounding box center [324, 55] width 59 height 20
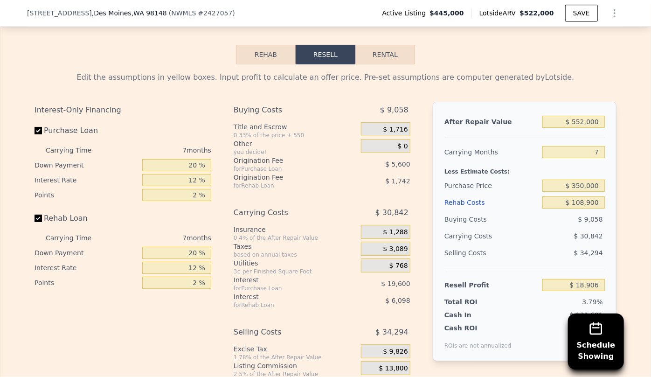
click at [479, 194] on div "Rehab Costs" at bounding box center [491, 202] width 94 height 17
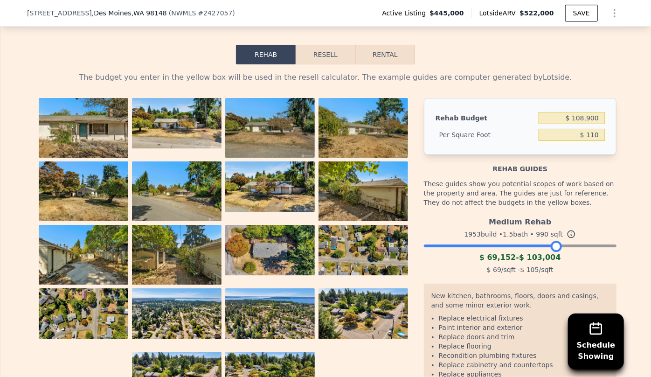
drag, startPoint x: 605, startPoint y: 228, endPoint x: 551, endPoint y: 231, distance: 54.2
click at [551, 240] on div at bounding box center [555, 245] width 11 height 11
drag, startPoint x: 551, startPoint y: 231, endPoint x: 556, endPoint y: 228, distance: 5.7
click at [556, 240] on div at bounding box center [560, 245] width 11 height 11
drag, startPoint x: 556, startPoint y: 228, endPoint x: 562, endPoint y: 227, distance: 6.1
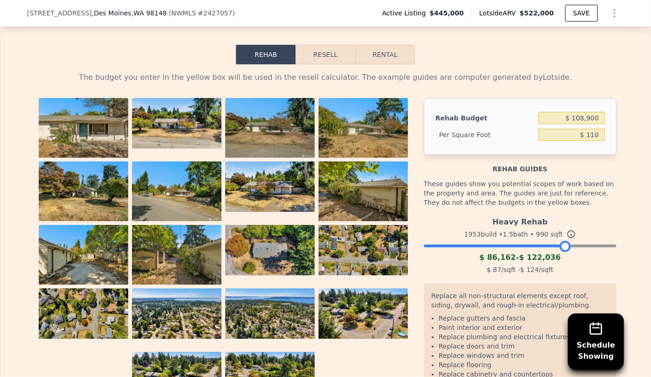
click at [562, 240] on div at bounding box center [564, 245] width 11 height 11
click at [334, 166] on img at bounding box center [362, 191] width 89 height 60
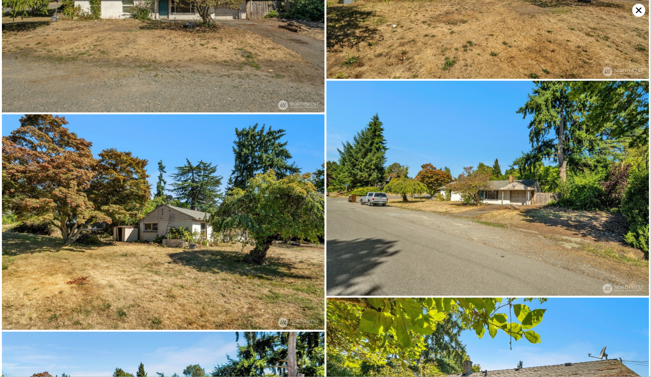
scroll to position [214, 0]
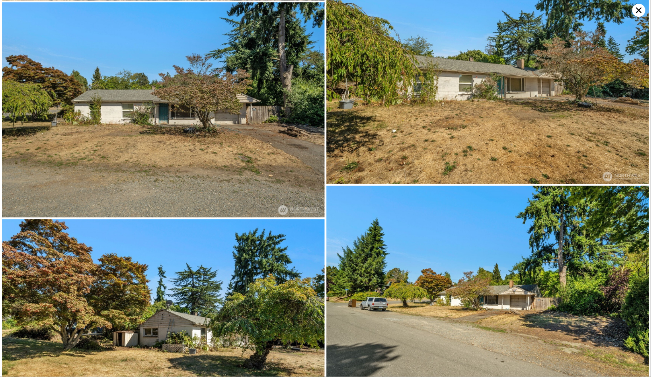
click at [639, 13] on icon at bounding box center [638, 10] width 13 height 13
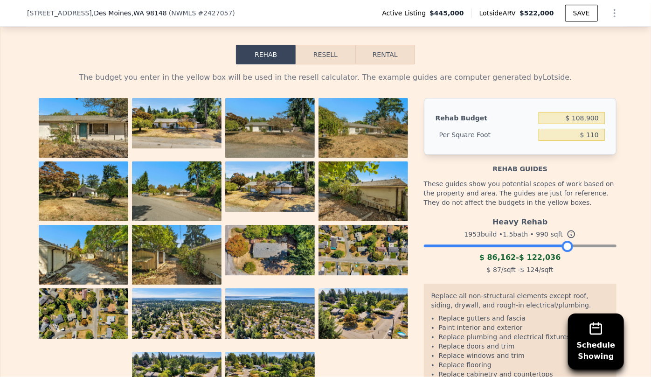
click at [319, 45] on button "Resell" at bounding box center [324, 55] width 59 height 20
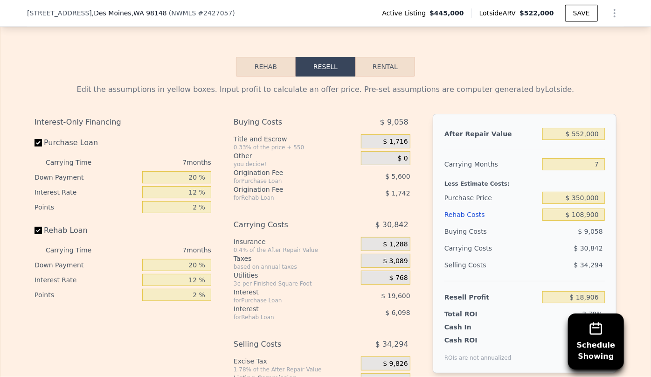
scroll to position [1479, 0]
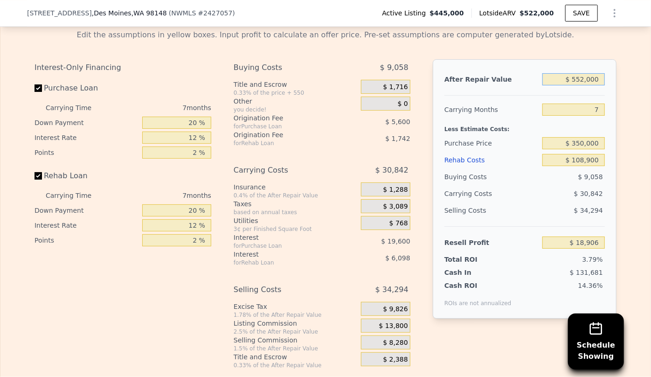
click at [582, 73] on input "$ 552,000" at bounding box center [573, 79] width 62 height 12
type input "$ 55,000"
type input "-$ 446,552"
type input "$ 5,000"
type input "-$ 493,380"
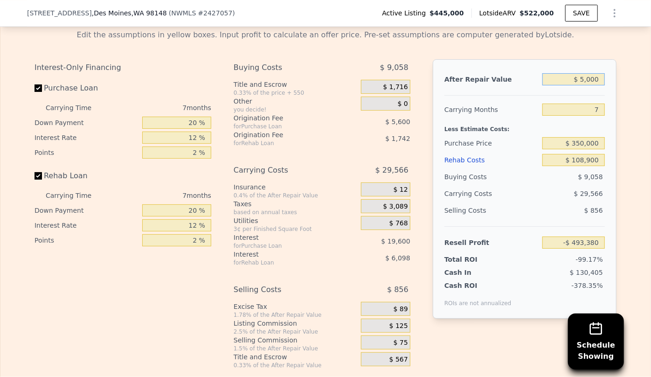
type input "$ 57,000"
type input "-$ 444,680"
type input "$ 570,000"
type input "$ 35,764"
type input "$ 570,000"
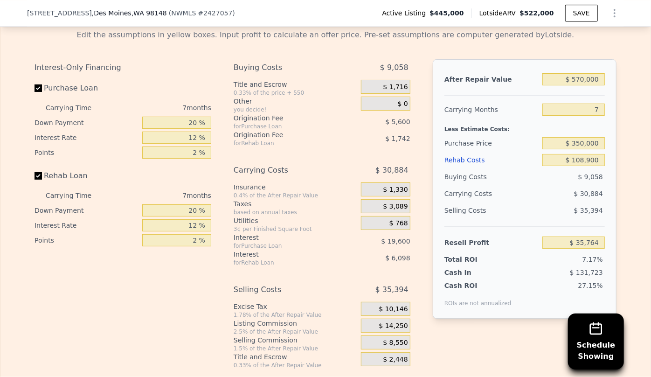
click at [554, 202] on div "$ 35,394" at bounding box center [573, 210] width 63 height 17
click at [571, 14] on button "SAVE" at bounding box center [581, 13] width 33 height 17
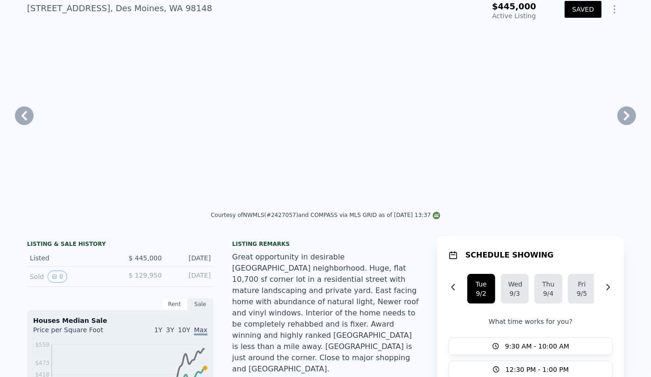
scroll to position [3, 0]
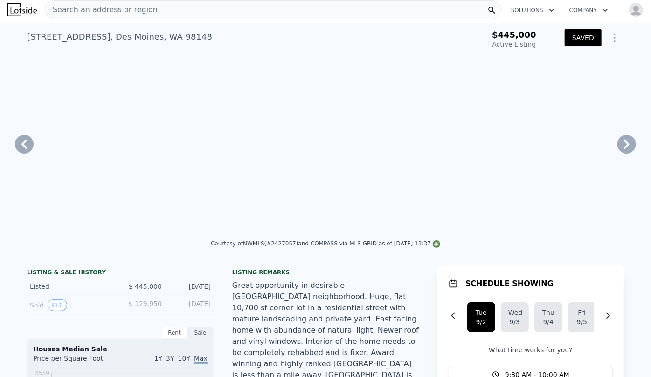
type input "1.75"
type input "700"
type input "6250"
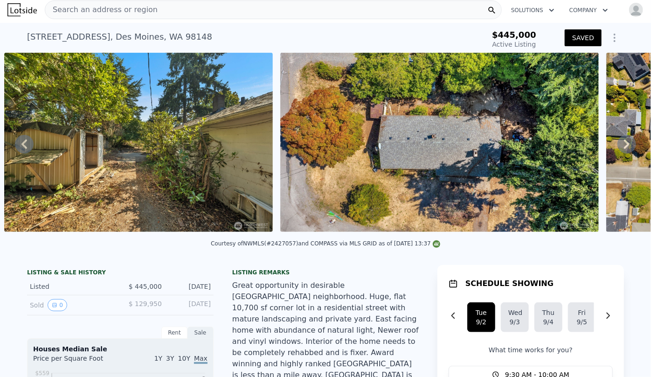
click at [107, 14] on span "Search an address or region" at bounding box center [101, 9] width 112 height 11
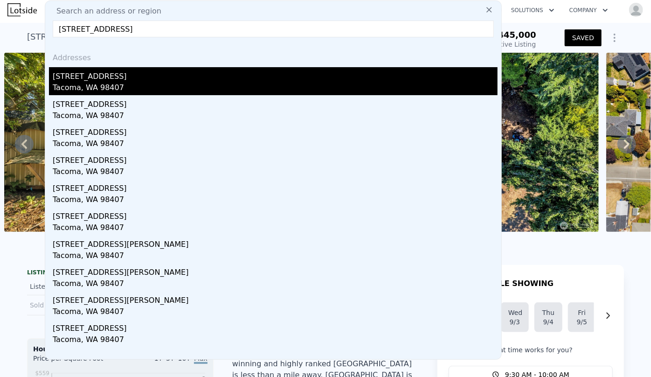
type input "[STREET_ADDRESS]"
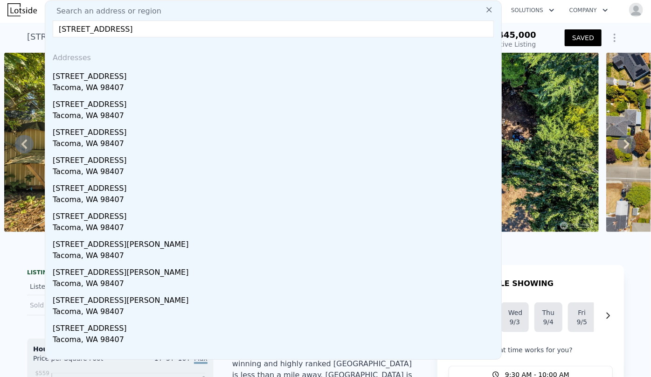
drag, startPoint x: 143, startPoint y: 73, endPoint x: 305, endPoint y: 86, distance: 162.7
click at [143, 73] on div "[STREET_ADDRESS]" at bounding box center [275, 74] width 445 height 15
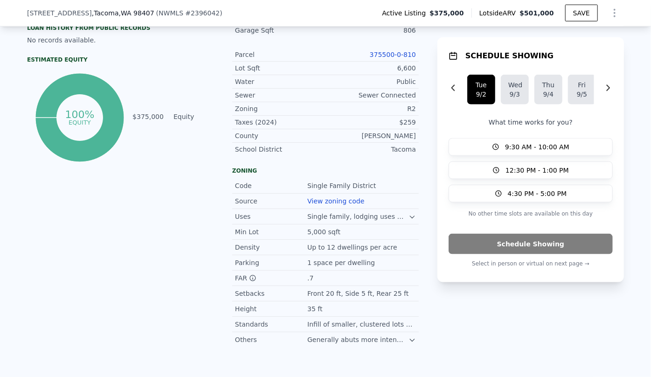
scroll to position [424, 0]
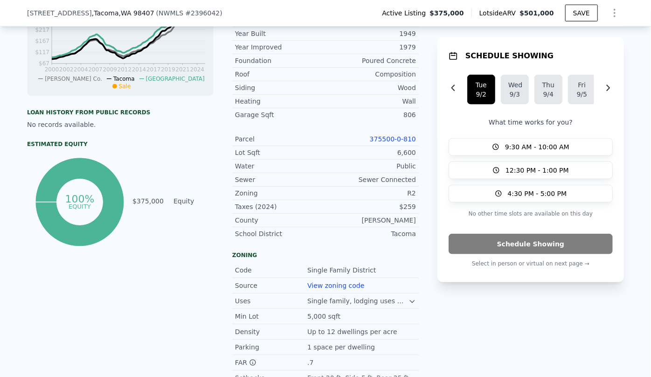
click at [395, 135] on link "375500-0-810" at bounding box center [393, 138] width 46 height 7
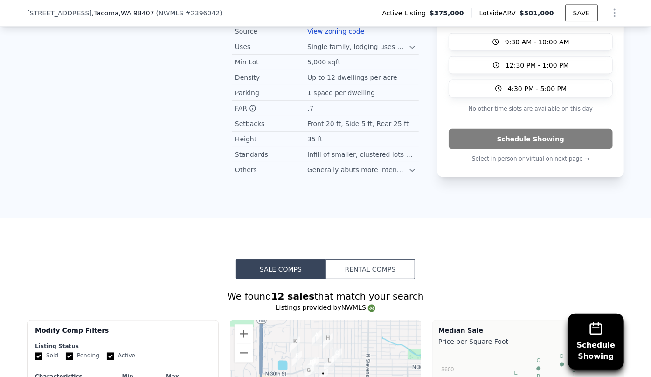
scroll to position [890, 0]
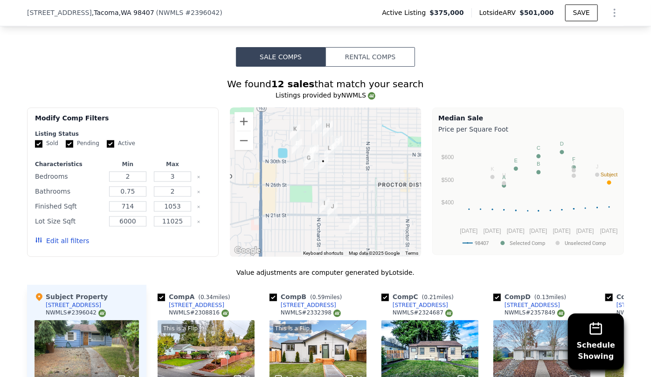
click at [66, 236] on button "Edit all filters" at bounding box center [62, 240] width 54 height 9
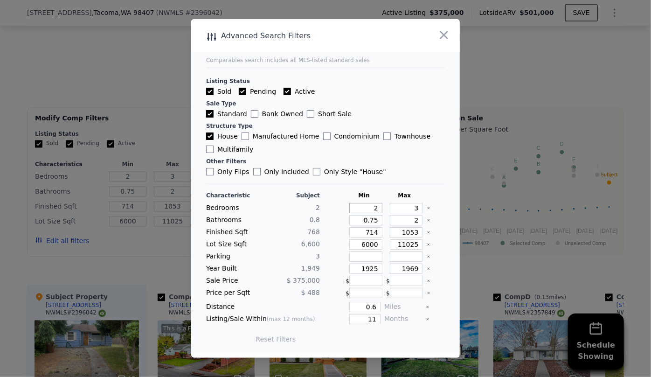
drag, startPoint x: 375, startPoint y: 208, endPoint x: 337, endPoint y: 205, distance: 37.9
click at [337, 205] on div "Bedrooms 2 2 3" at bounding box center [325, 208] width 239 height 10
type input "1"
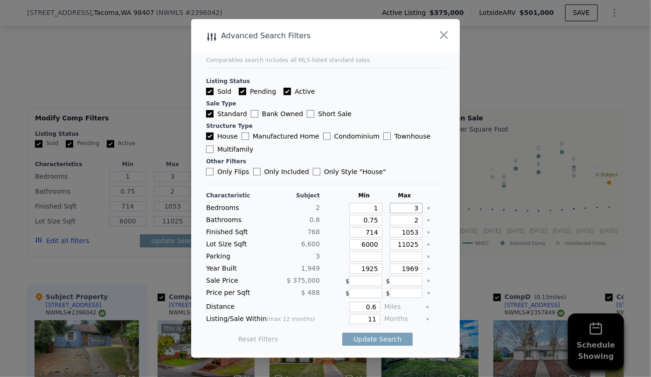
drag, startPoint x: 412, startPoint y: 208, endPoint x: 391, endPoint y: 208, distance: 21.0
click at [391, 208] on input "3" at bounding box center [406, 208] width 33 height 10
type input "2"
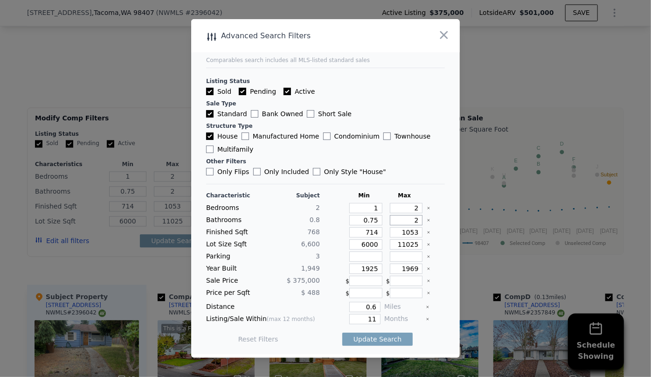
drag, startPoint x: 414, startPoint y: 219, endPoint x: 372, endPoint y: 222, distance: 42.1
click at [374, 221] on div "Bathrooms 0.8 0.75 2" at bounding box center [325, 220] width 239 height 10
drag, startPoint x: 373, startPoint y: 232, endPoint x: 328, endPoint y: 229, distance: 45.3
click at [330, 229] on div "Finished Sqft [PHONE_NUMBER]" at bounding box center [325, 232] width 239 height 10
drag, startPoint x: 363, startPoint y: 244, endPoint x: 308, endPoint y: 244, distance: 55.0
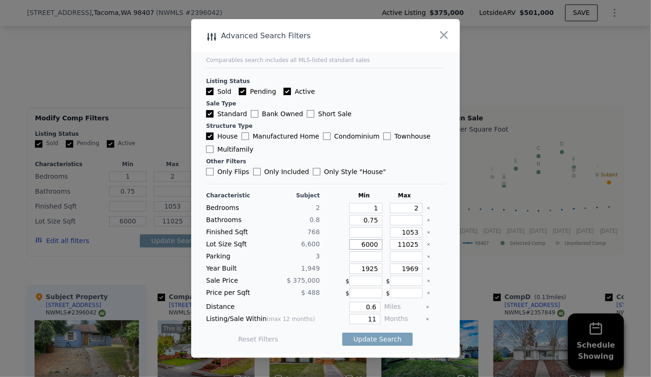
click at [308, 244] on div "Lot Size Sqft 6,600 6000 11025" at bounding box center [325, 244] width 239 height 10
drag, startPoint x: 374, startPoint y: 268, endPoint x: 322, endPoint y: 255, distance: 53.4
click at [325, 261] on div "Characteristic Subject Min Max Bedrooms 2 1 2 Bathrooms 0.8 0.75 Finished Sqft …" at bounding box center [325, 272] width 239 height 160
click at [411, 268] on input "1969" at bounding box center [406, 268] width 33 height 10
type input "1980"
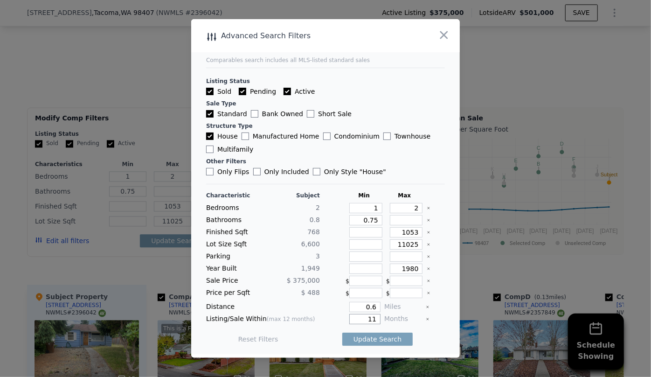
drag, startPoint x: 370, startPoint y: 317, endPoint x: 337, endPoint y: 309, distance: 33.8
click at [338, 309] on div "Characteristic Subject Min Max Bedrooms 2 1 2 Bathrooms 0.8 0.75 Finished Sqft …" at bounding box center [325, 272] width 239 height 160
type input "6"
click at [372, 342] on button "Update Search" at bounding box center [377, 338] width 70 height 13
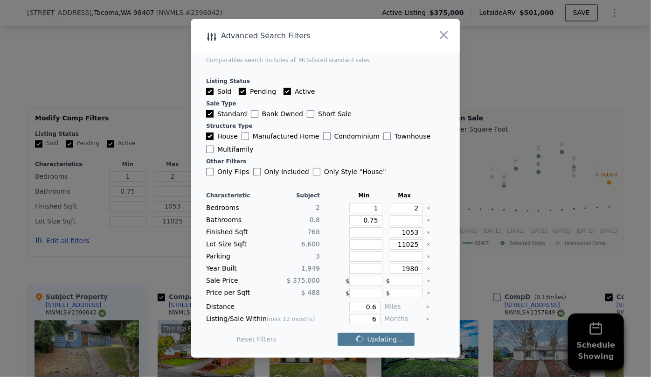
checkbox input "false"
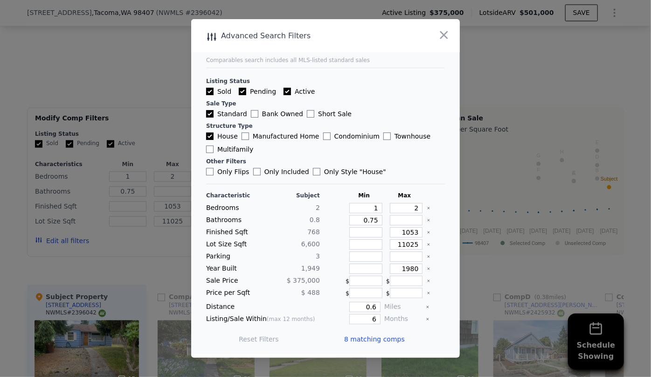
click at [373, 337] on span "8 matching comps" at bounding box center [374, 338] width 61 height 9
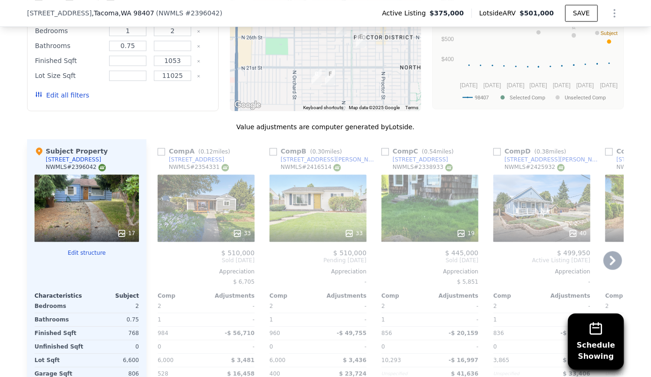
scroll to position [1101, 0]
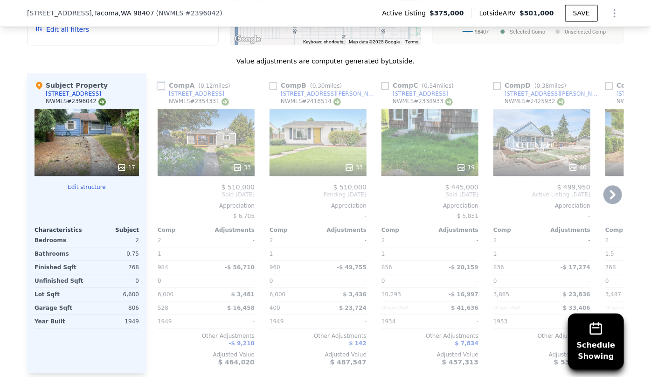
drag, startPoint x: 159, startPoint y: 72, endPoint x: 210, endPoint y: 77, distance: 51.1
click at [159, 82] on input "checkbox" at bounding box center [161, 85] width 7 height 7
checkbox input "true"
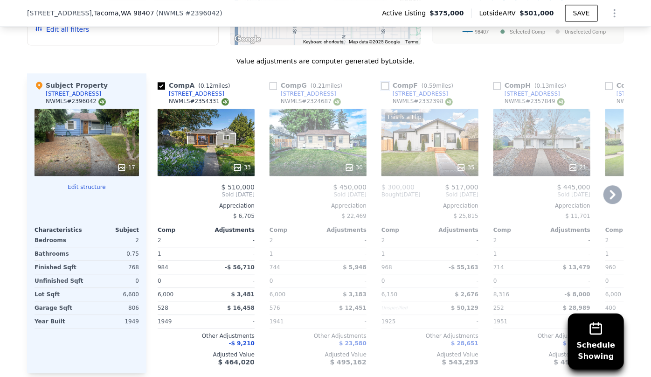
click at [383, 82] on input "checkbox" at bounding box center [384, 85] width 7 height 7
checkbox input "true"
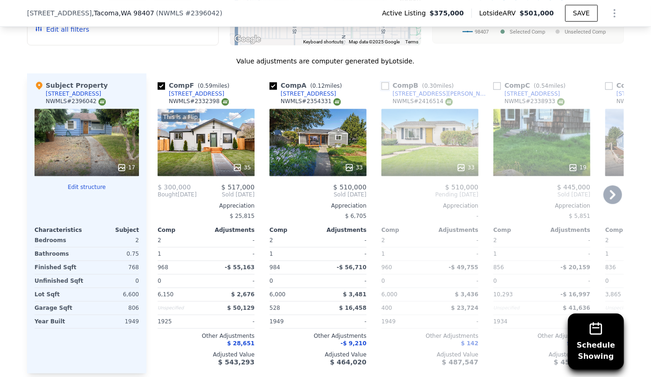
click at [381, 82] on input "checkbox" at bounding box center [384, 85] width 7 height 7
checkbox input "true"
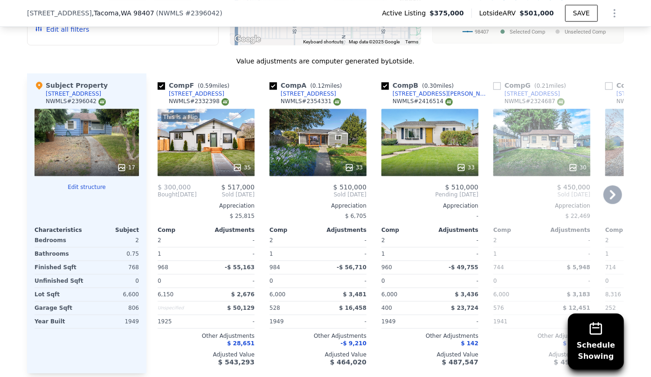
click at [611, 185] on icon at bounding box center [612, 194] width 19 height 19
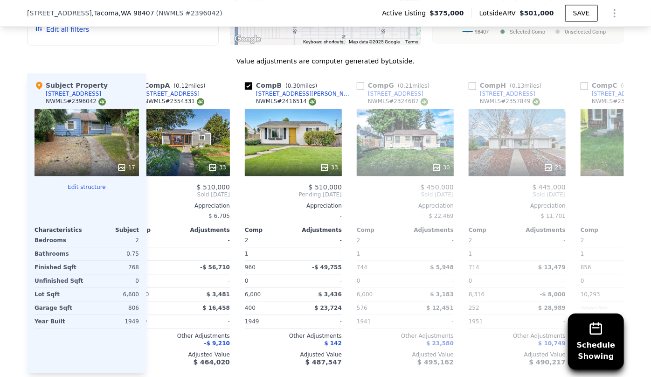
scroll to position [0, 224]
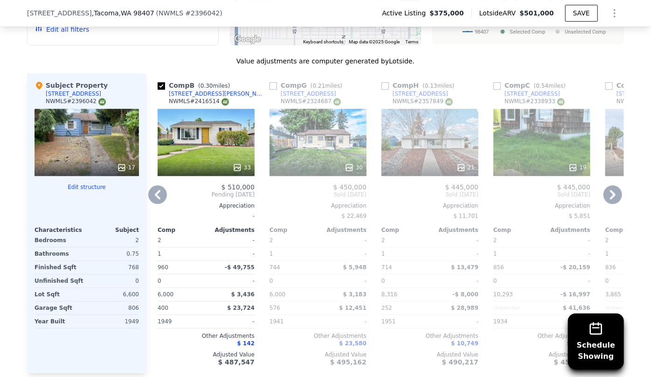
click at [604, 185] on icon at bounding box center [612, 194] width 19 height 19
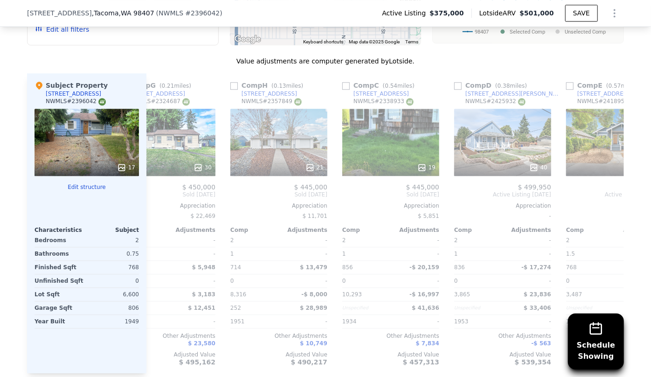
scroll to position [0, 439]
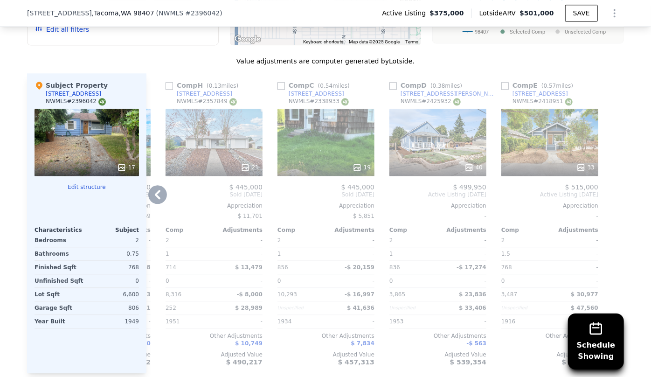
click at [535, 124] on div "33" at bounding box center [549, 142] width 97 height 67
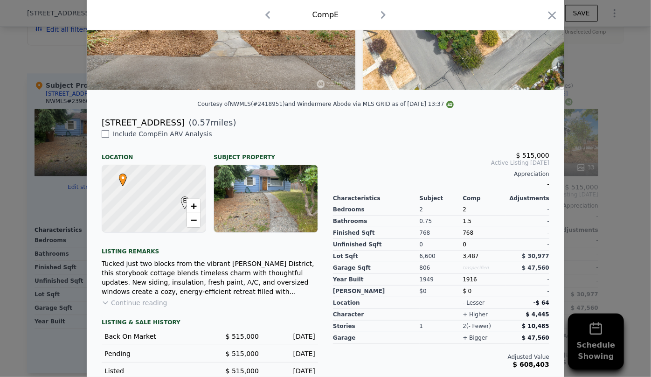
scroll to position [165, 0]
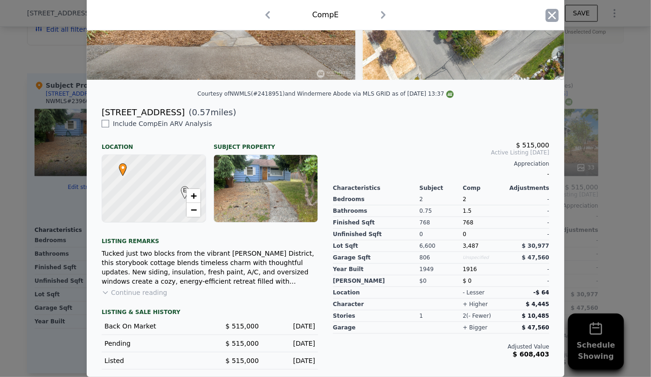
click at [551, 18] on icon "button" at bounding box center [552, 15] width 8 height 8
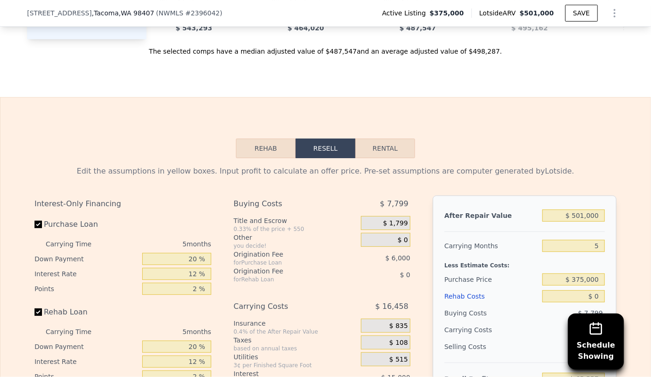
scroll to position [1440, 0]
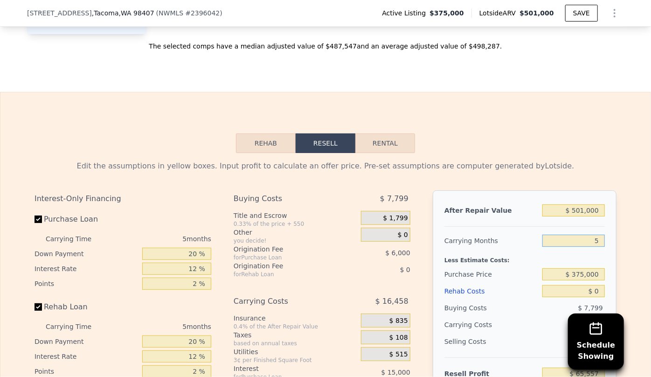
click at [598, 234] on input "5" at bounding box center [573, 240] width 62 height 12
type input "6"
type input "$ 62,265"
type input "6"
click at [542, 241] on div "6" at bounding box center [573, 240] width 62 height 17
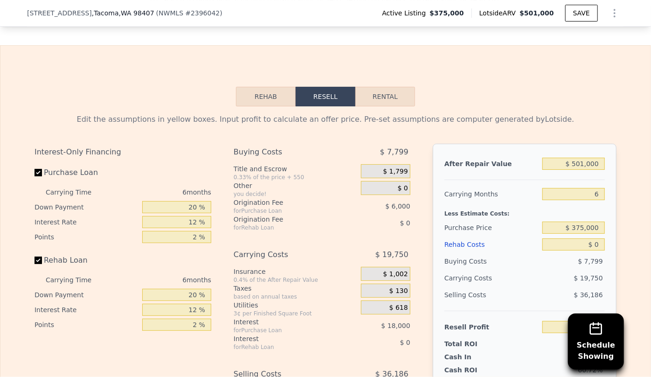
scroll to position [1567, 0]
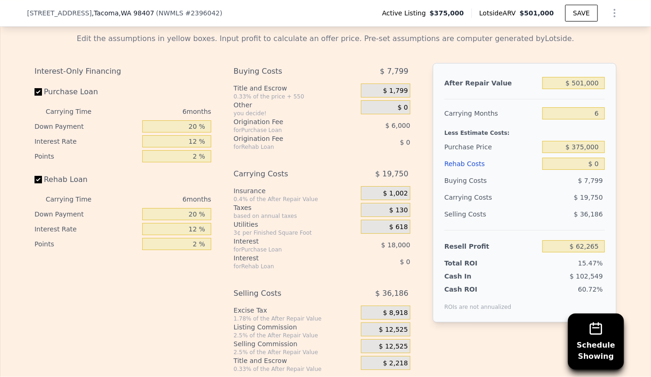
click at [472, 155] on div "Rehab Costs" at bounding box center [491, 163] width 94 height 17
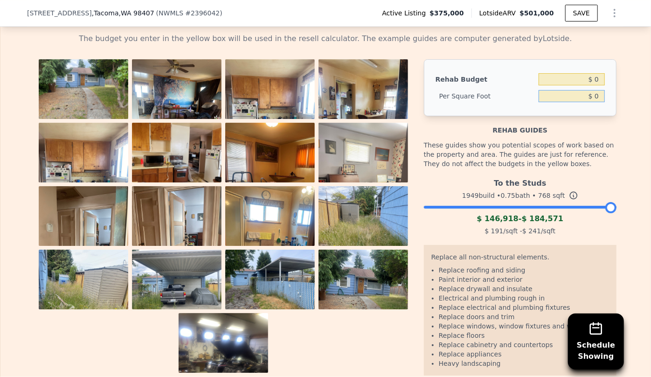
click at [590, 90] on input "$ 0" at bounding box center [571, 96] width 66 height 12
type input "$ 100"
click at [572, 121] on div "Rehab guides" at bounding box center [520, 125] width 192 height 19
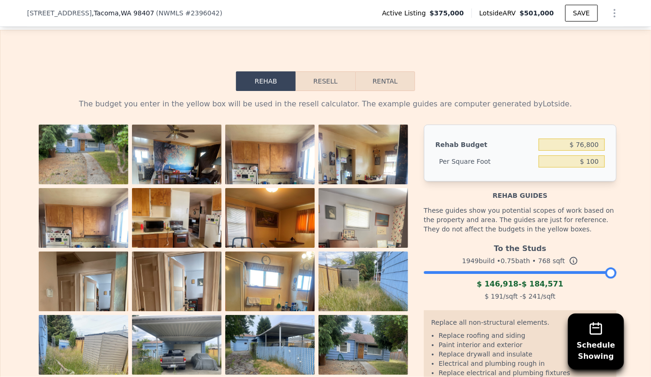
scroll to position [1440, 0]
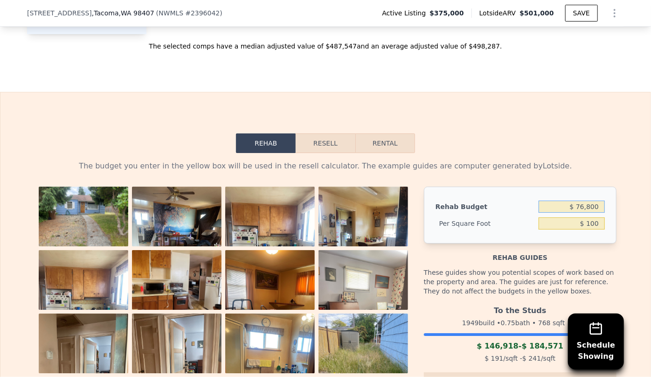
click at [584, 201] on input "$ 76,800" at bounding box center [571, 206] width 66 height 12
type input "$ 90,800"
click at [536, 153] on div "The budget you enter in the yellow box will be used in the resell calculator. T…" at bounding box center [325, 339] width 597 height 372
type input "$ 118.23"
click at [343, 137] on button "Resell" at bounding box center [324, 143] width 59 height 20
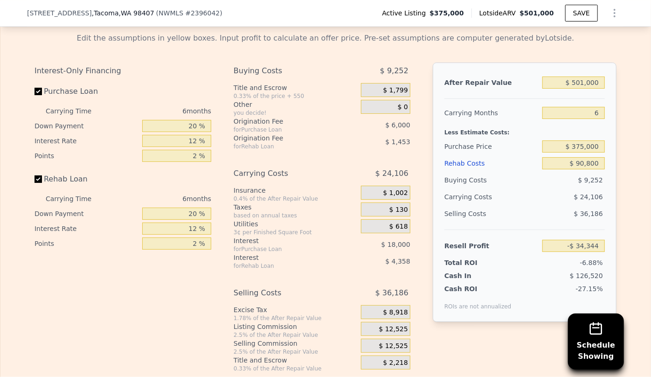
scroll to position [1567, 0]
click at [583, 141] on input "$ 375,000" at bounding box center [573, 147] width 62 height 12
type input "$ 300,000"
click at [546, 189] on div "$ 24,106" at bounding box center [555, 197] width 98 height 17
type input "$ 45,706"
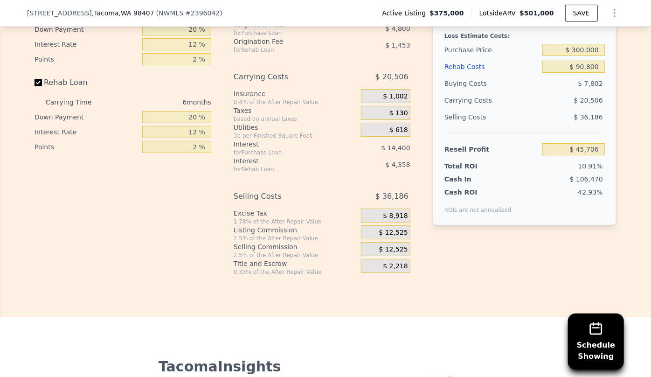
scroll to position [1695, 0]
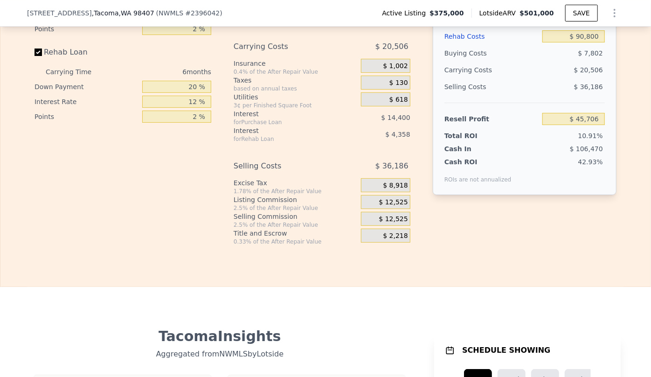
click at [398, 215] on span "$ 12,525" at bounding box center [393, 219] width 29 height 8
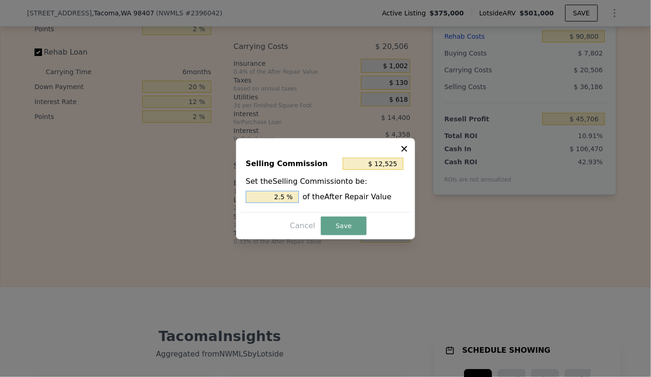
click at [280, 197] on input "2.5 %" at bounding box center [272, 197] width 53 height 12
type input "$ 2,505"
type input ".5 %"
type input "$ 7,515"
type input "1.5 %"
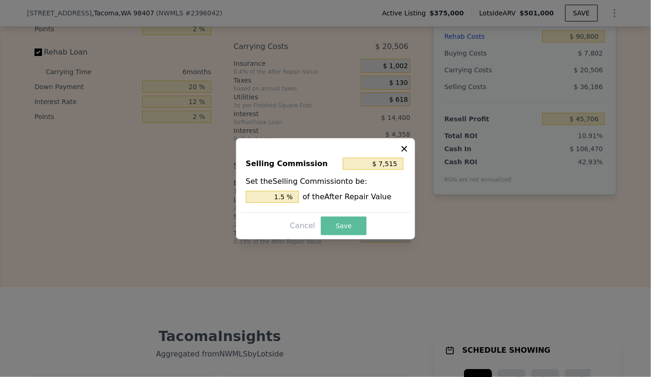
drag, startPoint x: 319, startPoint y: 215, endPoint x: 323, endPoint y: 219, distance: 5.0
click at [319, 216] on div "Cancel Save" at bounding box center [325, 225] width 171 height 19
click at [323, 219] on button "Save" at bounding box center [344, 225] width 46 height 19
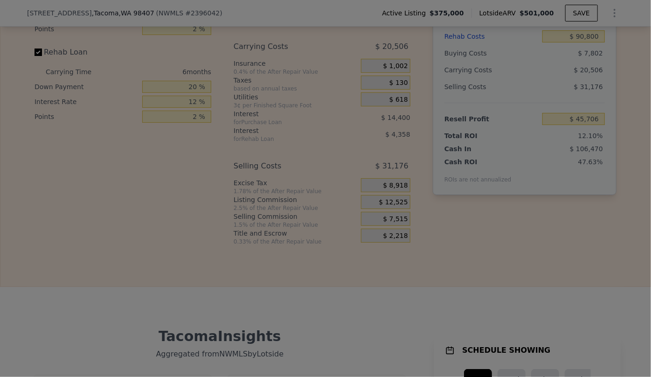
type input "$ 50,716"
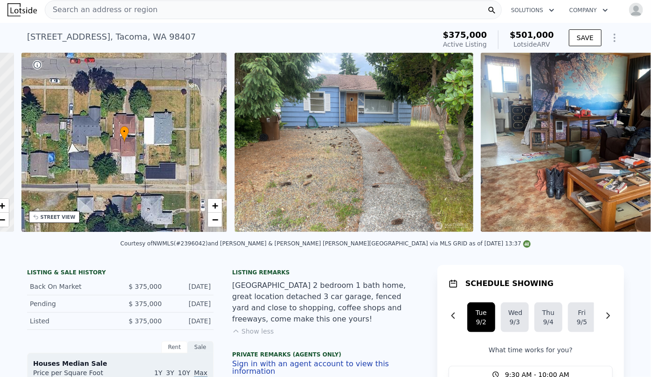
scroll to position [0, 217]
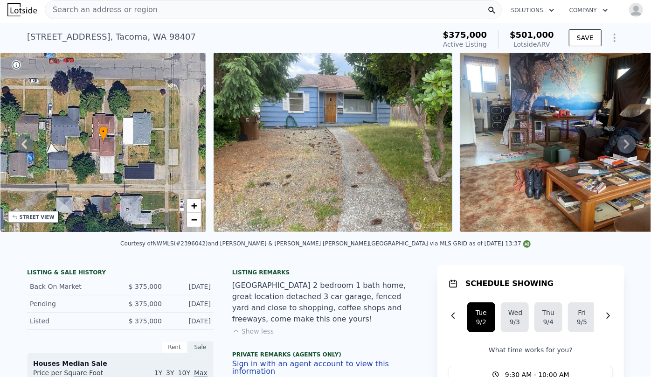
click at [48, 220] on div "STREET VIEW" at bounding box center [33, 217] width 51 height 12
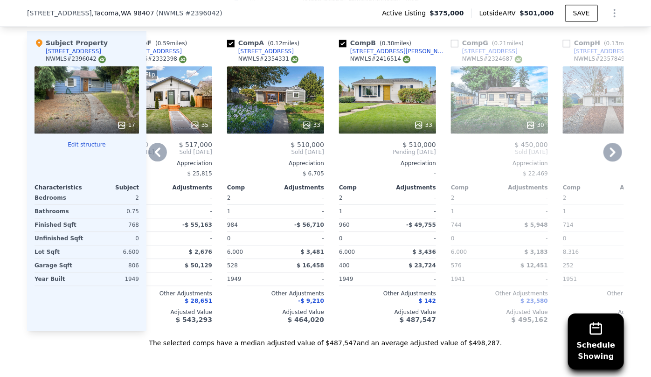
scroll to position [0, 0]
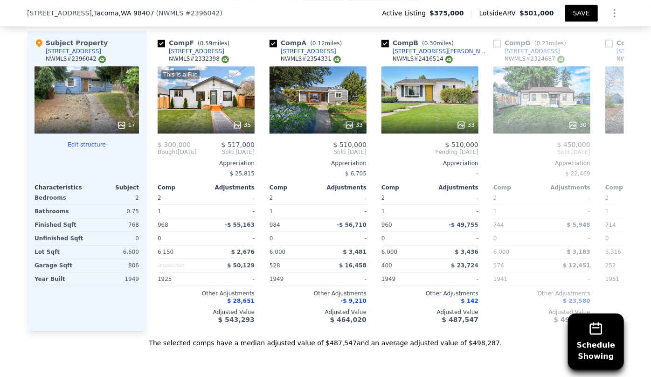
click at [568, 9] on button "SAVE" at bounding box center [581, 13] width 33 height 17
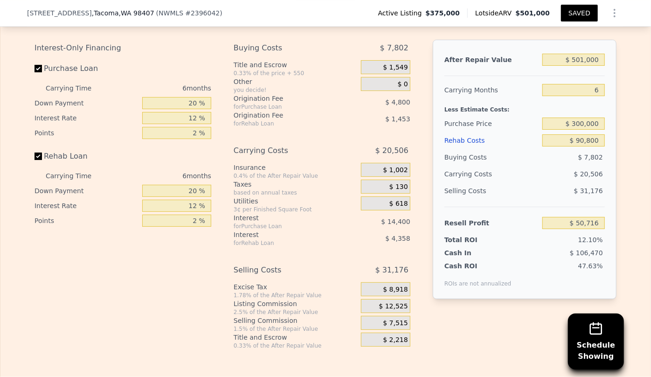
scroll to position [1610, 0]
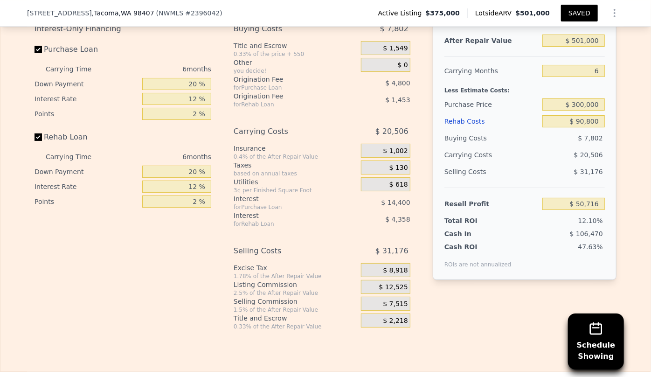
click at [578, 15] on button "SAVED" at bounding box center [579, 13] width 37 height 17
click at [472, 115] on div "Rehab Costs" at bounding box center [491, 121] width 94 height 17
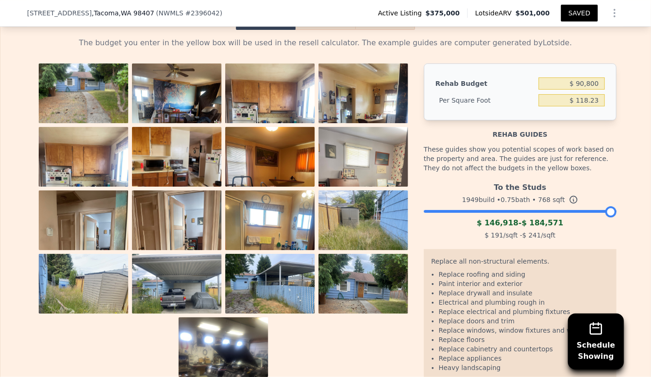
scroll to position [1525, 0]
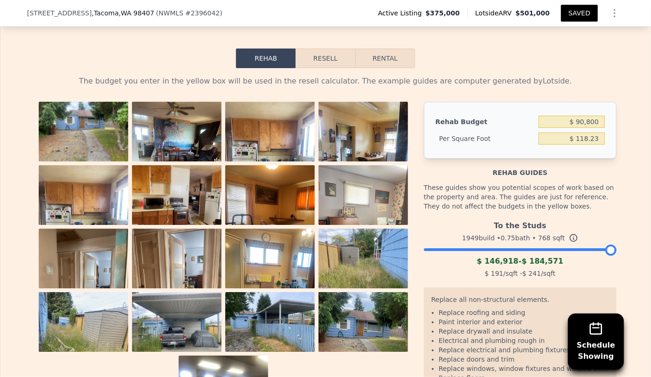
click at [321, 56] on button "Resell" at bounding box center [324, 58] width 59 height 20
